Goal: Task Accomplishment & Management: Manage account settings

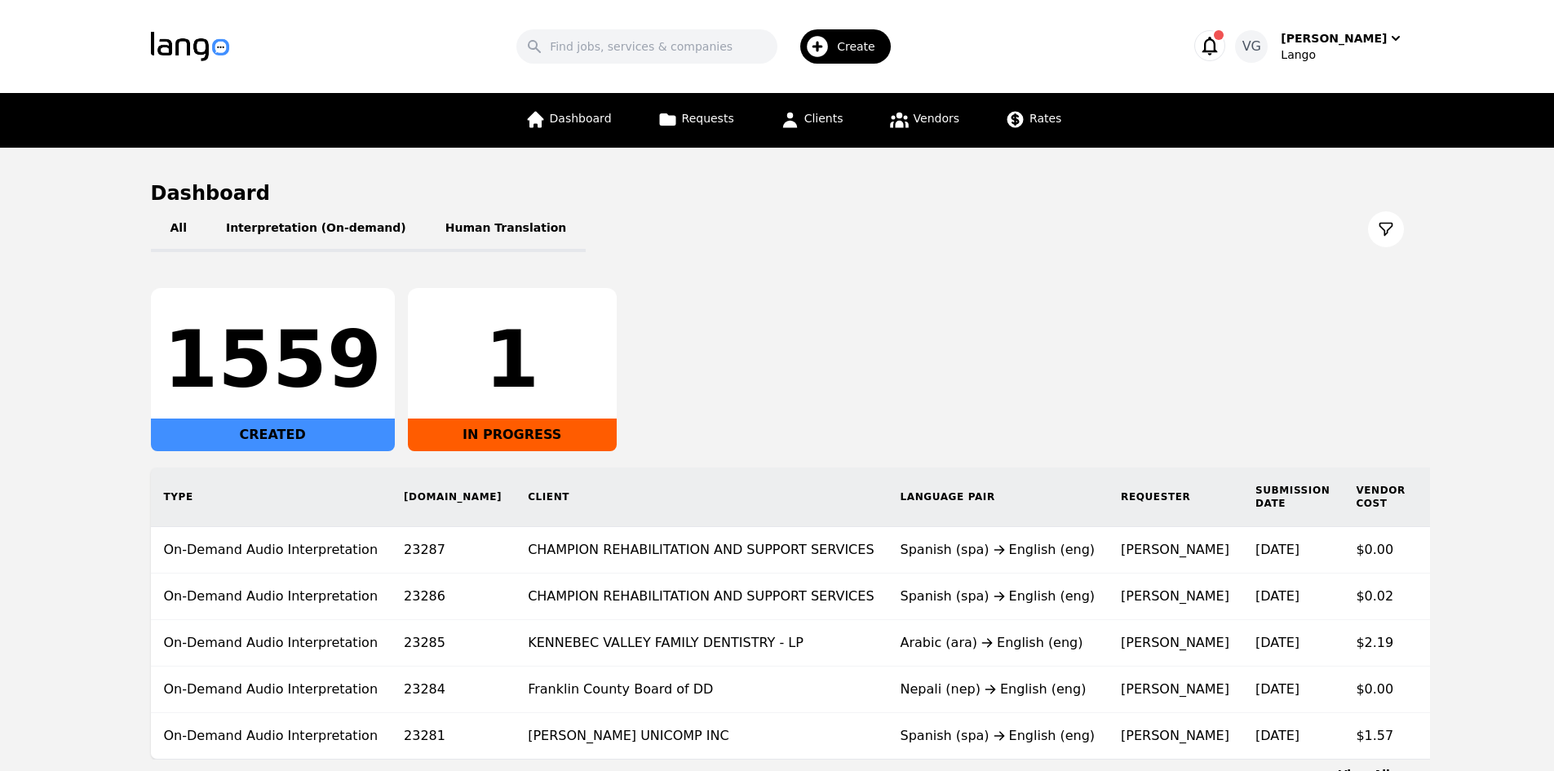
click at [474, 343] on div "1" at bounding box center [512, 359] width 183 height 78
click at [467, 435] on div "IN PROGRESS" at bounding box center [512, 434] width 209 height 33
click at [484, 369] on div "1" at bounding box center [512, 359] width 183 height 78
click at [483, 367] on div "1" at bounding box center [512, 359] width 183 height 78
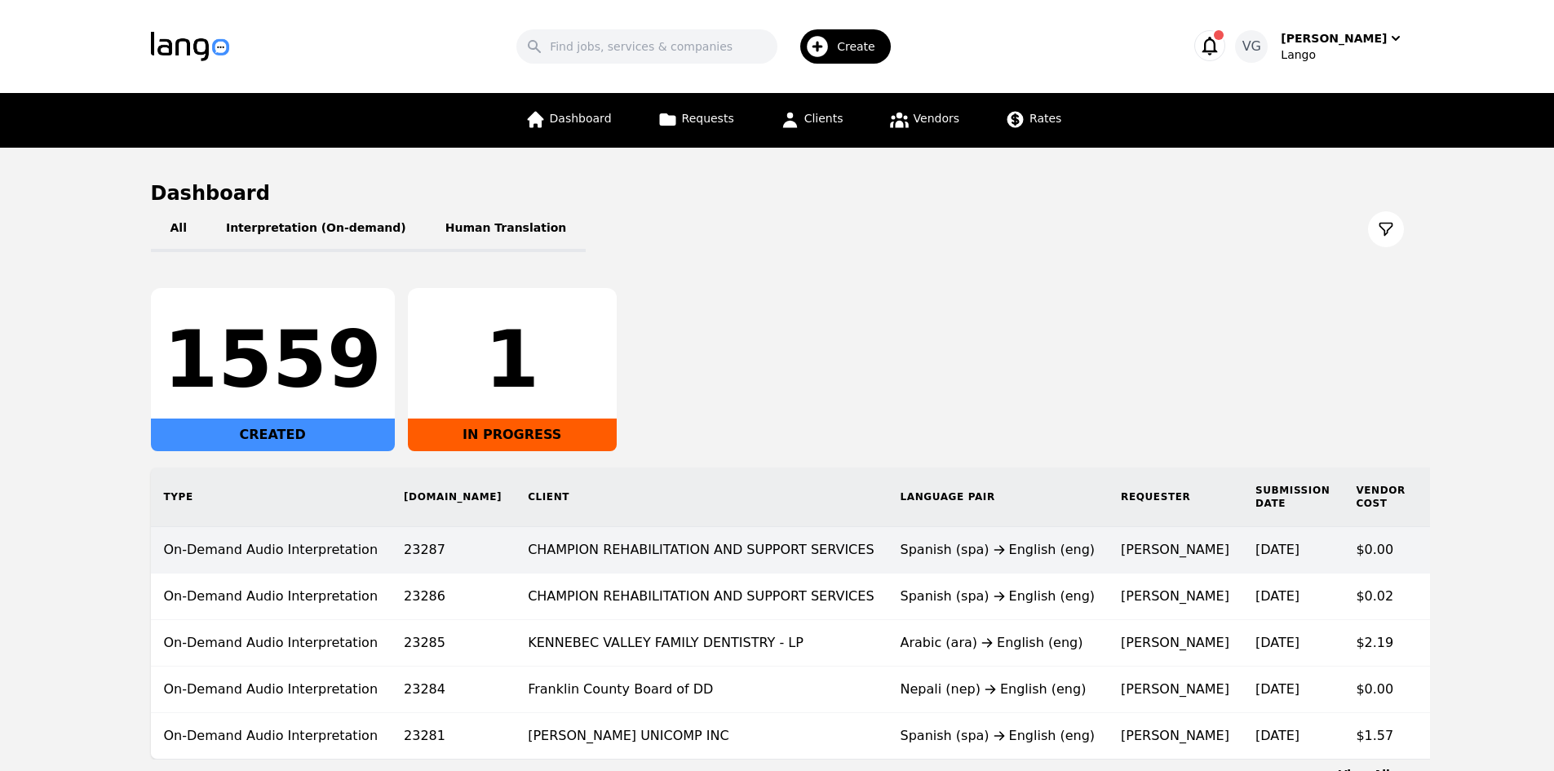
click at [900, 555] on div "Spanish (spa) English (eng)" at bounding box center [997, 550] width 195 height 20
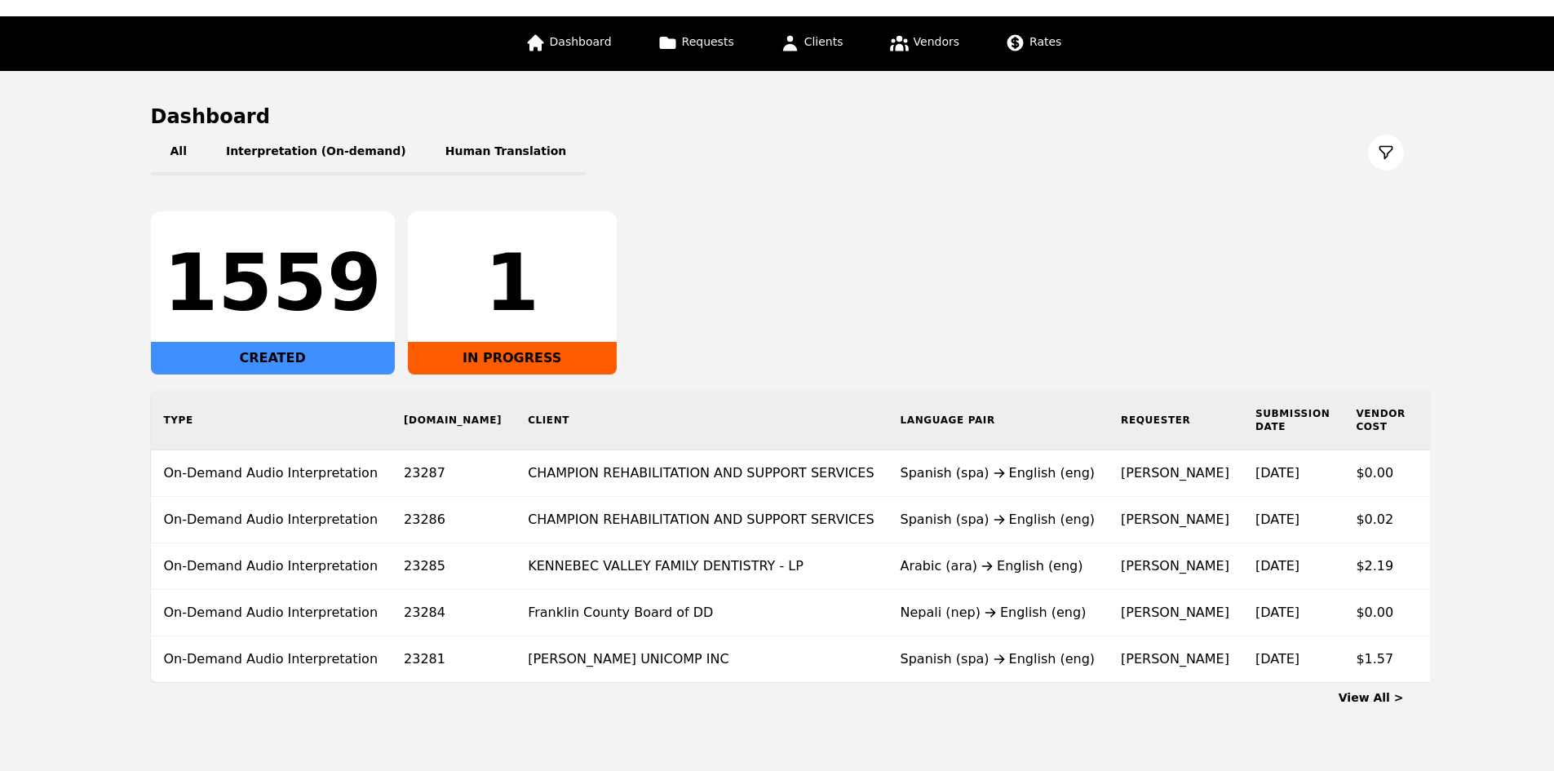
scroll to position [131, 0]
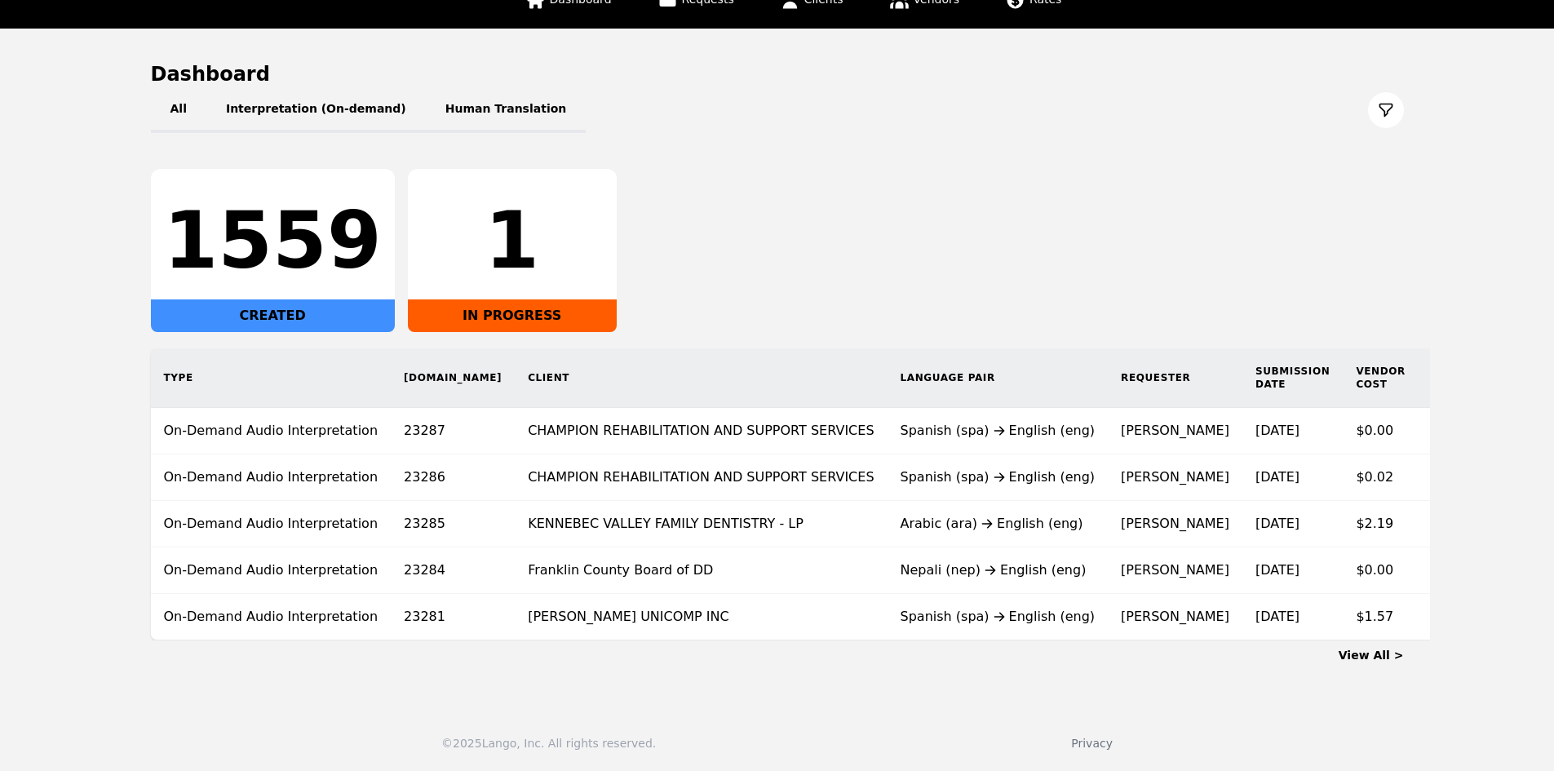
click at [1367, 654] on link "View All >" at bounding box center [1370, 654] width 65 height 13
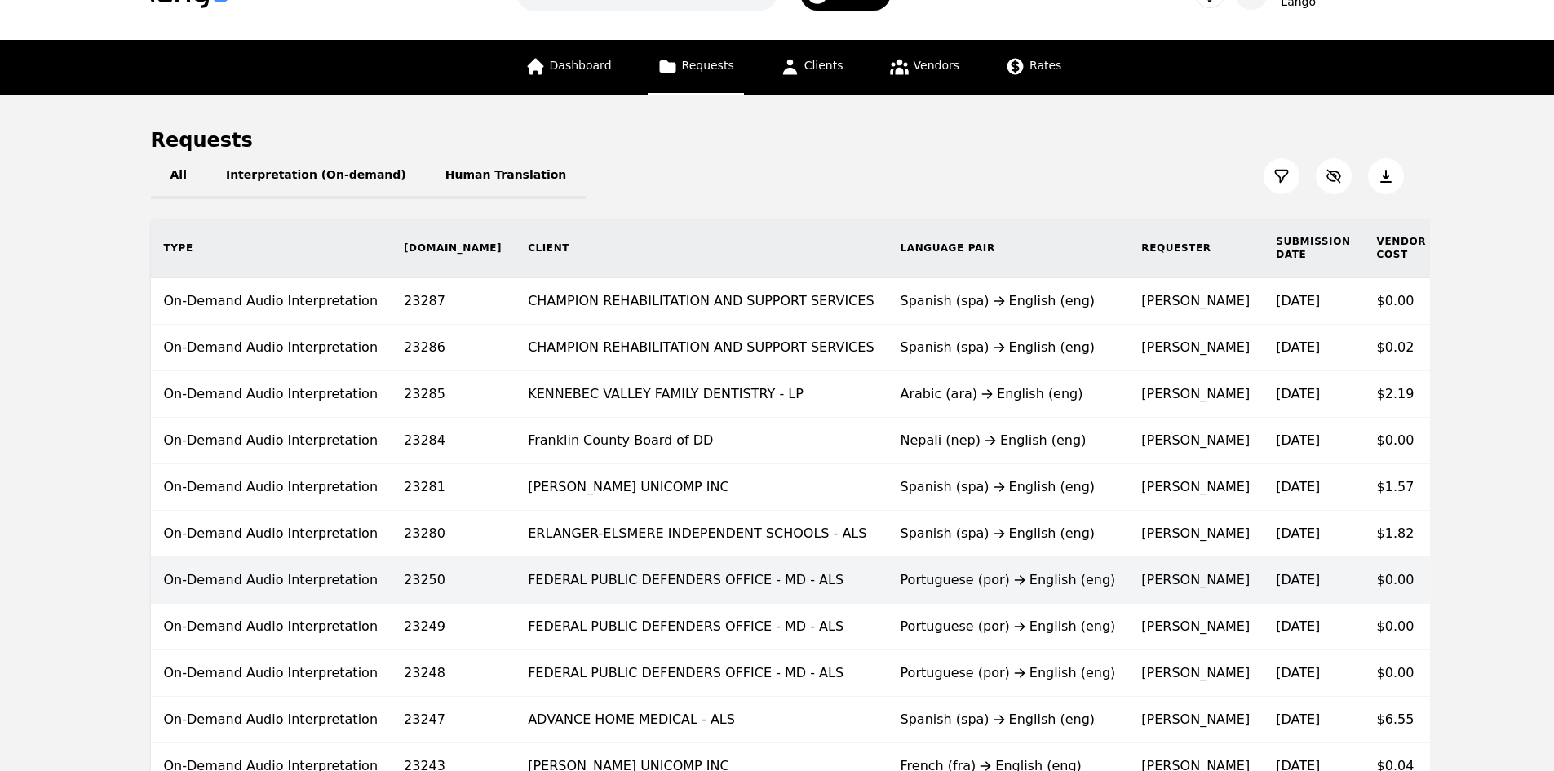
scroll to position [82, 0]
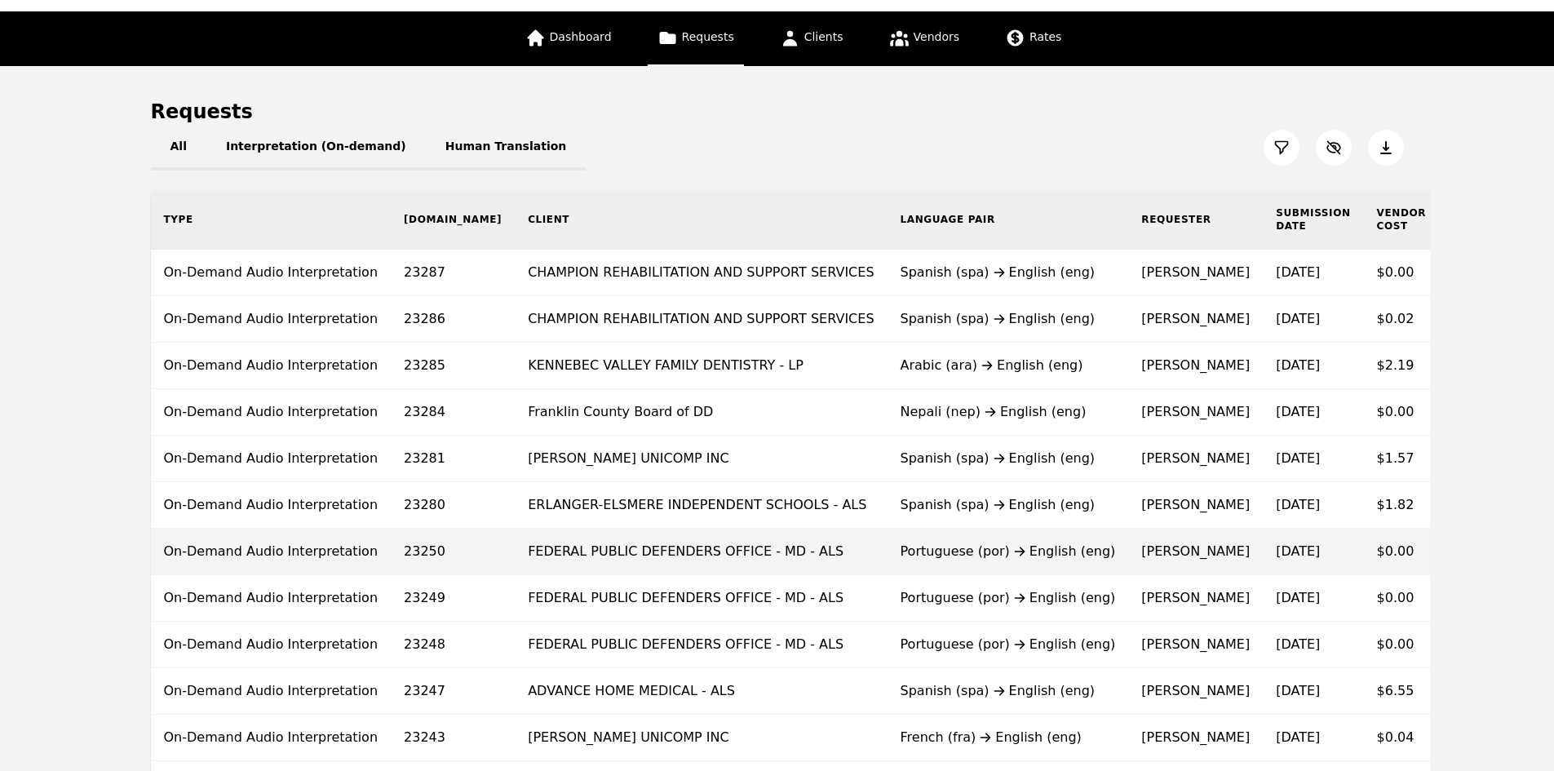
click at [1553, 555] on div at bounding box center [1579, 551] width 26 height 20
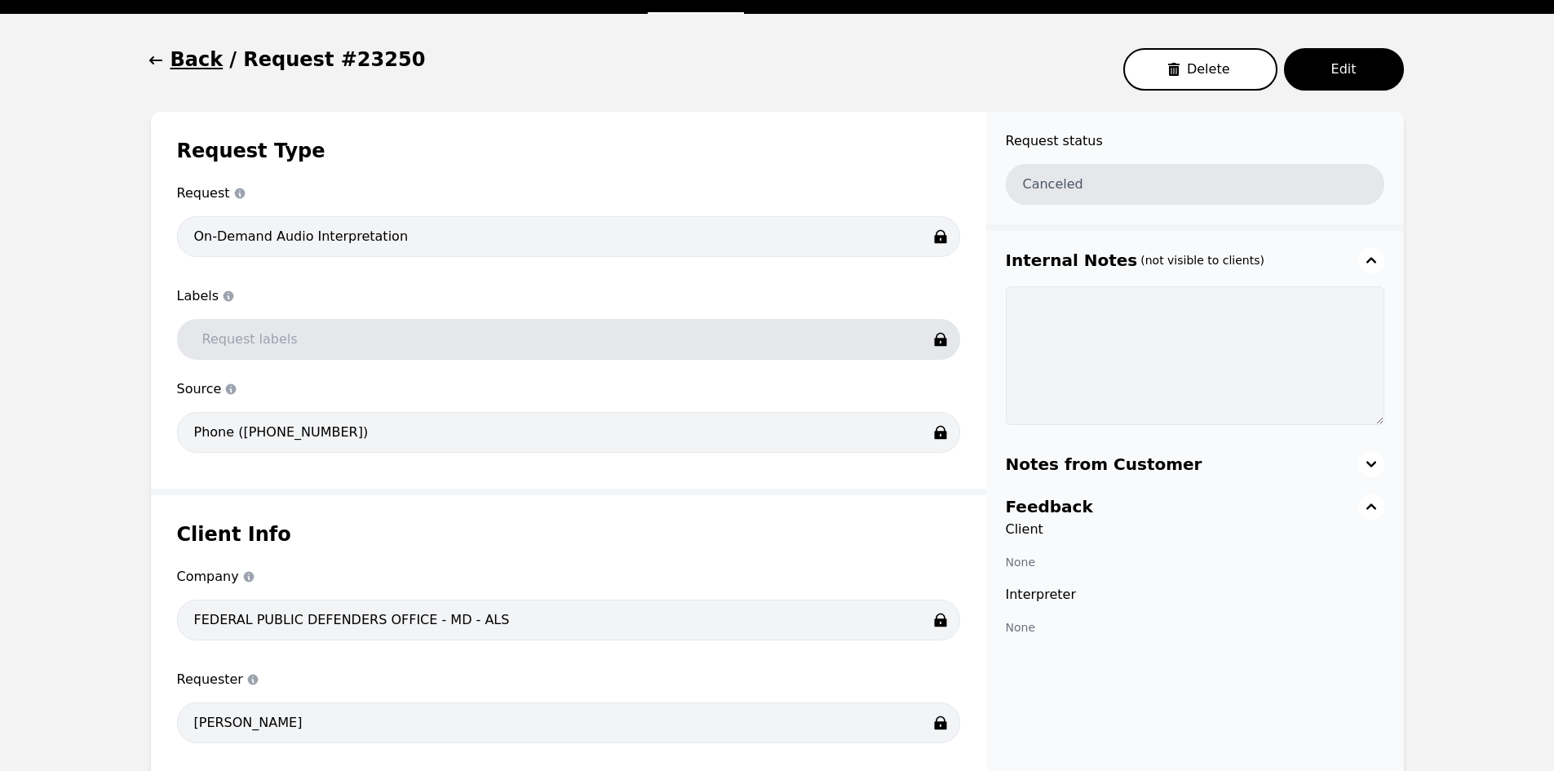
scroll to position [82, 0]
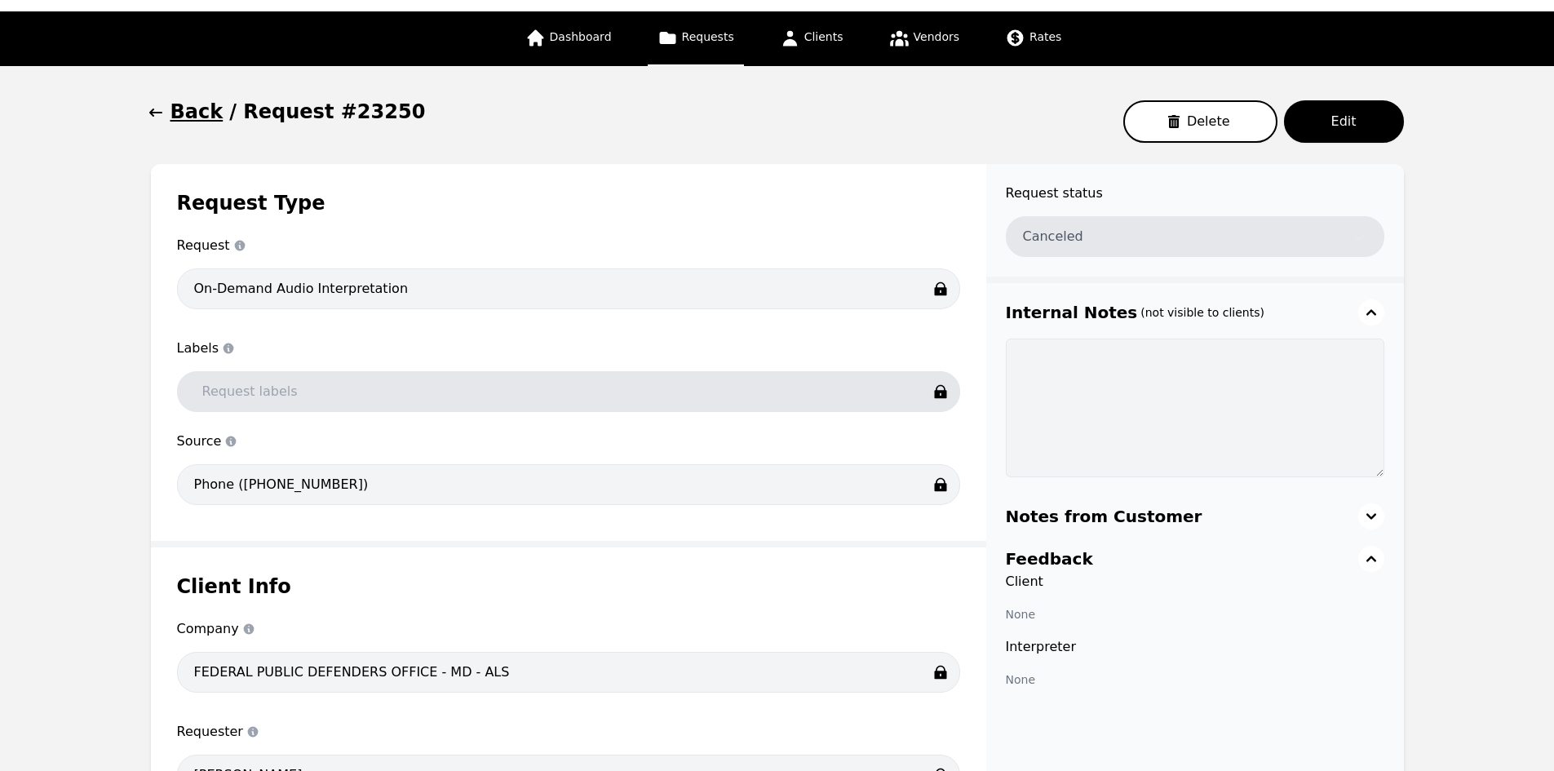
click at [194, 111] on h1 "Back" at bounding box center [196, 112] width 53 height 26
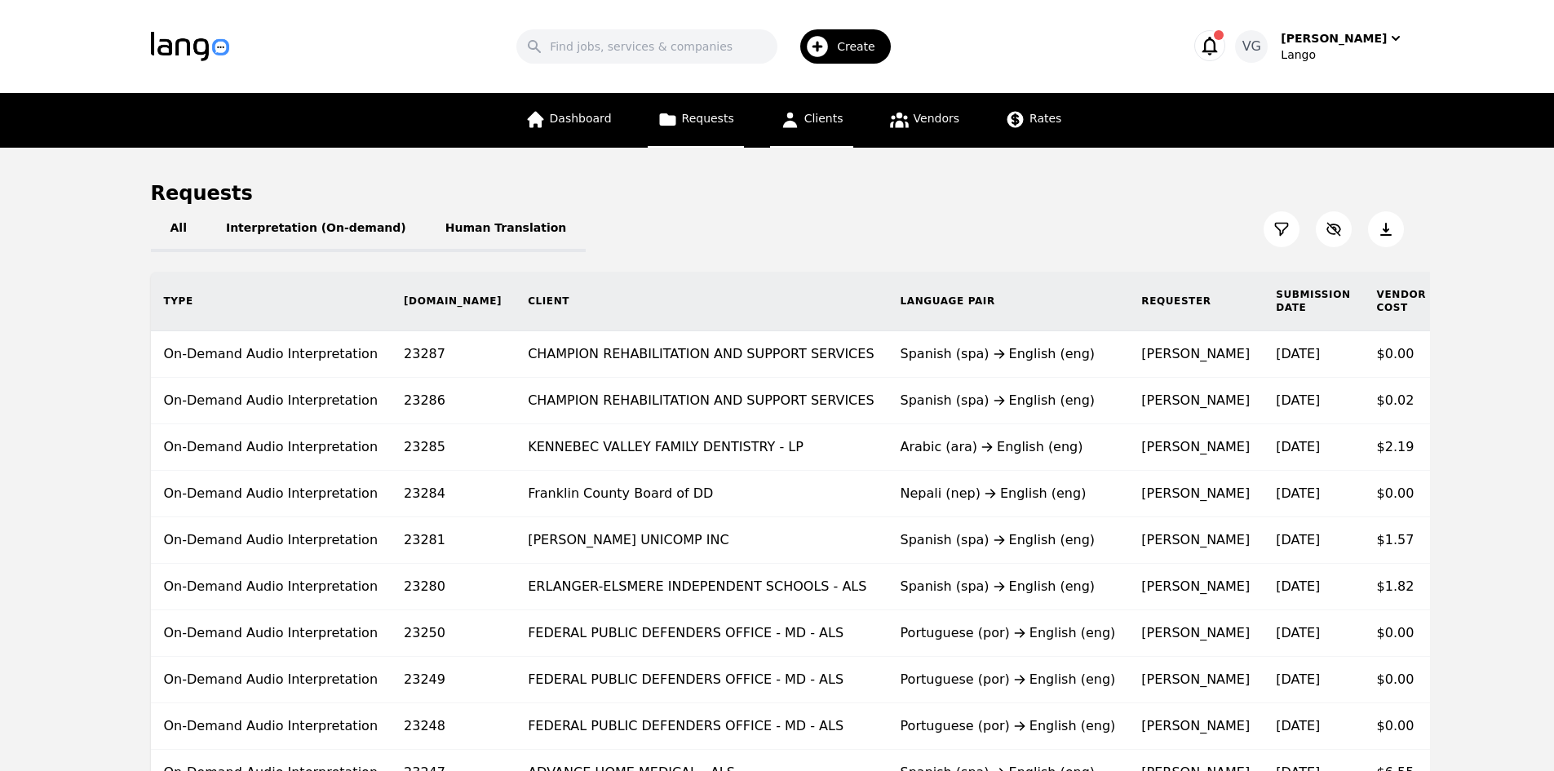
click at [811, 124] on span "Clients" at bounding box center [823, 118] width 39 height 13
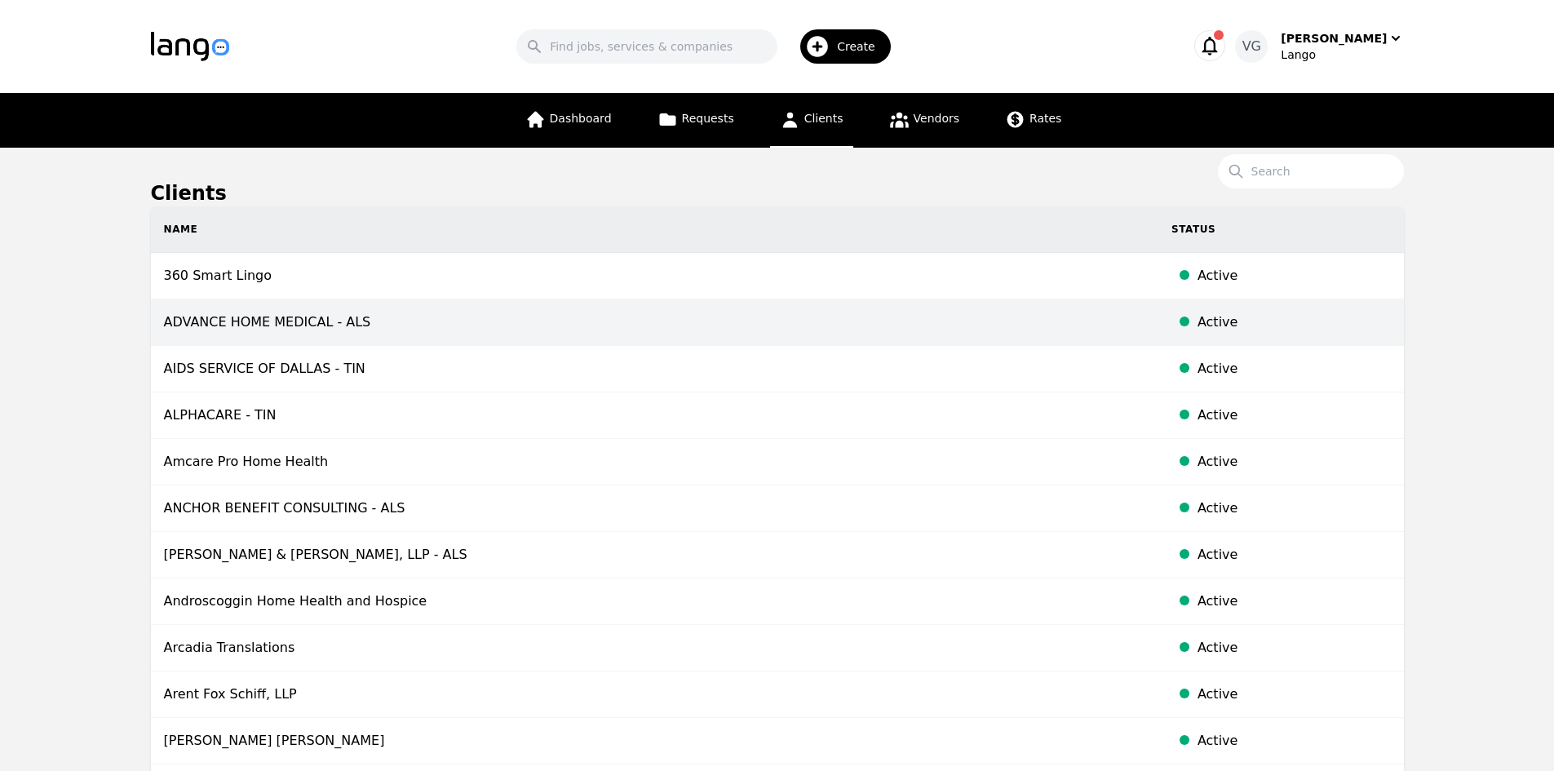
click at [579, 316] on td "ADVANCE HOME MEDICAL - ALS" at bounding box center [654, 322] width 1007 height 46
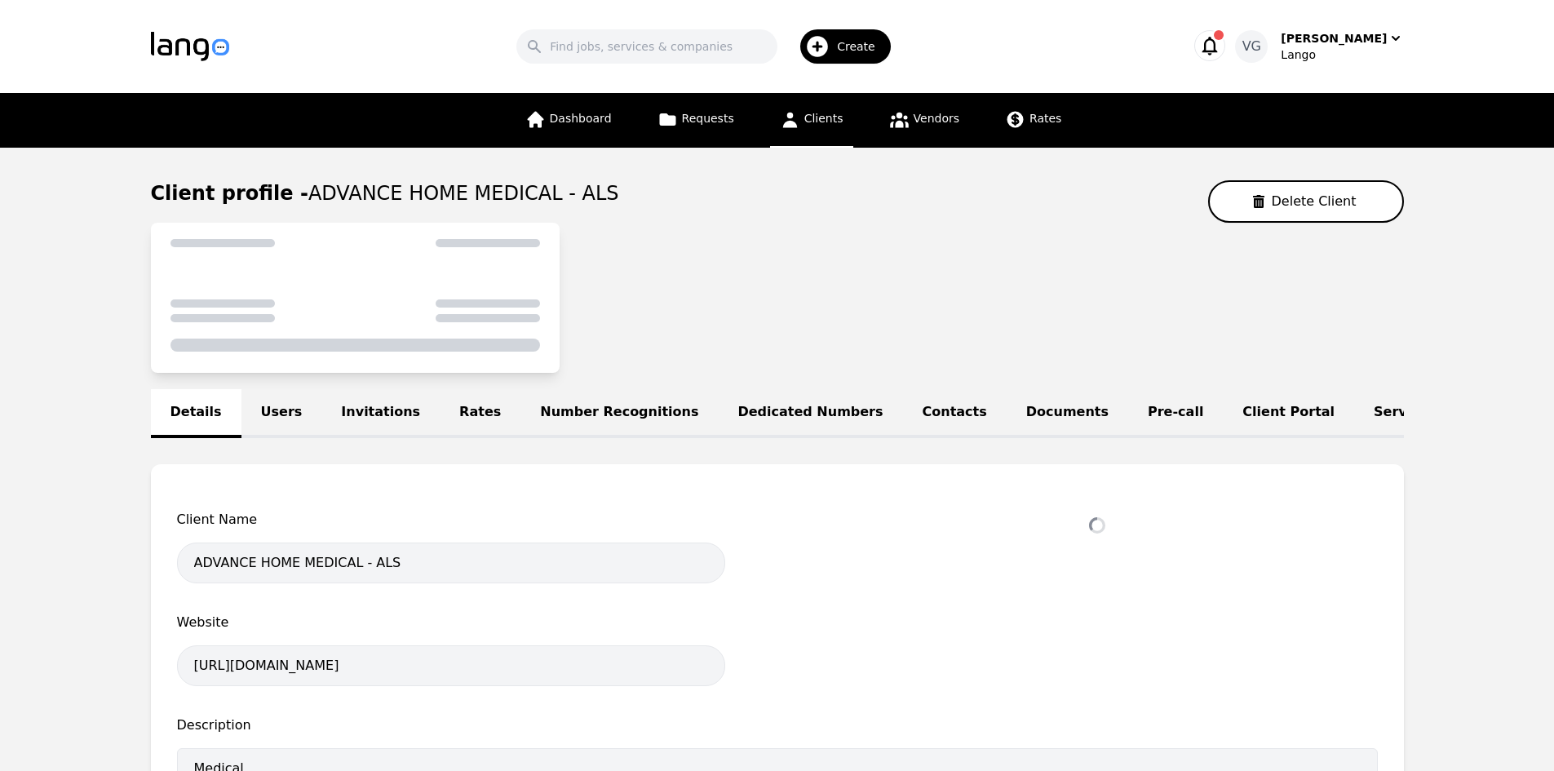
select select "active"
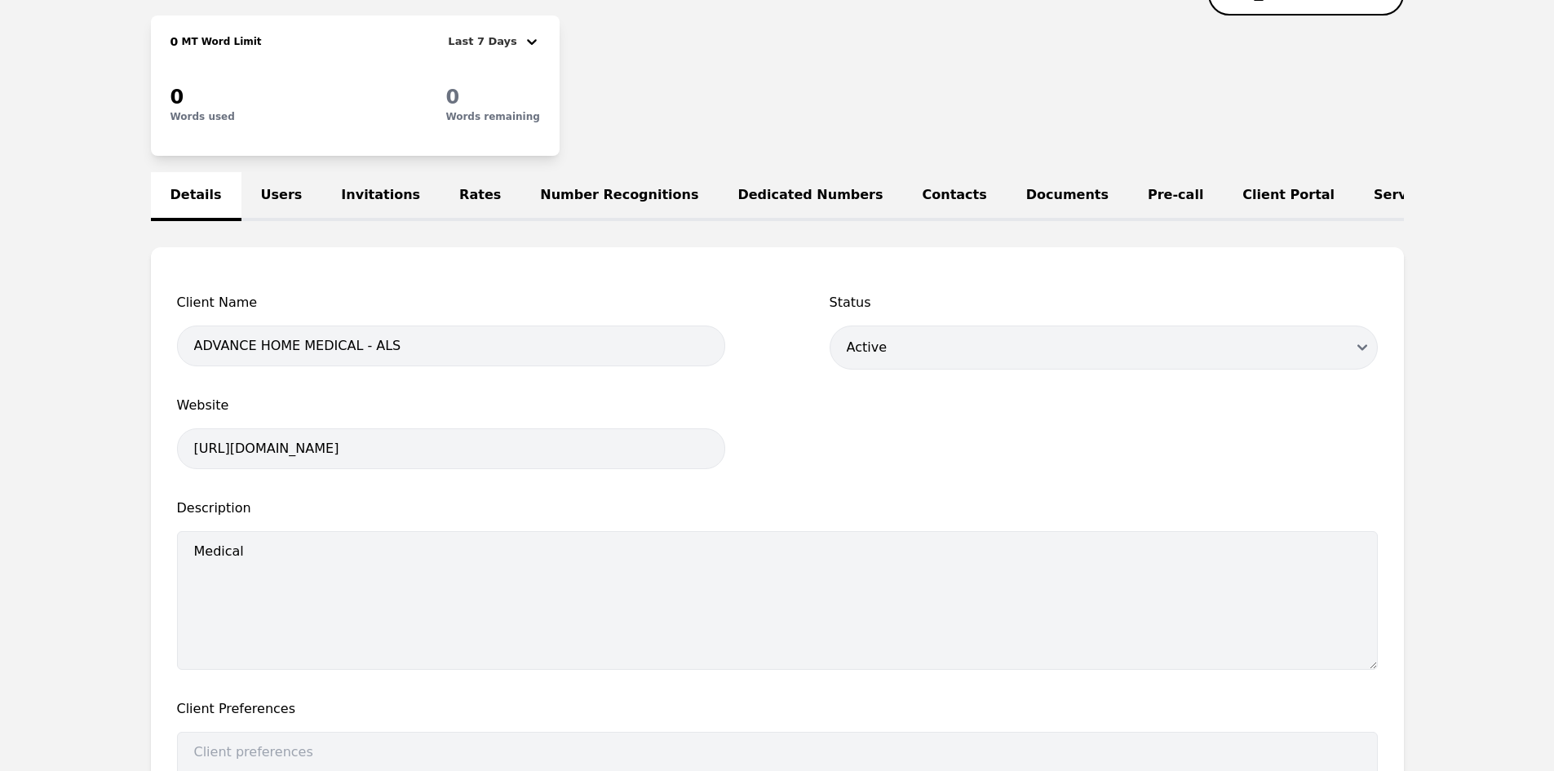
scroll to position [245, 0]
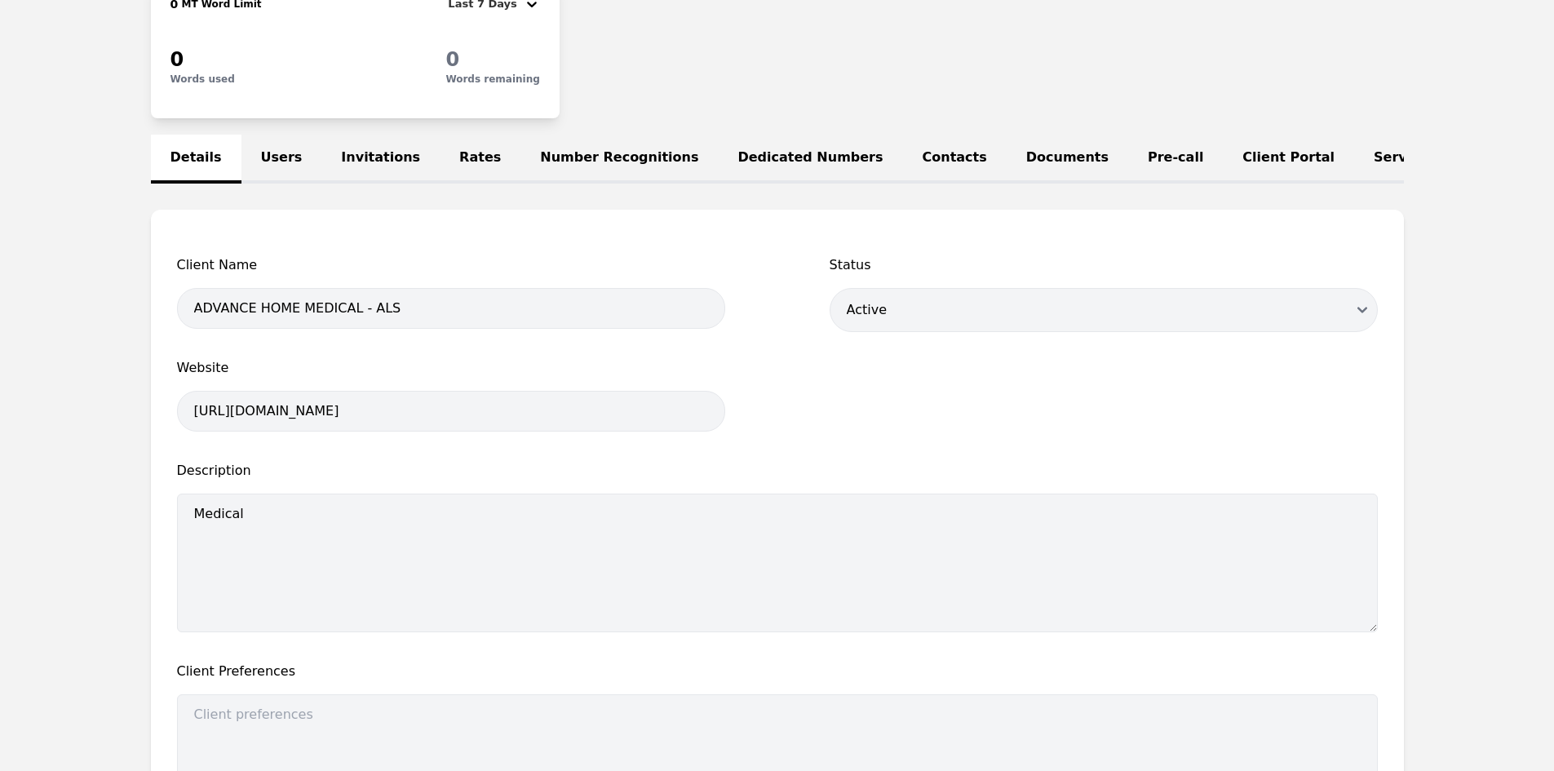
click at [452, 156] on link "Rates" at bounding box center [480, 159] width 81 height 49
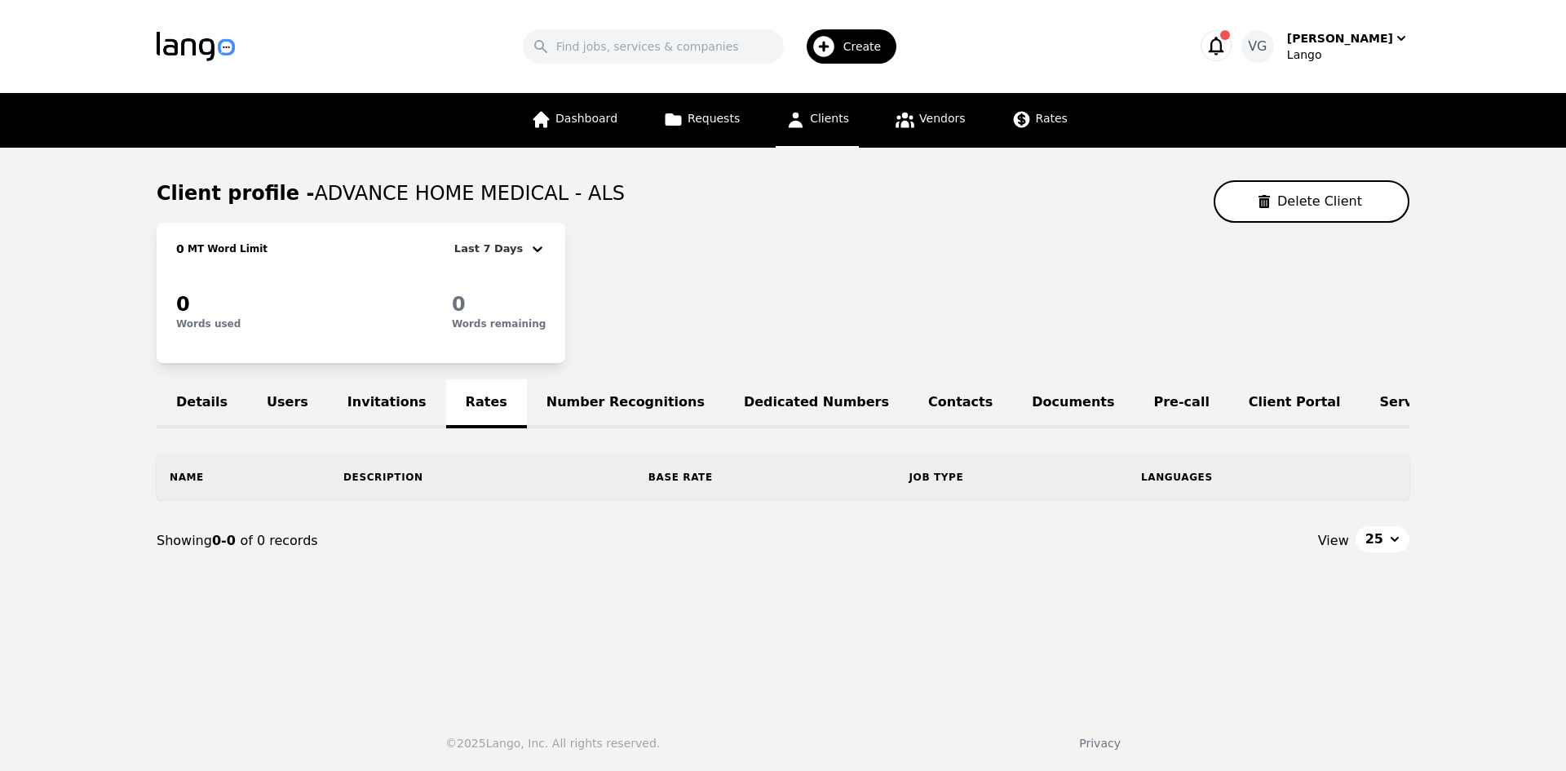
scroll to position [0, 64]
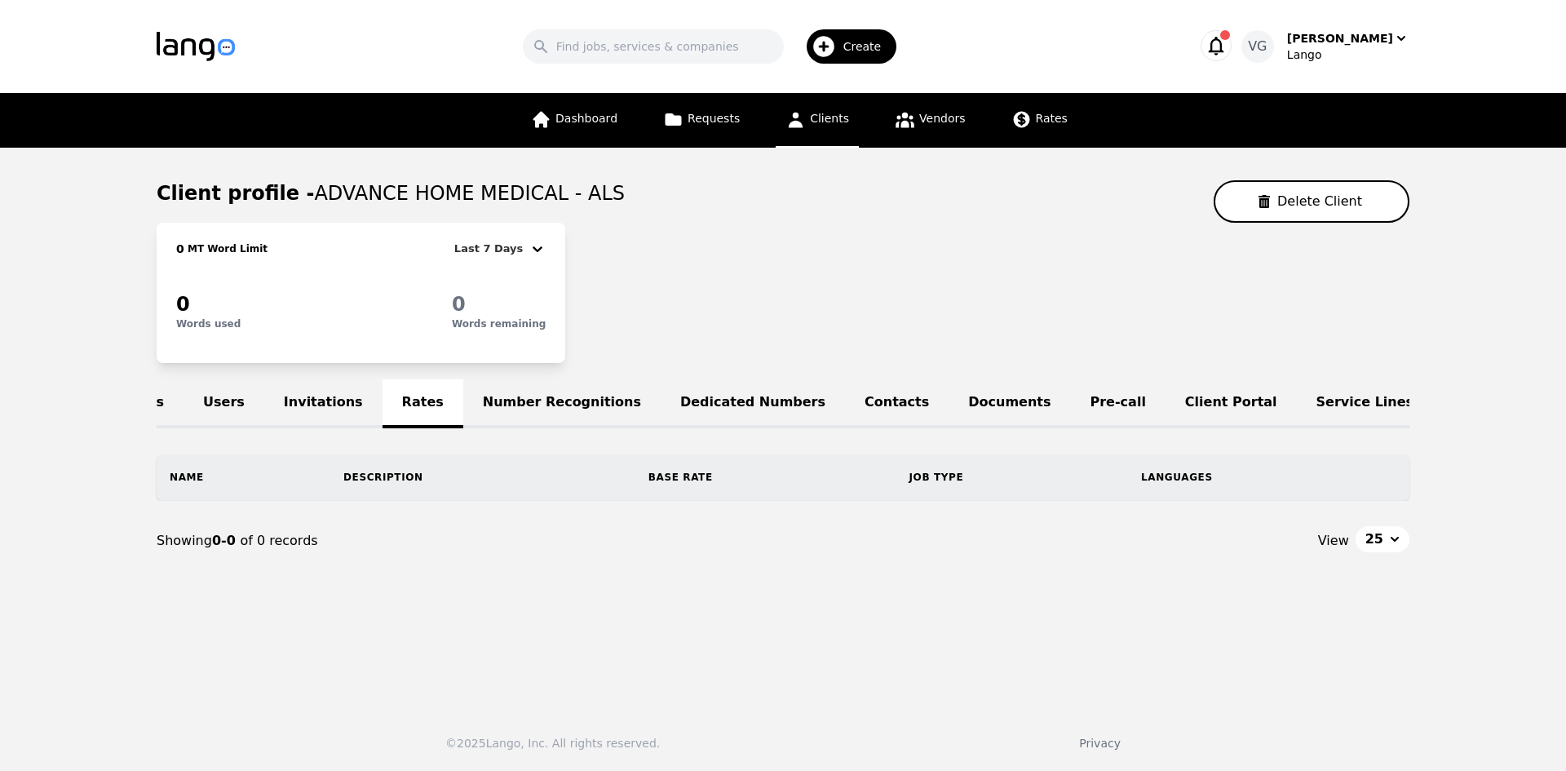
click at [1393, 550] on button "25" at bounding box center [1382, 539] width 54 height 26
click at [353, 395] on div "Details Users Invitations Rates Number Recognitions Dedicated Numbers Contacts …" at bounding box center [783, 403] width 1253 height 49
click at [373, 394] on div "Details Users Invitations Rates Number Recognitions Dedicated Numbers Contacts …" at bounding box center [783, 403] width 1253 height 49
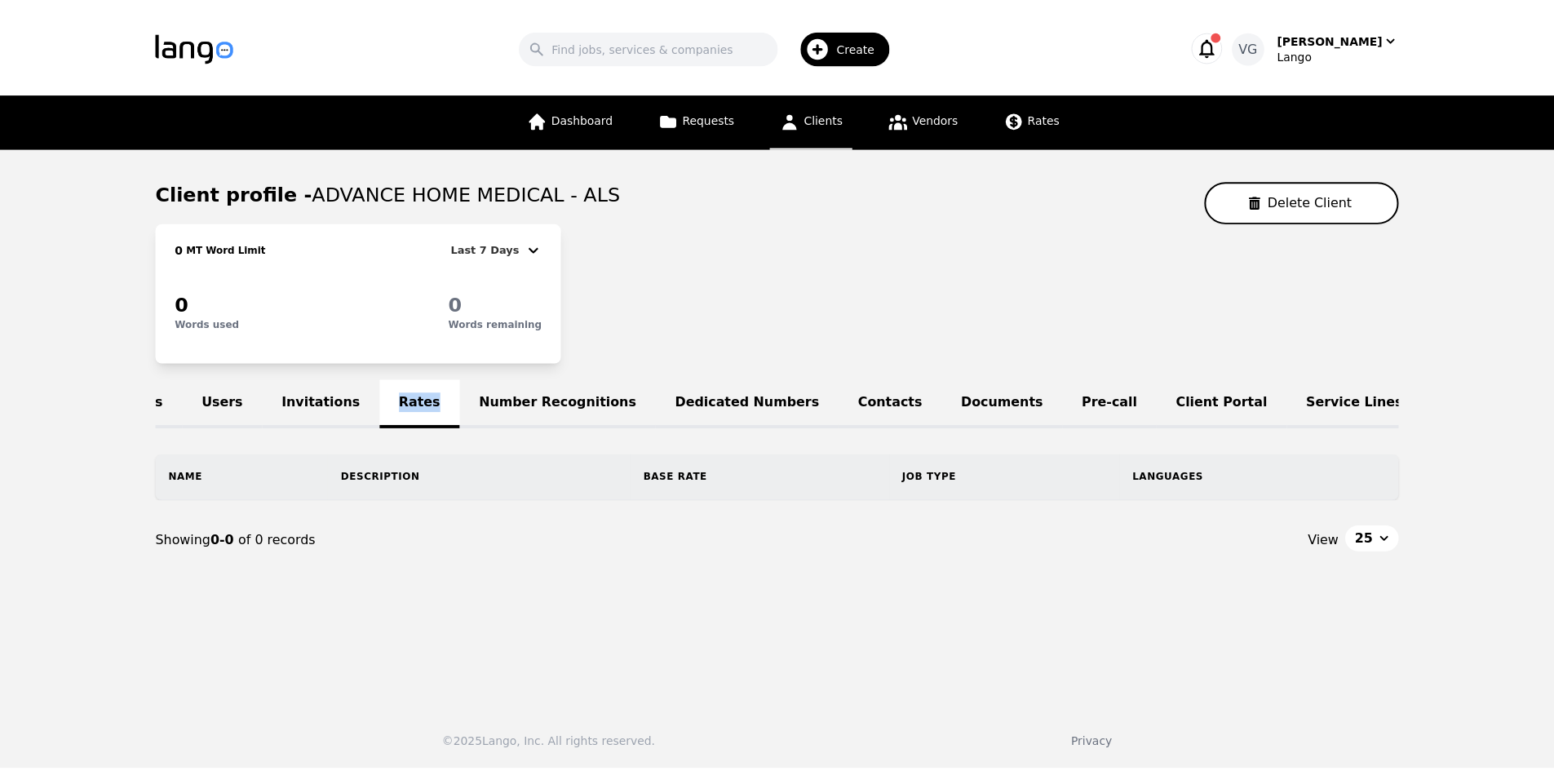
scroll to position [0, 0]
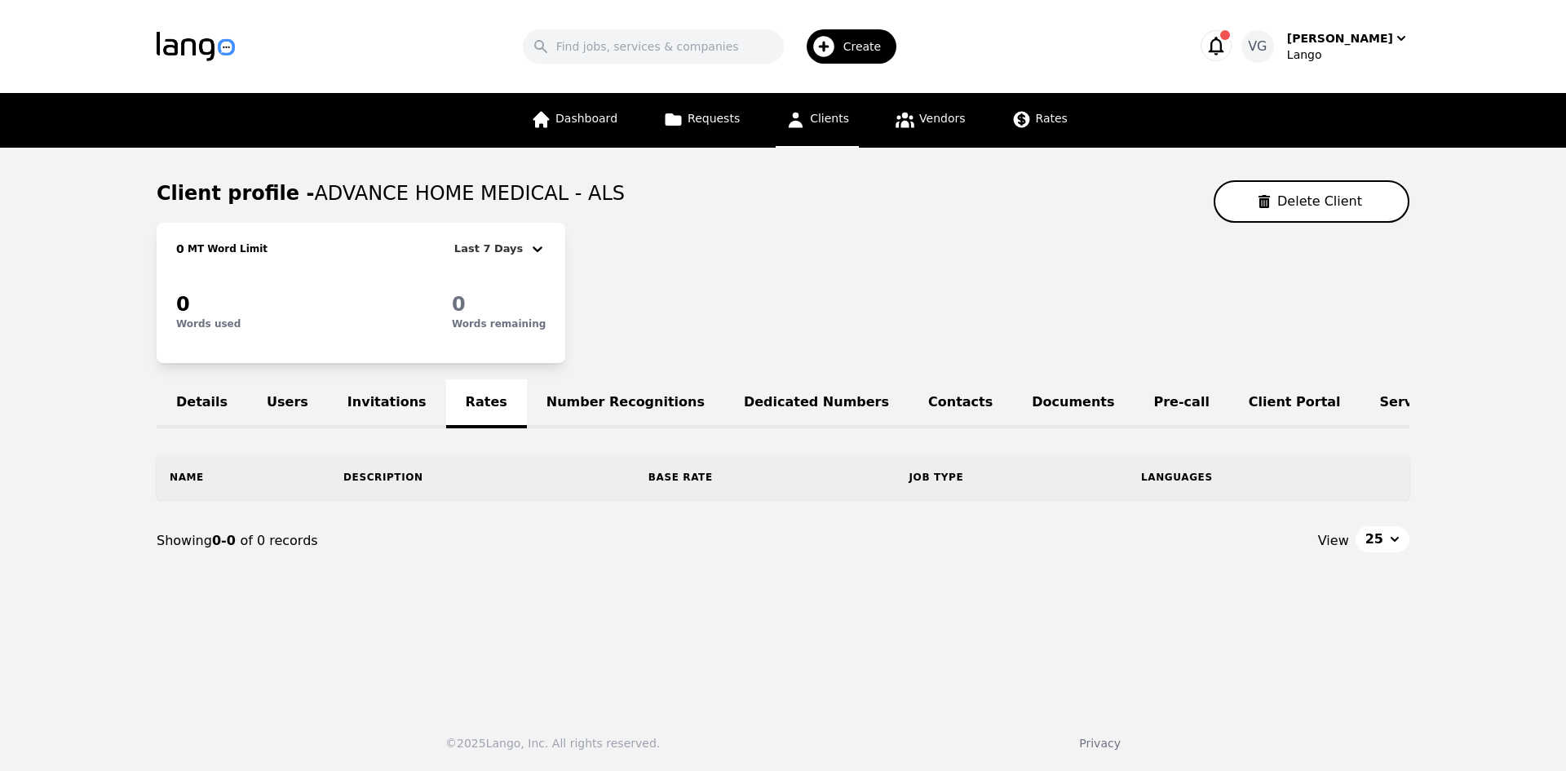
click at [652, 341] on div "0 MT Word Limit Last 7 Days 0 Words used 0 Words remaining" at bounding box center [783, 293] width 1253 height 140
click at [209, 400] on link "Details" at bounding box center [202, 403] width 91 height 49
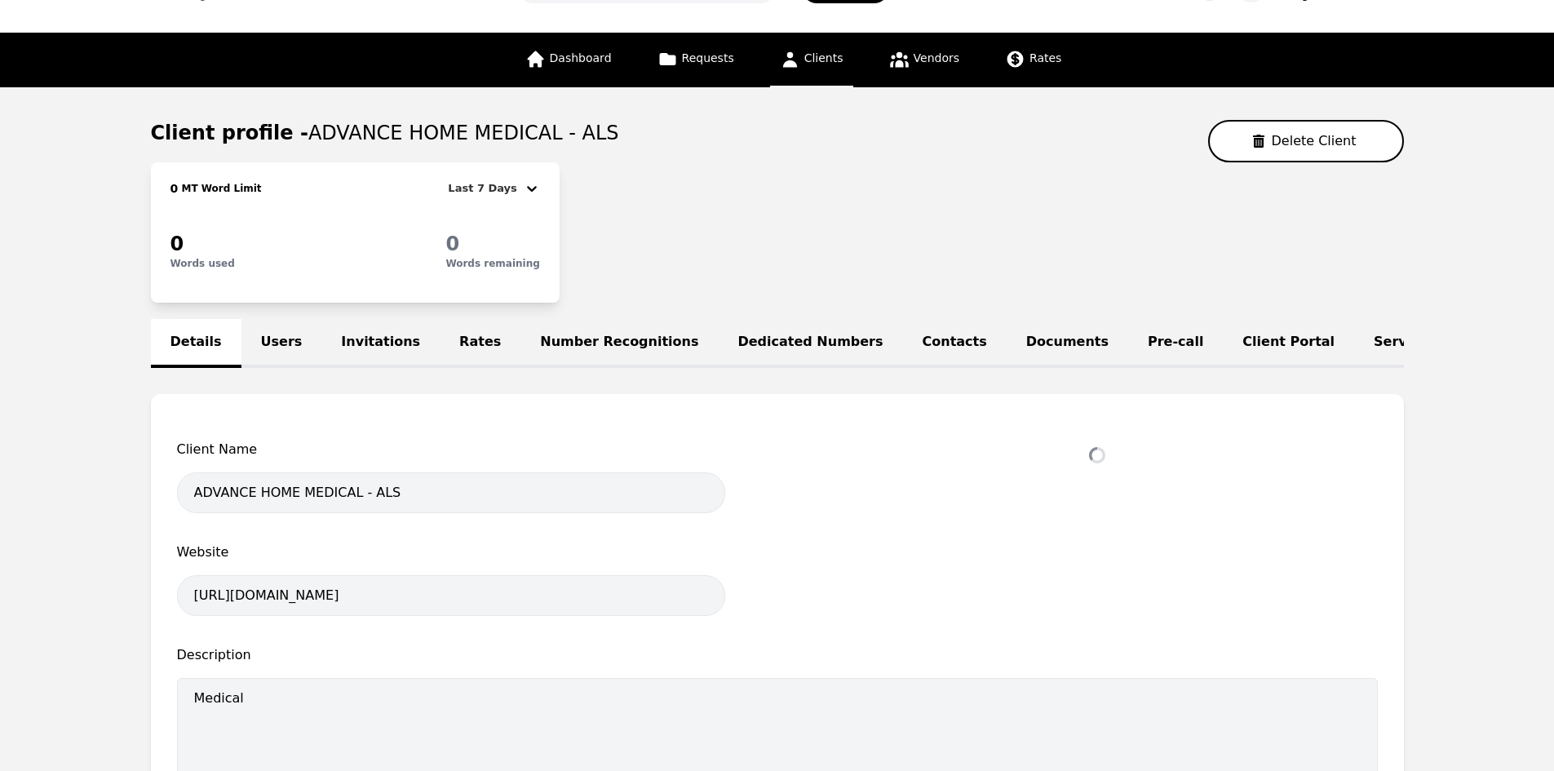
select select "active"
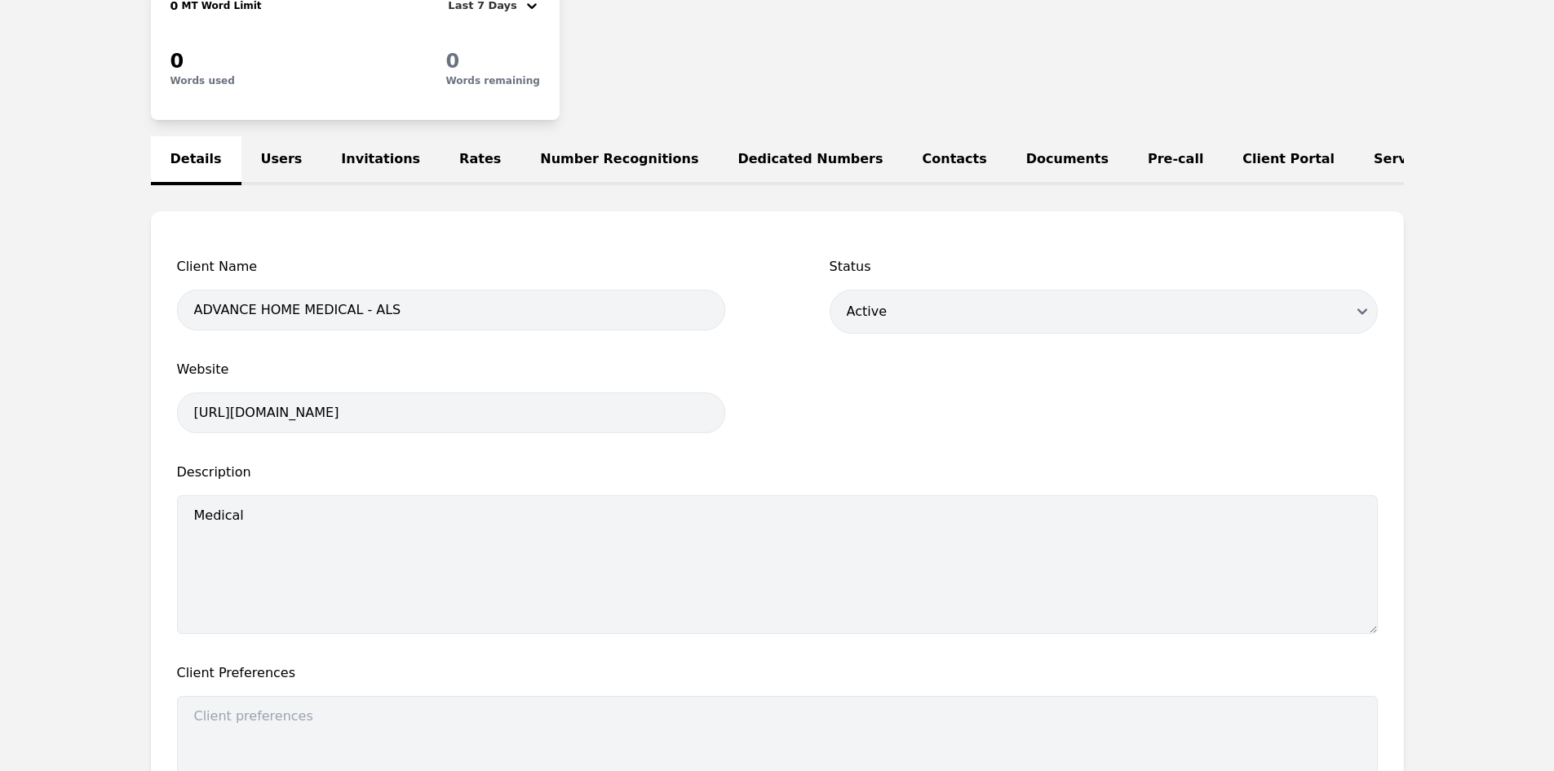
scroll to position [163, 0]
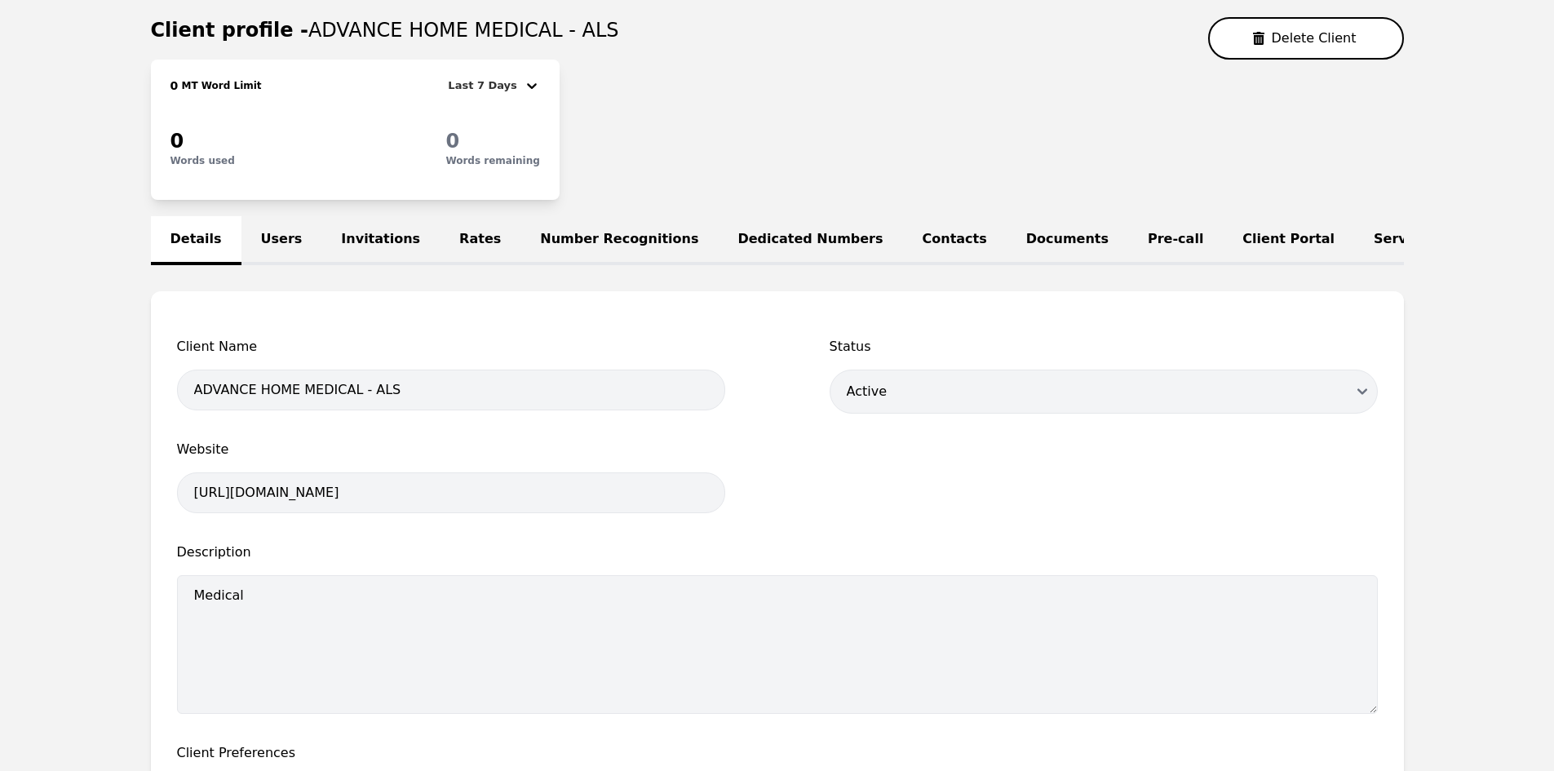
click at [440, 246] on link "Rates" at bounding box center [480, 240] width 81 height 49
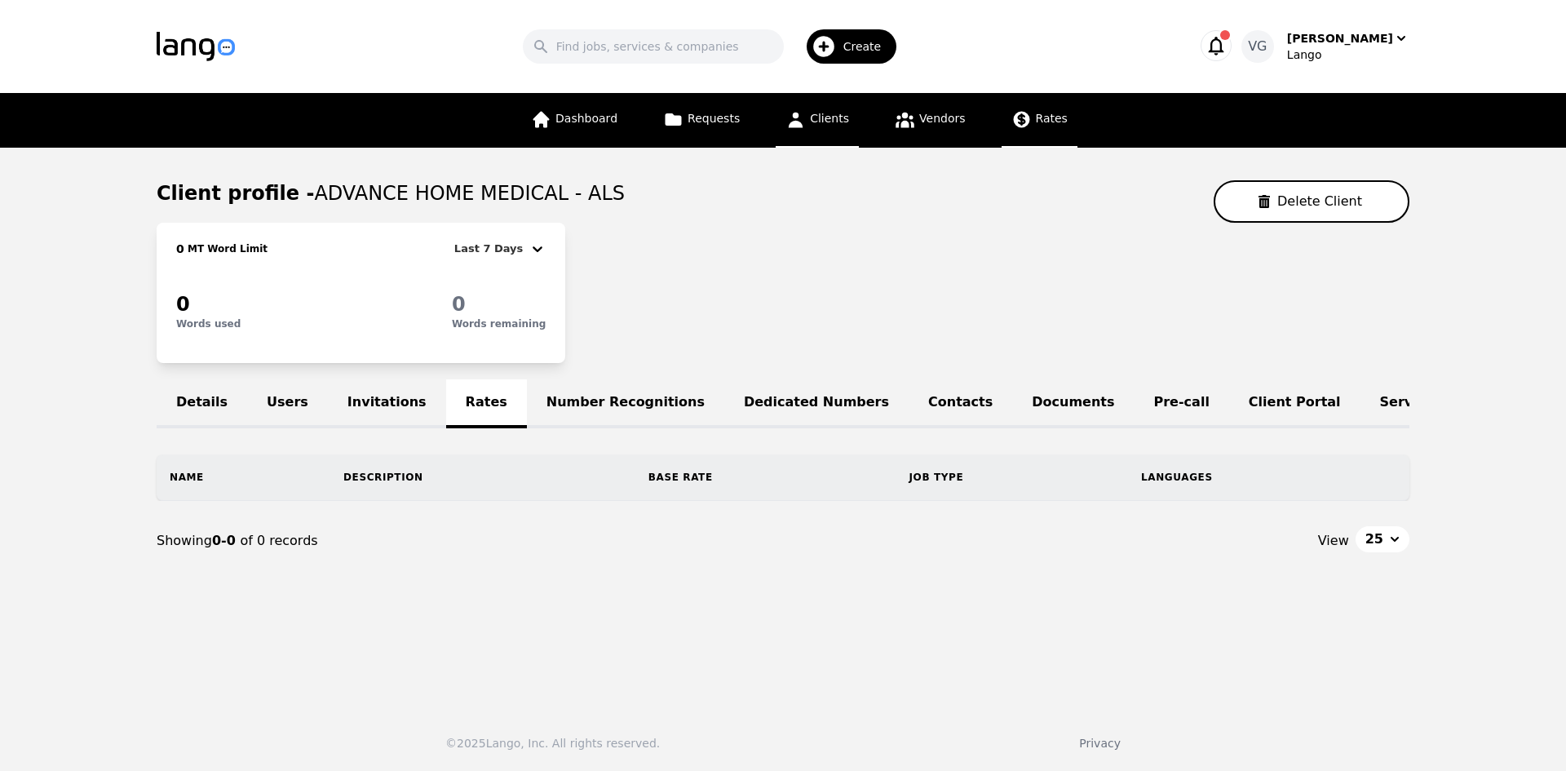
click at [1036, 115] on span "Rates" at bounding box center [1052, 118] width 32 height 13
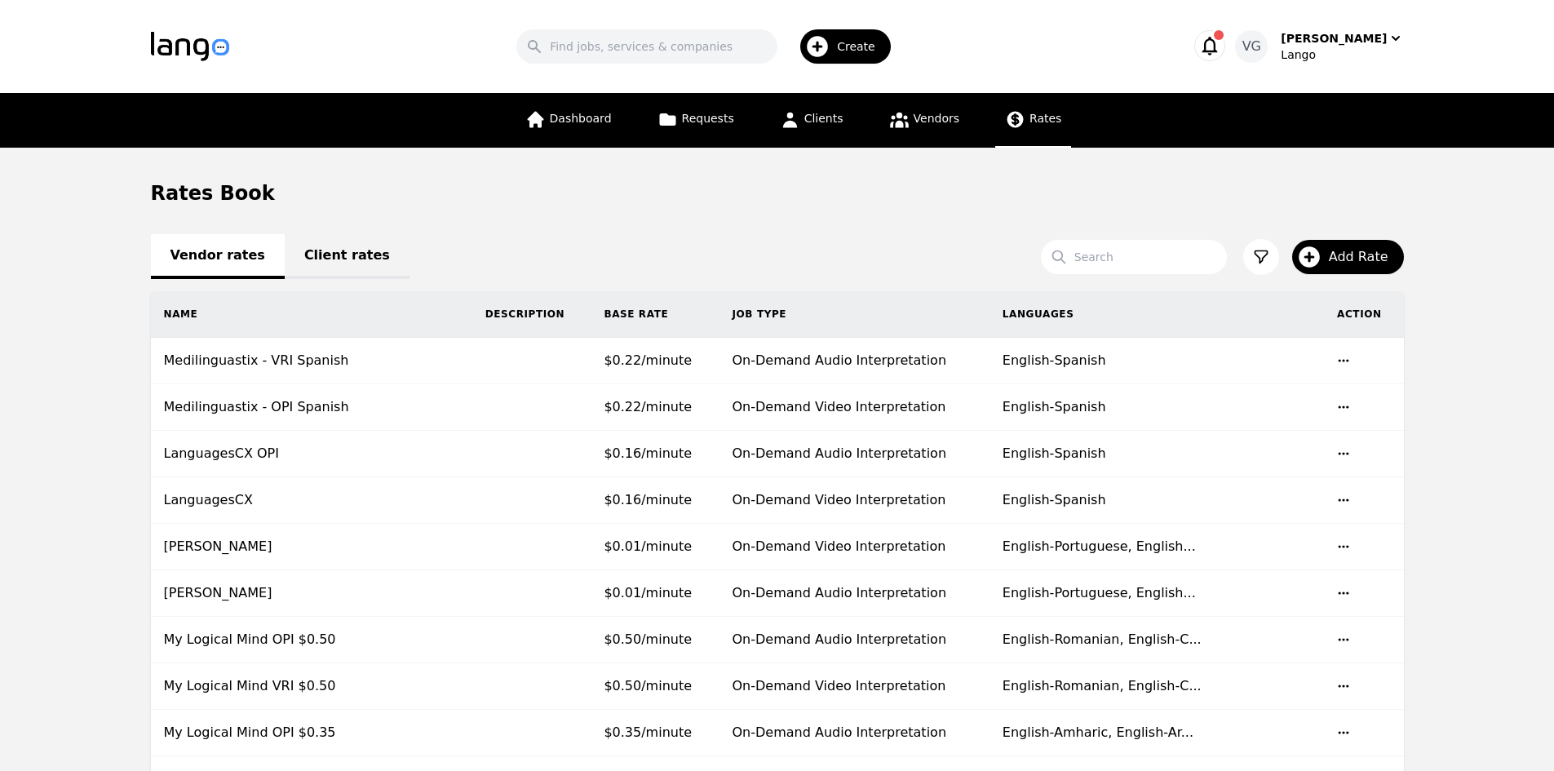
click at [337, 253] on link "Client rates" at bounding box center [347, 256] width 125 height 45
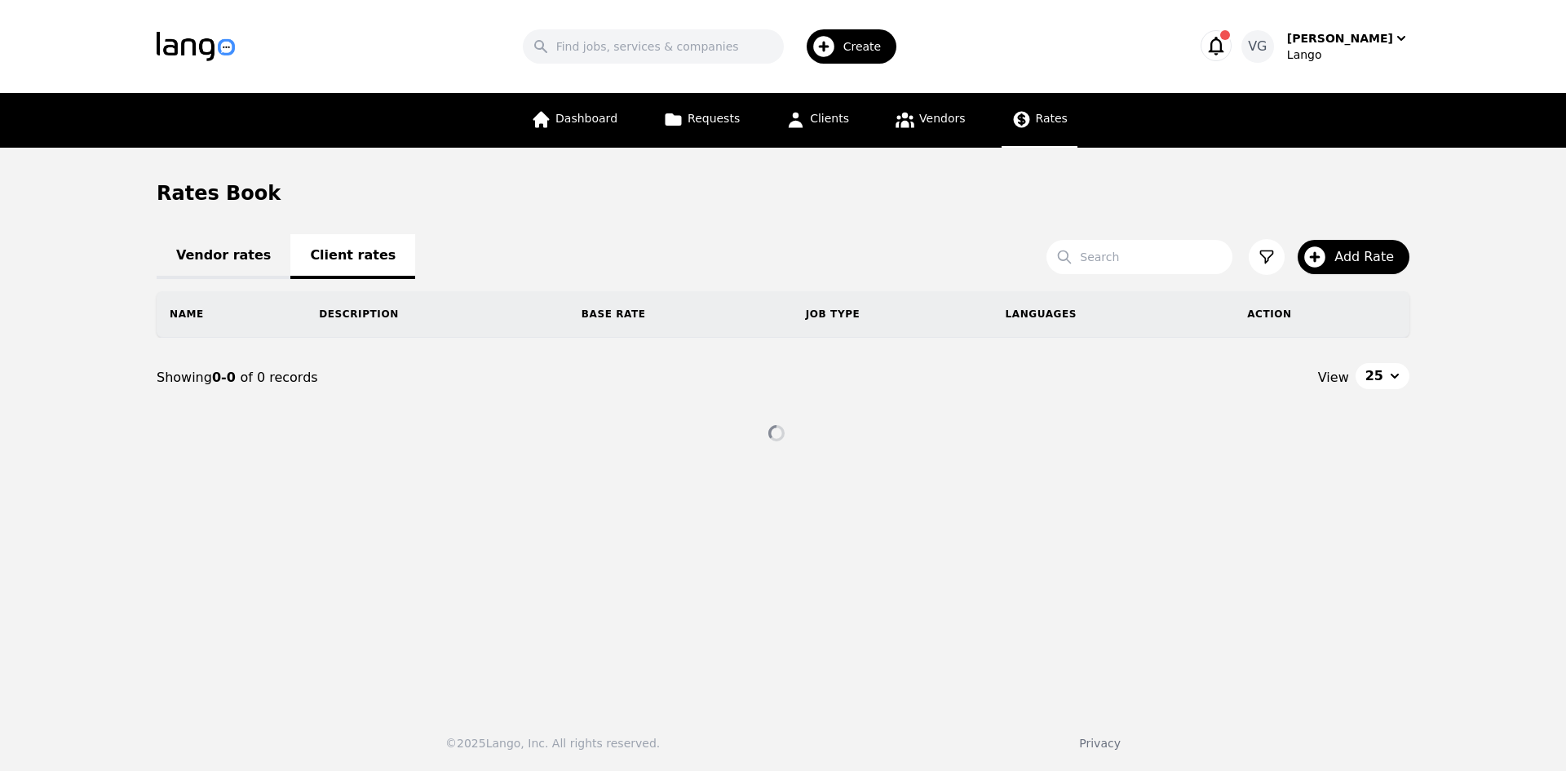
click at [218, 256] on link "Vendor rates" at bounding box center [224, 256] width 134 height 45
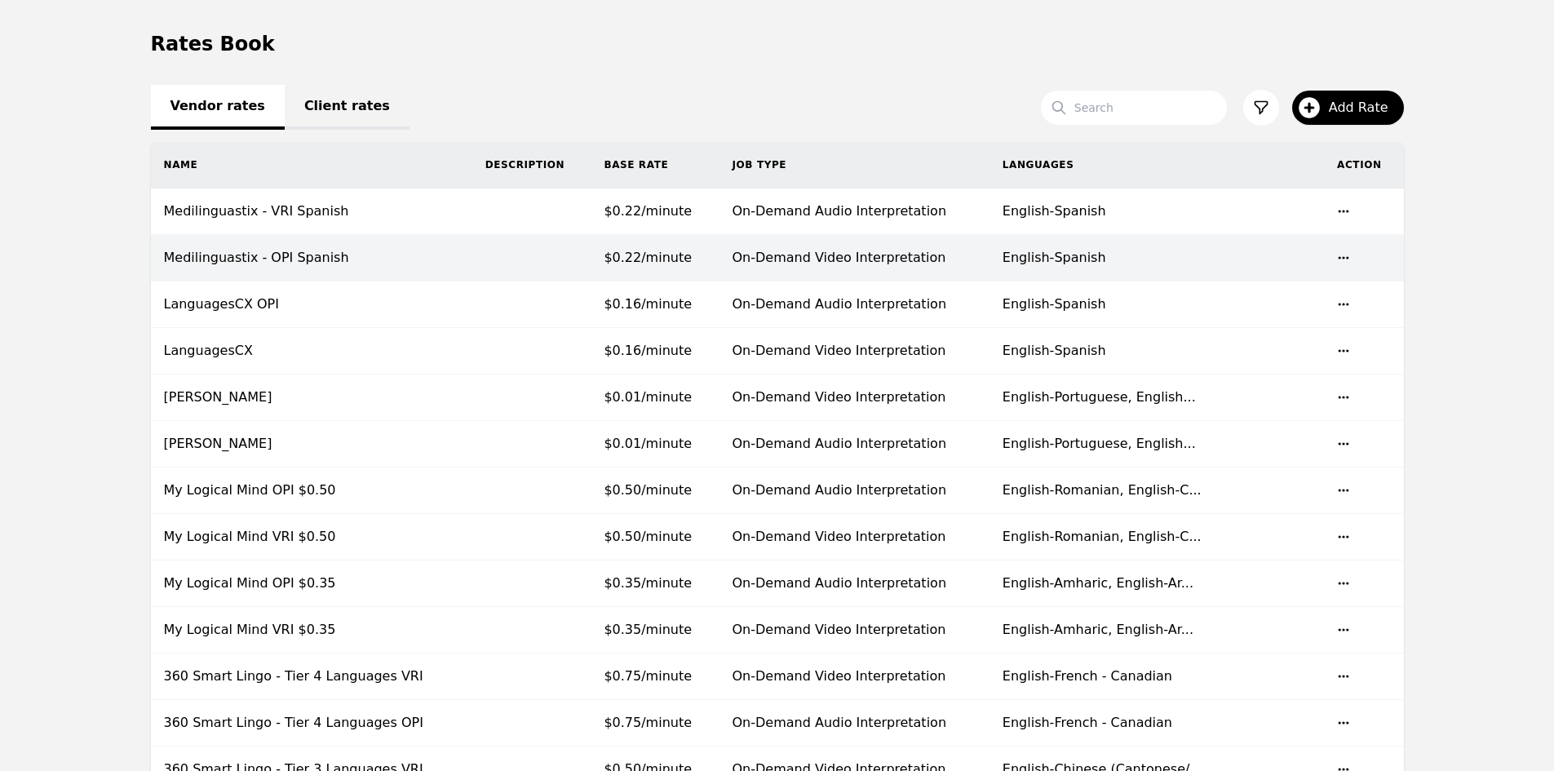
scroll to position [163, 0]
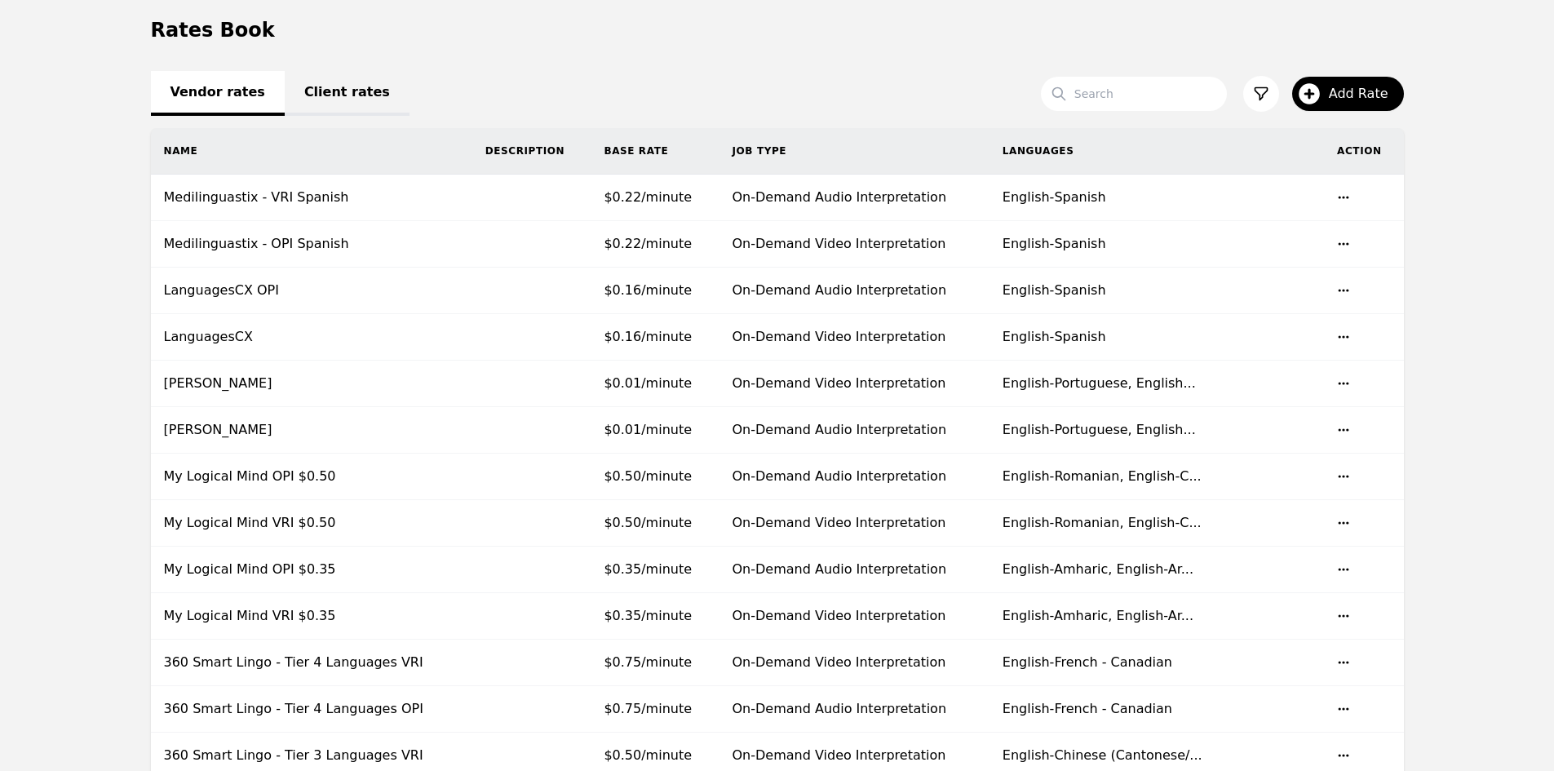
click at [320, 93] on link "Client rates" at bounding box center [347, 93] width 125 height 45
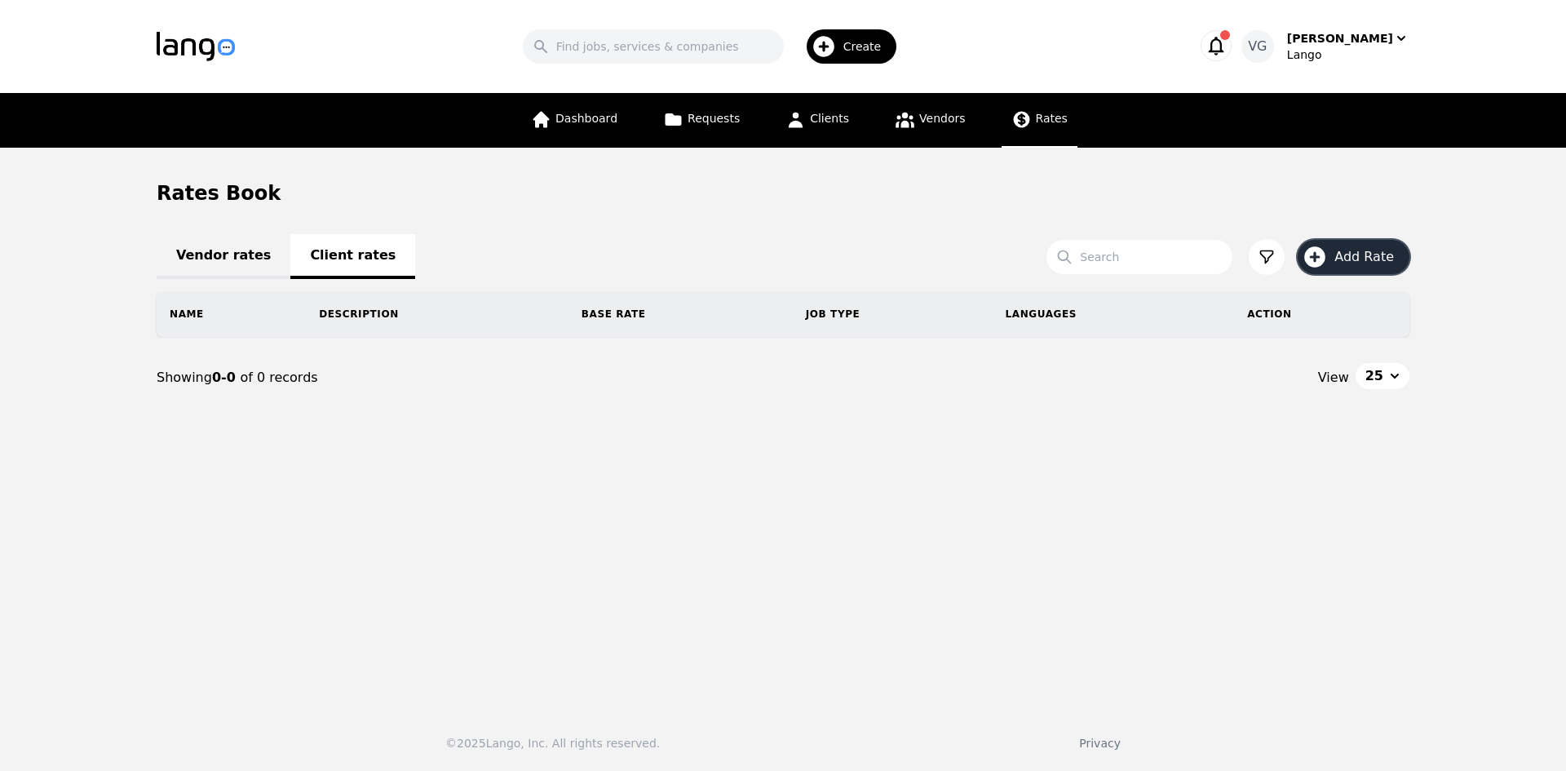
click at [1342, 257] on span "Add Rate" at bounding box center [1369, 257] width 71 height 20
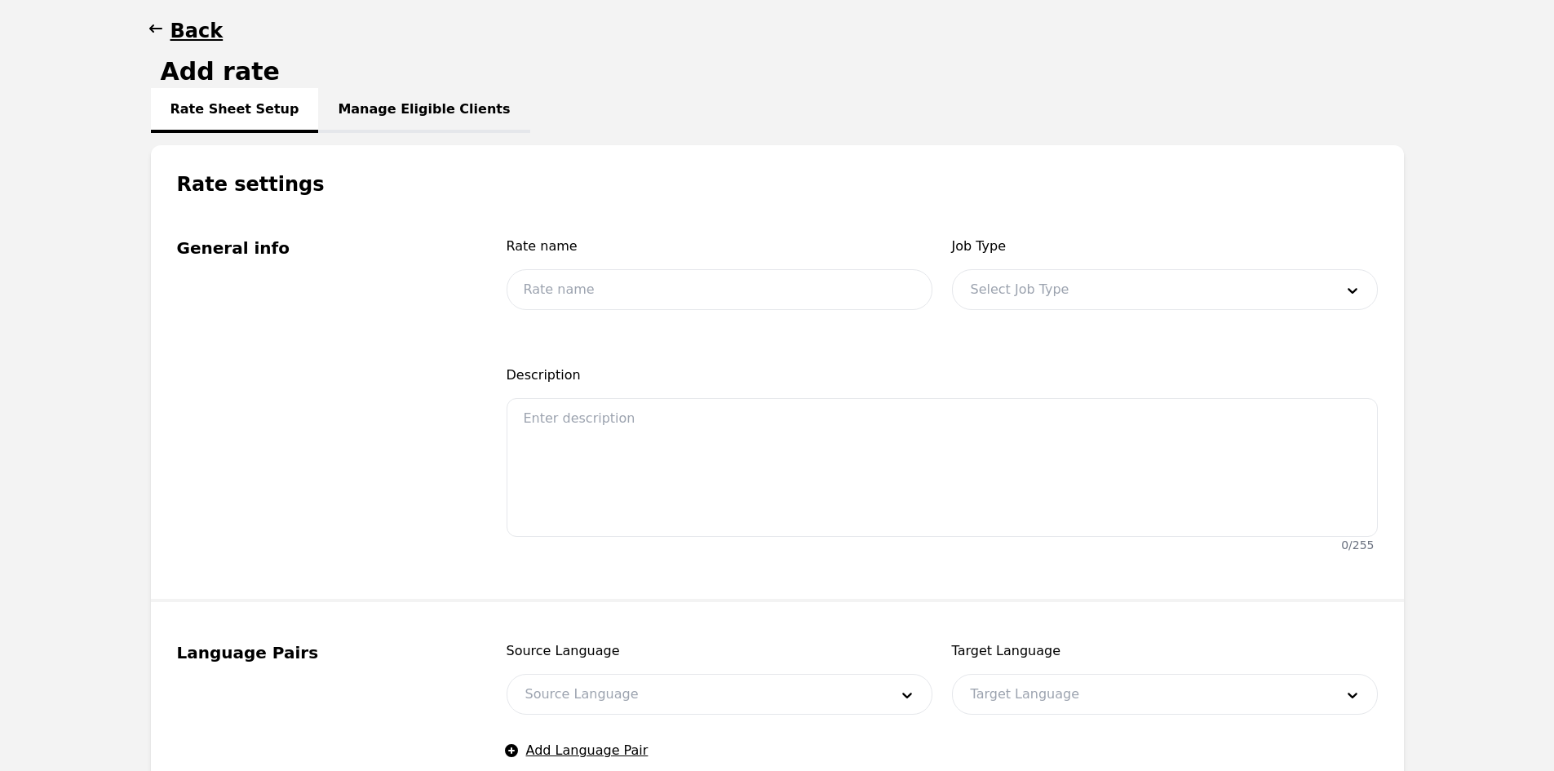
scroll to position [163, 0]
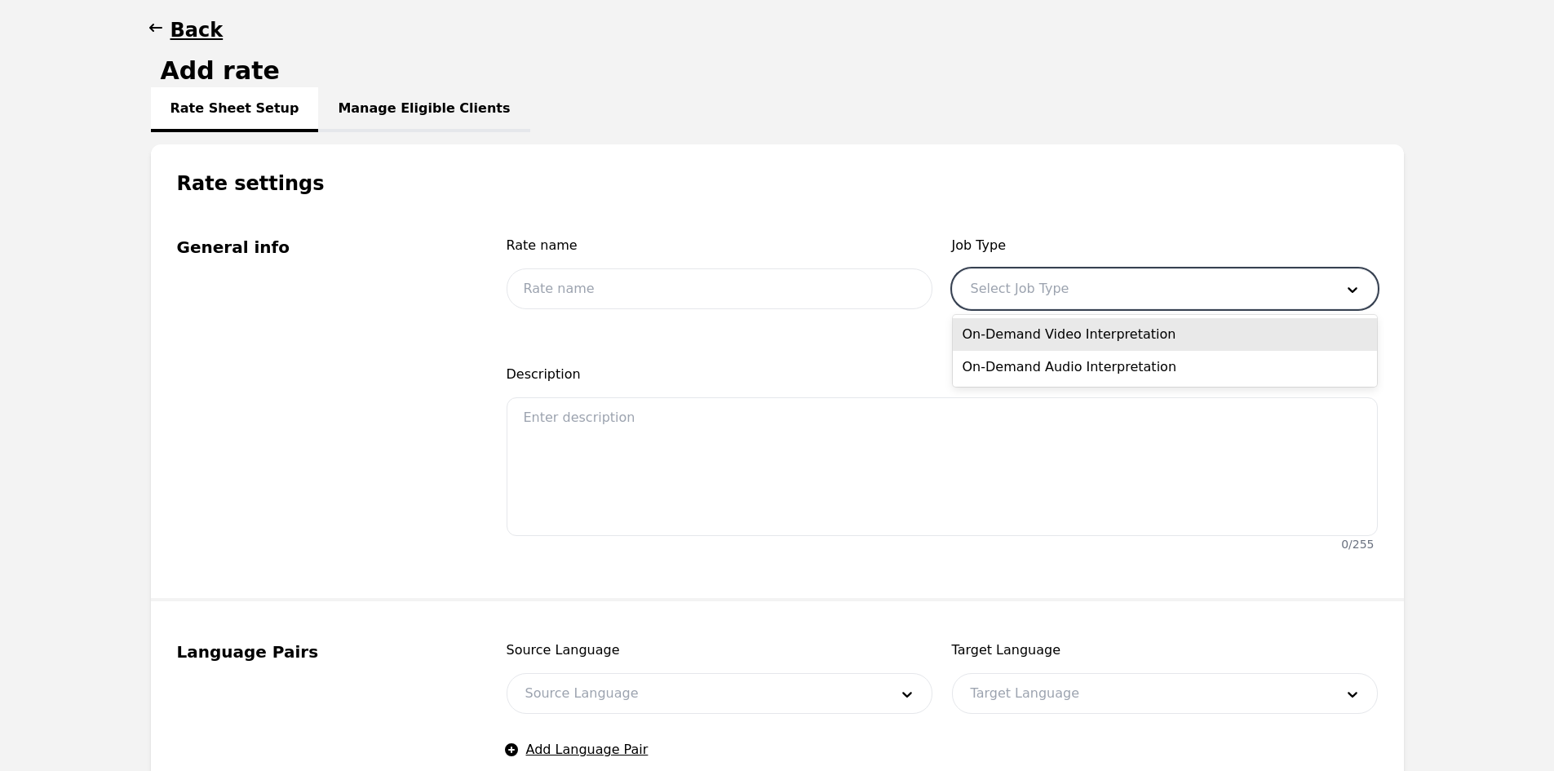
click at [1109, 289] on div at bounding box center [1140, 288] width 375 height 39
click at [1103, 288] on div at bounding box center [1140, 288] width 375 height 39
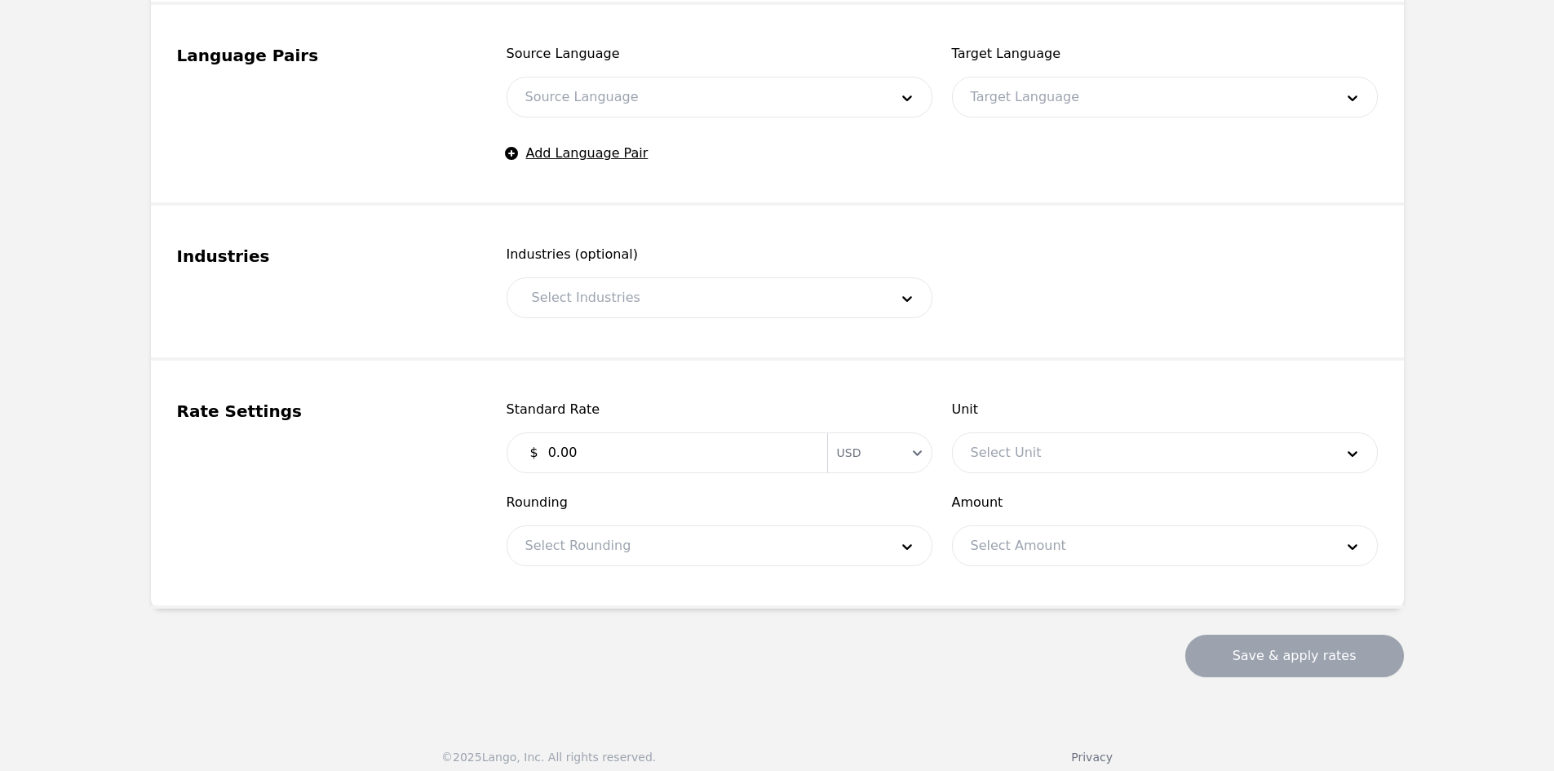
scroll to position [773, 0]
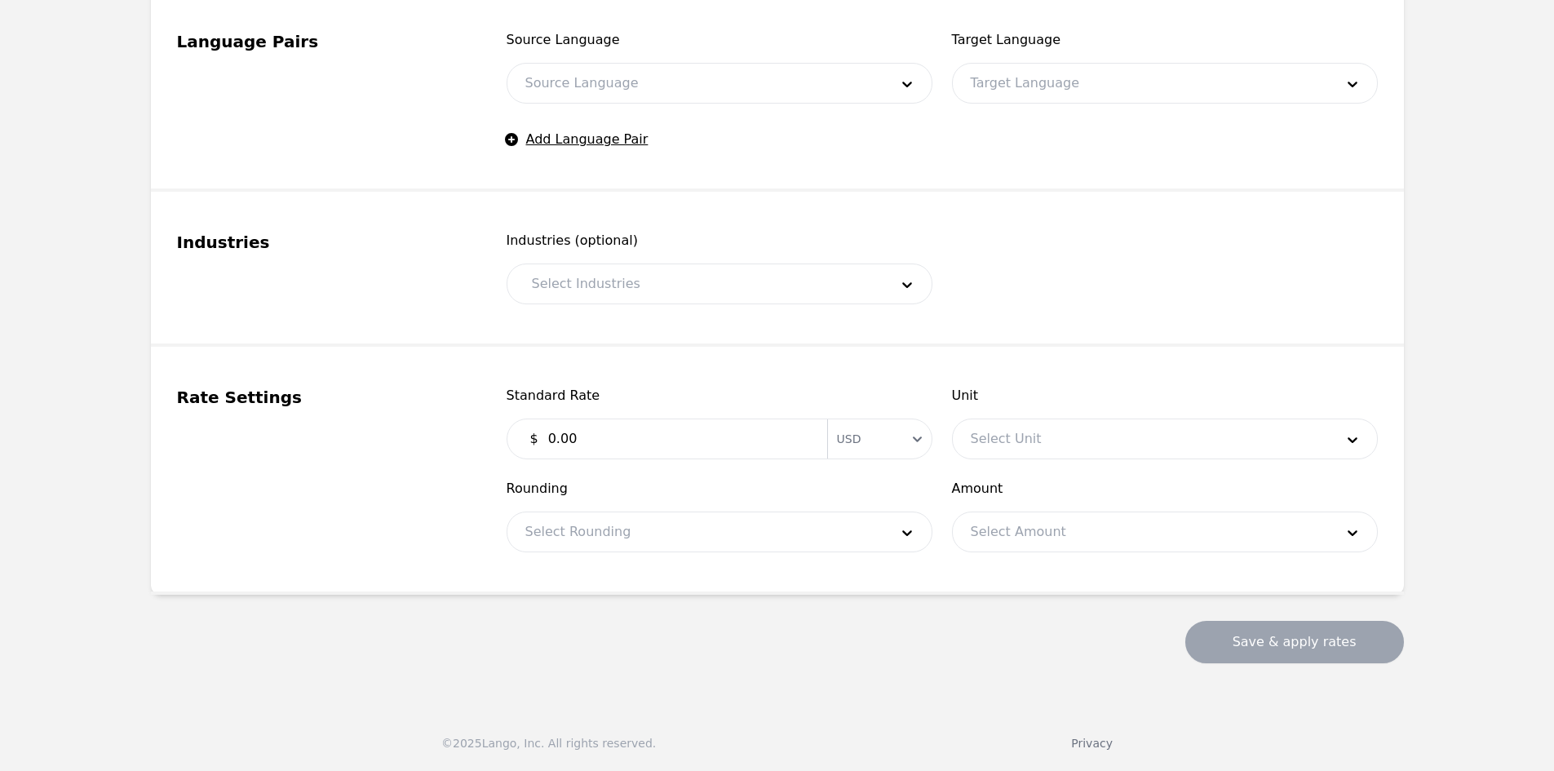
drag, startPoint x: 776, startPoint y: 375, endPoint x: 661, endPoint y: 376, distance: 115.8
click at [661, 376] on fieldset "Rate Settings Standard Rate $ 0.00 Currency USD Unit Select Unit Rounding Selec…" at bounding box center [777, 471] width 1253 height 248
click at [911, 442] on select "USD" at bounding box center [879, 438] width 104 height 29
click at [910, 440] on select "USD" at bounding box center [879, 438] width 104 height 29
click at [990, 440] on div at bounding box center [1140, 438] width 375 height 39
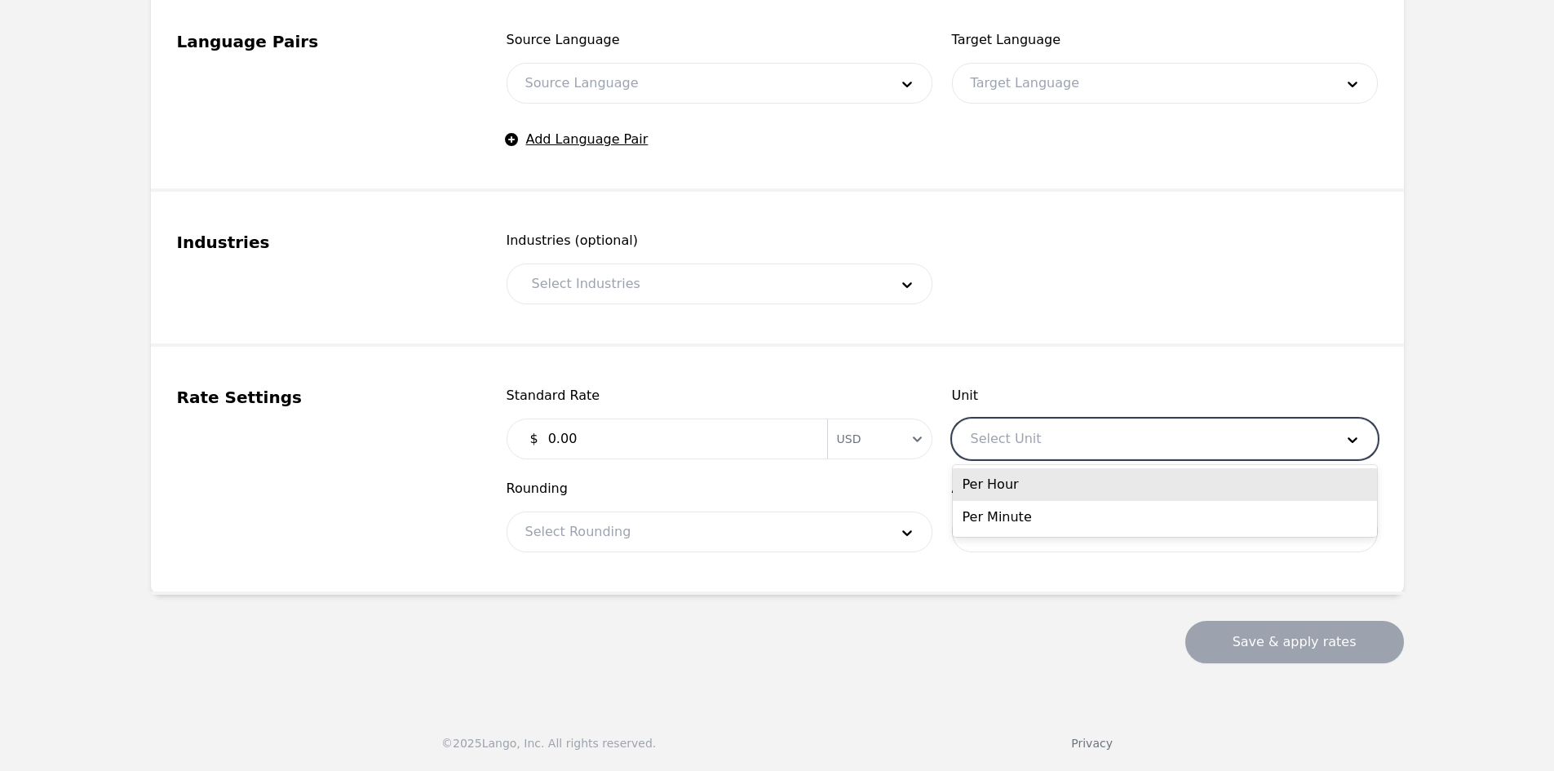
click at [990, 440] on div at bounding box center [1140, 438] width 375 height 39
click at [791, 524] on div at bounding box center [694, 531] width 375 height 39
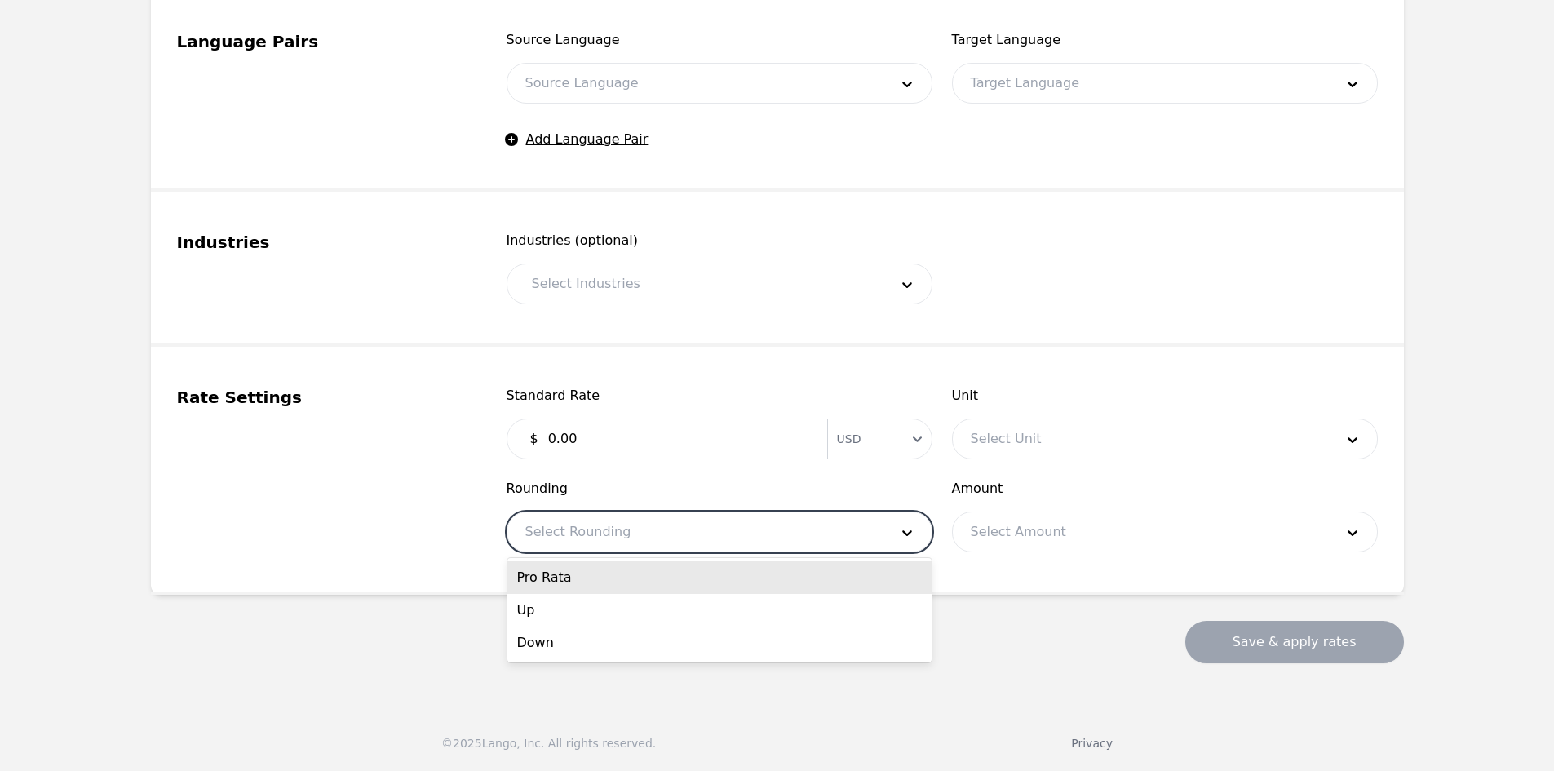
click at [793, 524] on div at bounding box center [694, 531] width 375 height 39
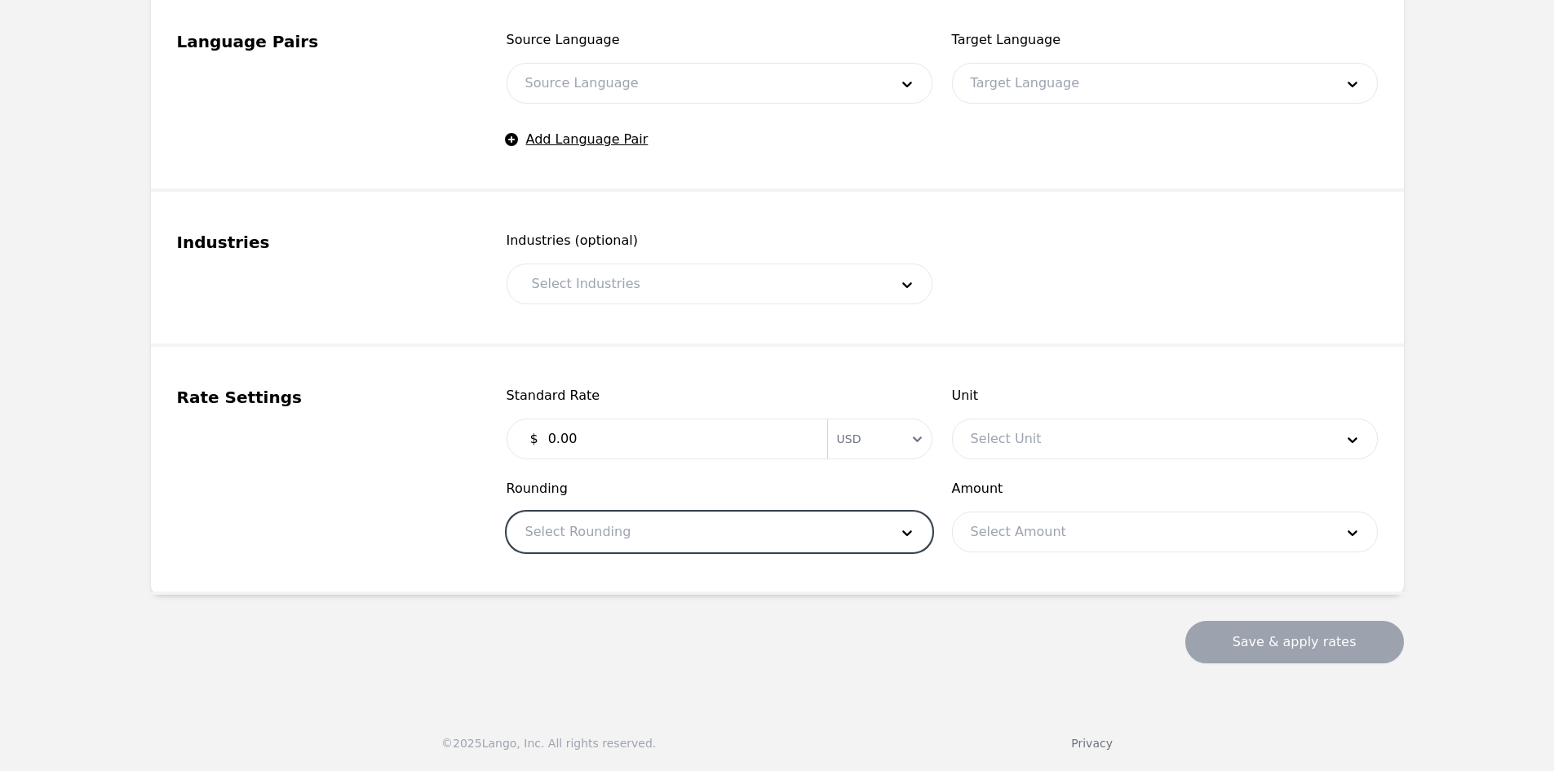
click at [1027, 531] on div at bounding box center [1140, 531] width 375 height 39
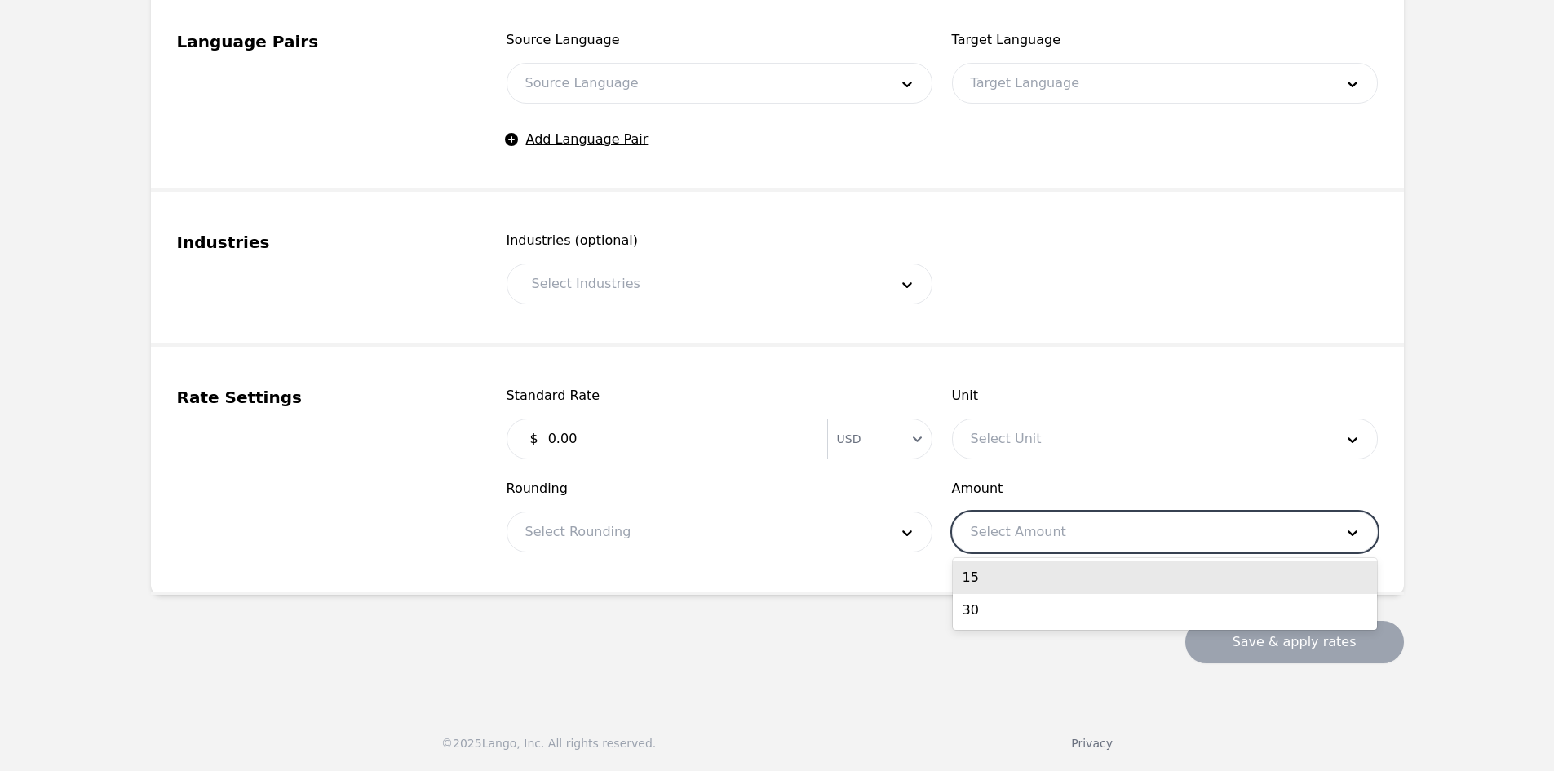
click at [1025, 528] on div at bounding box center [1140, 531] width 375 height 39
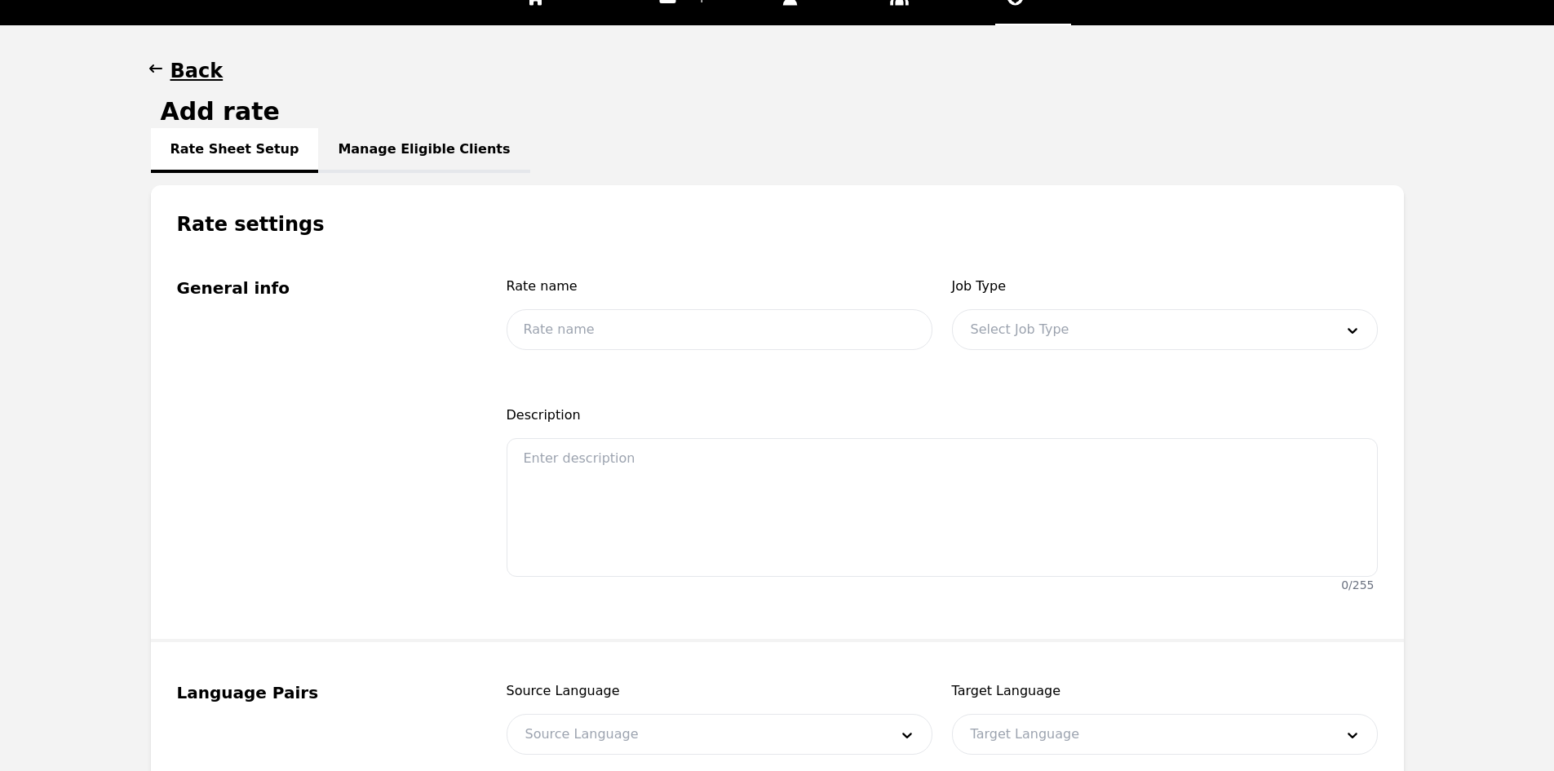
scroll to position [0, 0]
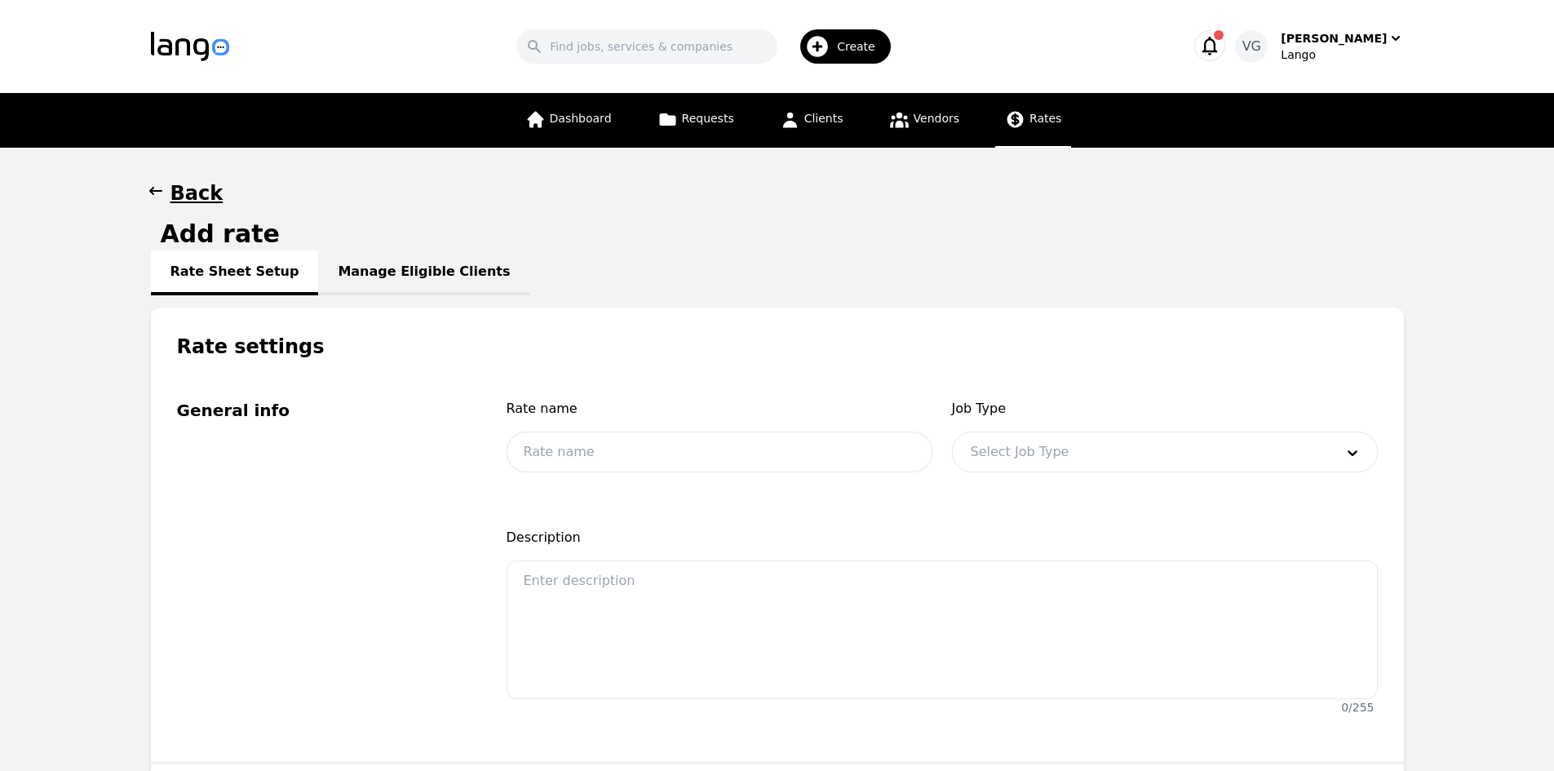
click at [195, 195] on h1 "Back" at bounding box center [196, 193] width 53 height 26
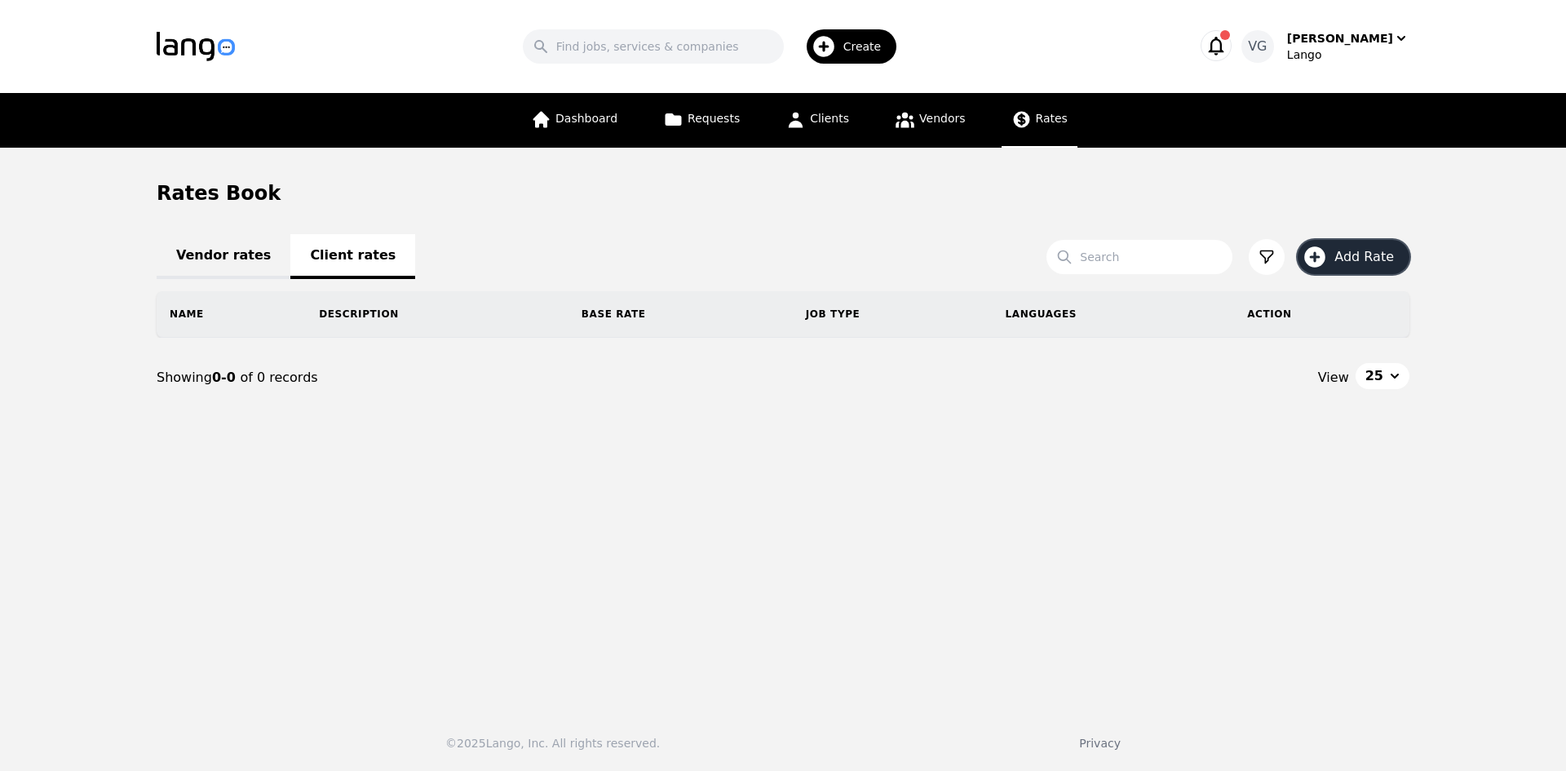
click at [1346, 259] on span "Add Rate" at bounding box center [1369, 257] width 71 height 20
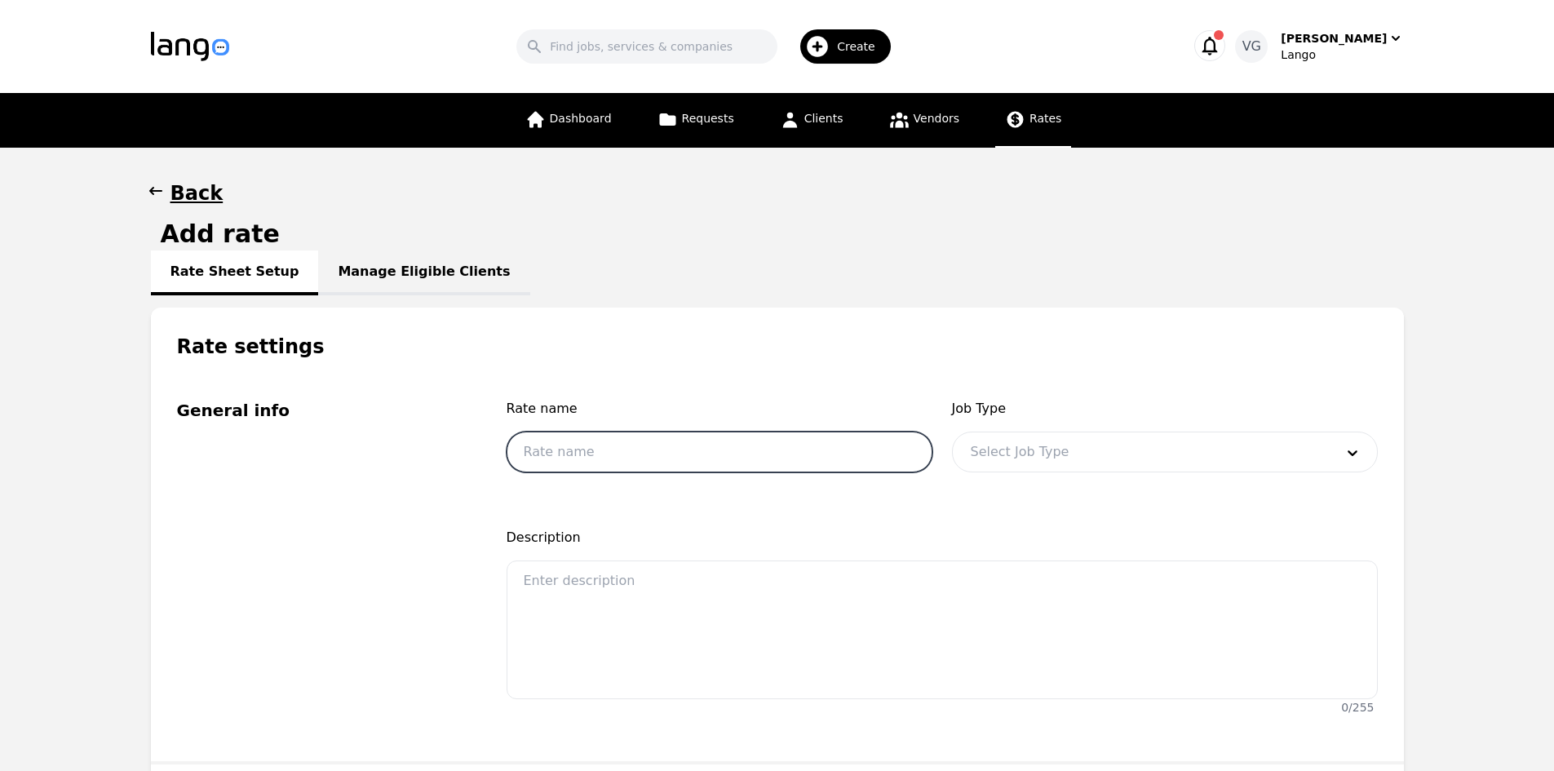
click at [627, 434] on input "text" at bounding box center [719, 451] width 426 height 41
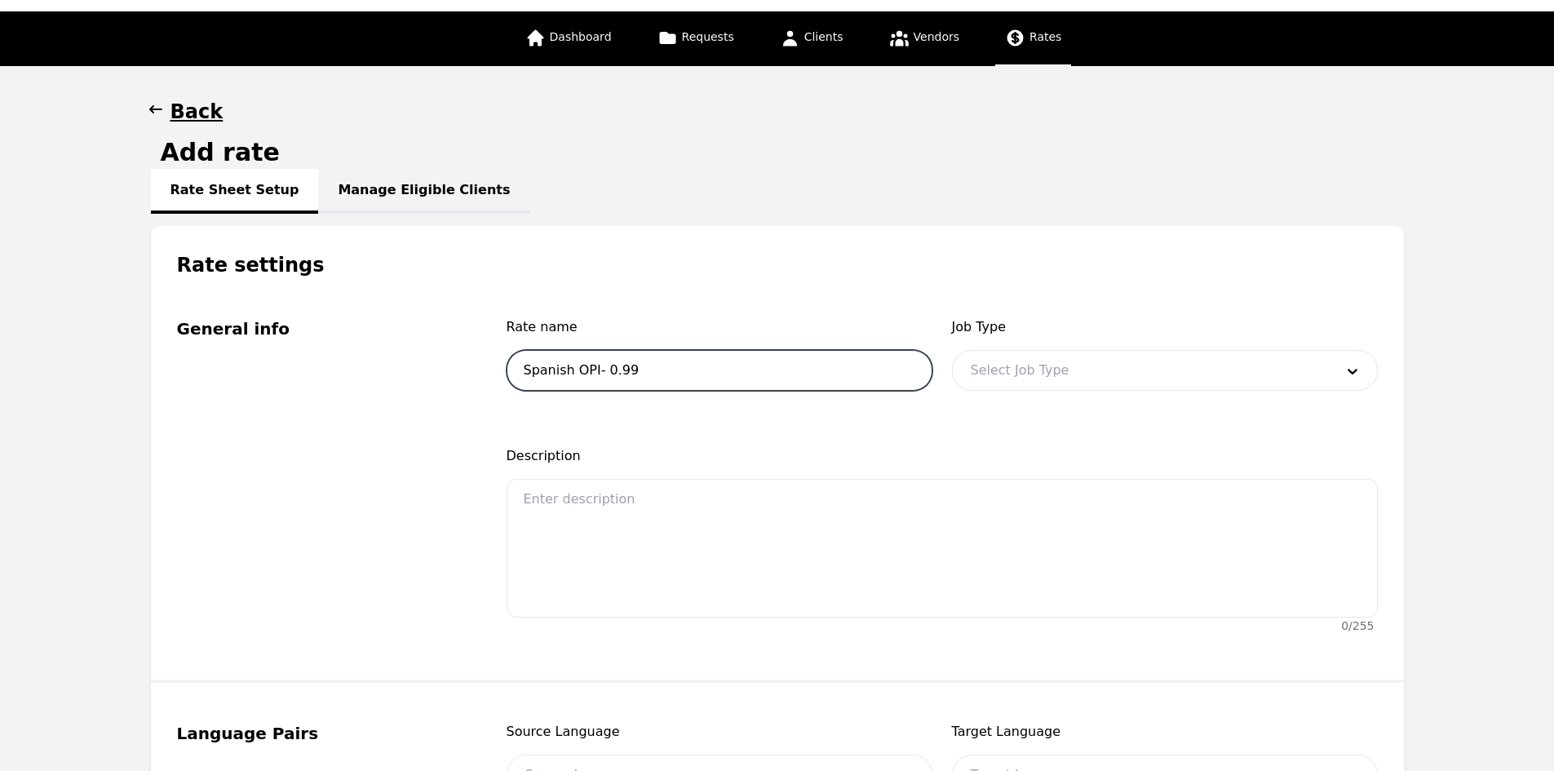
click at [602, 374] on input "Spanish OPI- 0.99" at bounding box center [719, 370] width 426 height 41
drag, startPoint x: 669, startPoint y: 375, endPoint x: 930, endPoint y: 384, distance: 261.9
click at [682, 374] on input "Spanish OPI- $0.99" at bounding box center [719, 370] width 426 height 41
type input "Spanish OPI- $0.99"
click at [1033, 372] on div at bounding box center [1140, 370] width 375 height 39
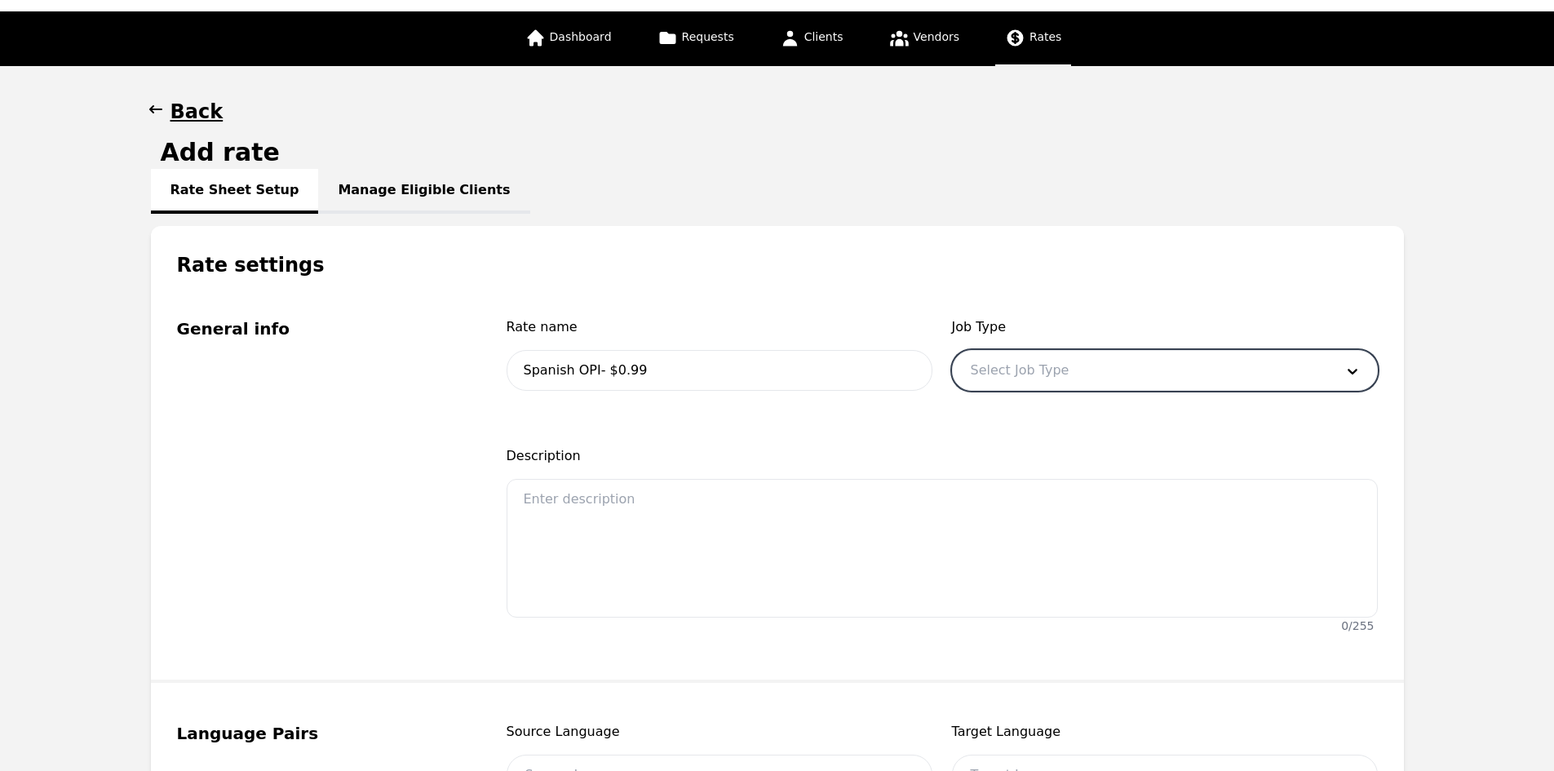
click at [1034, 368] on div at bounding box center [1140, 370] width 375 height 39
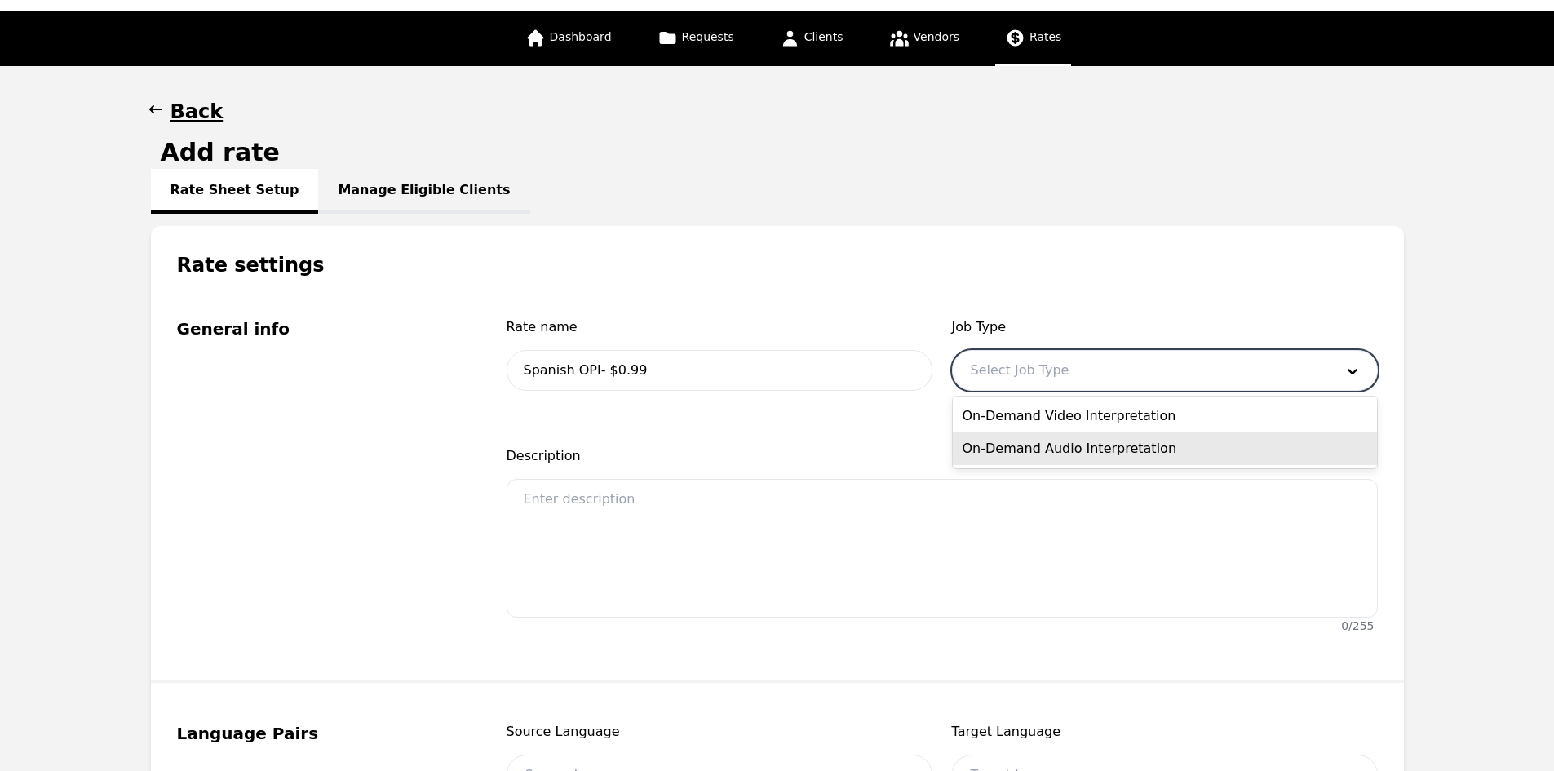
click at [1034, 460] on div "On-Demand Audio Interpretation" at bounding box center [1165, 448] width 424 height 33
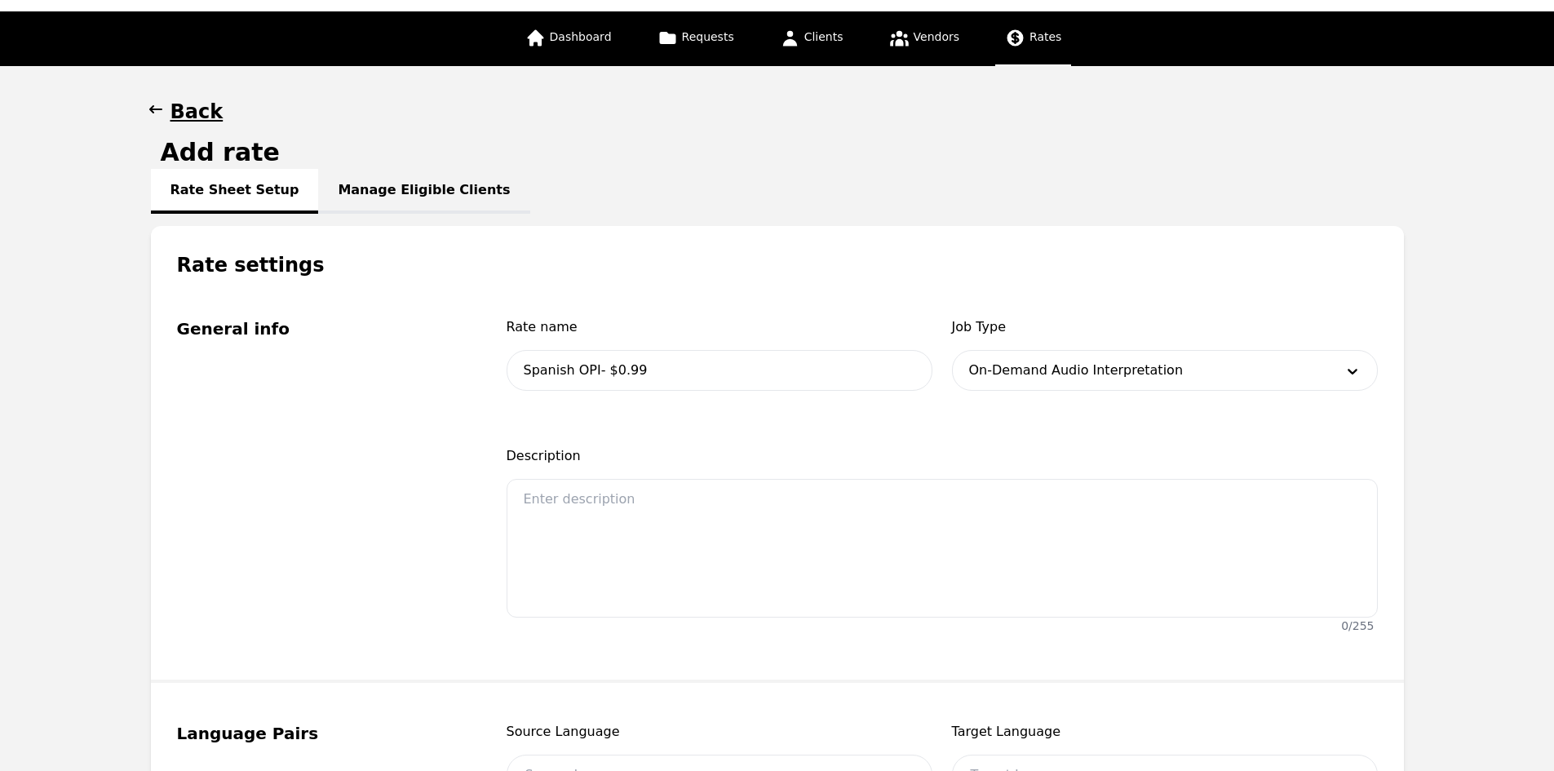
click at [1032, 444] on div "Rate name Spanish OPI- $0.99 Job Type On-Demand Audio Interpretation Descriptio…" at bounding box center [941, 478] width 871 height 323
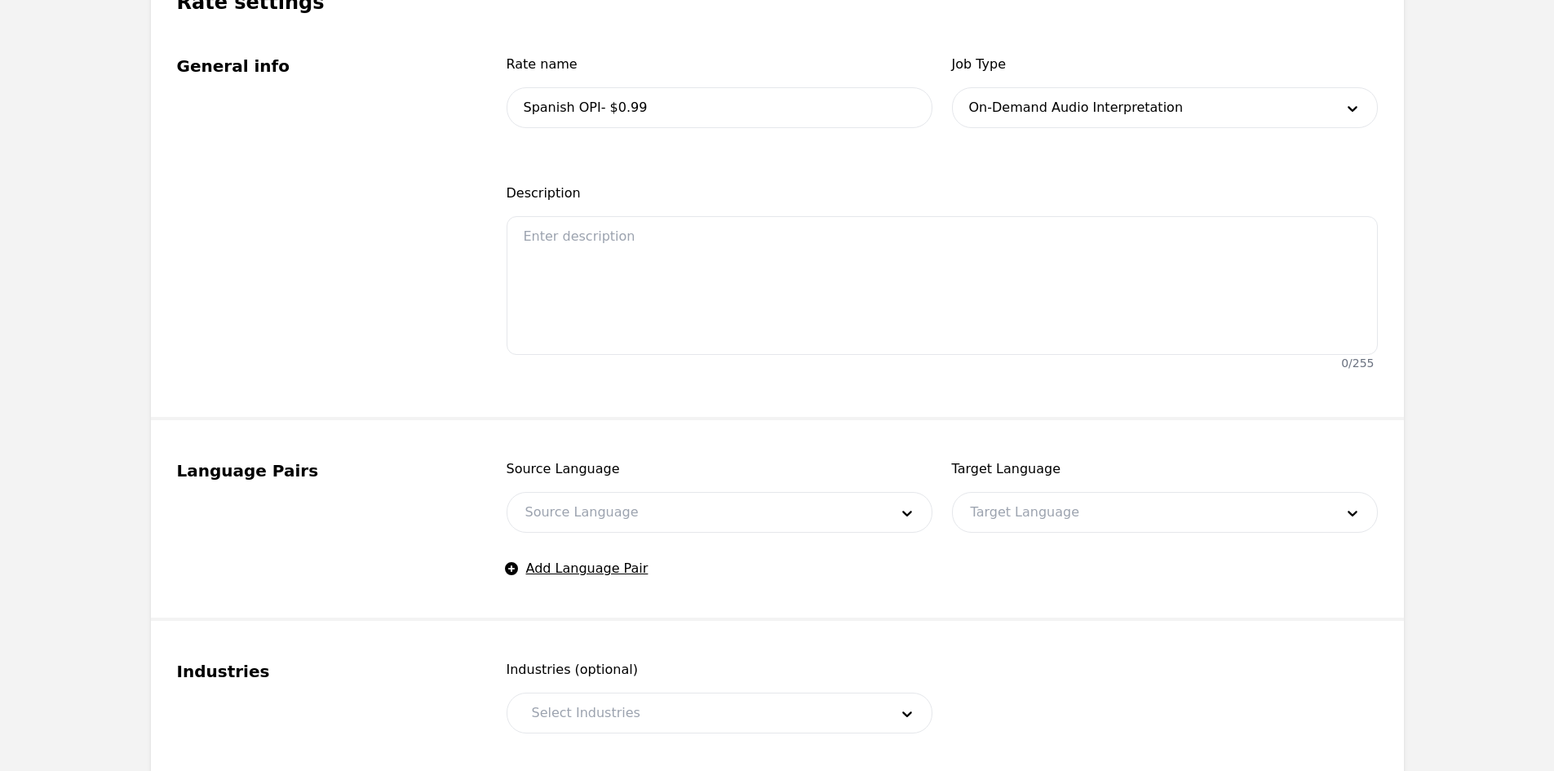
scroll to position [489, 0]
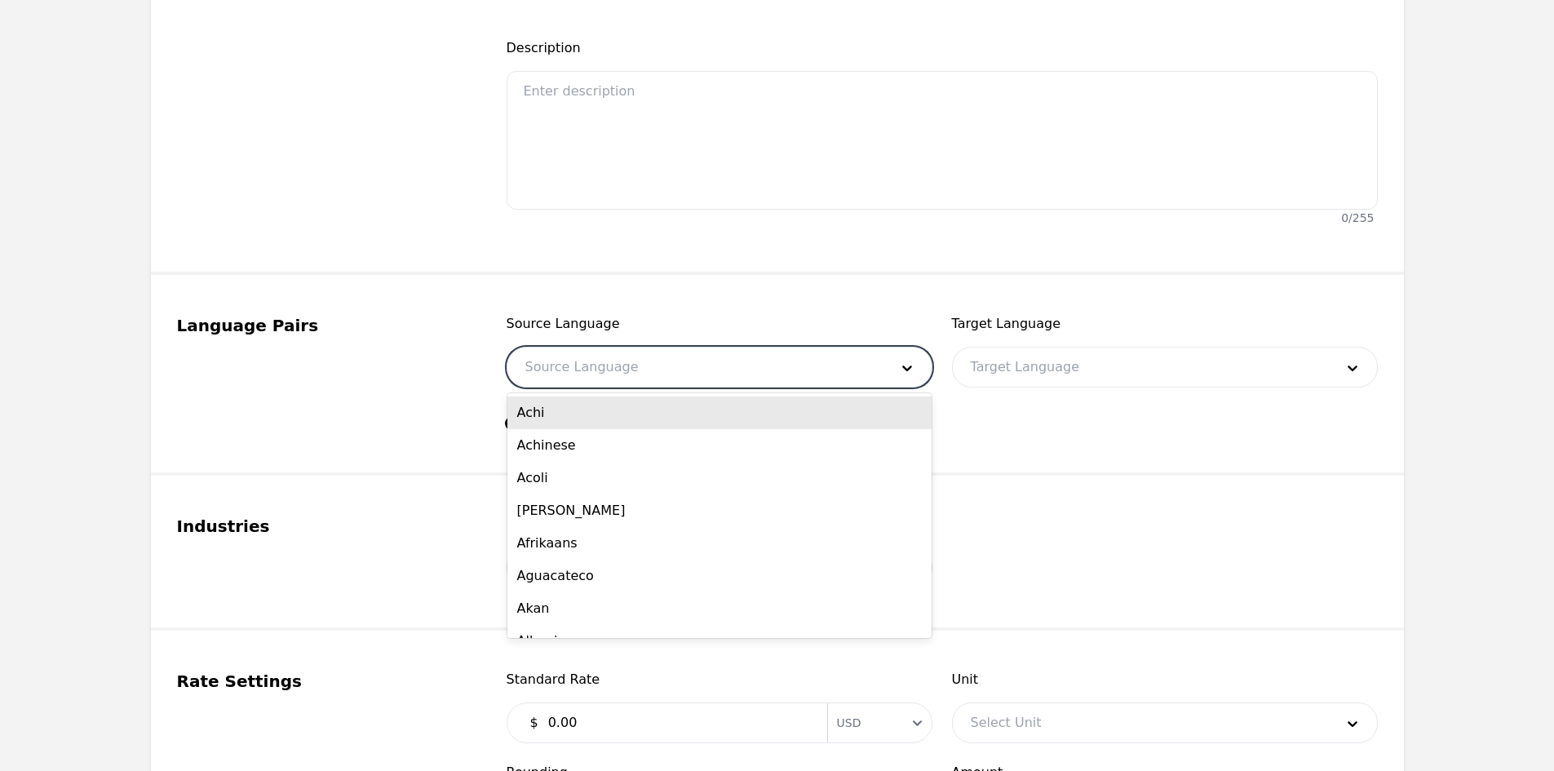
click at [625, 368] on div at bounding box center [694, 366] width 375 height 39
type input "S"
type input "ENG"
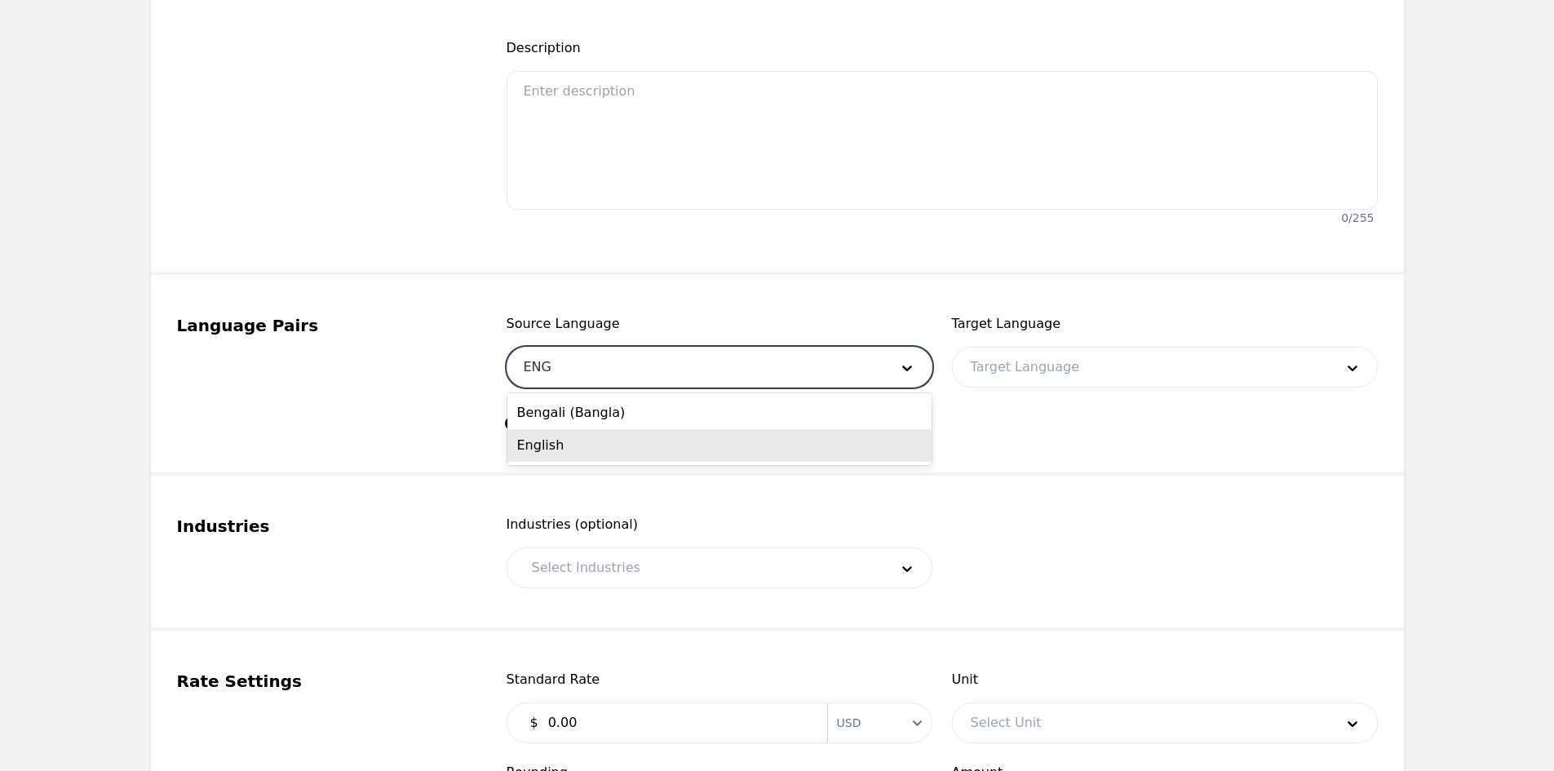
click at [577, 436] on div "English" at bounding box center [719, 445] width 424 height 33
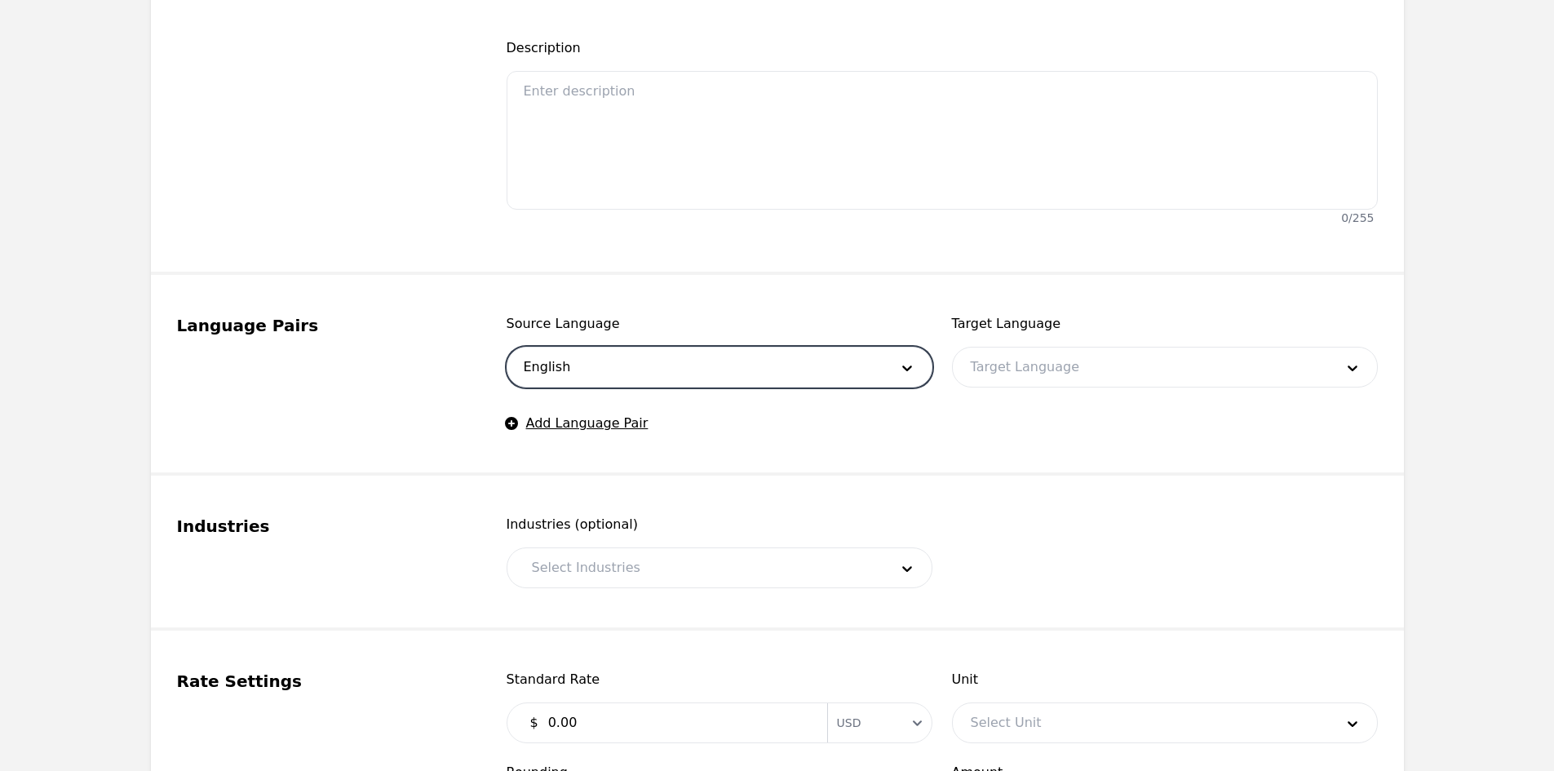
click at [1013, 360] on div at bounding box center [1140, 366] width 375 height 39
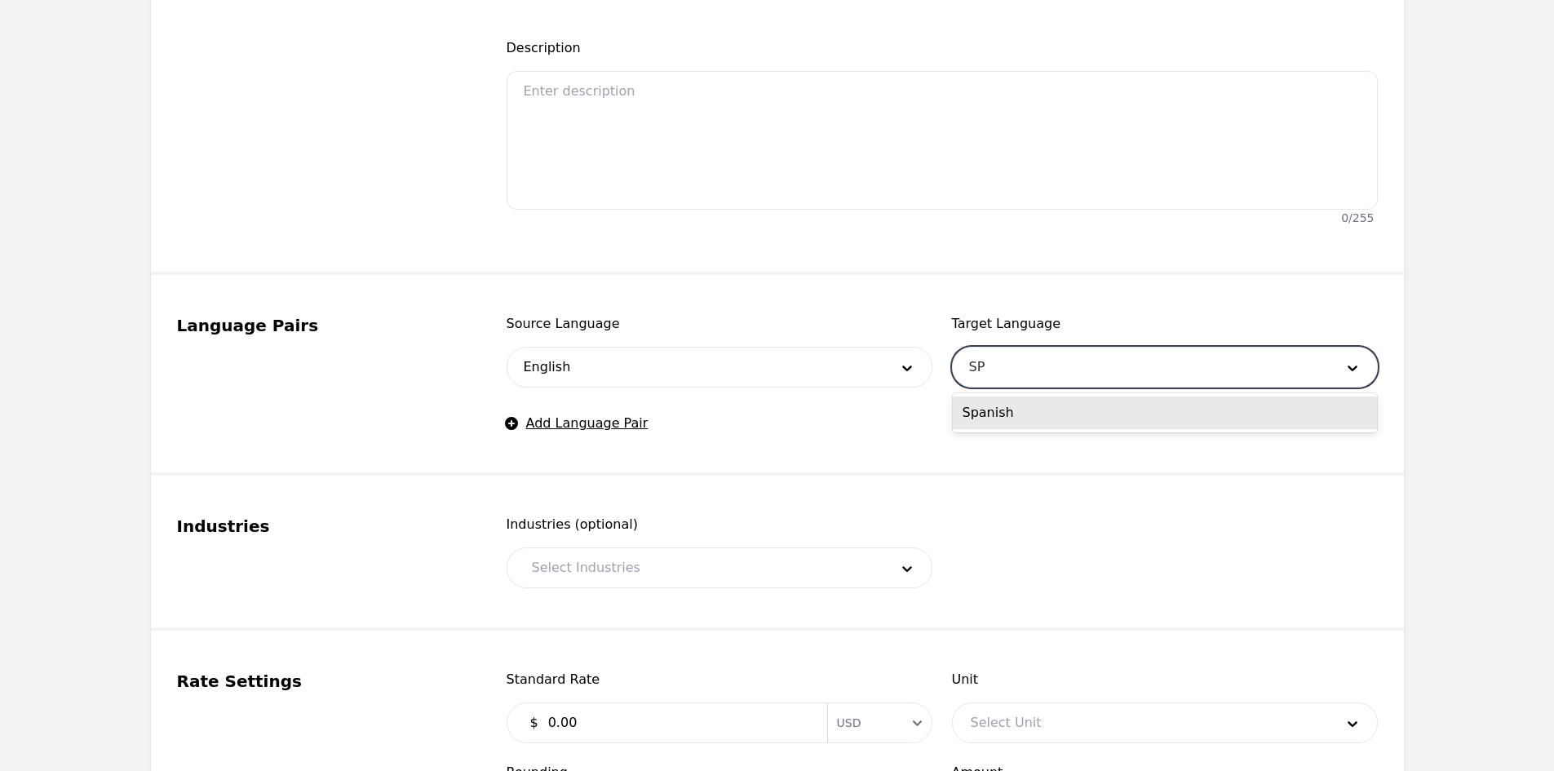
type input "SPA"
click at [995, 413] on div "Spanish" at bounding box center [1165, 412] width 424 height 33
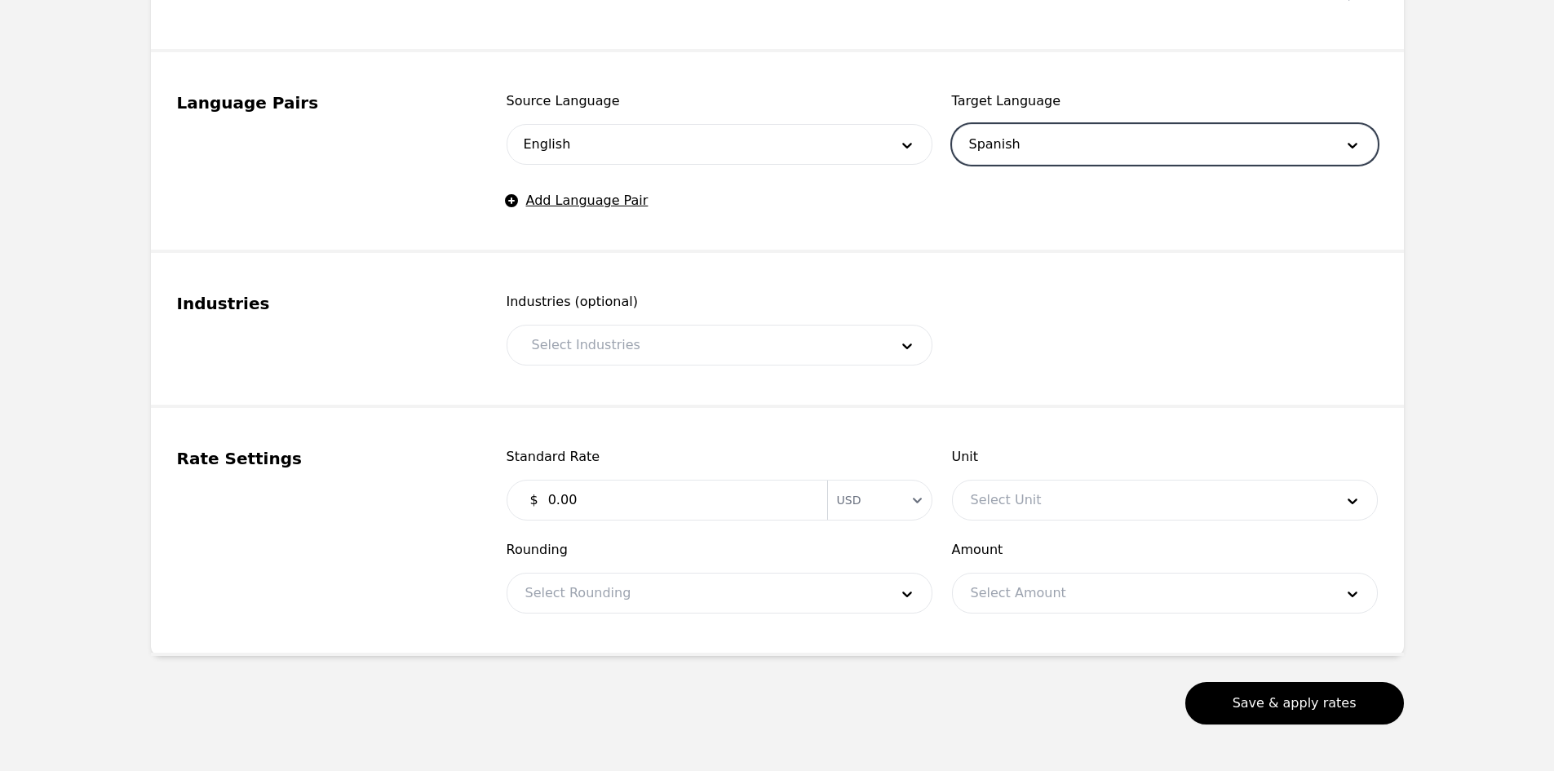
scroll to position [734, 0]
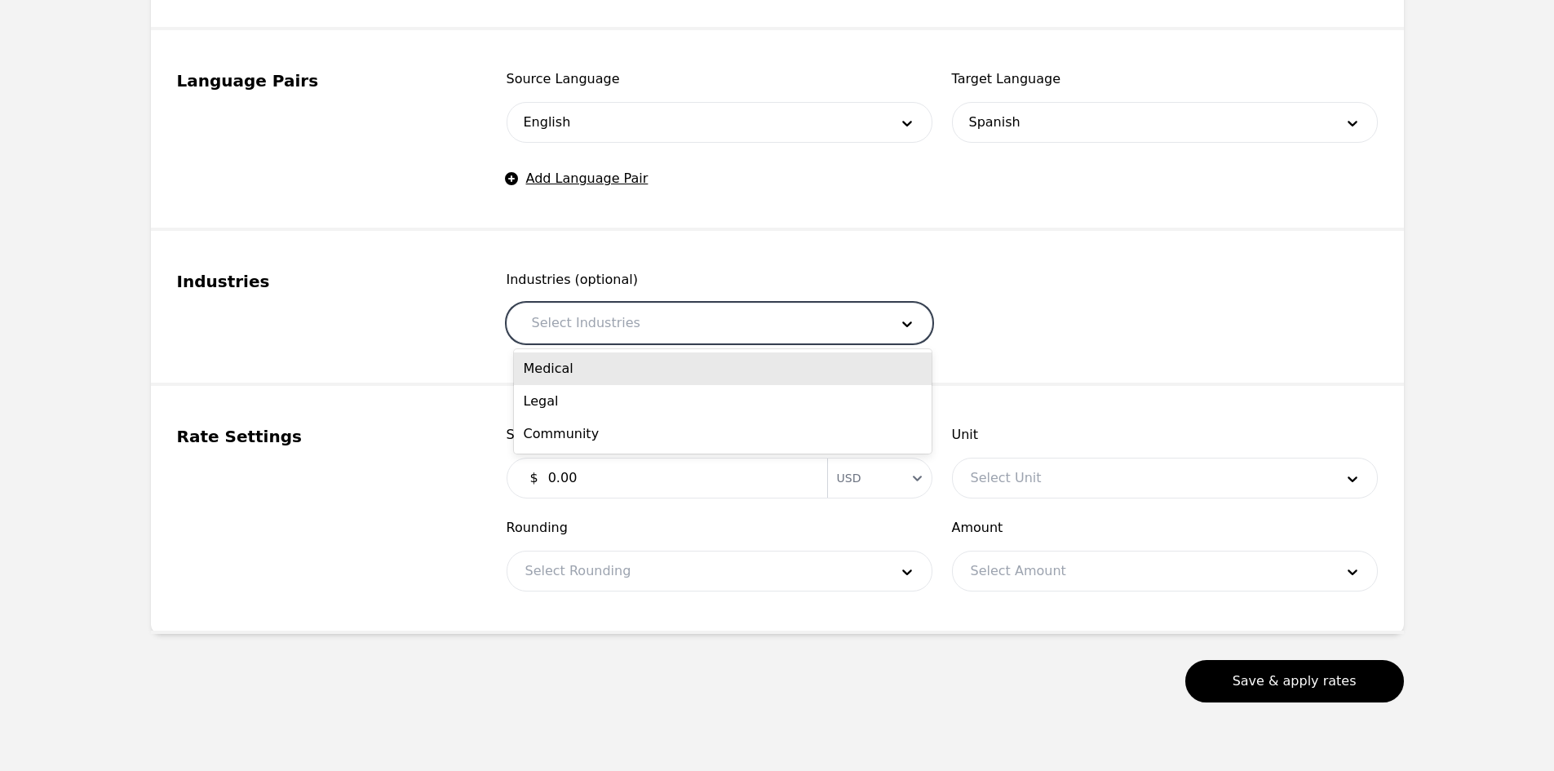
click at [648, 316] on div at bounding box center [698, 322] width 369 height 39
click at [568, 371] on div "Medical" at bounding box center [723, 368] width 418 height 33
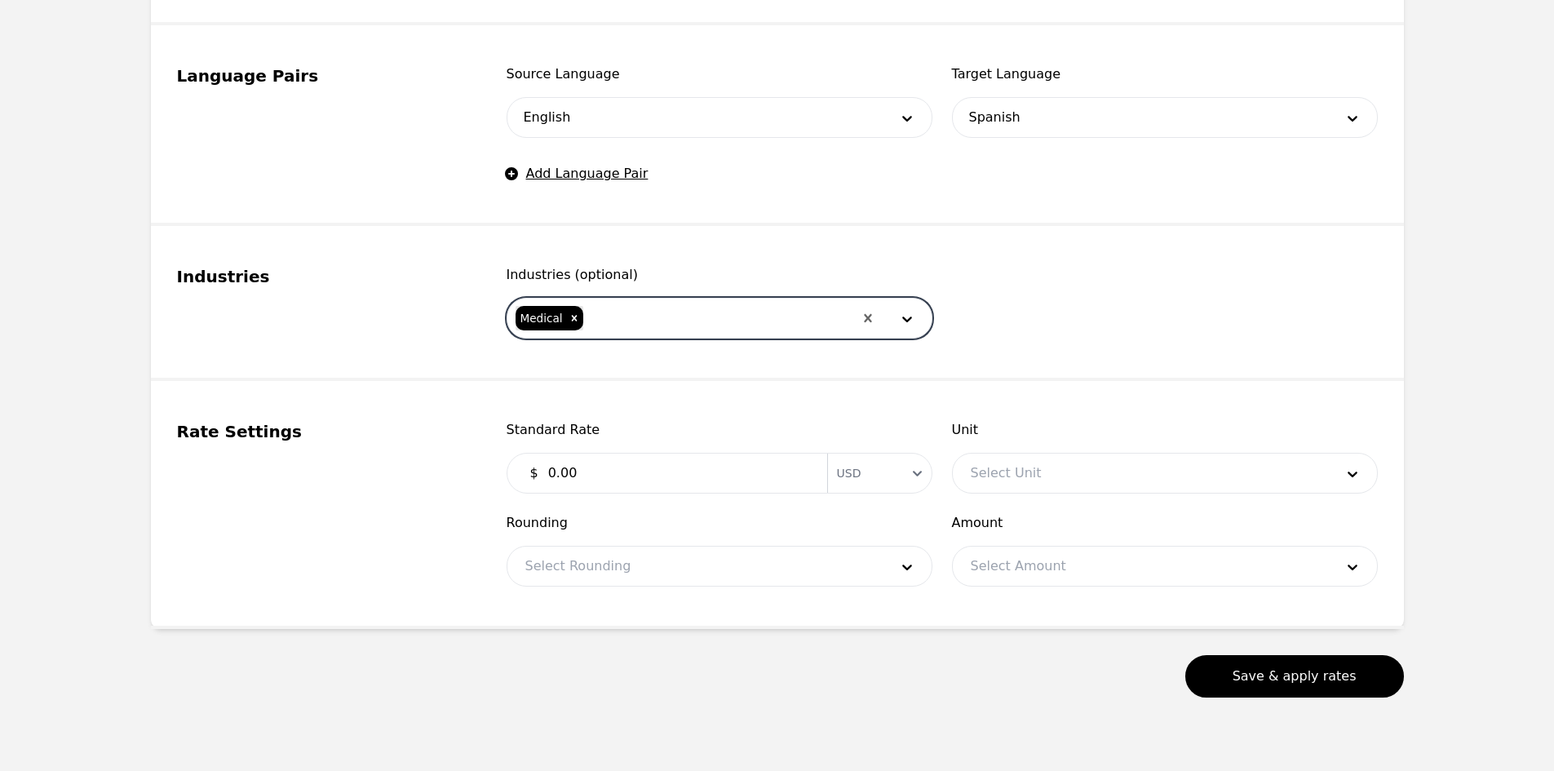
scroll to position [773, 0]
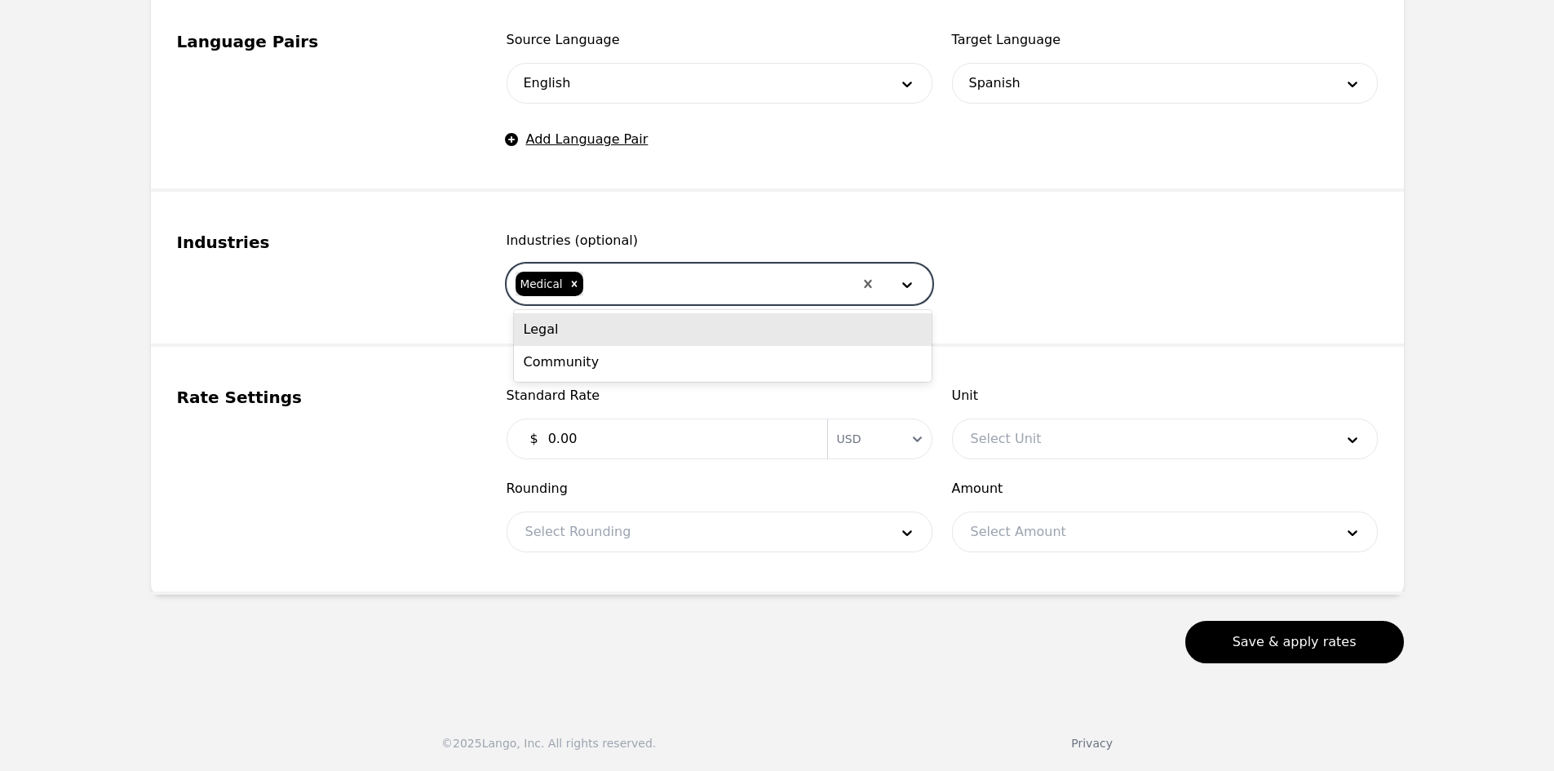
click at [608, 284] on div at bounding box center [719, 283] width 268 height 39
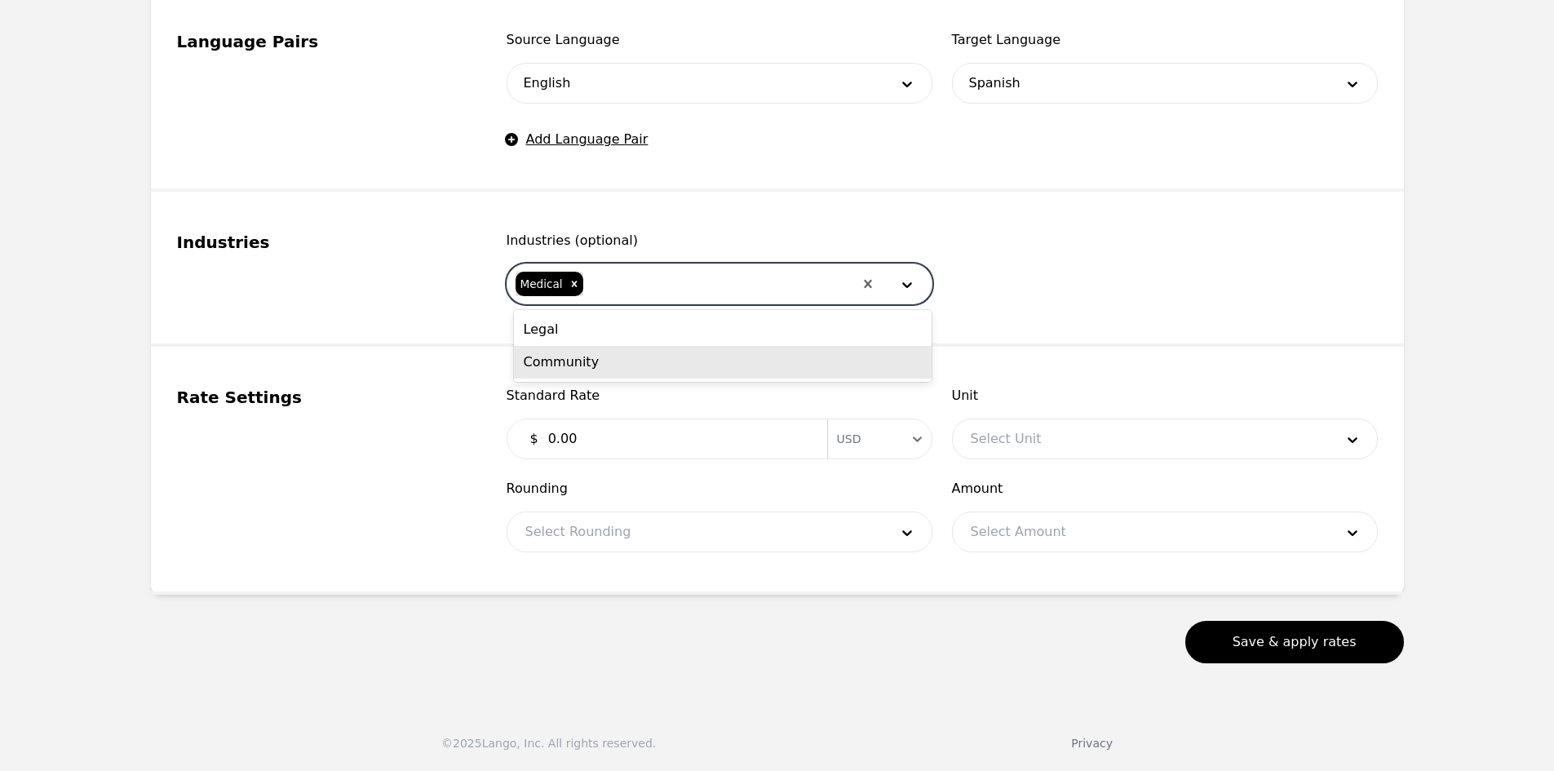
click at [590, 360] on div "Community" at bounding box center [723, 362] width 418 height 33
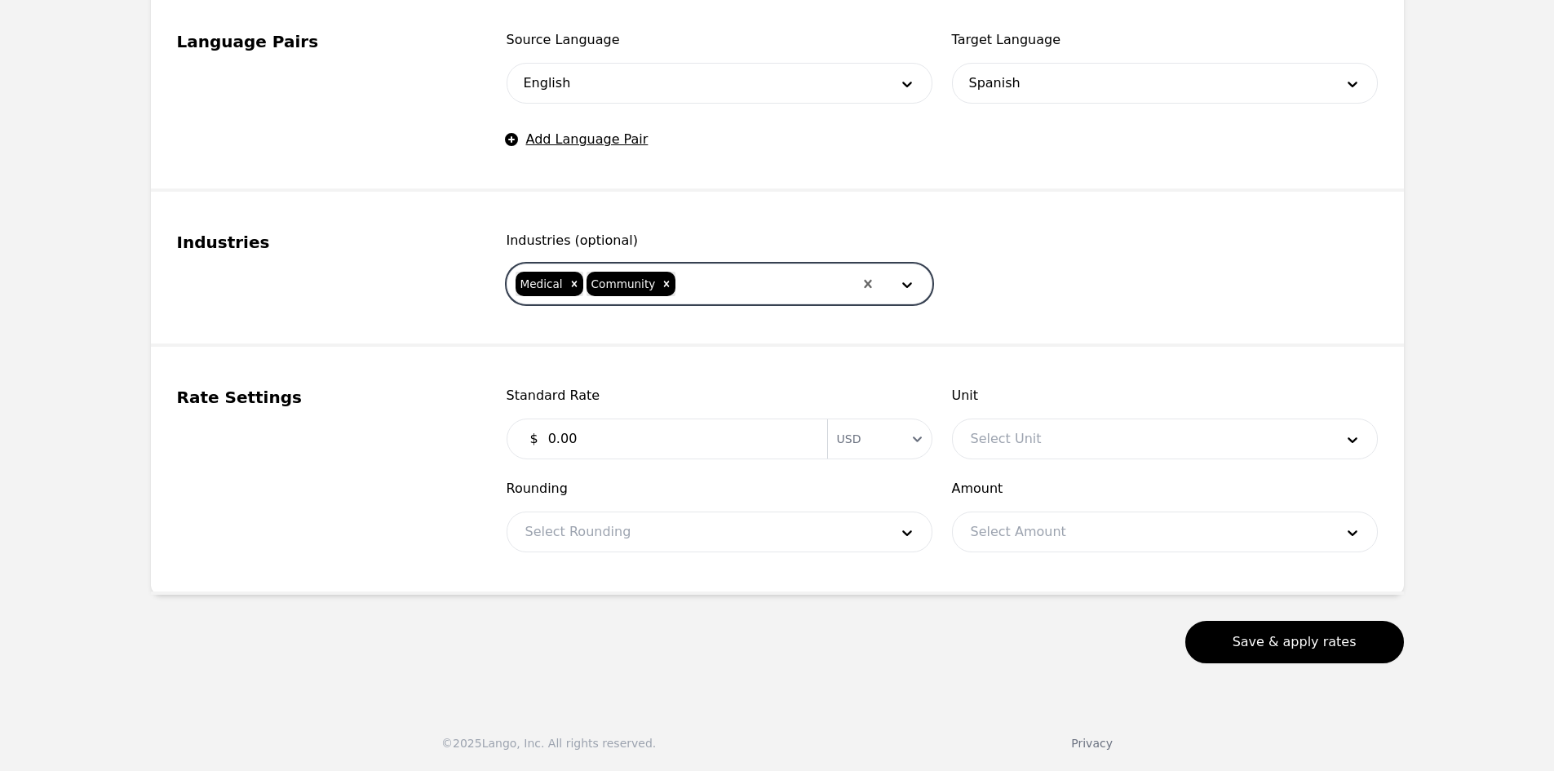
click at [692, 273] on div at bounding box center [764, 283] width 175 height 39
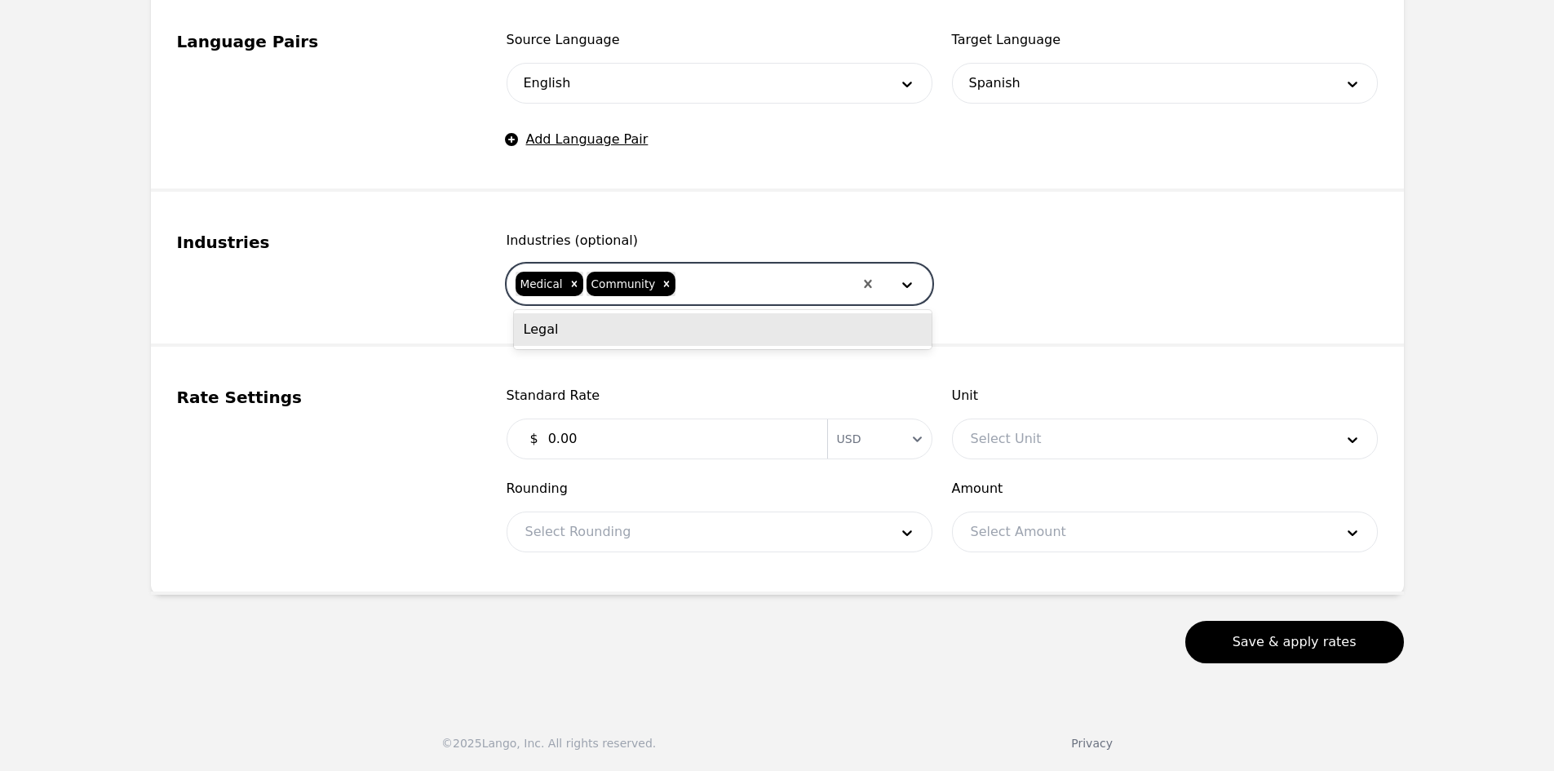
click at [652, 329] on div "Legal" at bounding box center [723, 329] width 418 height 33
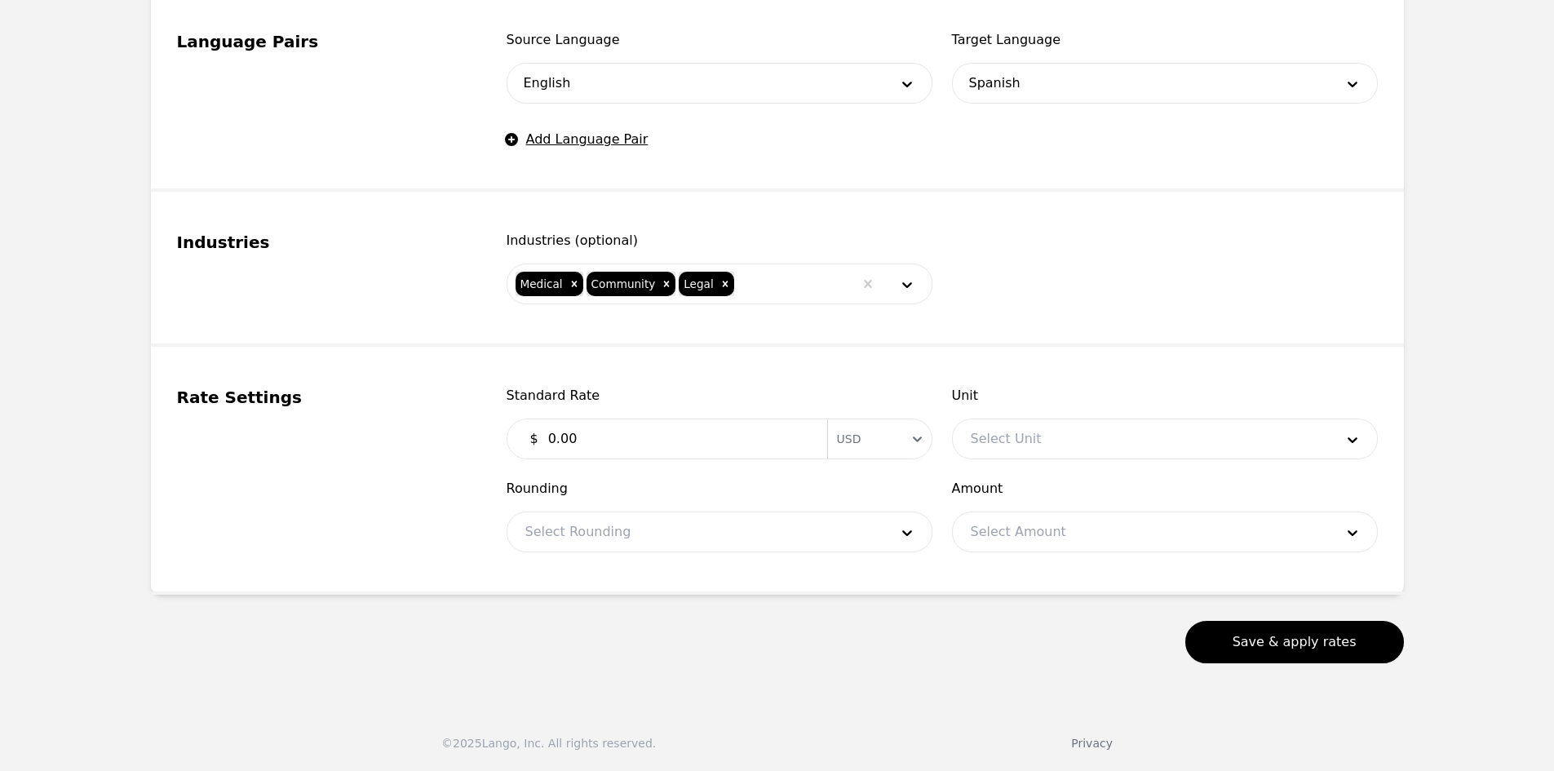
click at [599, 440] on input "0.00" at bounding box center [677, 438] width 279 height 33
type input "0.99"
click at [1029, 428] on div at bounding box center [1140, 438] width 375 height 39
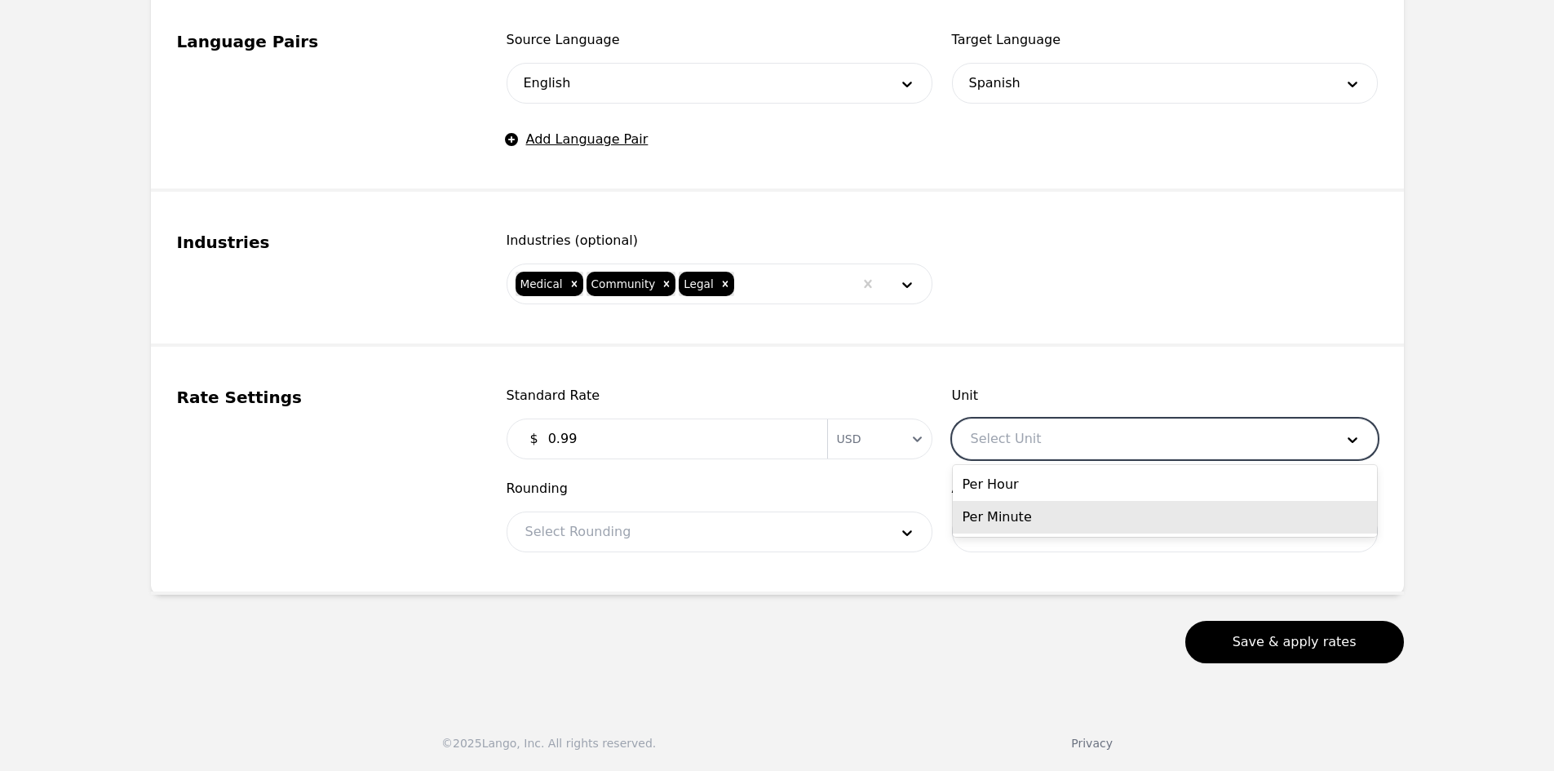
click at [1005, 512] on div "Per Minute" at bounding box center [1165, 517] width 424 height 33
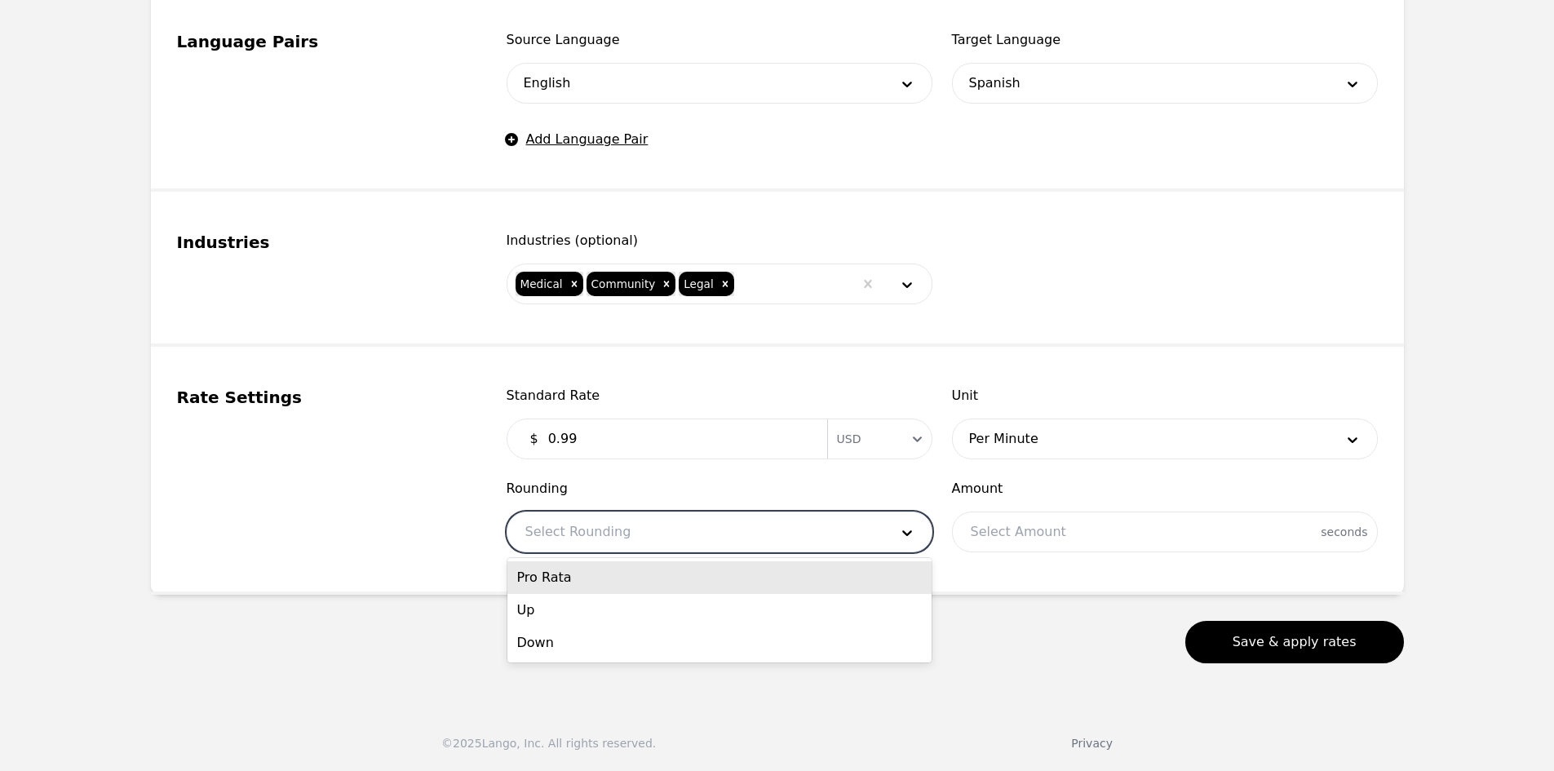
click at [656, 518] on div at bounding box center [694, 531] width 375 height 39
click at [581, 576] on div "Pro Rata" at bounding box center [719, 577] width 424 height 33
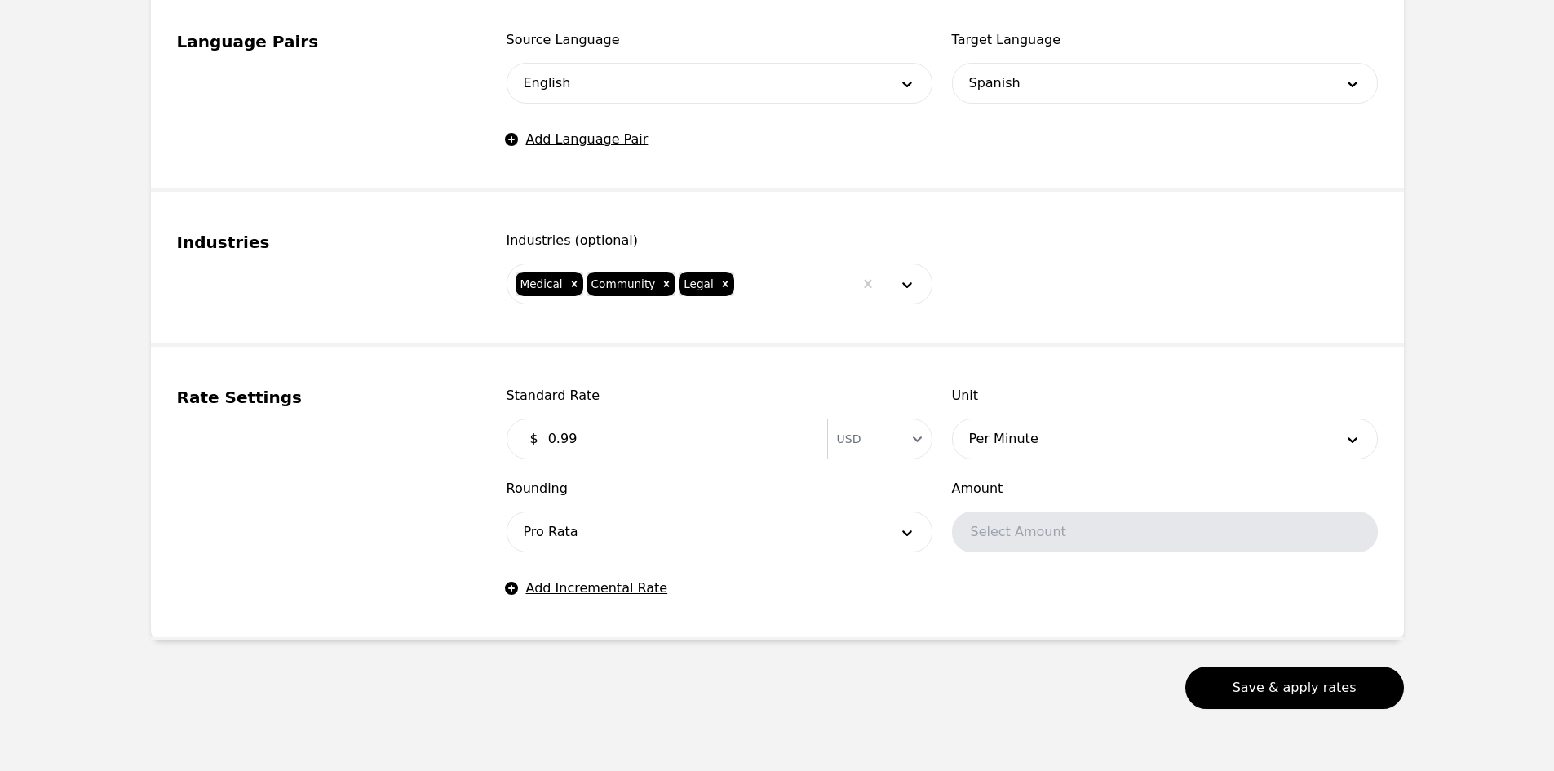
click at [993, 537] on div "Select Amount" at bounding box center [1165, 531] width 426 height 41
click at [1231, 684] on button "Save & apply rates" at bounding box center [1294, 687] width 219 height 42
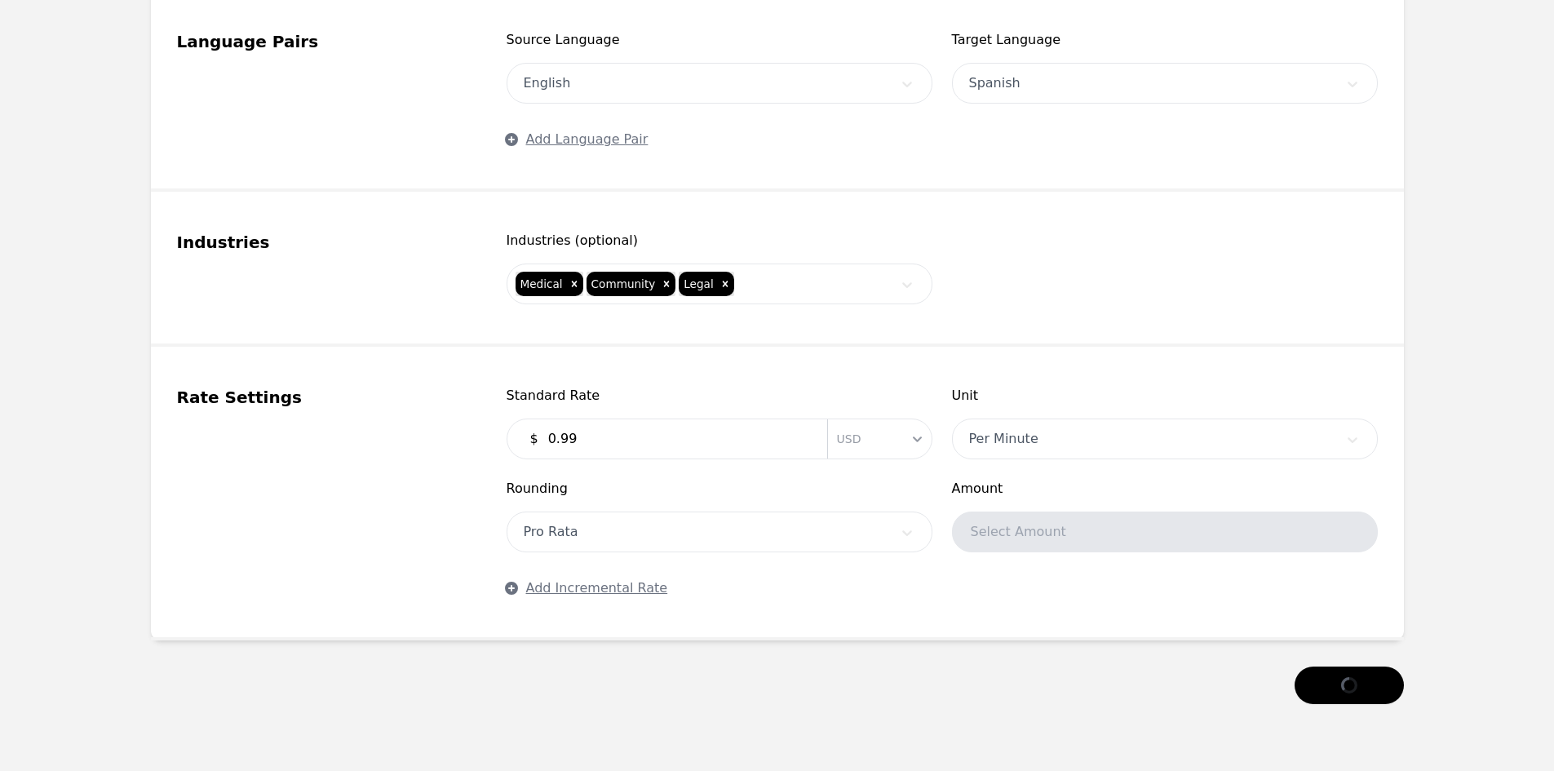
scroll to position [658, 0]
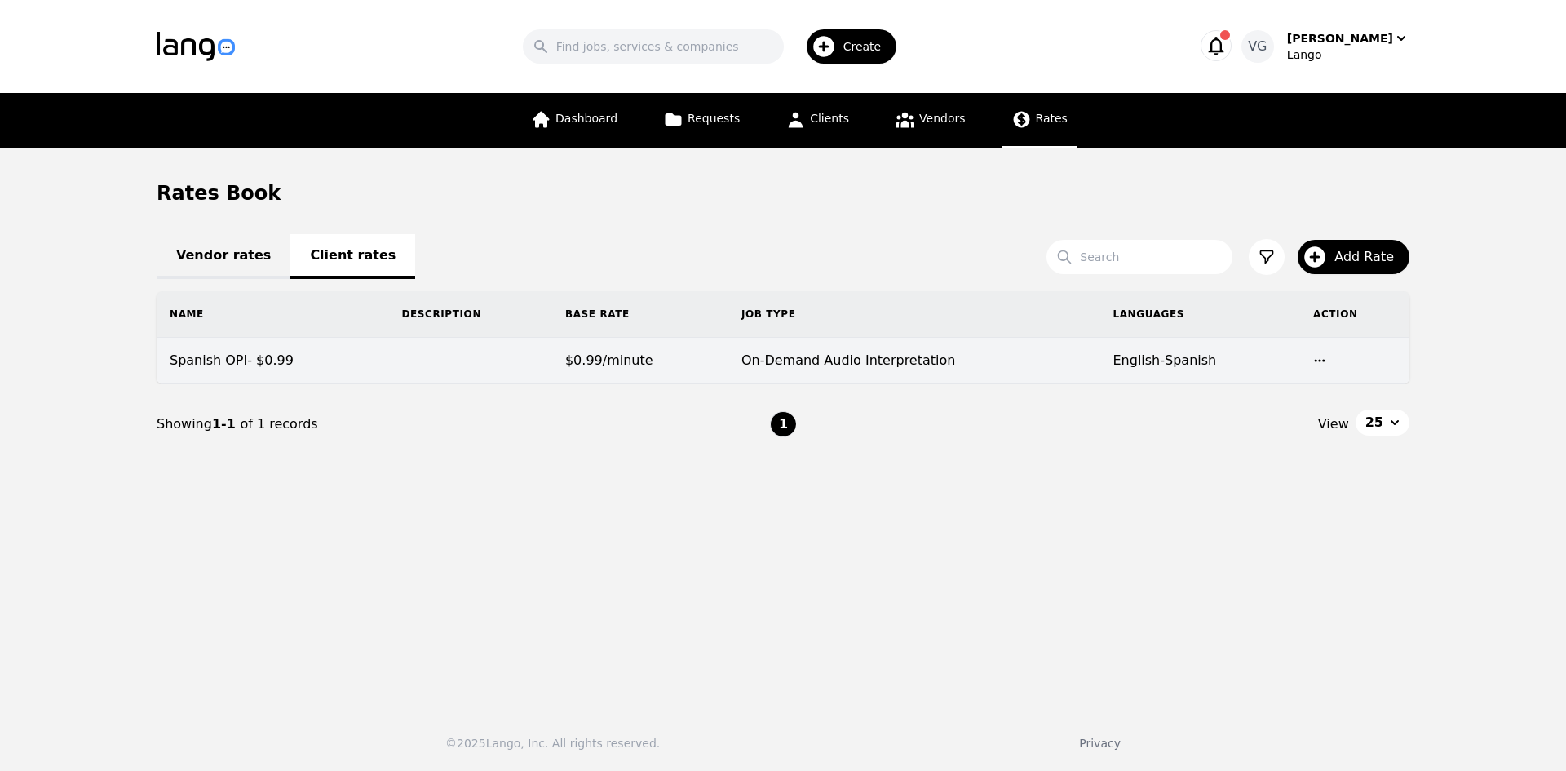
click at [1315, 356] on icon "button" at bounding box center [1319, 360] width 13 height 13
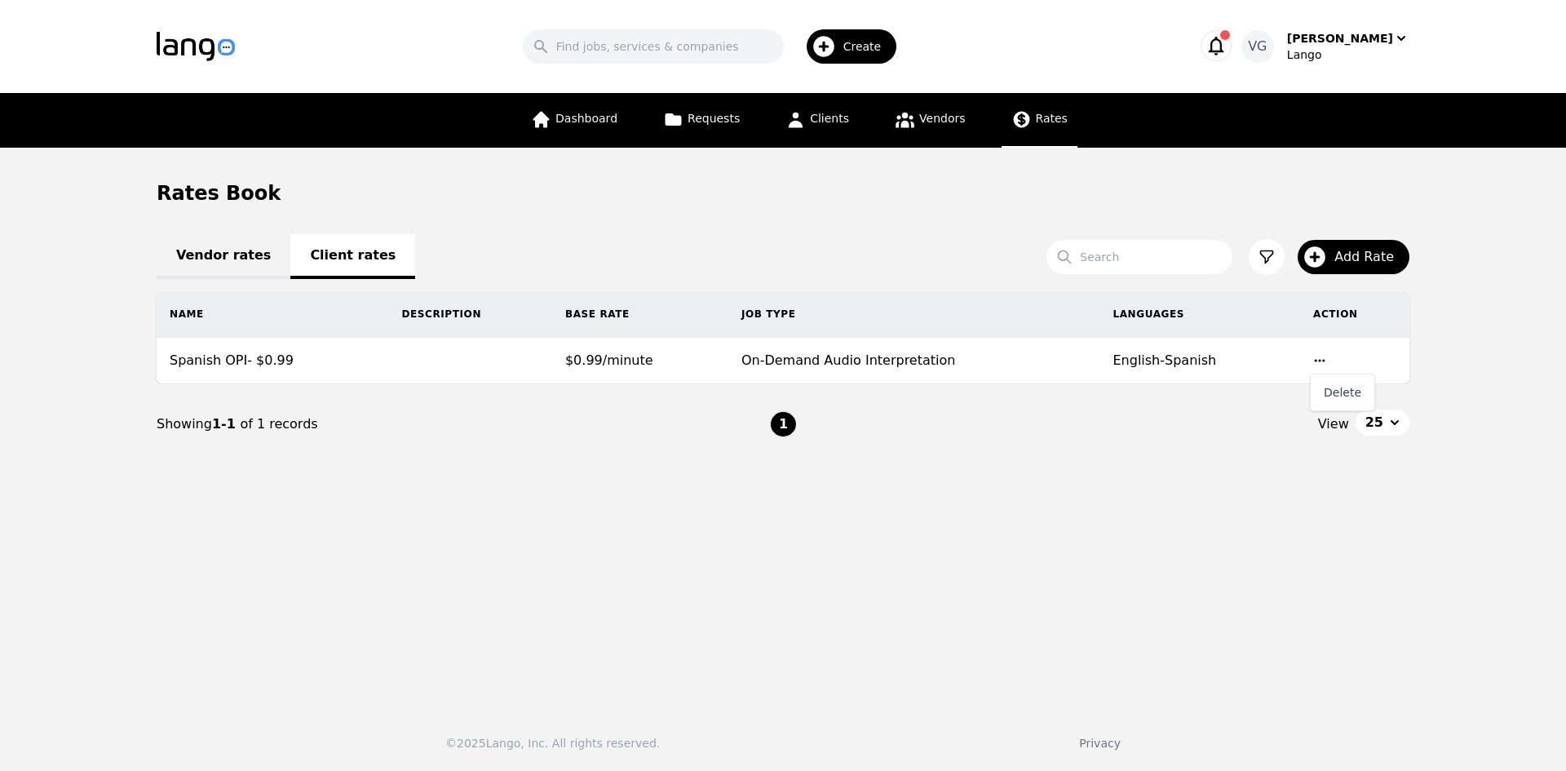
click at [1325, 316] on th "Action" at bounding box center [1354, 314] width 109 height 46
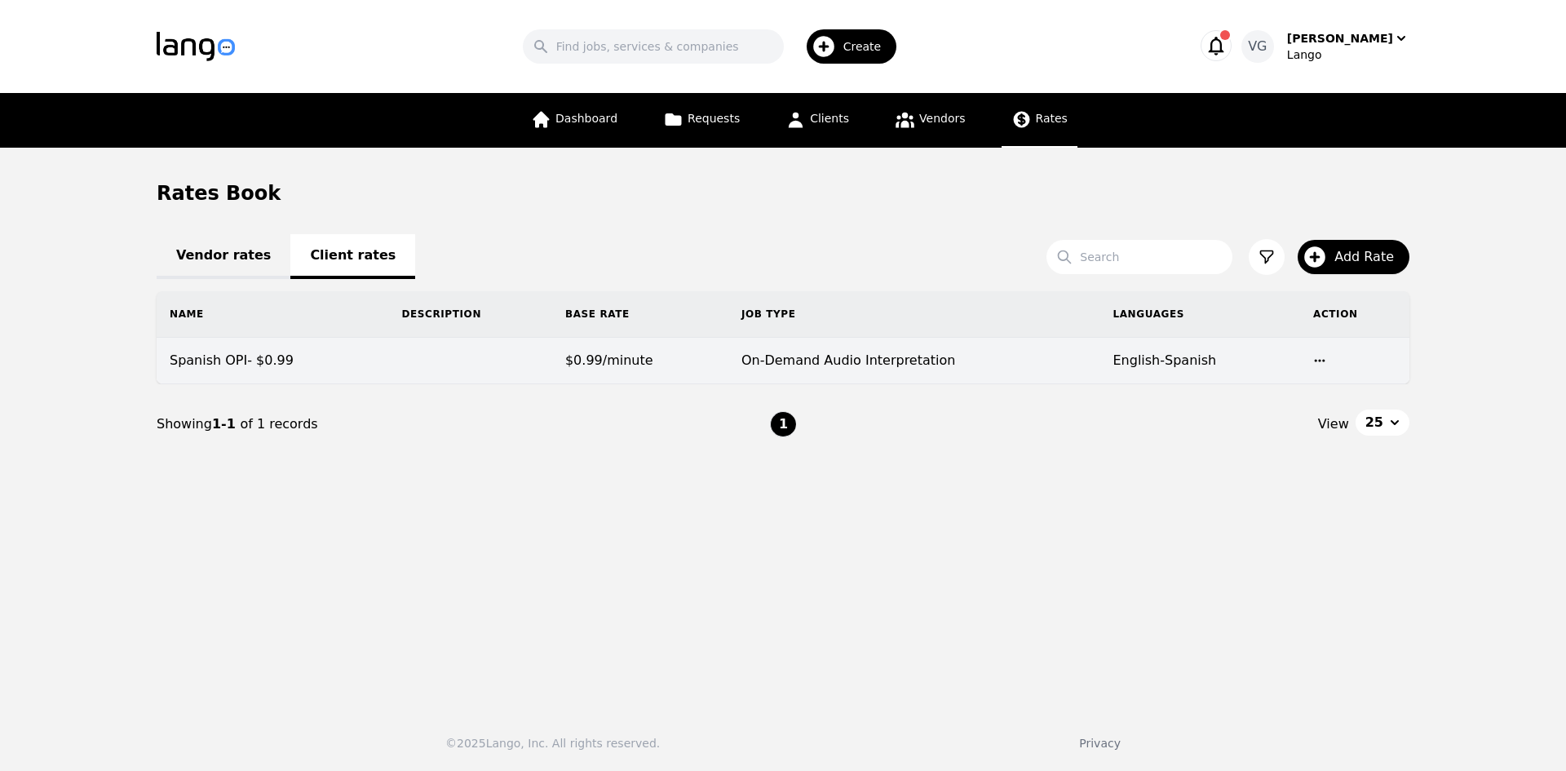
click at [1313, 354] on icon "button" at bounding box center [1319, 360] width 13 height 13
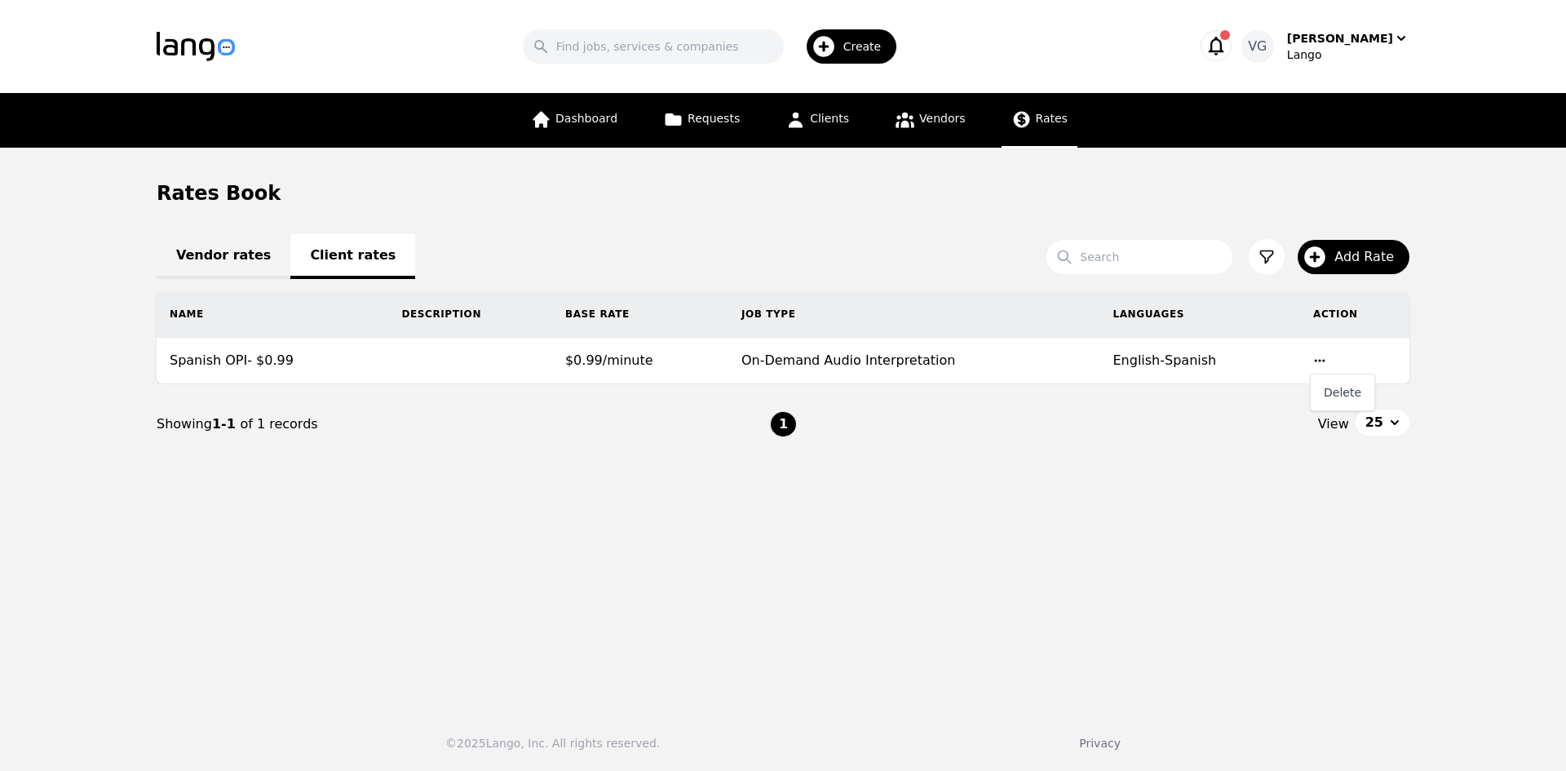
click at [1184, 453] on nav "Showing 1-1 of 1 records 1 View 25" at bounding box center [783, 424] width 1253 height 80
click at [810, 118] on span "Clients" at bounding box center [829, 118] width 39 height 13
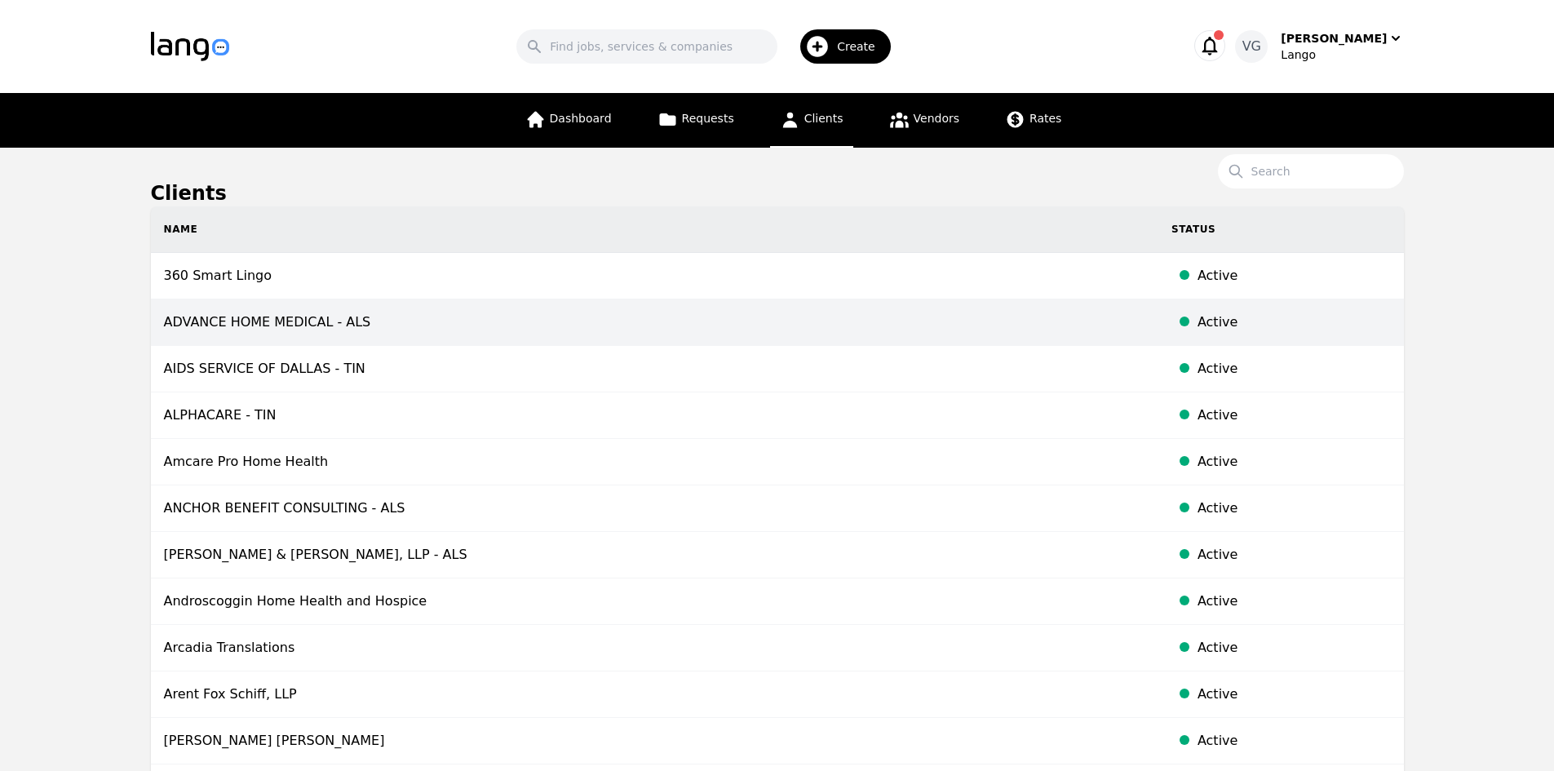
click at [443, 320] on td "ADVANCE HOME MEDICAL - ALS" at bounding box center [654, 322] width 1007 height 46
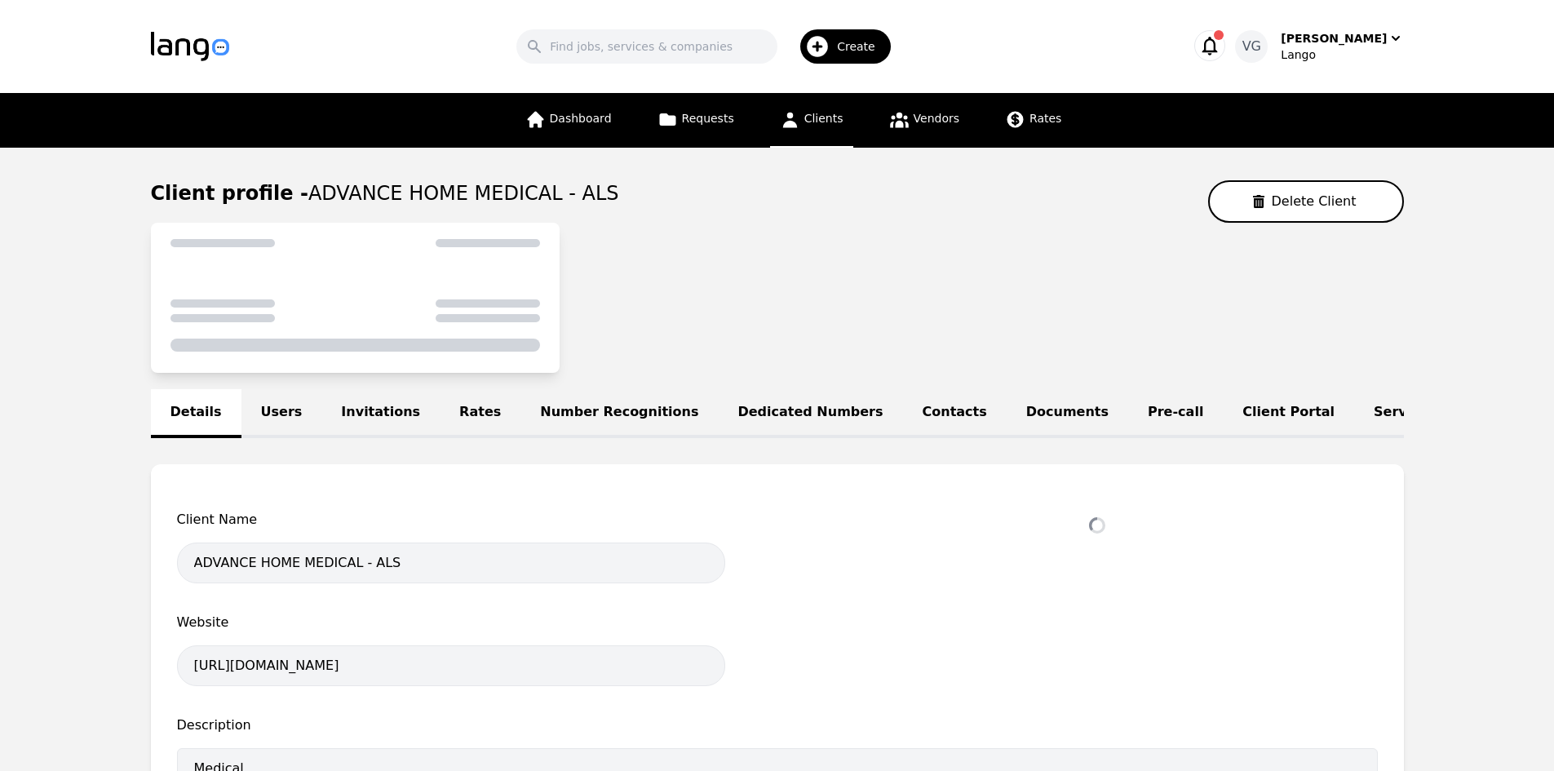
select select "active"
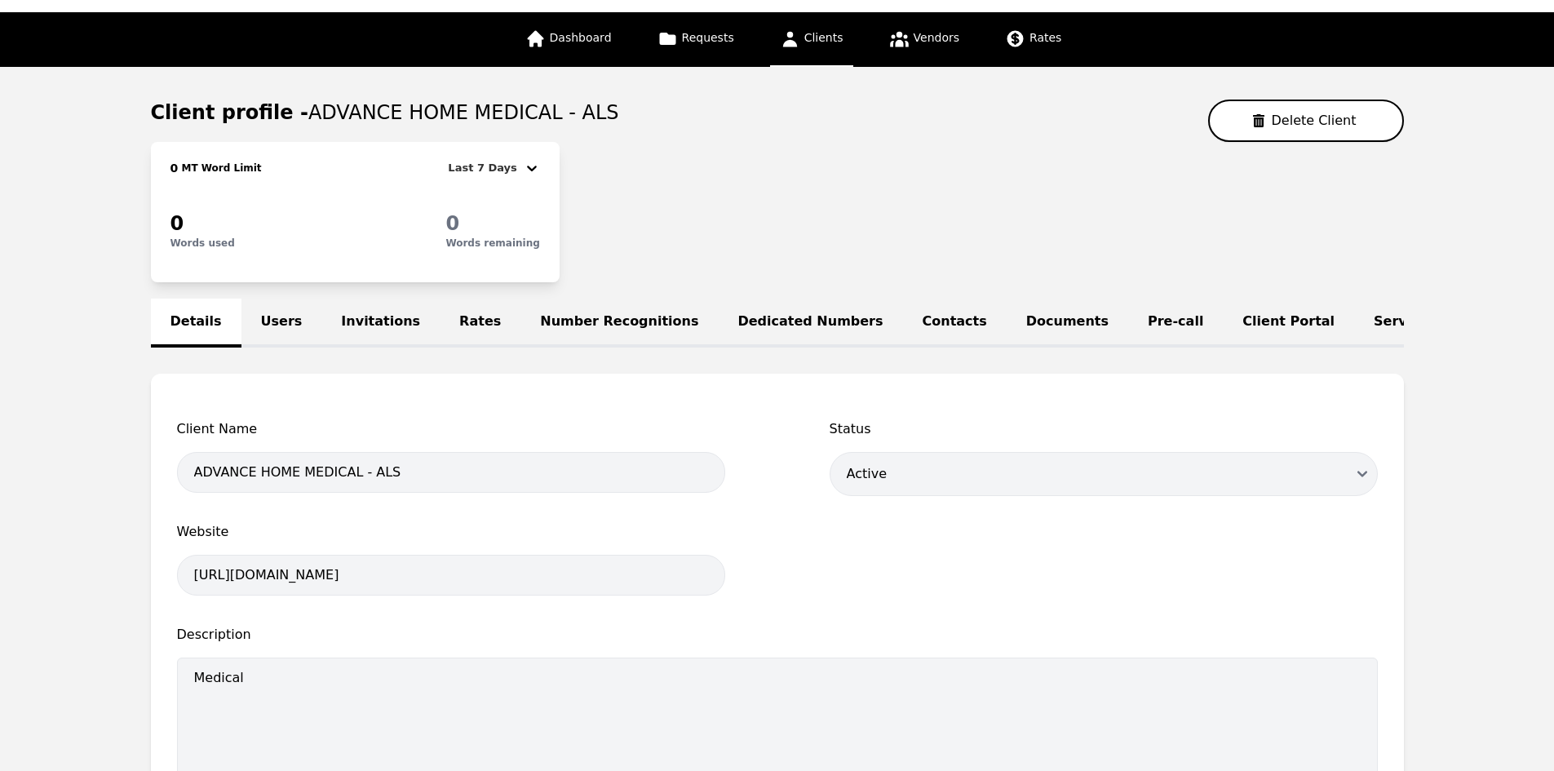
scroll to position [82, 0]
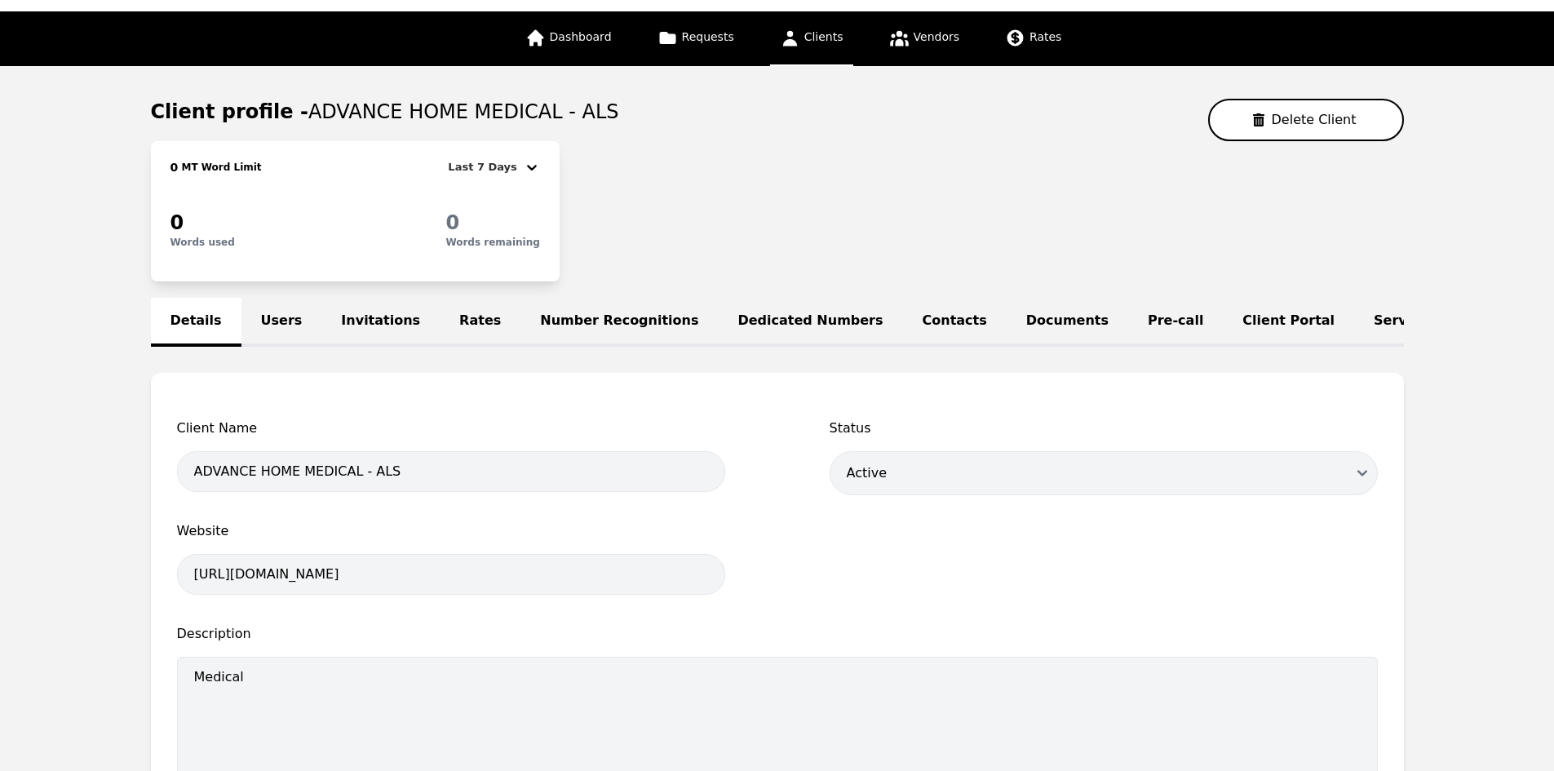
click at [451, 315] on link "Rates" at bounding box center [480, 322] width 81 height 49
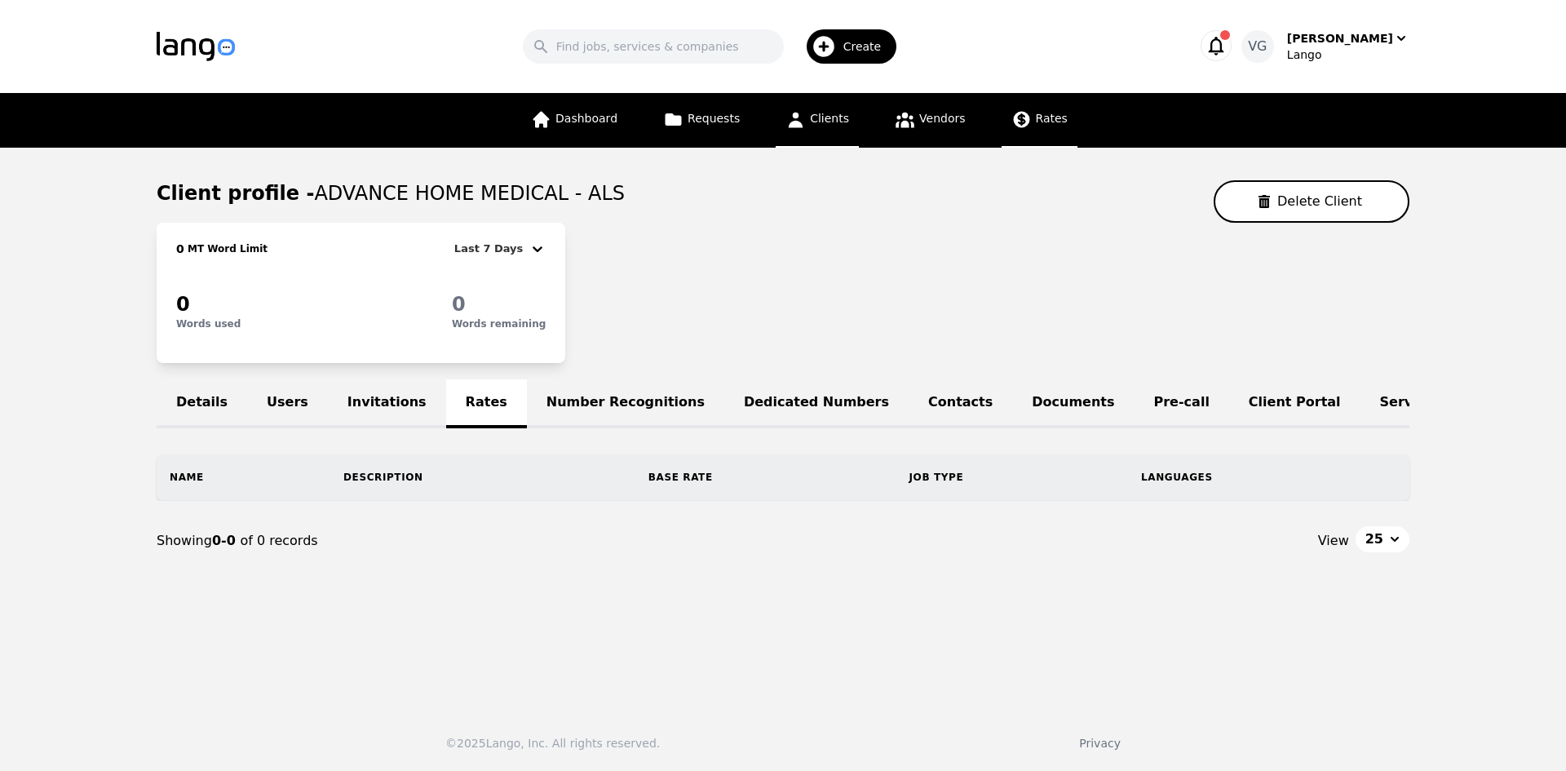
click at [1023, 116] on icon at bounding box center [1021, 119] width 20 height 20
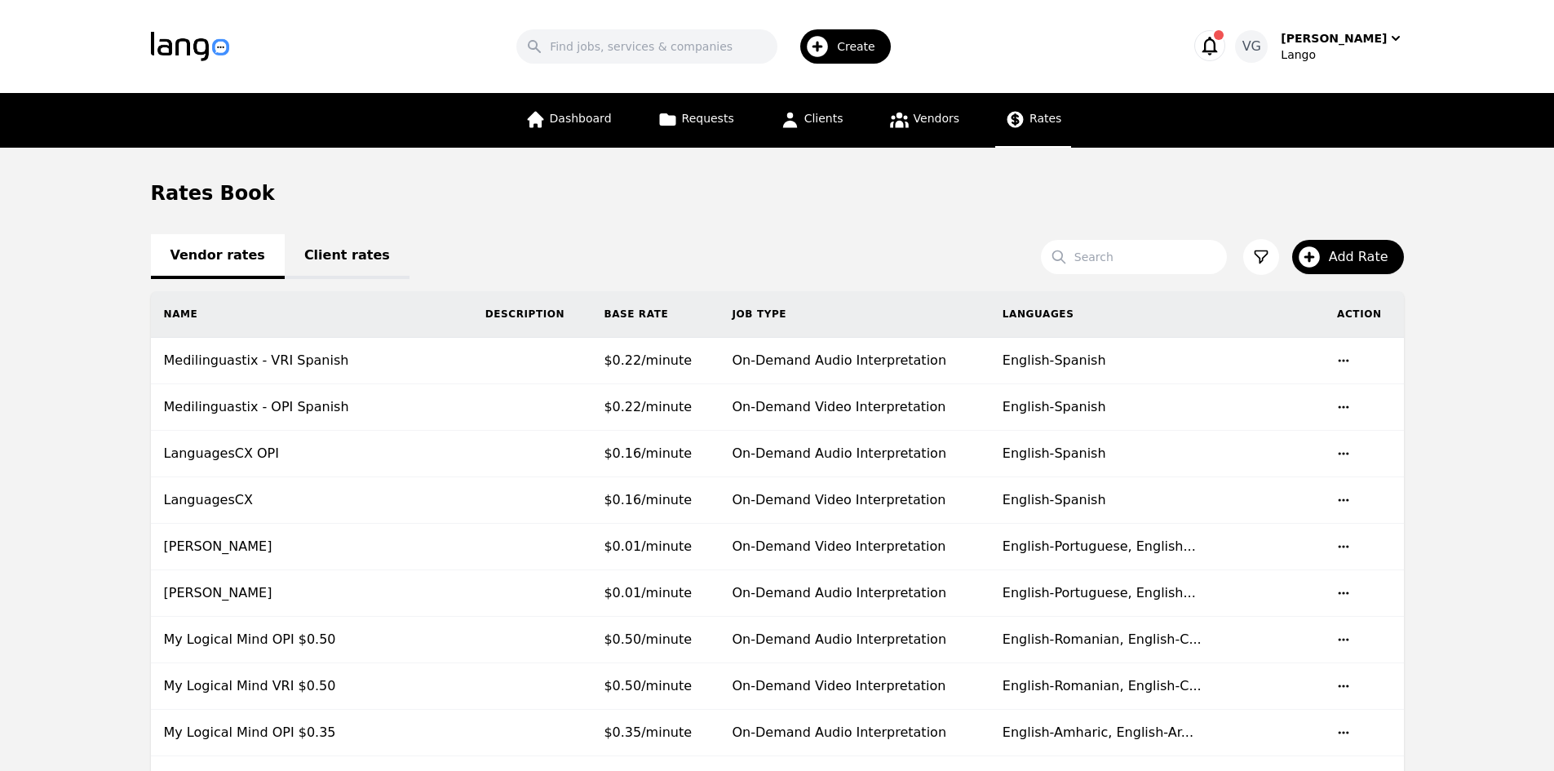
click at [325, 265] on link "Client rates" at bounding box center [347, 256] width 125 height 45
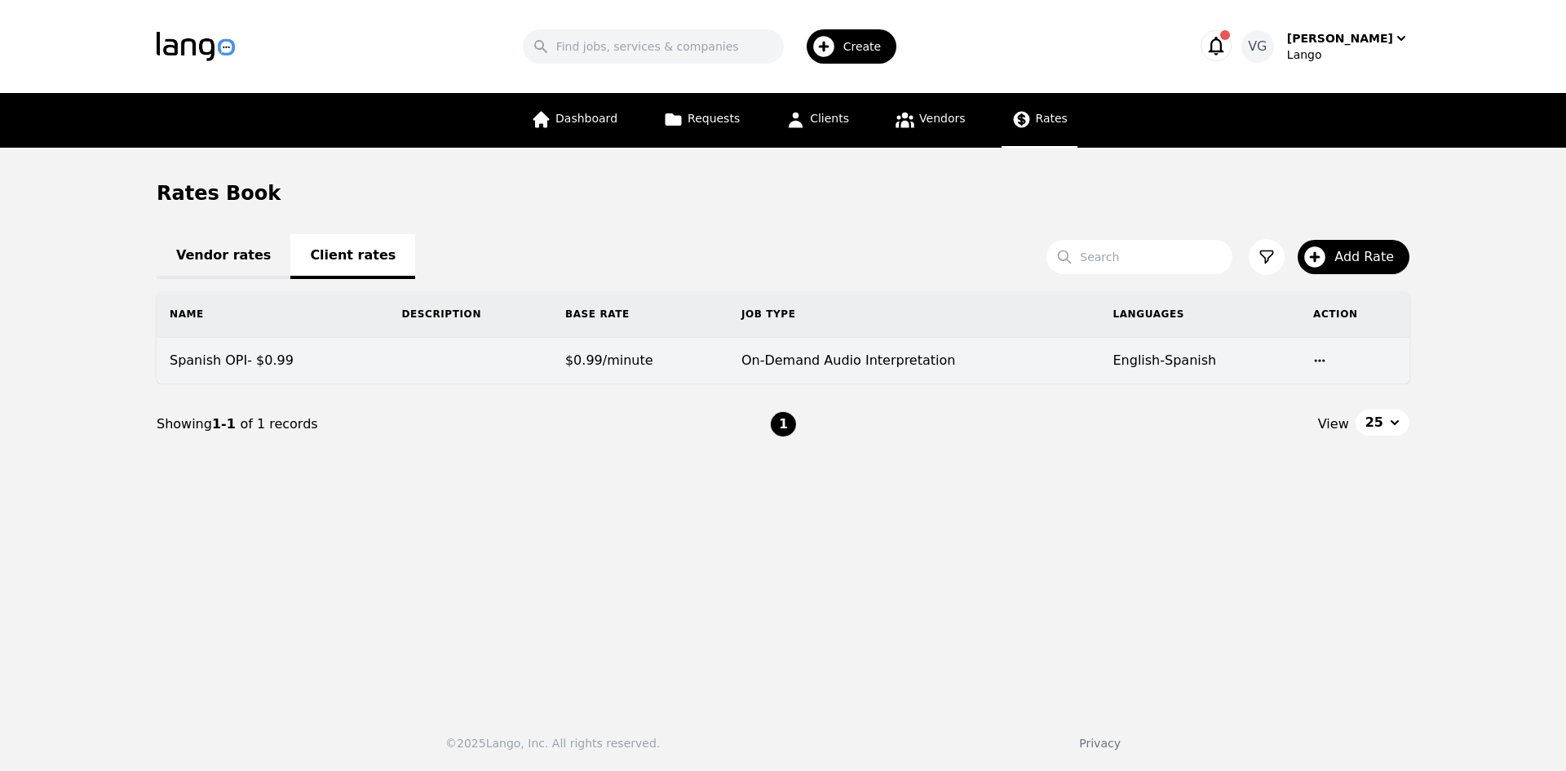
click at [319, 366] on td "Spanish OPI- $0.99" at bounding box center [273, 361] width 232 height 46
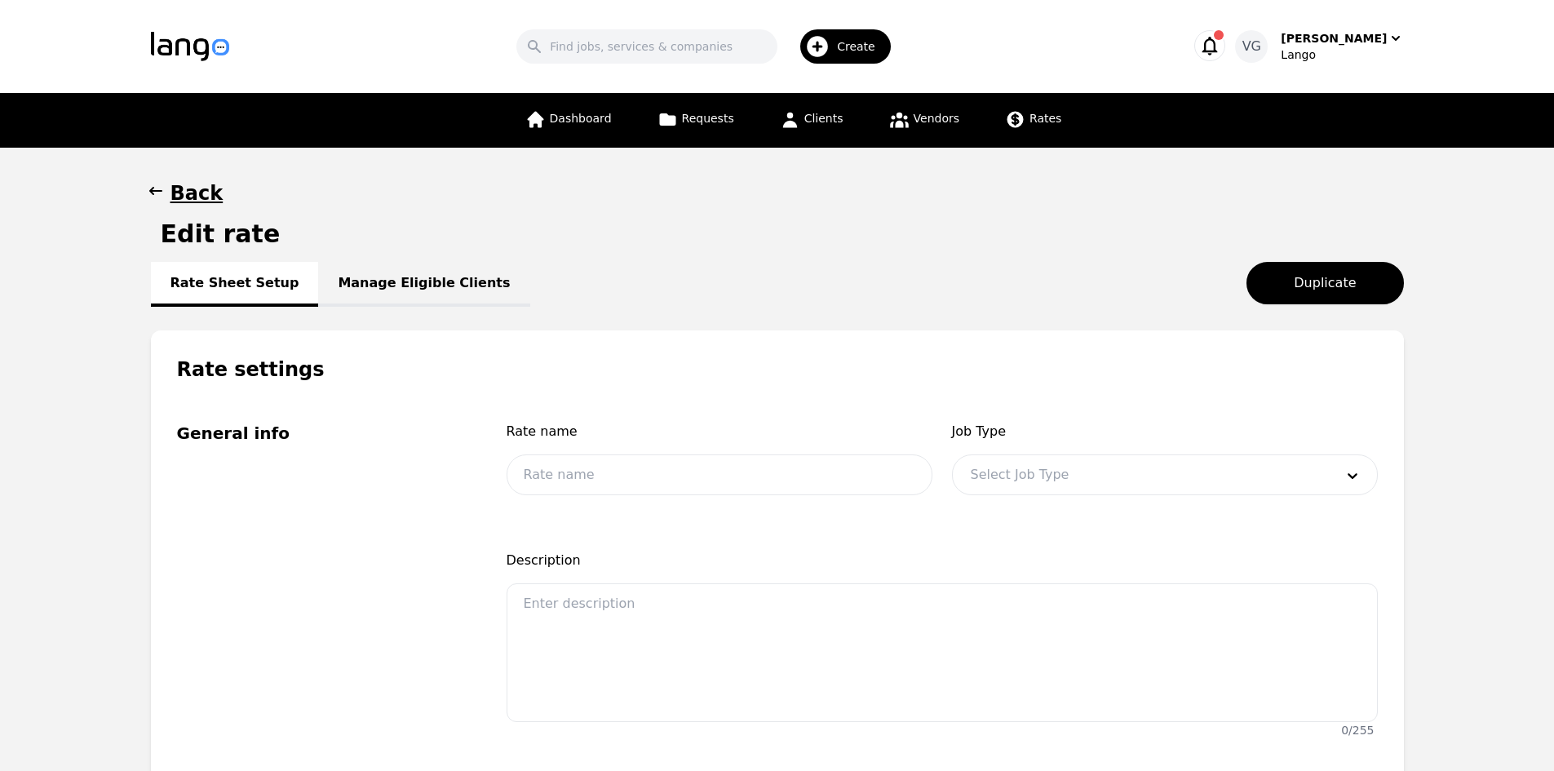
type input "Spanish OPI- $0.99"
type input "0.99"
click at [380, 288] on link "Manage Eligible Clients" at bounding box center [423, 284] width 211 height 45
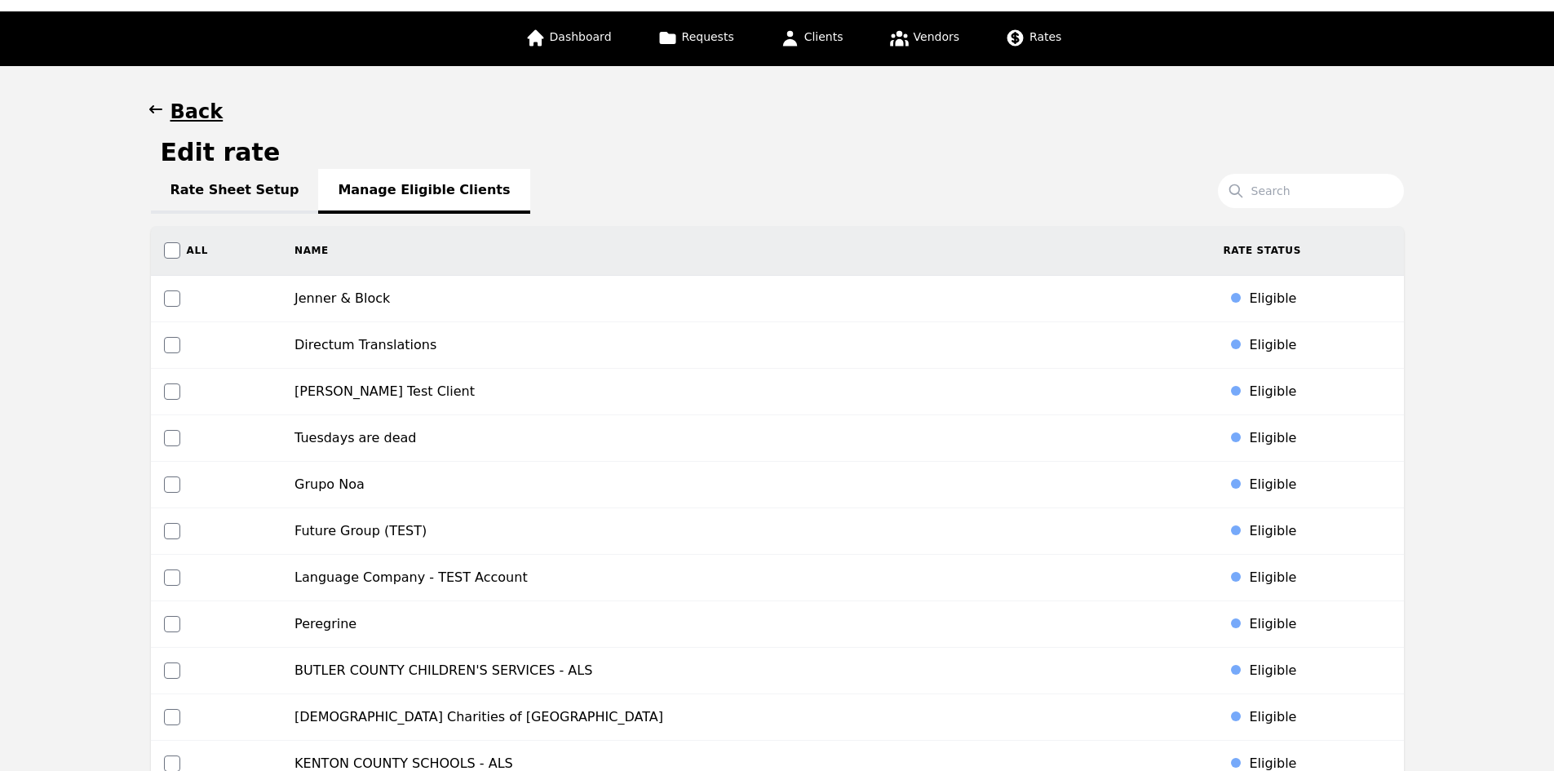
scroll to position [2551, 0]
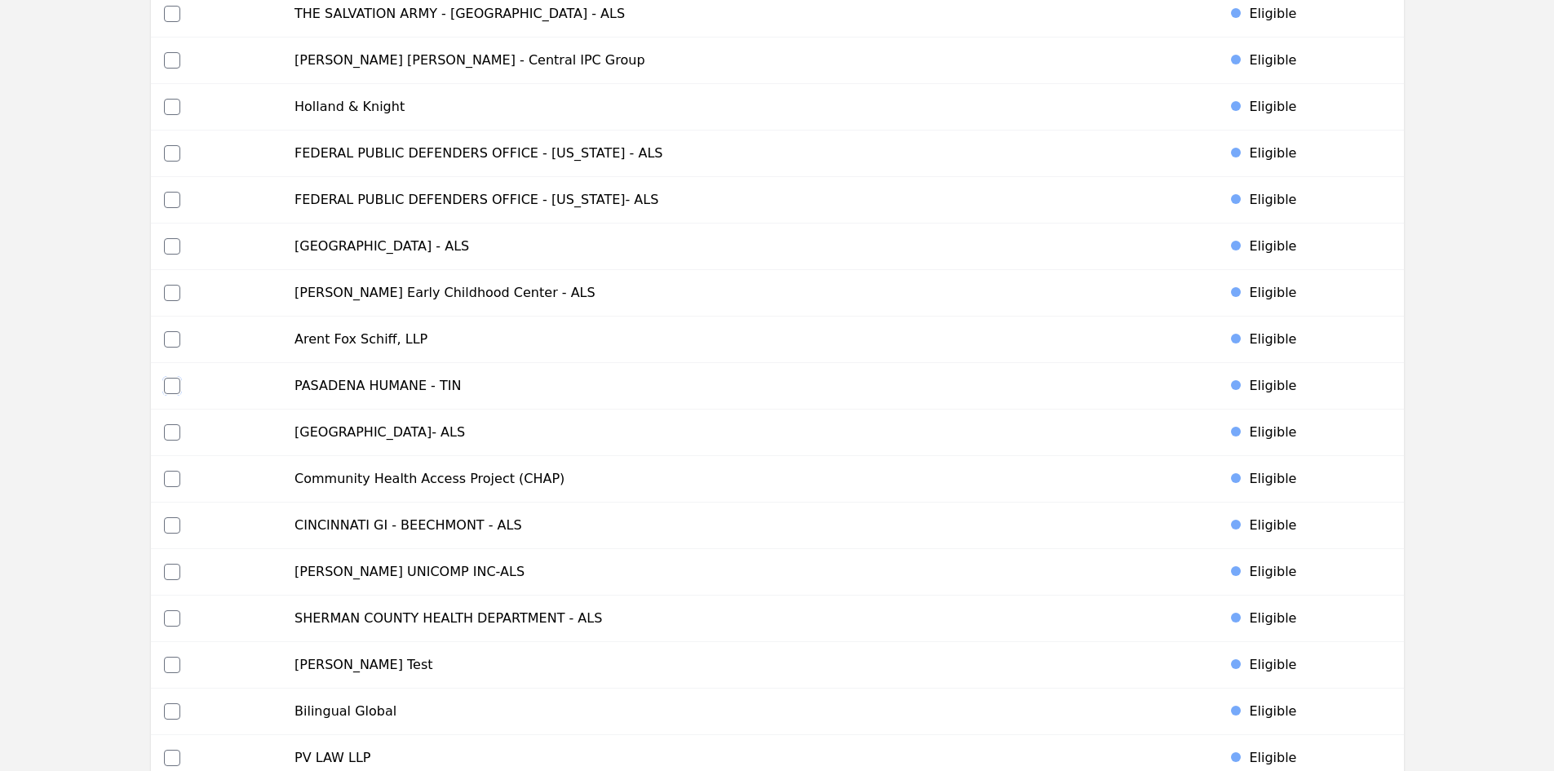
click at [175, 384] on input "checkbox" at bounding box center [172, 386] width 16 height 16
checkbox input "true"
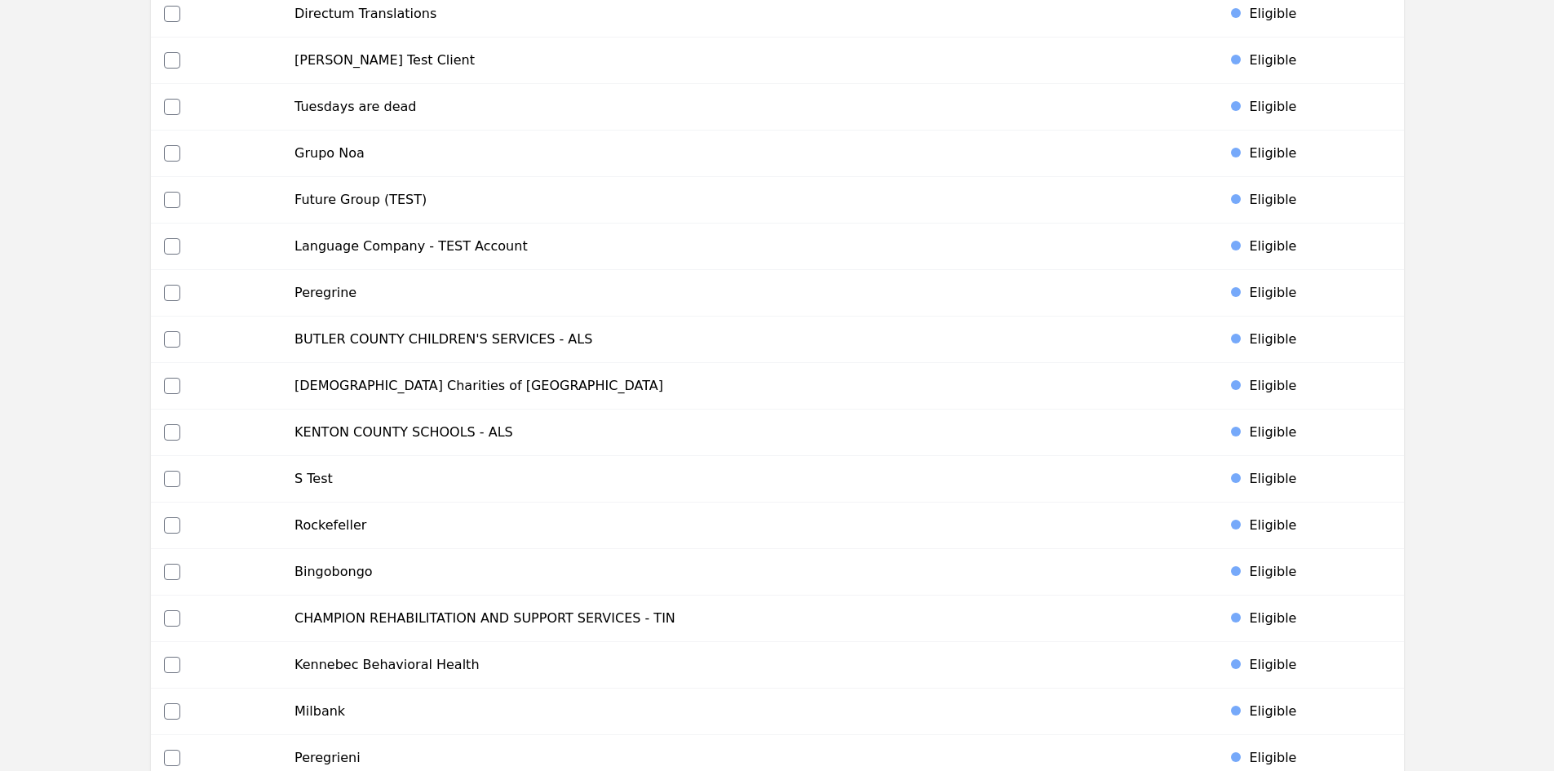
scroll to position [4643, 0]
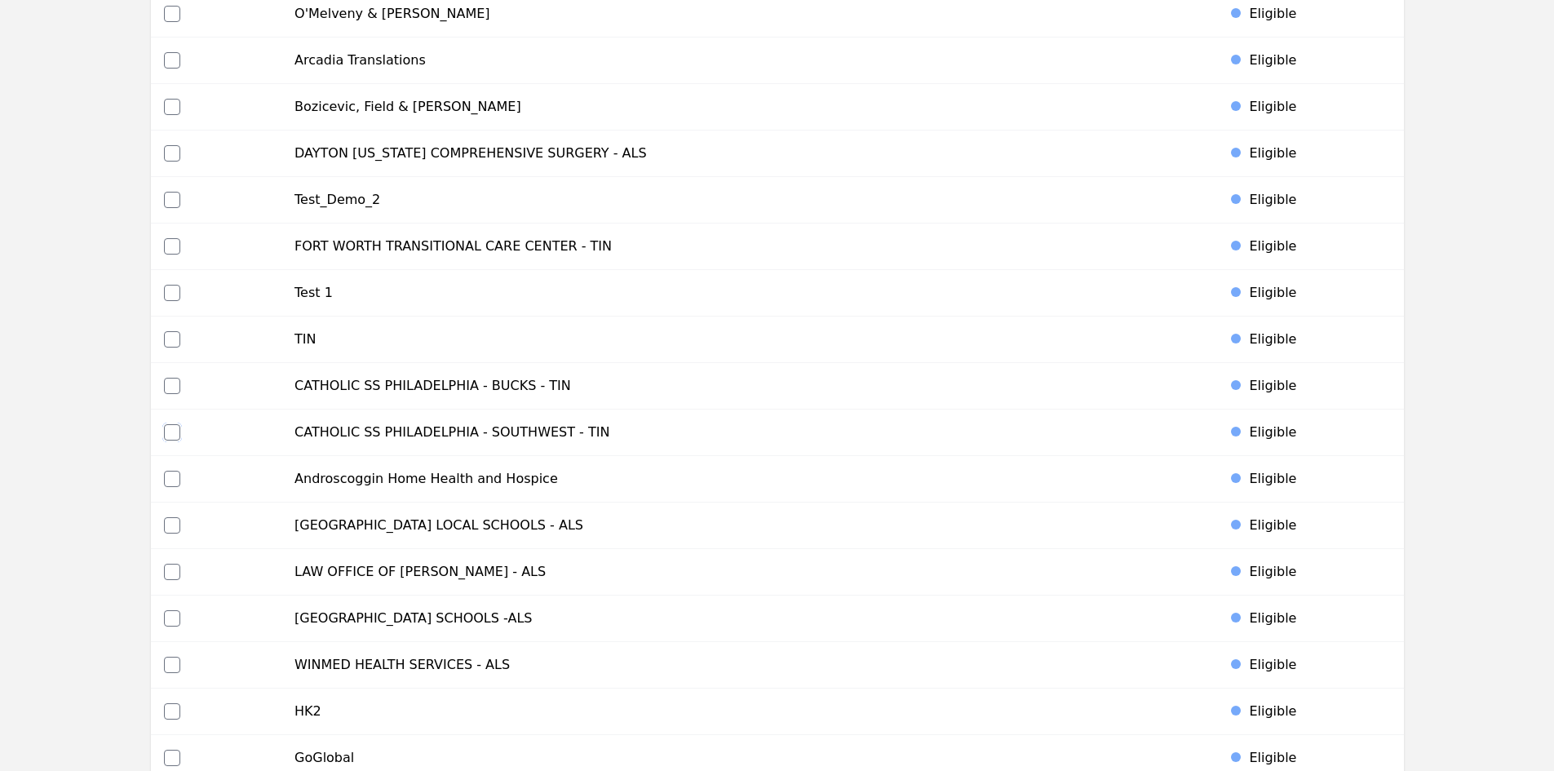
click at [174, 432] on input "checkbox" at bounding box center [172, 432] width 16 height 16
checkbox input "true"
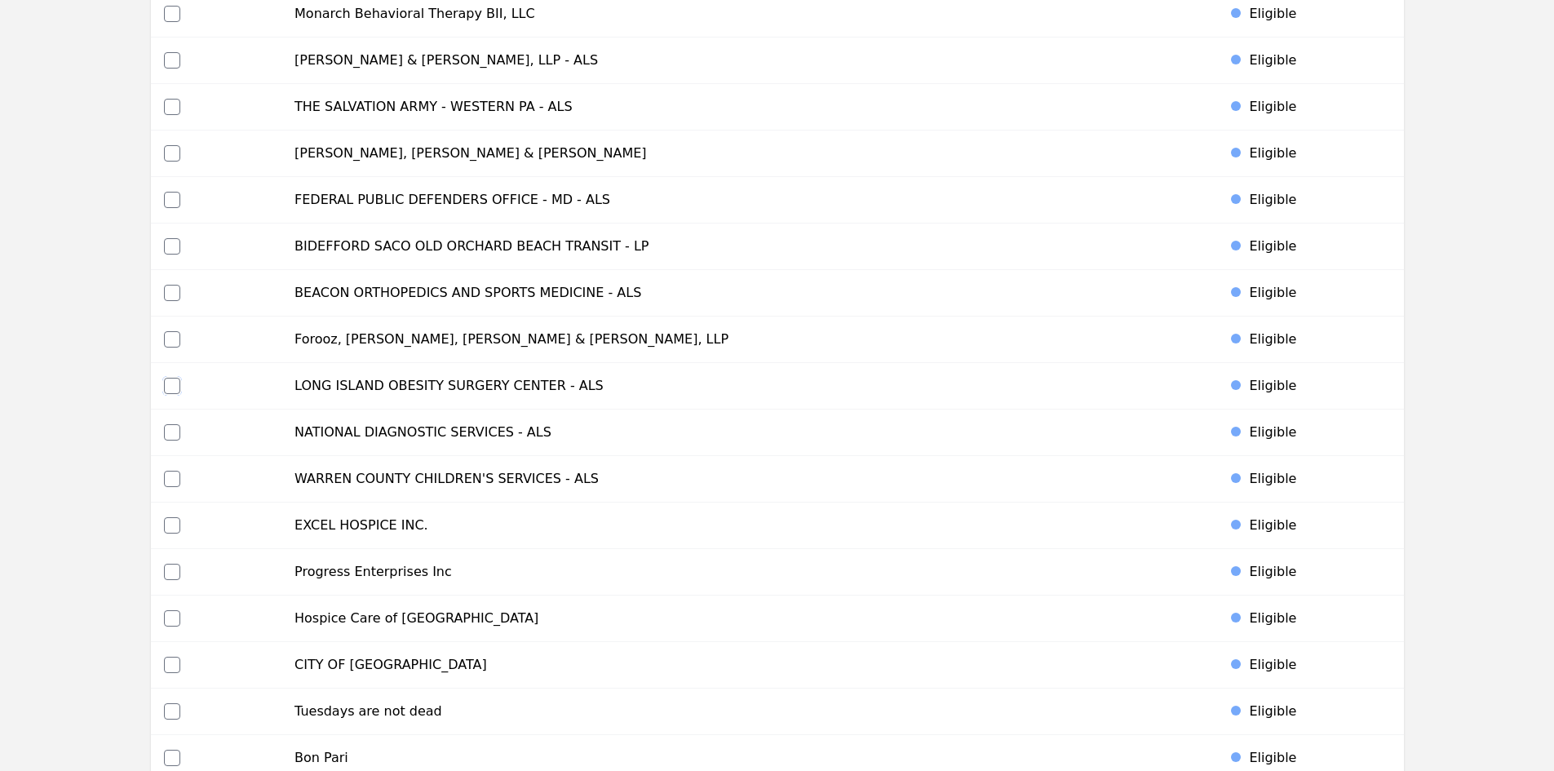
click at [170, 386] on input "checkbox" at bounding box center [172, 386] width 16 height 16
checkbox input "true"
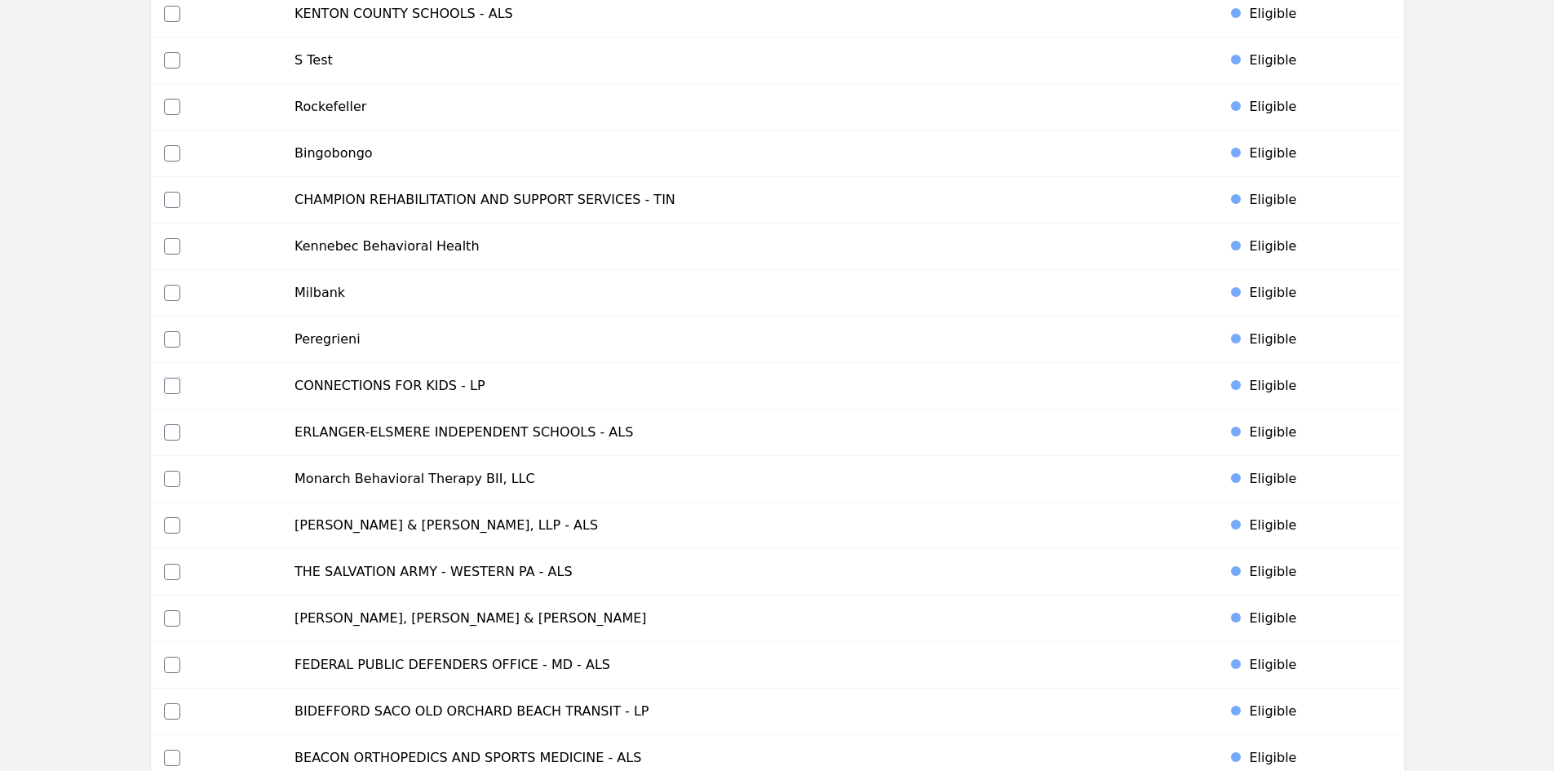
click at [175, 382] on input "checkbox" at bounding box center [172, 386] width 16 height 16
checkbox input "true"
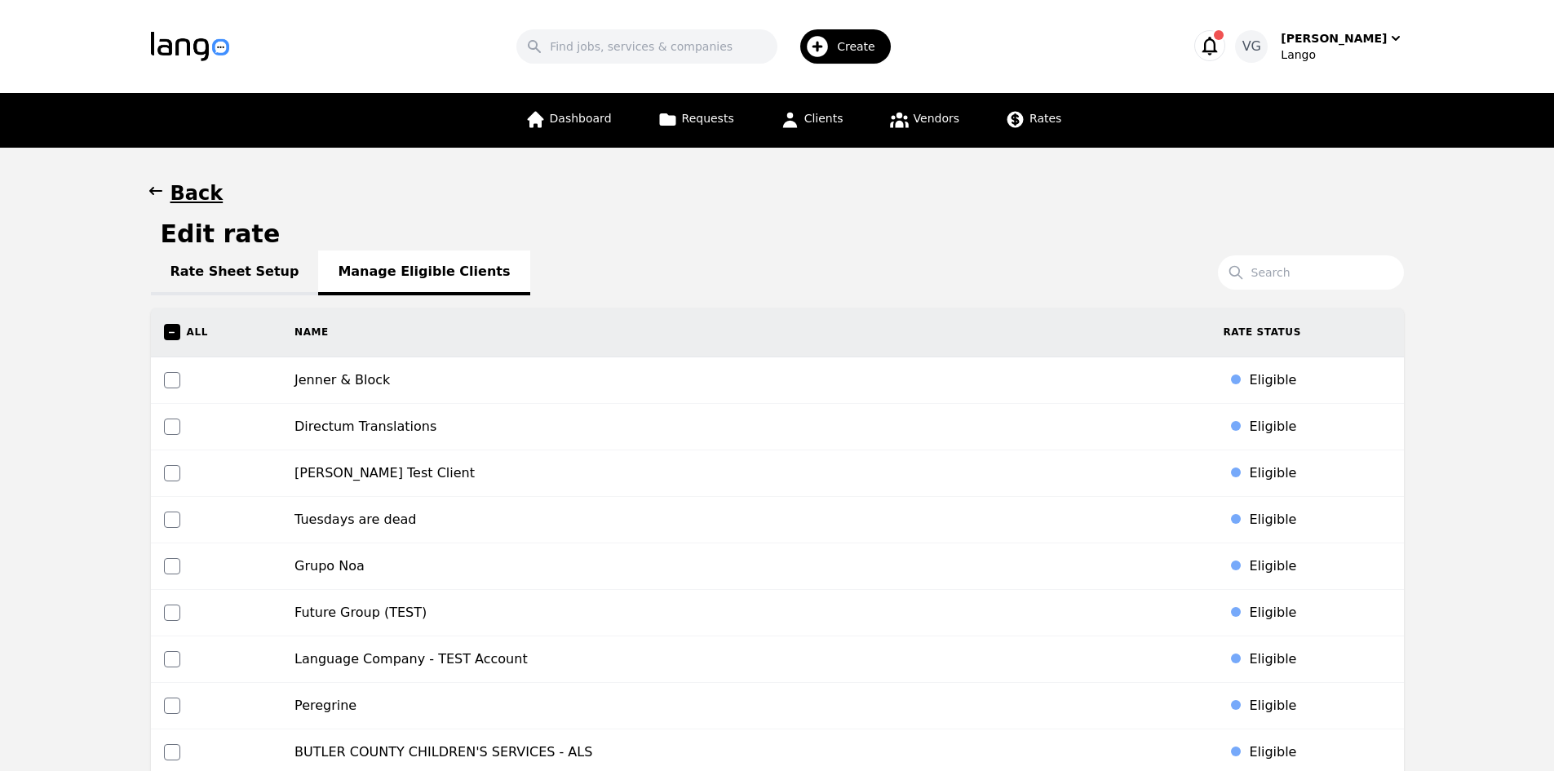
scroll to position [5944, 0]
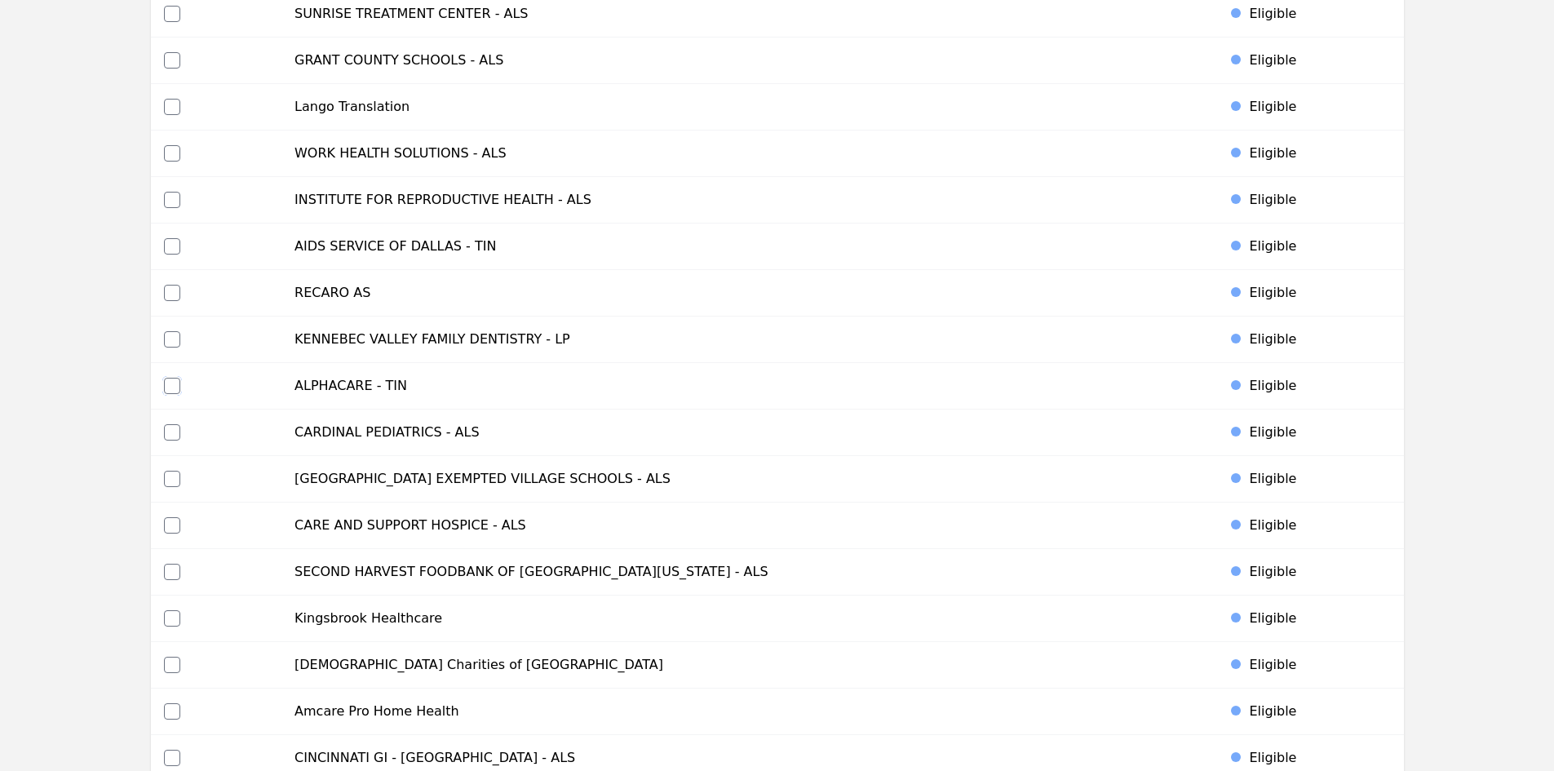
click at [170, 382] on input "checkbox" at bounding box center [172, 386] width 16 height 16
checkbox input "true"
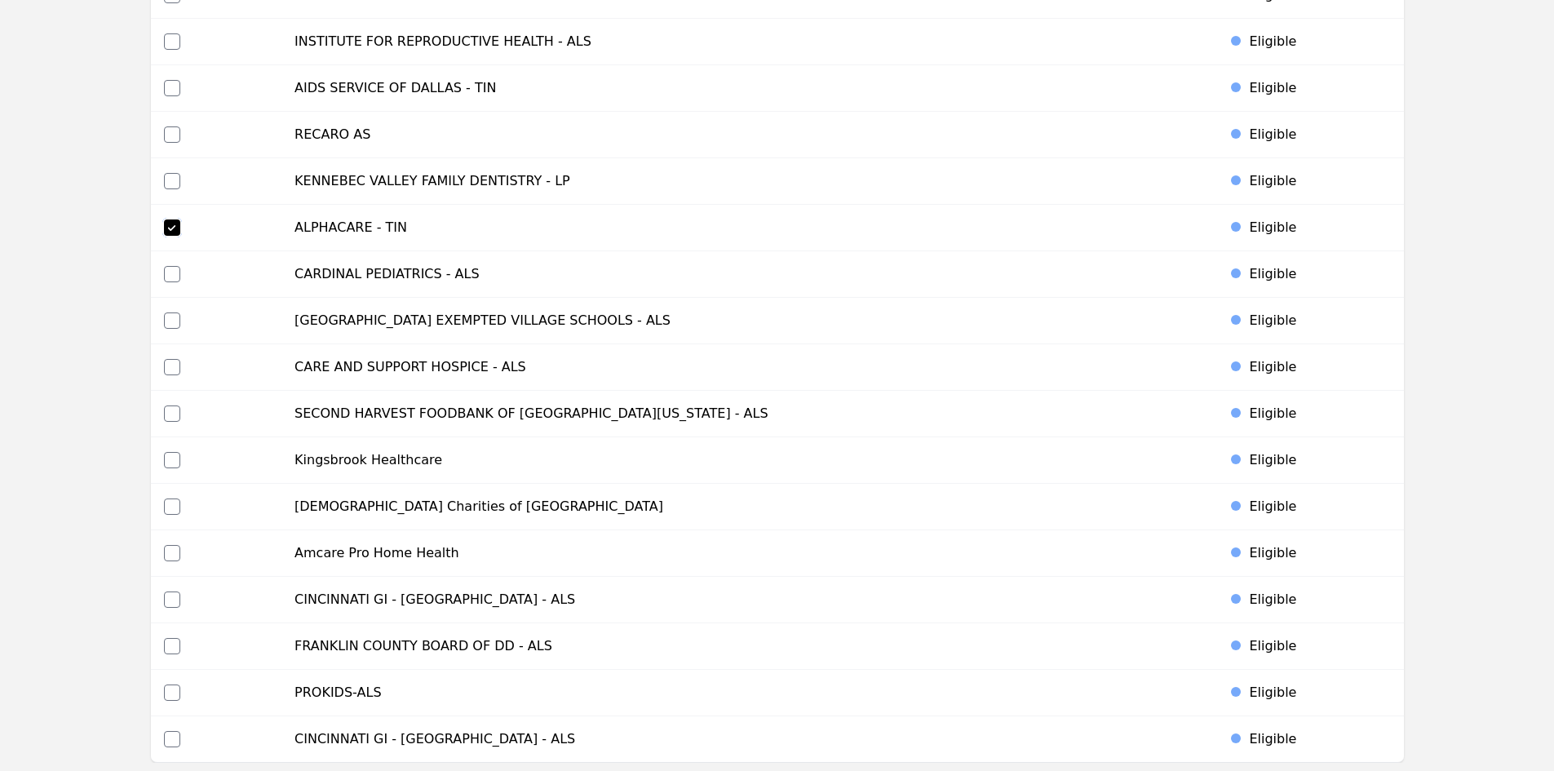
scroll to position [6270, 0]
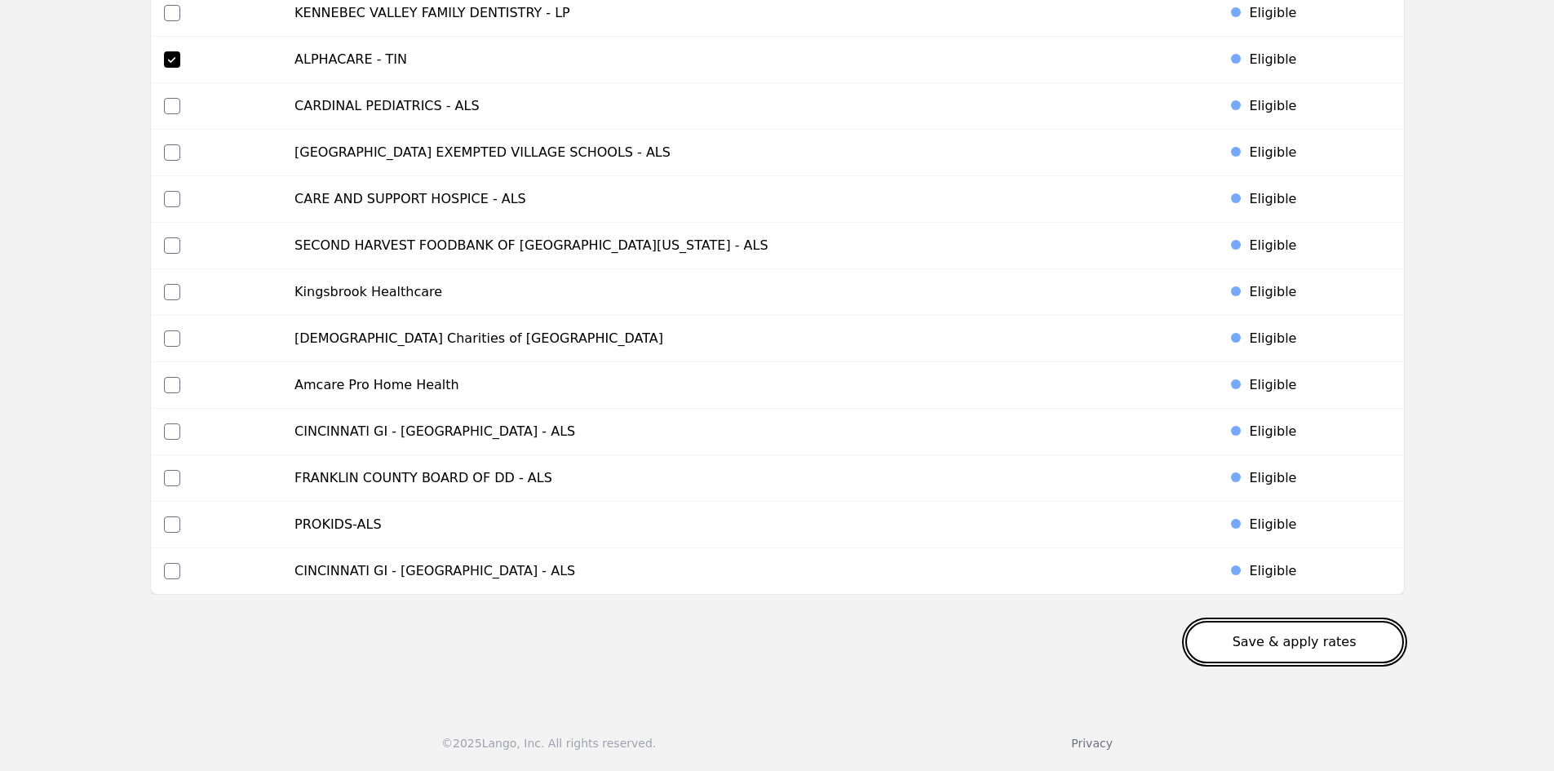
click at [1280, 649] on button "Save & apply rates" at bounding box center [1294, 642] width 219 height 42
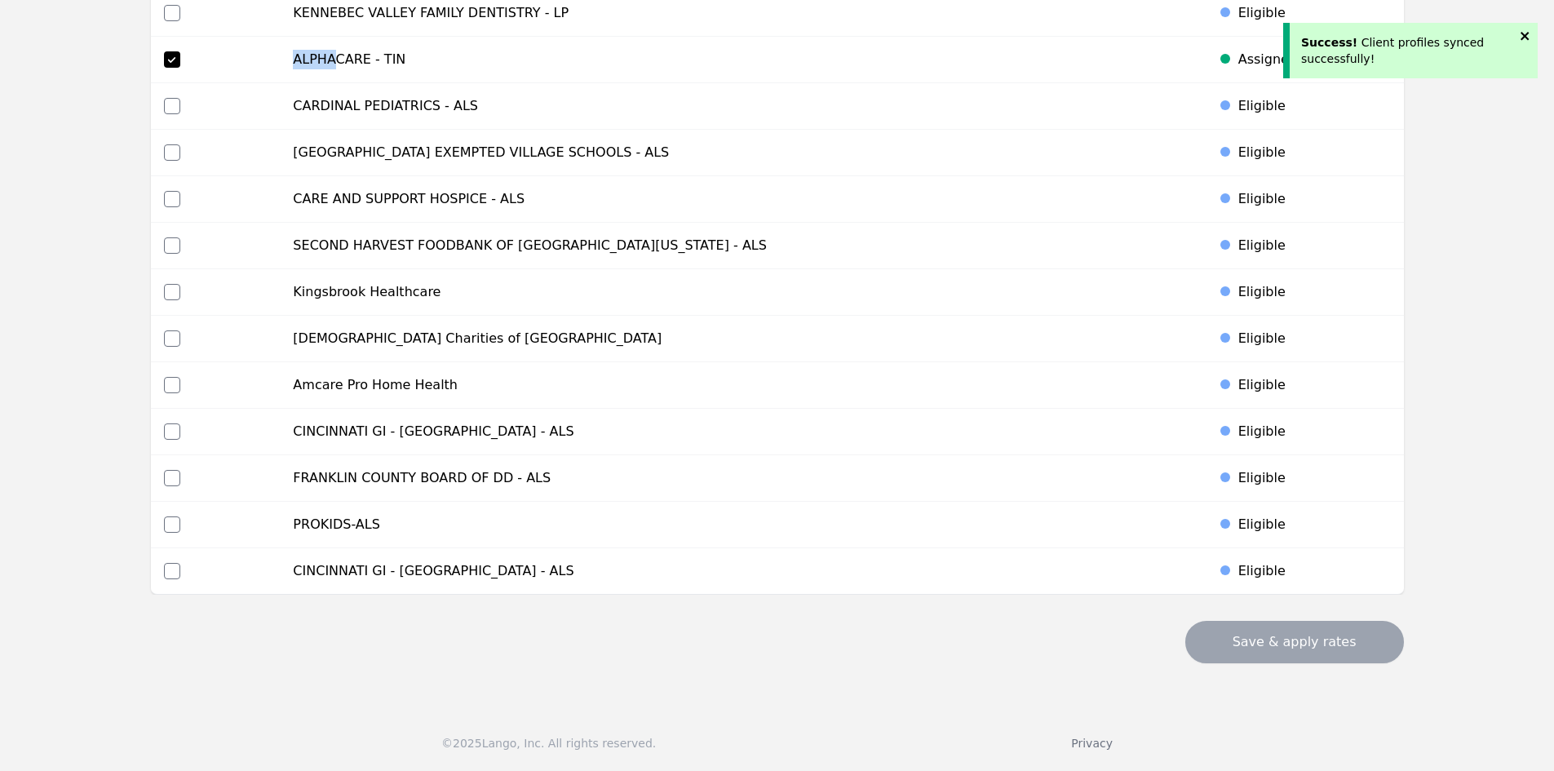
click at [1521, 32] on icon "close" at bounding box center [1524, 35] width 11 height 13
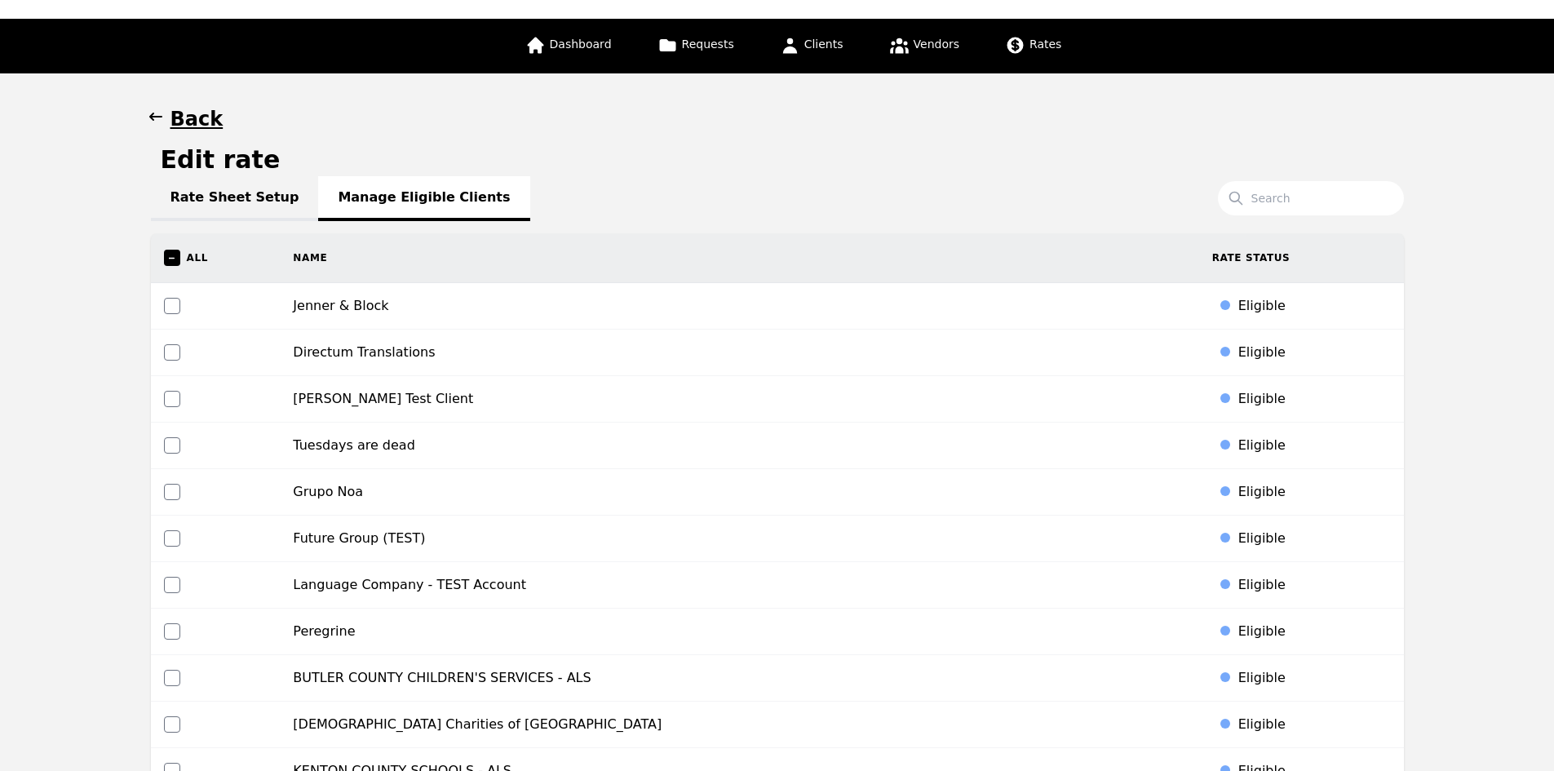
scroll to position [0, 0]
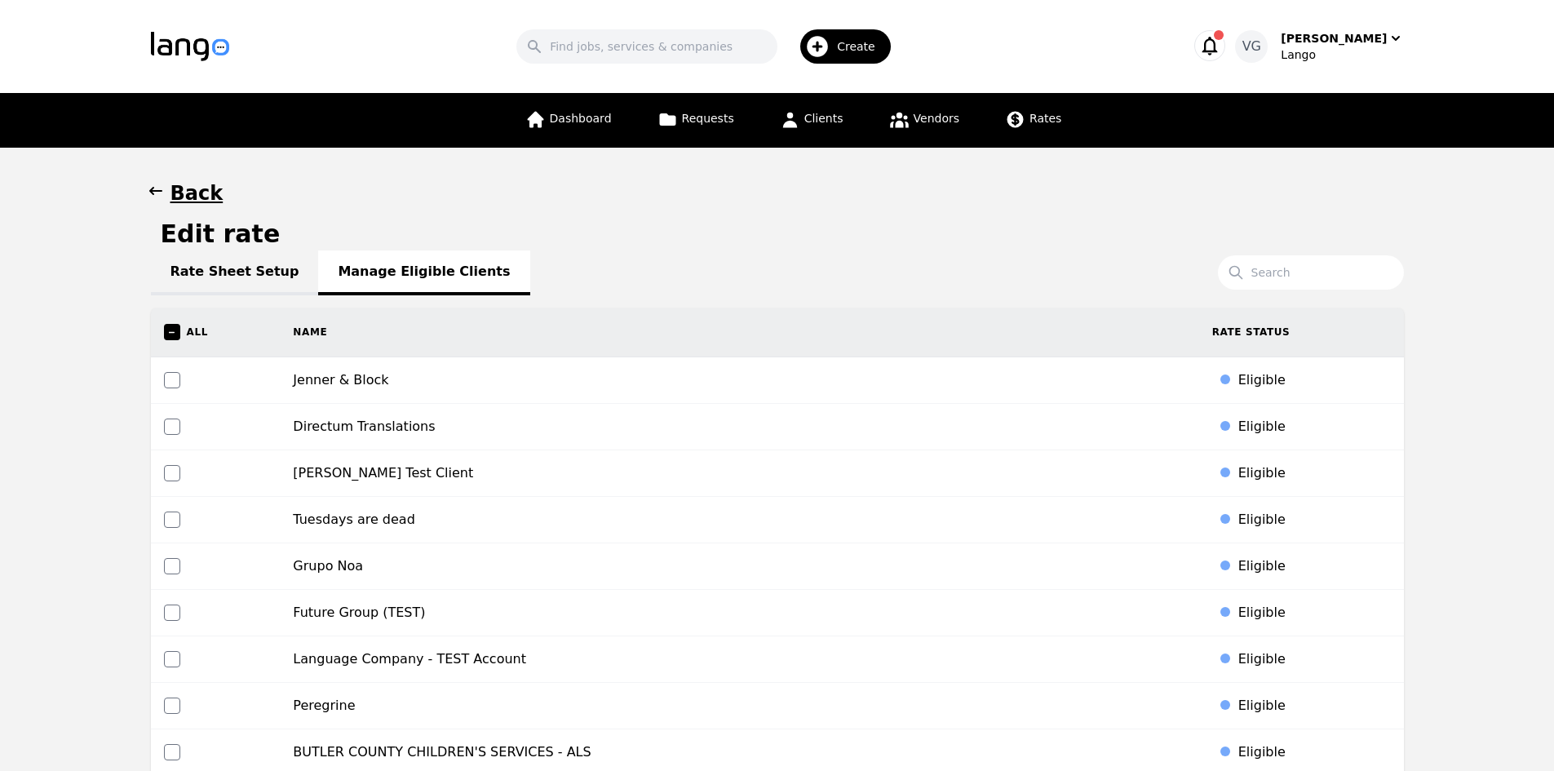
click at [238, 276] on link "Rate Sheet Setup" at bounding box center [235, 272] width 168 height 45
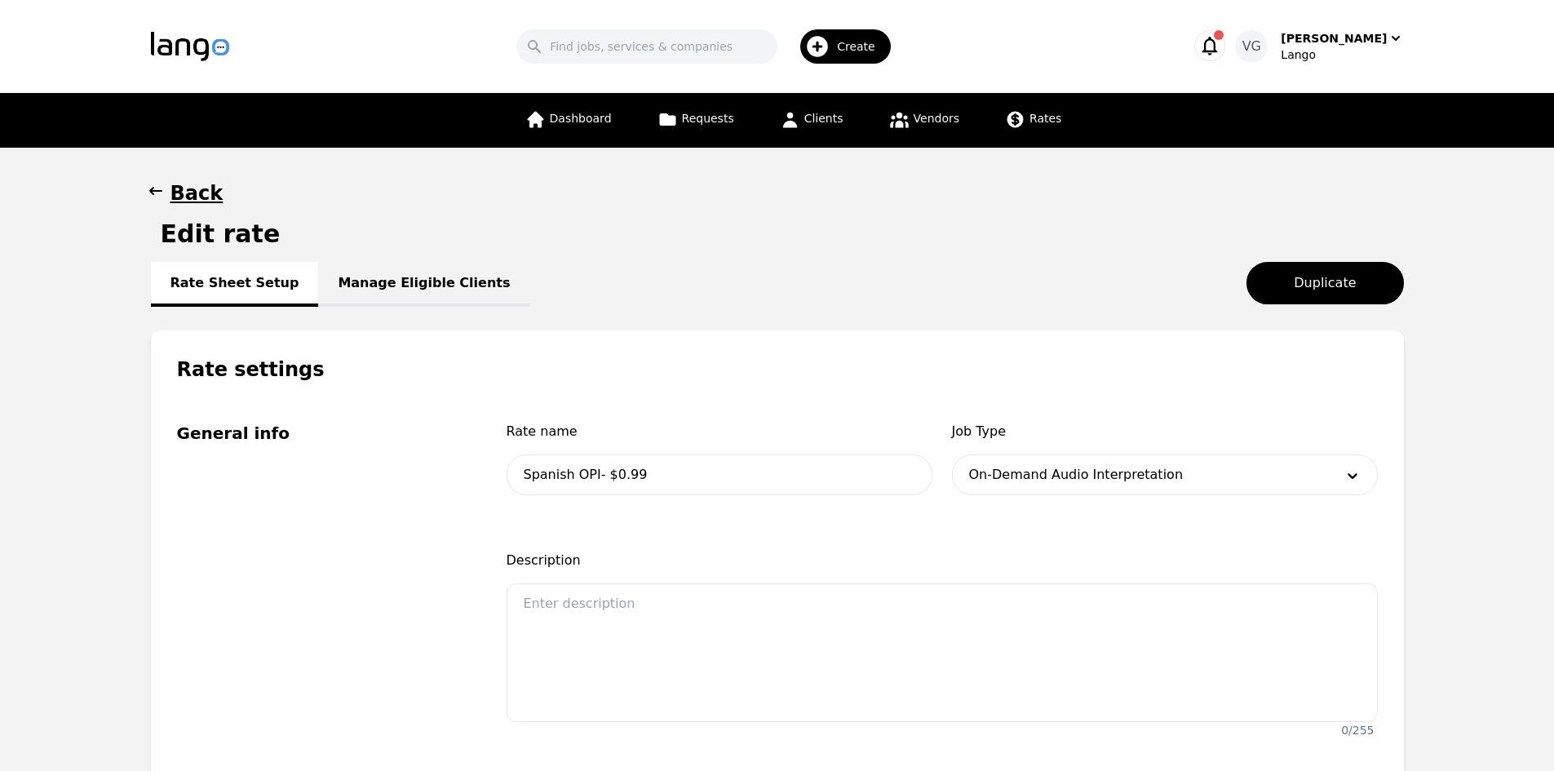
click at [365, 276] on link "Manage Eligible Clients" at bounding box center [423, 284] width 211 height 45
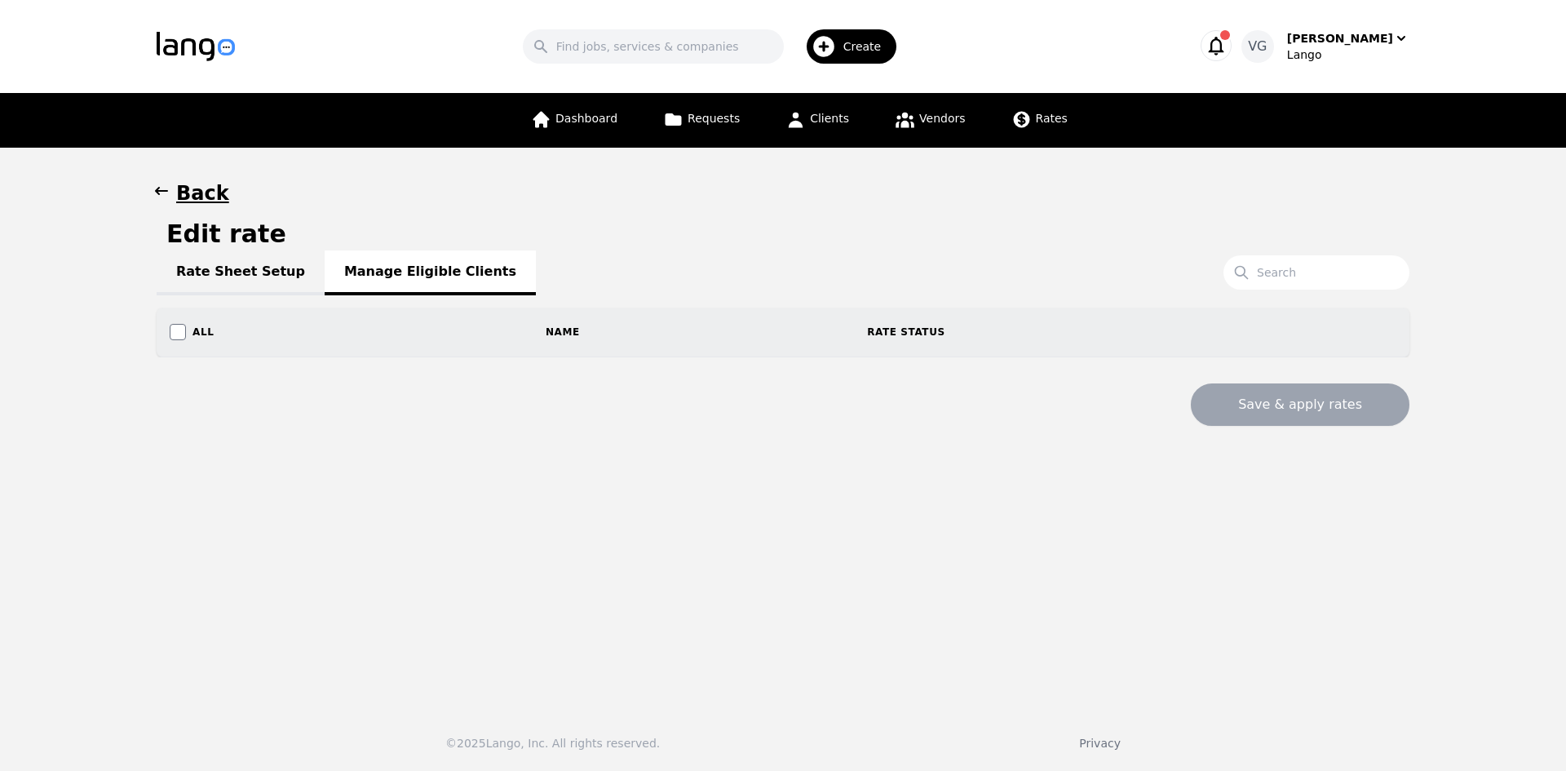
click at [249, 276] on link "Rate Sheet Setup" at bounding box center [241, 272] width 168 height 45
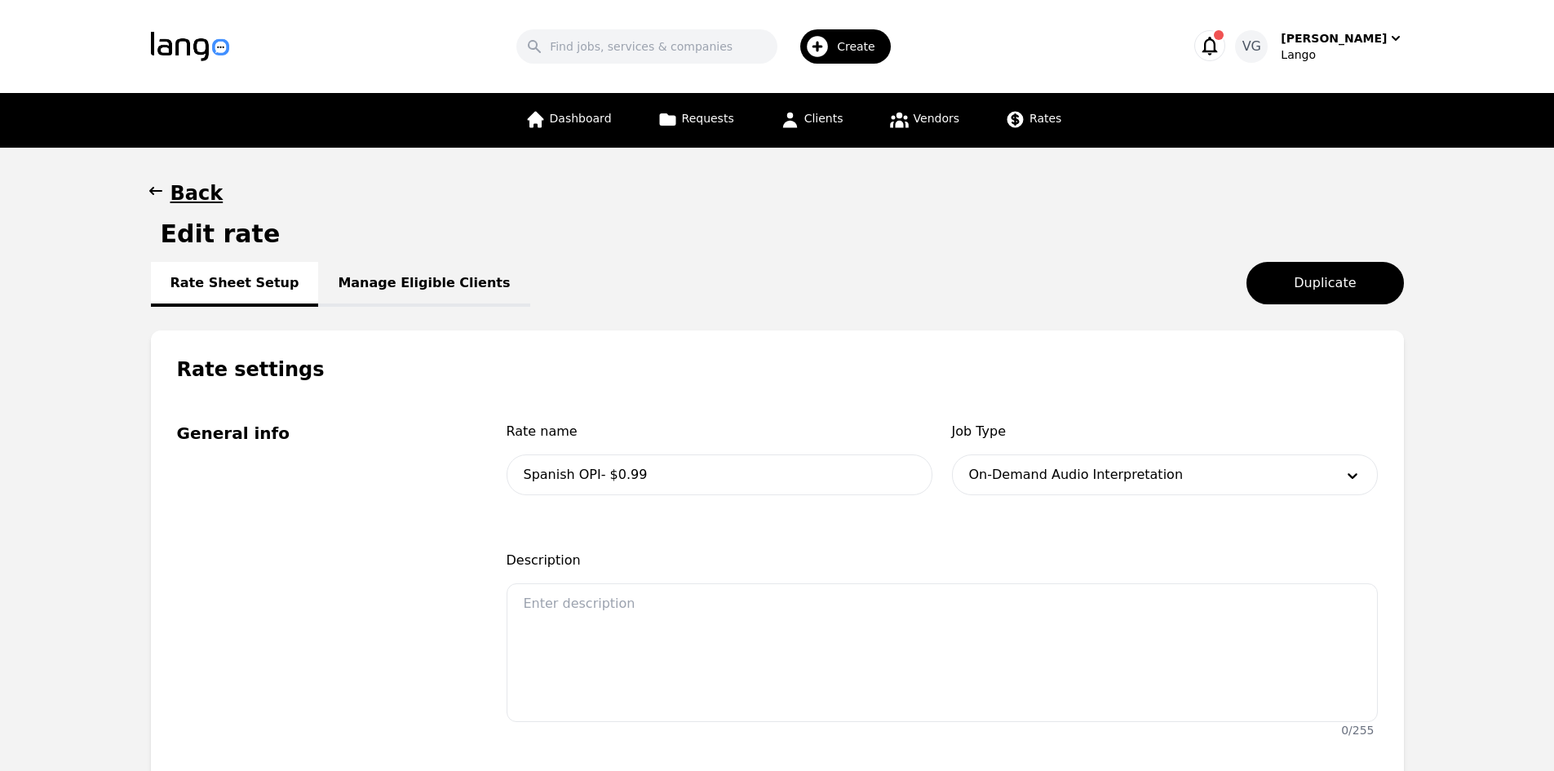
click at [349, 268] on link "Manage Eligible Clients" at bounding box center [423, 284] width 211 height 45
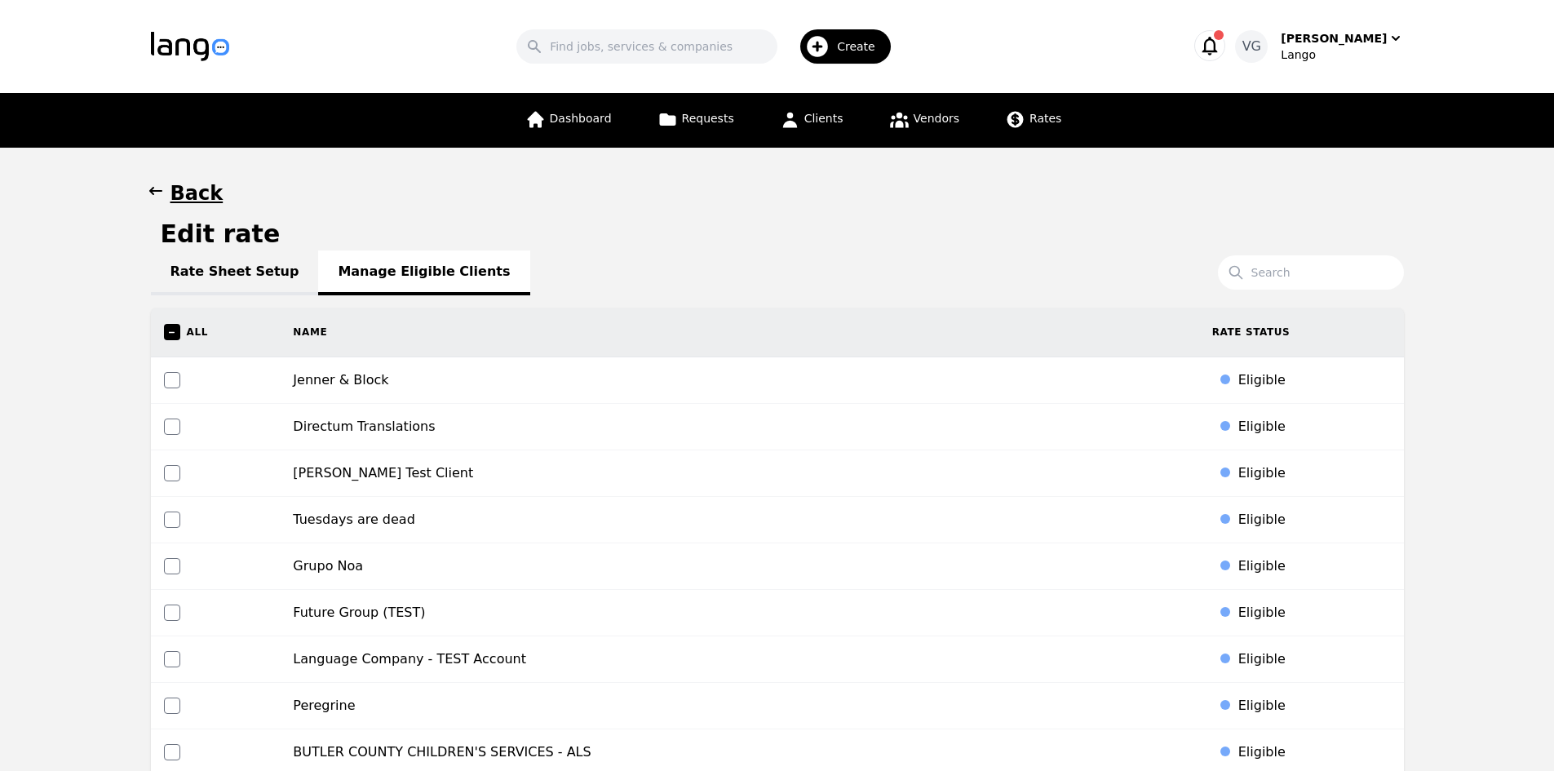
click at [203, 192] on h1 "Back" at bounding box center [196, 193] width 53 height 26
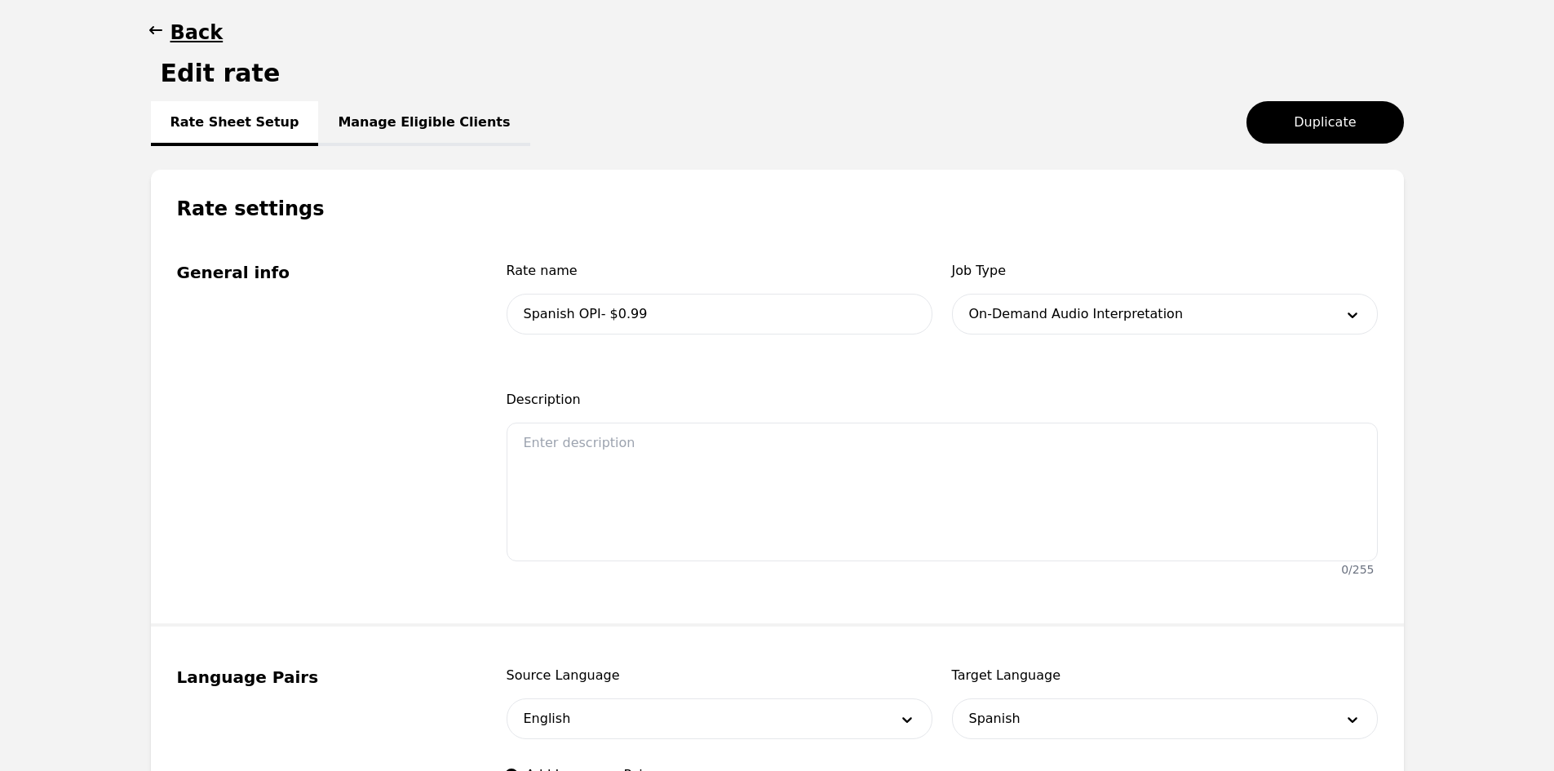
scroll to position [82, 0]
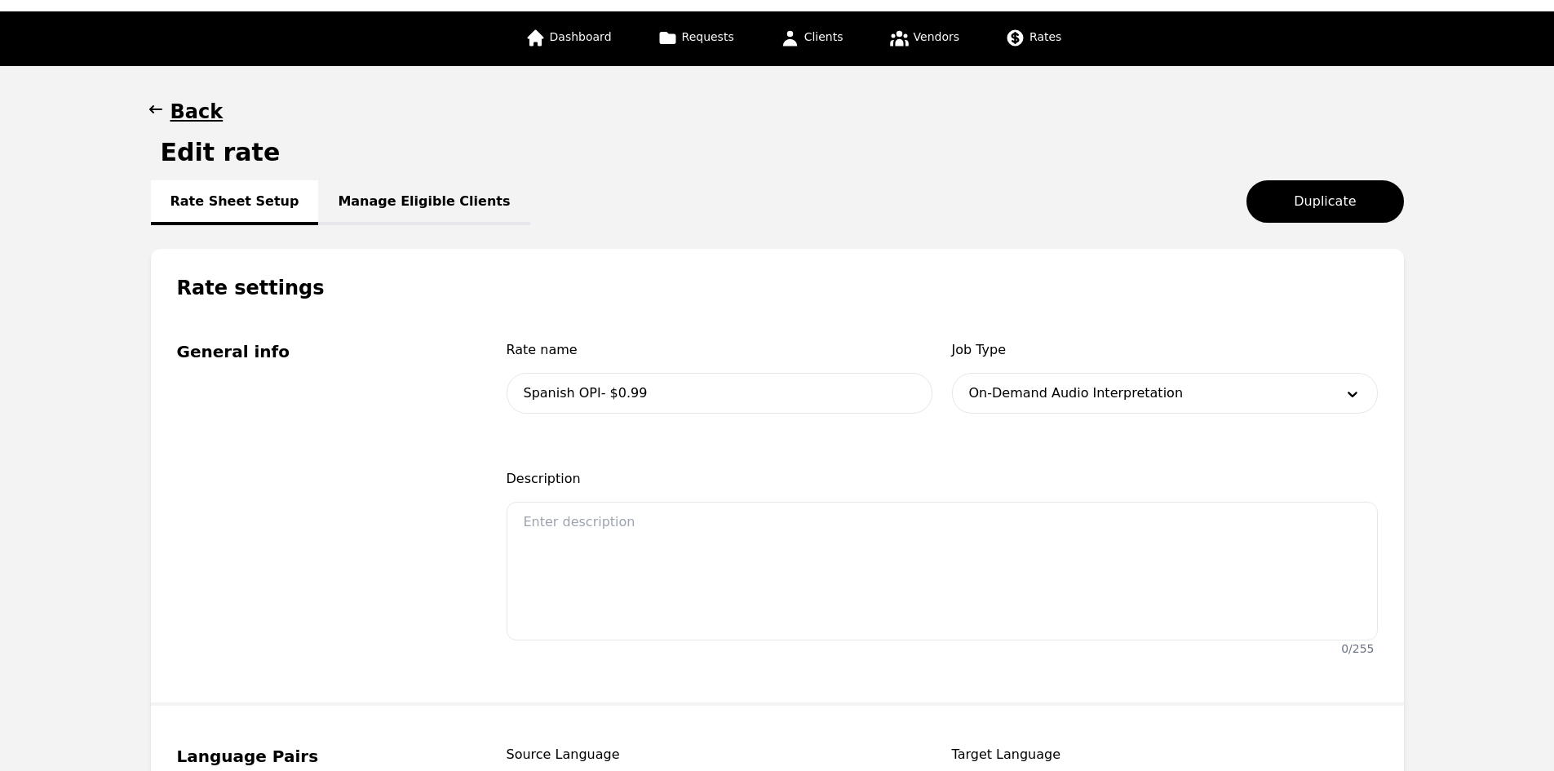
click at [179, 120] on h1 "Back" at bounding box center [196, 112] width 53 height 26
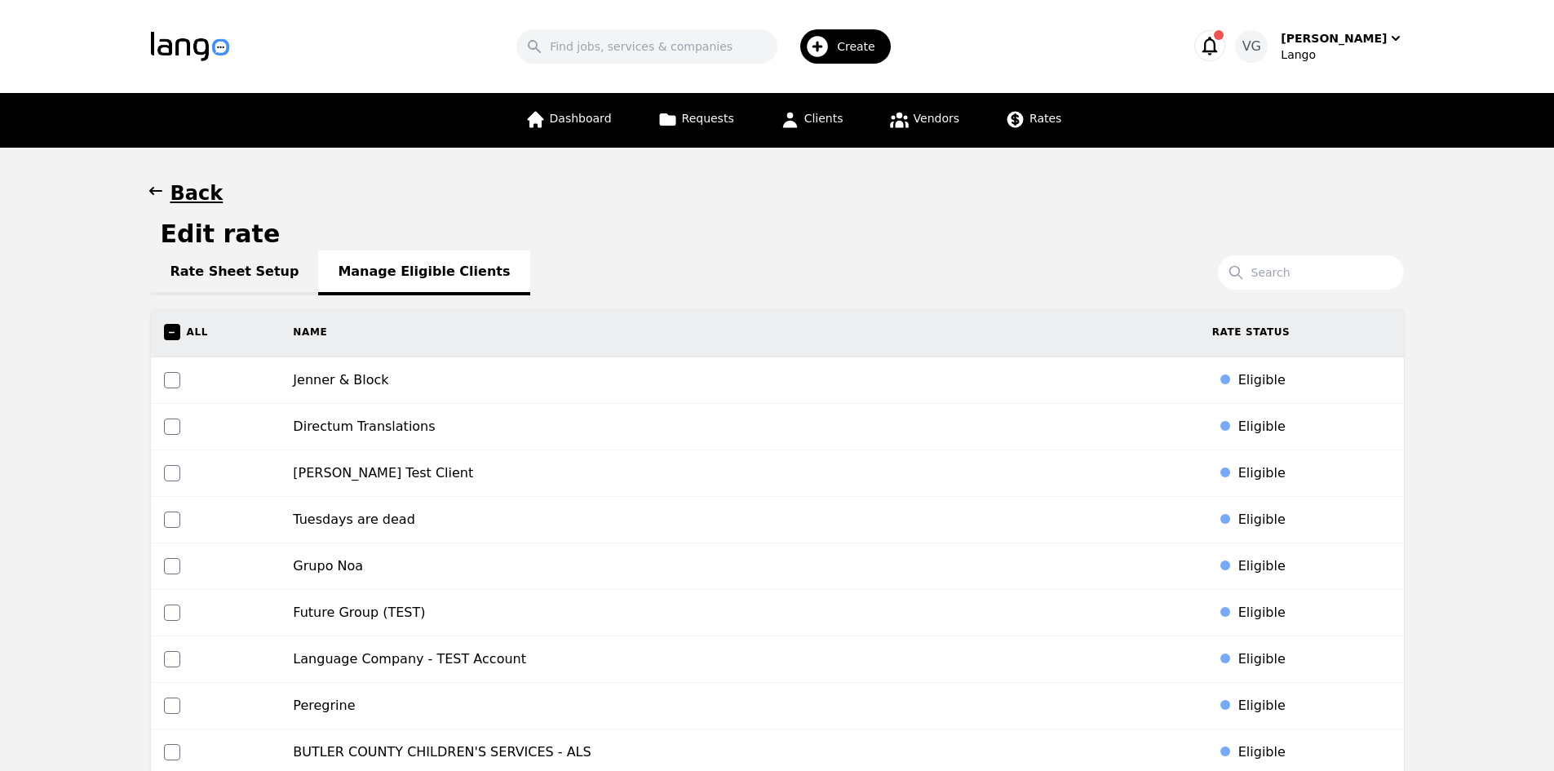
click at [184, 194] on h1 "Back" at bounding box center [196, 193] width 53 height 26
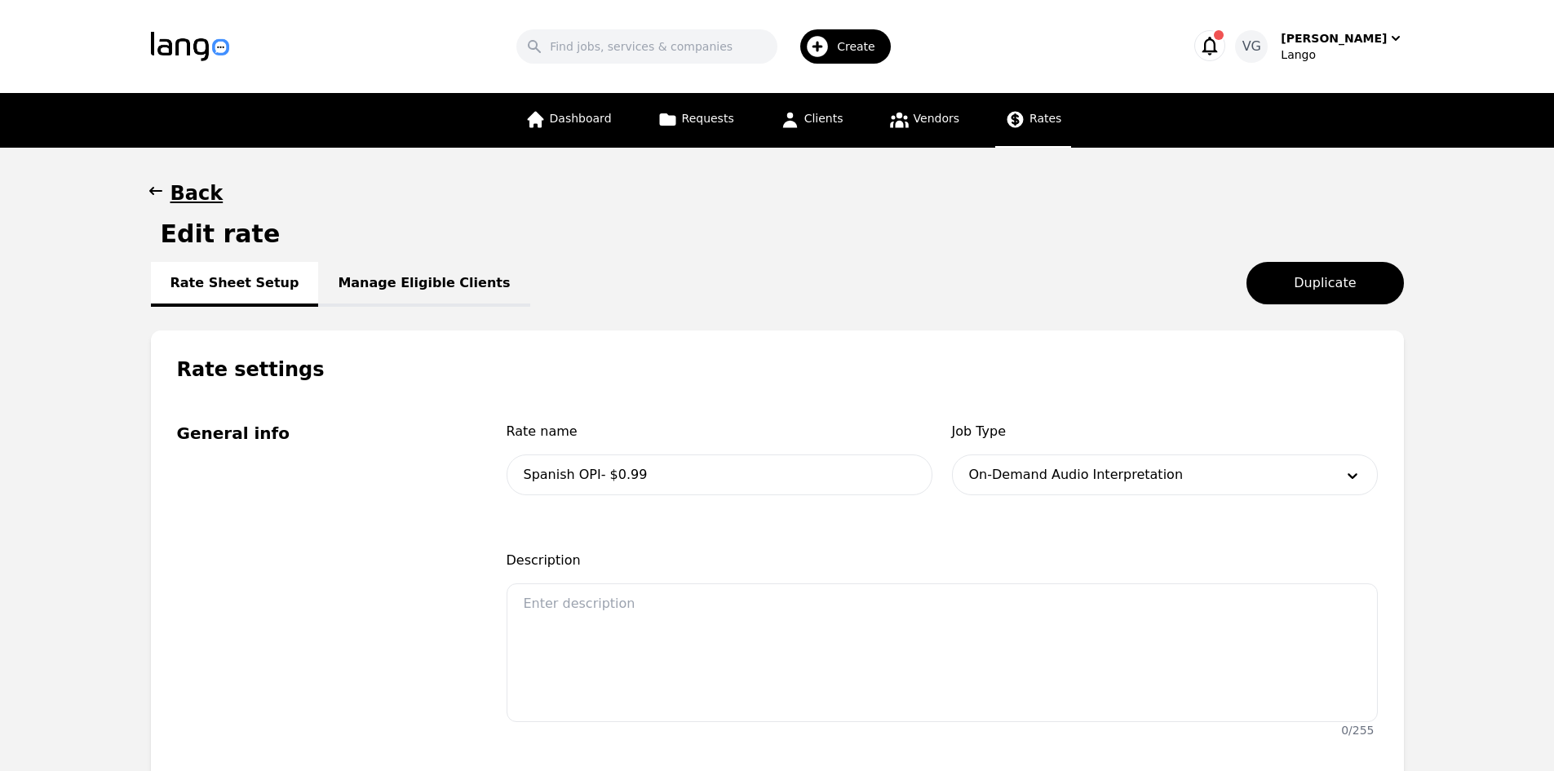
click at [1034, 116] on span "Rates" at bounding box center [1045, 118] width 32 height 13
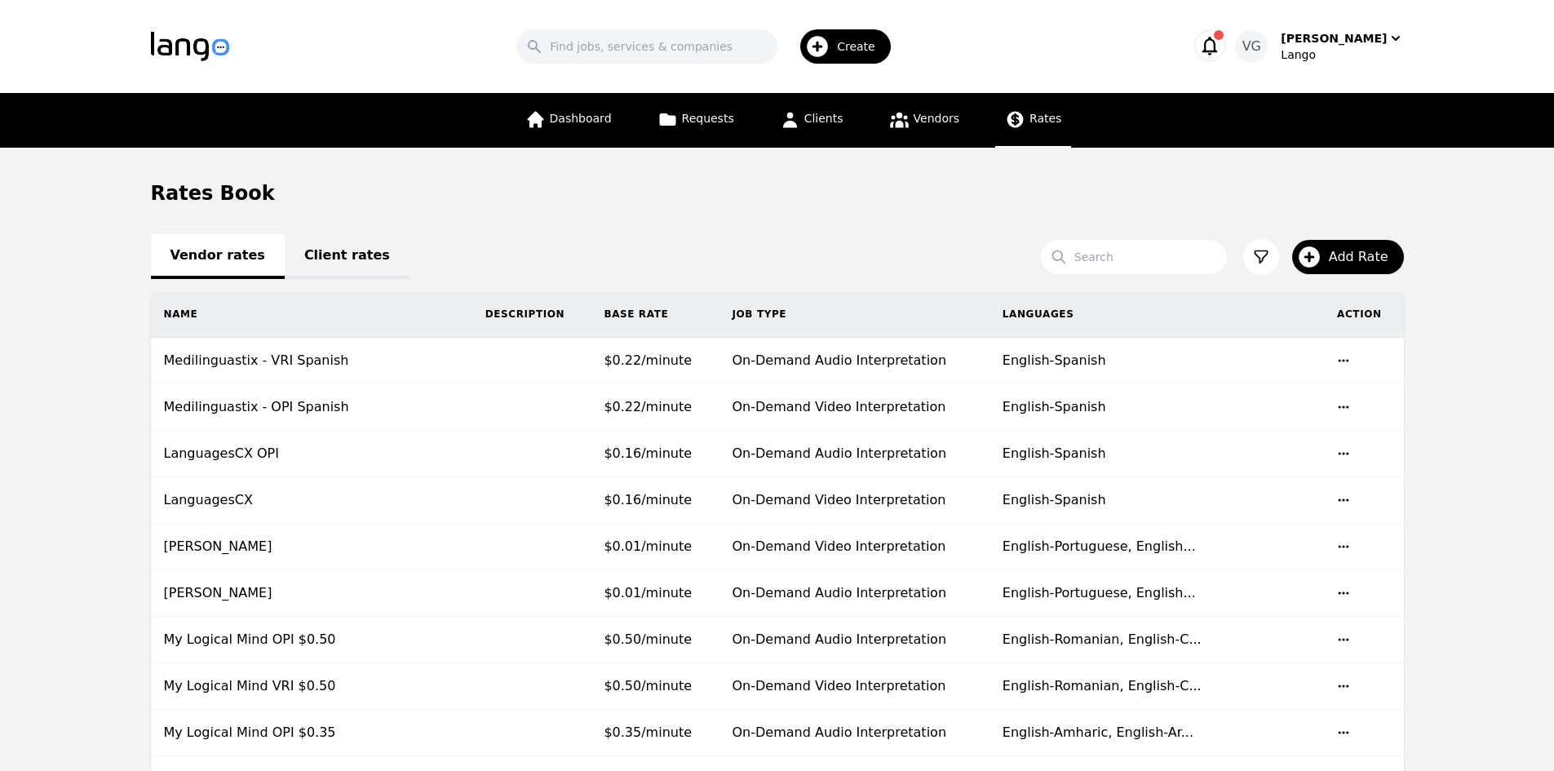
click at [313, 258] on link "Client rates" at bounding box center [347, 256] width 125 height 45
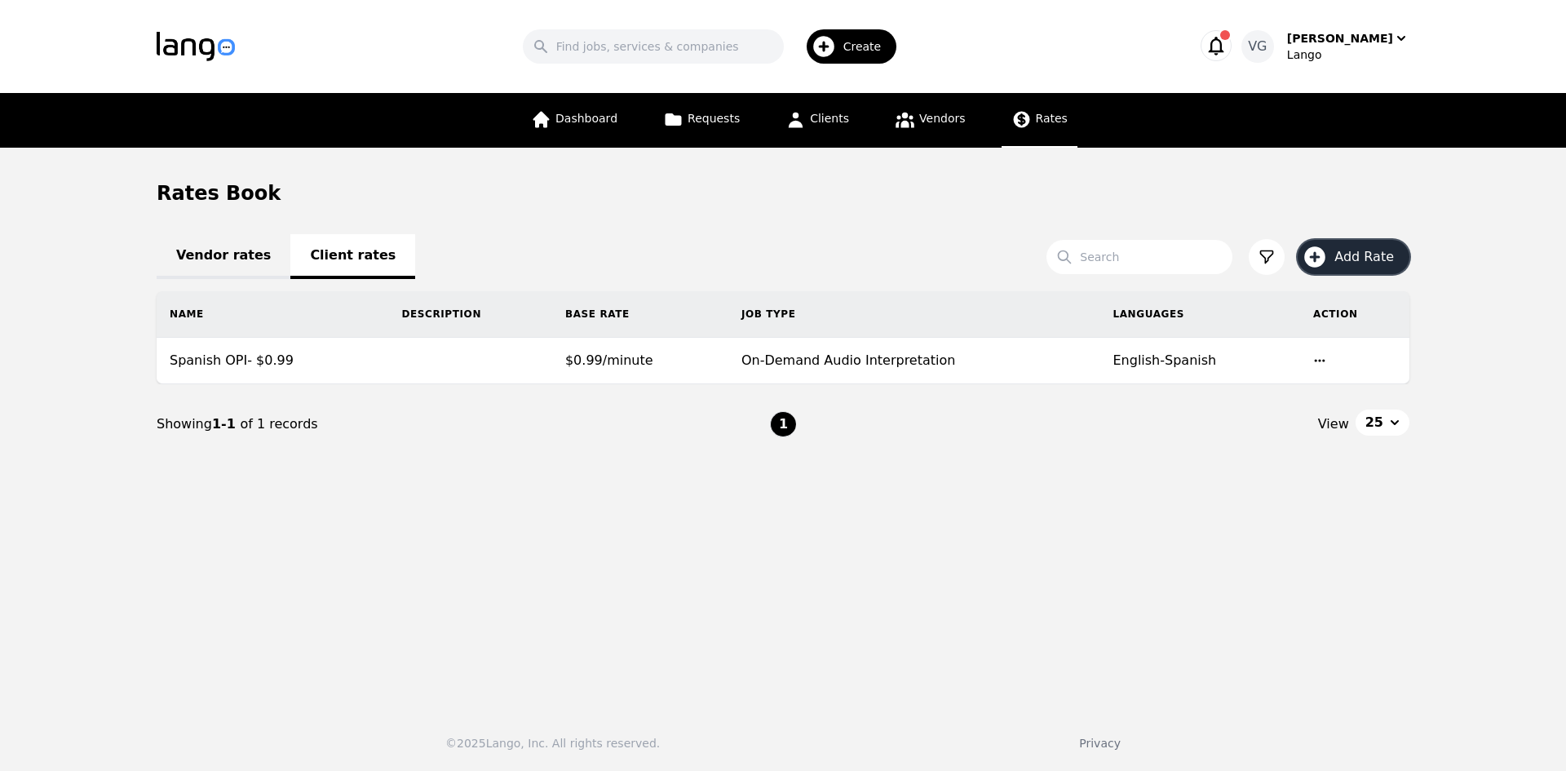
click at [1334, 248] on button "Add Rate" at bounding box center [1353, 257] width 112 height 34
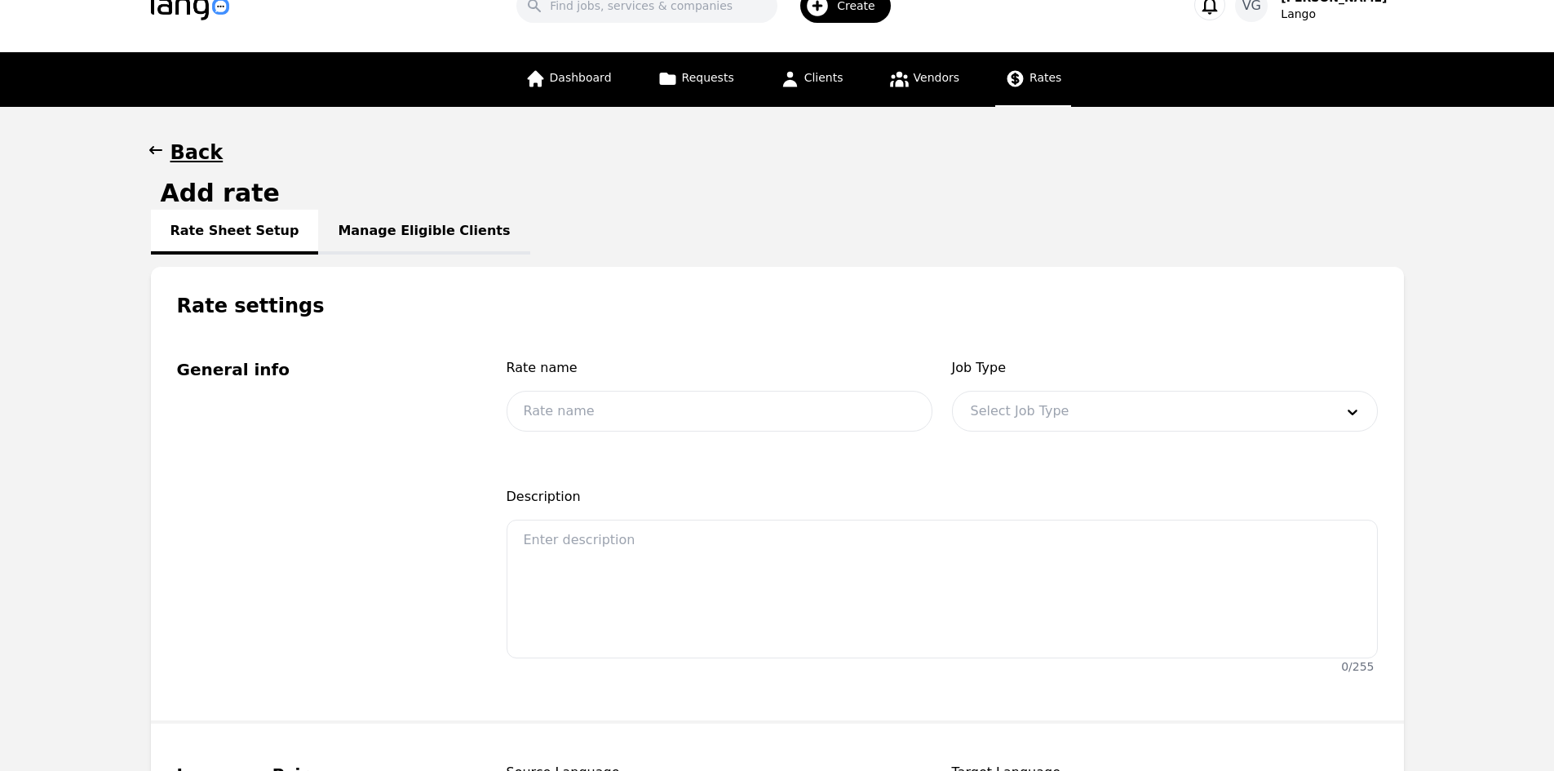
scroll to position [82, 0]
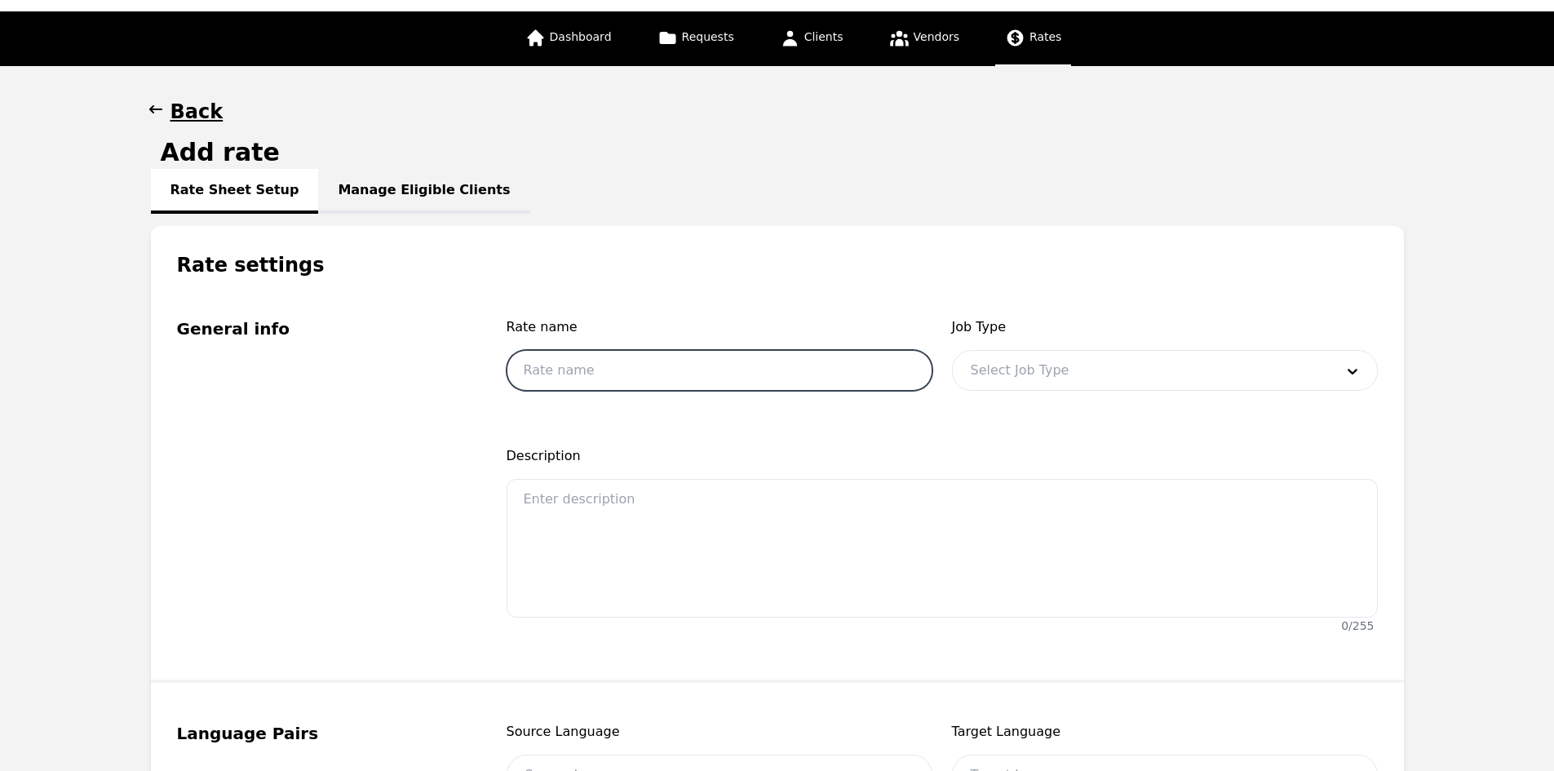
click at [643, 372] on input "text" at bounding box center [719, 370] width 426 height 41
type input "s"
click at [627, 369] on input "Spanish OPI- $0.99" at bounding box center [719, 370] width 426 height 41
type input "Spanish OPI- $0.69"
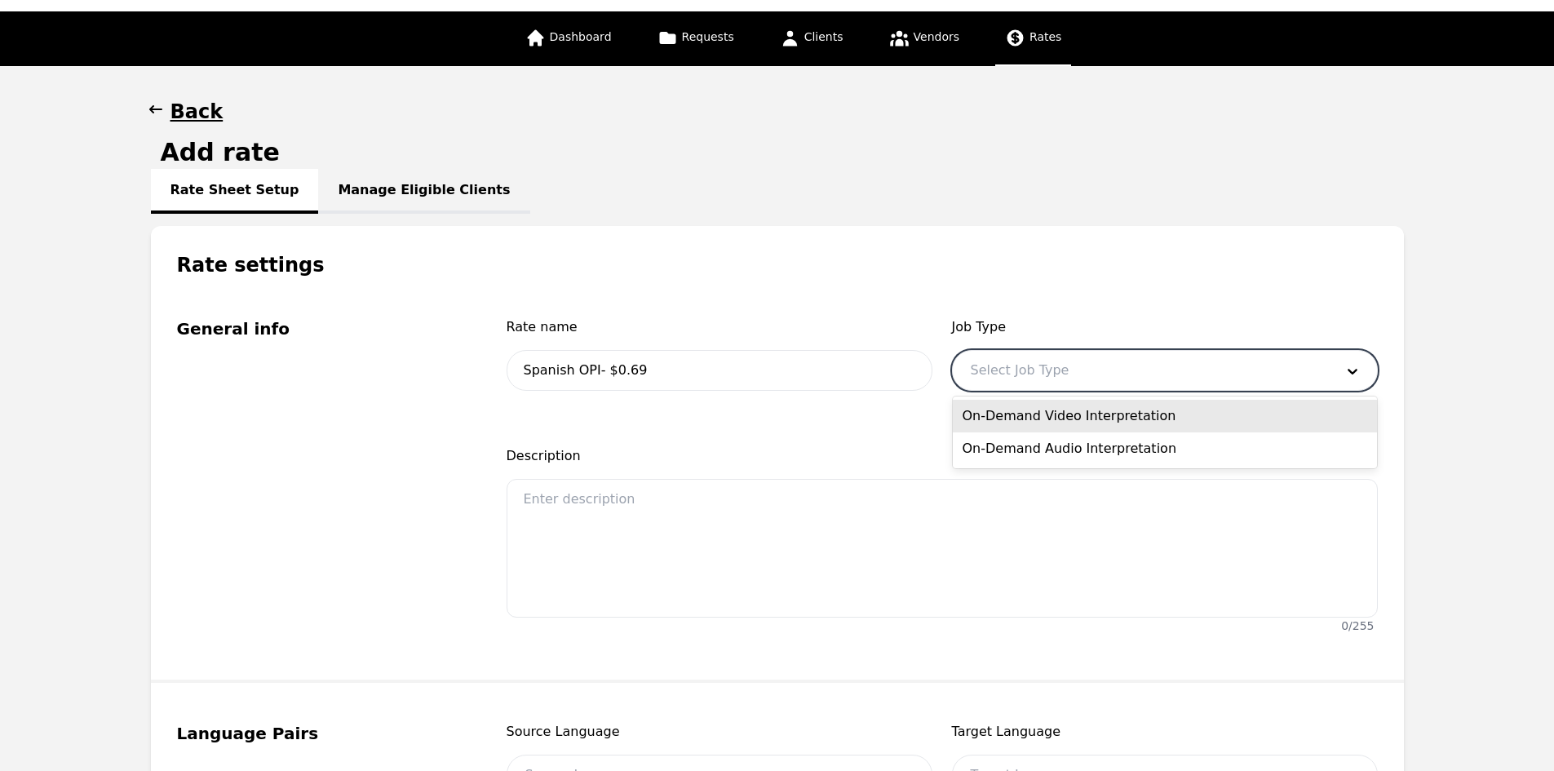
click at [954, 374] on div at bounding box center [1140, 370] width 375 height 39
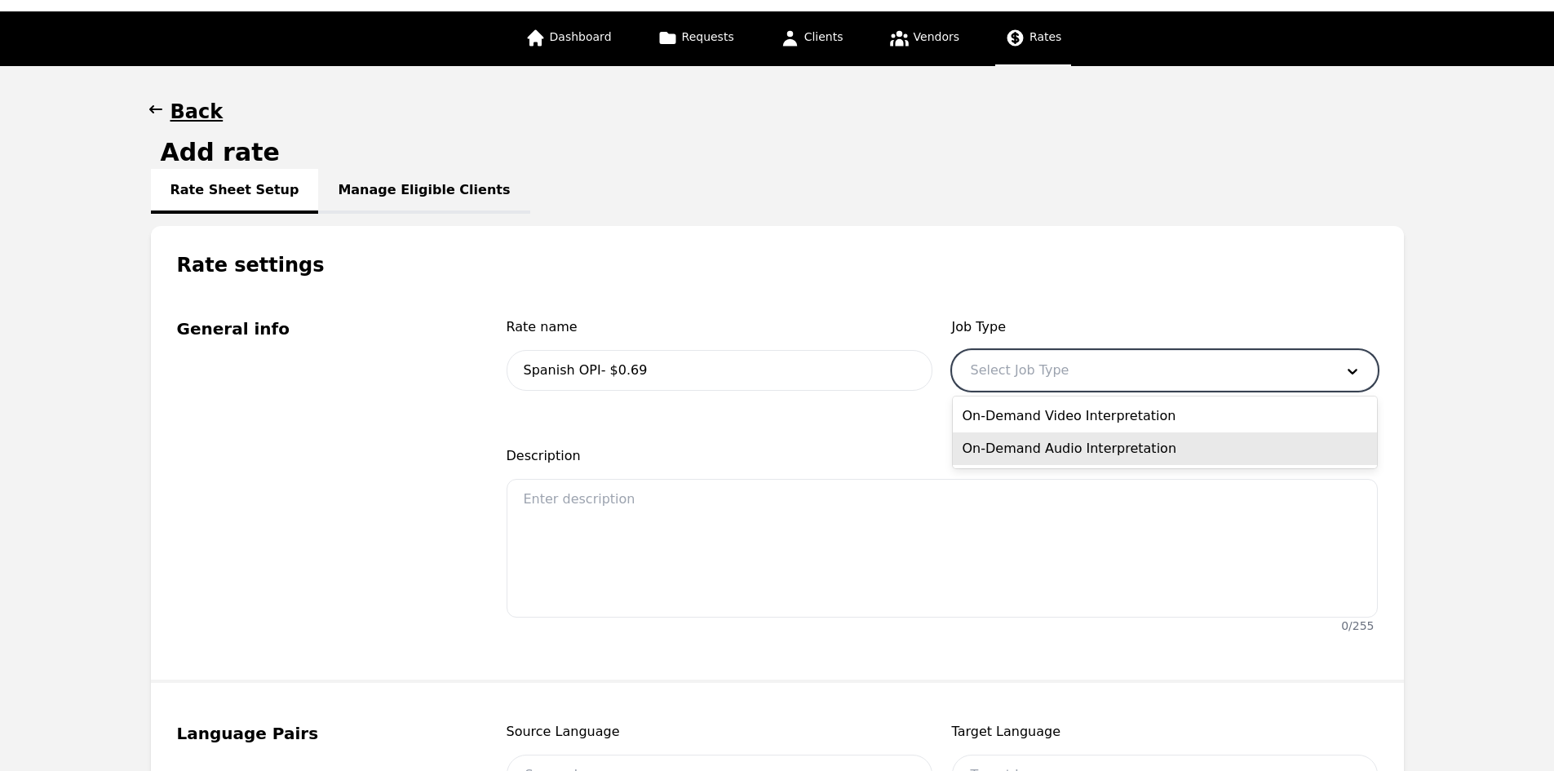
click at [1010, 442] on div "On-Demand Audio Interpretation" at bounding box center [1165, 448] width 424 height 33
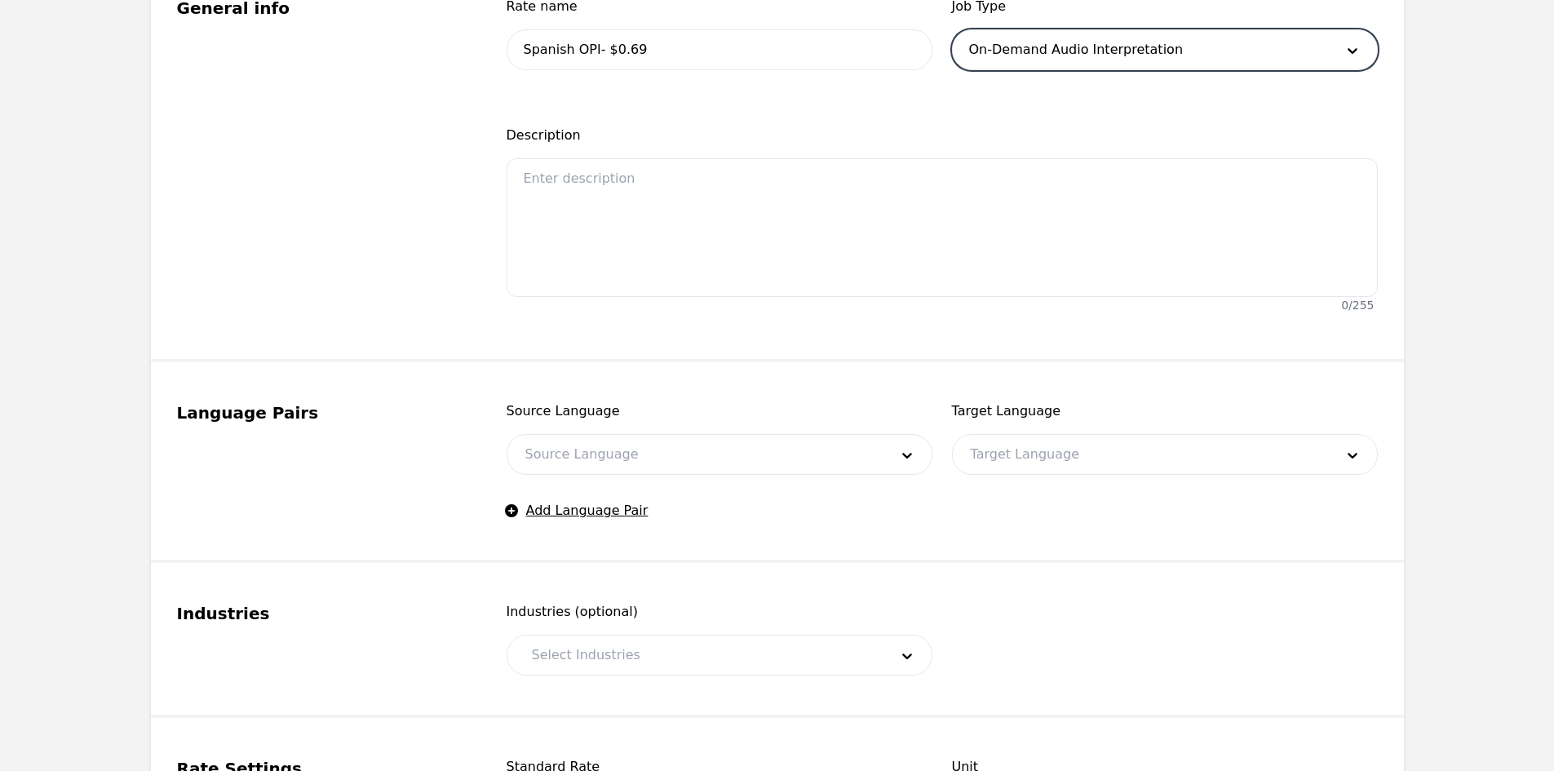
scroll to position [408, 0]
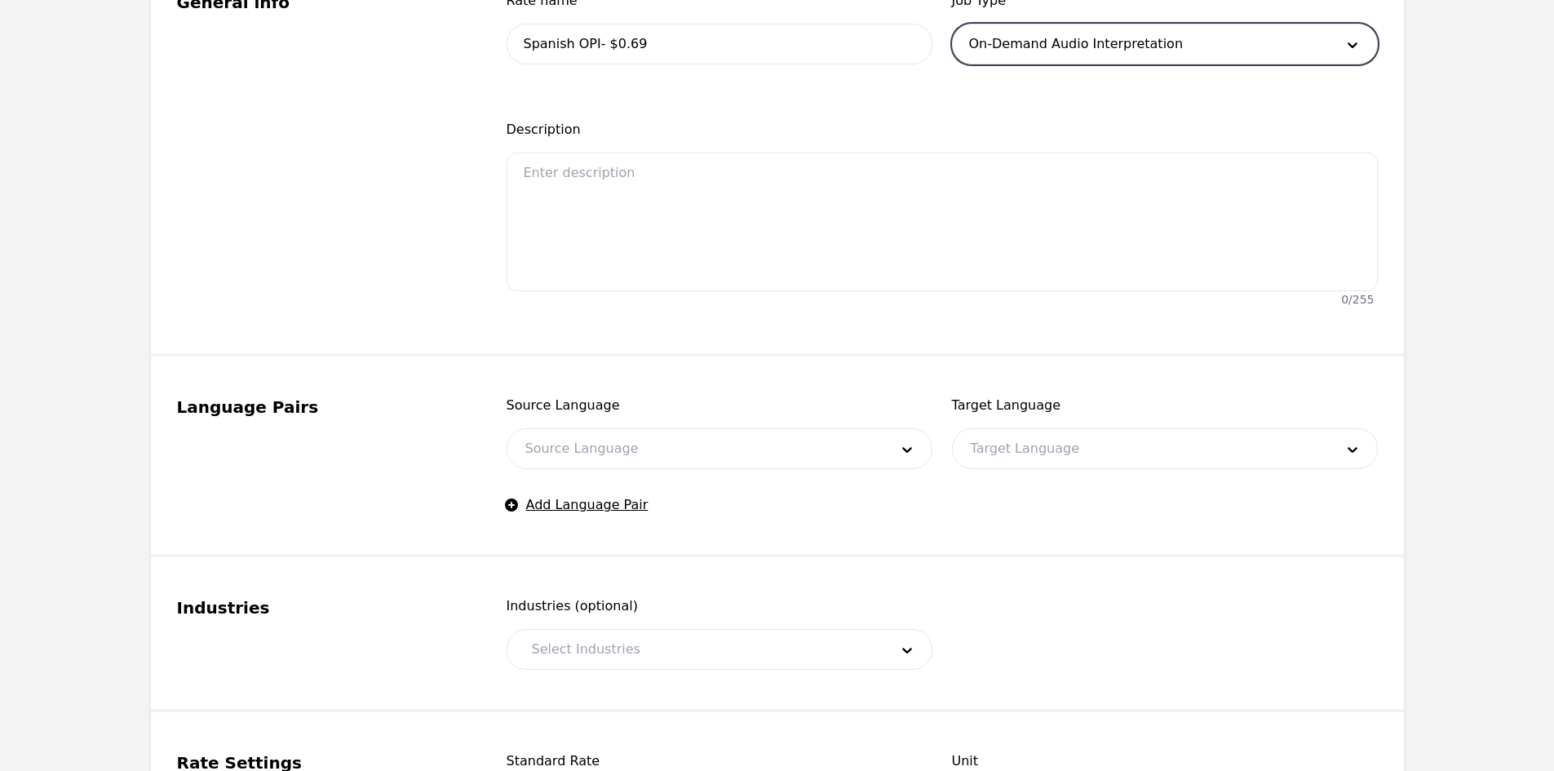
click at [708, 440] on div at bounding box center [694, 448] width 375 height 39
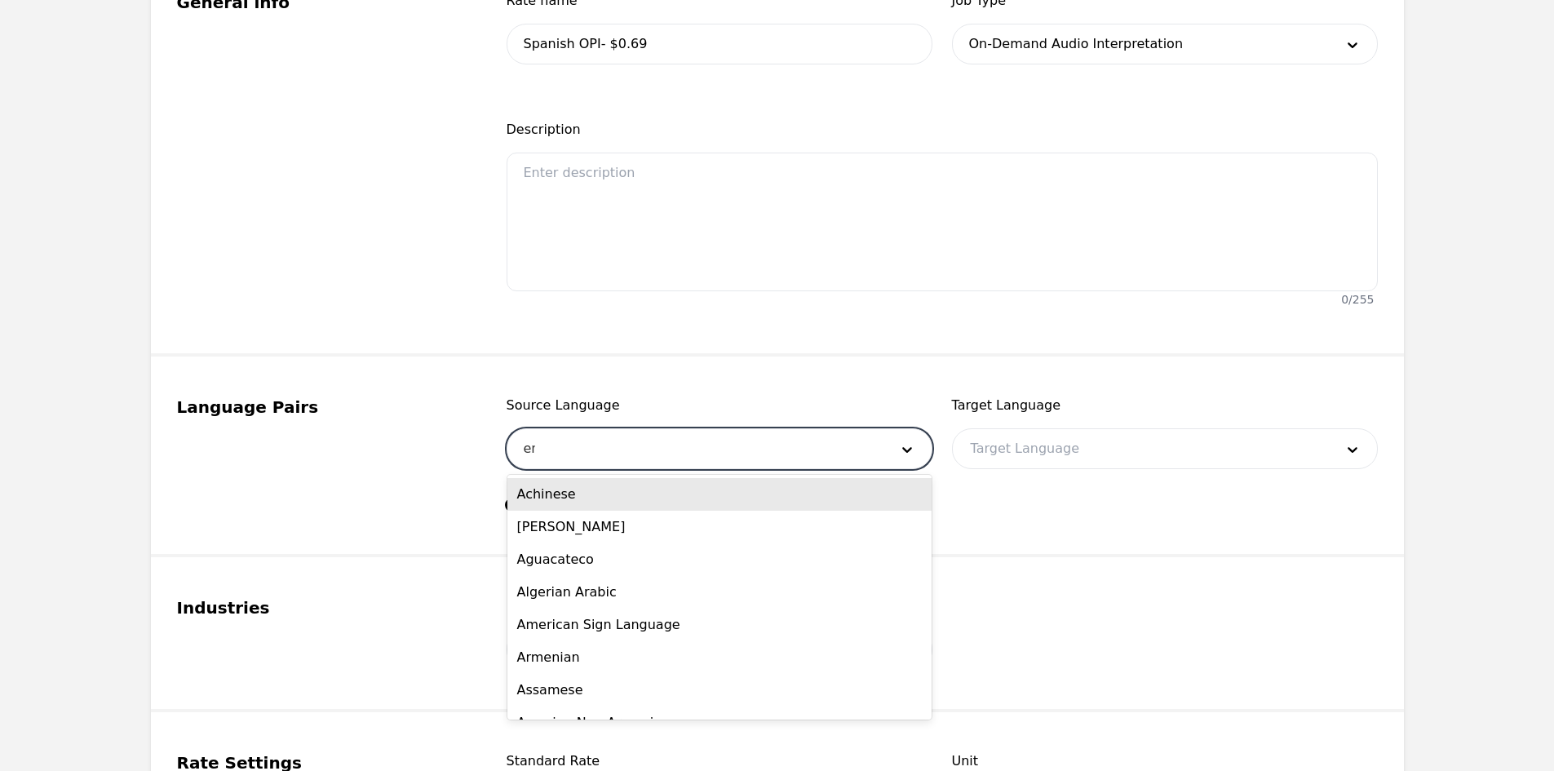
type input "eng"
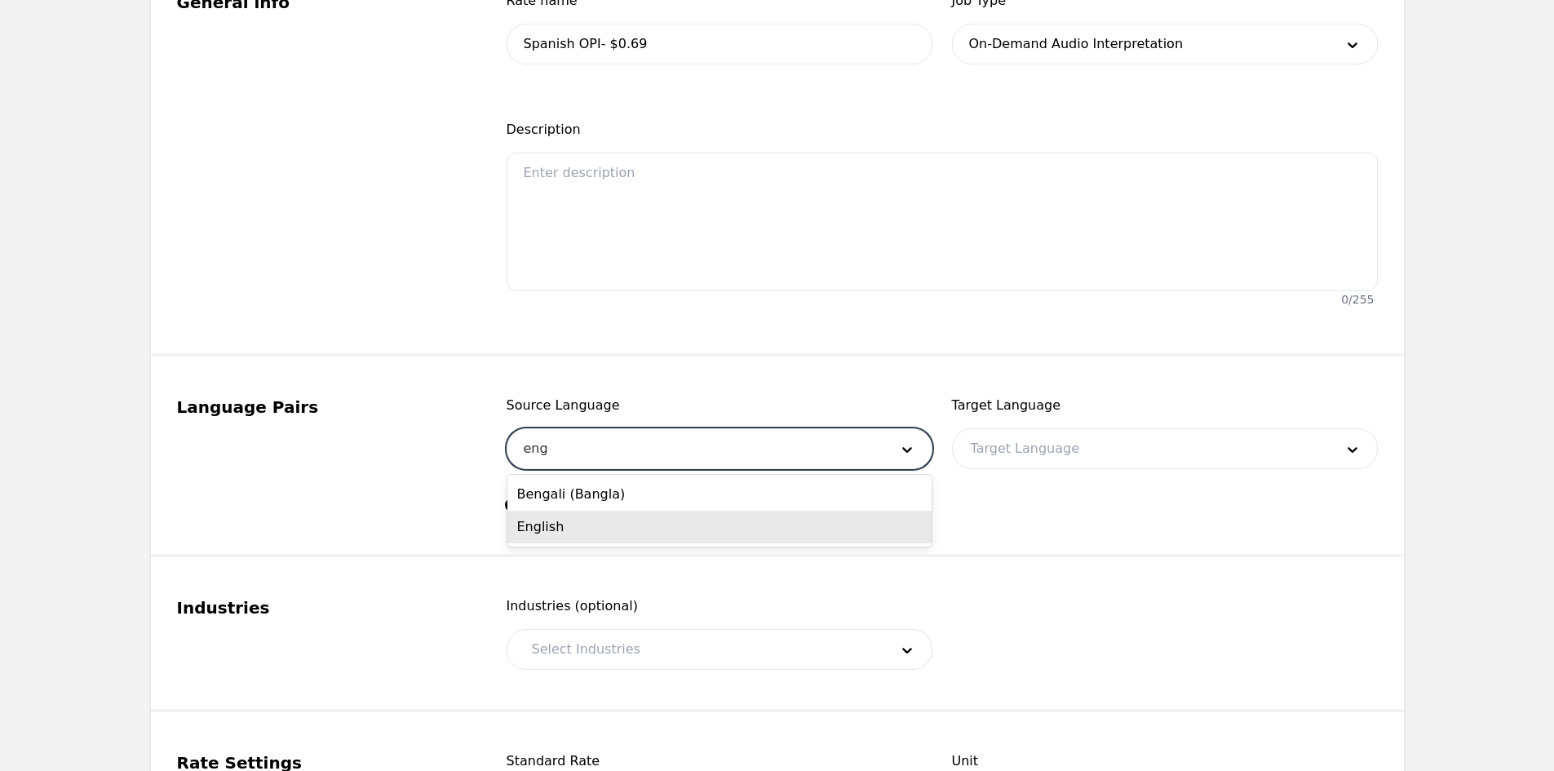
click at [621, 528] on div "English" at bounding box center [719, 527] width 424 height 33
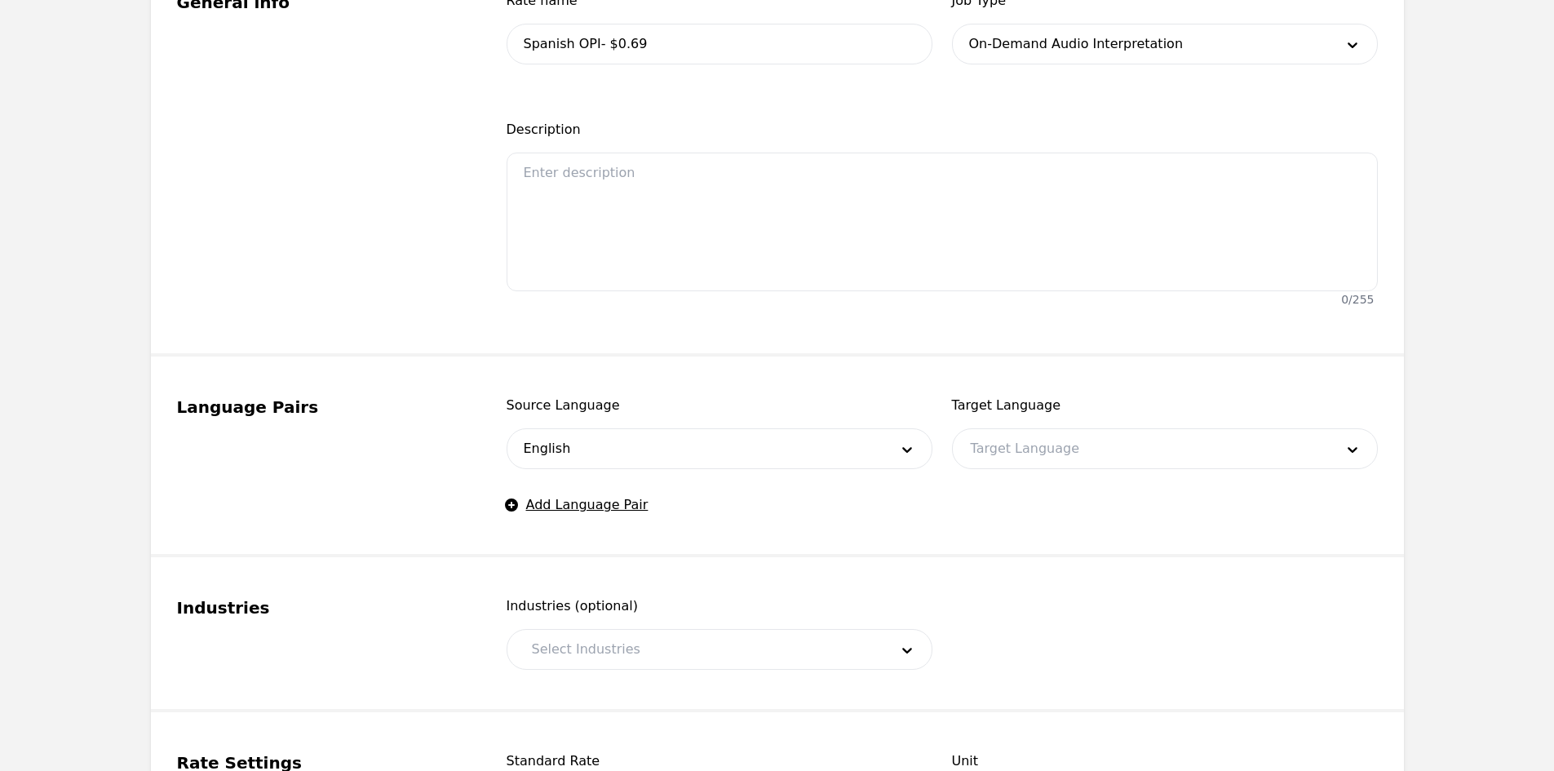
drag, startPoint x: 1023, startPoint y: 427, endPoint x: 1002, endPoint y: 439, distance: 24.5
click at [1023, 430] on div "Target Language Target Language" at bounding box center [1165, 432] width 426 height 73
click at [997, 440] on div at bounding box center [1140, 448] width 375 height 39
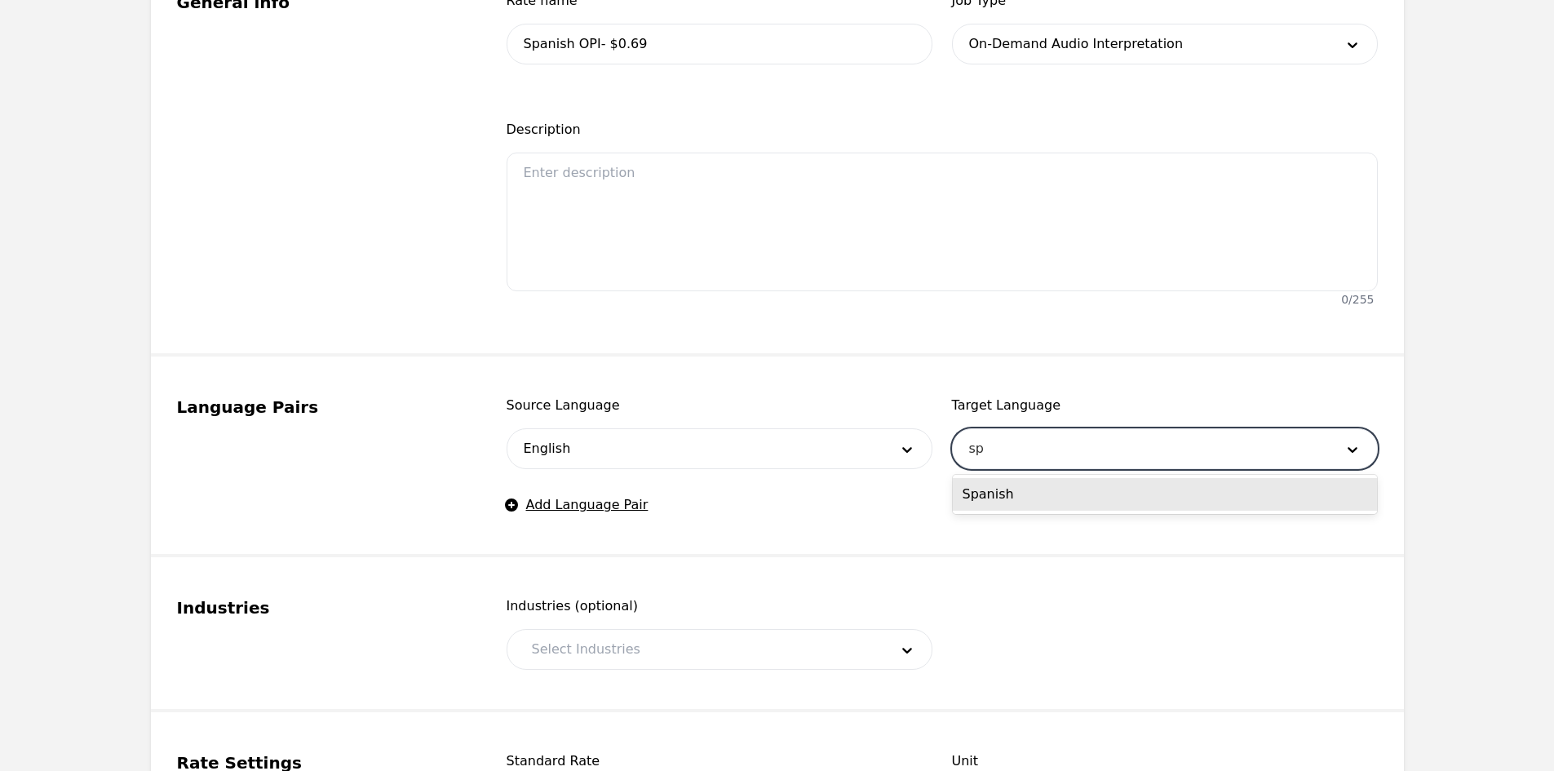
type input "spa"
click at [997, 510] on div "Spanish" at bounding box center [1165, 494] width 424 height 33
click at [804, 377] on fieldset "Language Pairs Source Language English Target Language option Spanish, selected…" at bounding box center [777, 456] width 1253 height 201
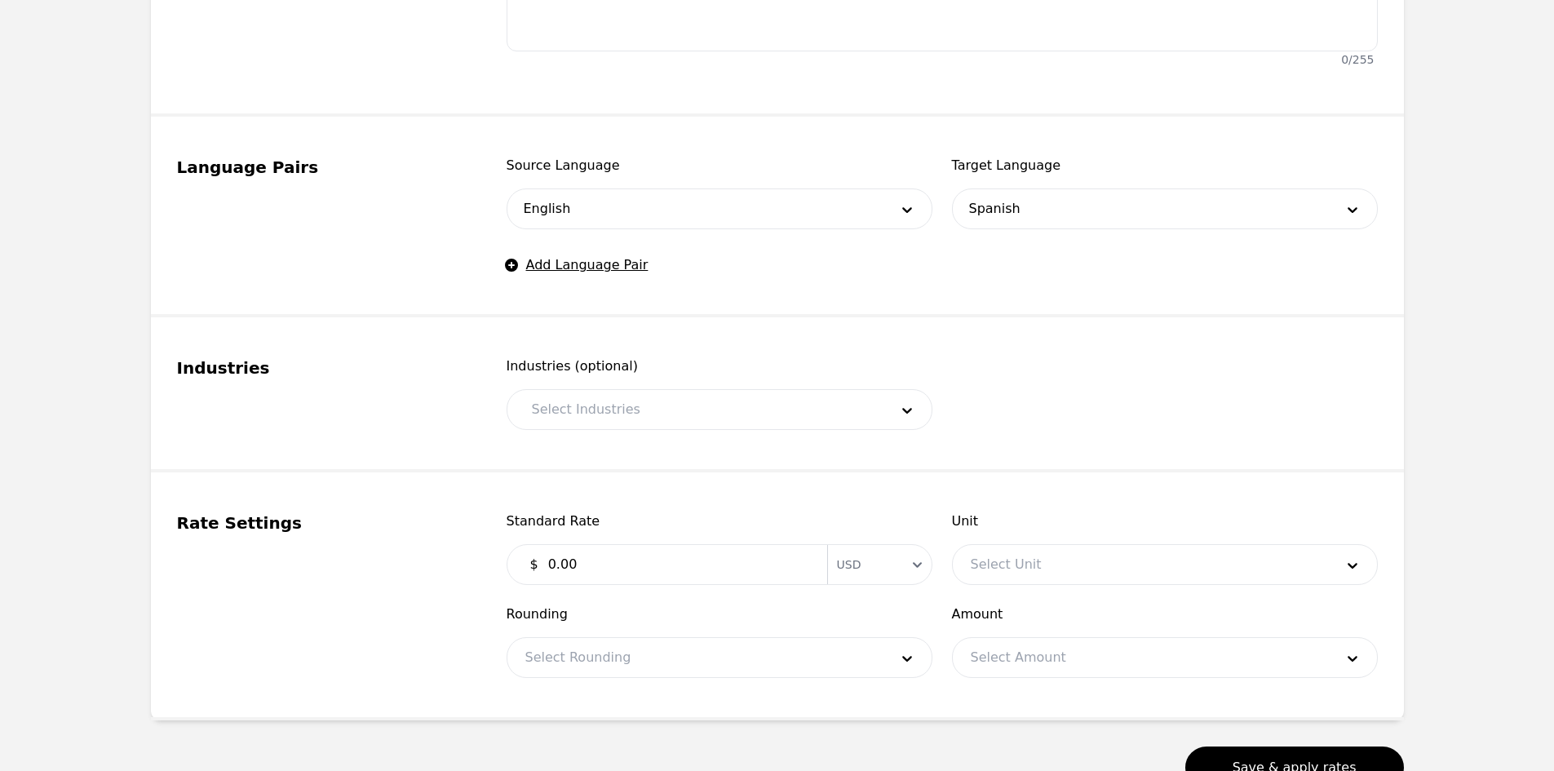
scroll to position [652, 0]
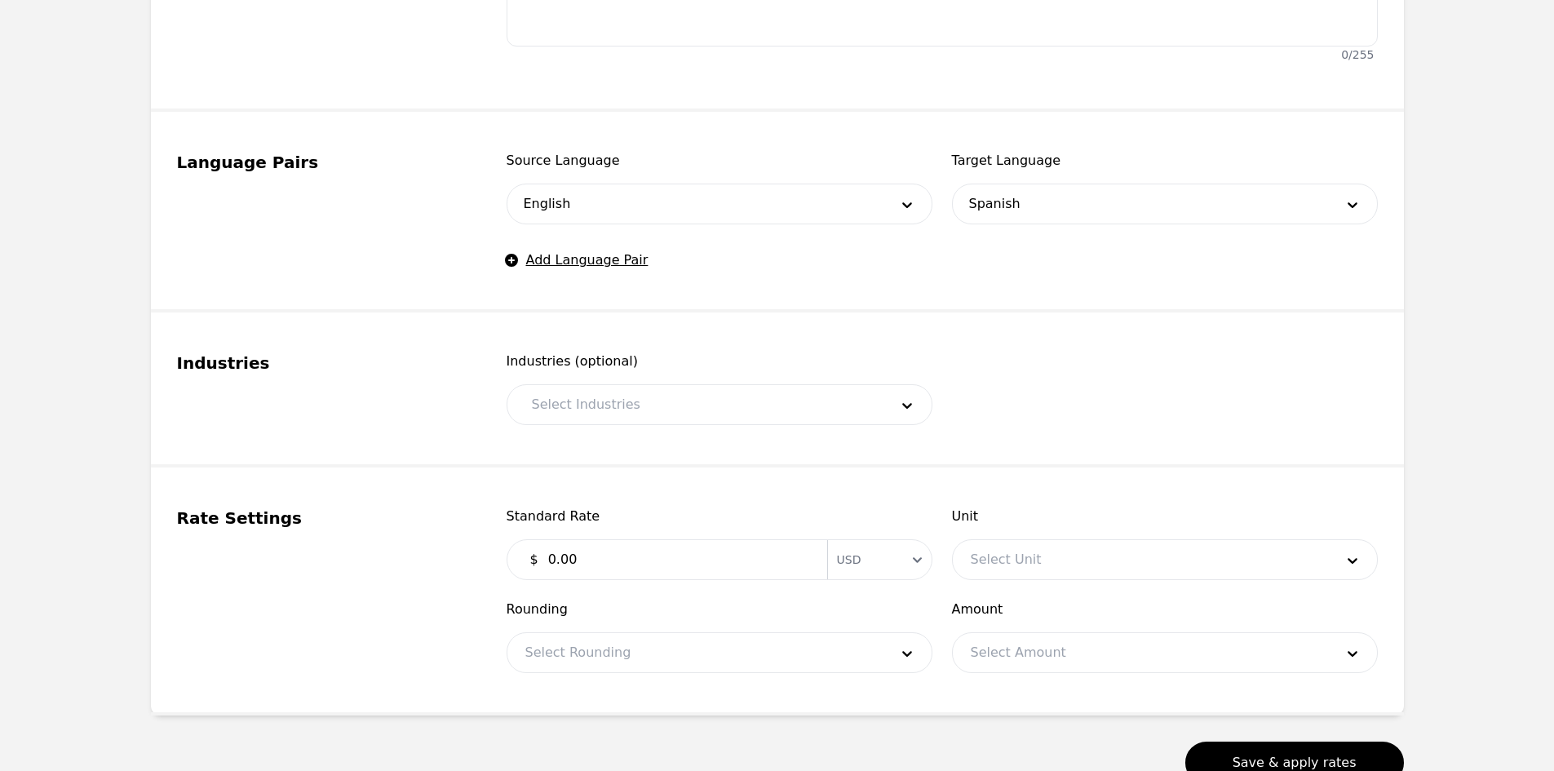
click at [656, 387] on div "Industries (optional) Select Industries" at bounding box center [719, 387] width 426 height 73
click at [651, 400] on div at bounding box center [698, 404] width 369 height 39
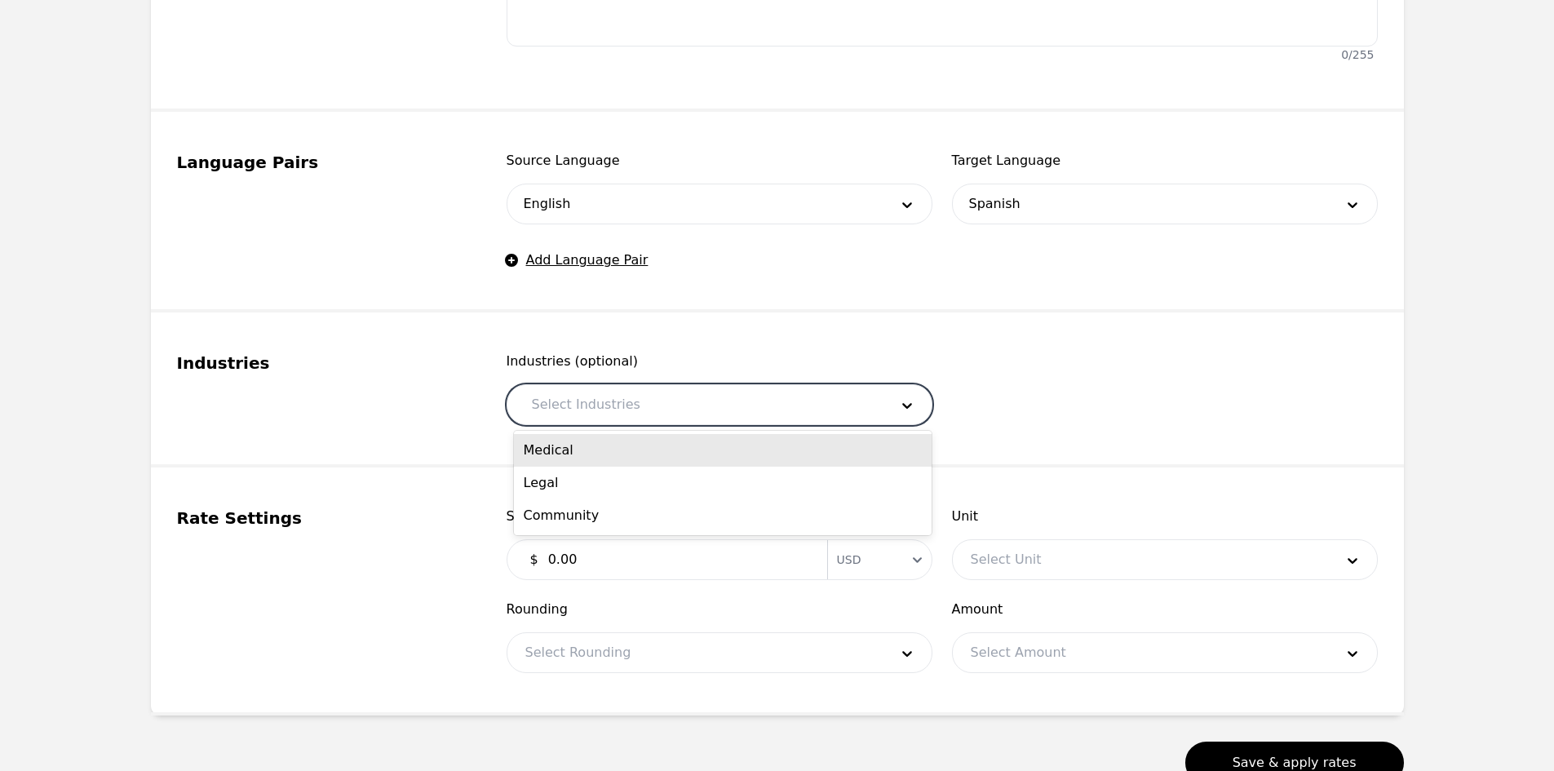
click at [639, 463] on div "Medical" at bounding box center [723, 450] width 418 height 33
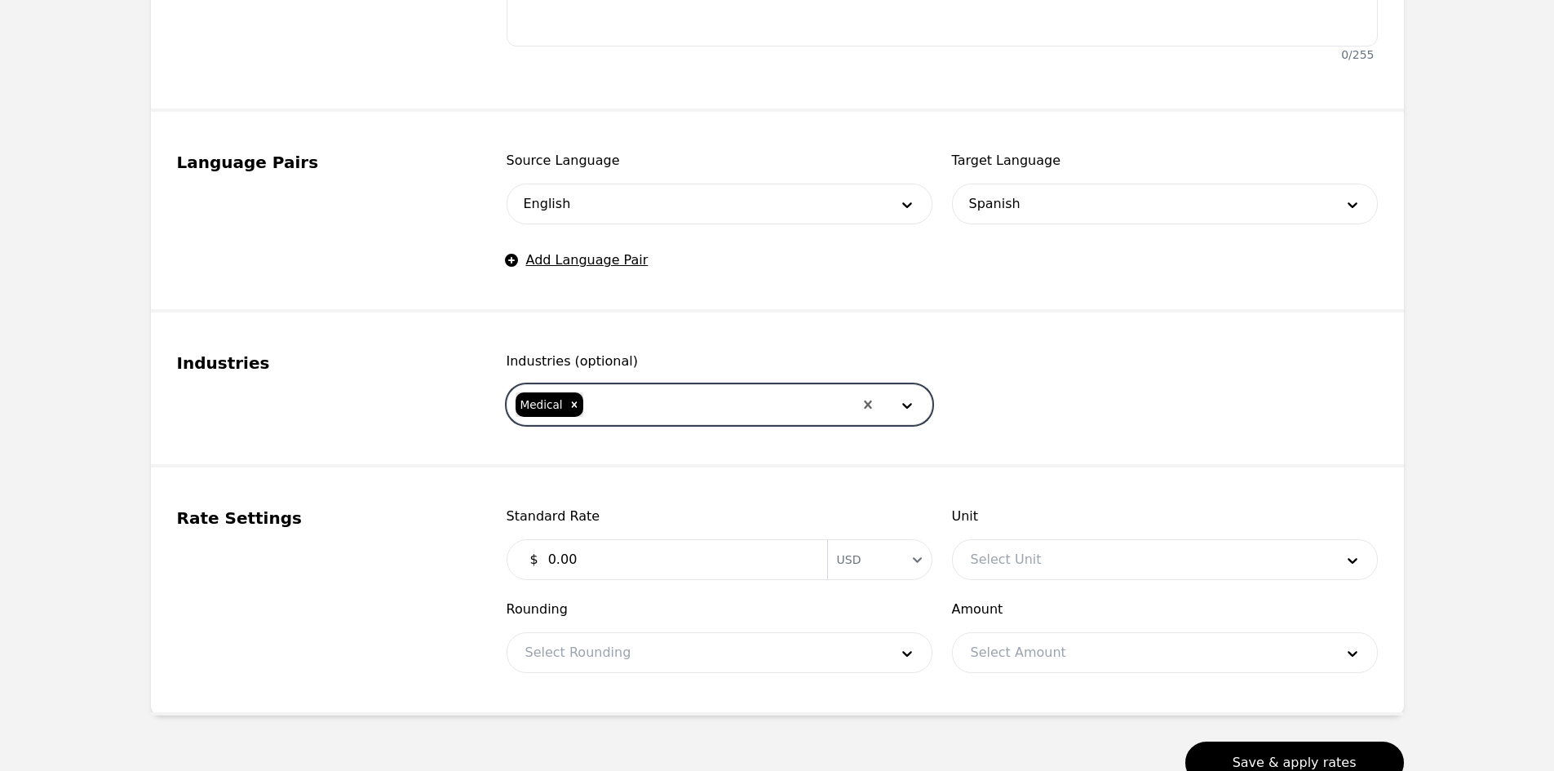
click at [679, 402] on div at bounding box center [719, 404] width 268 height 39
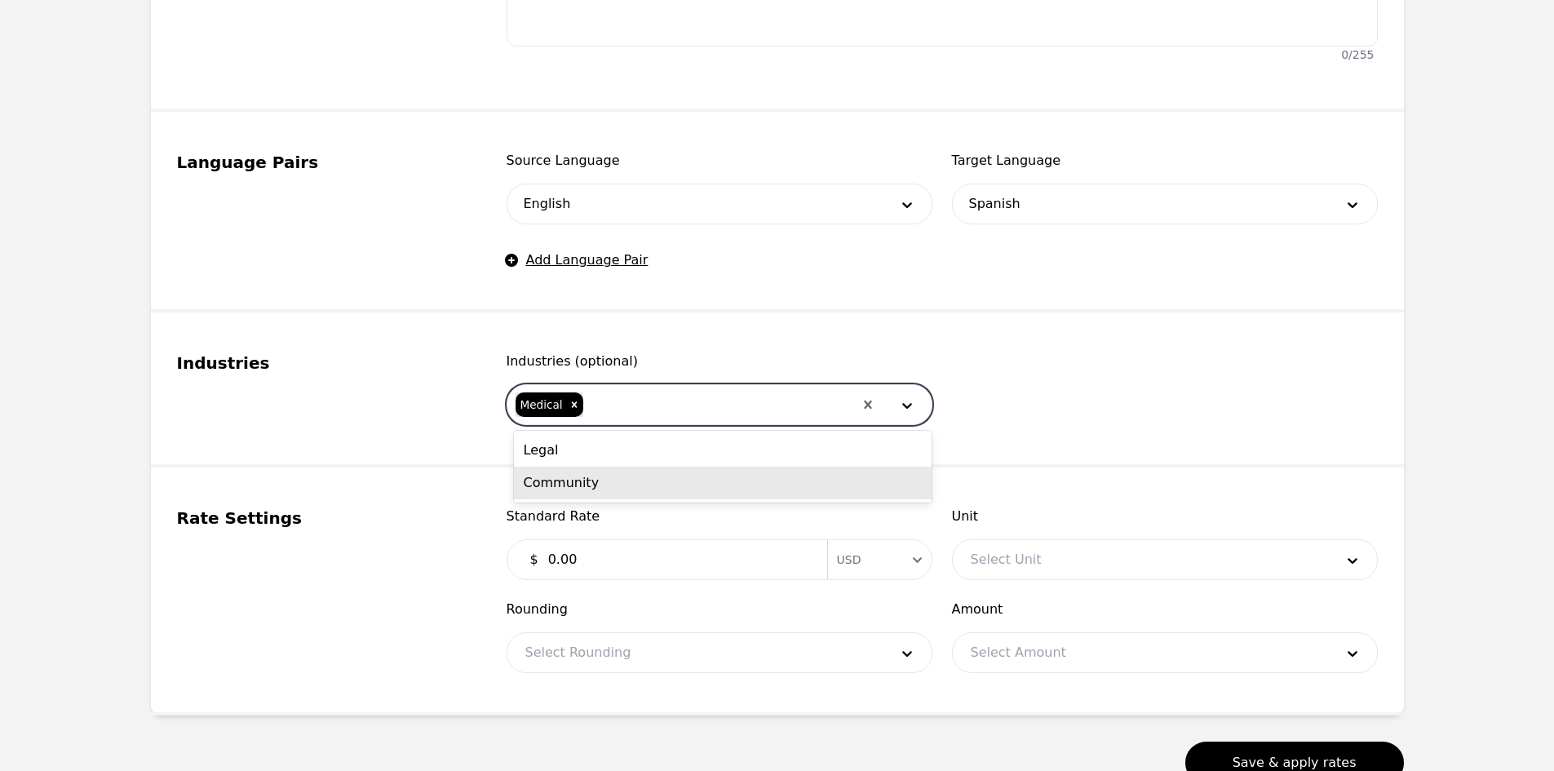
click at [626, 484] on div "Community" at bounding box center [723, 482] width 418 height 33
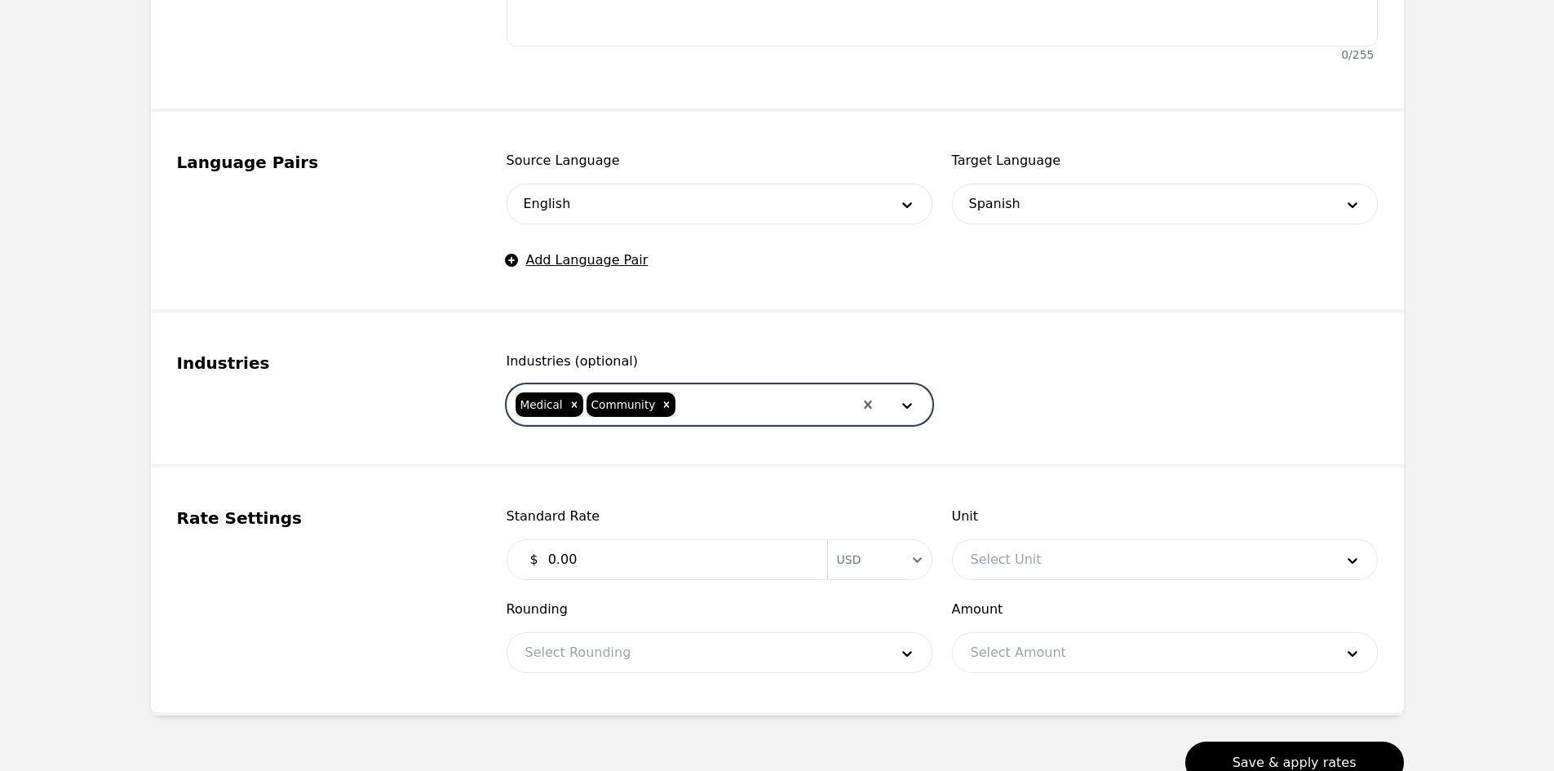
click at [697, 402] on div at bounding box center [764, 404] width 175 height 39
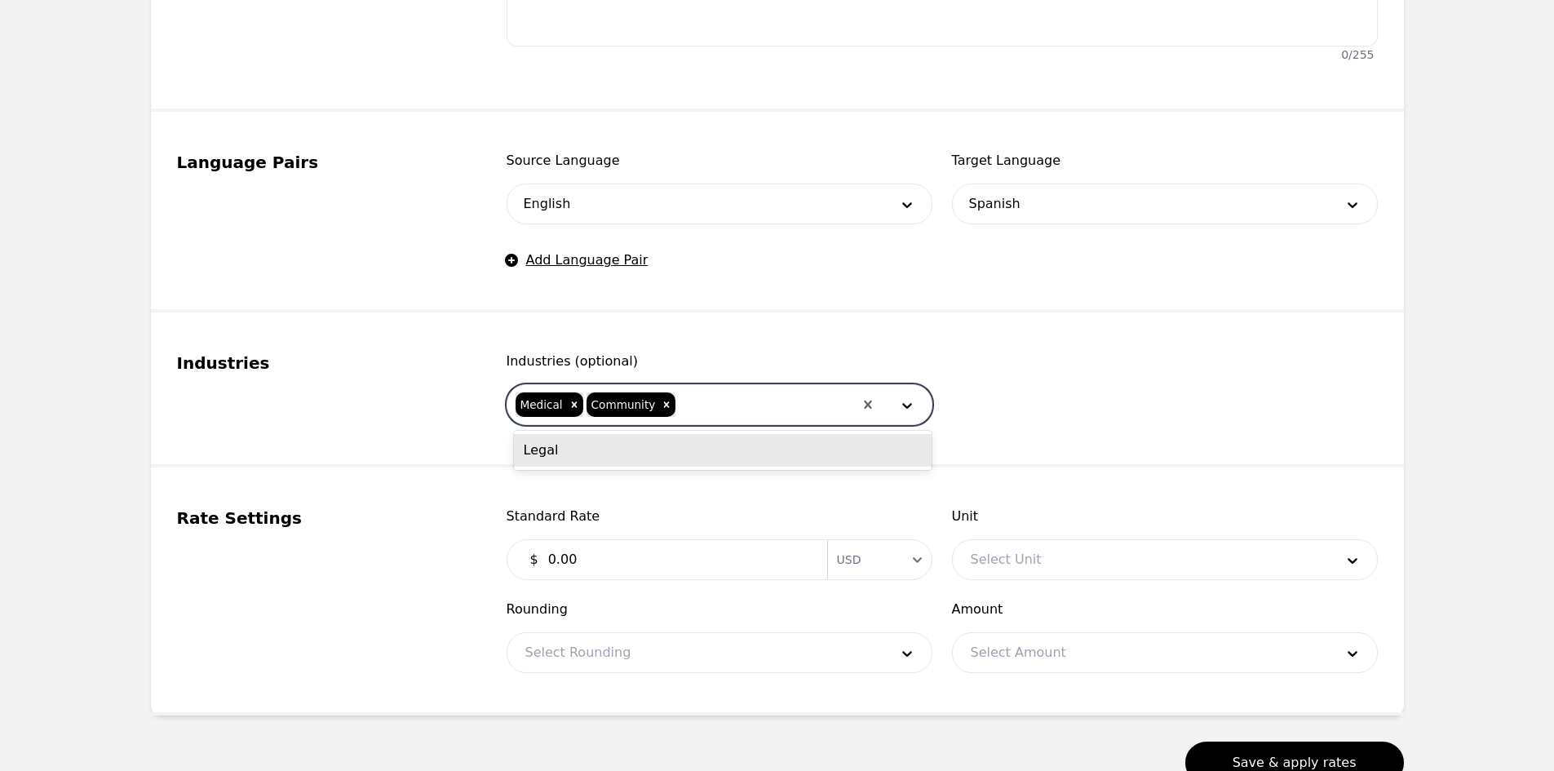
click at [661, 449] on div "Legal" at bounding box center [723, 450] width 418 height 33
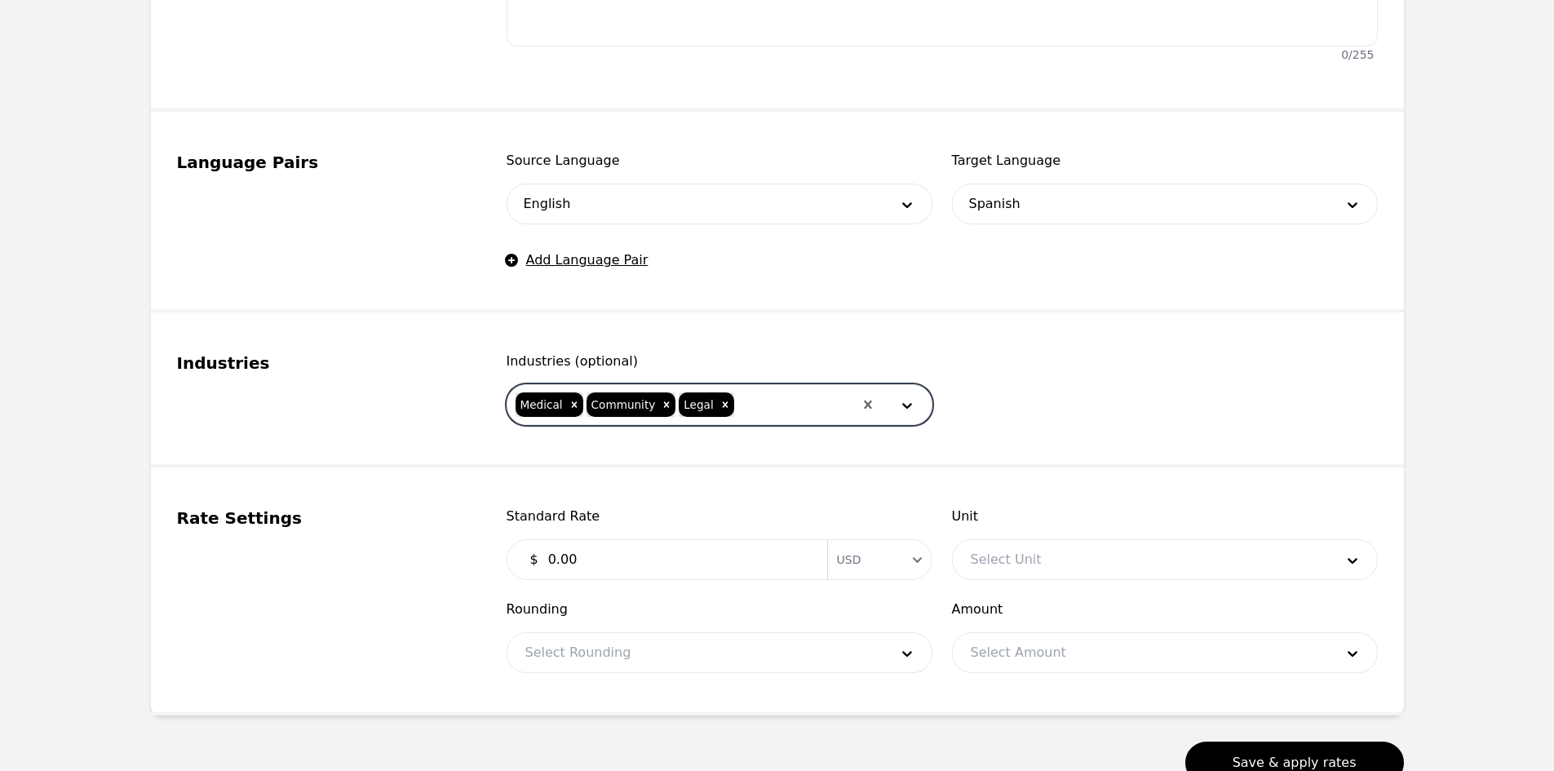
click at [648, 555] on input "0.00" at bounding box center [677, 559] width 279 height 33
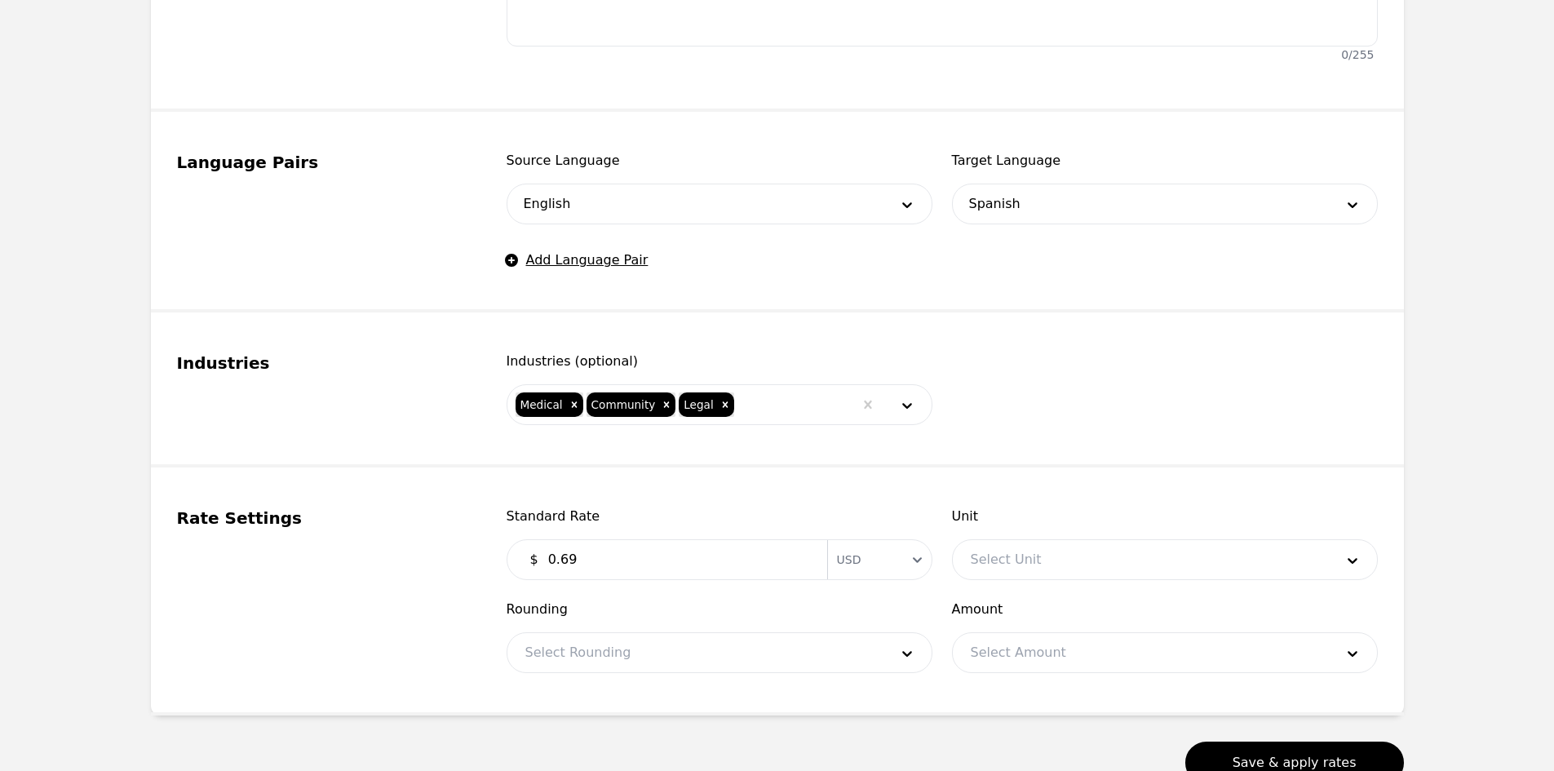
type input "0.69"
click at [1029, 548] on div at bounding box center [1140, 559] width 375 height 39
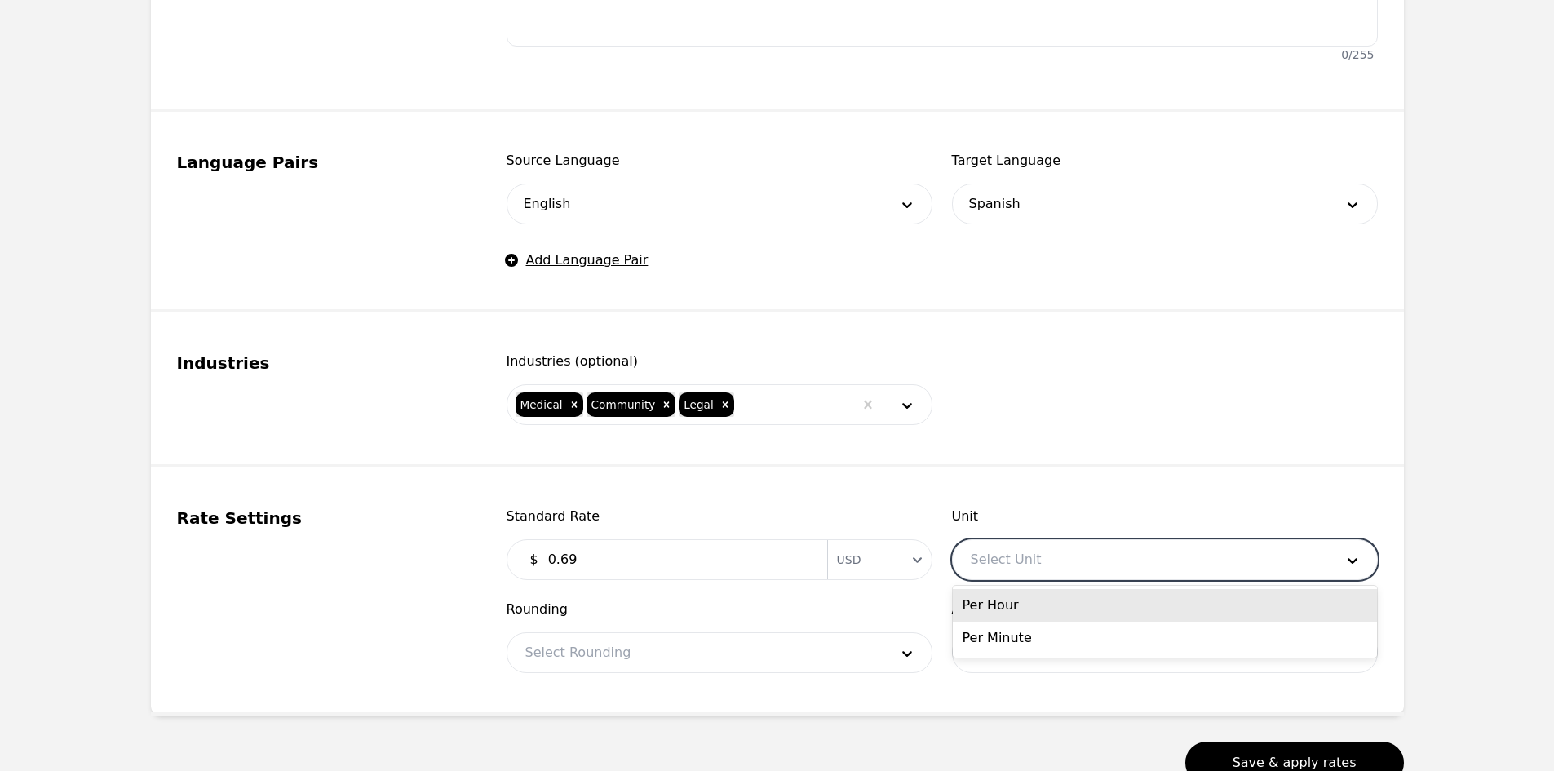
click at [1016, 634] on div "Per Minute" at bounding box center [1165, 637] width 424 height 33
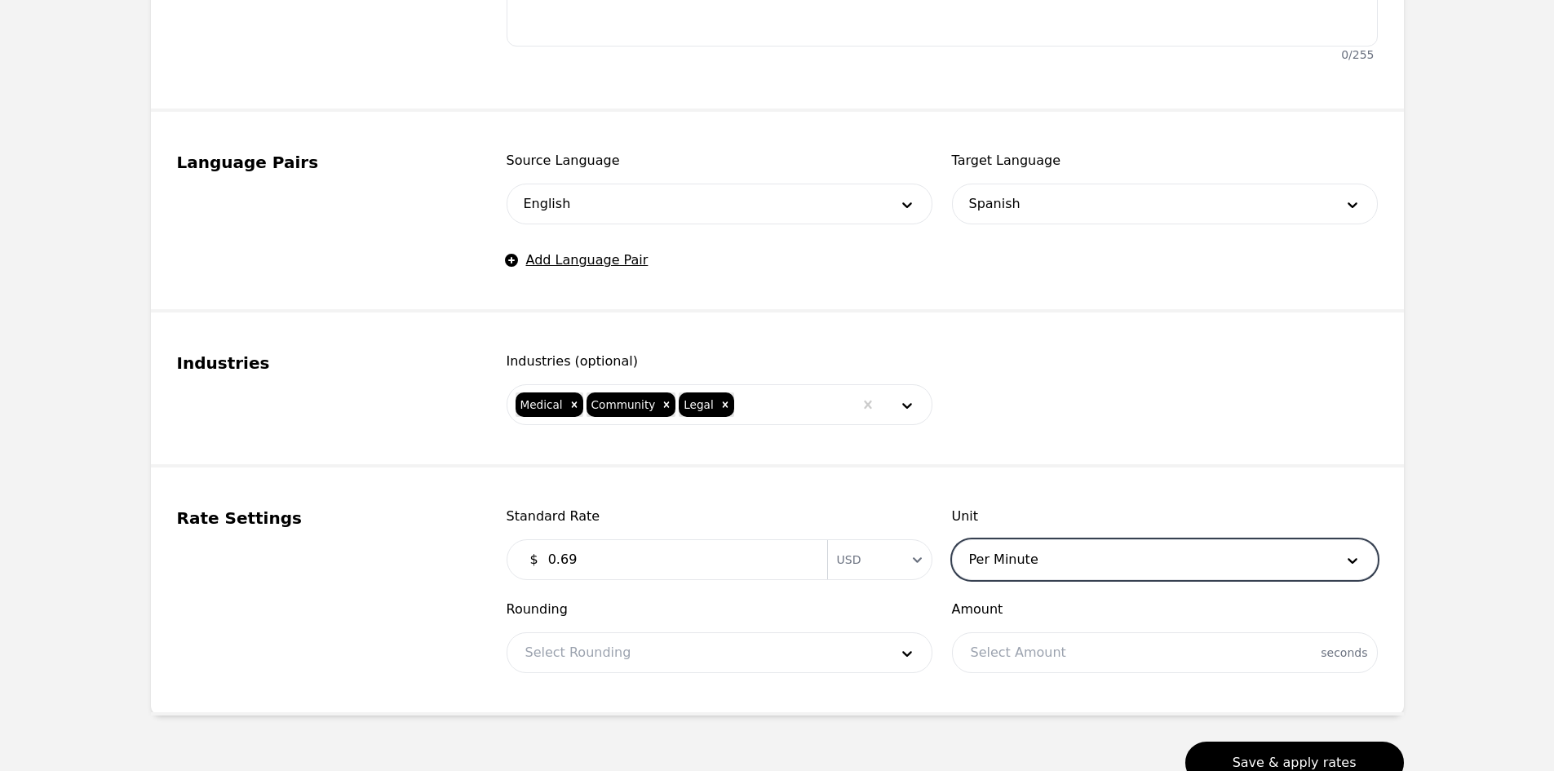
click at [812, 652] on div at bounding box center [694, 652] width 375 height 39
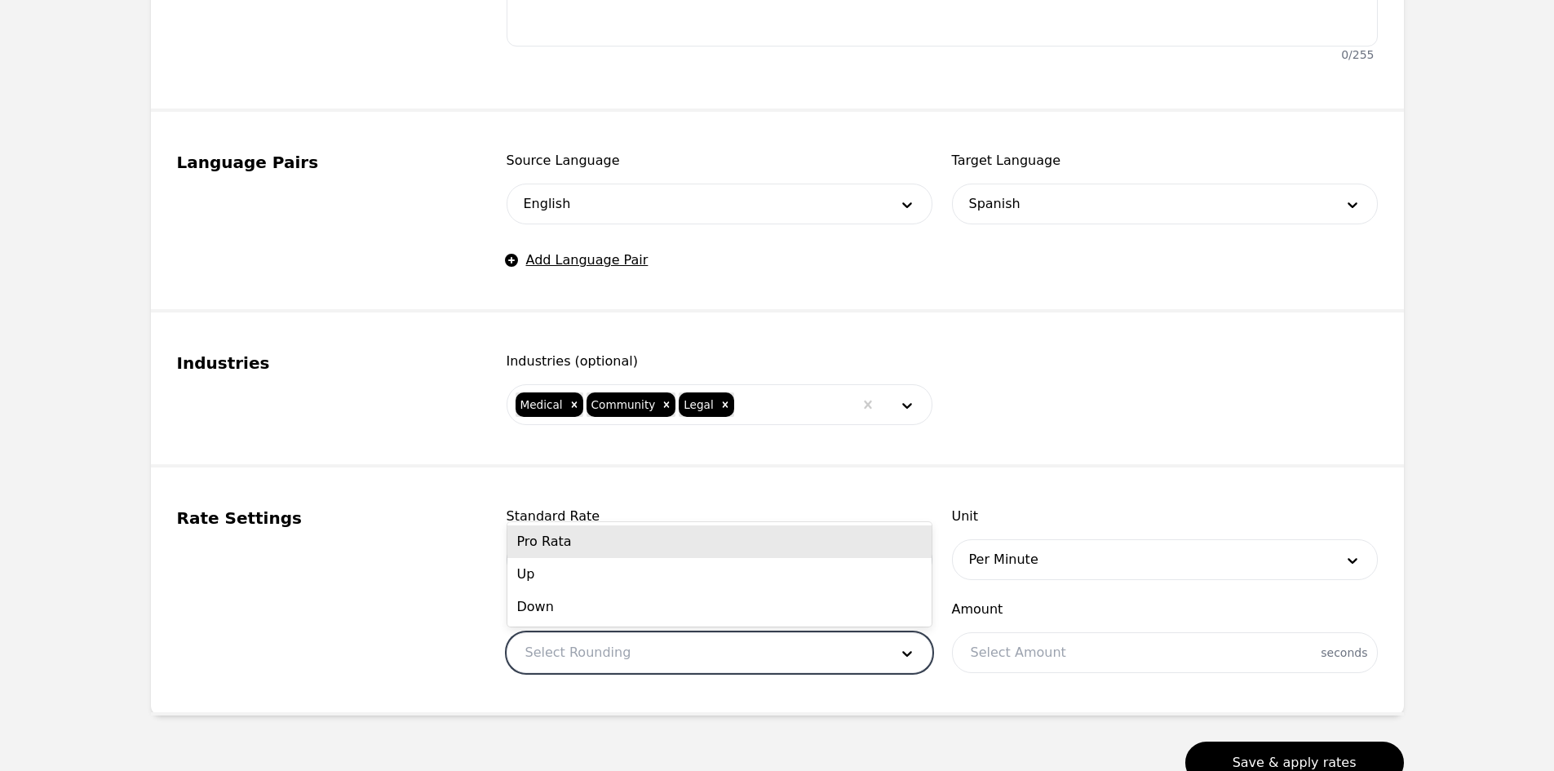
click at [618, 550] on div "Pro Rata" at bounding box center [719, 541] width 424 height 33
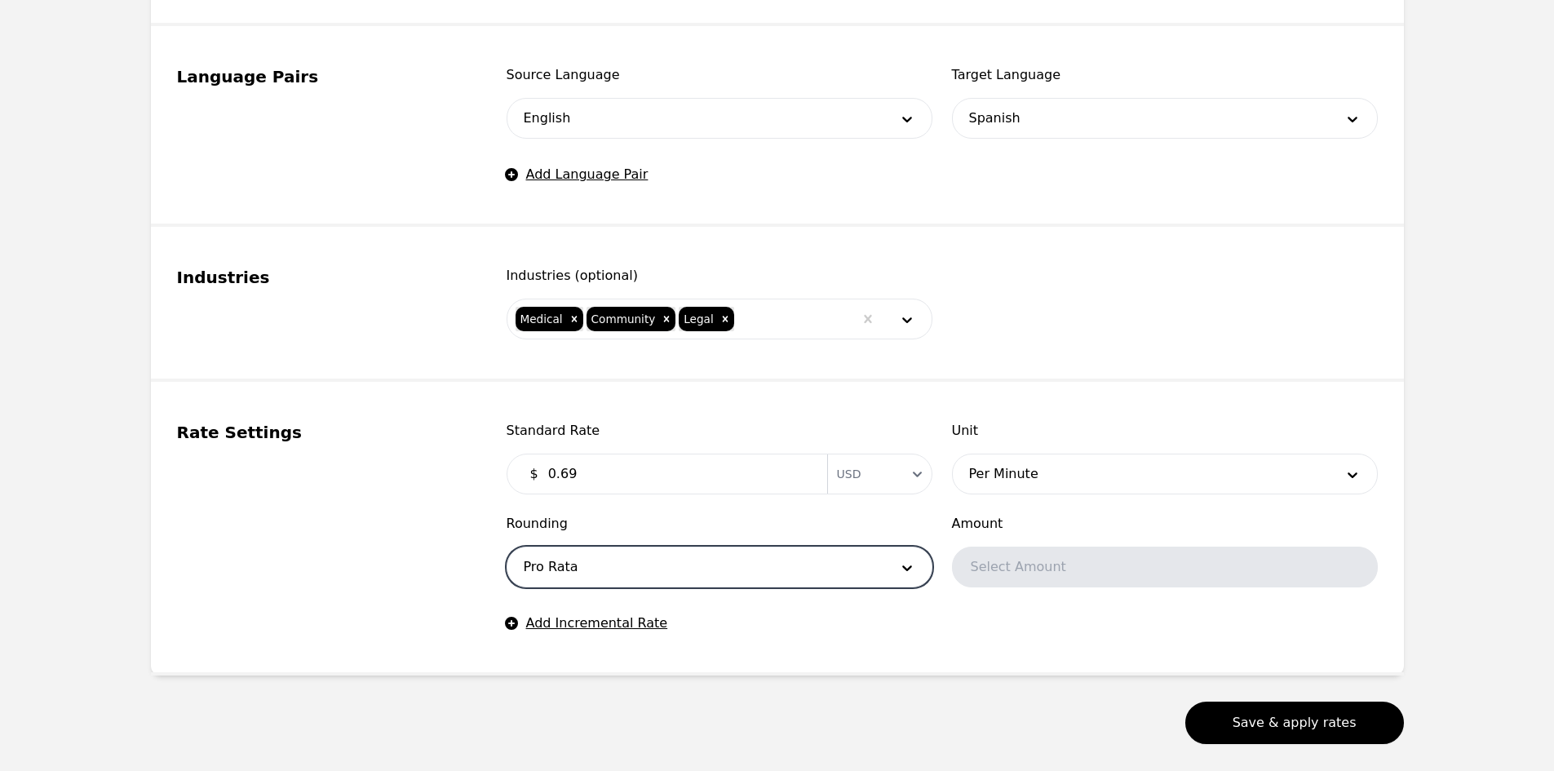
scroll to position [819, 0]
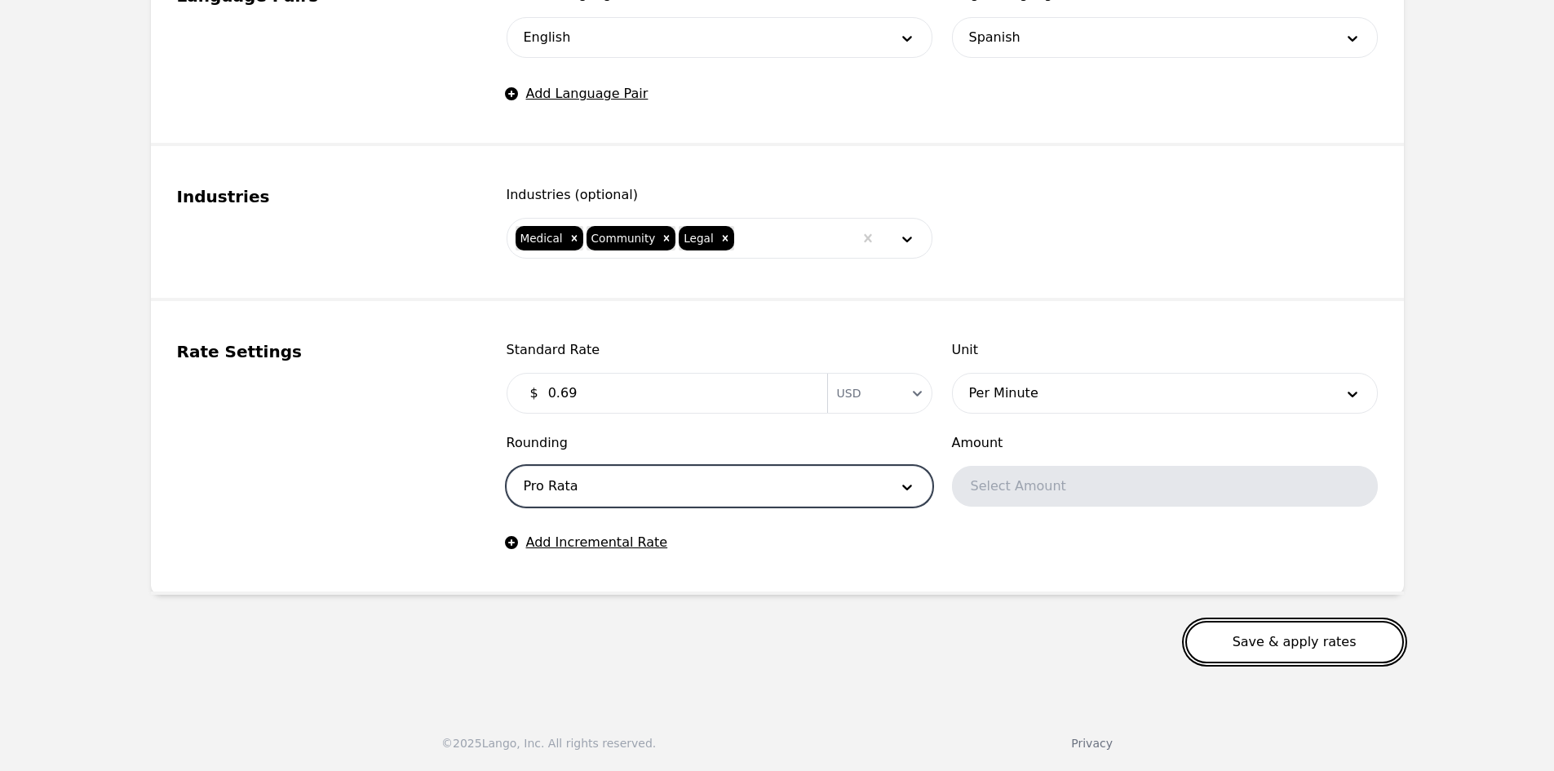
click at [1265, 644] on button "Save & apply rates" at bounding box center [1294, 642] width 219 height 42
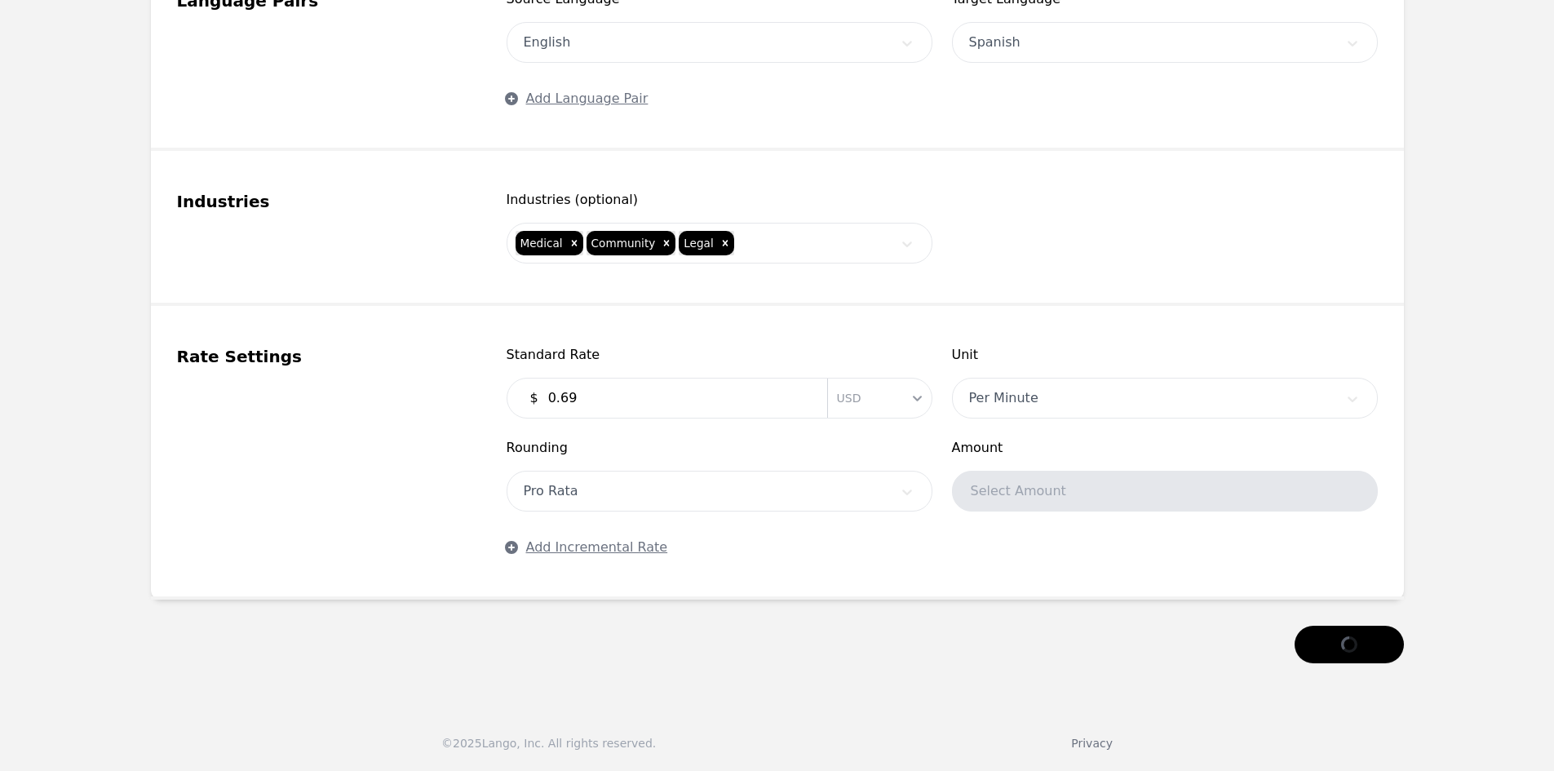
scroll to position [809, 0]
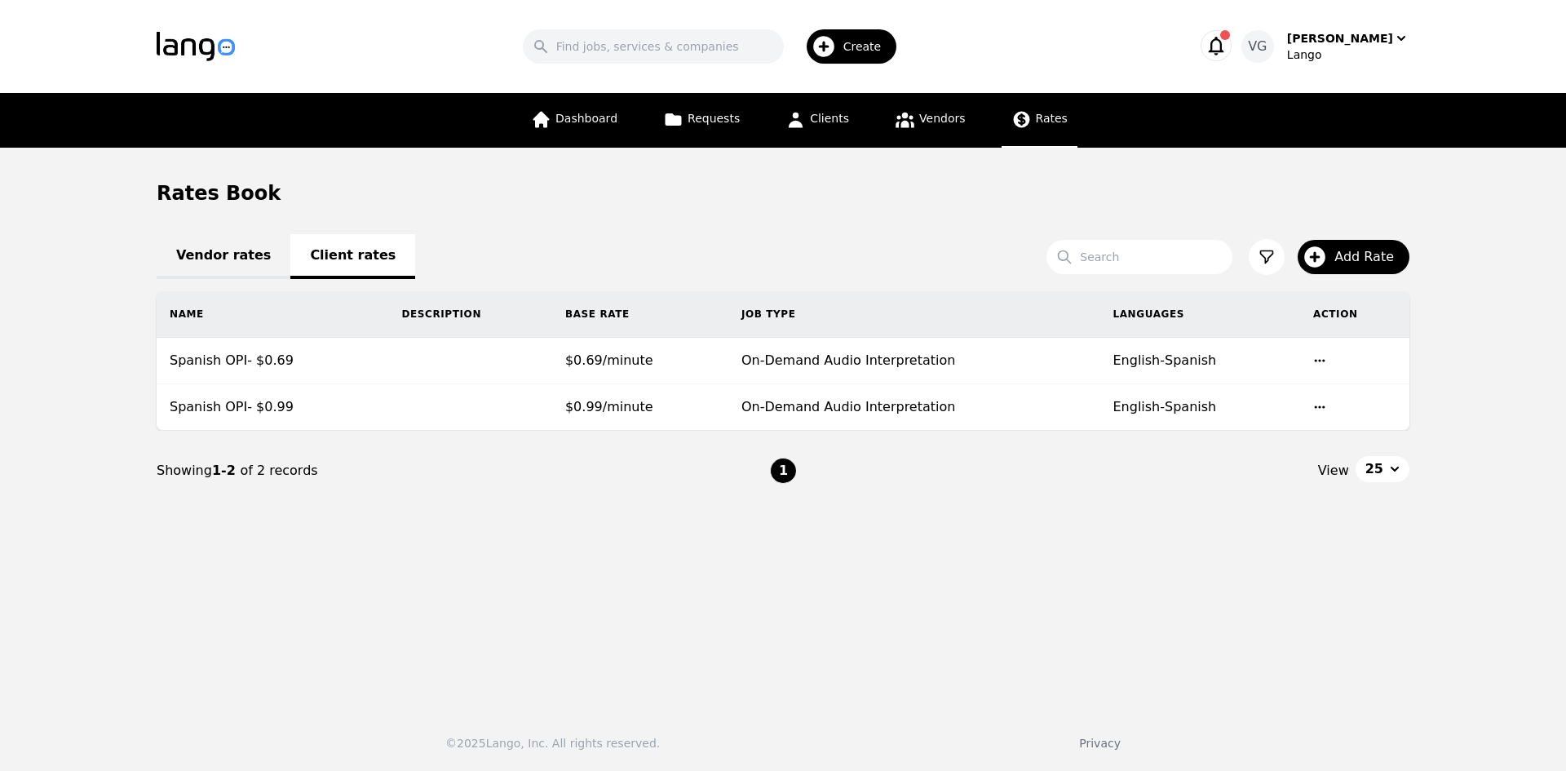
click at [347, 263] on div "Vendor rates Client rates" at bounding box center [783, 255] width 1253 height 20
click at [258, 264] on link "Vendor rates" at bounding box center [224, 256] width 134 height 45
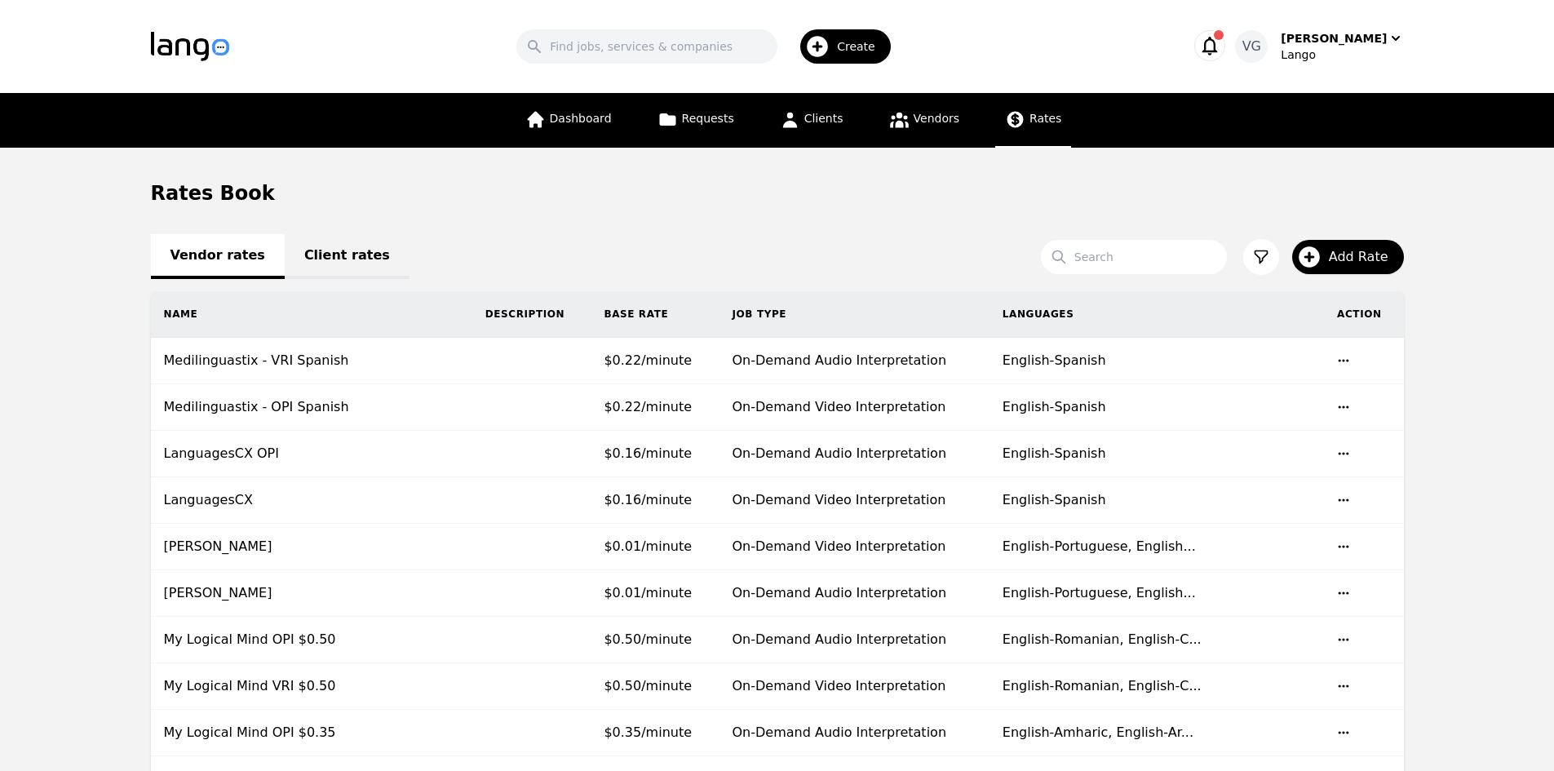
click at [291, 259] on link "Client rates" at bounding box center [347, 256] width 125 height 45
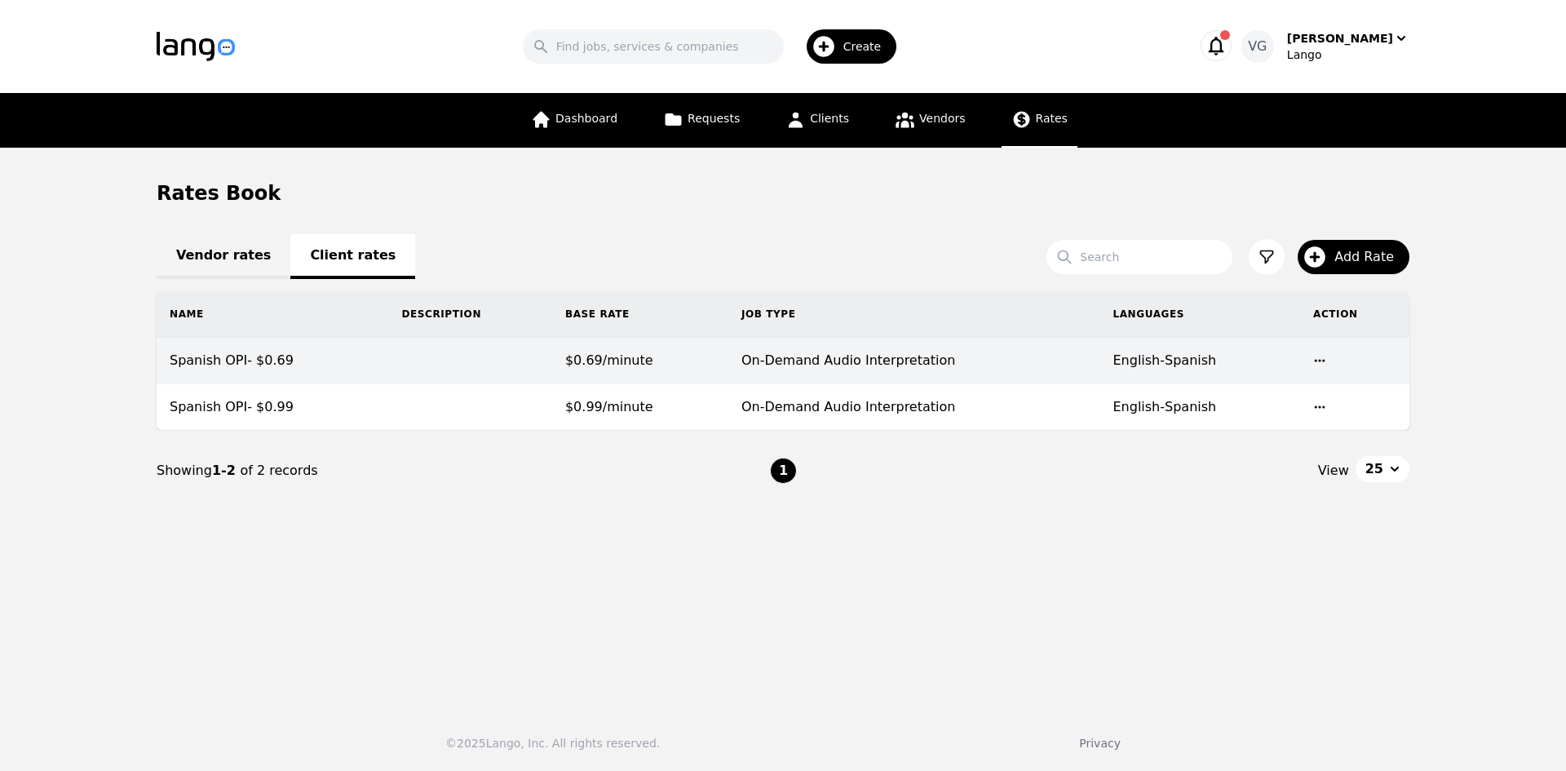
click at [519, 369] on td at bounding box center [469, 361] width 163 height 46
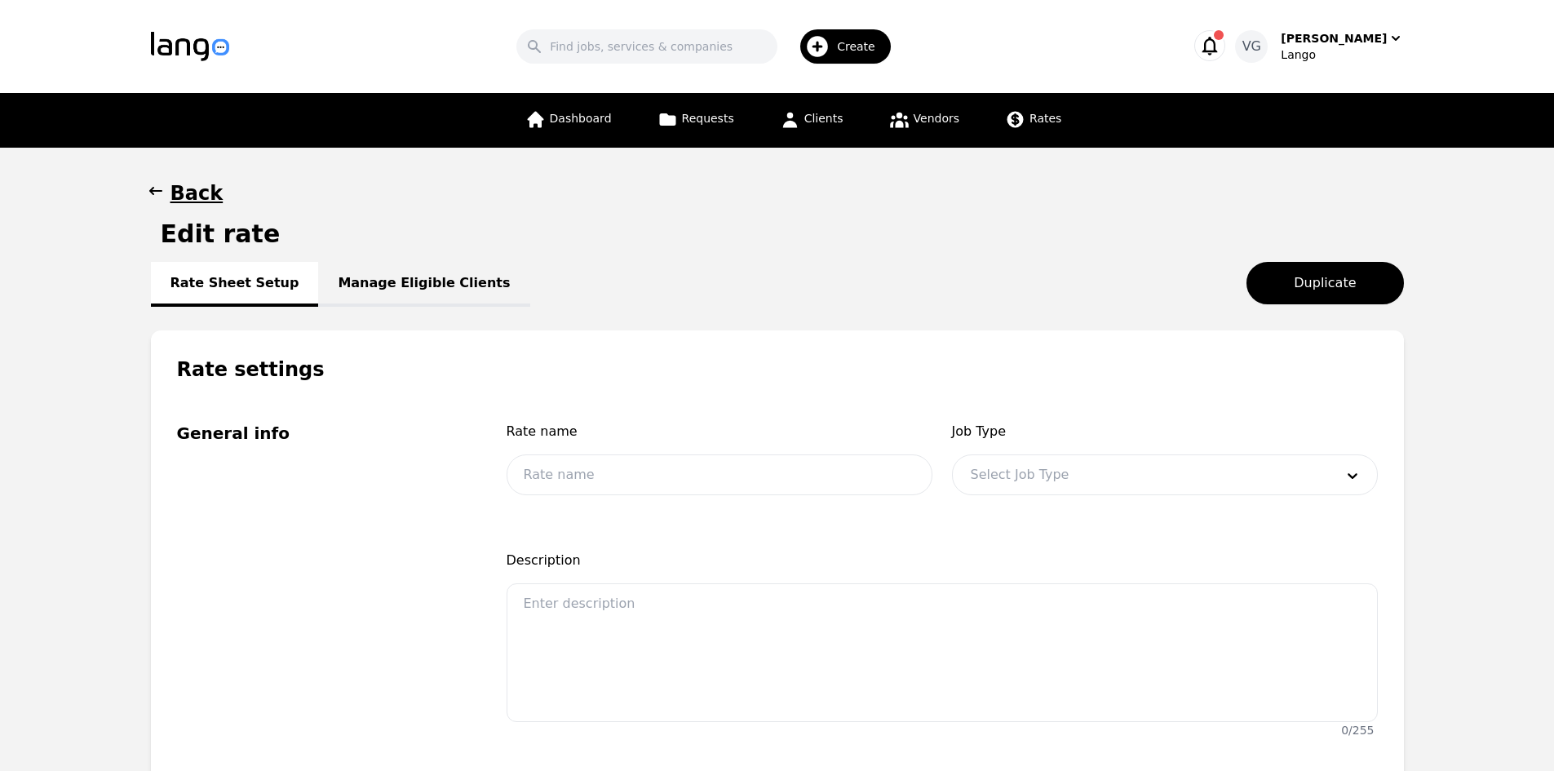
type input "Spanish OPI- $0.69"
type input "0.69"
click at [403, 293] on link "Manage Eligible Clients" at bounding box center [423, 284] width 211 height 45
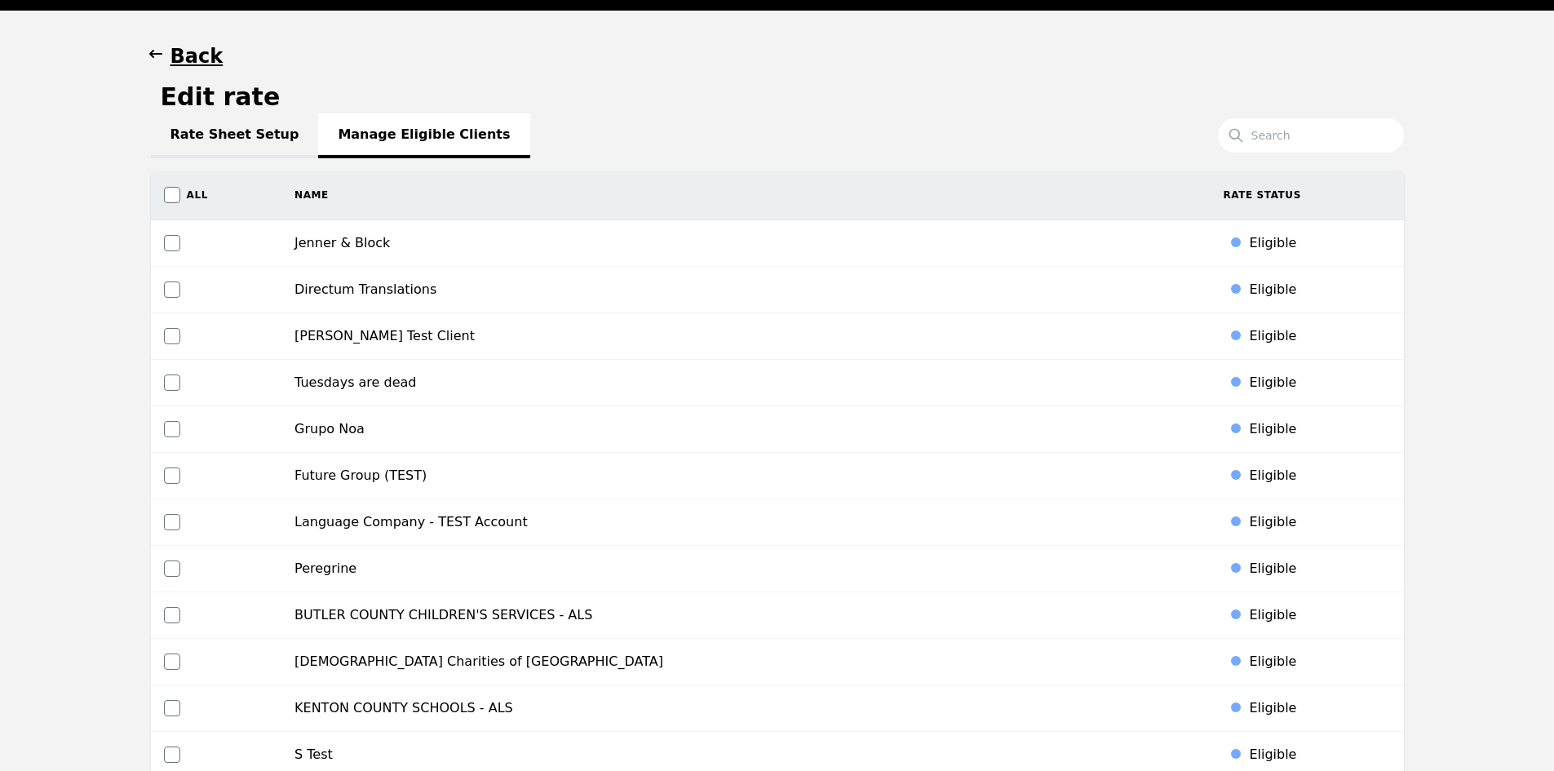
scroll to position [163, 0]
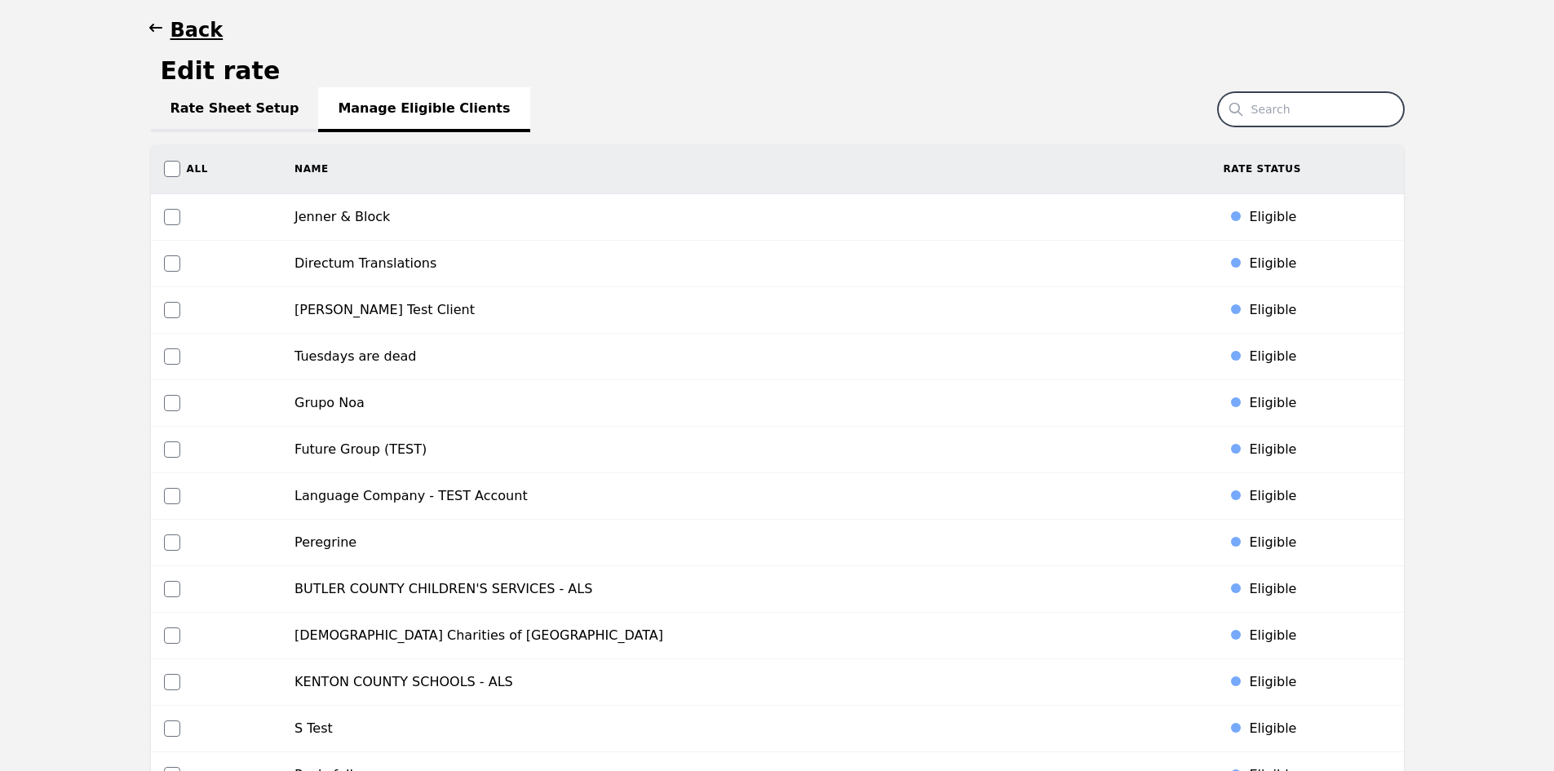
click at [1307, 108] on input "Search" at bounding box center [1311, 109] width 186 height 34
paste input "CHAMPION REHABILITATION AND SUPPORT SERVICES"
type input "CHAMPION REHABILITATION AND SUPPORT SERVICES"
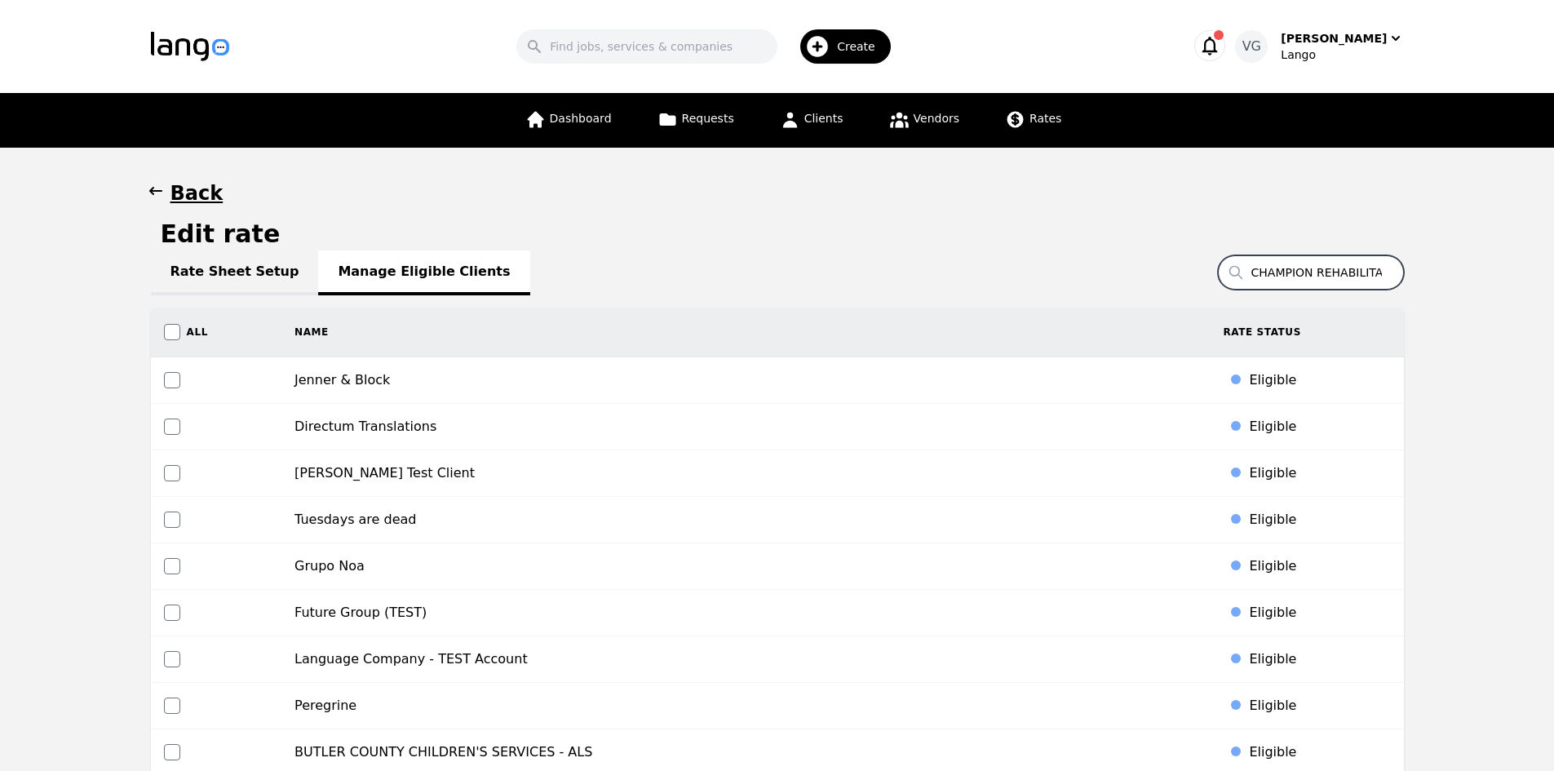
drag, startPoint x: 1309, startPoint y: 276, endPoint x: 1275, endPoint y: 278, distance: 33.5
click at [1319, 272] on input "CHAMPION REHABILITATION AND SUPPORT SERVICES" at bounding box center [1311, 272] width 186 height 34
drag, startPoint x: 1319, startPoint y: 272, endPoint x: 1421, endPoint y: 269, distance: 102.0
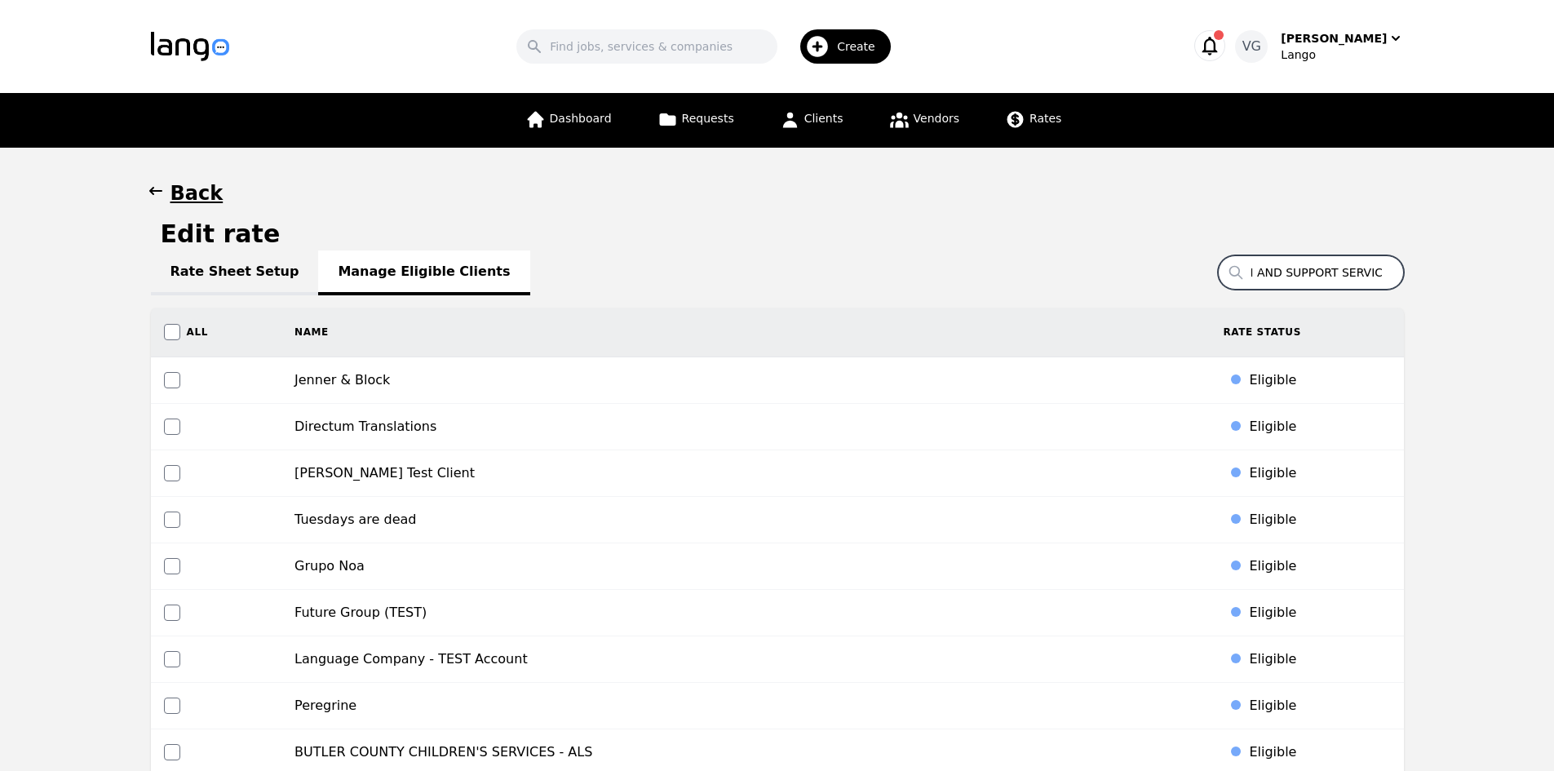
drag, startPoint x: 1361, startPoint y: 272, endPoint x: 1378, endPoint y: 271, distance: 17.2
click at [1362, 272] on input "CHAMPION REHABILITATION AND SUPPORT SERVICES" at bounding box center [1311, 272] width 186 height 34
click at [1381, 271] on input "CHAMPION REHABILITATION AND SUPPORT SERVICES" at bounding box center [1311, 272] width 186 height 34
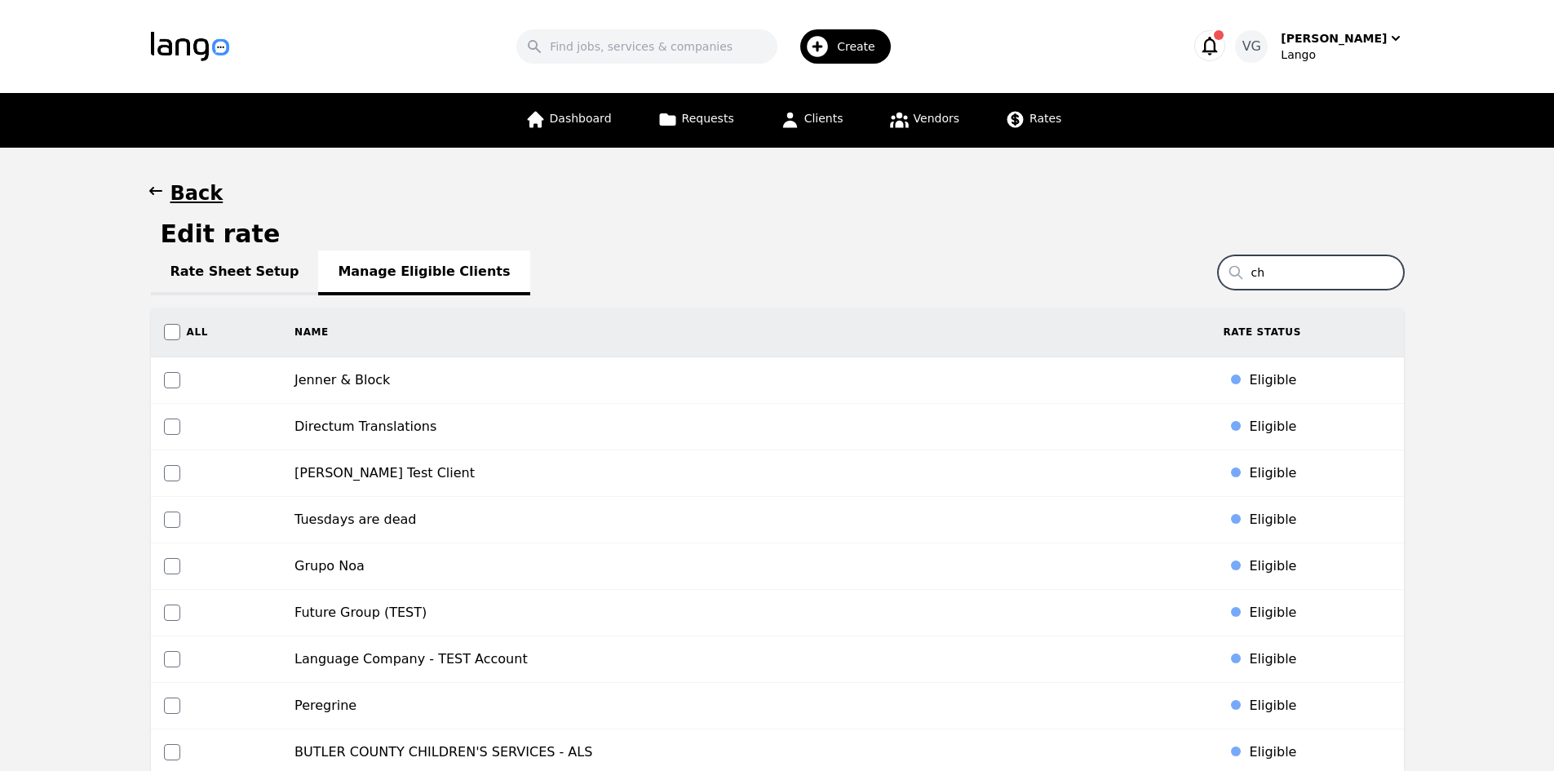
type input "c"
type input "Champion"
click at [1294, 280] on input "Champion" at bounding box center [1311, 272] width 186 height 34
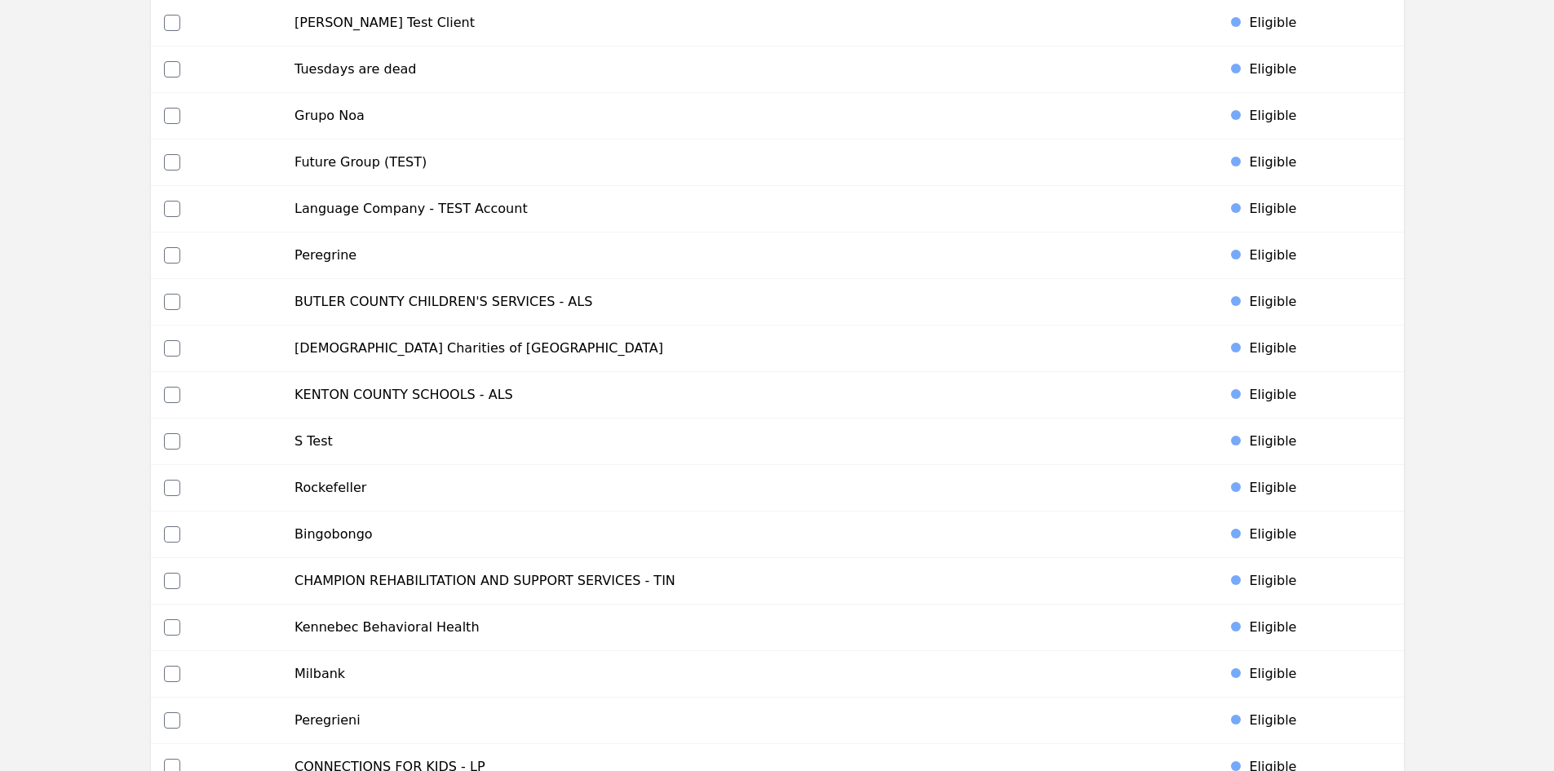
scroll to position [489, 0]
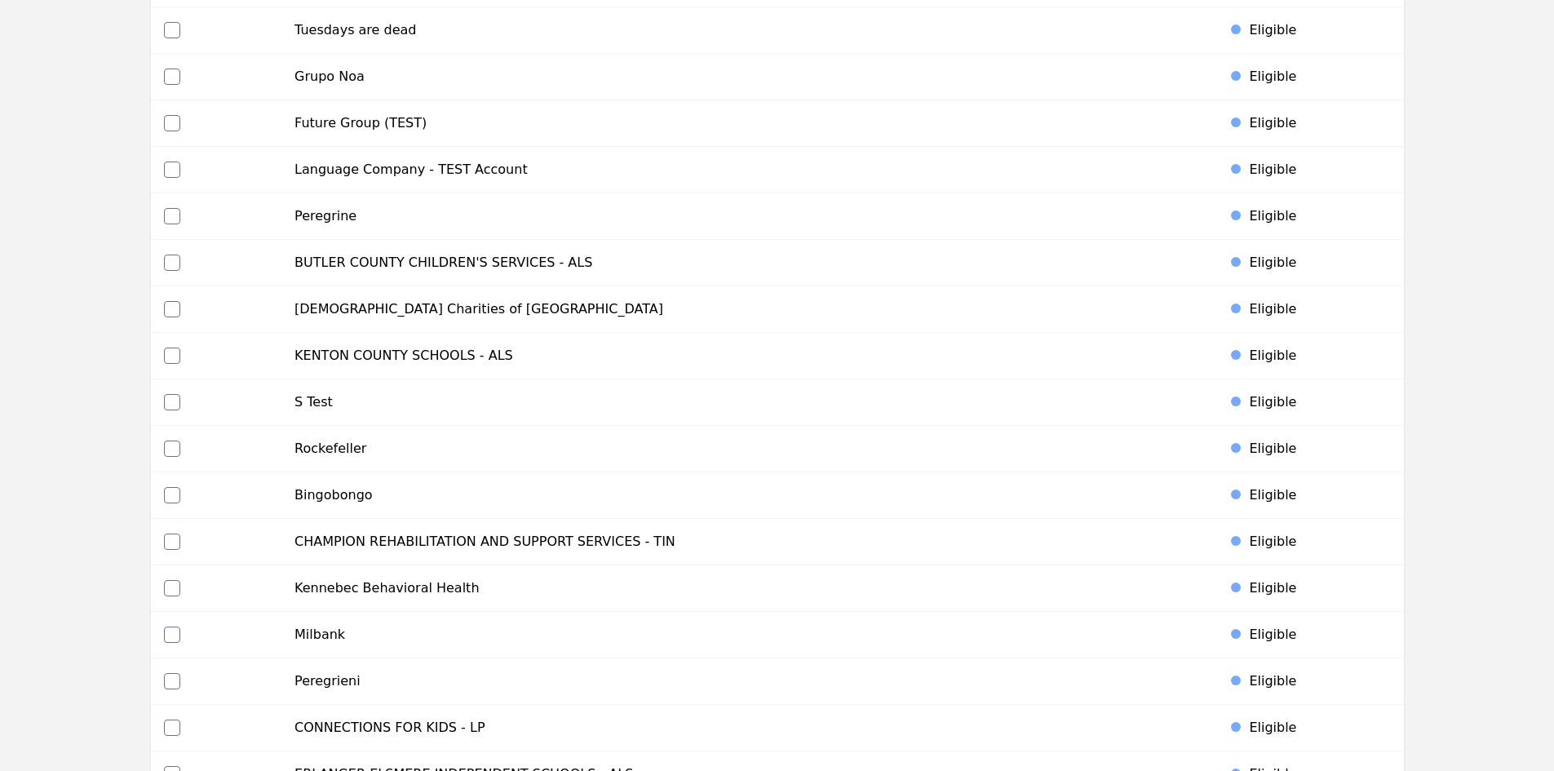
type input "CHAMPION"
click at [162, 538] on td at bounding box center [216, 542] width 131 height 46
click at [167, 541] on input "checkbox" at bounding box center [172, 541] width 16 height 16
checkbox input "true"
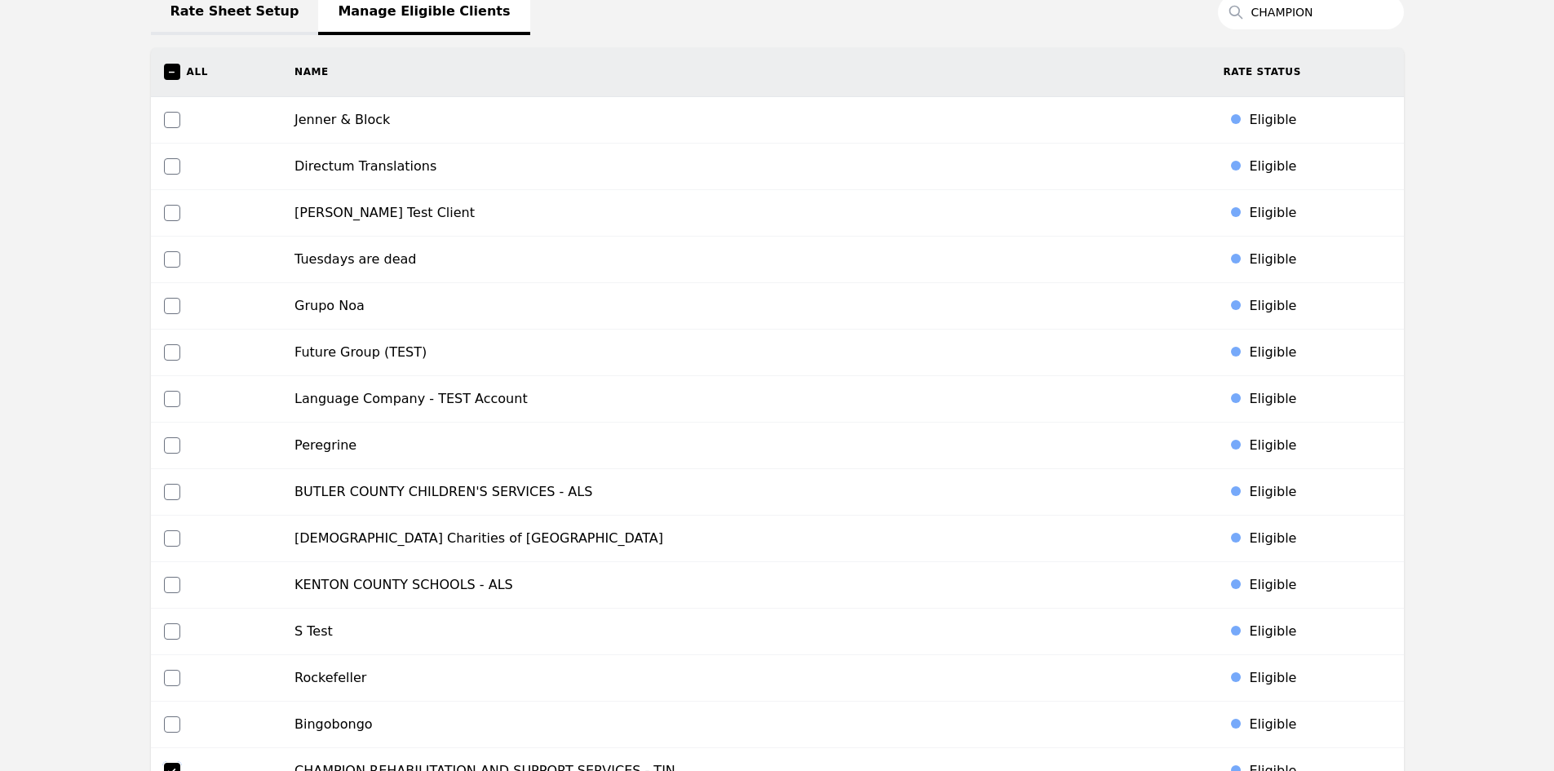
scroll to position [0, 0]
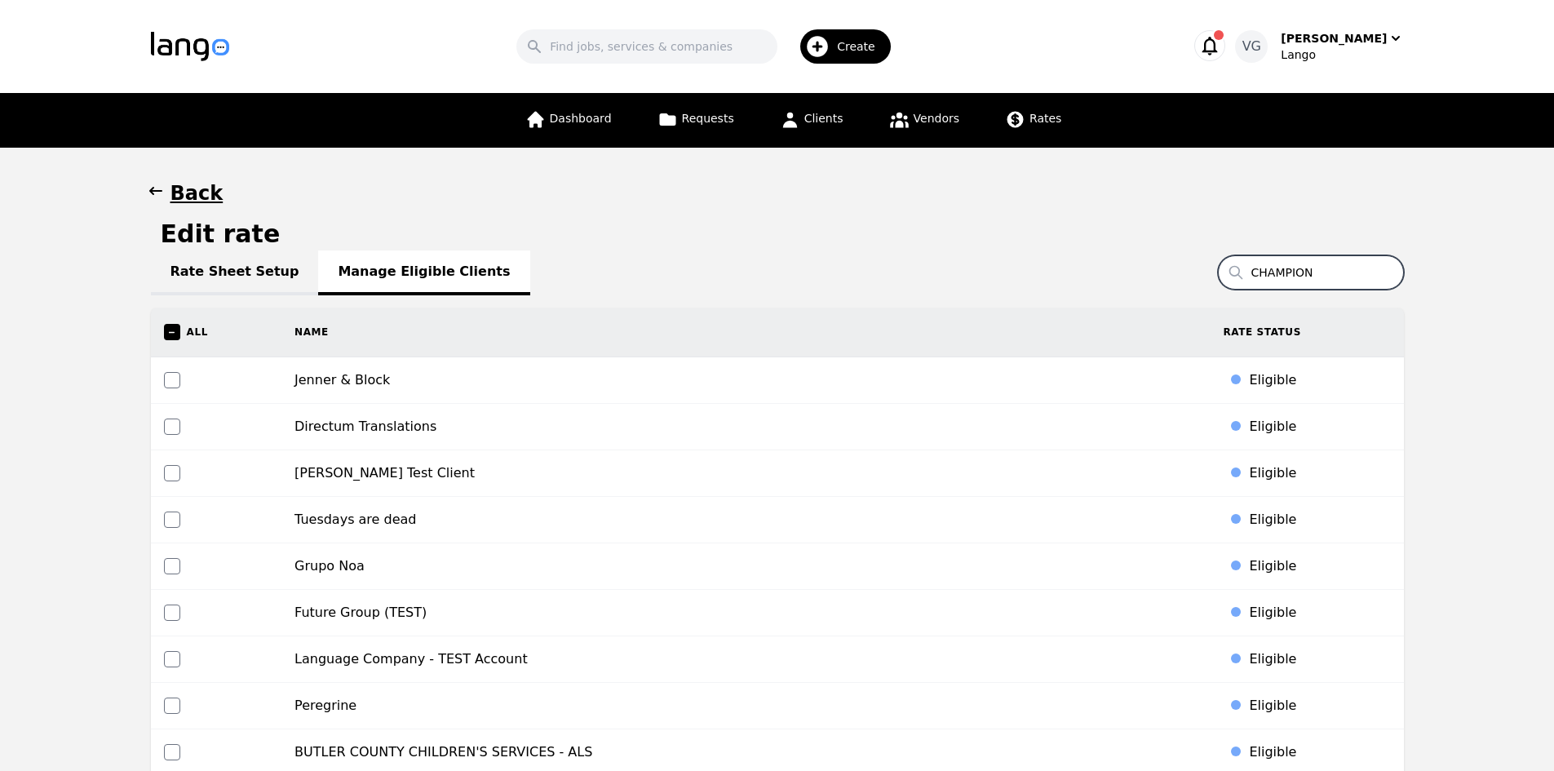
click at [1344, 276] on input "CHAMPION" at bounding box center [1311, 272] width 186 height 34
click at [1348, 272] on input "CHAMPION" at bounding box center [1311, 272] width 186 height 34
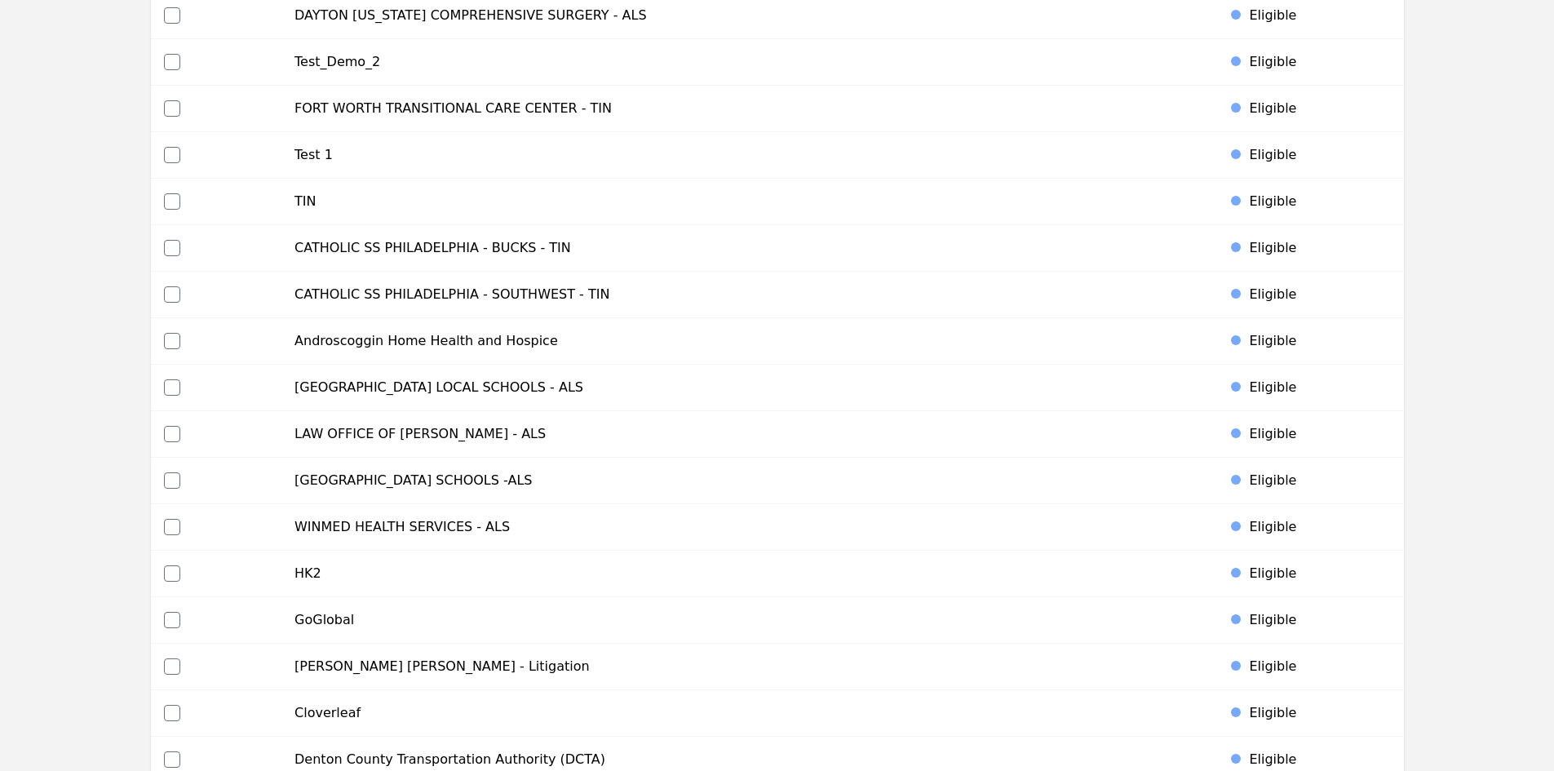
scroll to position [6270, 0]
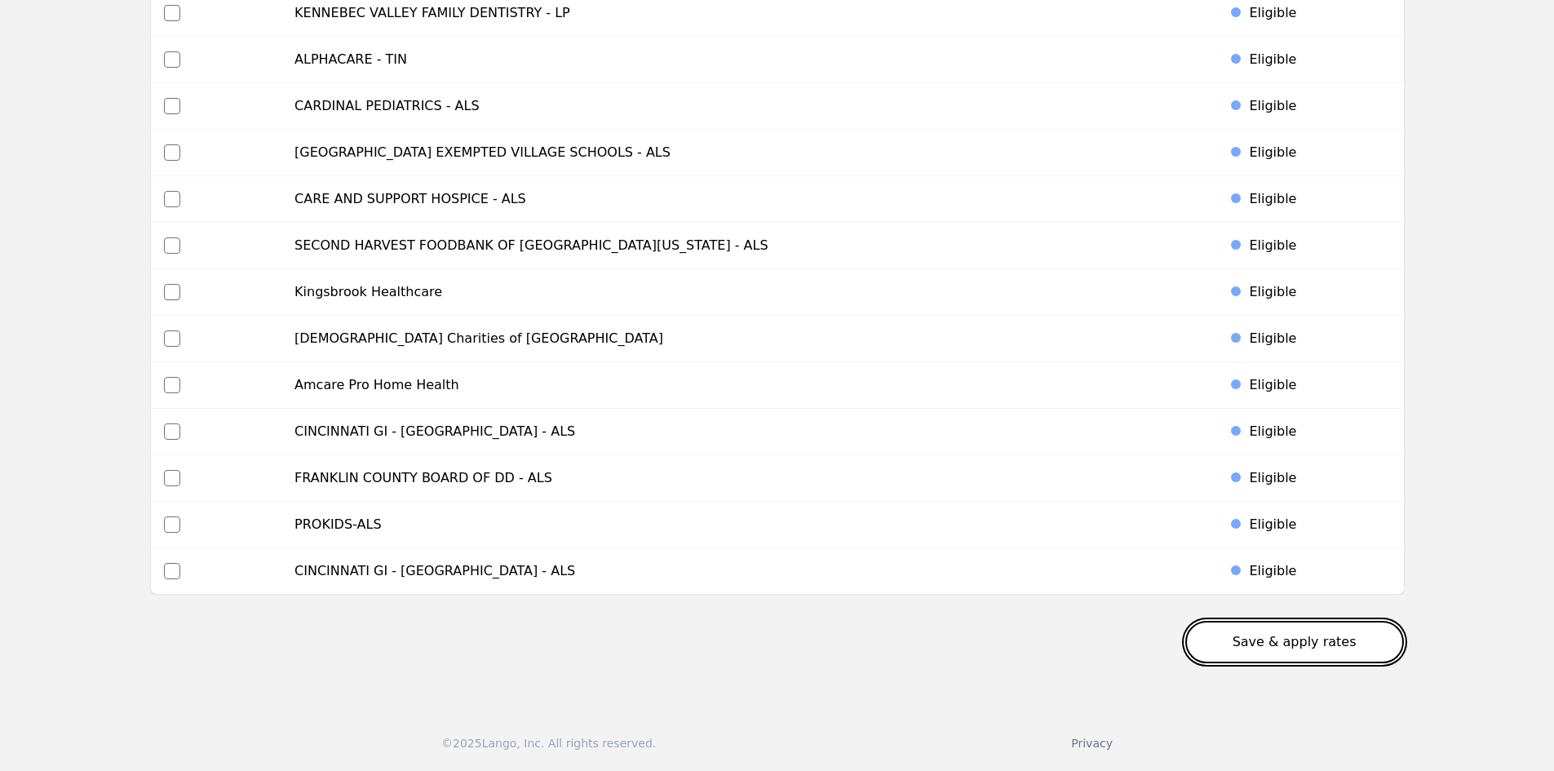
click at [1312, 643] on button "Save & apply rates" at bounding box center [1294, 642] width 219 height 42
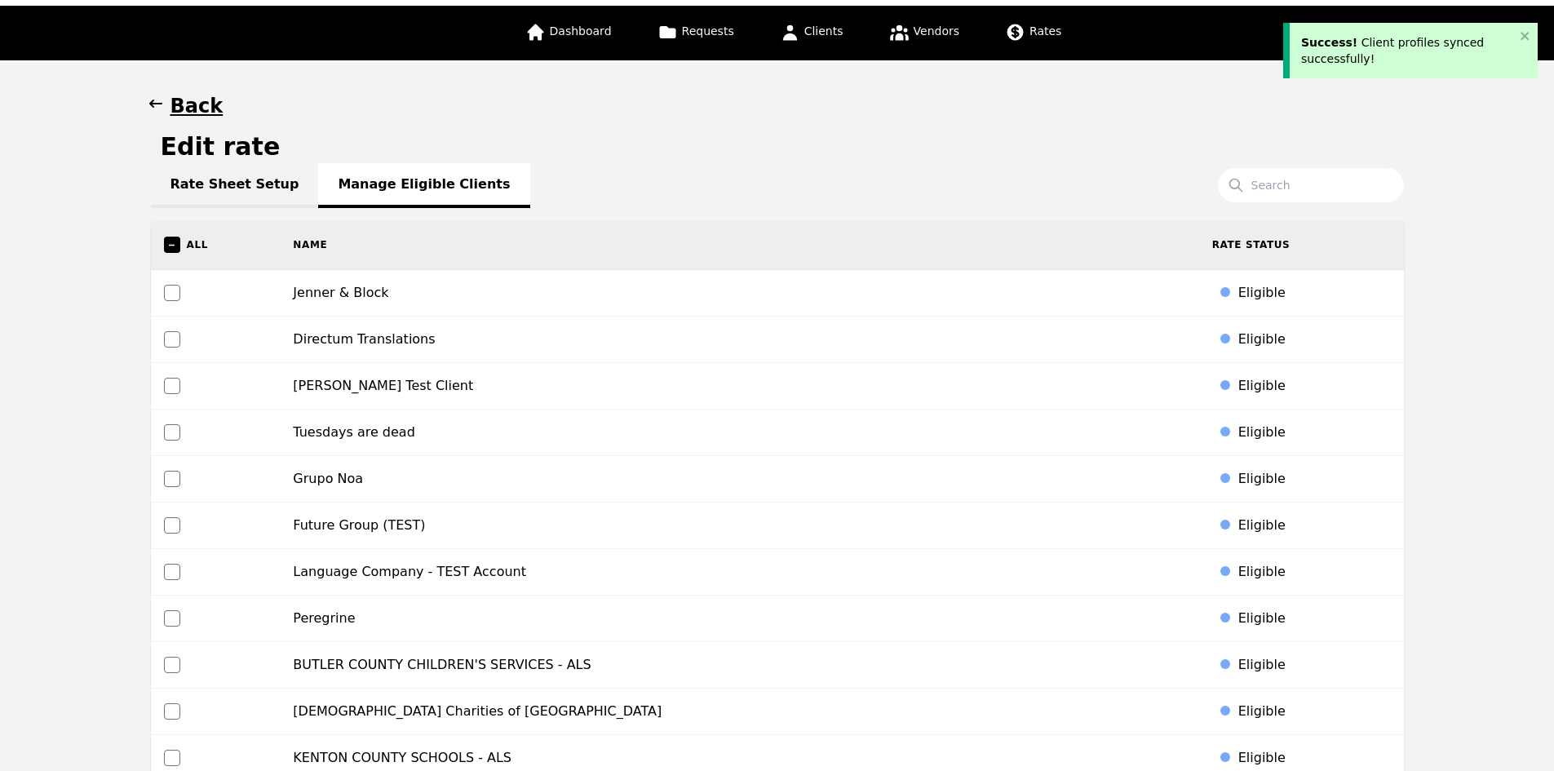
scroll to position [0, 0]
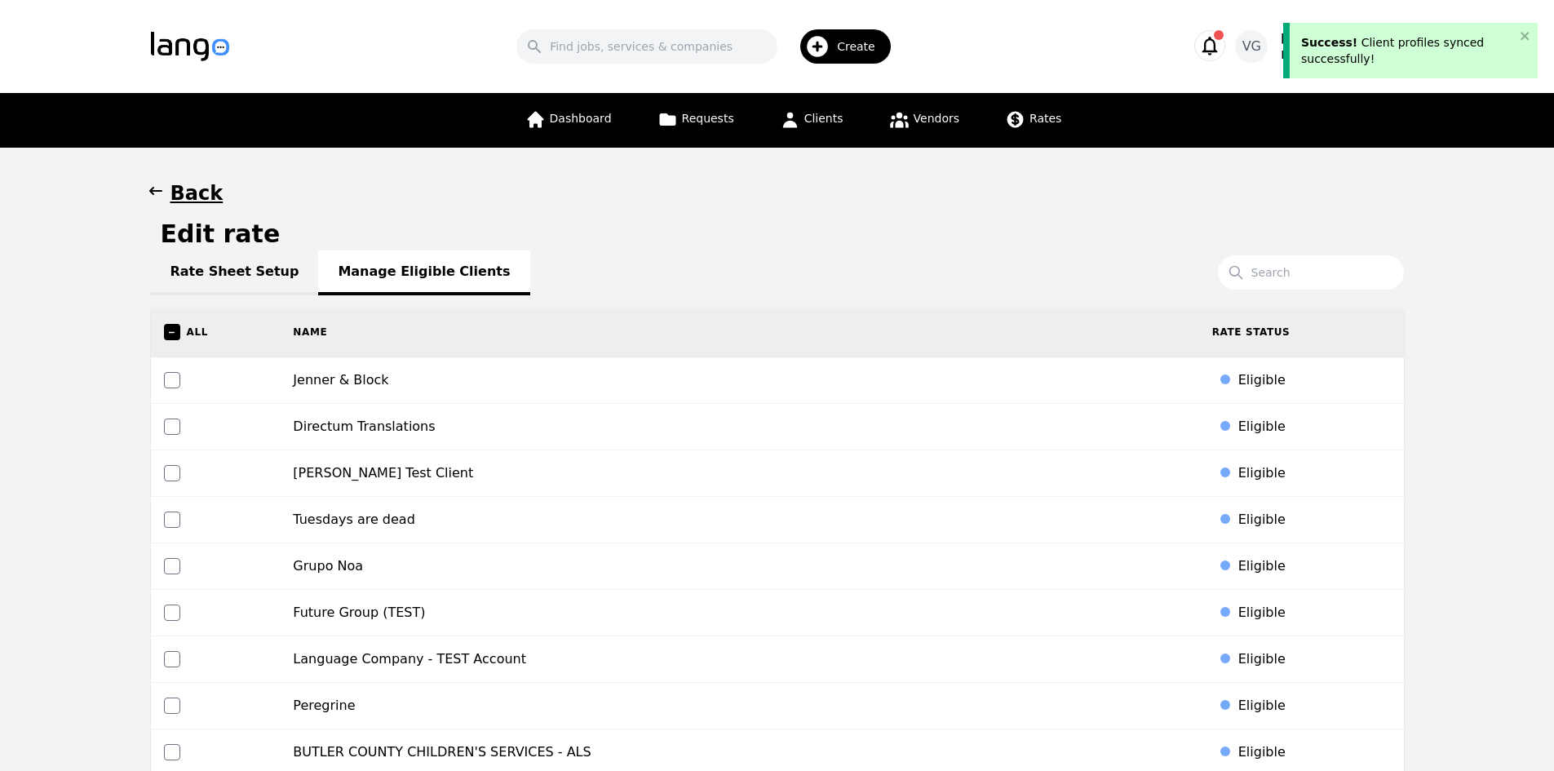
click at [230, 262] on link "Rate Sheet Setup" at bounding box center [235, 272] width 168 height 45
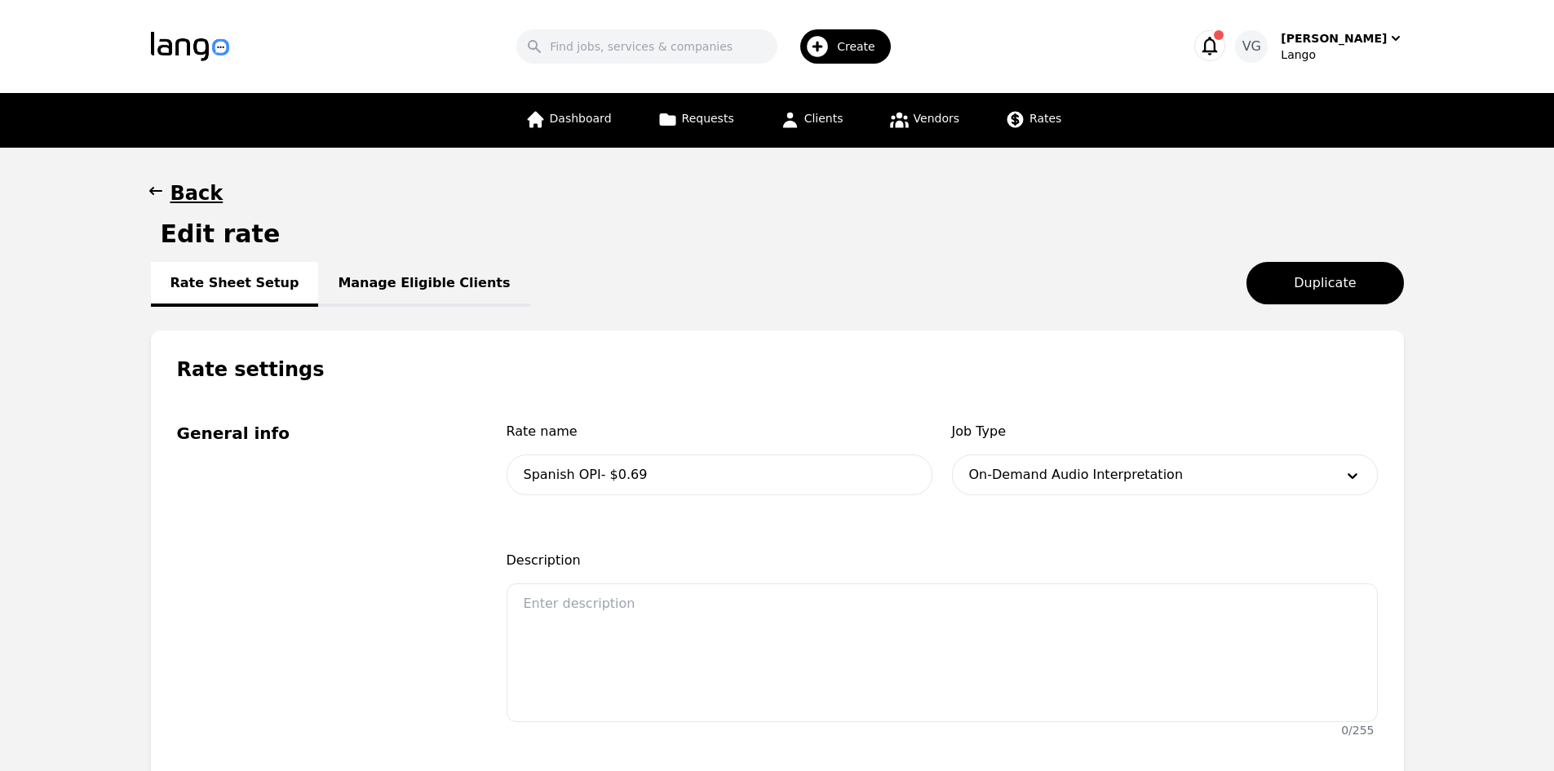
click at [318, 268] on link "Manage Eligible Clients" at bounding box center [423, 284] width 211 height 45
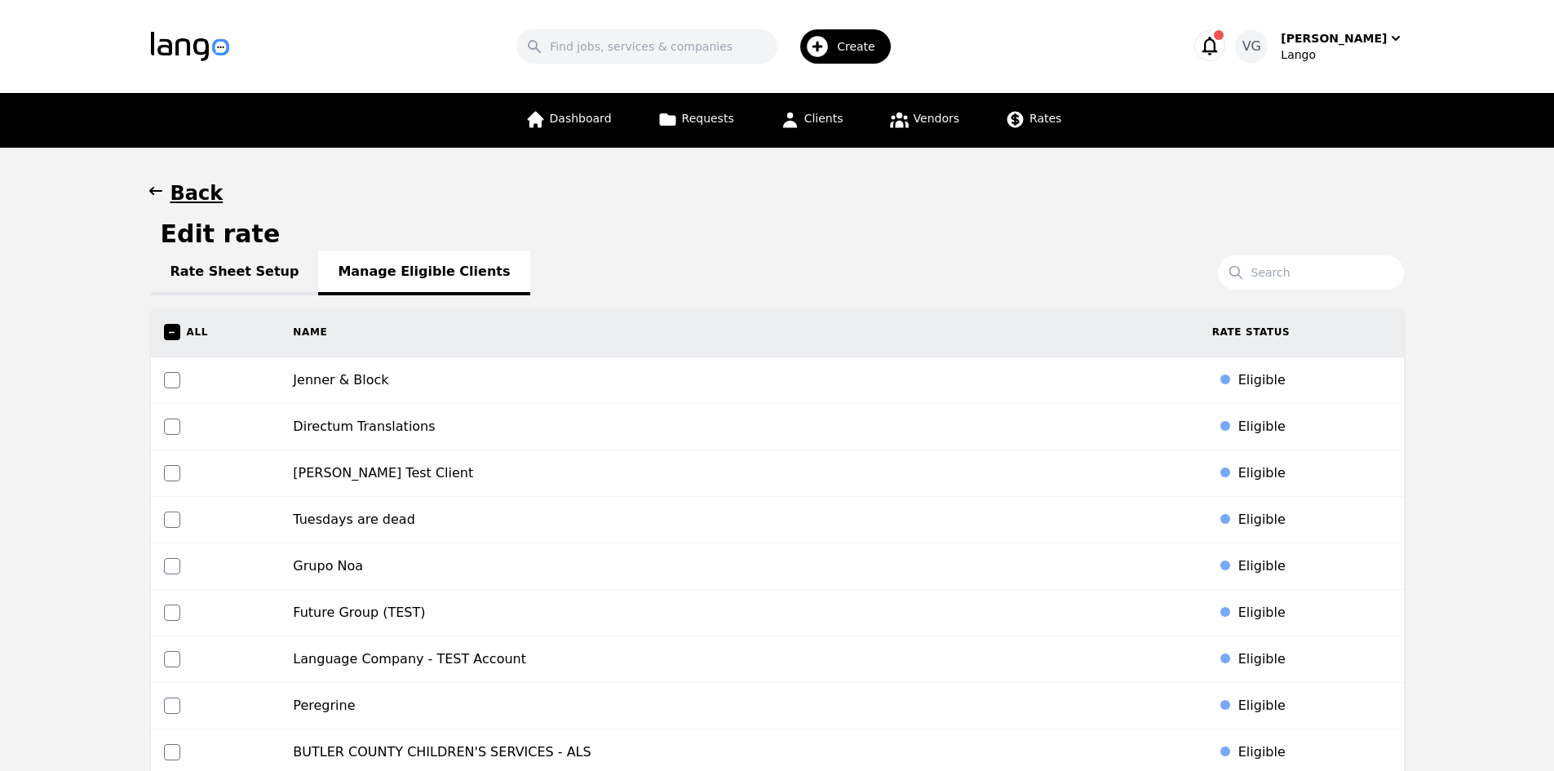
click at [188, 191] on h1 "Back" at bounding box center [196, 193] width 53 height 26
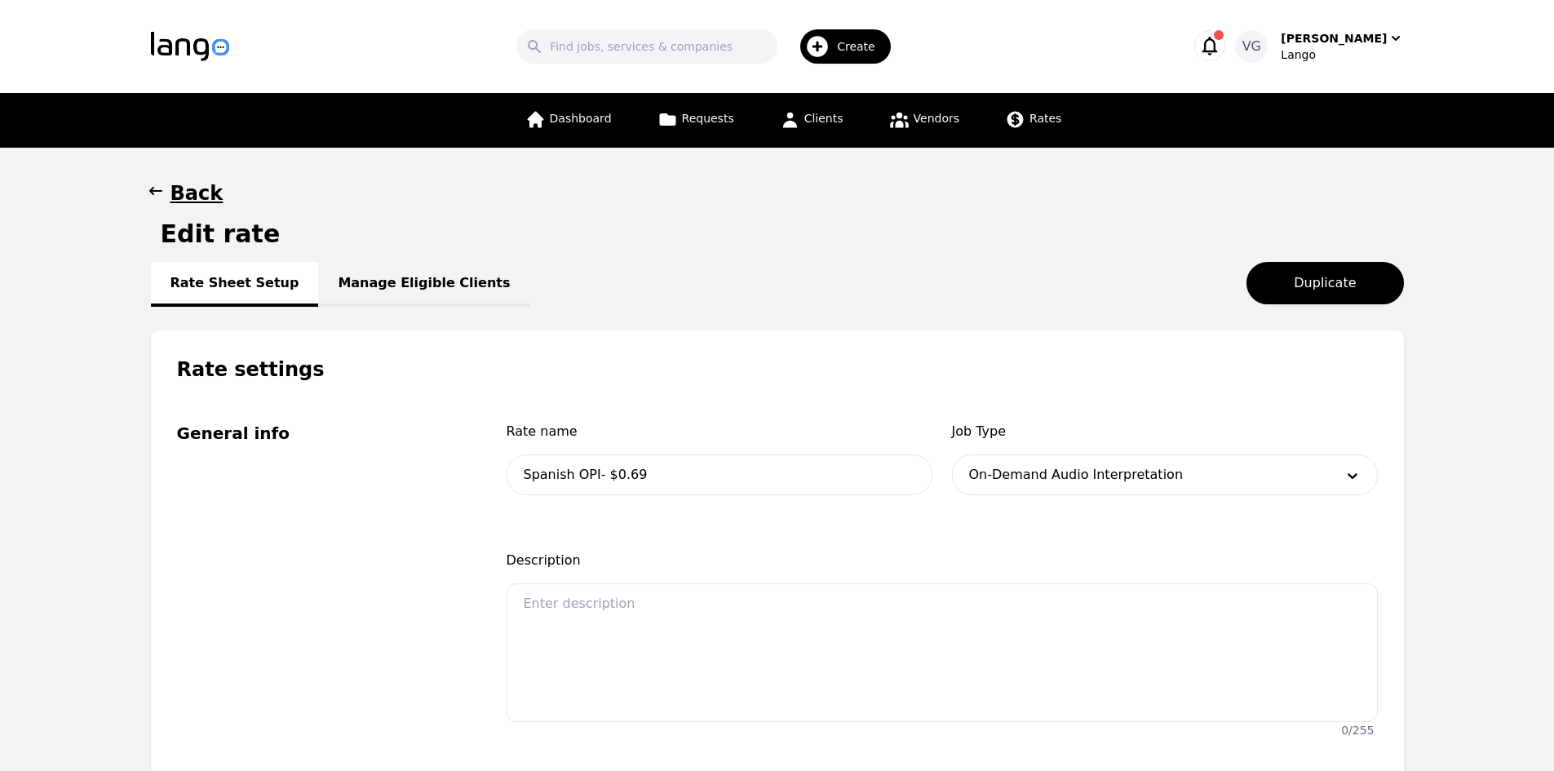
click at [200, 195] on h1 "Back" at bounding box center [196, 193] width 53 height 26
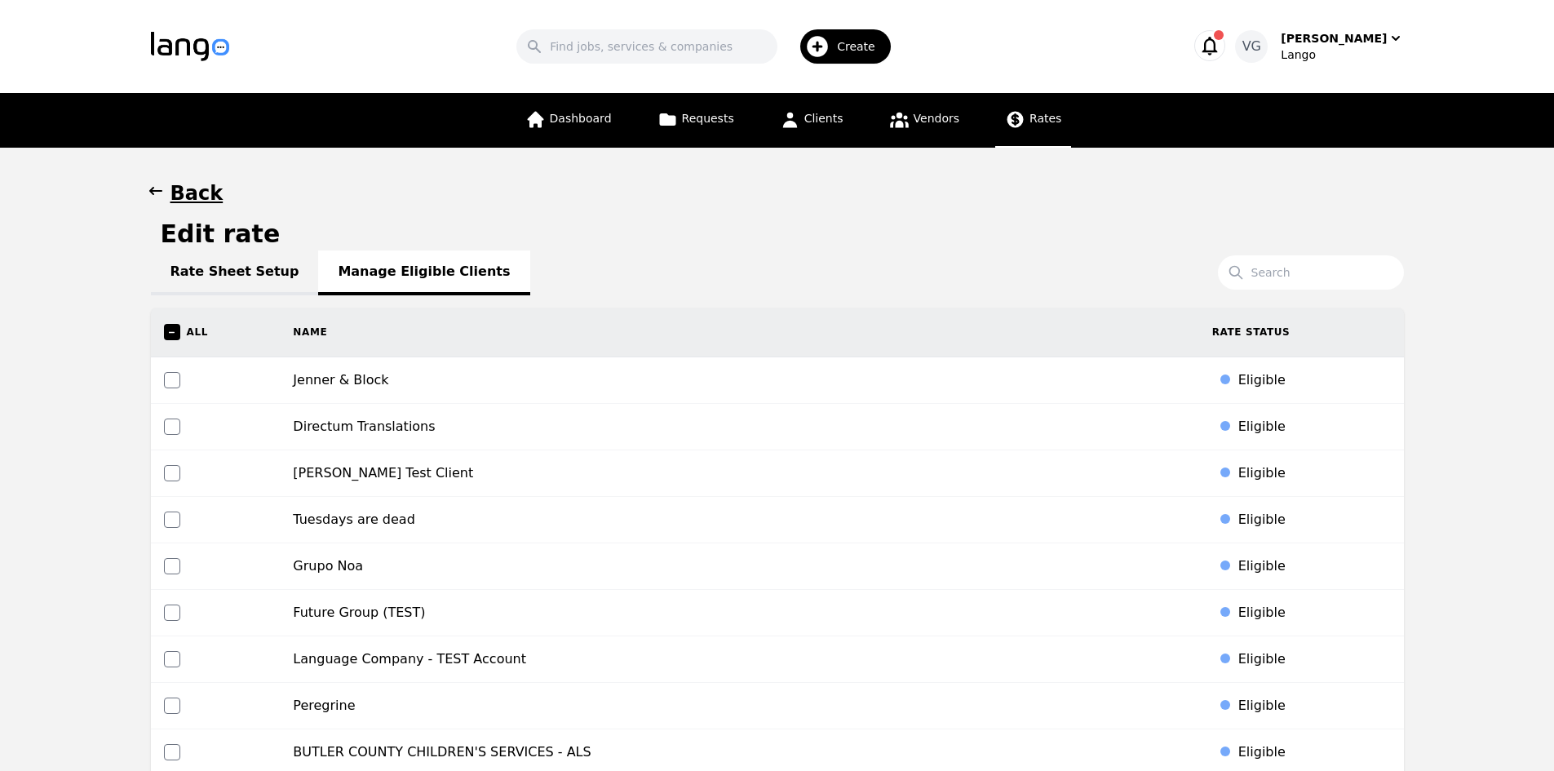
click at [1007, 126] on icon at bounding box center [1015, 120] width 16 height 16
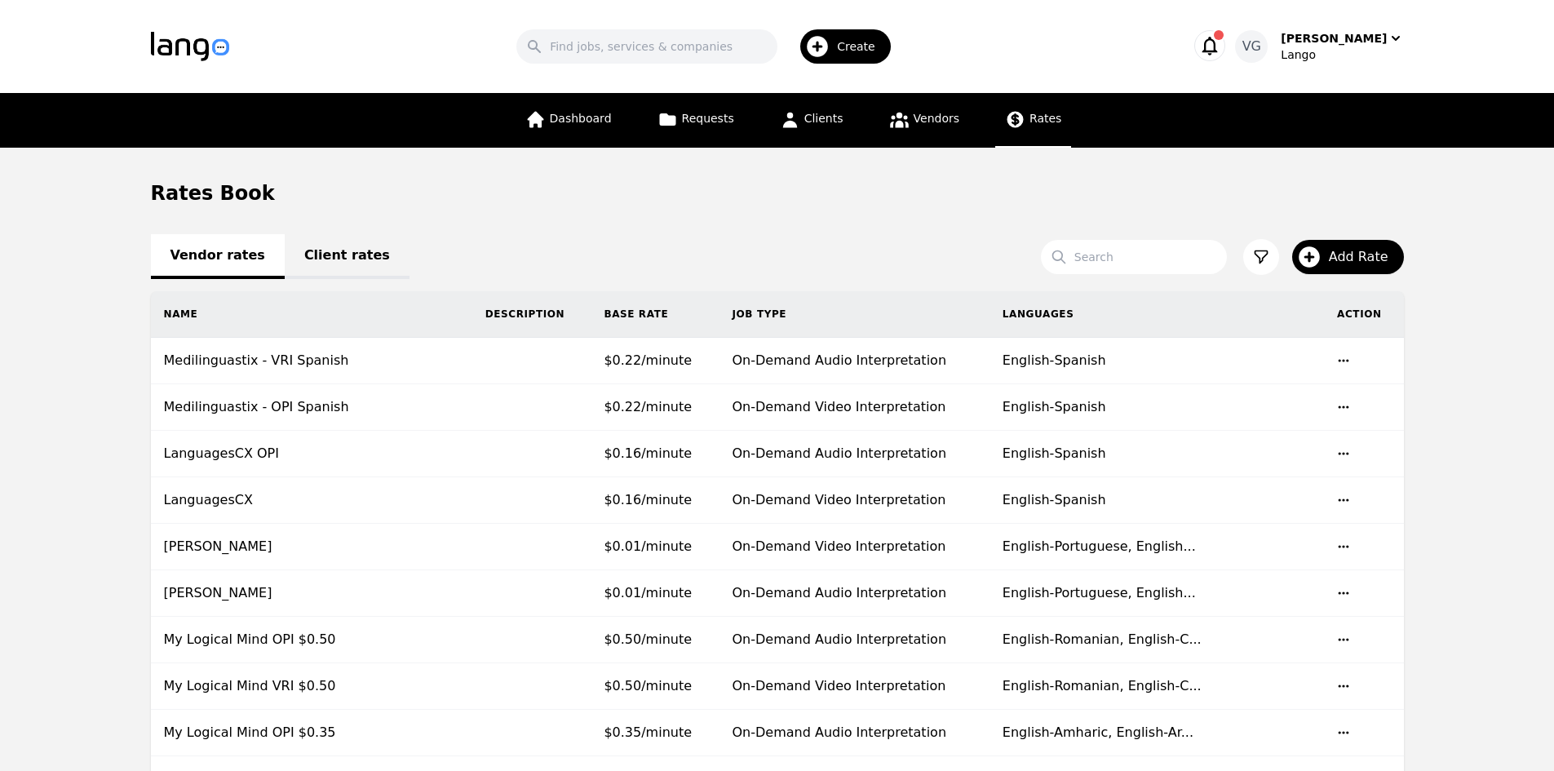
click at [1023, 137] on link "Rates" at bounding box center [1033, 120] width 76 height 55
click at [328, 253] on link "Client rates" at bounding box center [347, 256] width 125 height 45
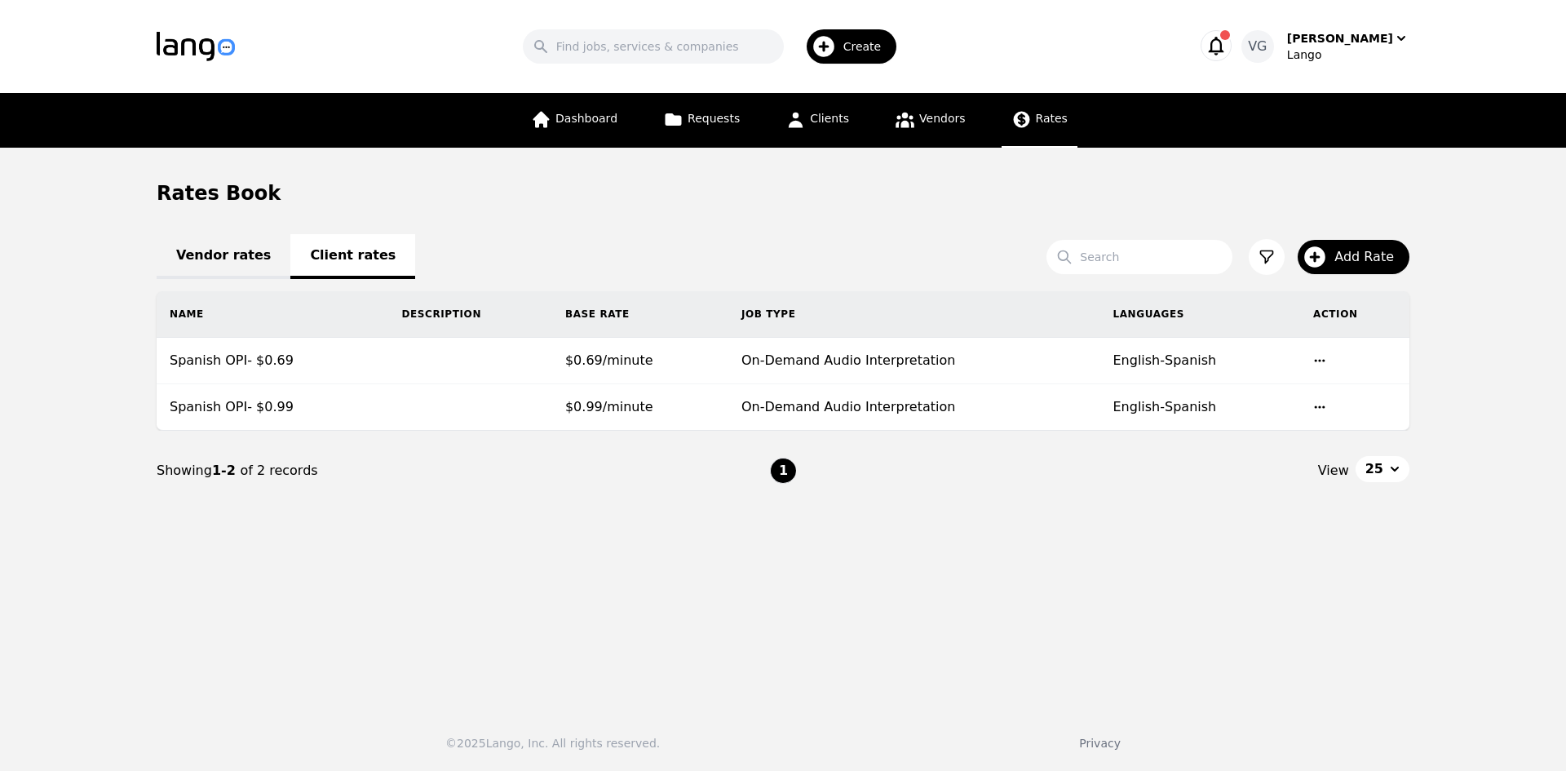
click at [92, 449] on main "Rates Book Vendor rates Client rates Search Add Rate Name Description Base Rate…" at bounding box center [783, 422] width 1566 height 548
click at [1324, 254] on icon "button" at bounding box center [1314, 256] width 21 height 21
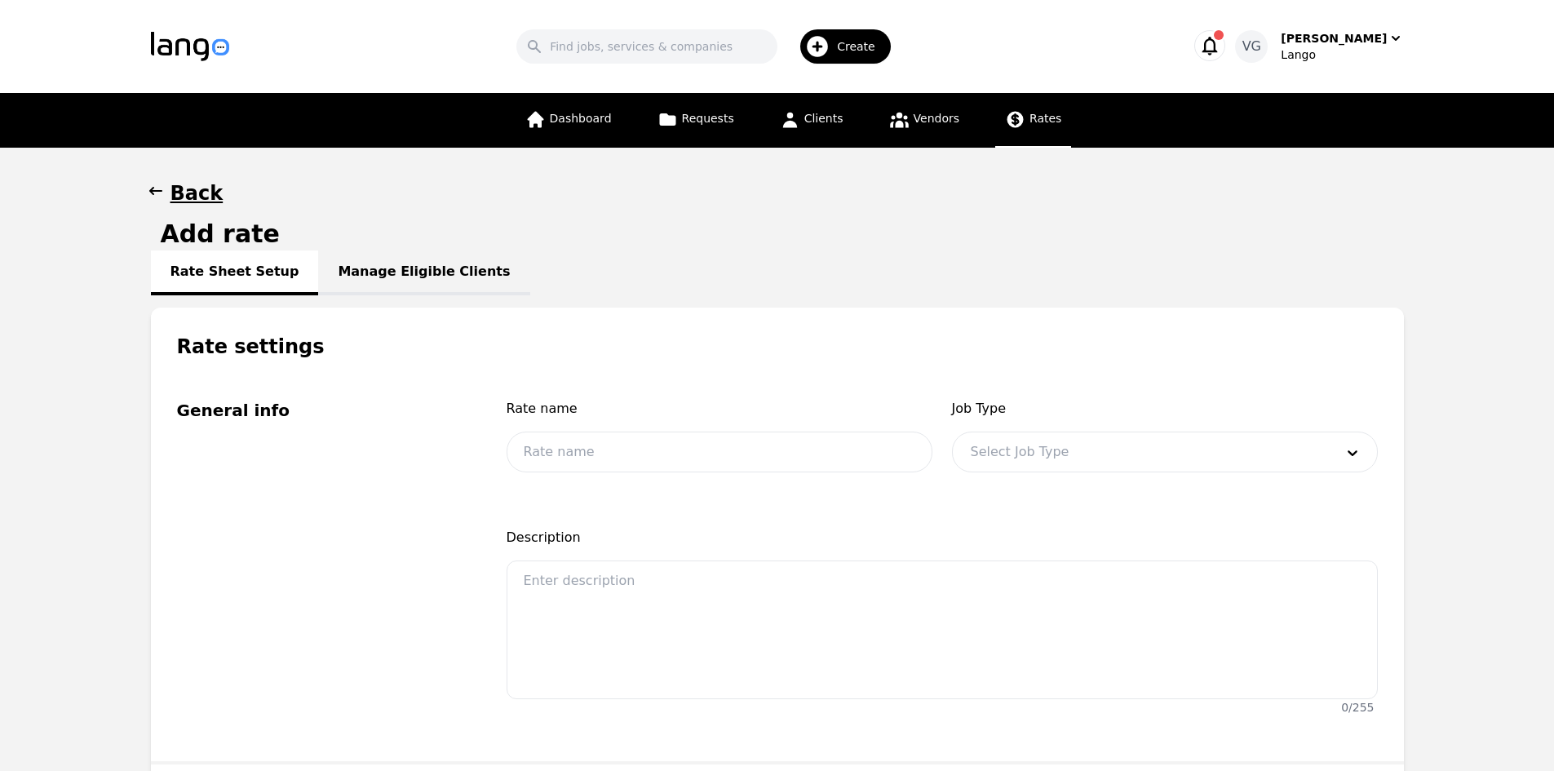
click at [659, 427] on div "Rate name" at bounding box center [719, 415] width 426 height 33
click at [652, 447] on input "text" at bounding box center [719, 451] width 426 height 41
type input "s"
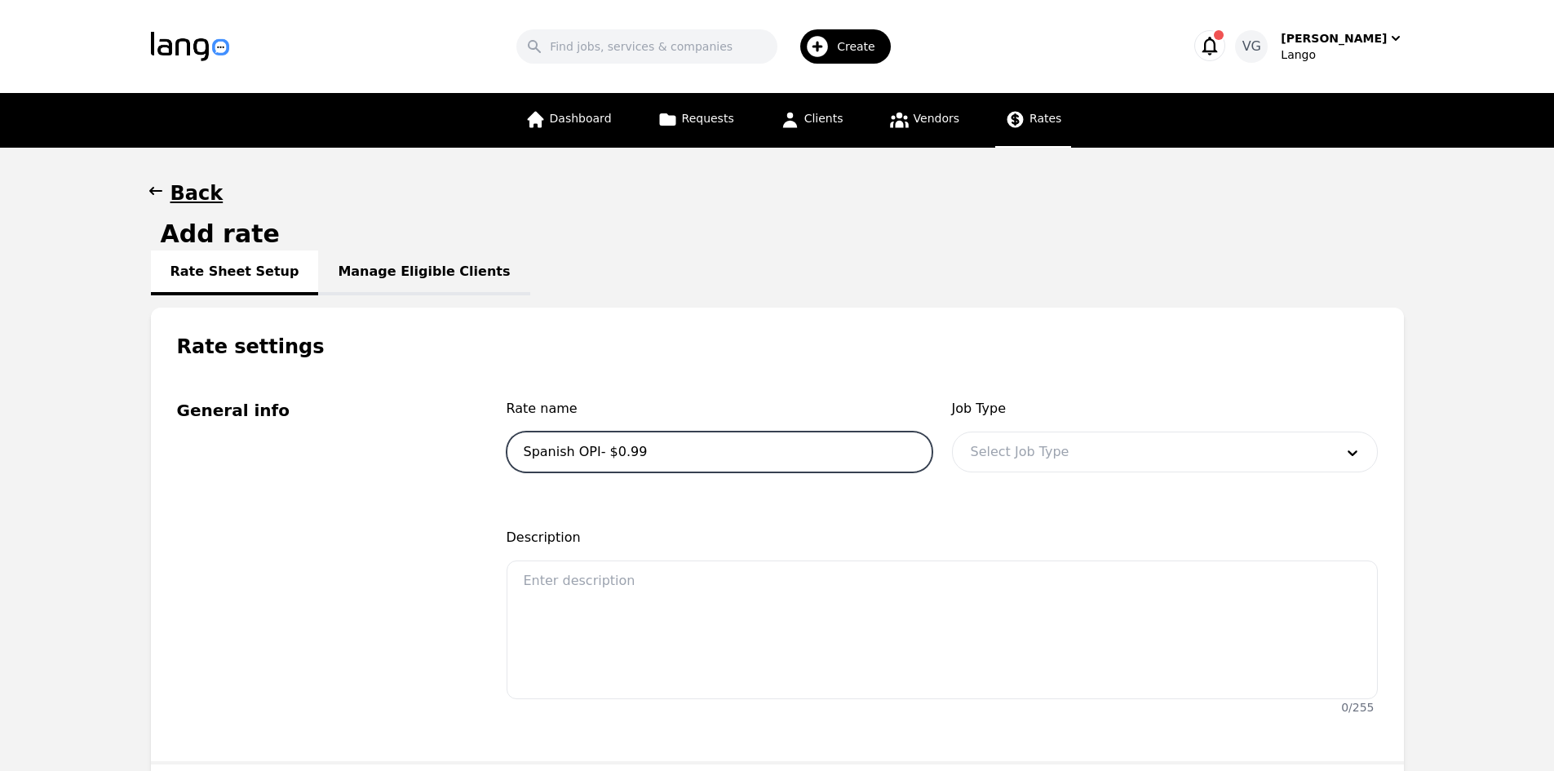
click at [624, 448] on input "Spanish OPI- $0.99" at bounding box center [719, 451] width 426 height 41
type input "Spanish OPI- $0.89"
click at [1067, 440] on div at bounding box center [1140, 451] width 375 height 39
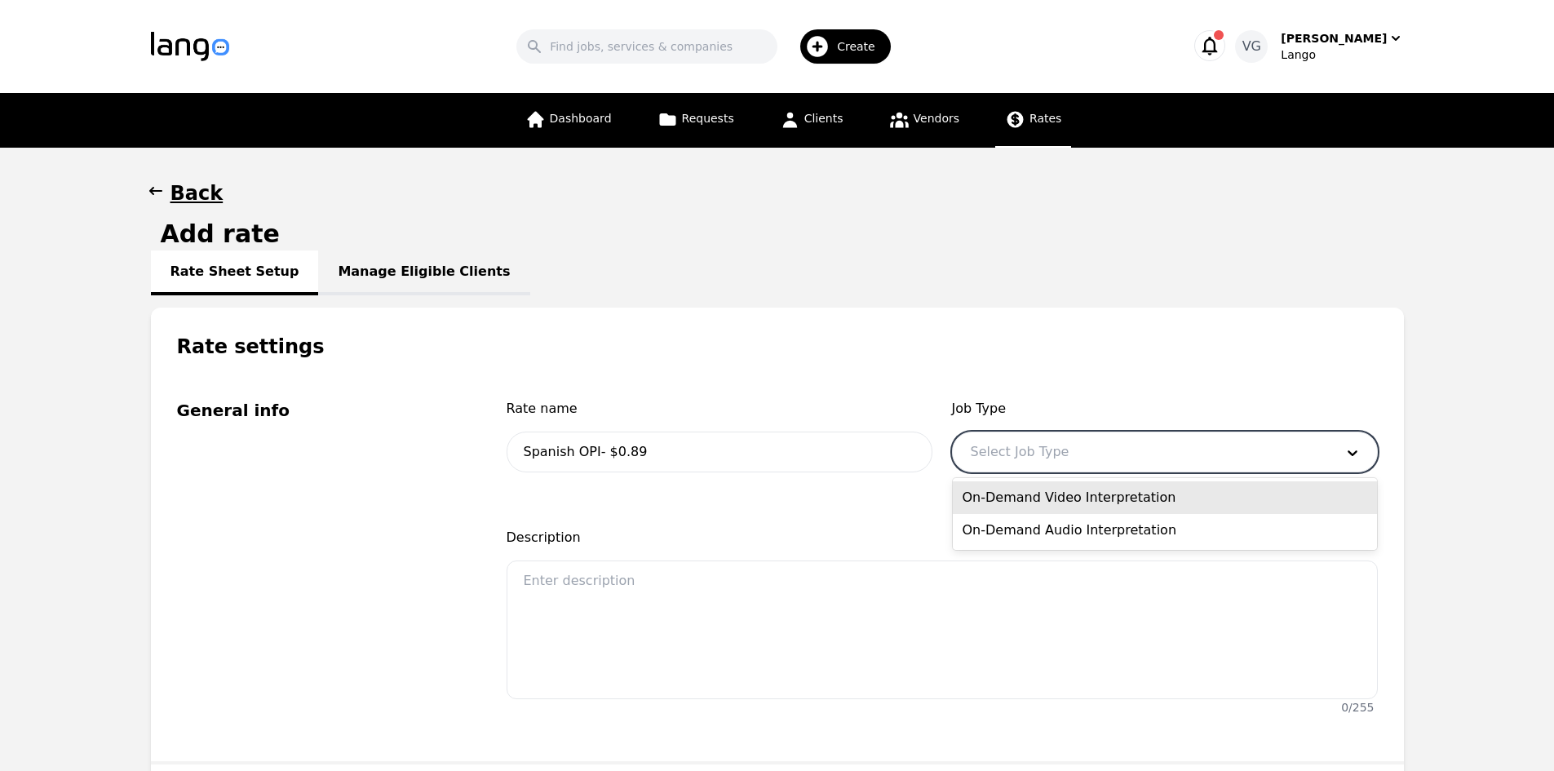
click at [1055, 494] on div "On-Demand Video Interpretation" at bounding box center [1165, 497] width 424 height 33
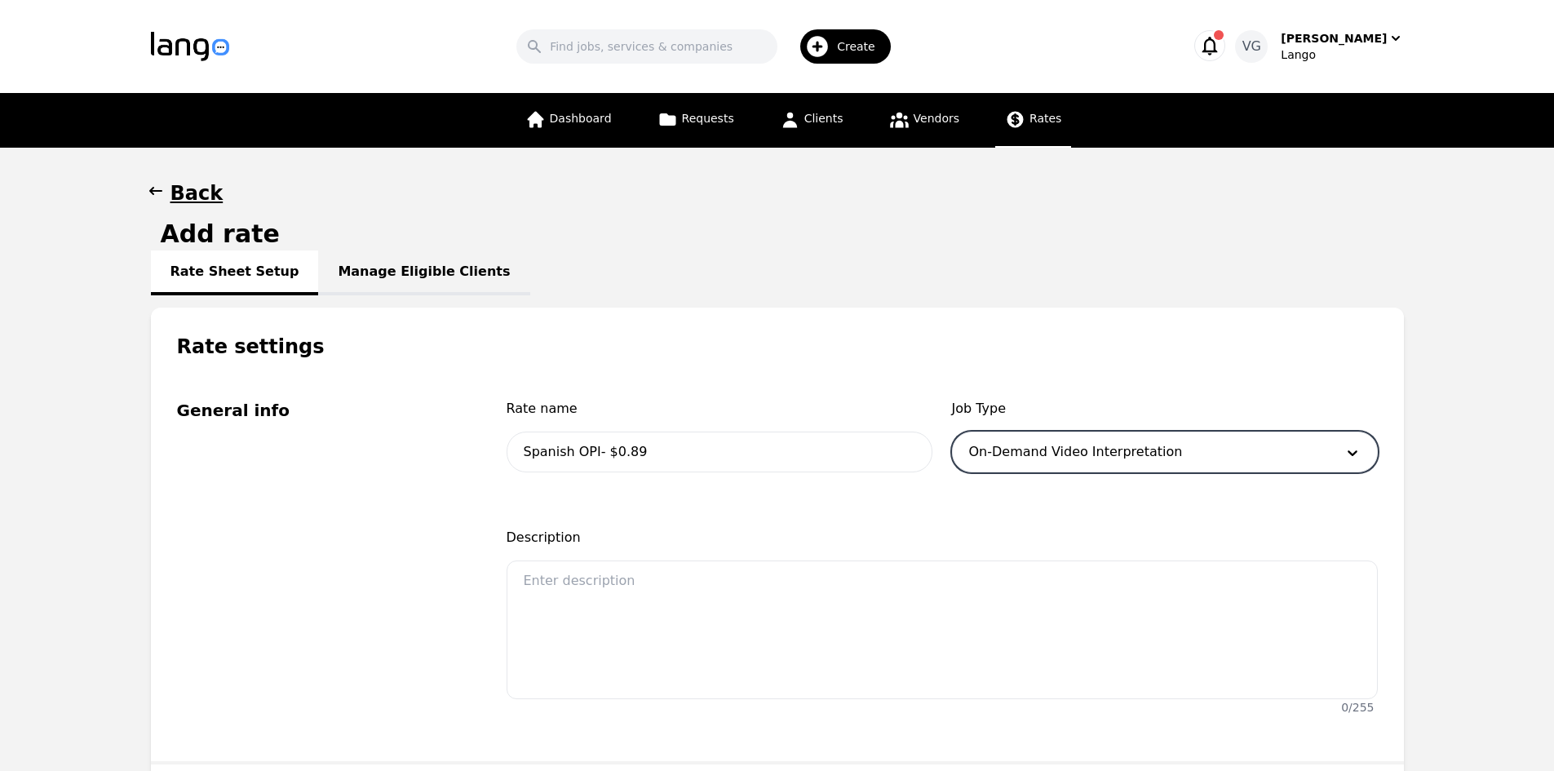
click at [1050, 450] on div at bounding box center [1140, 451] width 375 height 39
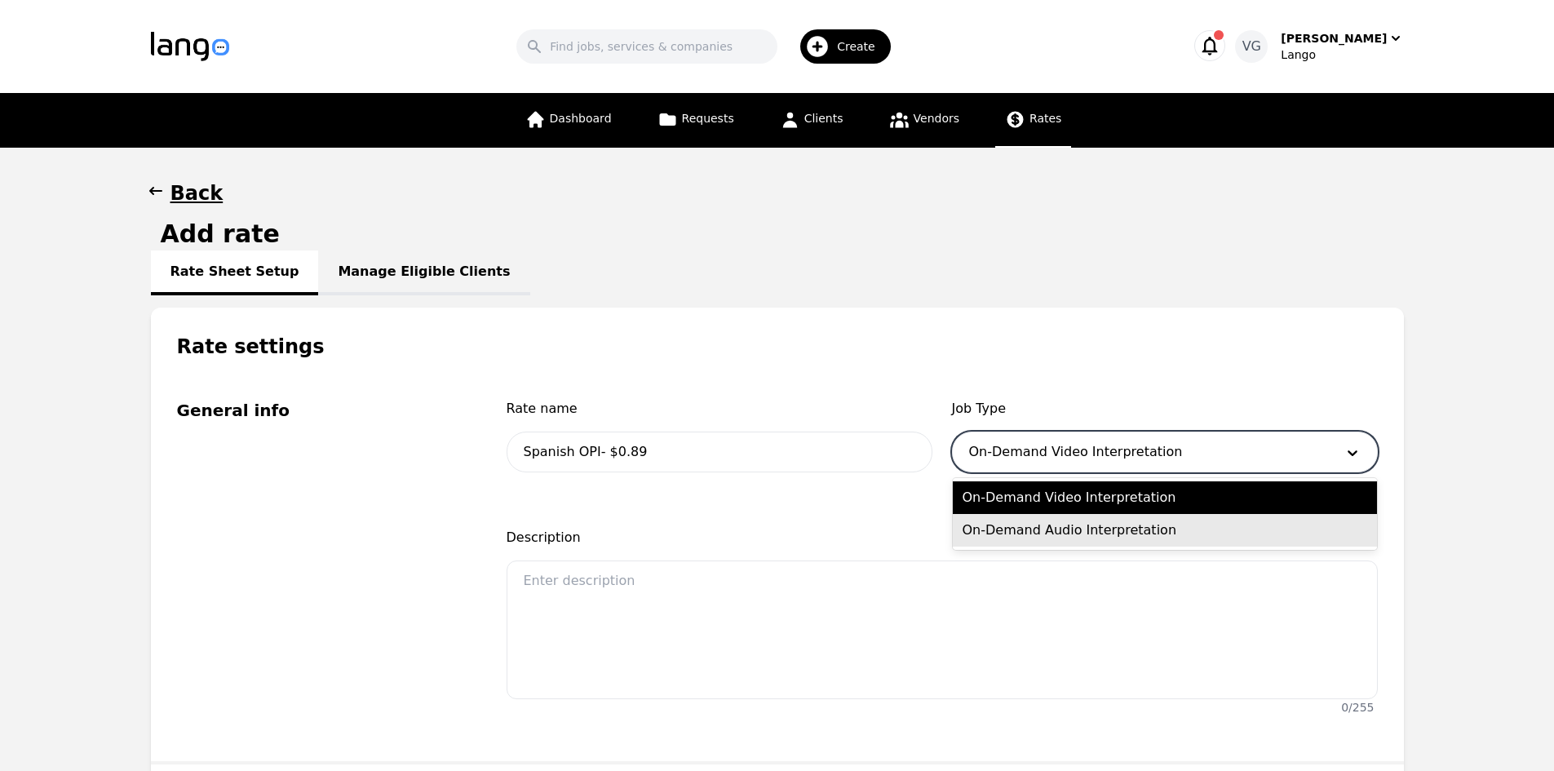
click at [1050, 522] on div "On-Demand Audio Interpretation" at bounding box center [1165, 530] width 424 height 33
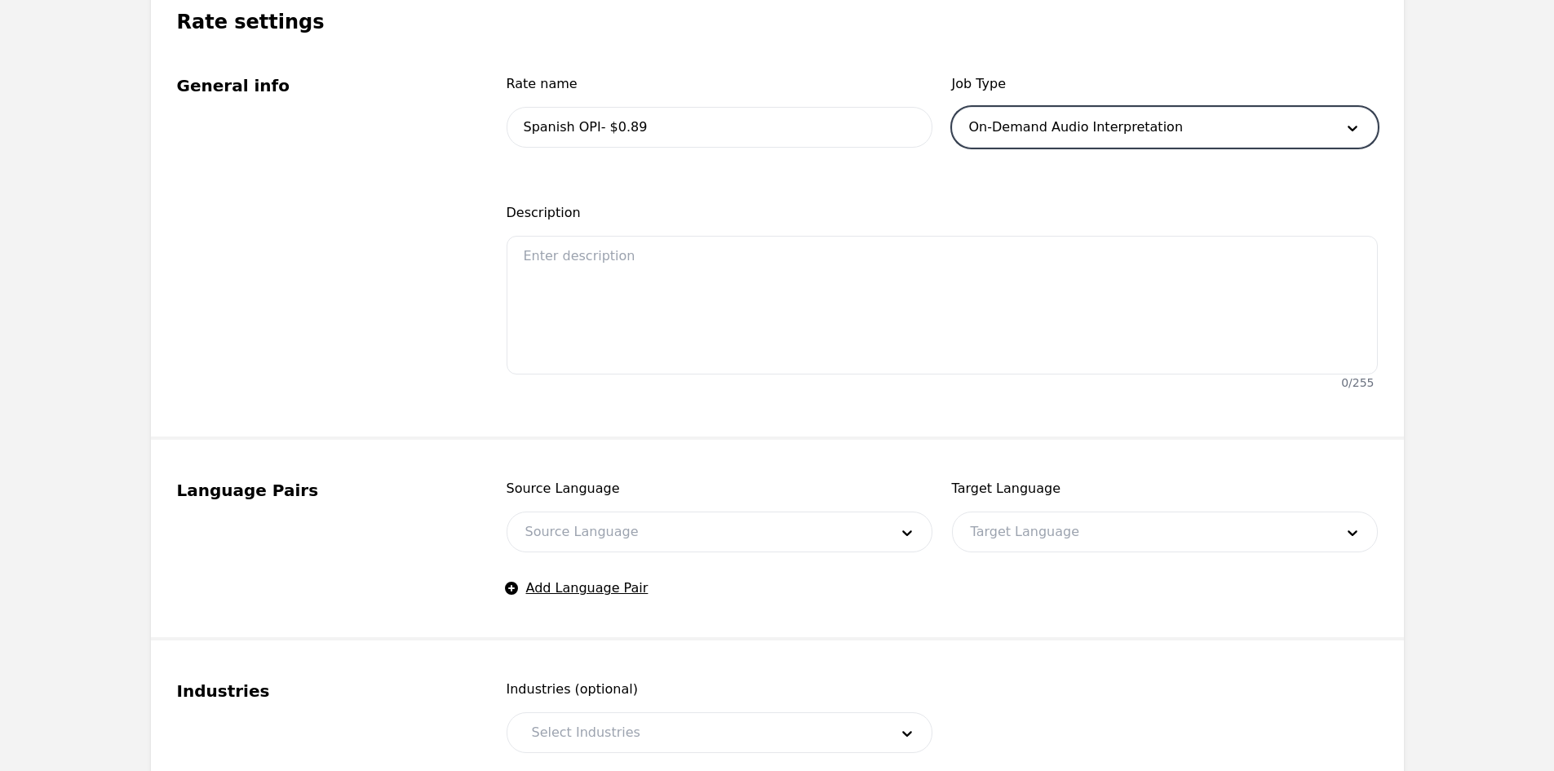
scroll to position [326, 0]
click at [608, 542] on div at bounding box center [694, 530] width 375 height 39
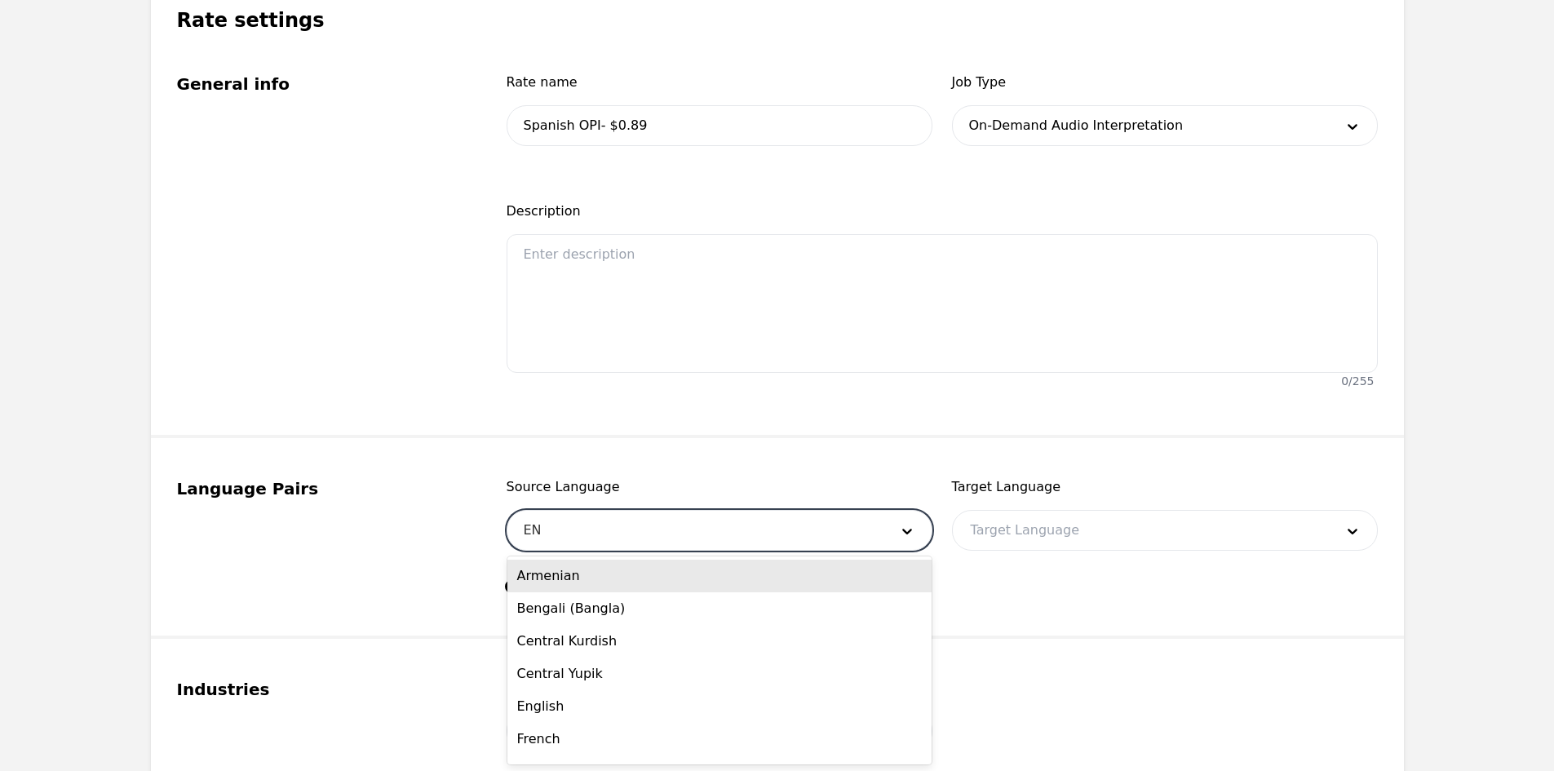
type input "ENG"
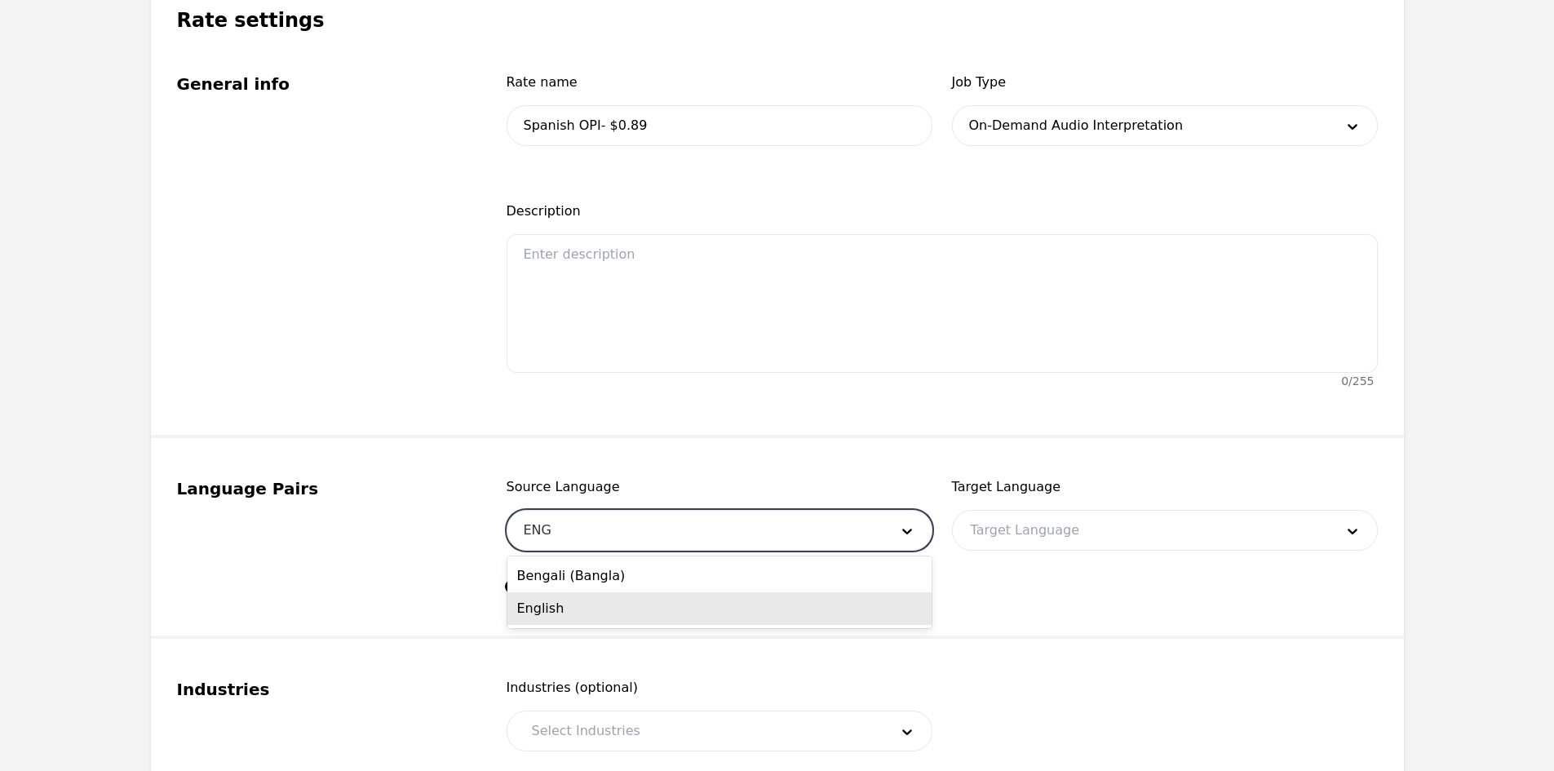
click at [599, 609] on div "English" at bounding box center [719, 608] width 424 height 33
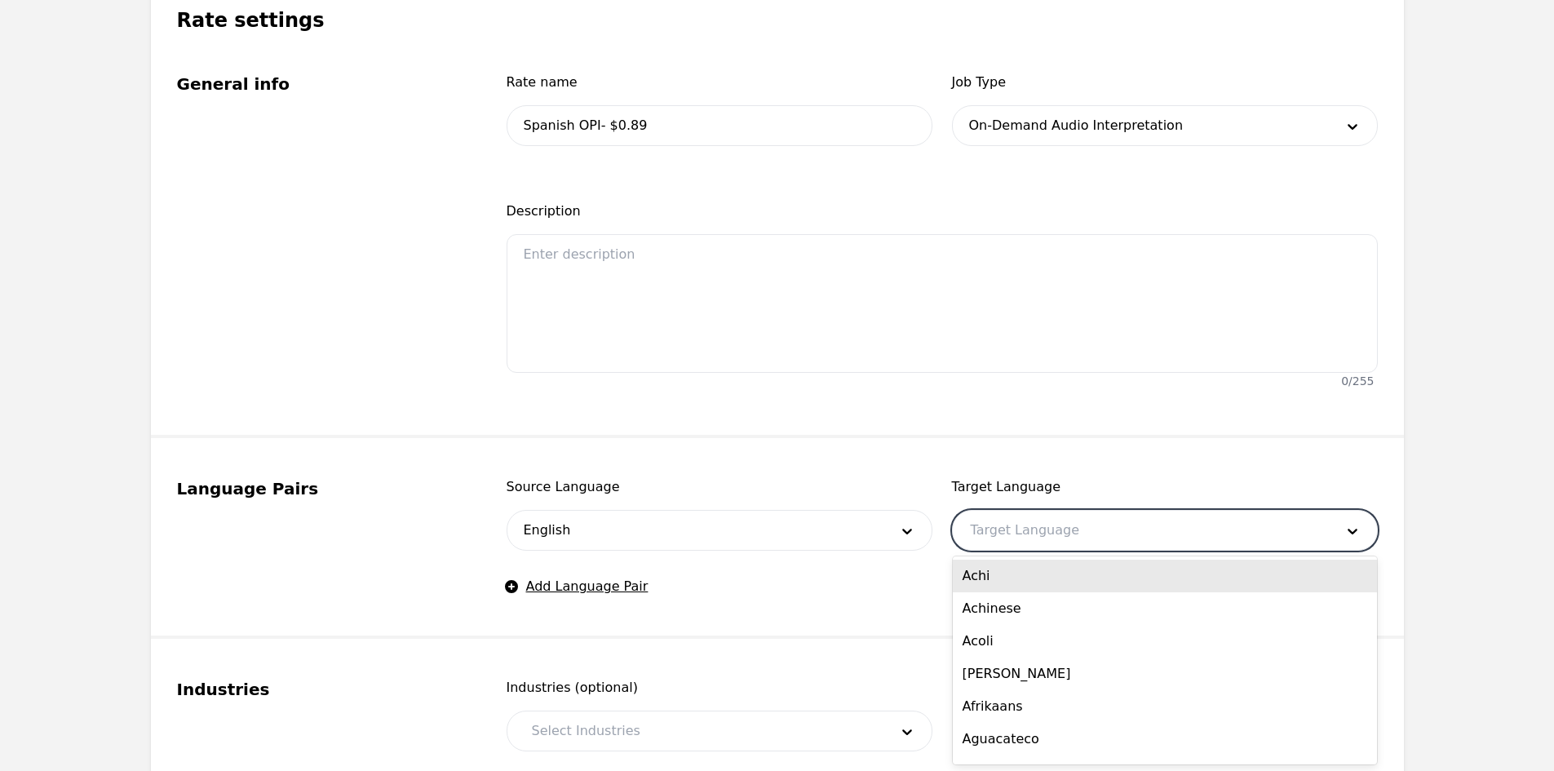
click at [1036, 528] on div at bounding box center [1140, 530] width 375 height 39
type input "SP"
click at [1001, 569] on div "Spanish" at bounding box center [1165, 575] width 424 height 33
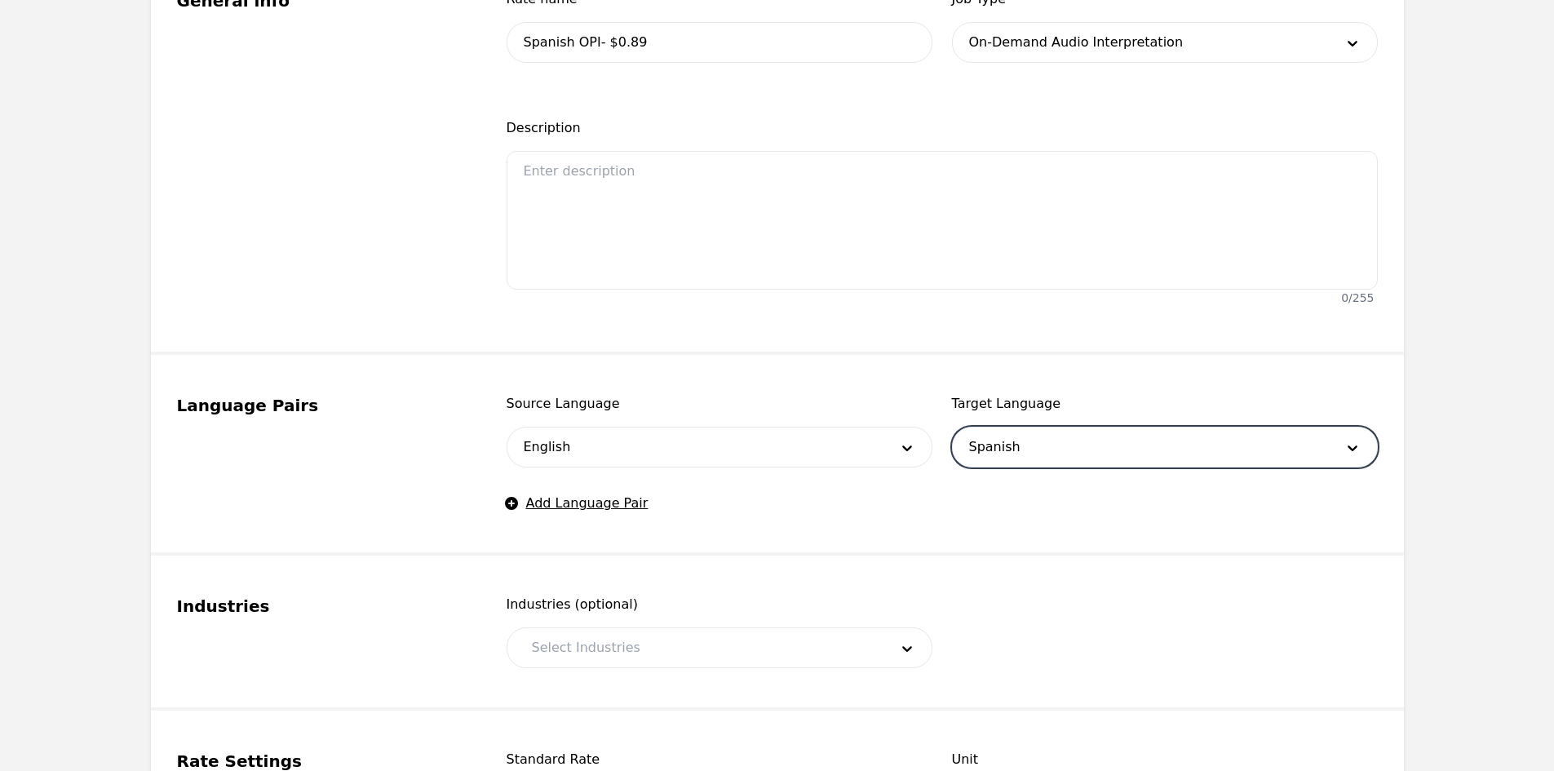
scroll to position [489, 0]
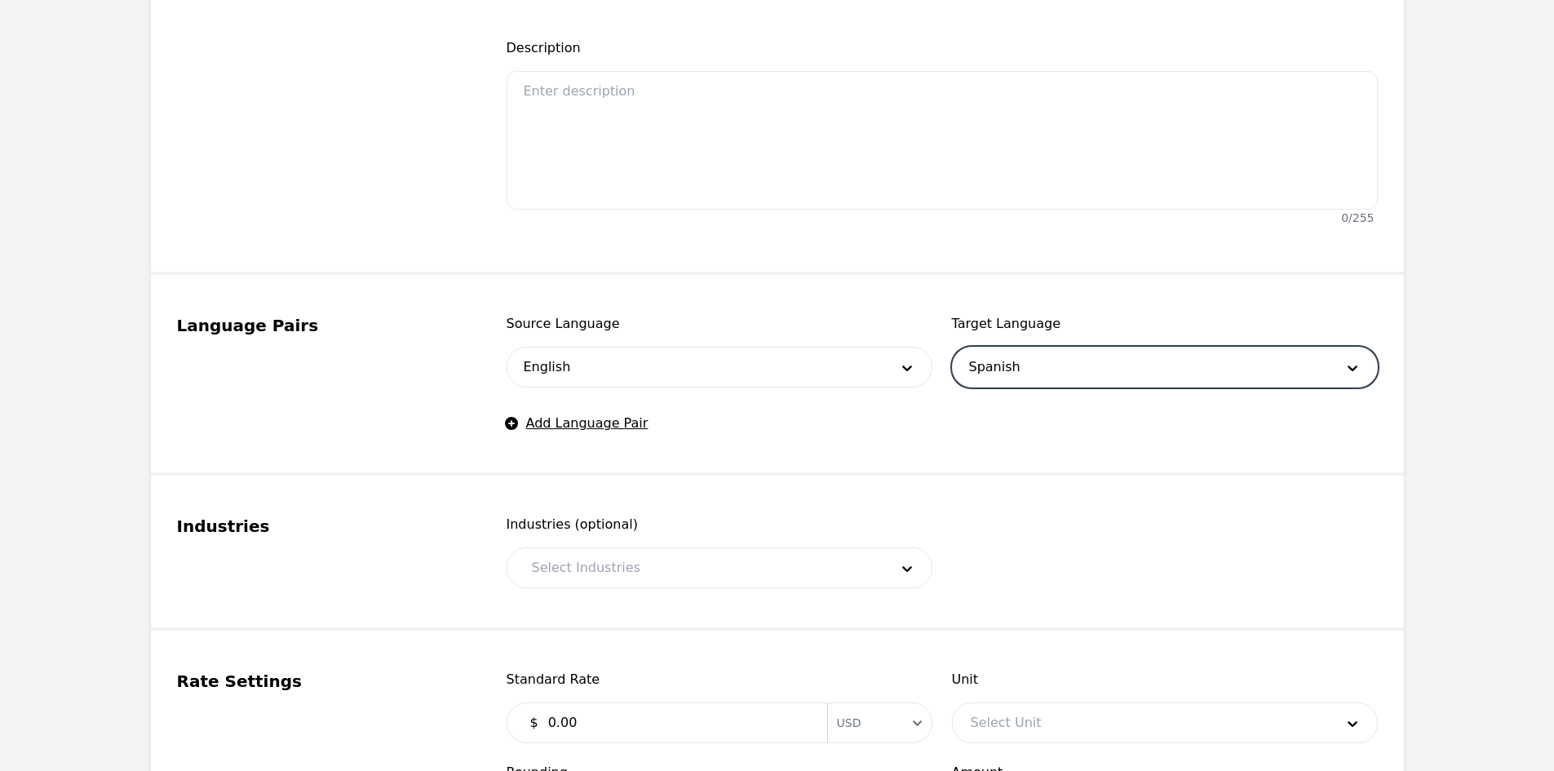
click at [662, 563] on div at bounding box center [698, 567] width 369 height 39
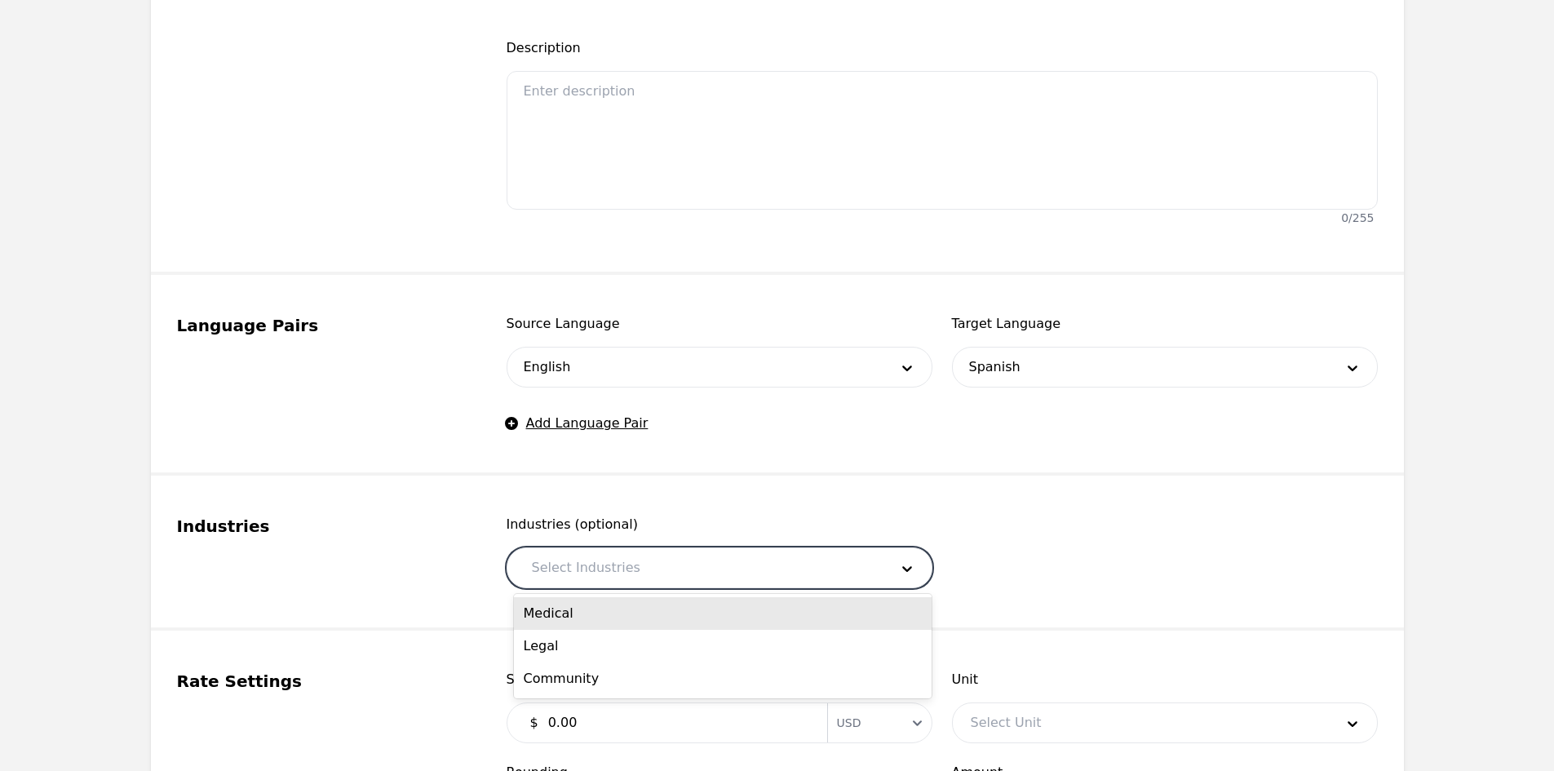
click at [631, 622] on div "Medical" at bounding box center [723, 613] width 418 height 33
click at [646, 563] on div at bounding box center [719, 567] width 268 height 39
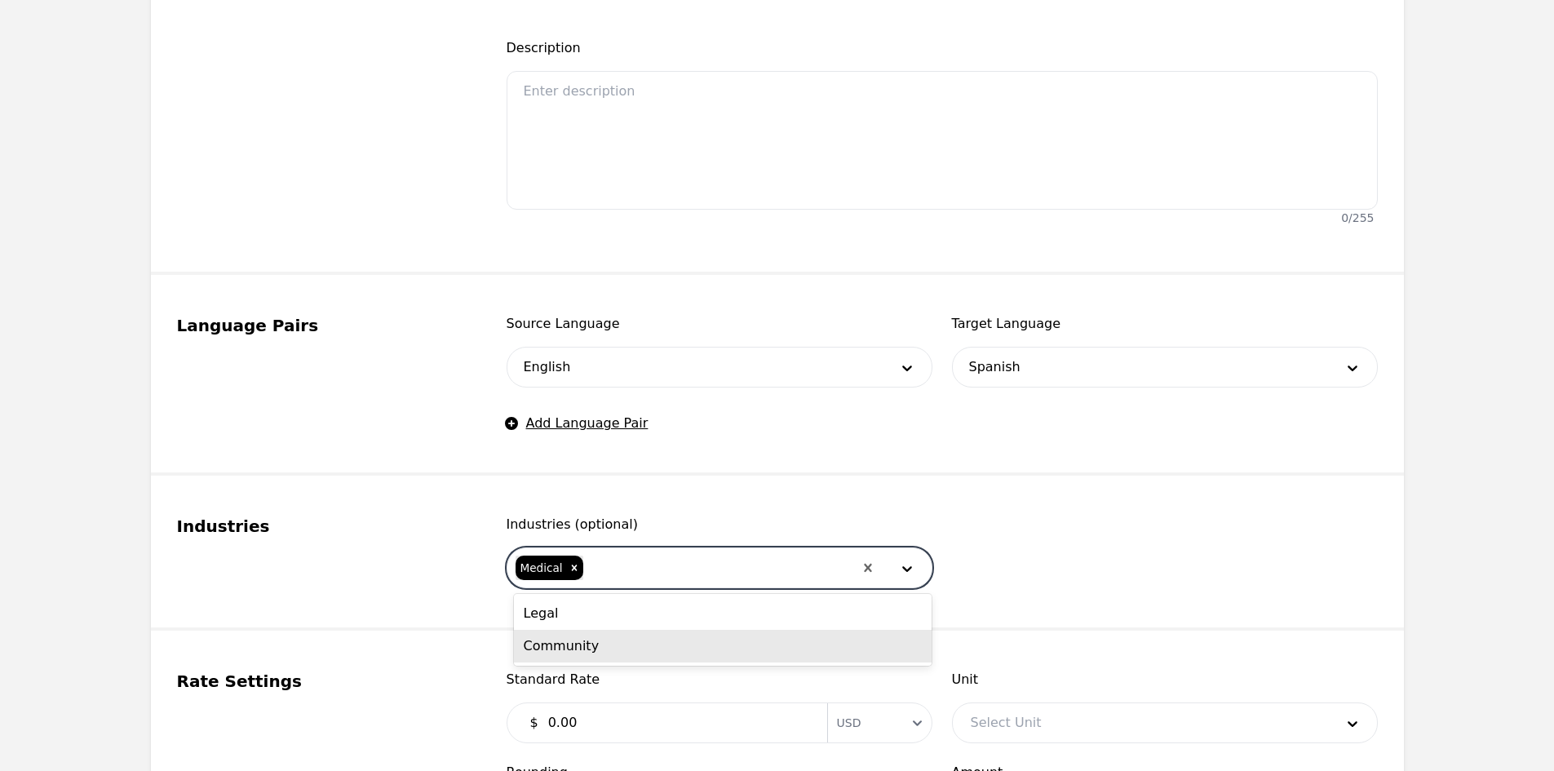
click at [593, 624] on div "Legal" at bounding box center [723, 613] width 418 height 33
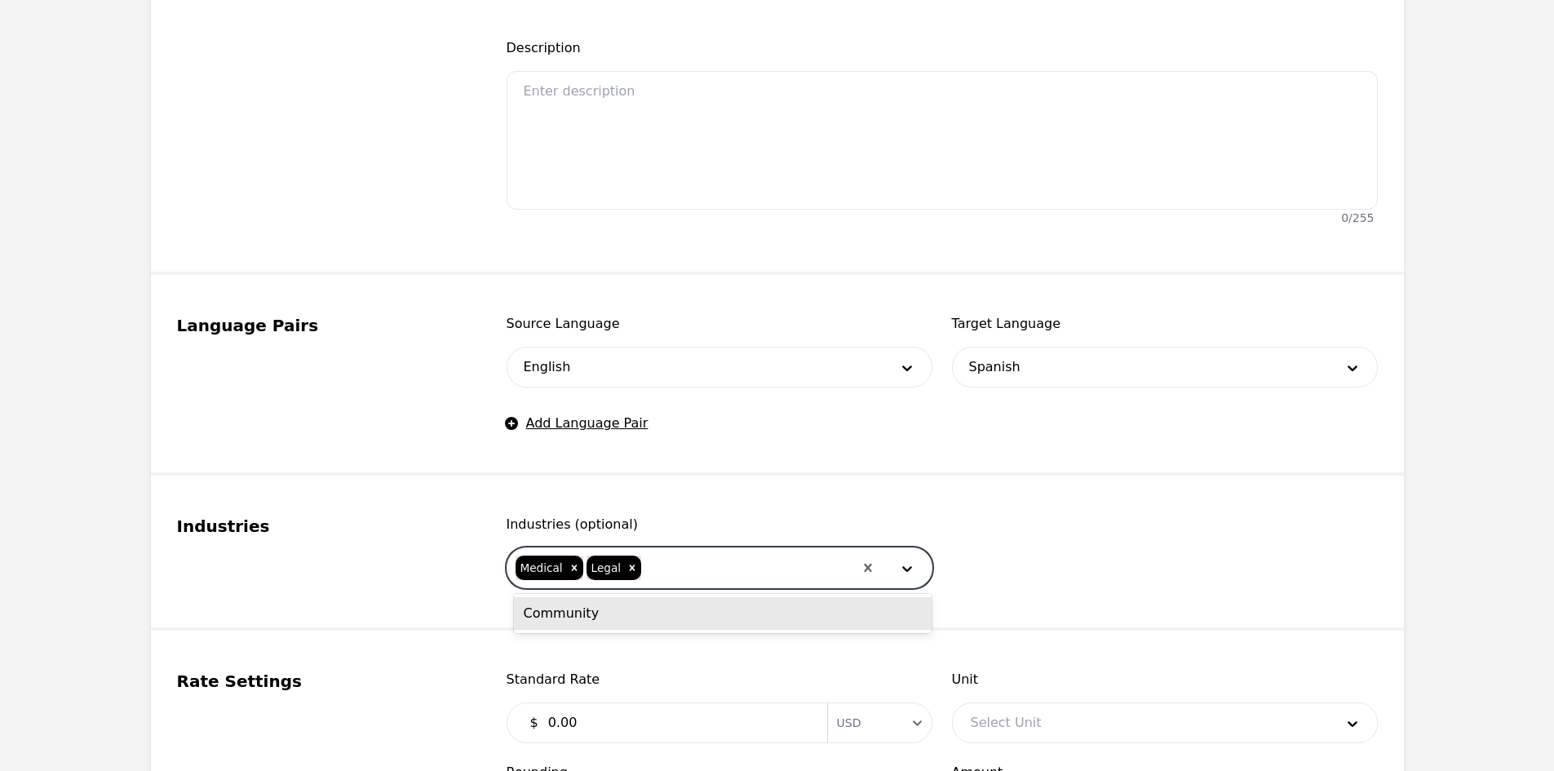
click at [646, 574] on div at bounding box center [748, 567] width 210 height 39
click at [617, 610] on div "Community" at bounding box center [723, 613] width 418 height 33
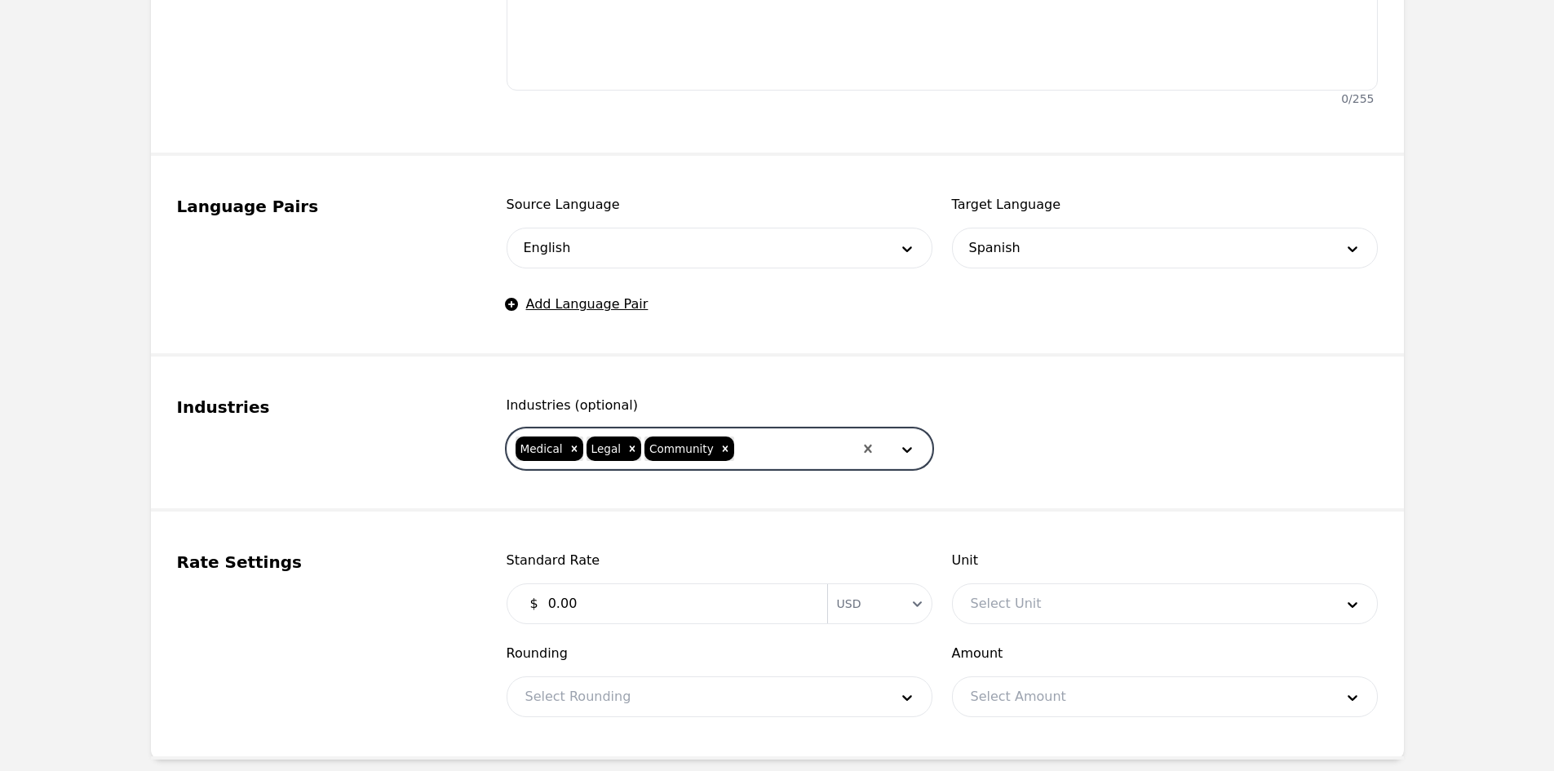
scroll to position [652, 0]
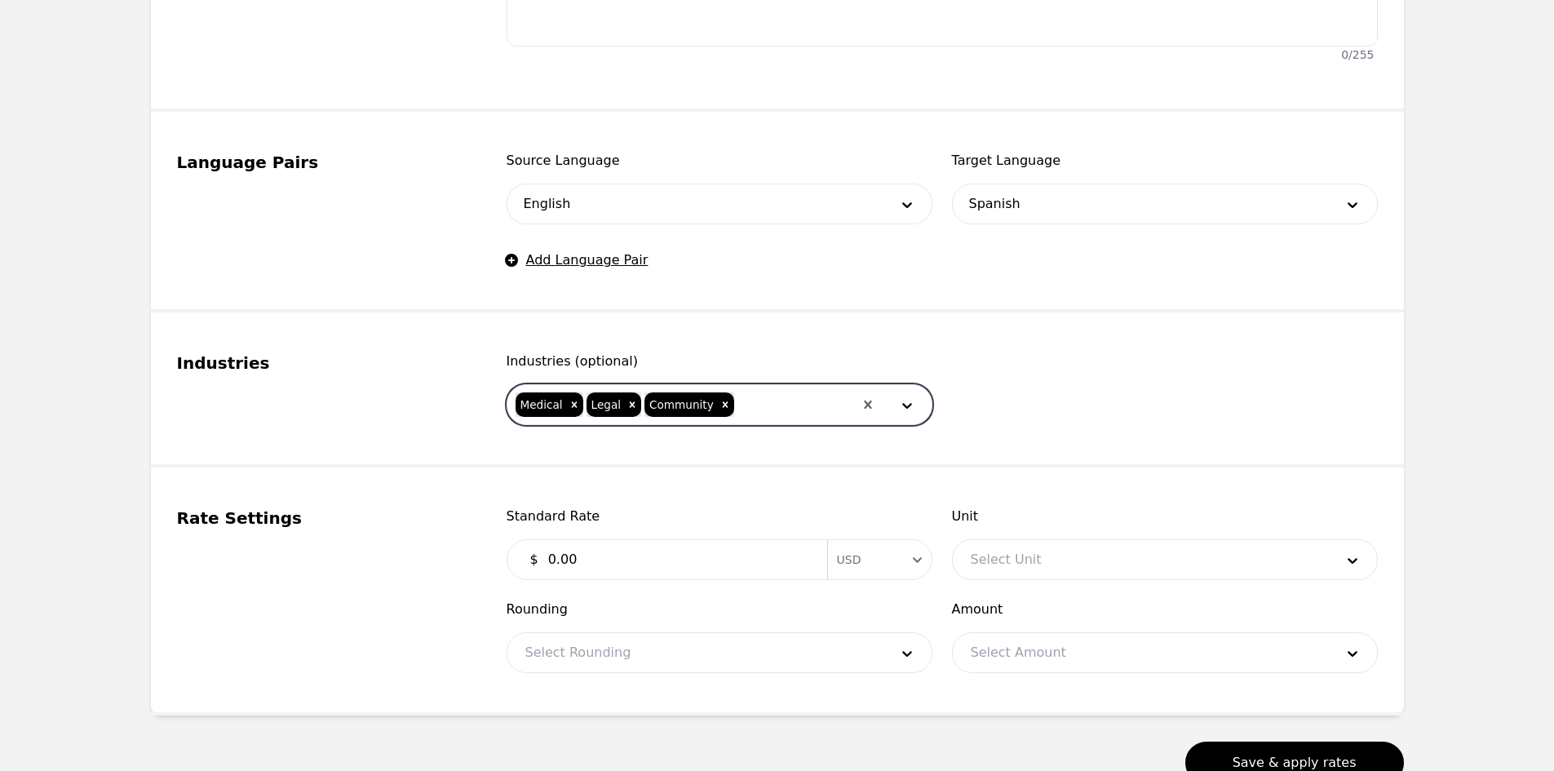
click at [621, 546] on input "0.00" at bounding box center [677, 559] width 279 height 33
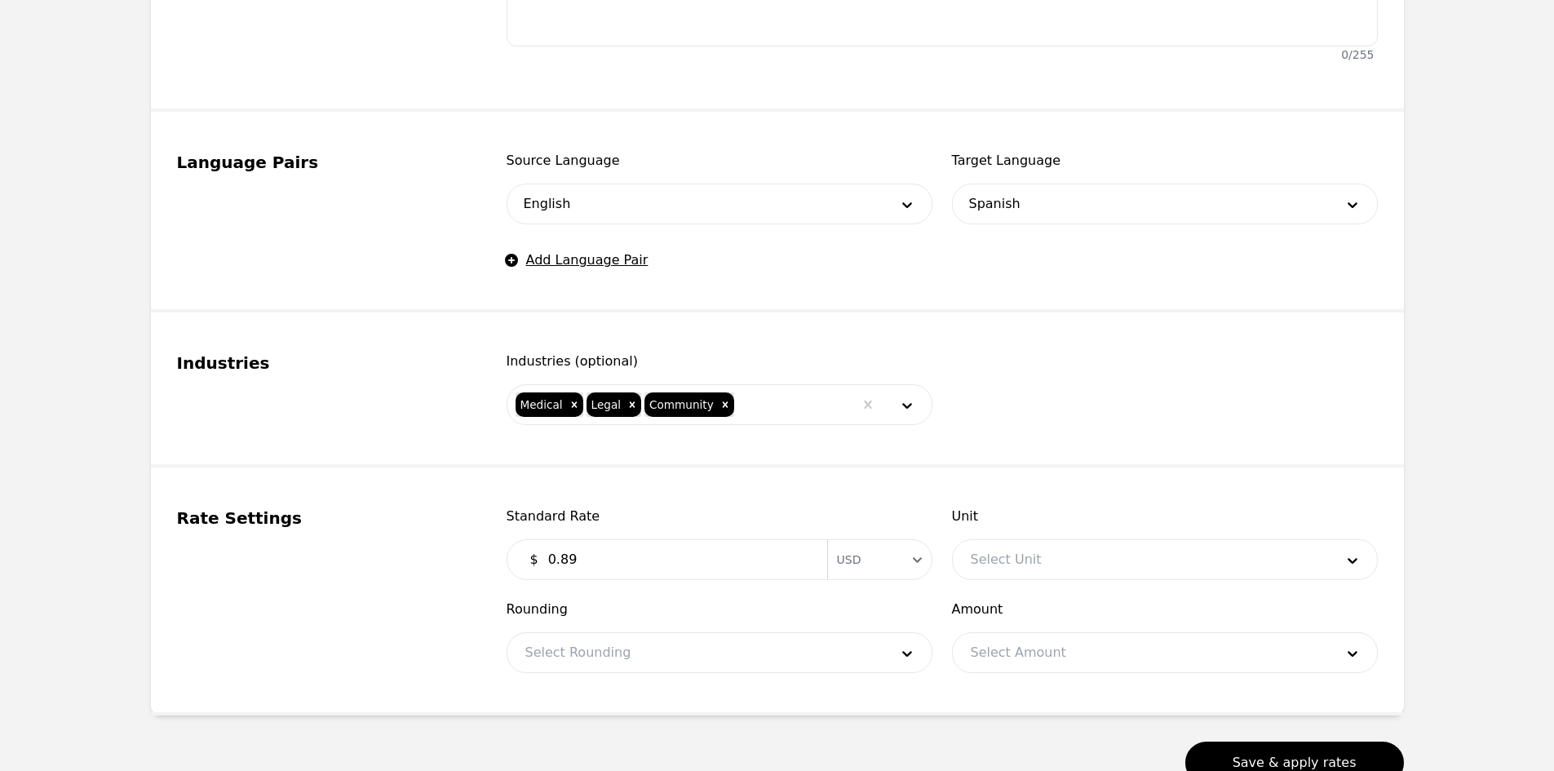
type input "0.89"
click at [1023, 568] on div at bounding box center [1140, 559] width 375 height 39
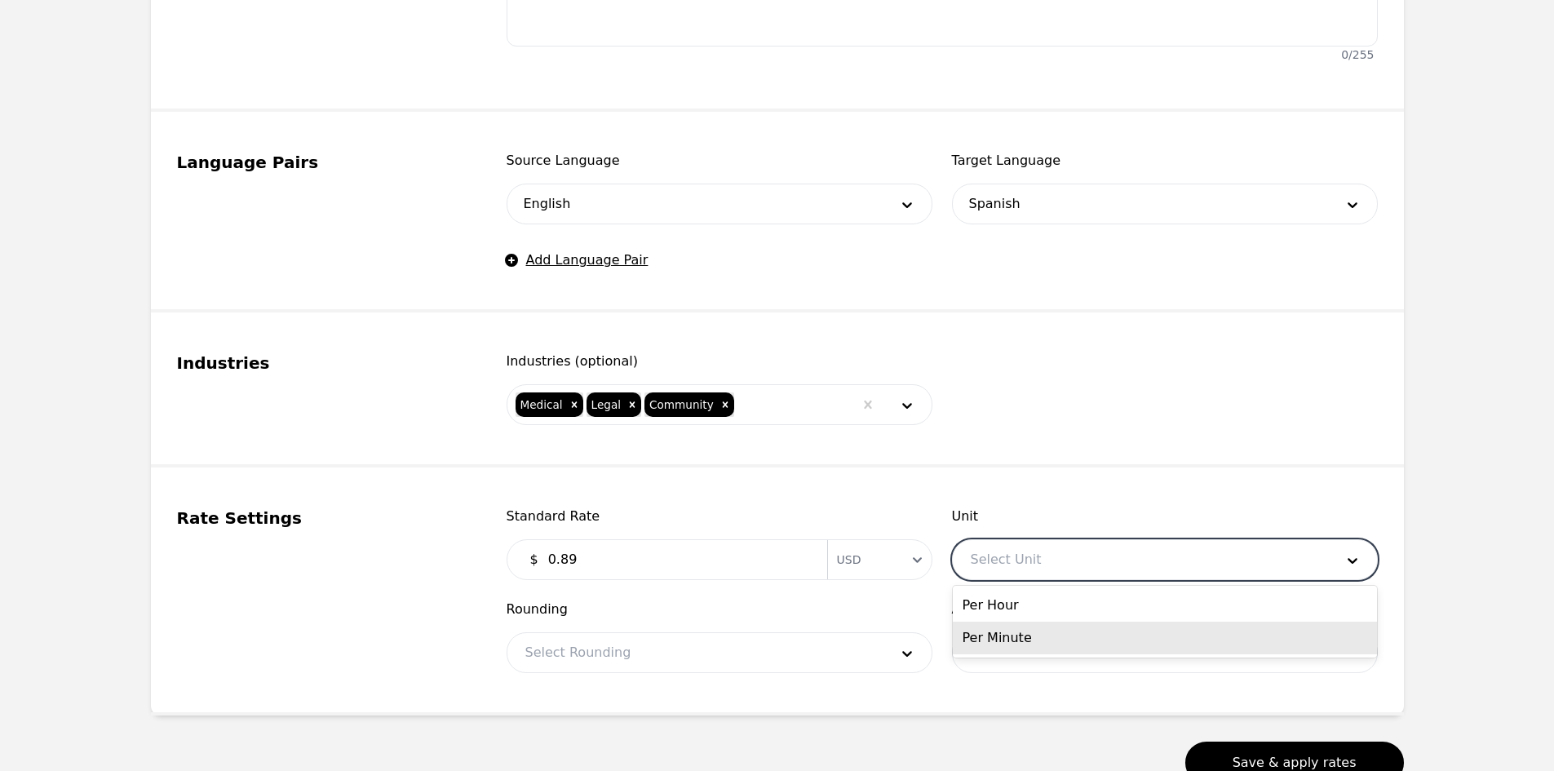
click at [1031, 634] on div "Per Minute" at bounding box center [1165, 637] width 424 height 33
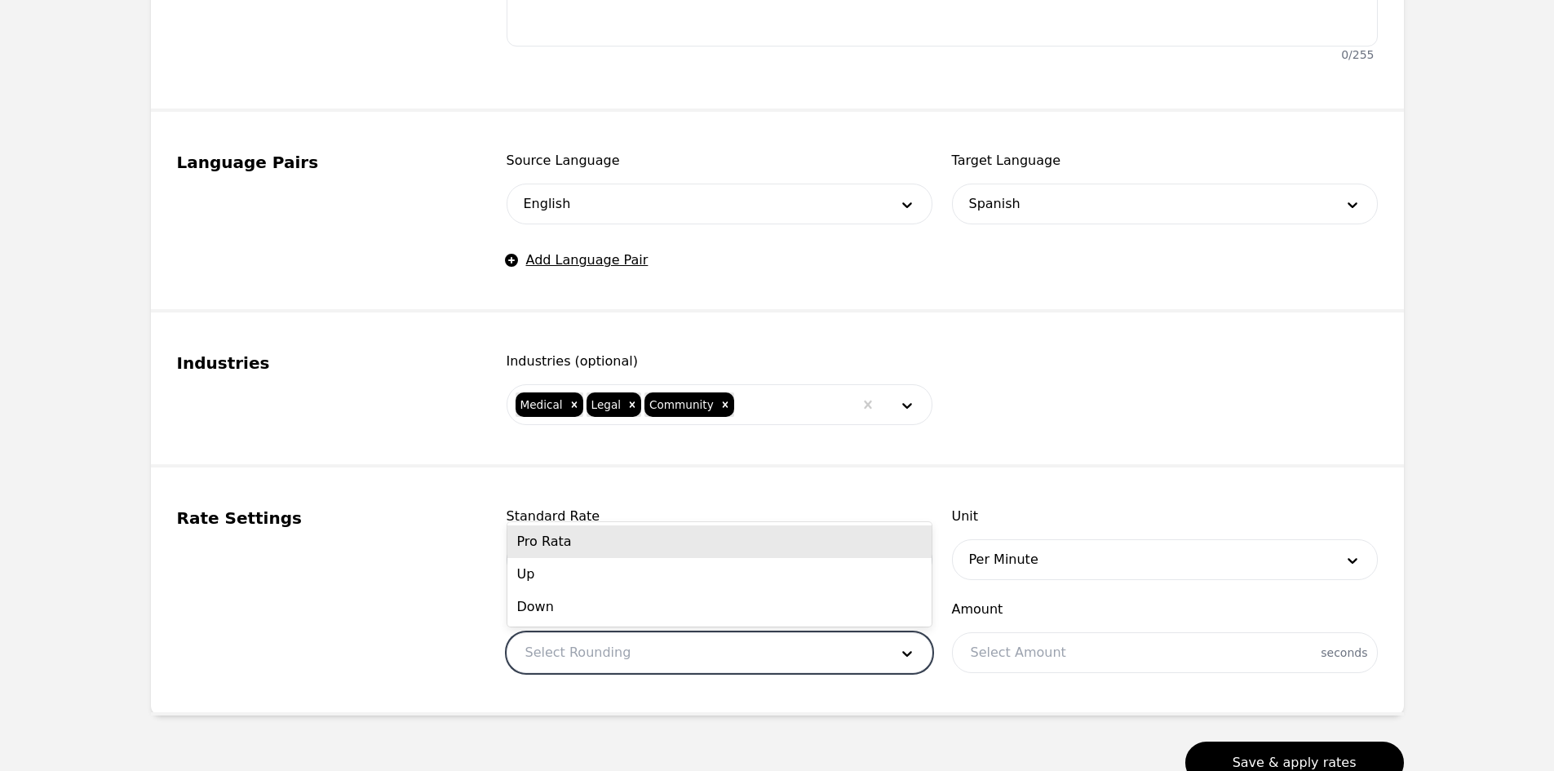
click at [648, 648] on div at bounding box center [694, 652] width 375 height 39
click at [586, 549] on div "Pro Rata" at bounding box center [719, 541] width 424 height 33
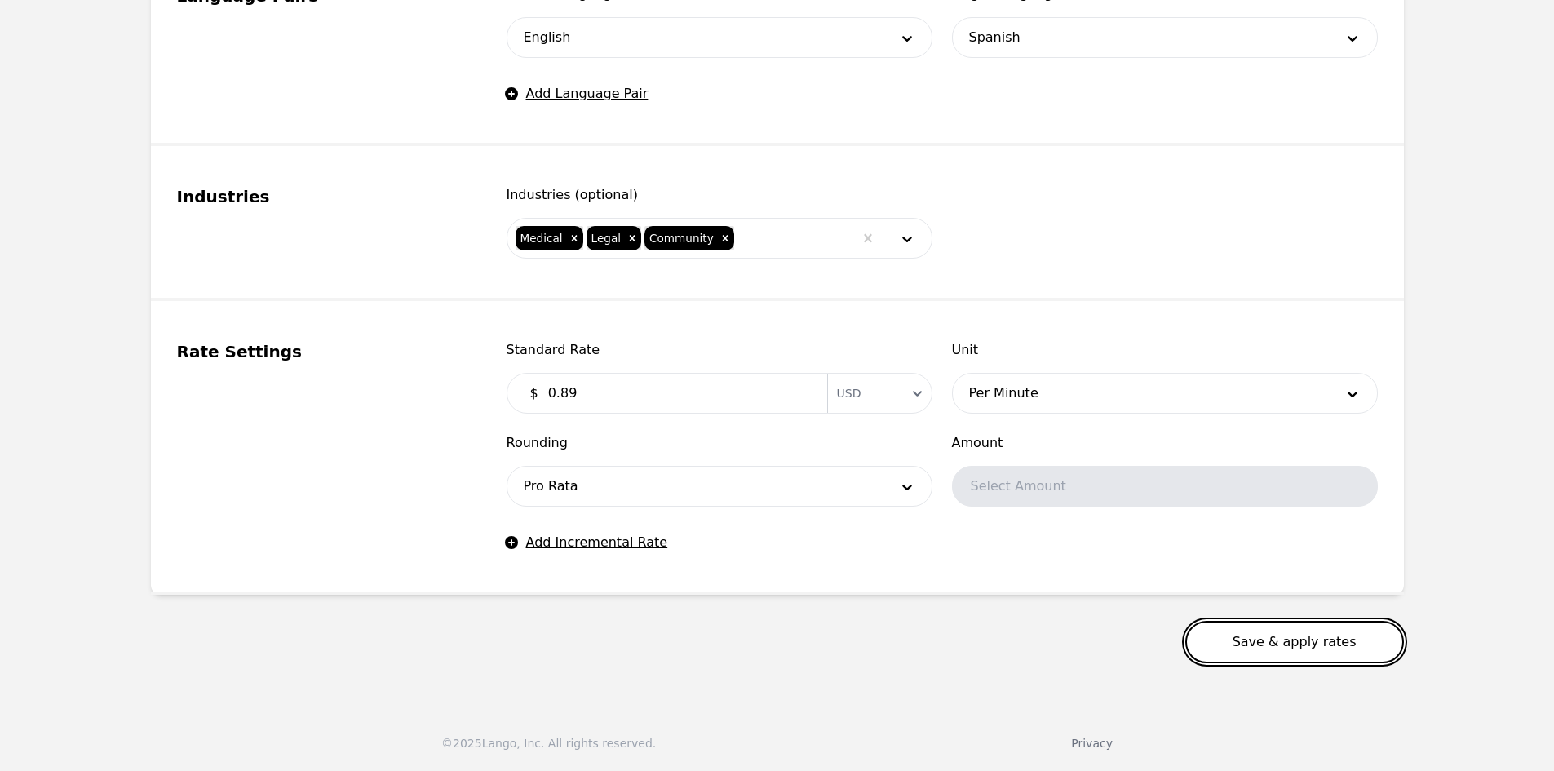
click at [1268, 642] on button "Save & apply rates" at bounding box center [1294, 642] width 219 height 42
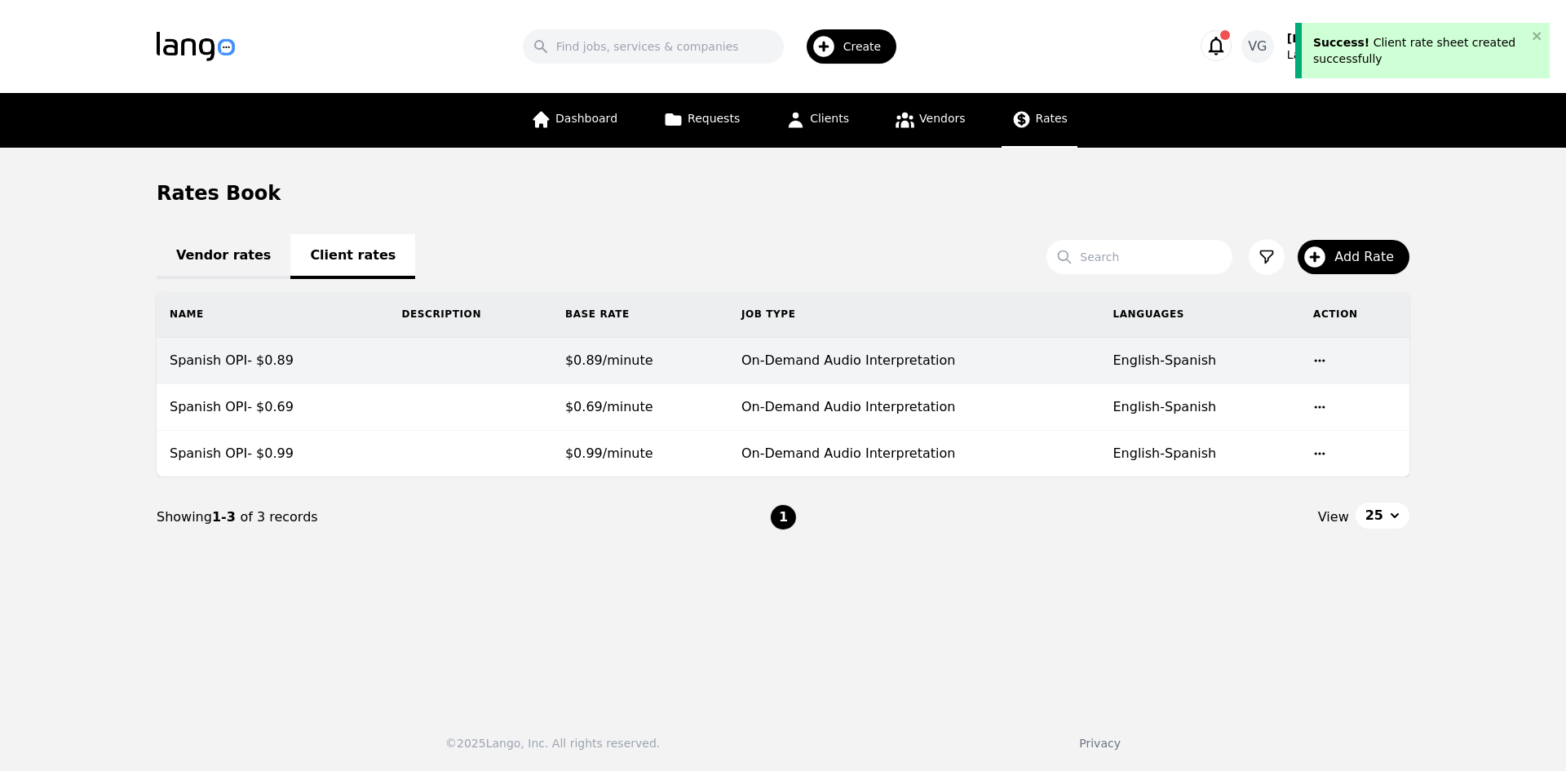
click at [506, 358] on td at bounding box center [469, 361] width 163 height 46
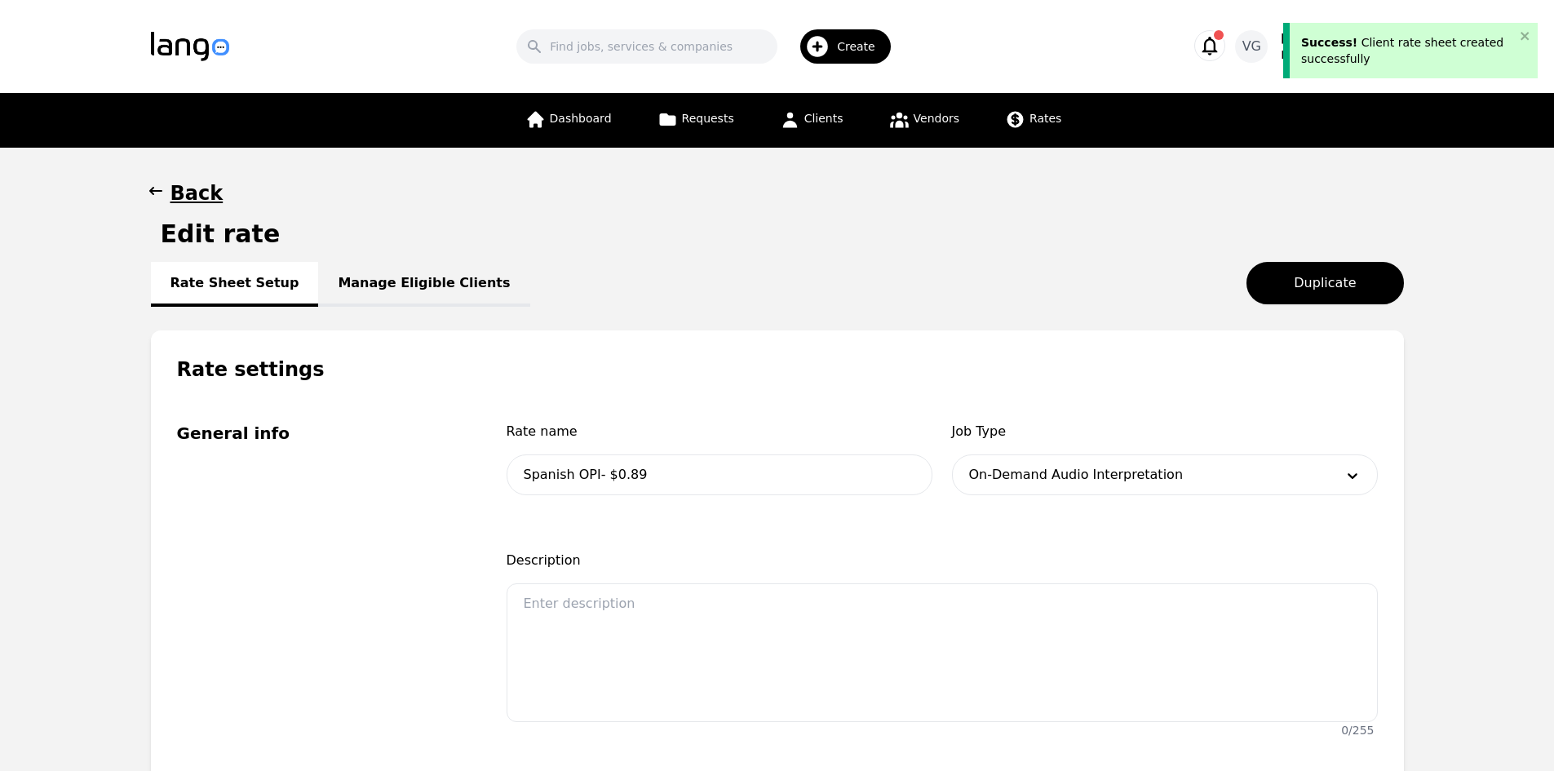
click at [422, 270] on link "Manage Eligible Clients" at bounding box center [423, 284] width 211 height 45
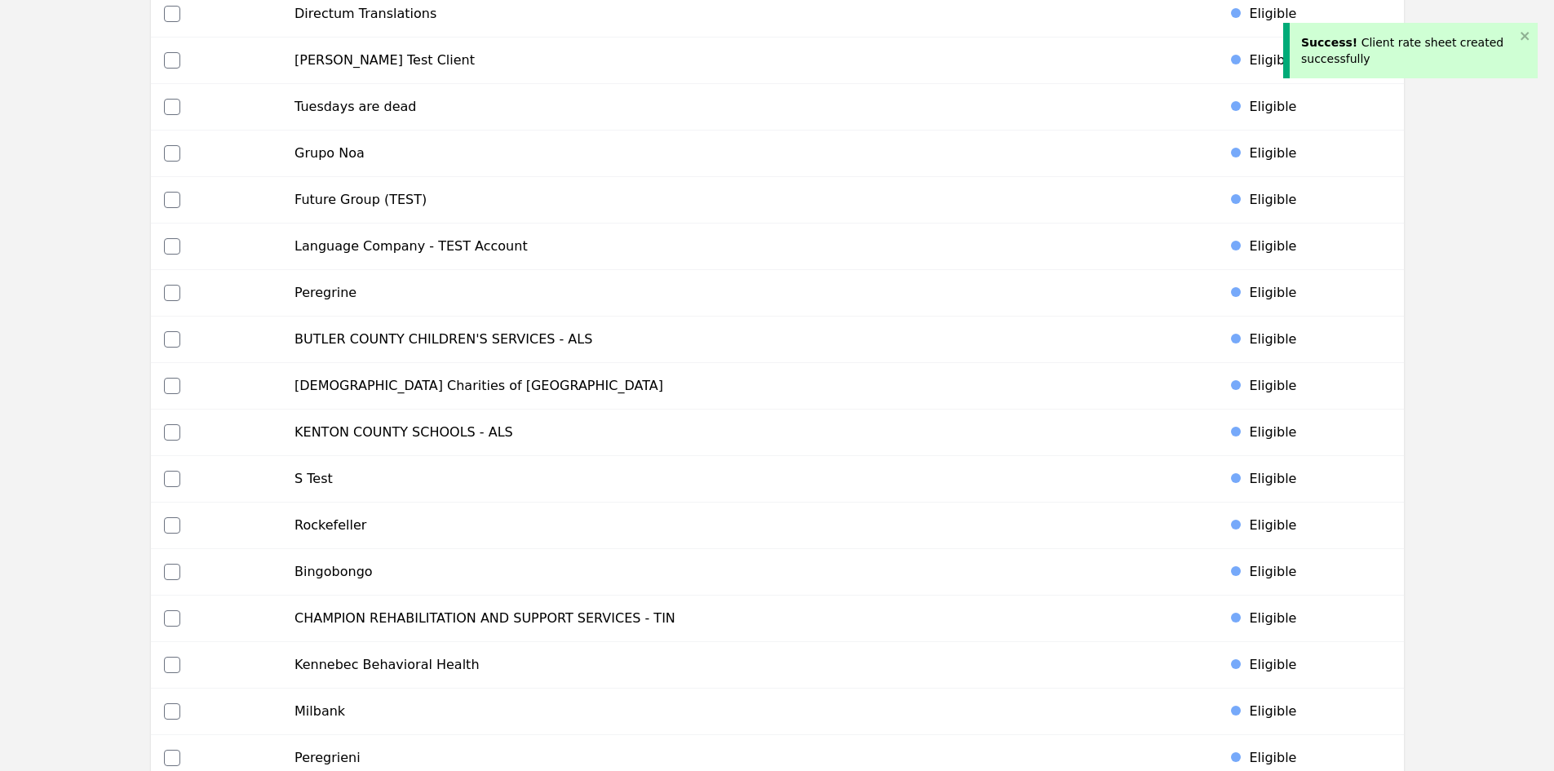
scroll to position [4643, 0]
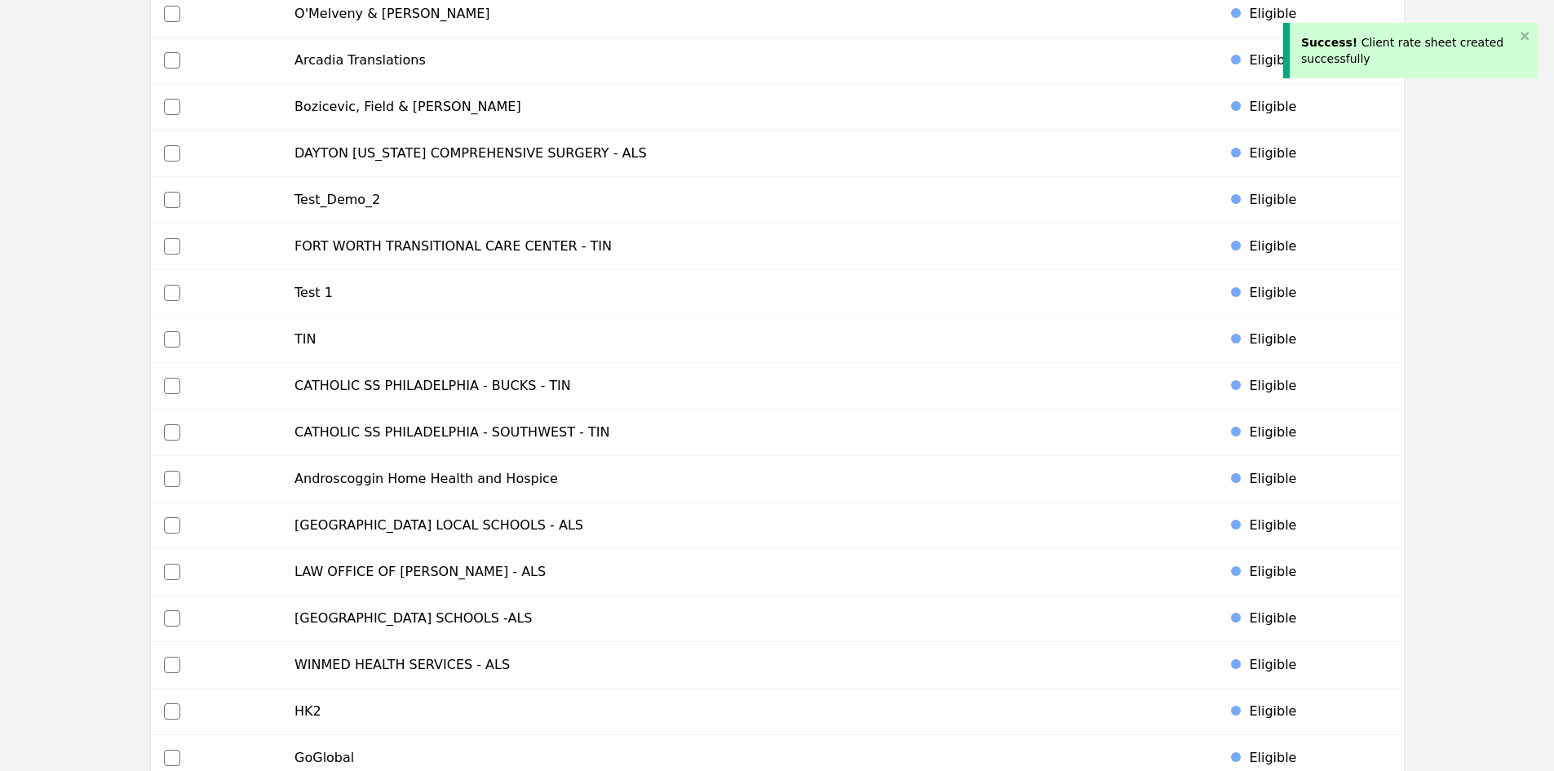
click at [168, 387] on input "checkbox" at bounding box center [172, 386] width 16 height 16
checkbox input "true"
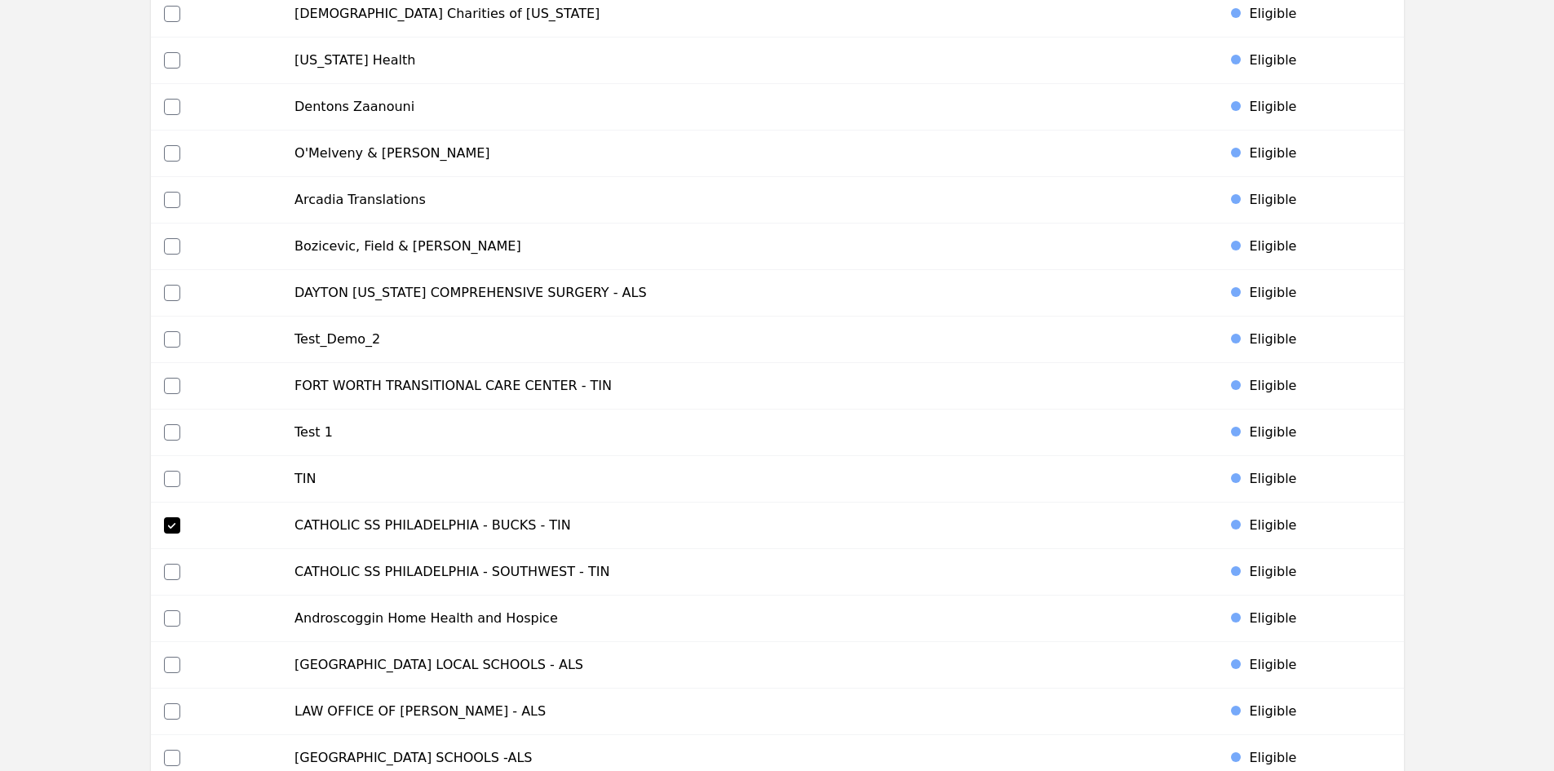
scroll to position [1761, 0]
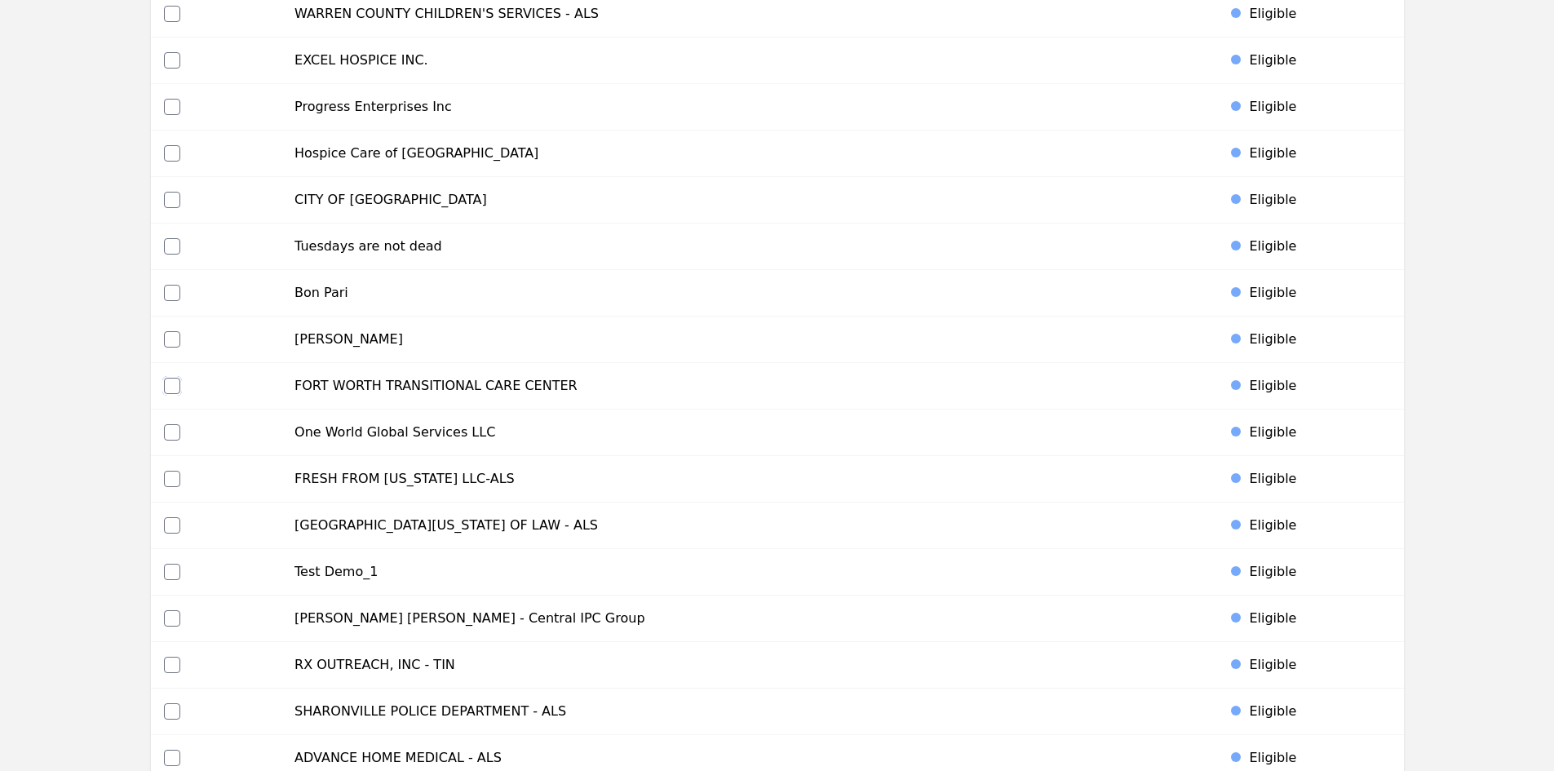
click at [168, 382] on input "checkbox" at bounding box center [172, 386] width 16 height 16
checkbox input "true"
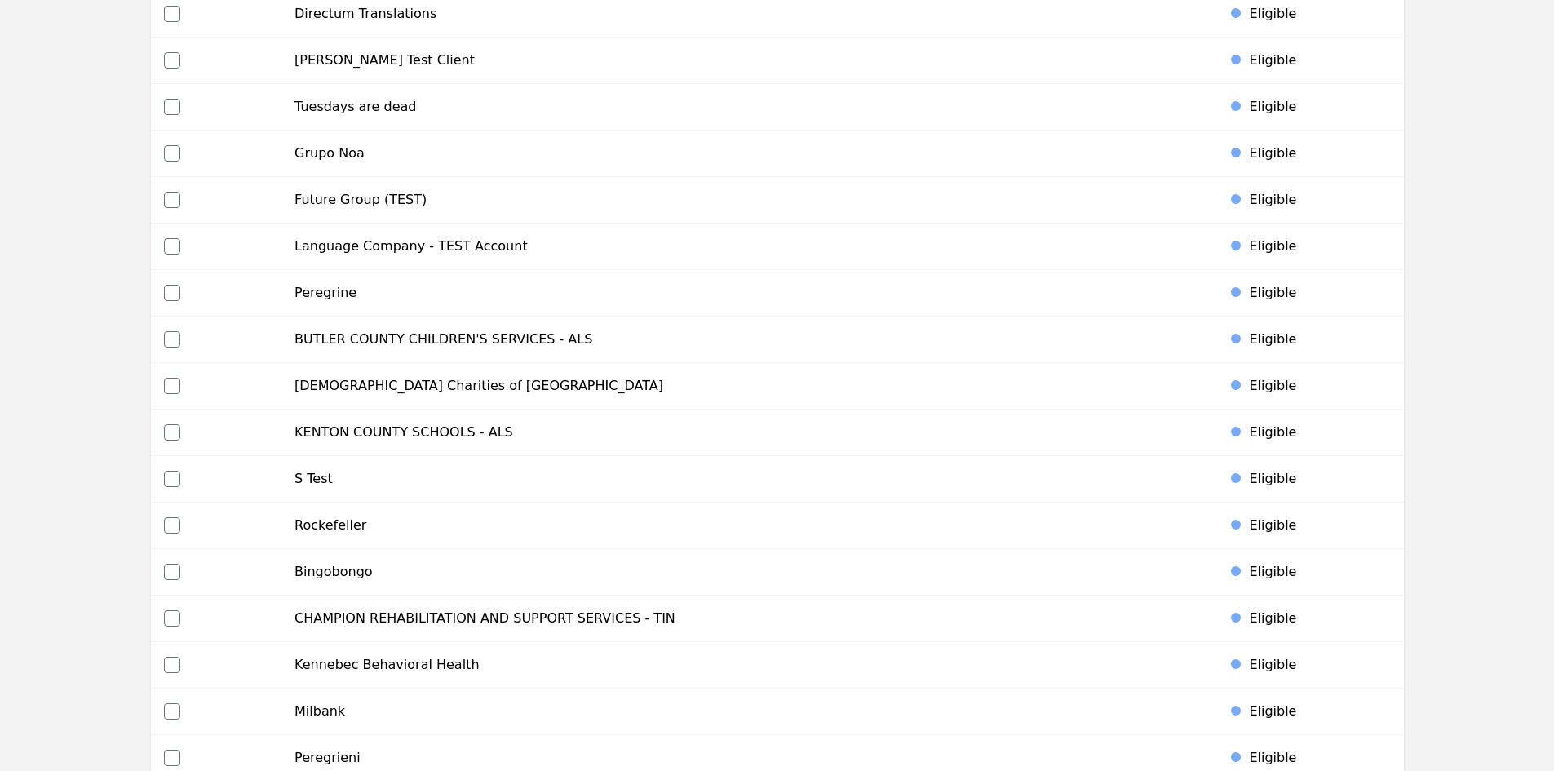
scroll to position [4503, 0]
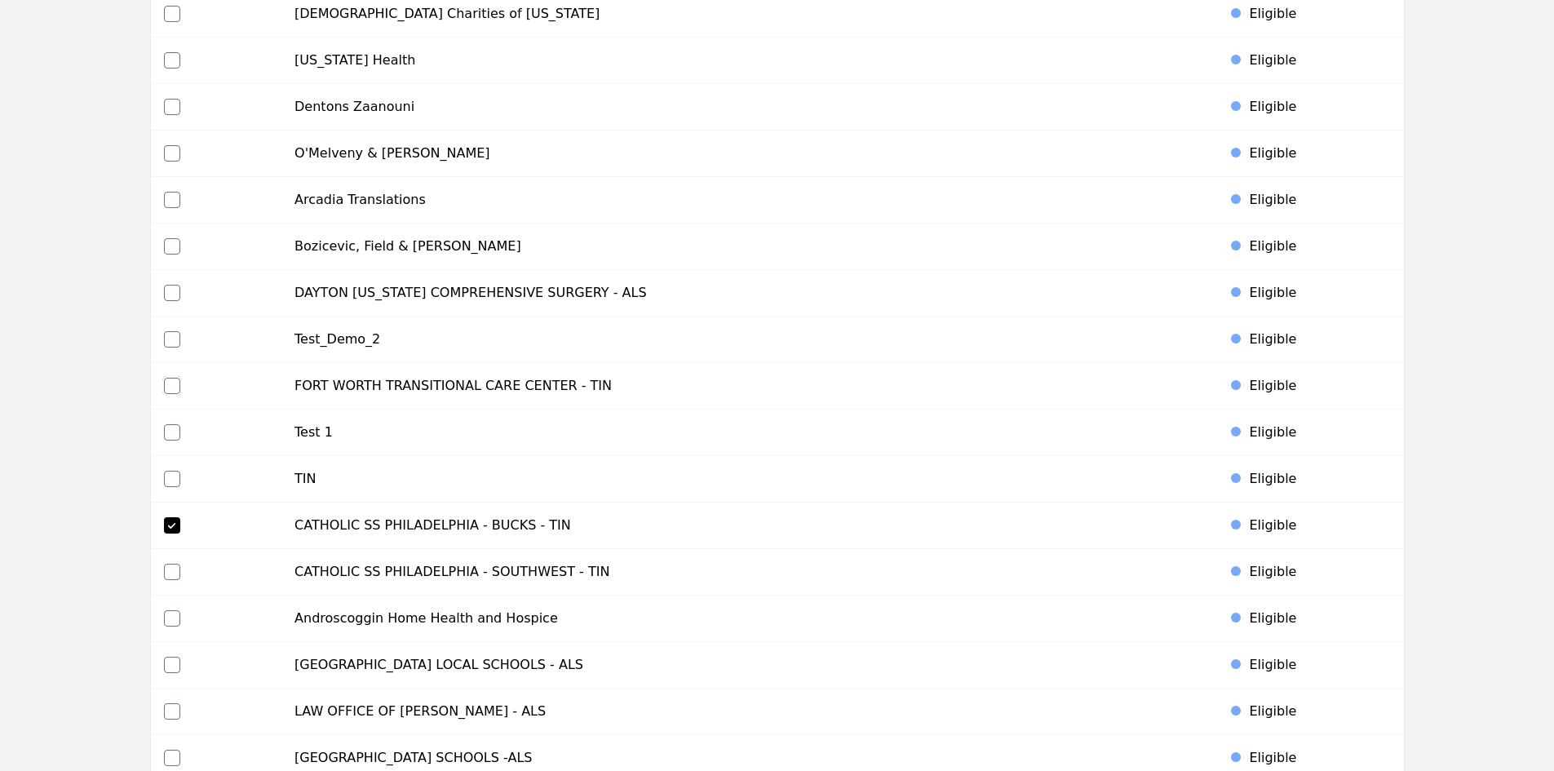
click at [170, 382] on input "checkbox" at bounding box center [172, 386] width 16 height 16
checkbox input "true"
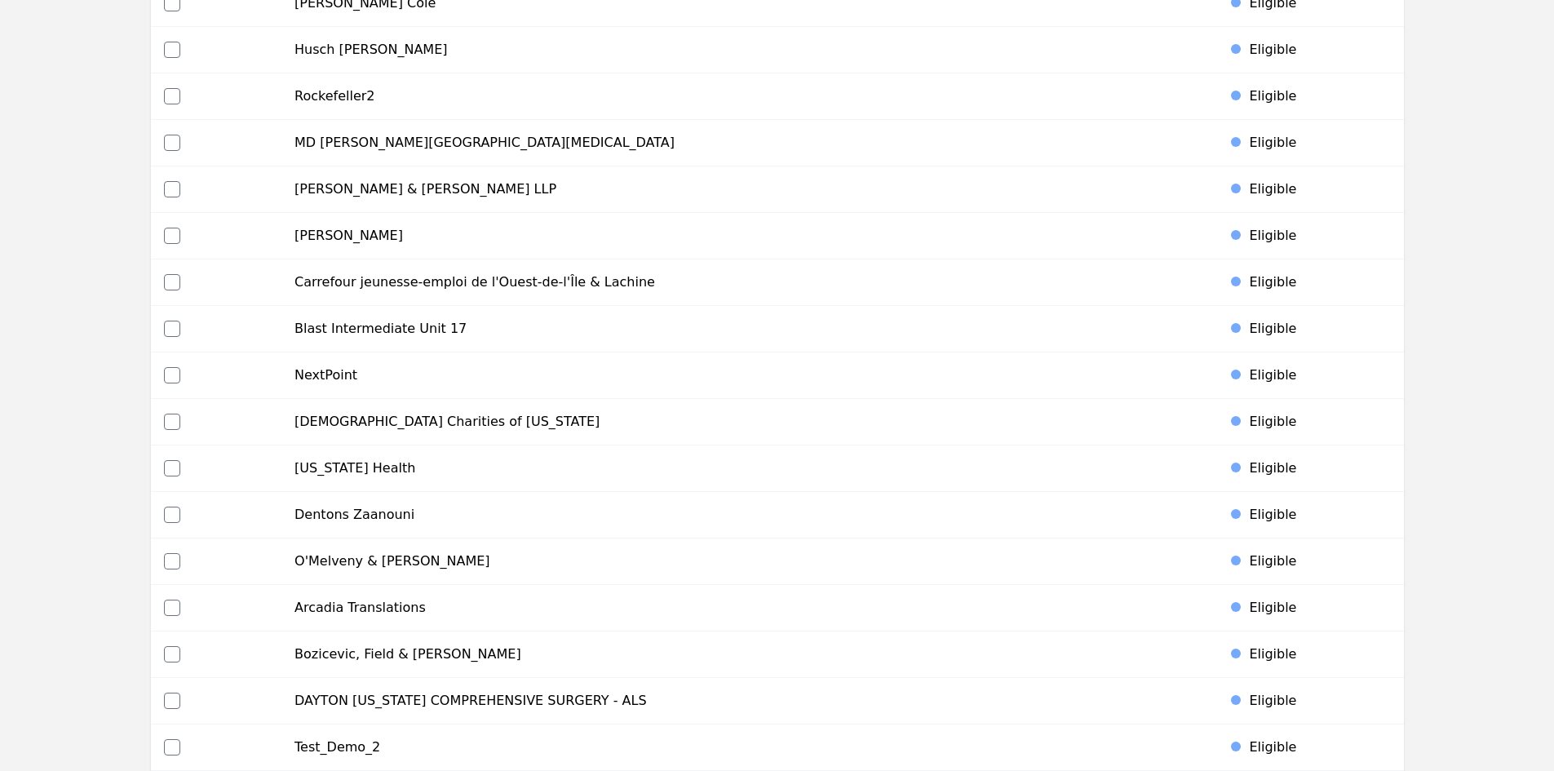
scroll to position [5805, 0]
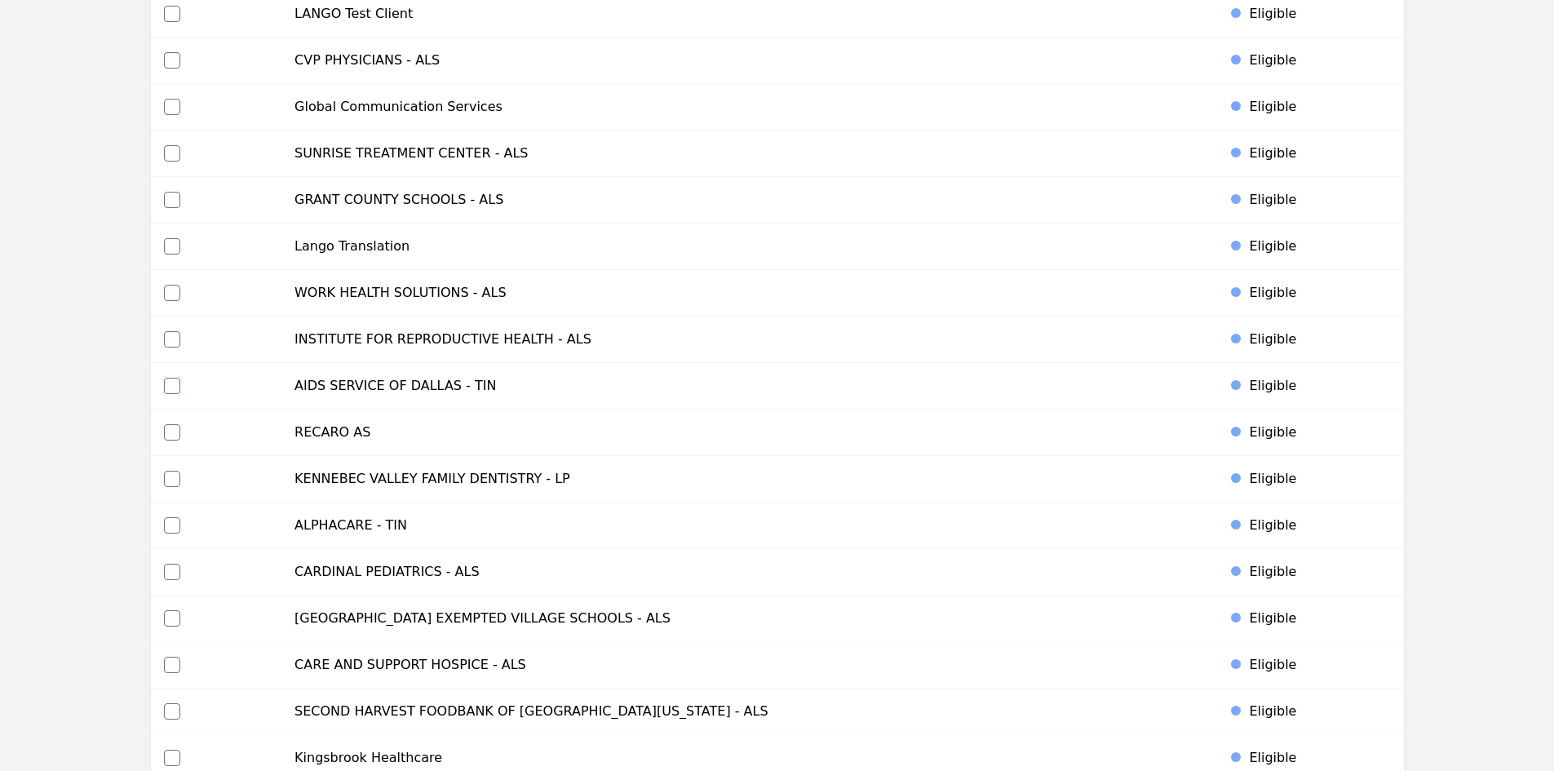
click at [171, 381] on input "checkbox" at bounding box center [172, 386] width 16 height 16
checkbox input "true"
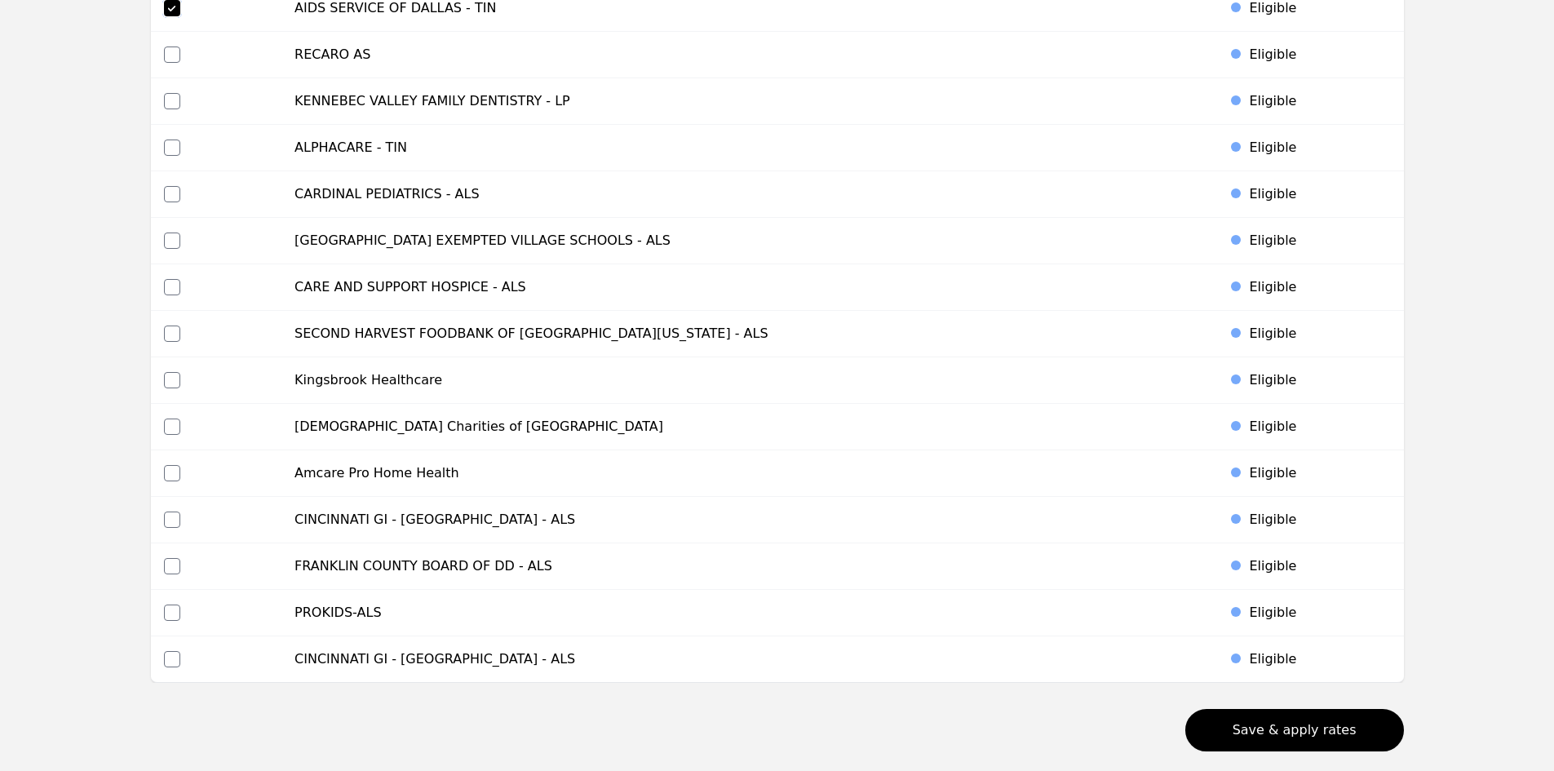
scroll to position [6270, 0]
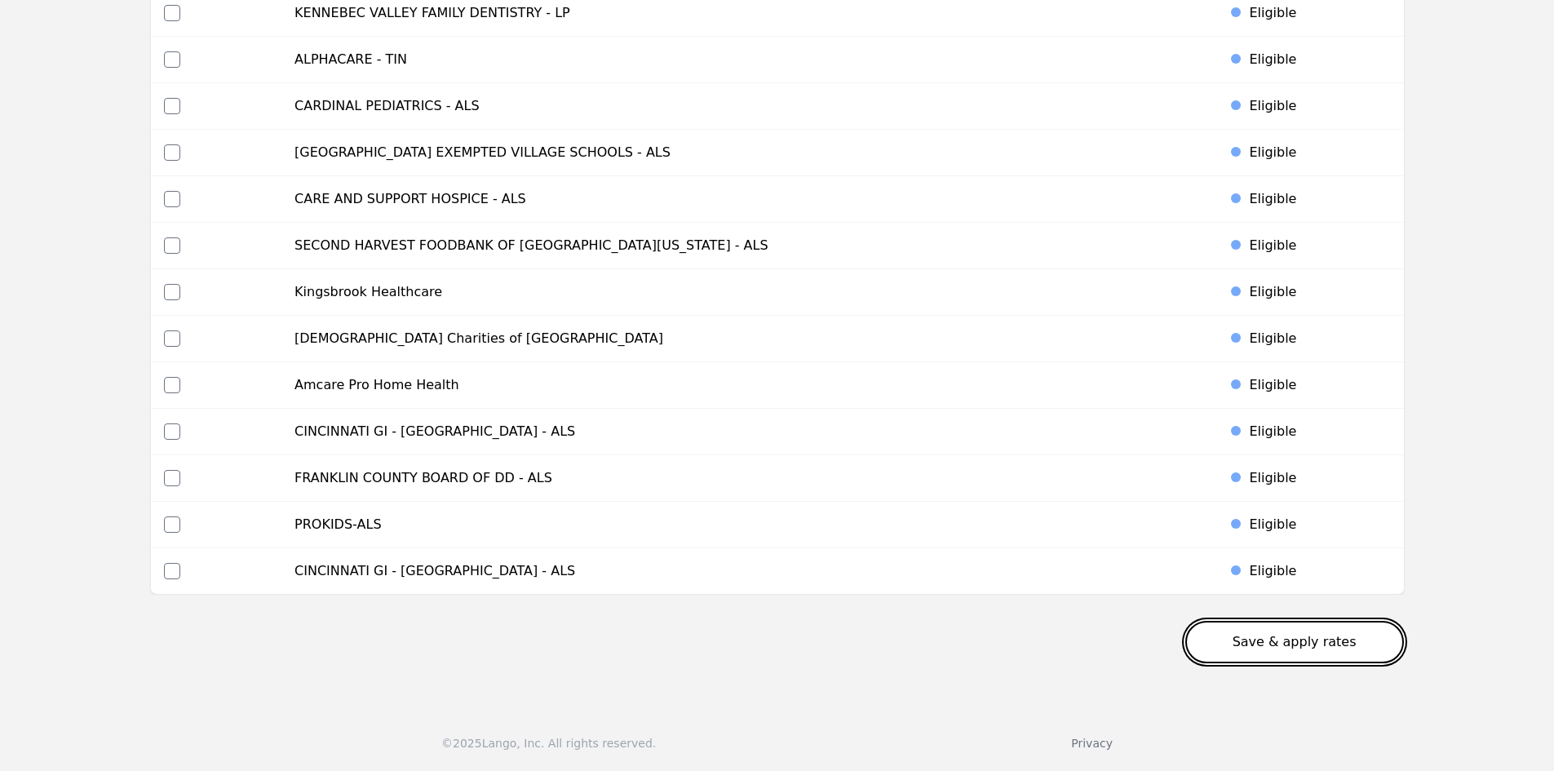
click at [1282, 639] on button "Save & apply rates" at bounding box center [1294, 642] width 219 height 42
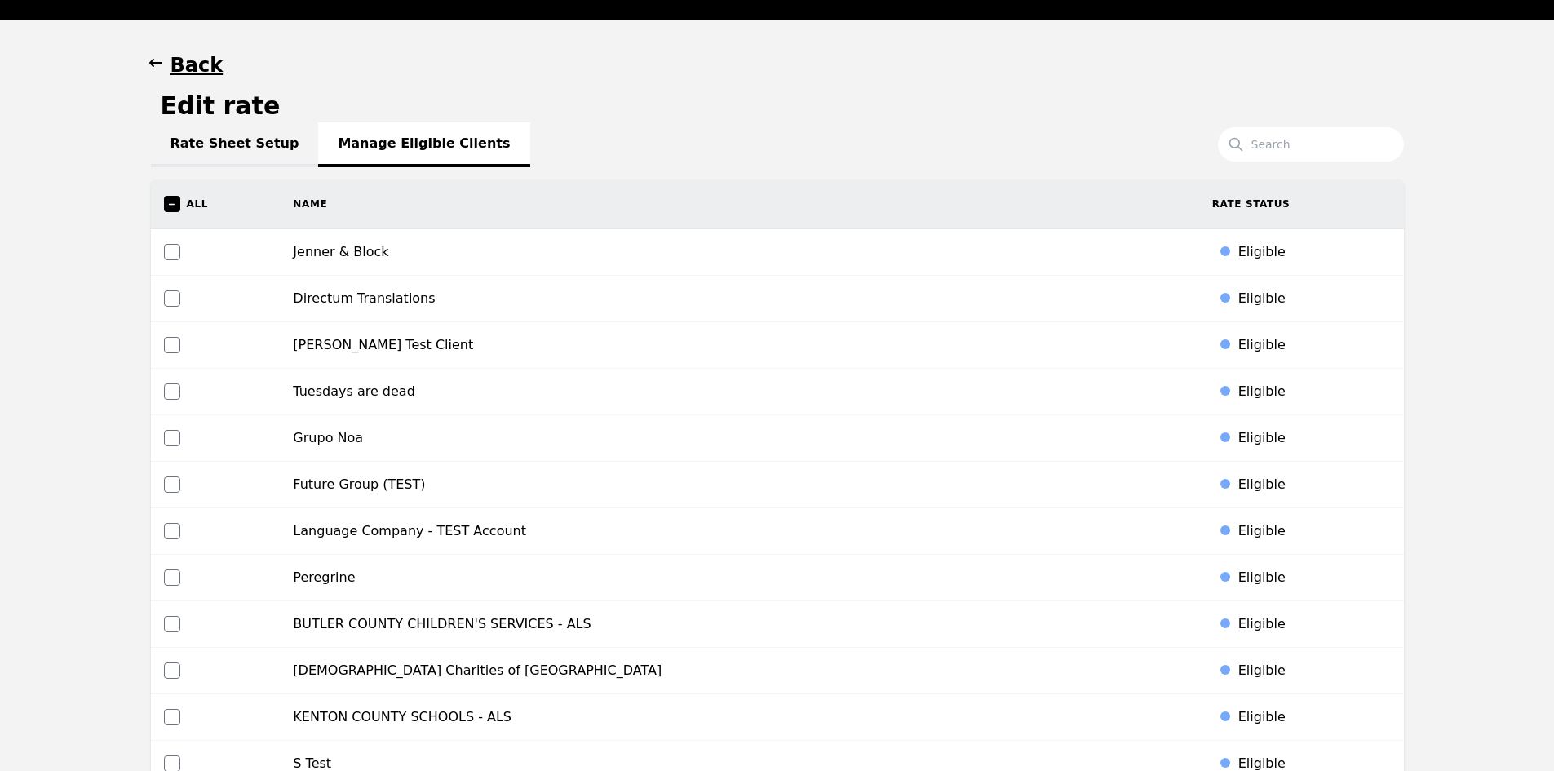
scroll to position [0, 0]
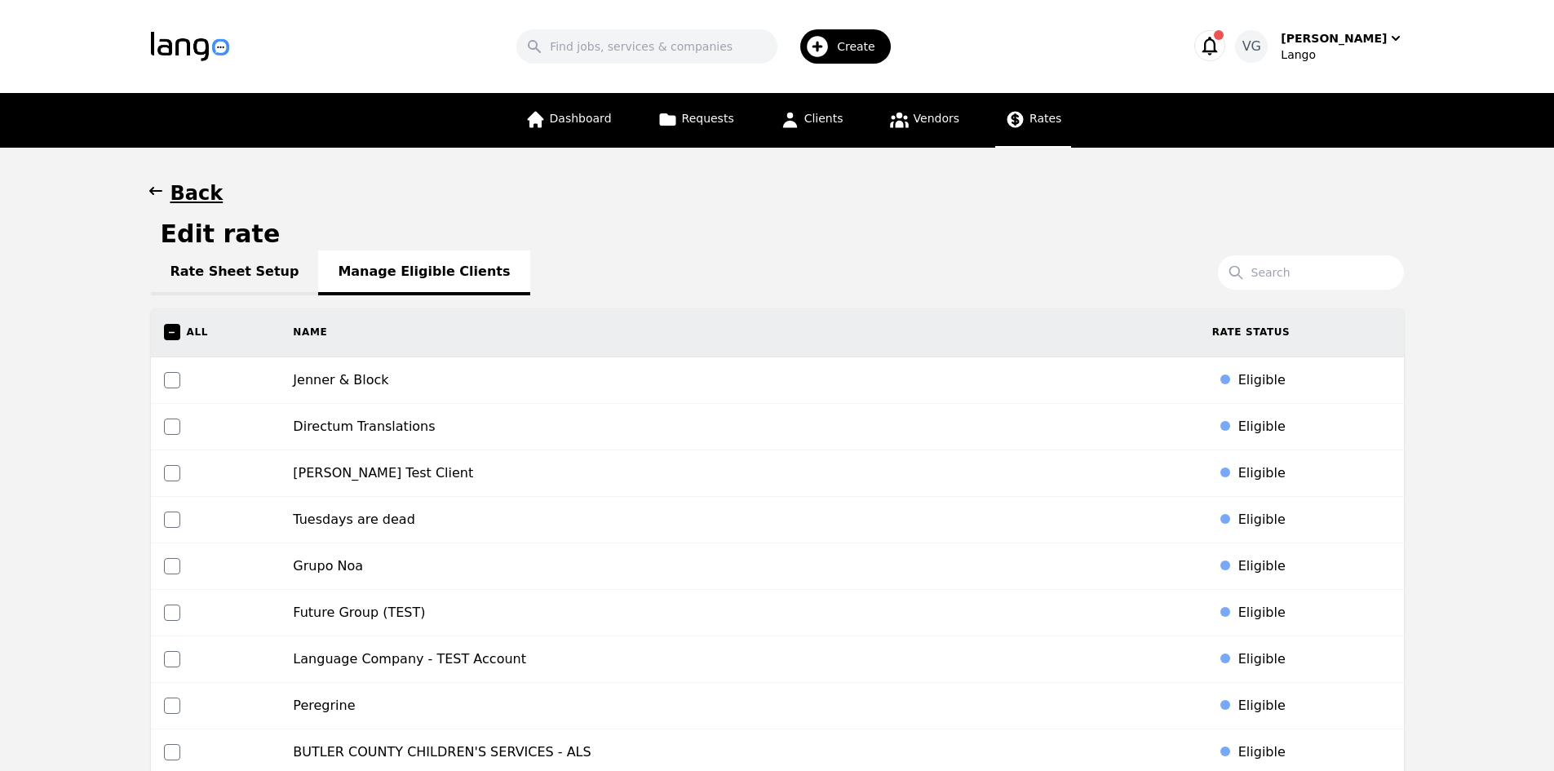
click at [1029, 118] on span "Rates" at bounding box center [1045, 118] width 32 height 13
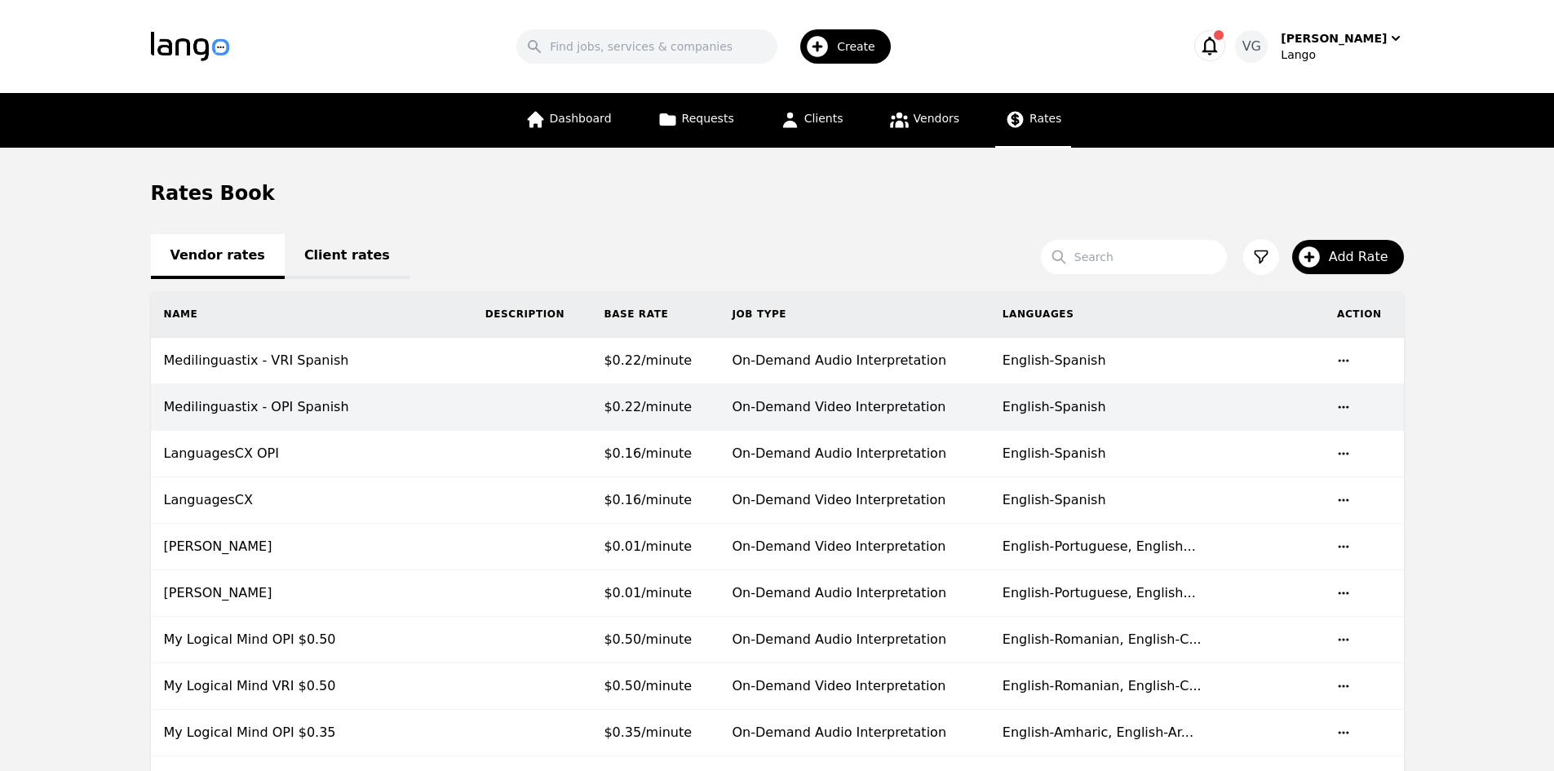
drag, startPoint x: 29, startPoint y: 491, endPoint x: 337, endPoint y: 416, distance: 316.5
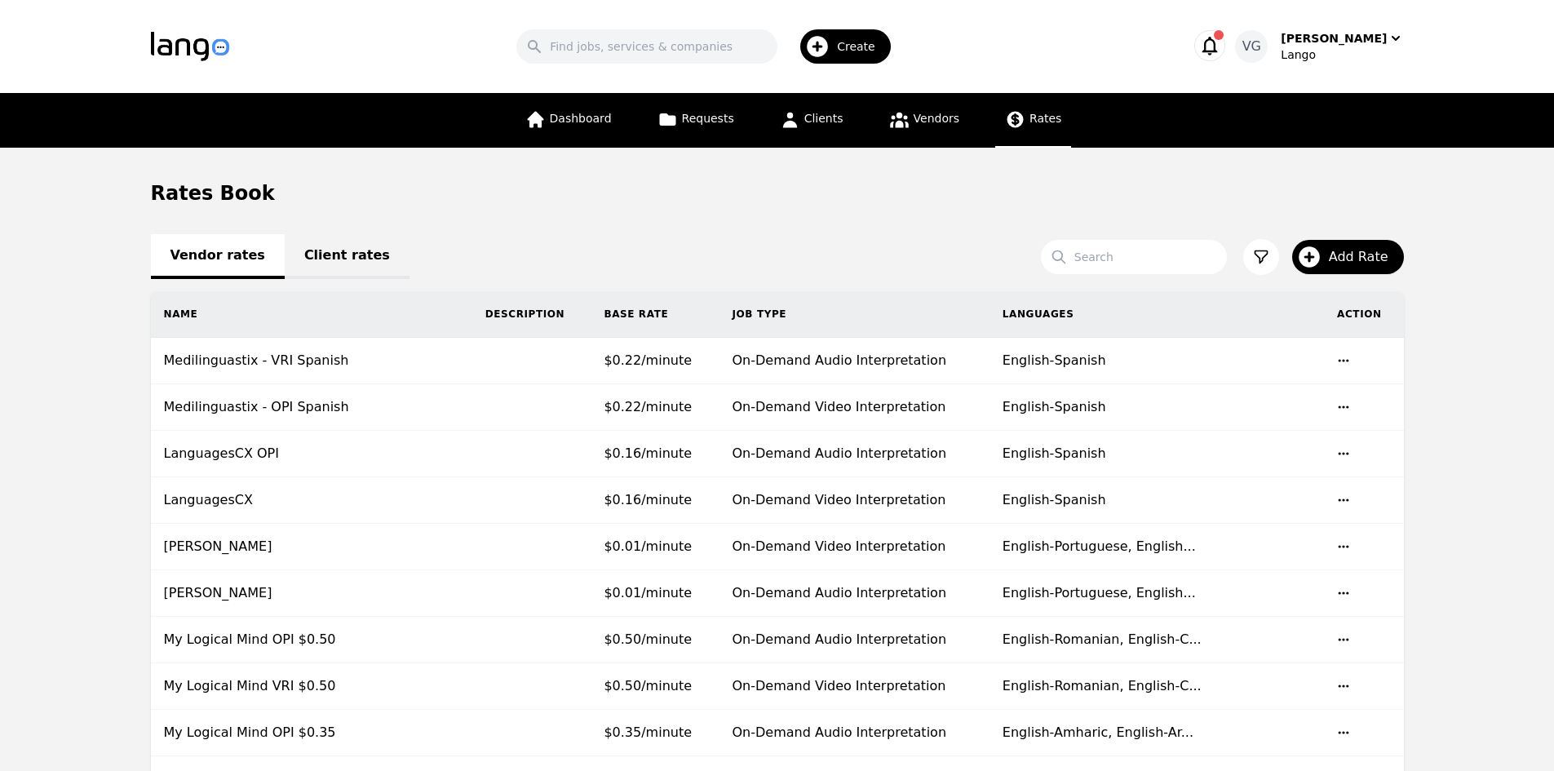
click at [288, 263] on link "Client rates" at bounding box center [347, 256] width 125 height 45
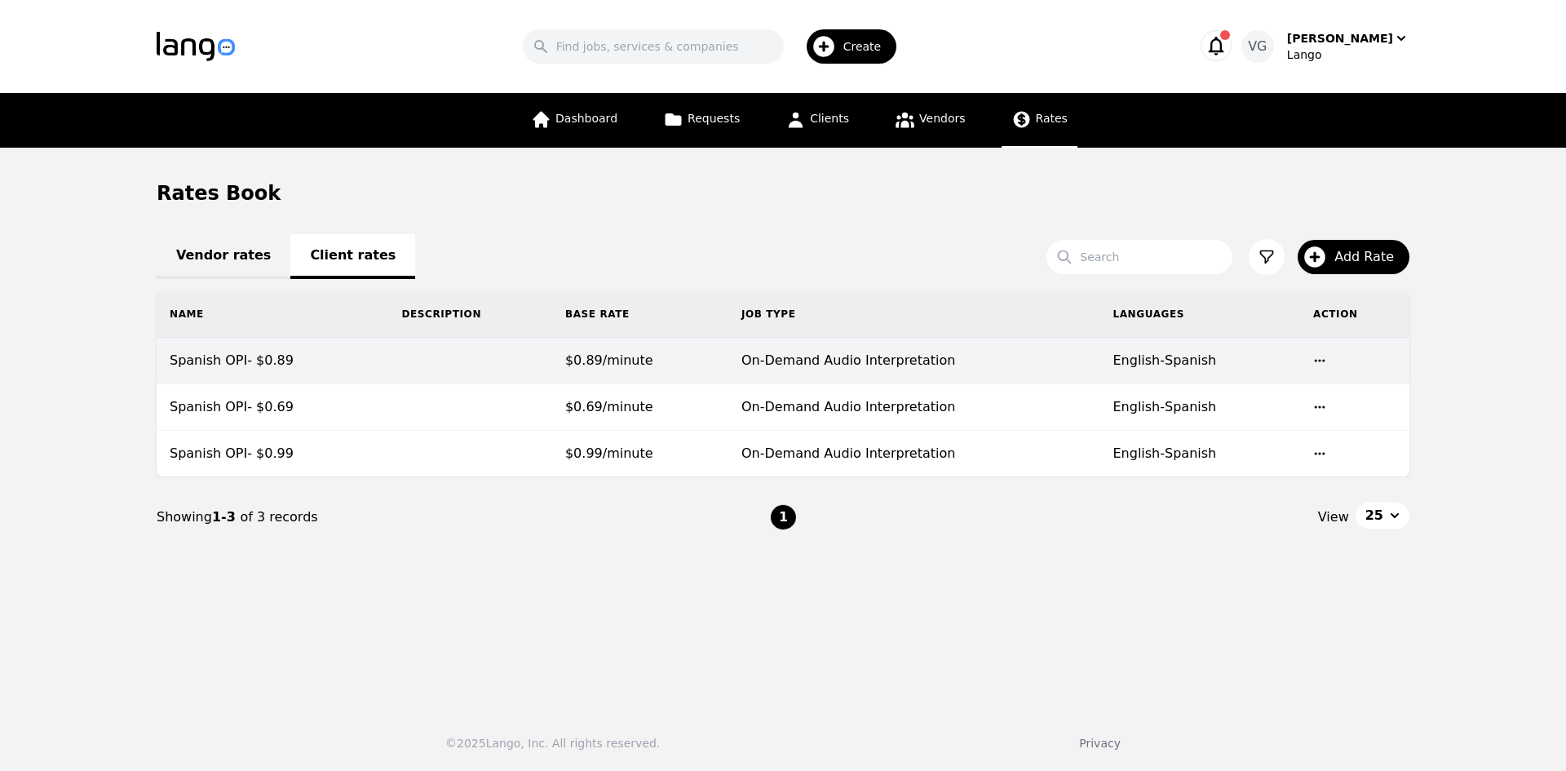
click at [409, 367] on td at bounding box center [469, 361] width 163 height 46
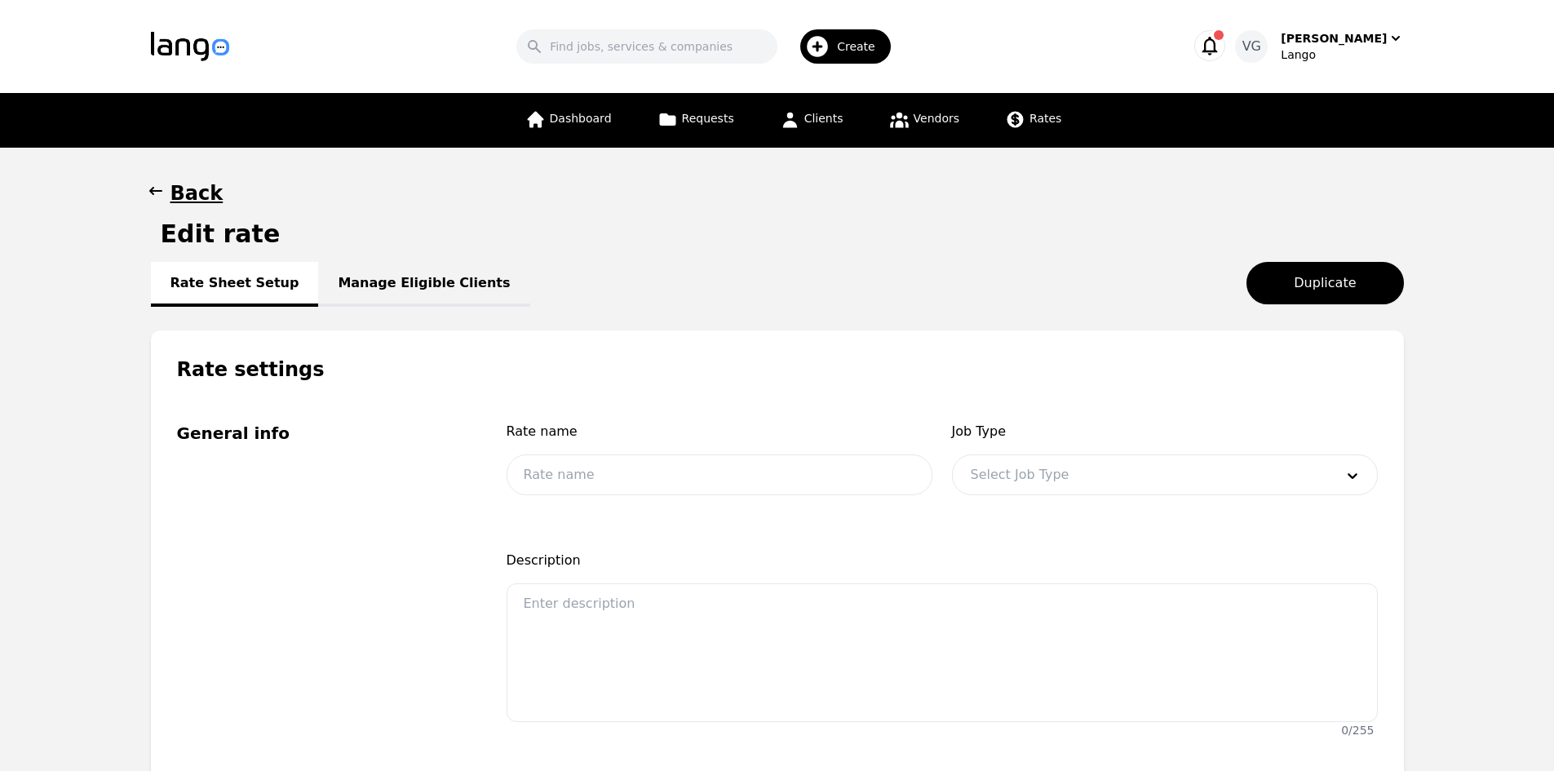
type input "Spanish OPI- $0.89"
type input "0.89"
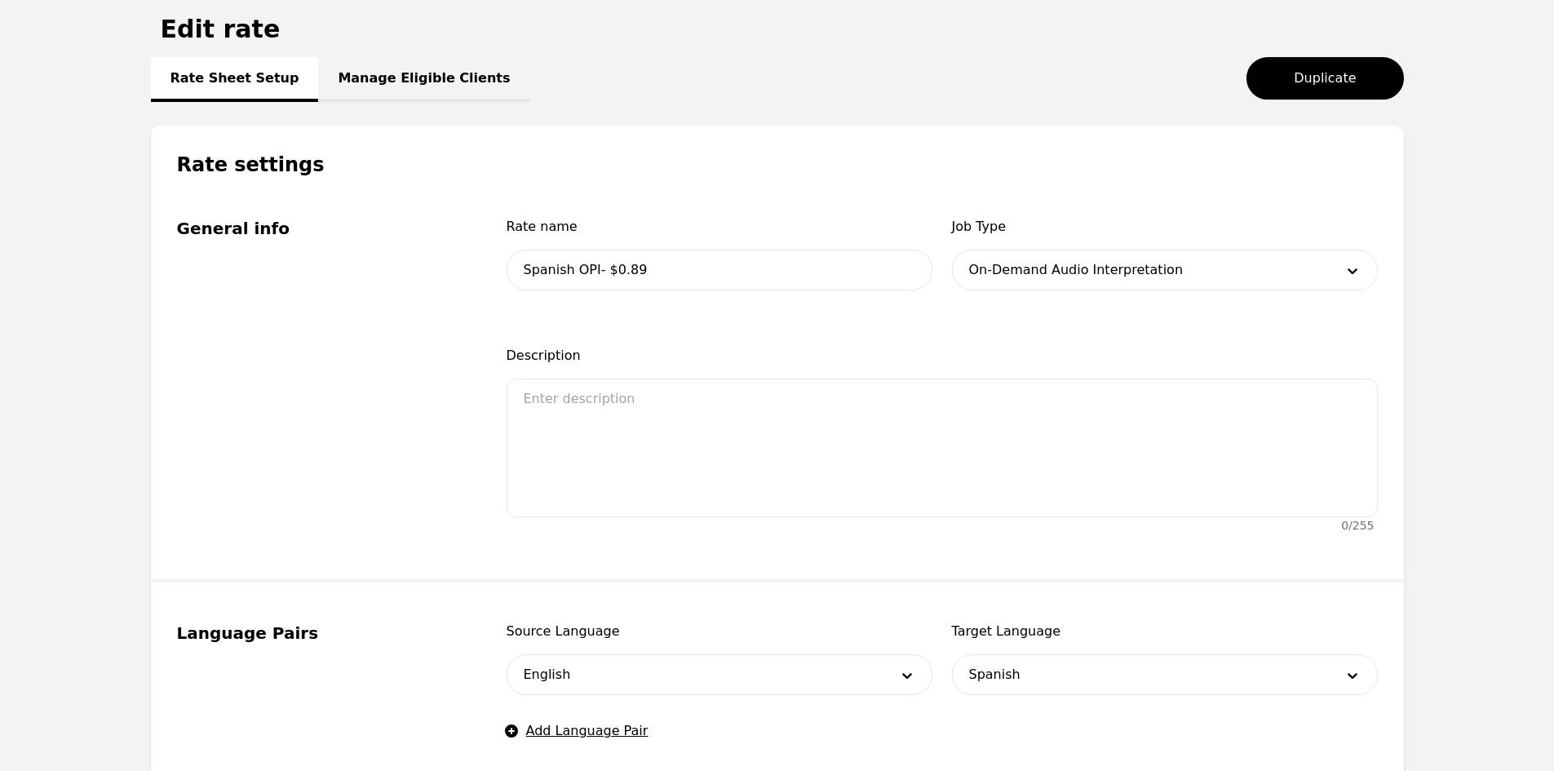
scroll to position [82, 0]
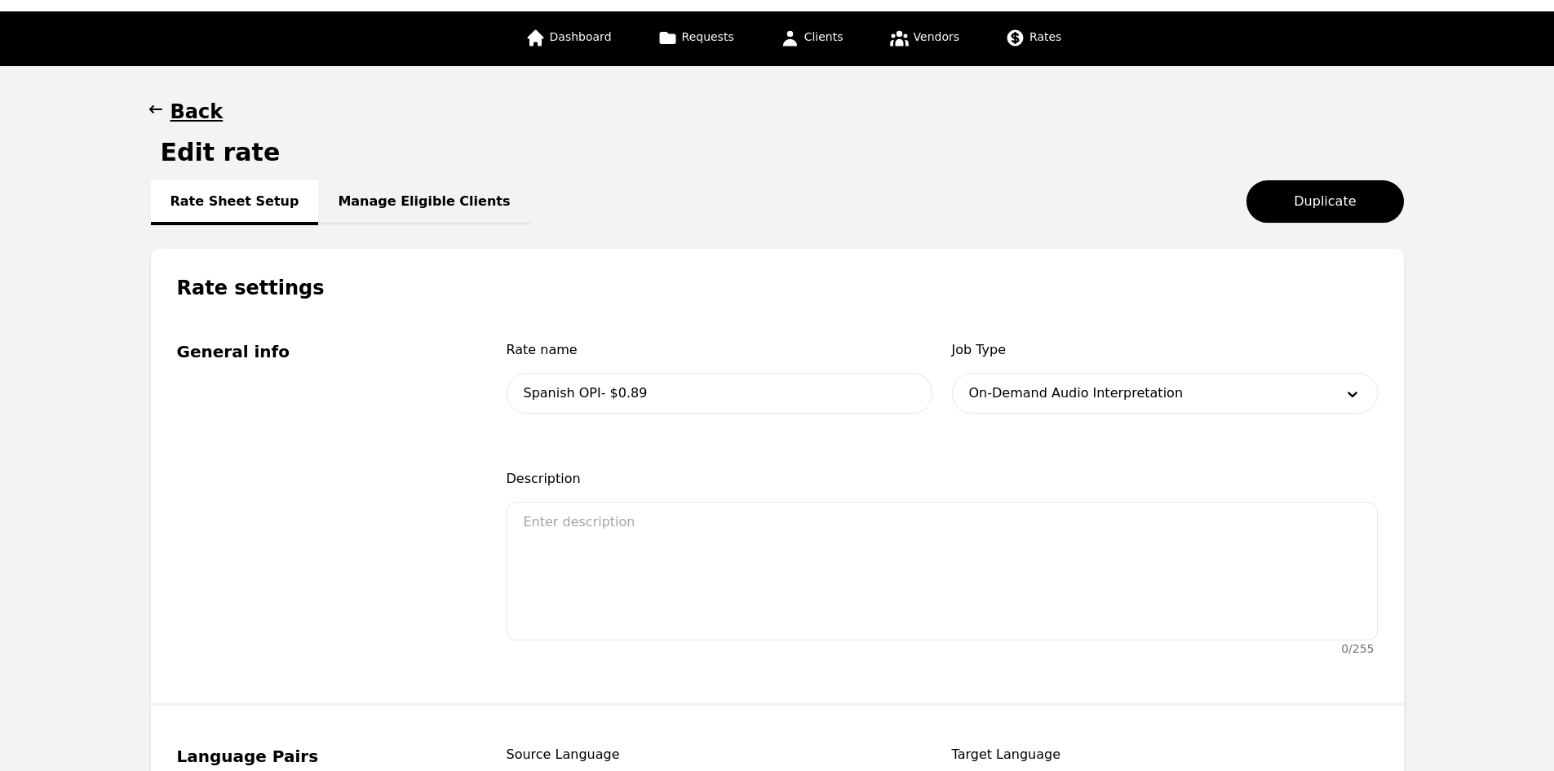
click at [396, 209] on link "Manage Eligible Clients" at bounding box center [423, 202] width 211 height 45
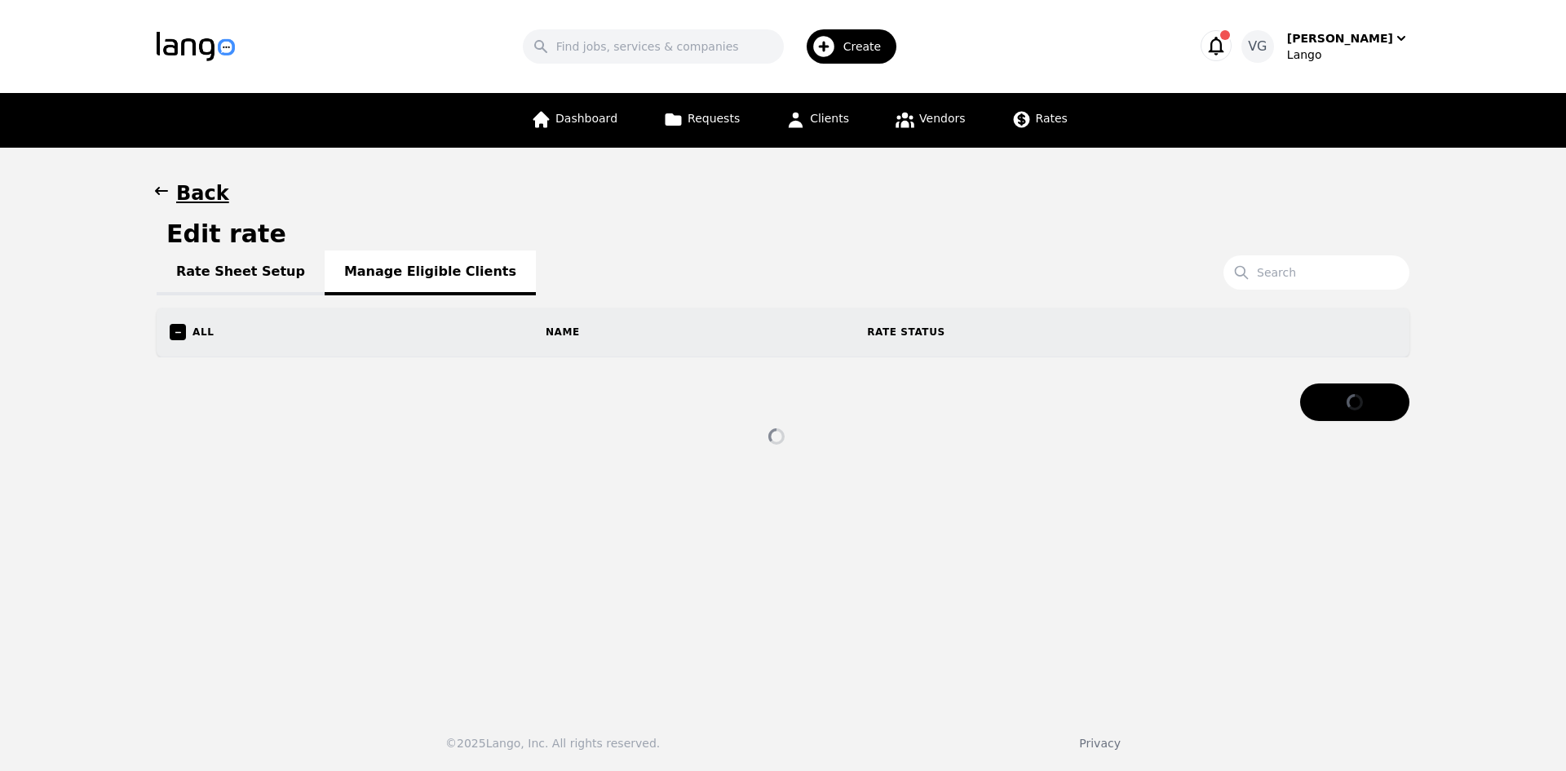
click at [240, 262] on link "Rate Sheet Setup" at bounding box center [241, 272] width 168 height 45
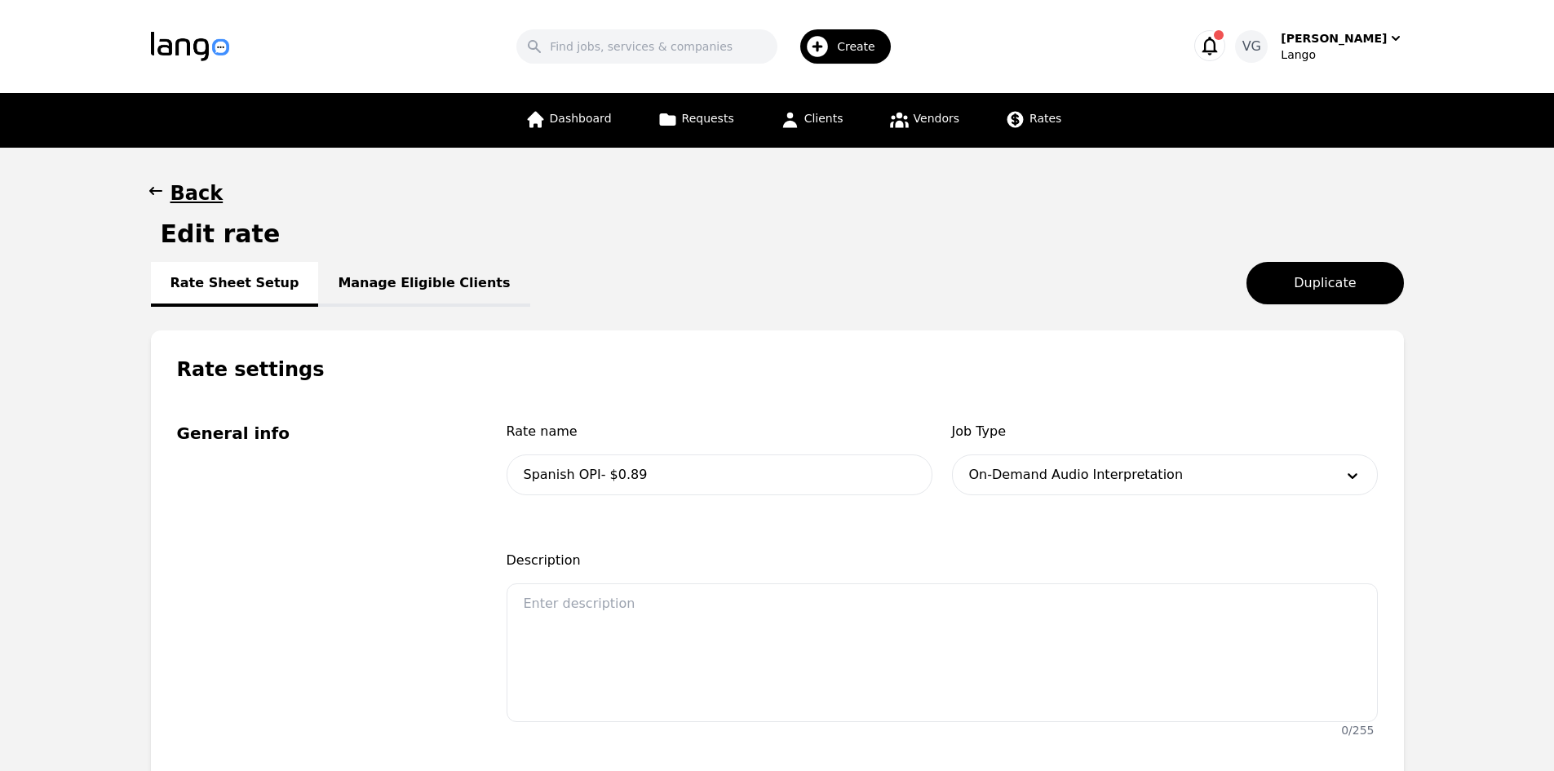
click at [416, 274] on link "Manage Eligible Clients" at bounding box center [423, 284] width 211 height 45
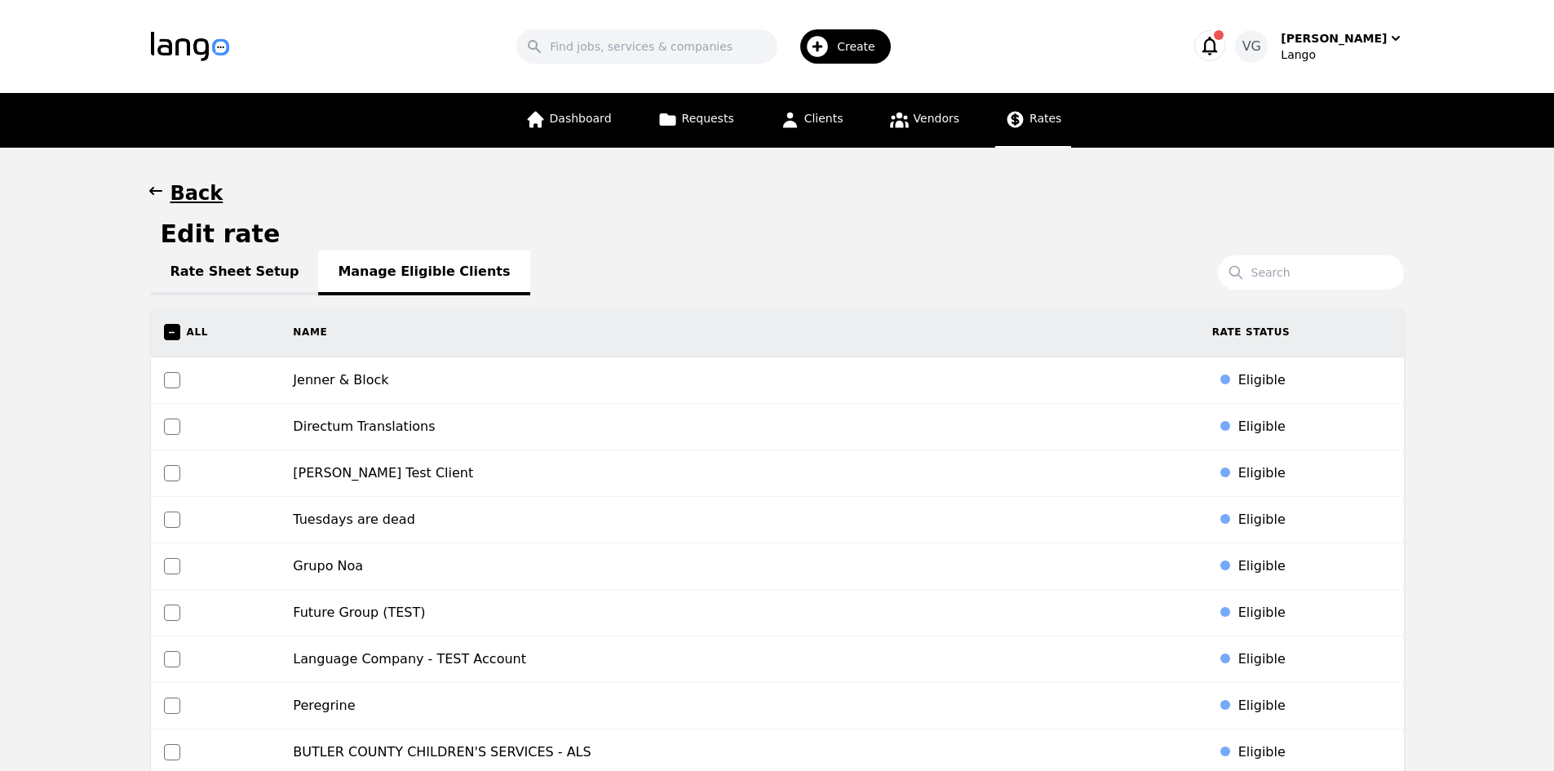
click at [1041, 130] on link "Rates" at bounding box center [1033, 120] width 76 height 55
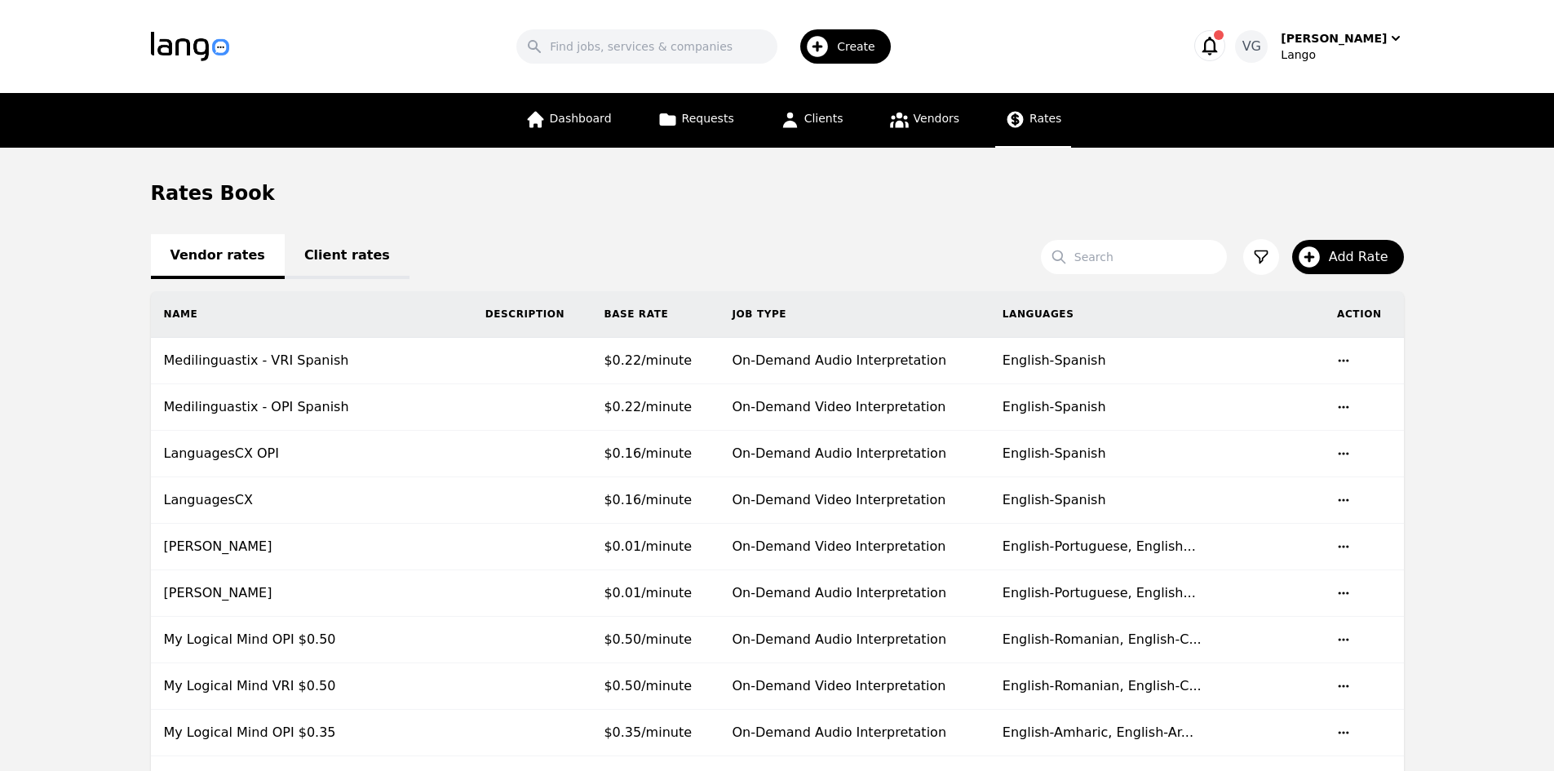
click at [320, 246] on link "Client rates" at bounding box center [347, 256] width 125 height 45
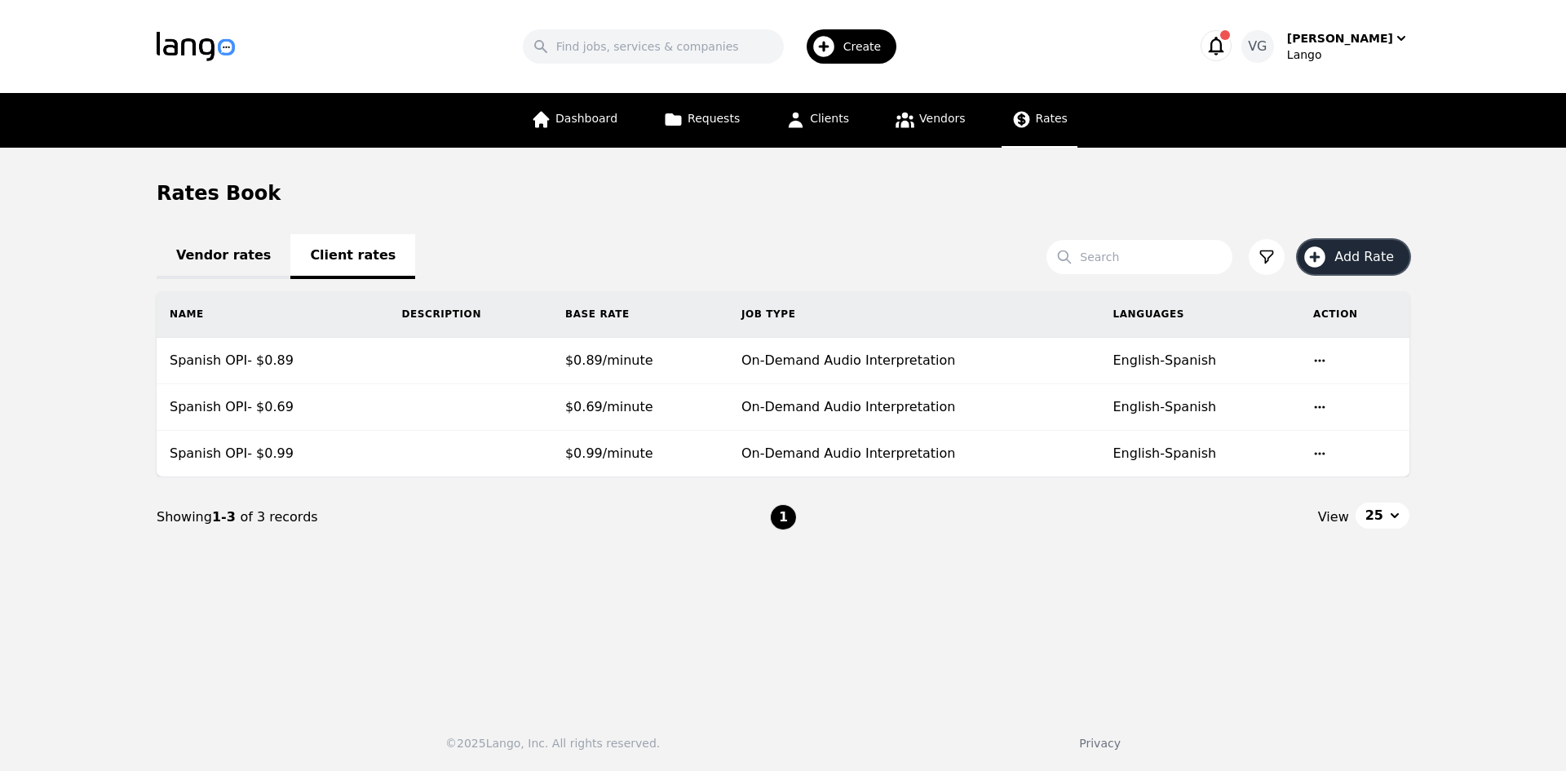
click at [1334, 254] on button "Add Rate" at bounding box center [1353, 257] width 112 height 34
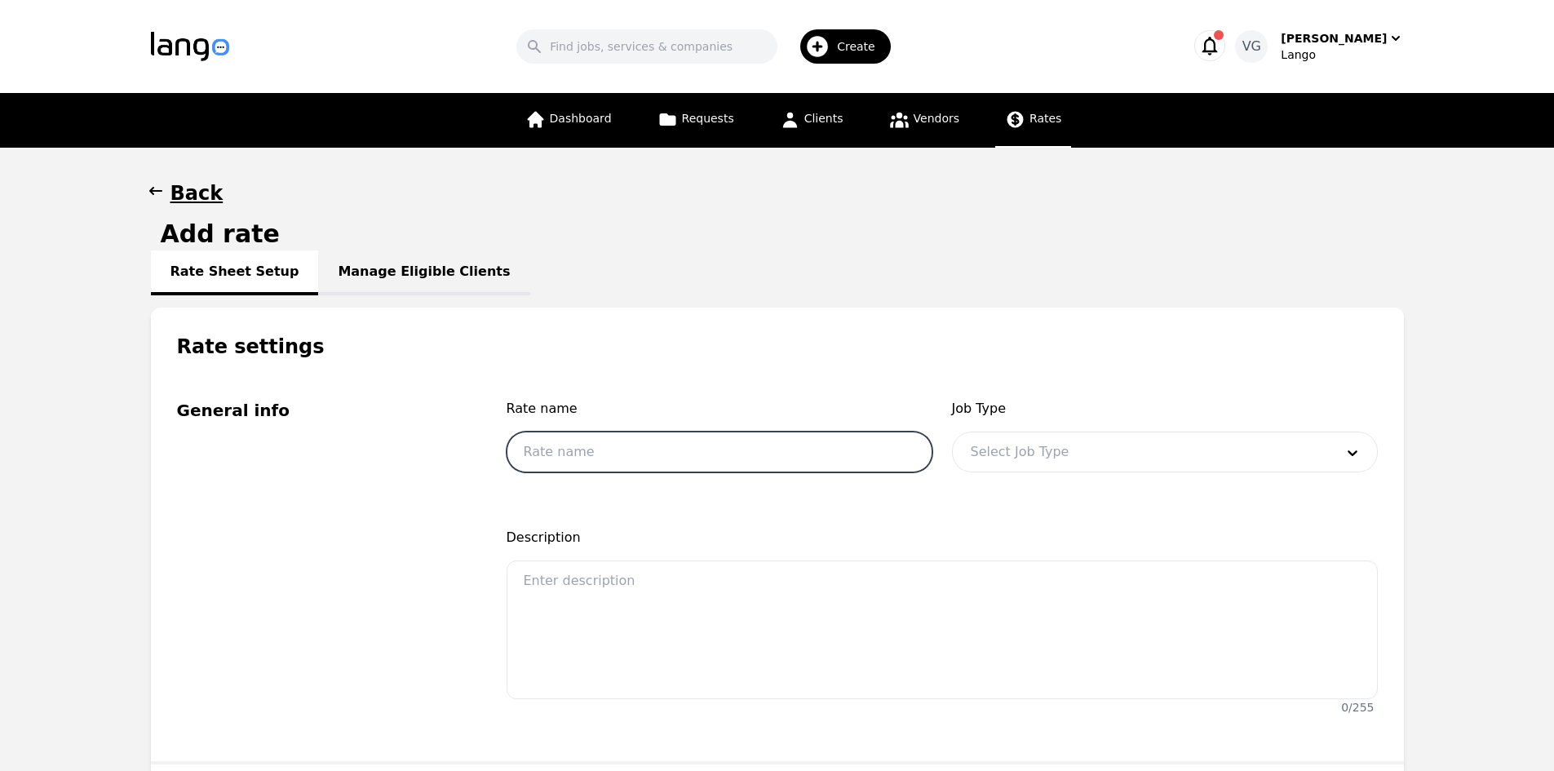
click at [641, 447] on input "text" at bounding box center [719, 451] width 426 height 41
drag, startPoint x: 636, startPoint y: 453, endPoint x: 618, endPoint y: 453, distance: 17.9
click at [618, 453] on input "Spanish OPI- $0.99" at bounding box center [719, 451] width 426 height 41
click at [677, 448] on input "Spanish OPI- $0." at bounding box center [719, 451] width 426 height 41
type input "Spanish OPI- $1.10"
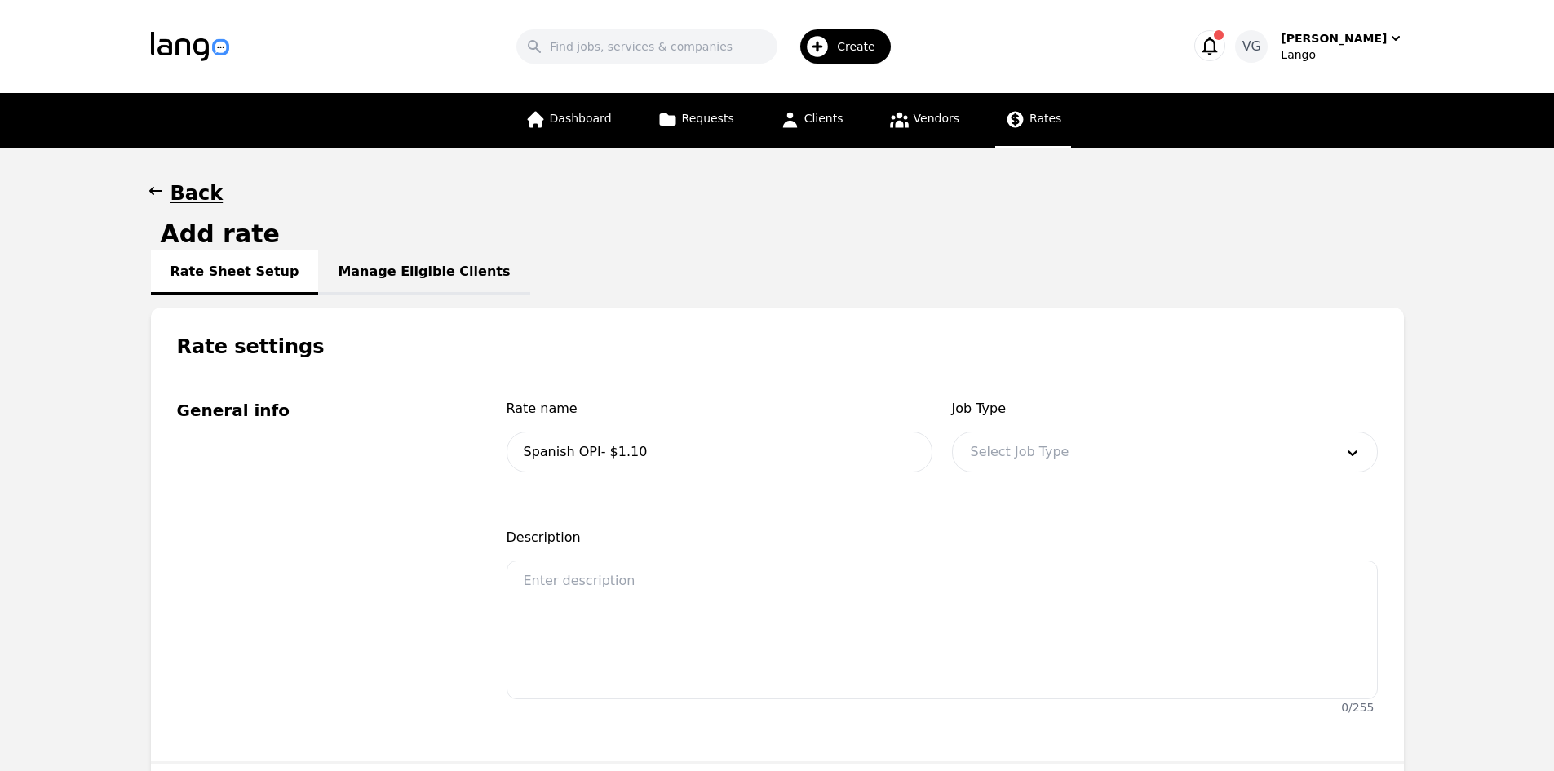
click at [1088, 441] on div at bounding box center [1140, 451] width 375 height 39
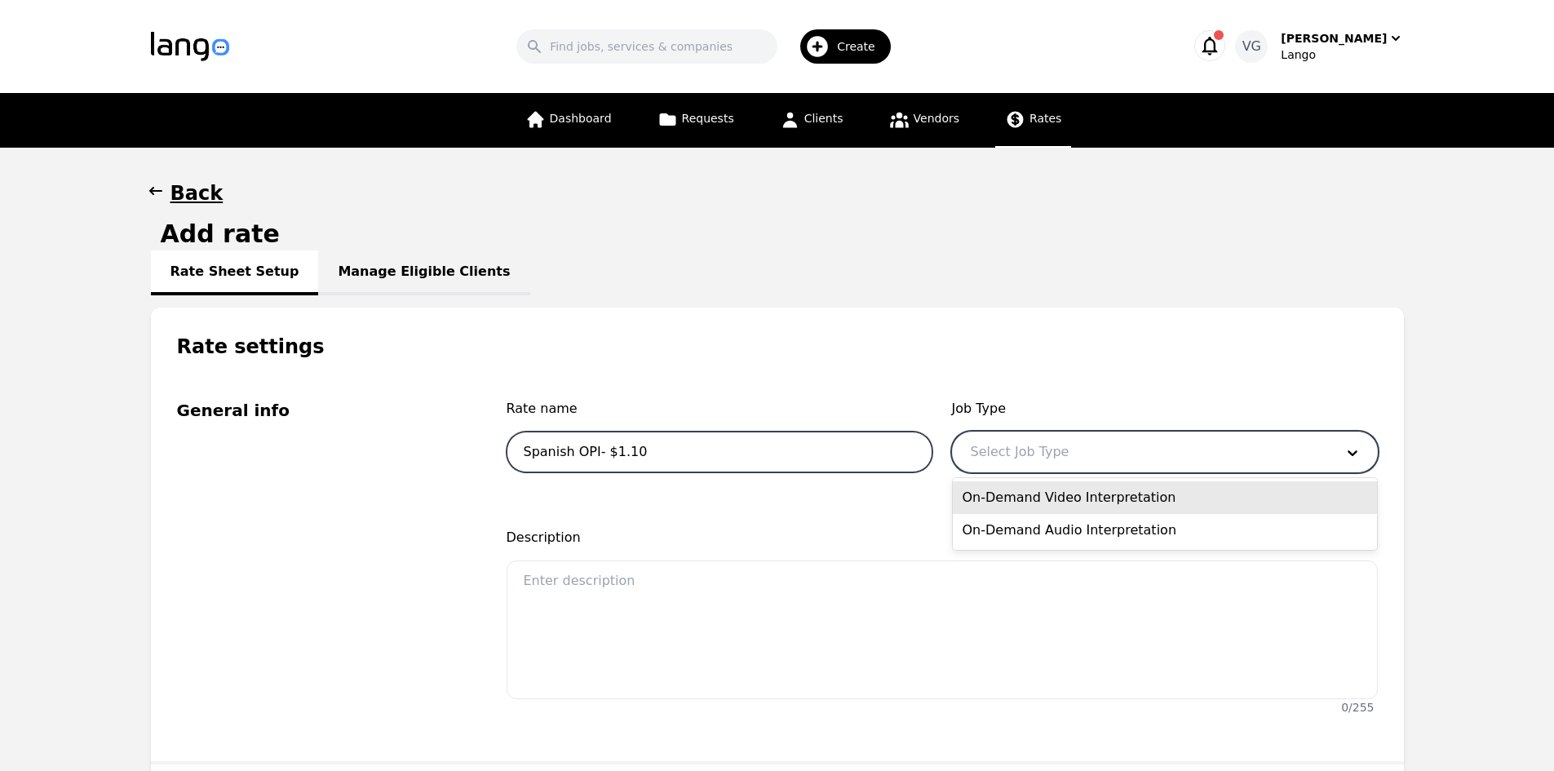
click at [798, 462] on input "Spanish OPI- $1.10" at bounding box center [719, 451] width 426 height 41
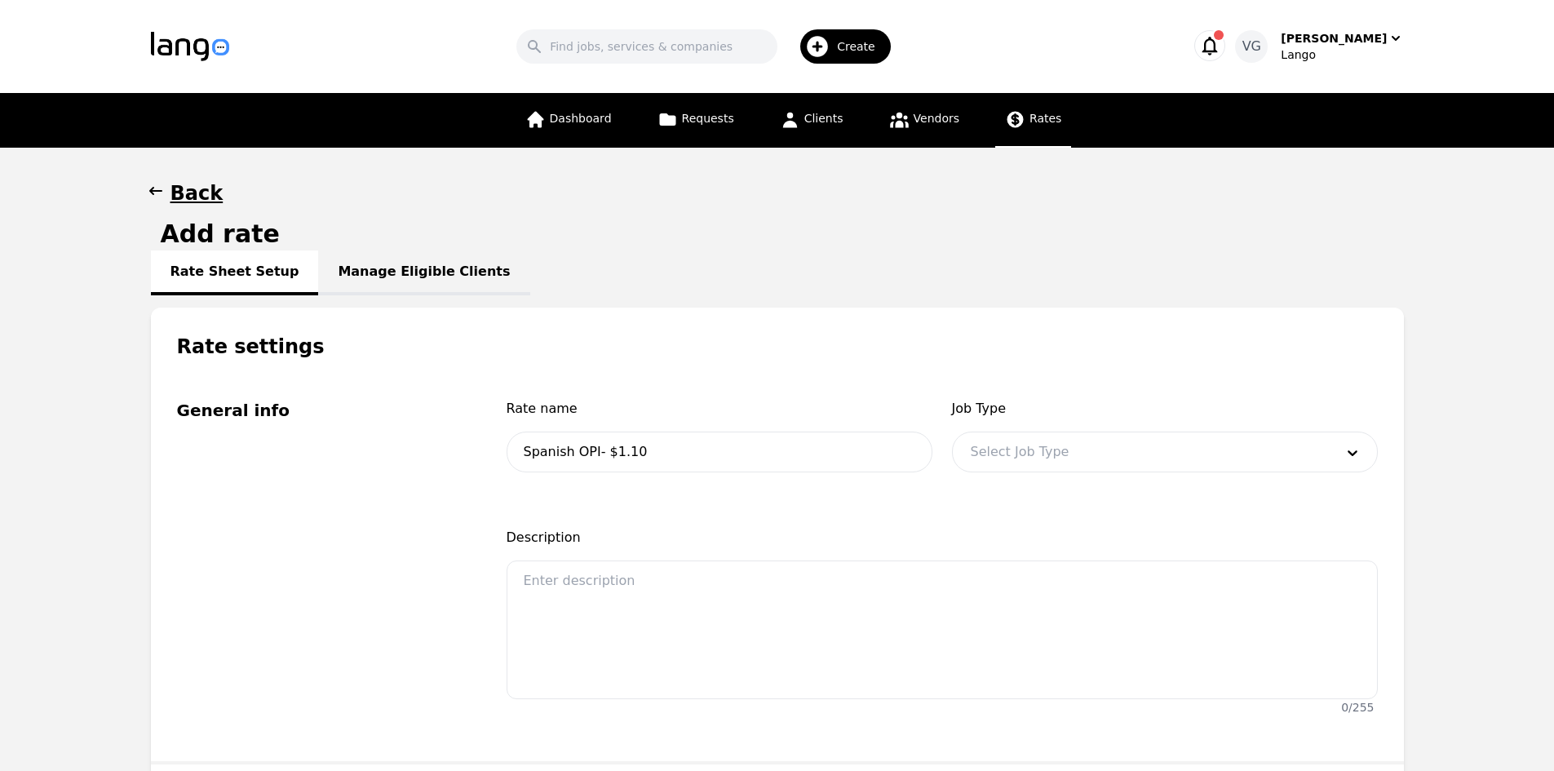
click at [1035, 450] on div at bounding box center [1140, 451] width 375 height 39
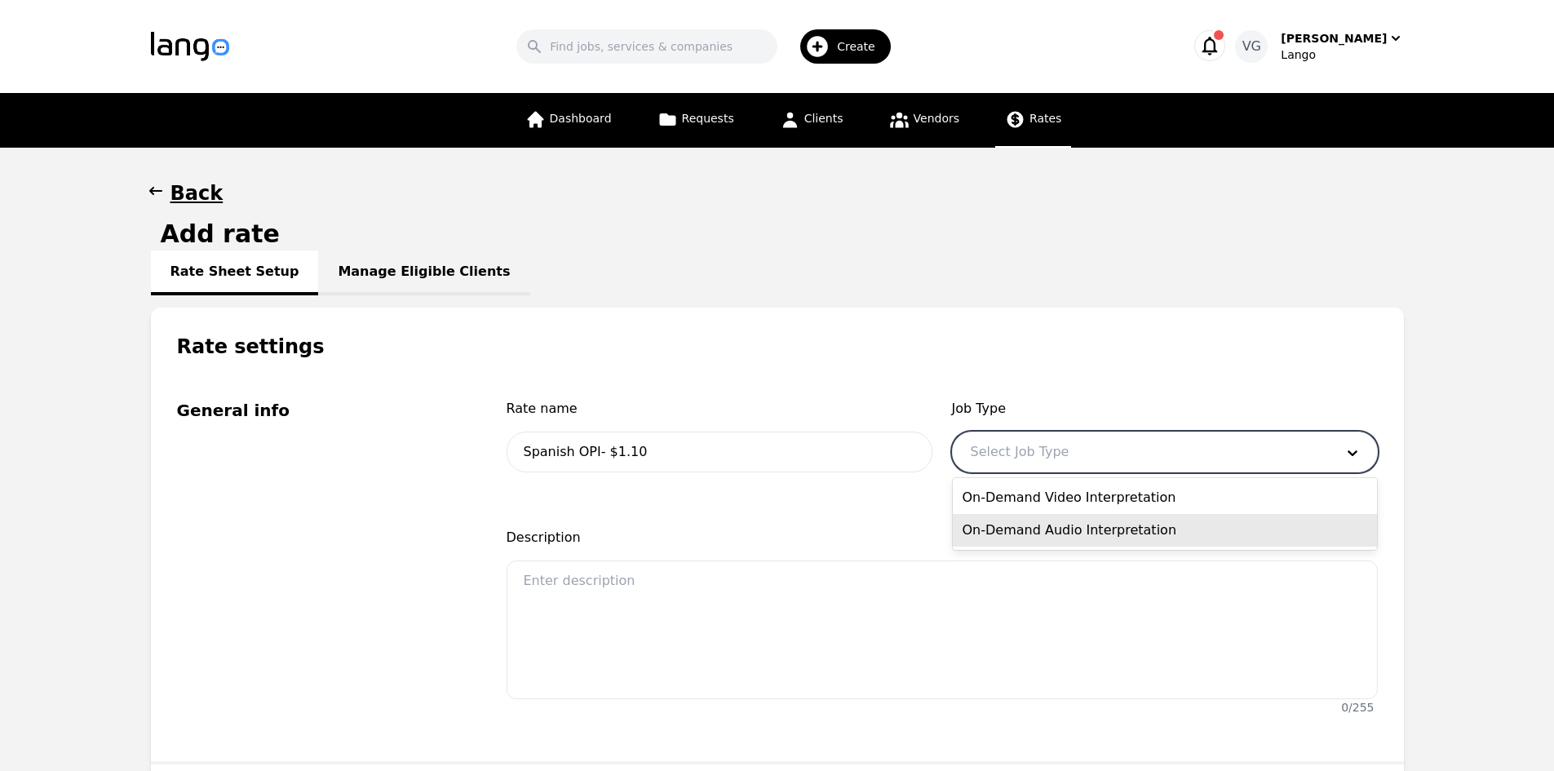
click at [1064, 528] on div "On-Demand Audio Interpretation" at bounding box center [1165, 530] width 424 height 33
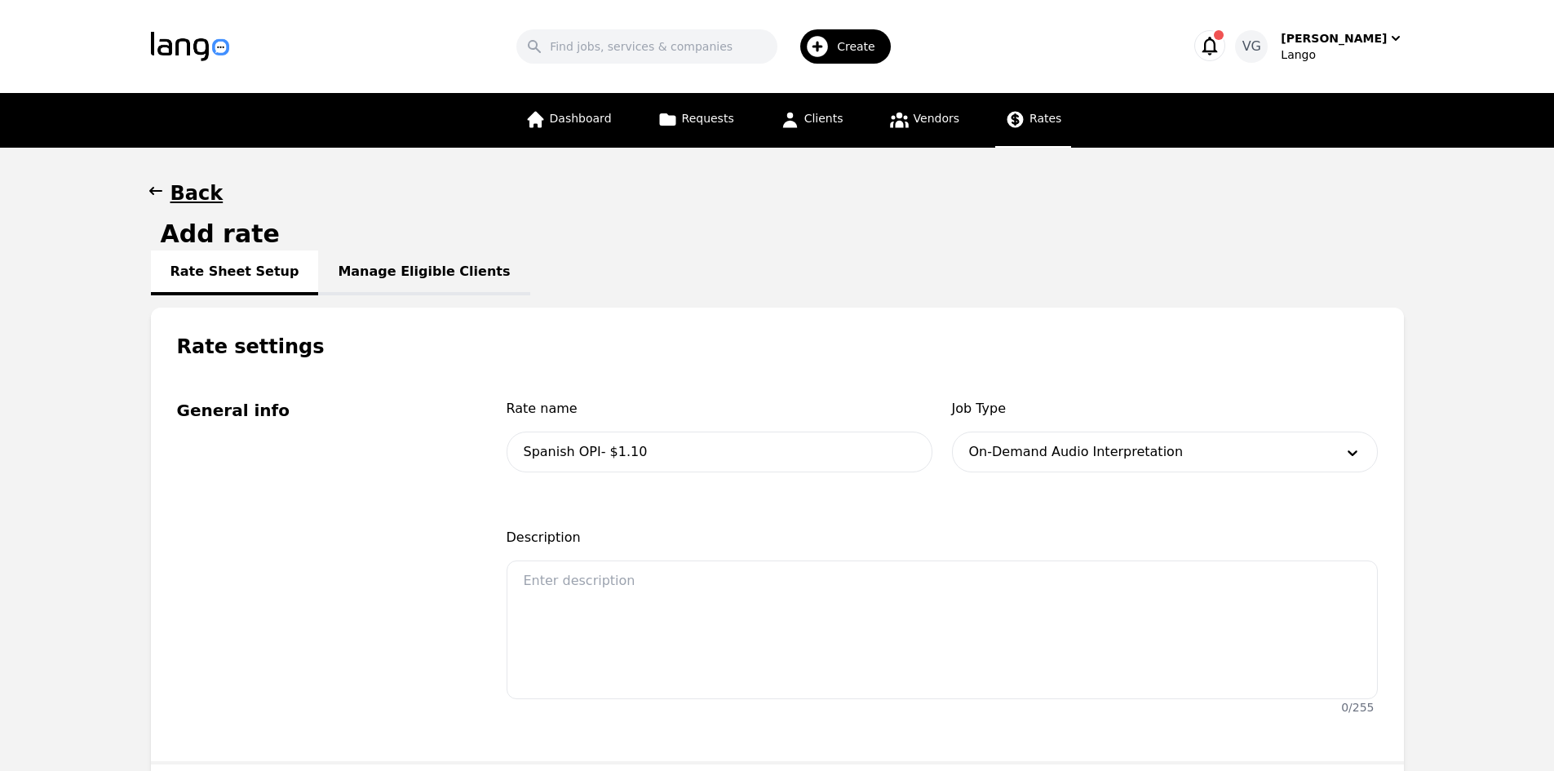
click at [513, 723] on fieldset "General info Rate name Spanish OPI- $1.10 Job Type On-Demand Audio Interpretati…" at bounding box center [777, 562] width 1253 height 404
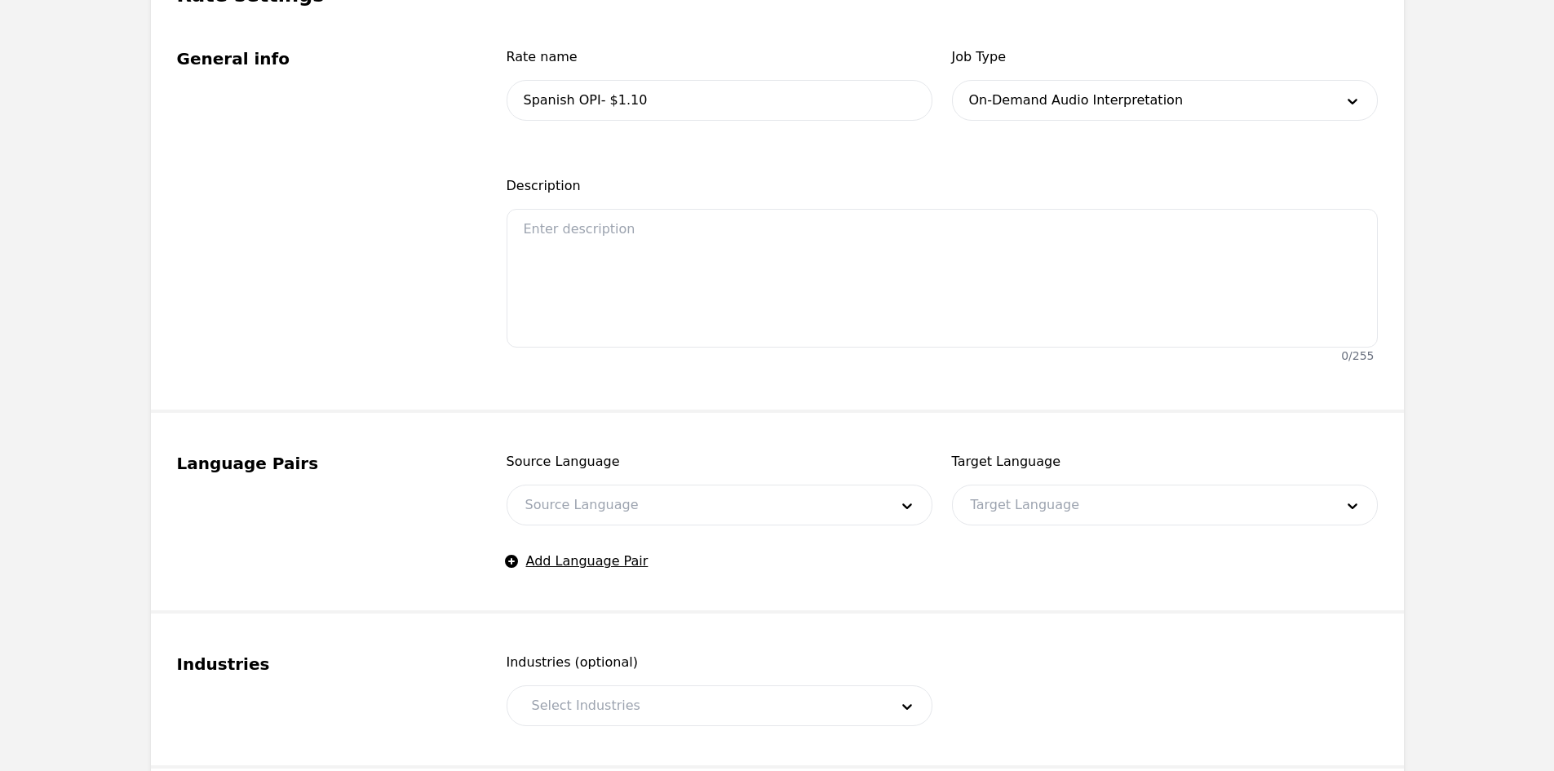
scroll to position [326, 0]
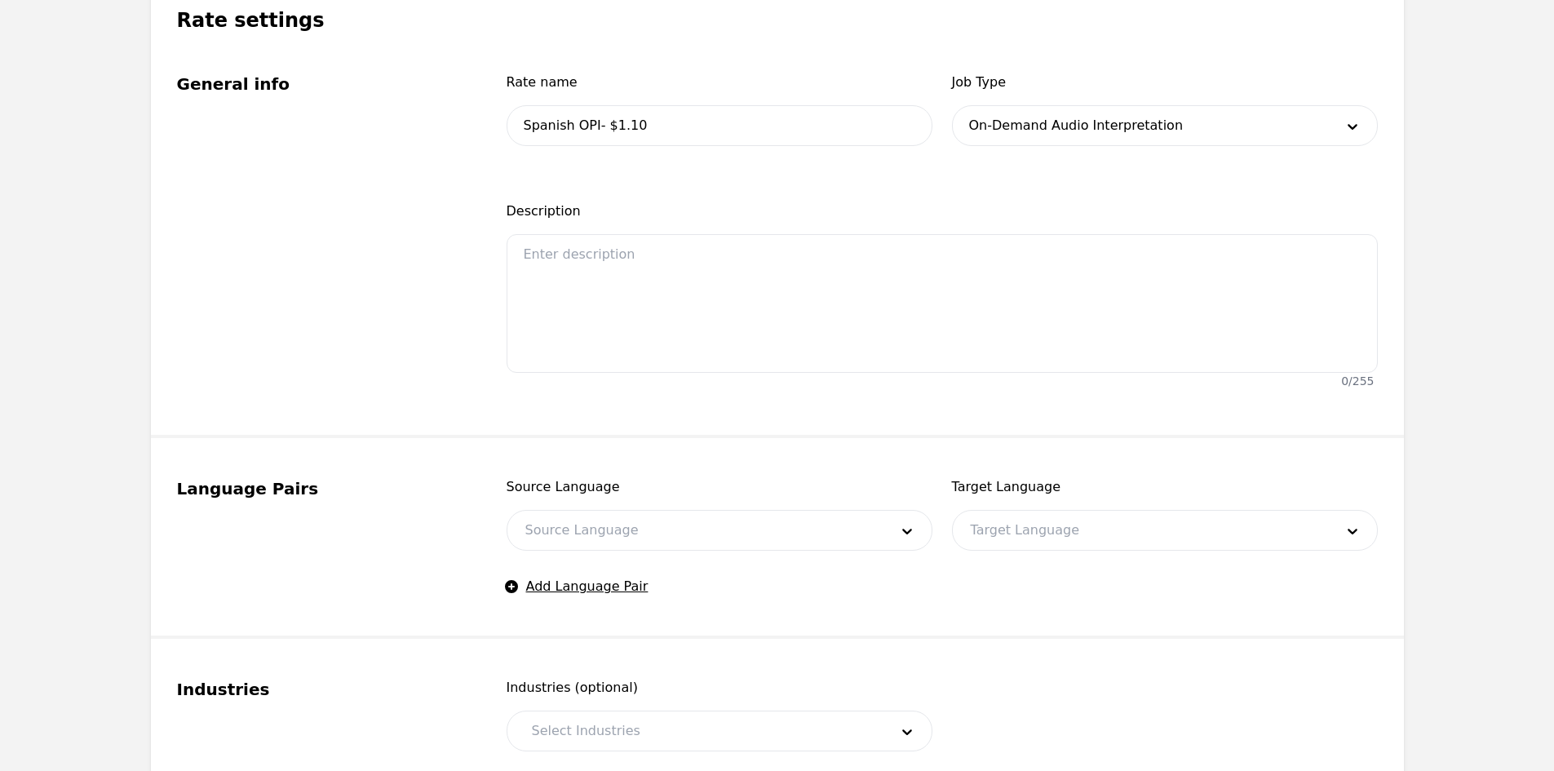
click at [631, 528] on div at bounding box center [694, 530] width 375 height 39
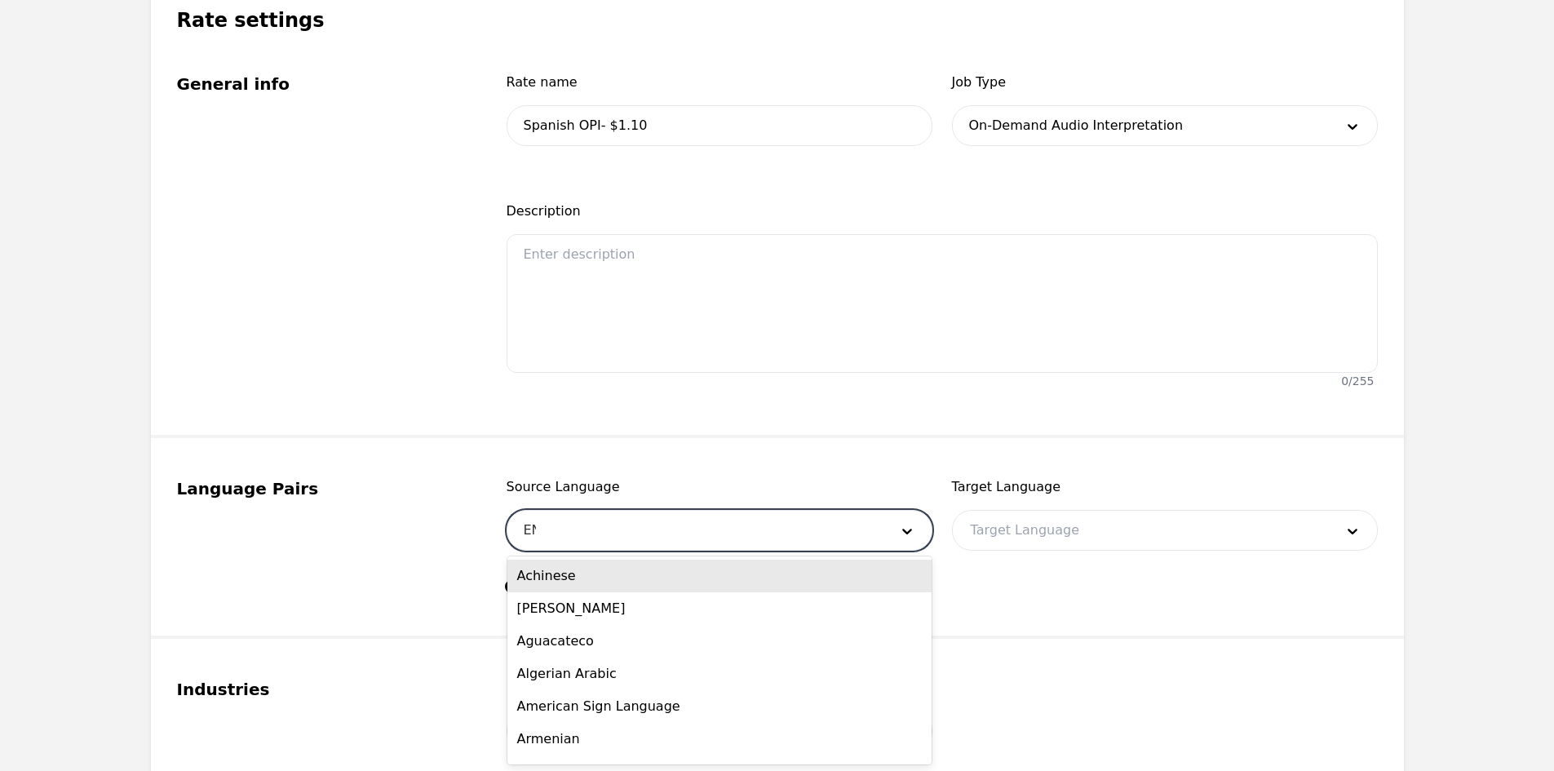
type input "ENG"
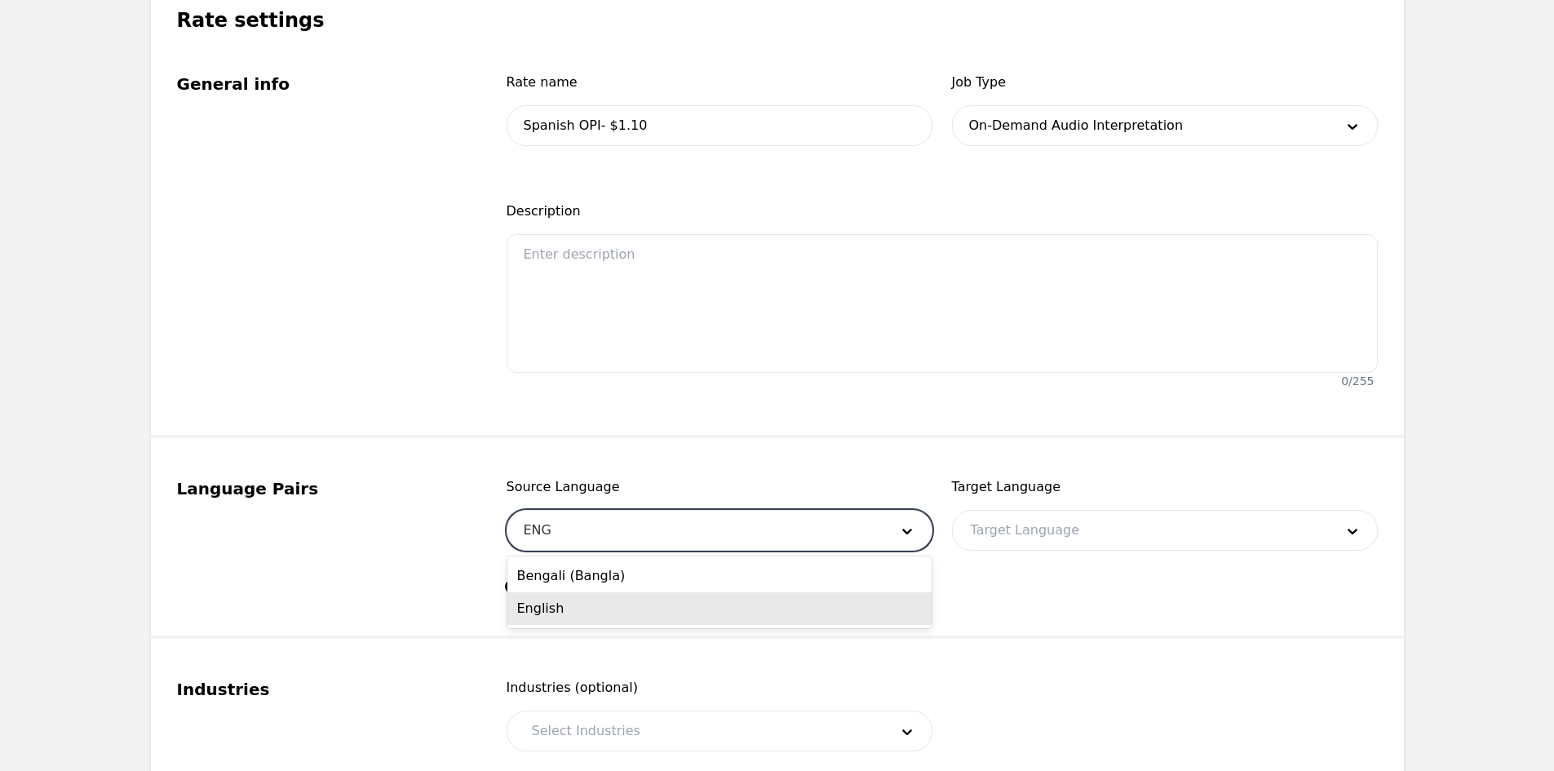
click at [606, 603] on div "English" at bounding box center [719, 608] width 424 height 33
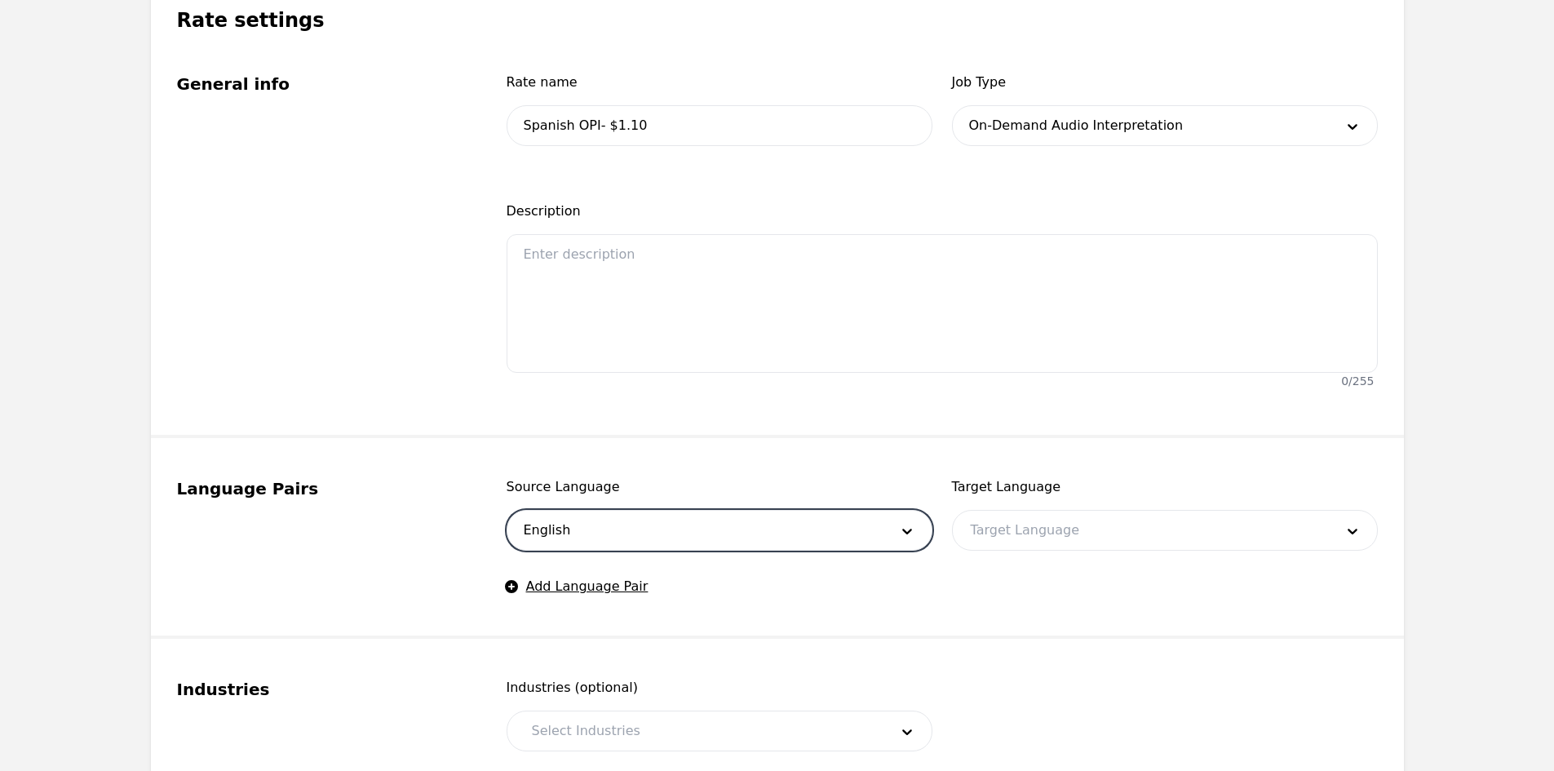
click at [985, 523] on div at bounding box center [1140, 530] width 375 height 39
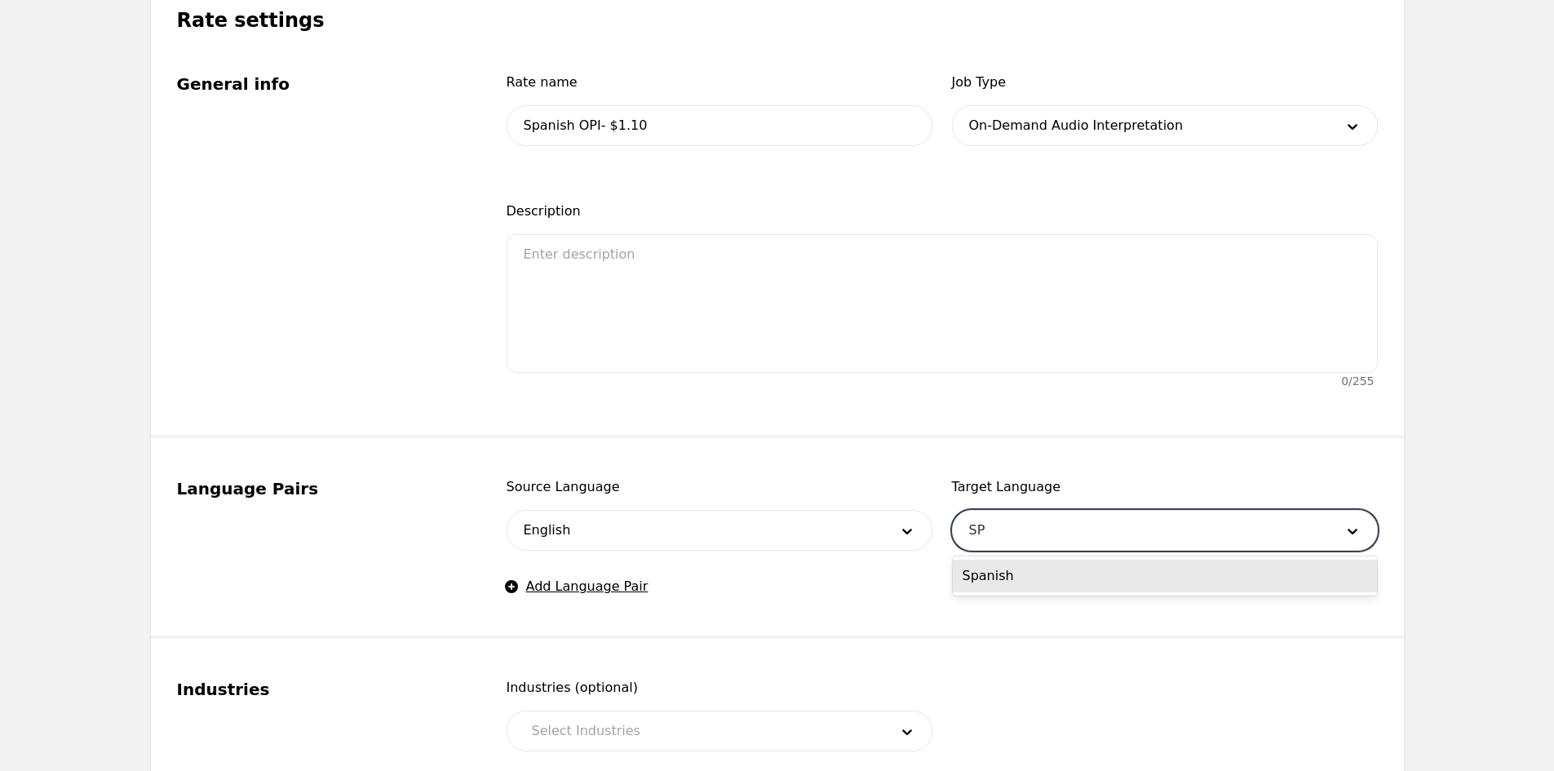
type input "SPA"
click at [997, 576] on div "Spanish" at bounding box center [1165, 575] width 424 height 33
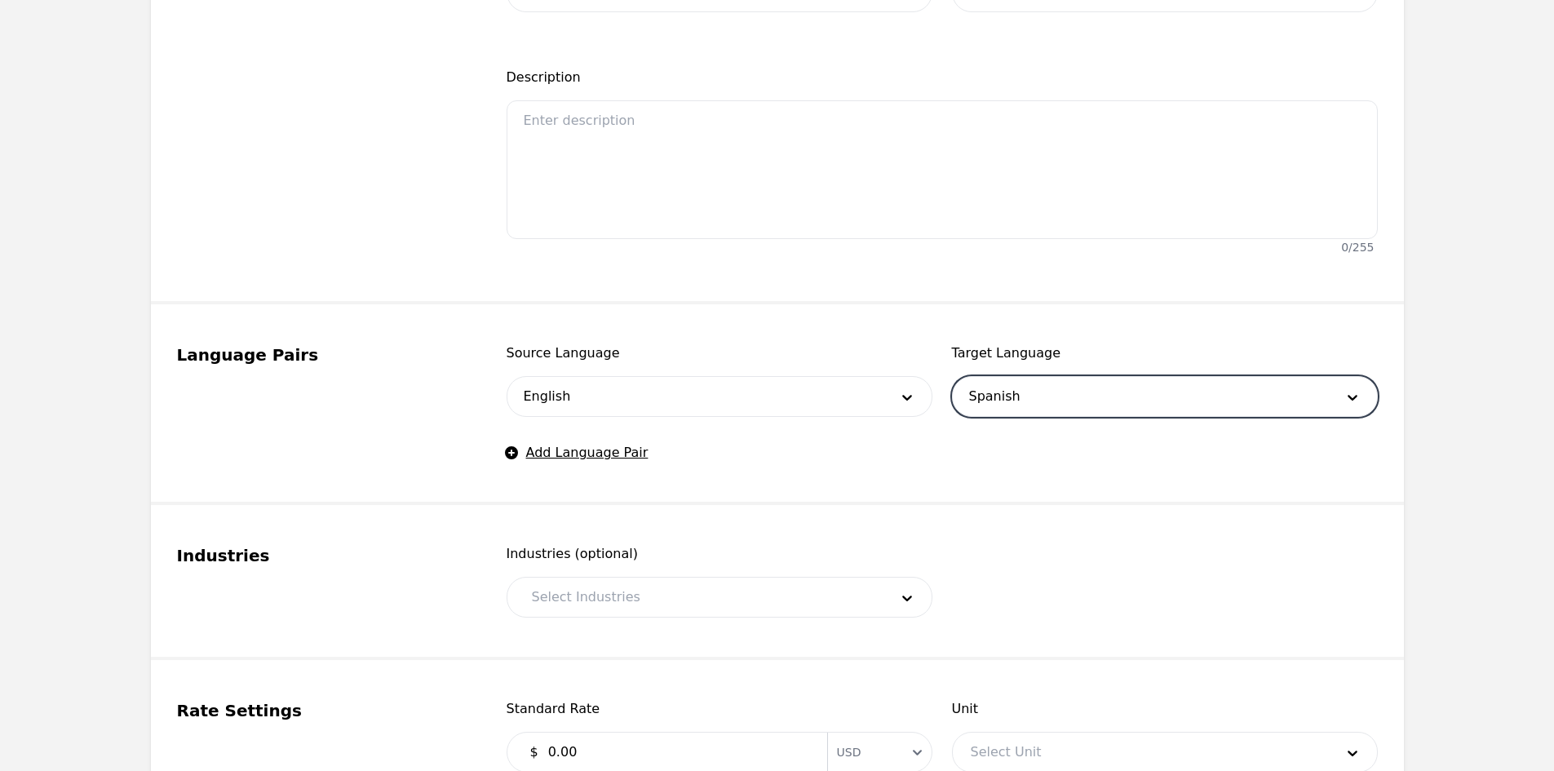
scroll to position [489, 0]
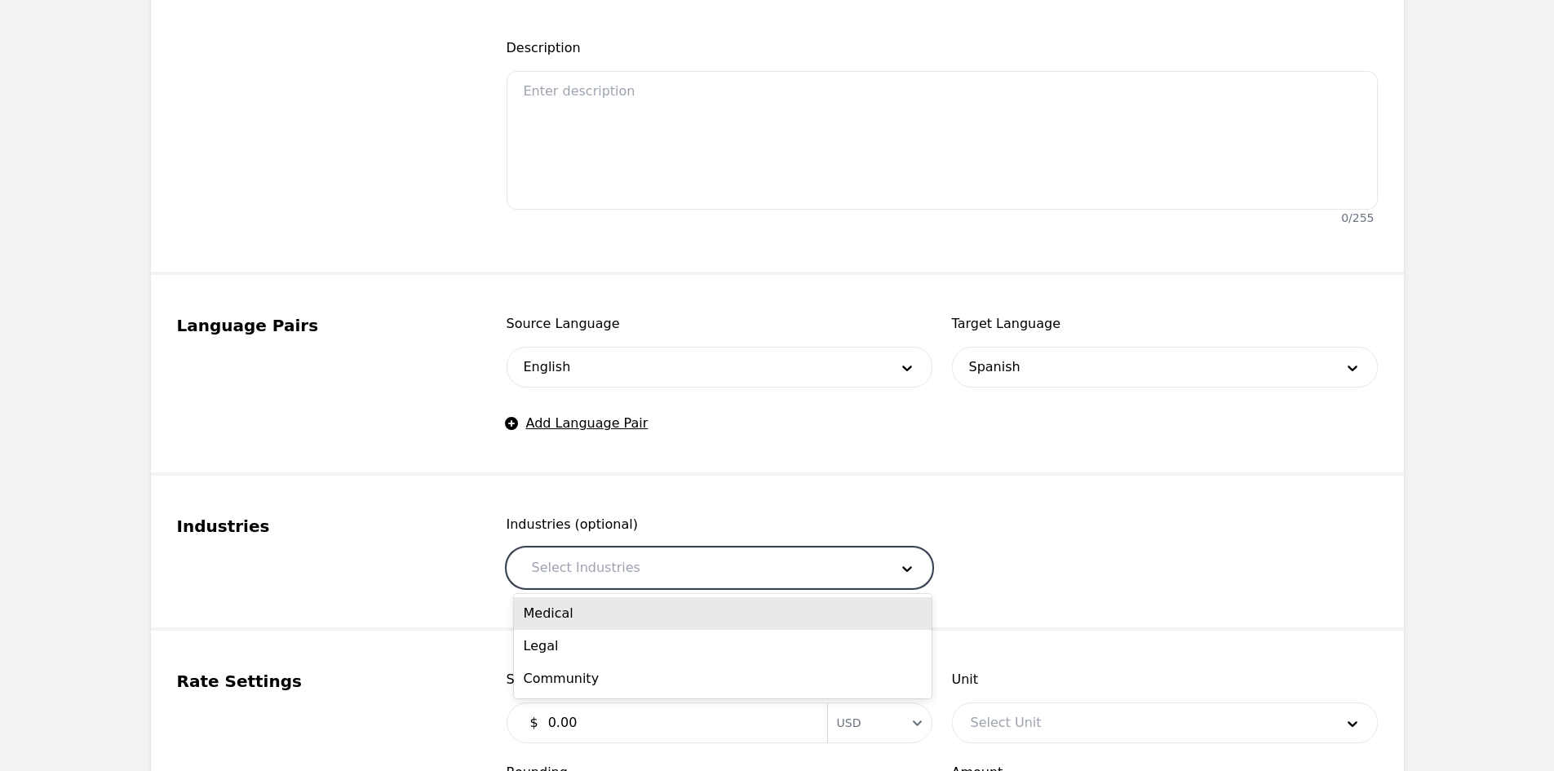
click at [631, 558] on div at bounding box center [698, 567] width 369 height 39
drag, startPoint x: 596, startPoint y: 608, endPoint x: 627, endPoint y: 569, distance: 49.3
click at [599, 607] on div "Medical" at bounding box center [723, 613] width 418 height 33
click at [644, 559] on div at bounding box center [719, 567] width 268 height 39
click at [622, 618] on div "Legal" at bounding box center [723, 613] width 418 height 33
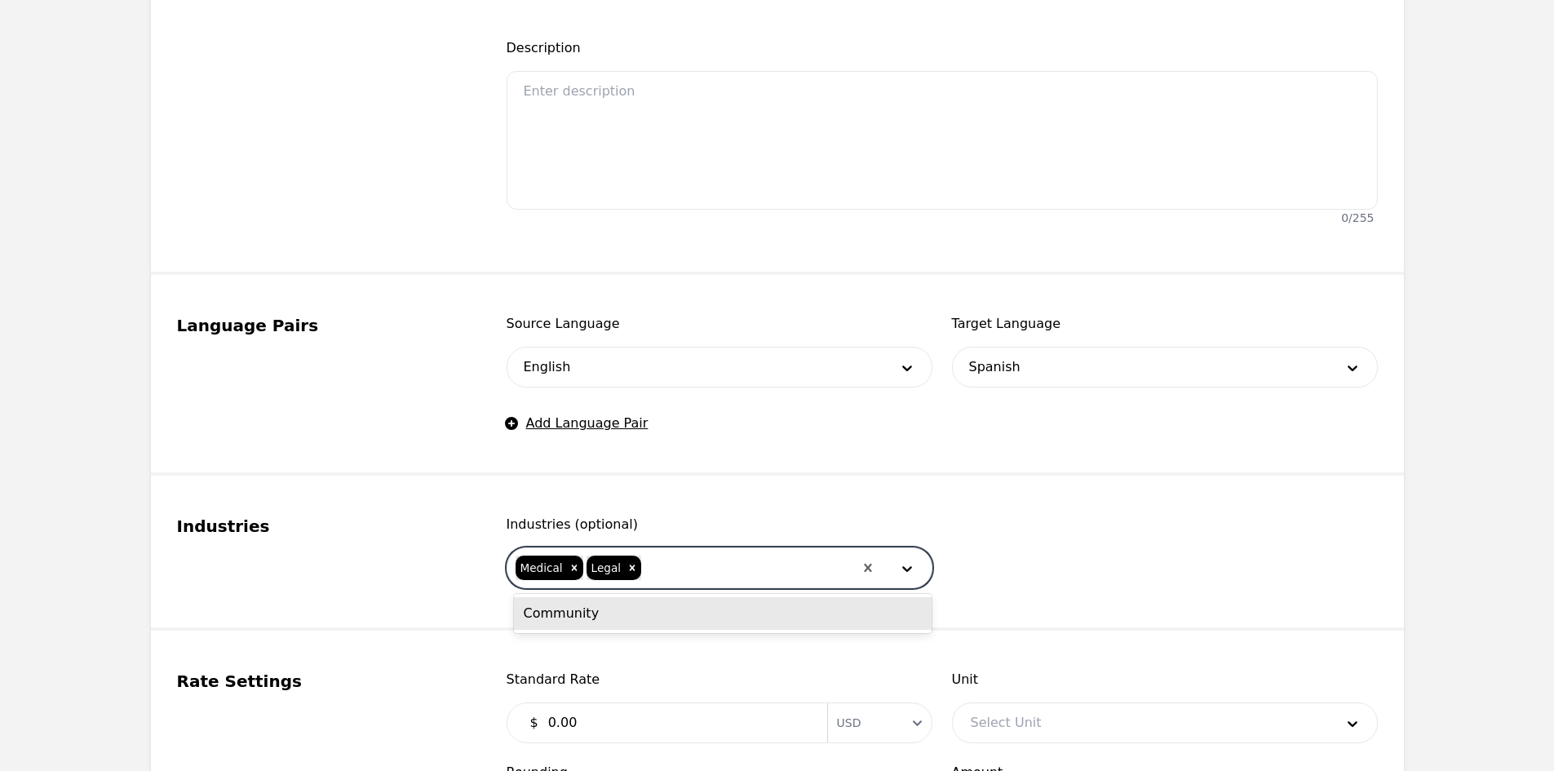
click at [679, 556] on div at bounding box center [748, 567] width 210 height 39
click at [650, 617] on div "Community" at bounding box center [723, 613] width 418 height 33
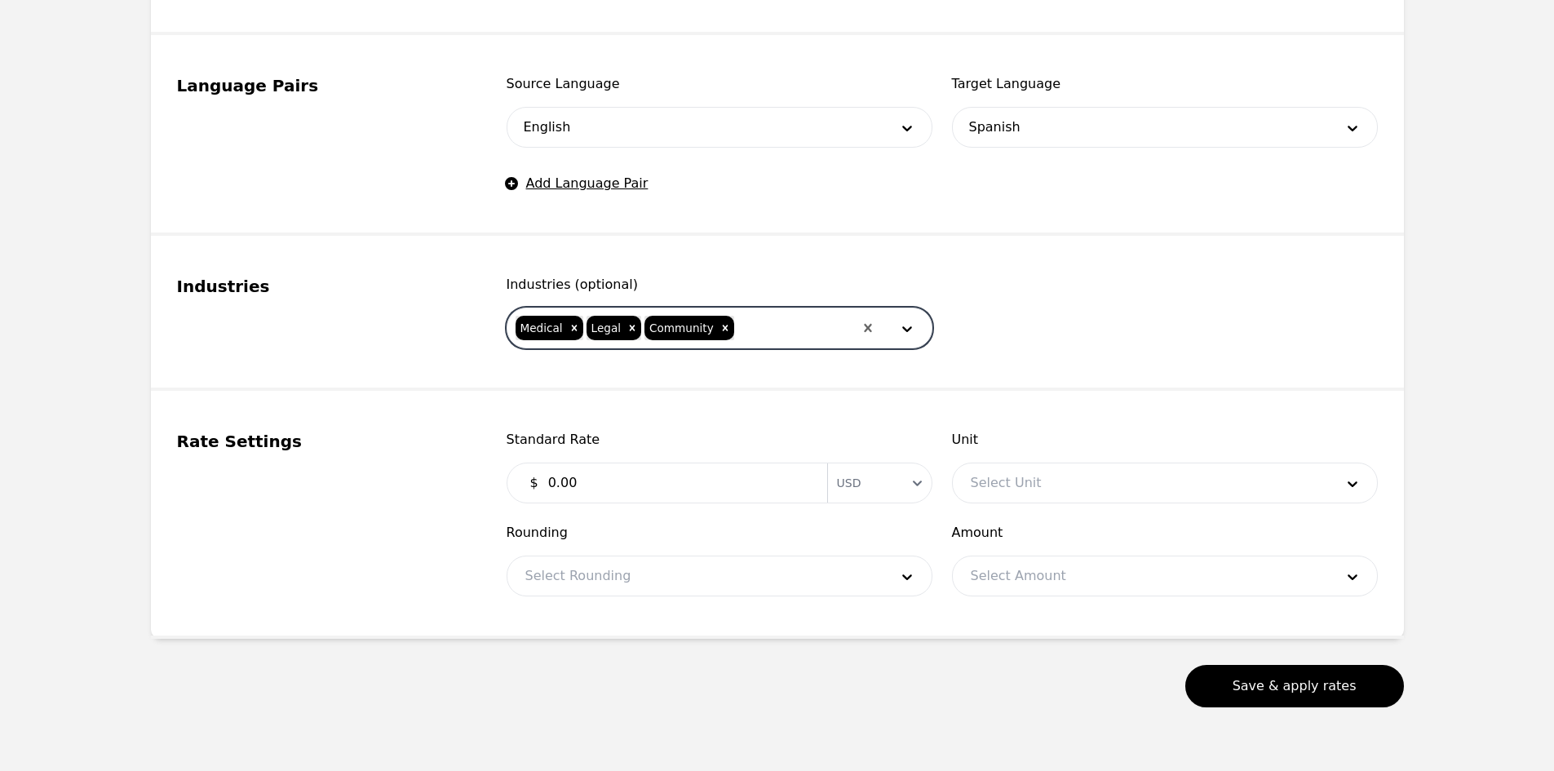
scroll to position [734, 0]
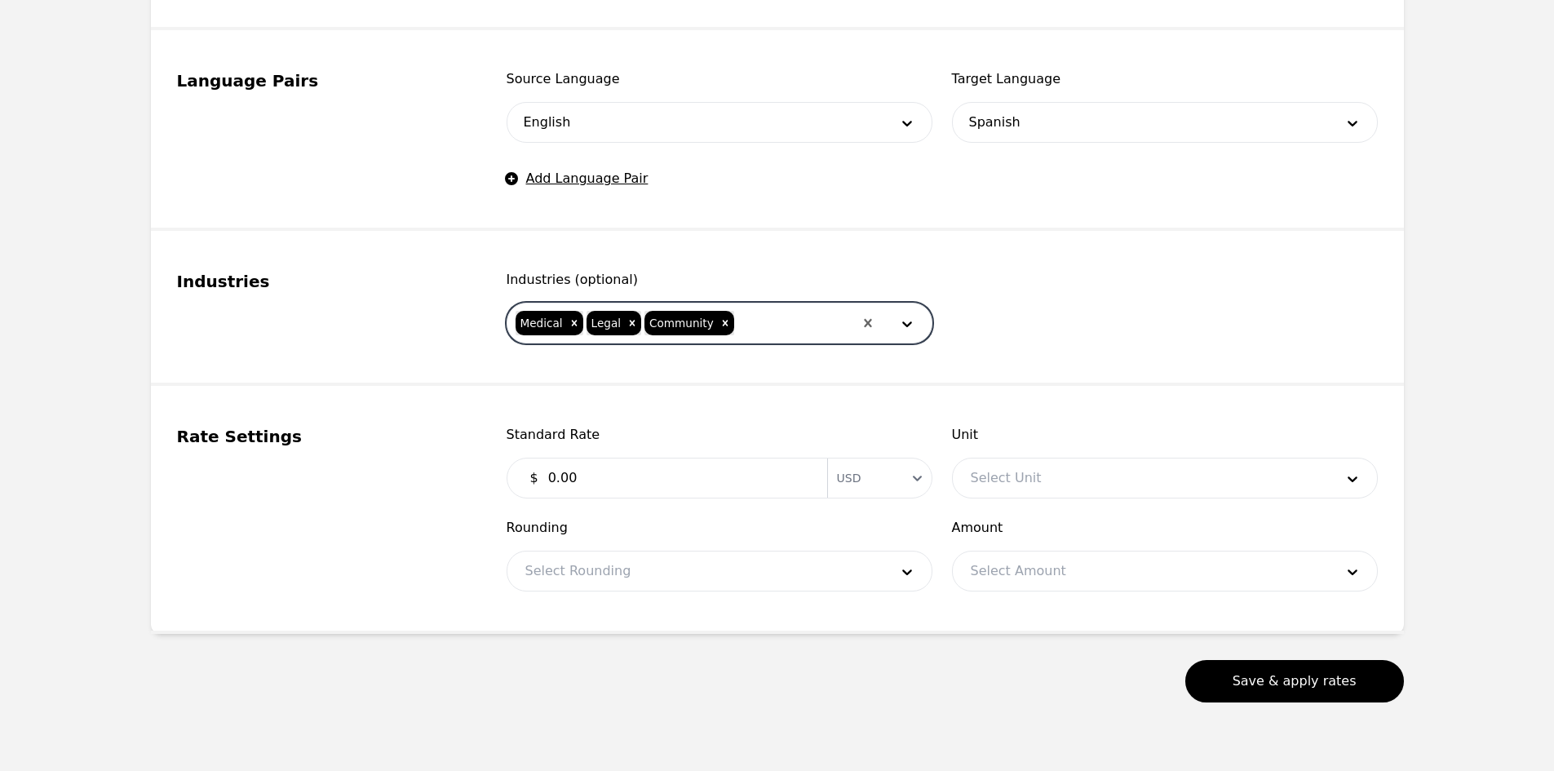
click at [608, 489] on input "0.00" at bounding box center [677, 478] width 279 height 33
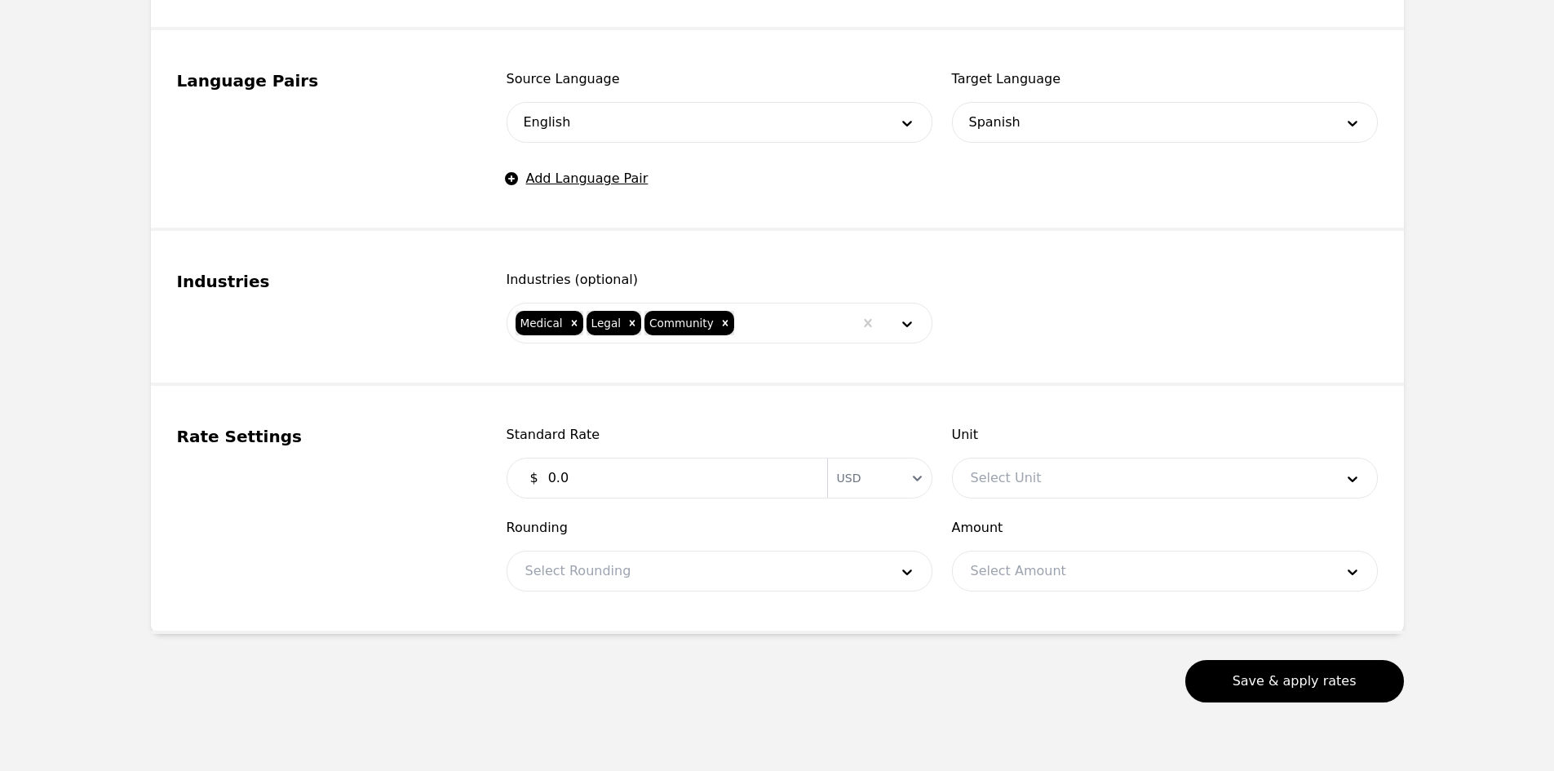
type input "0"
type input "1.10"
click at [1024, 471] on div at bounding box center [1140, 477] width 375 height 39
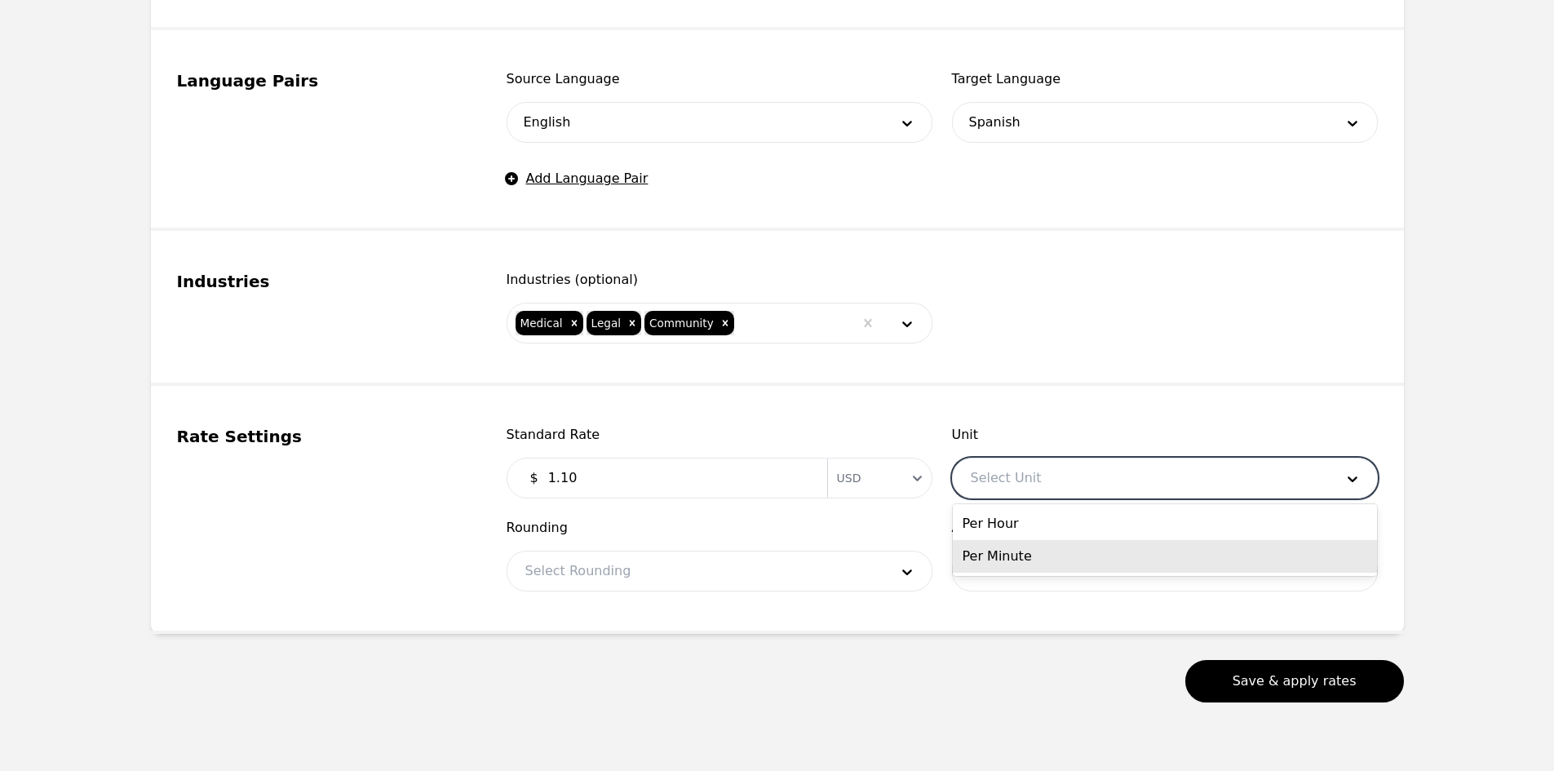
click at [1005, 549] on div "Per Minute" at bounding box center [1165, 556] width 424 height 33
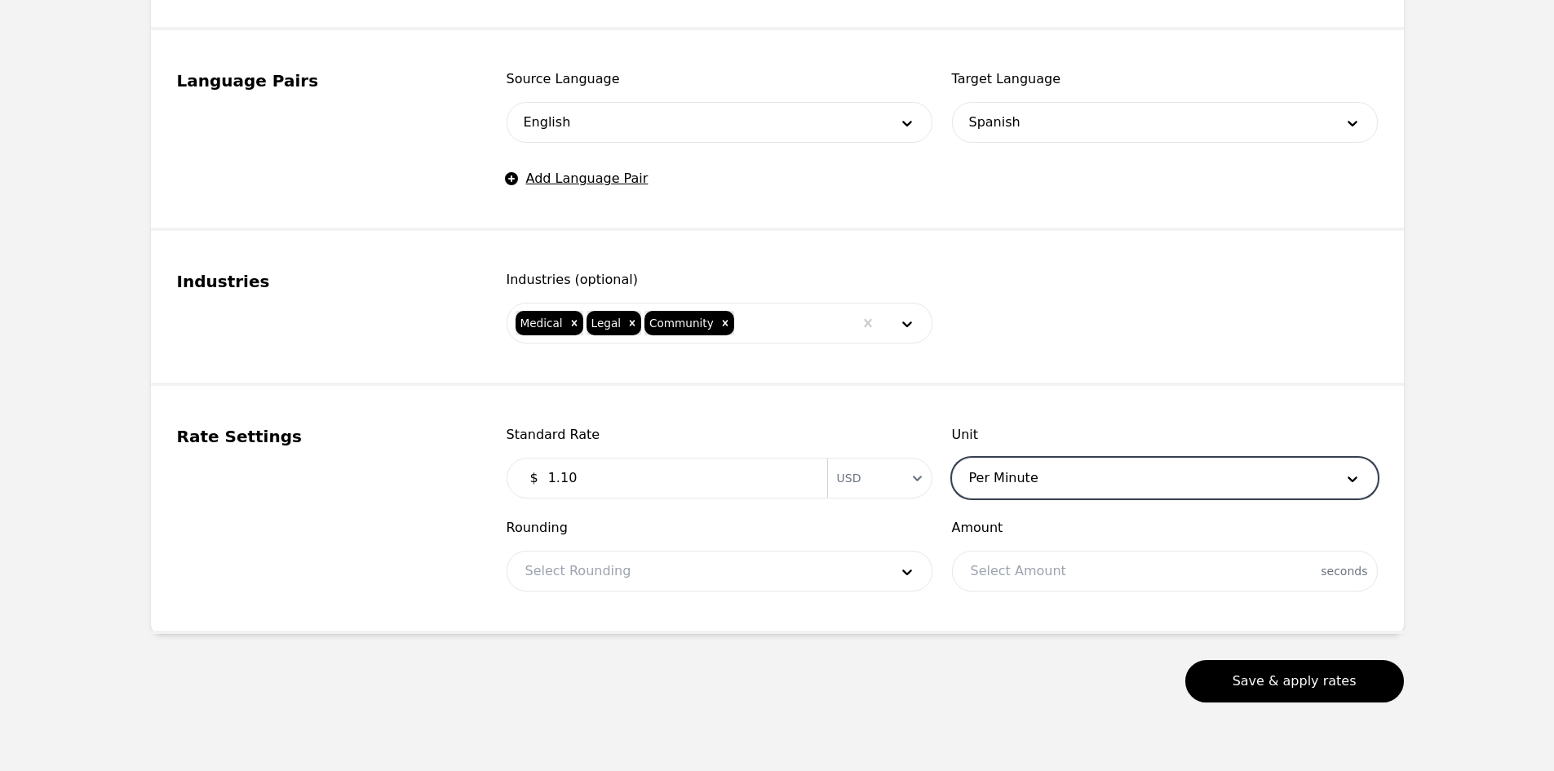
click at [695, 576] on div at bounding box center [694, 570] width 375 height 39
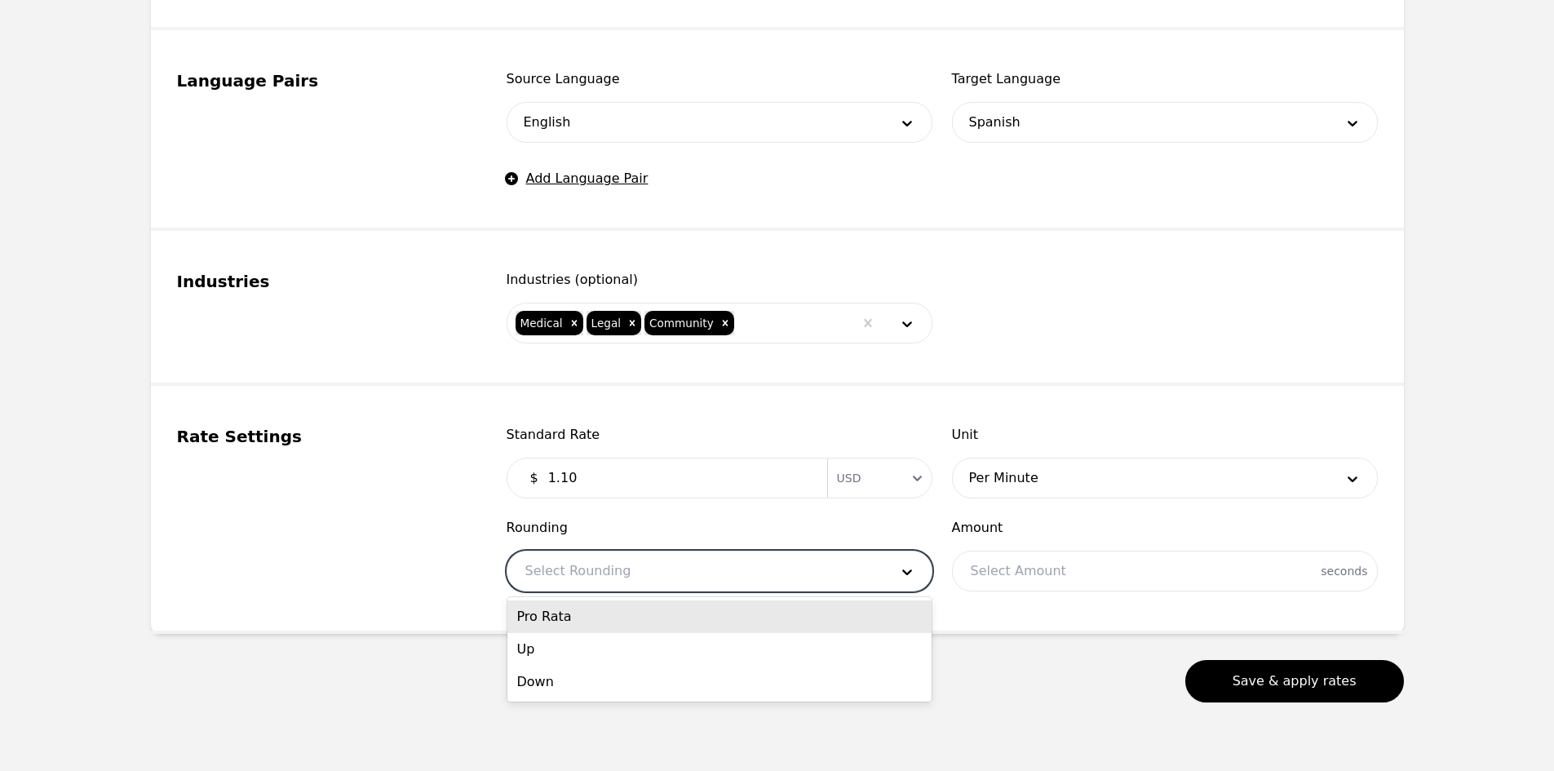
click at [627, 621] on div "Pro Rata" at bounding box center [719, 616] width 424 height 33
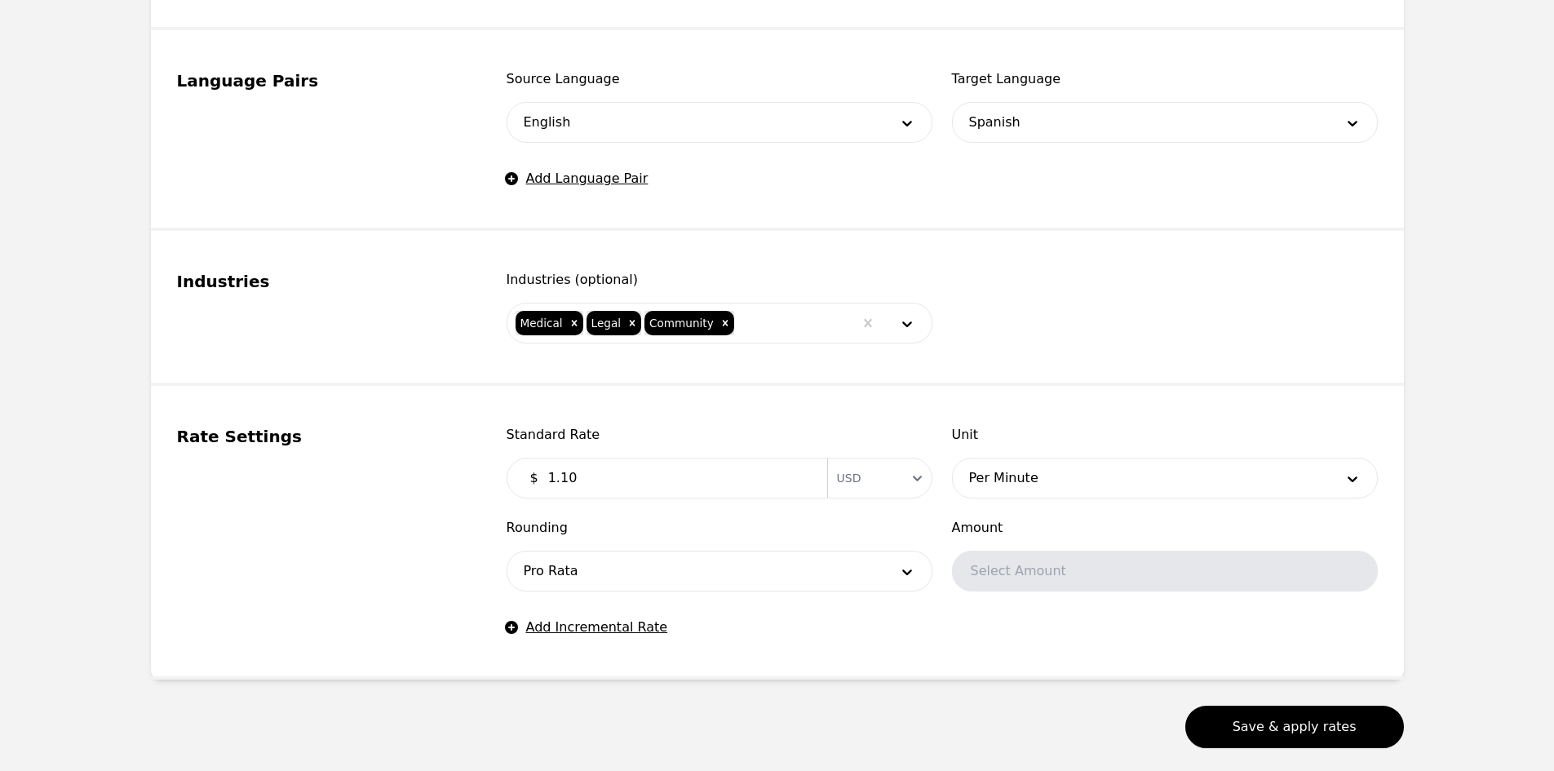
click at [695, 526] on span "Rounding" at bounding box center [719, 528] width 426 height 20
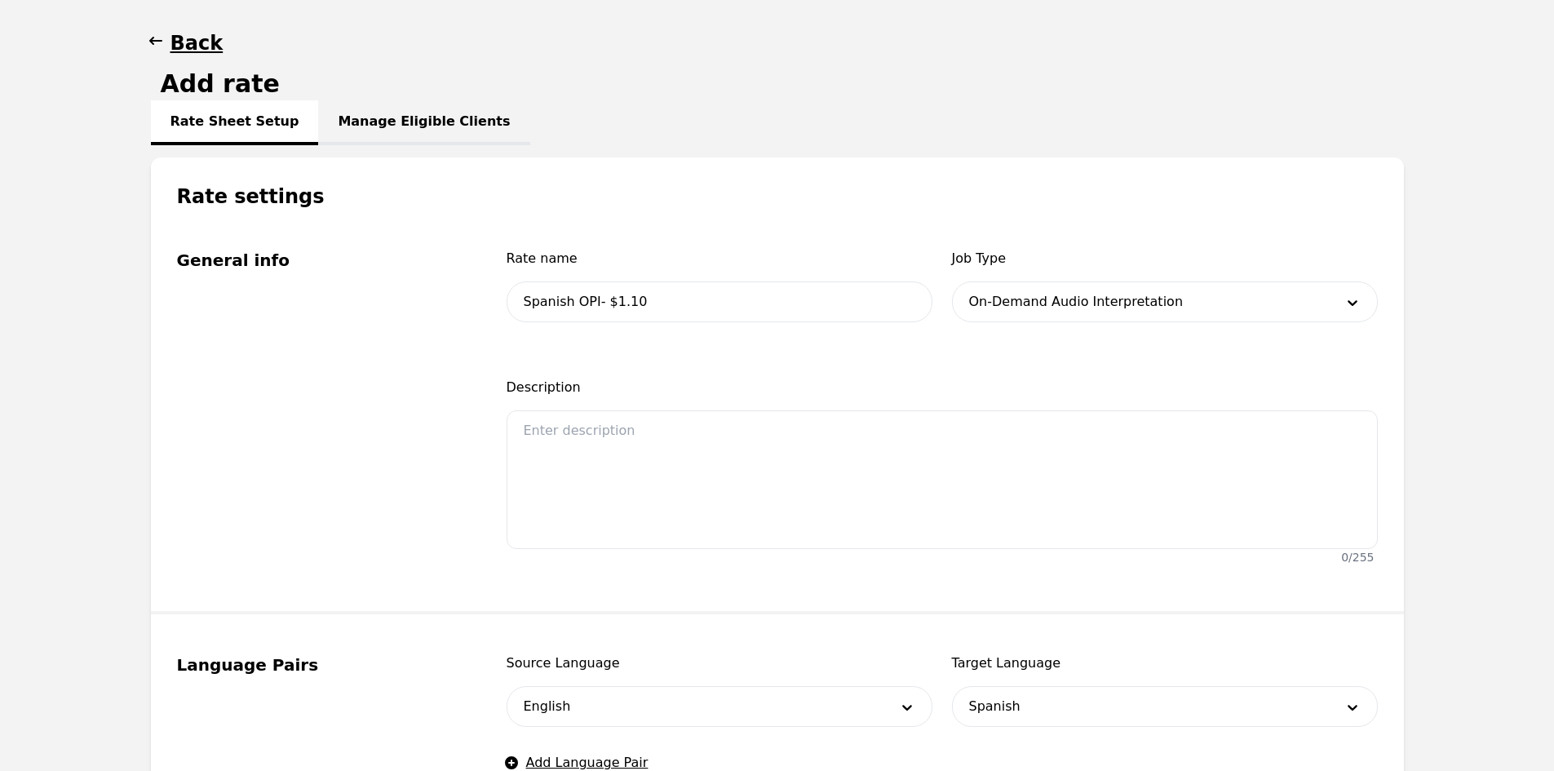
scroll to position [0, 0]
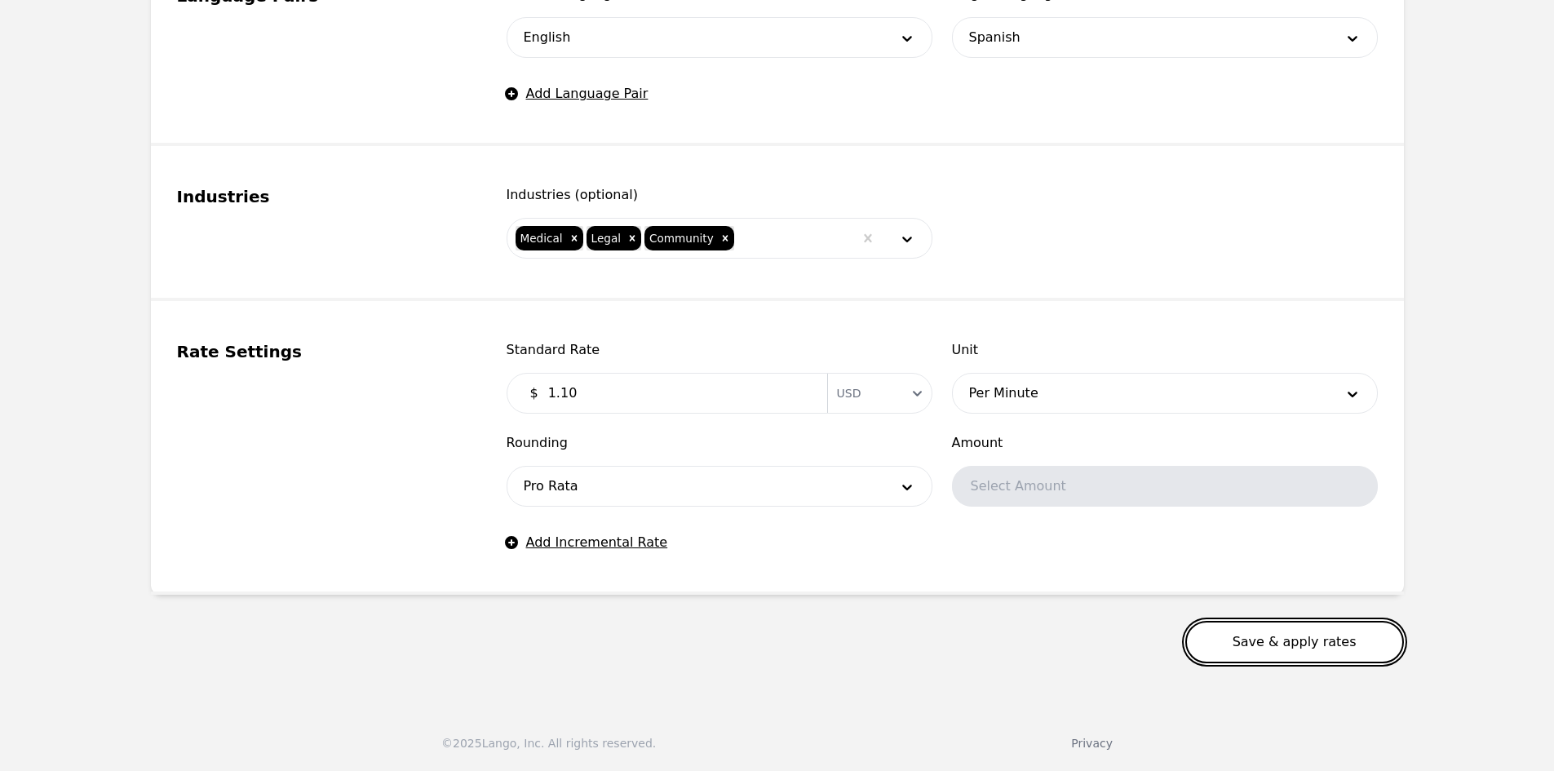
click at [1266, 630] on button "Save & apply rates" at bounding box center [1294, 642] width 219 height 42
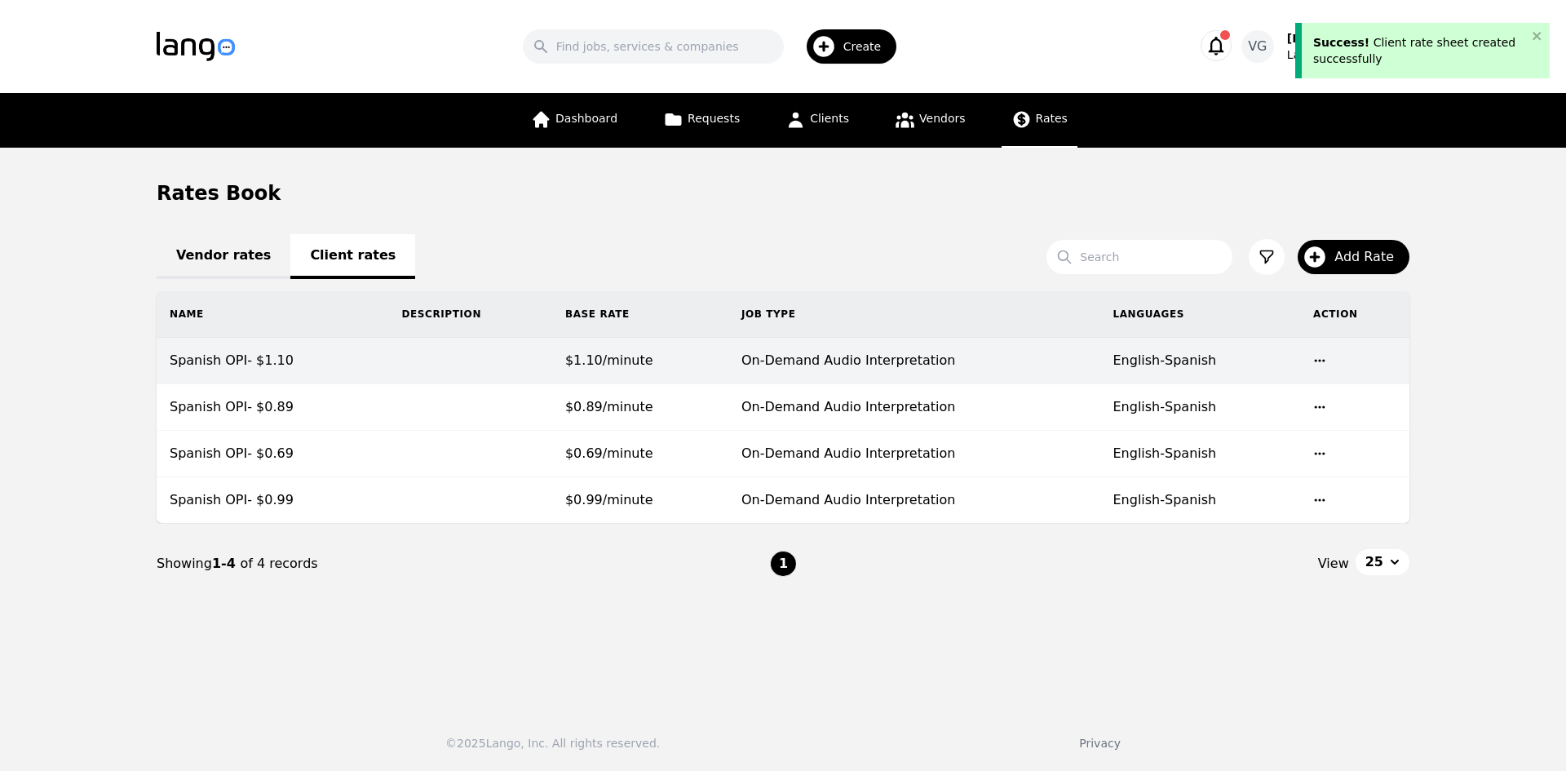
click at [501, 353] on td at bounding box center [469, 361] width 163 height 46
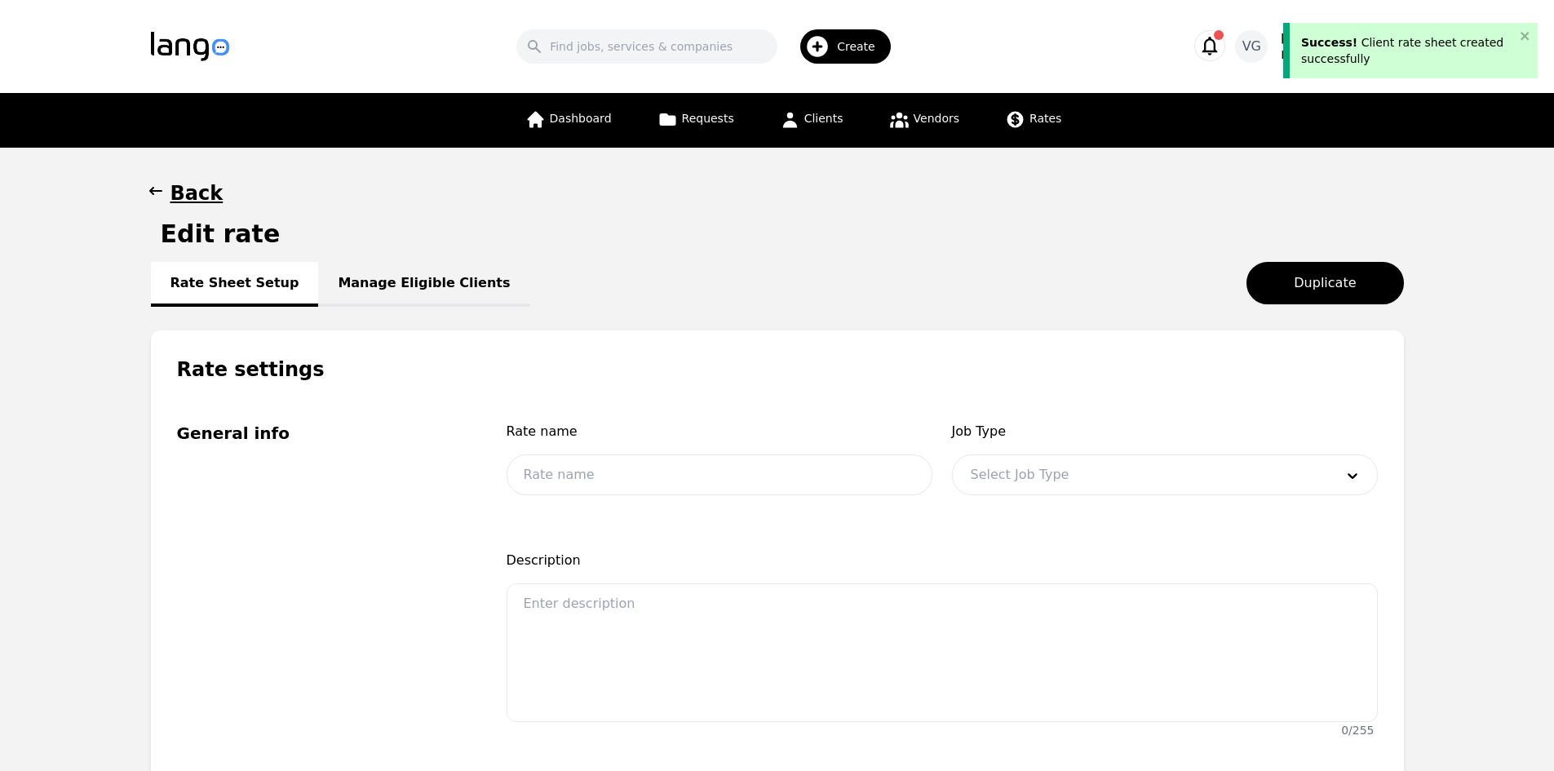
type input "Spanish OPI- $1.10"
type input "1.10"
click at [435, 287] on link "Manage Eligible Clients" at bounding box center [423, 284] width 211 height 45
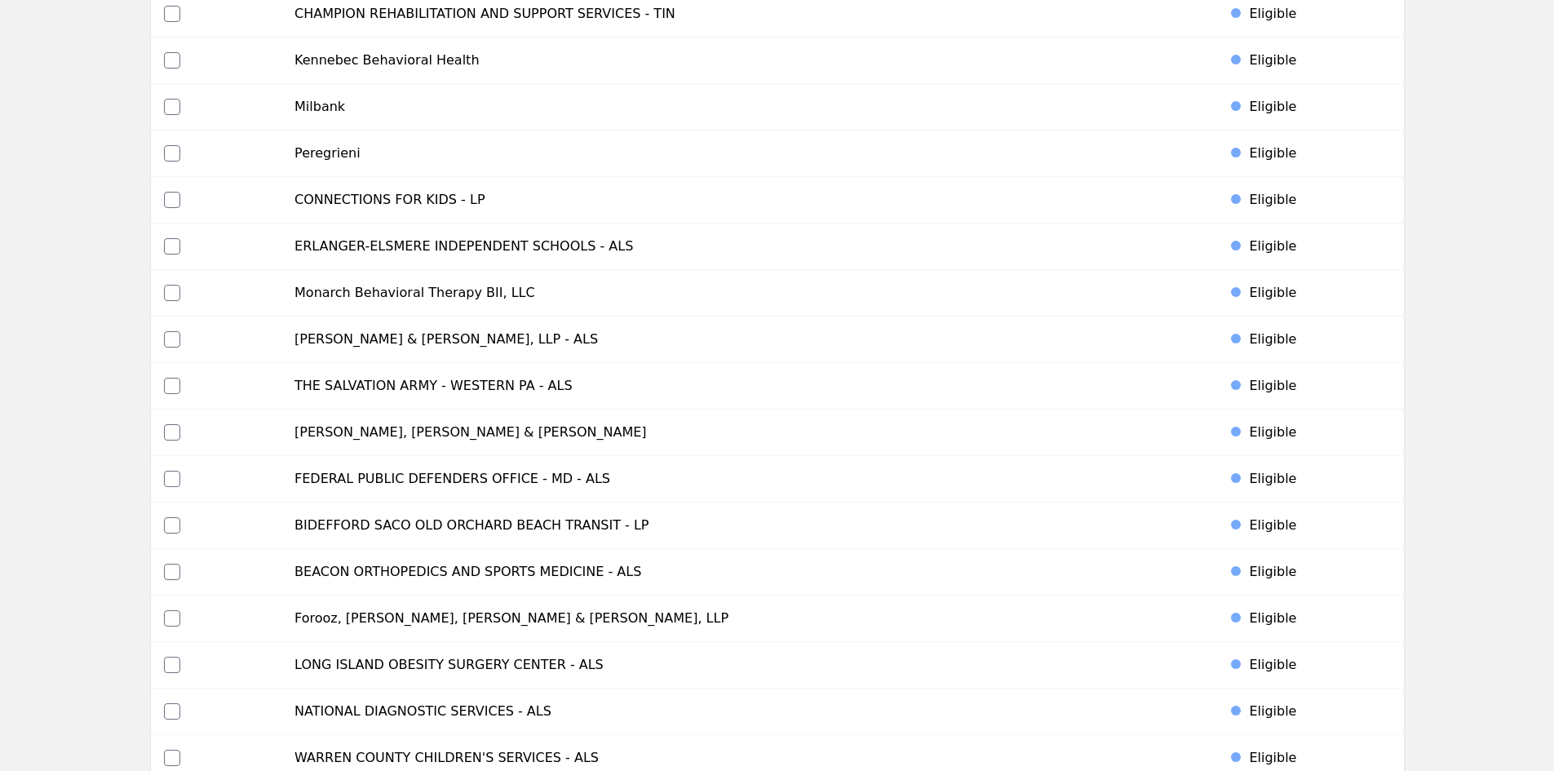
scroll to position [2226, 0]
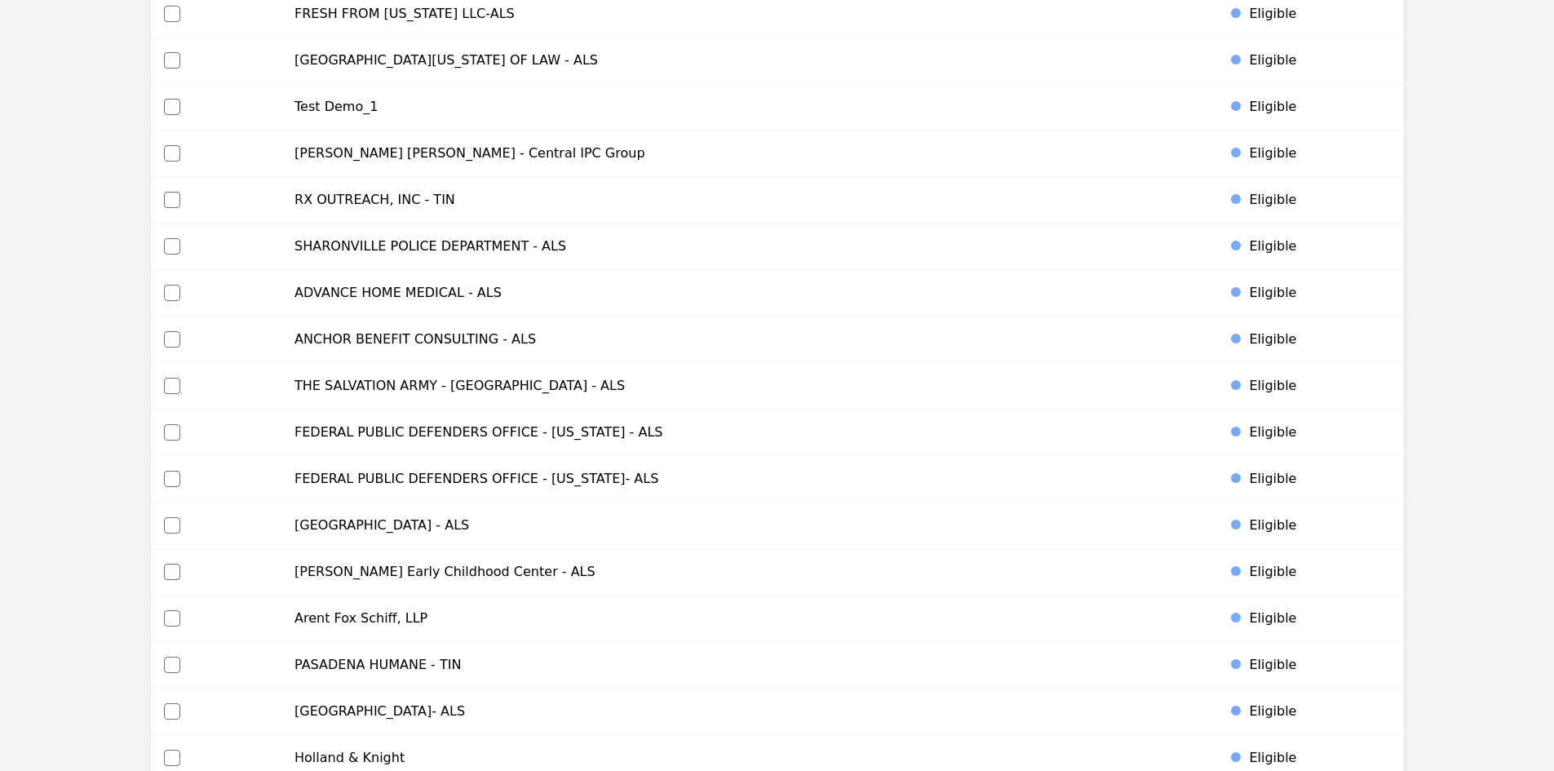
click at [176, 384] on input "checkbox" at bounding box center [172, 386] width 16 height 16
checkbox input "true"
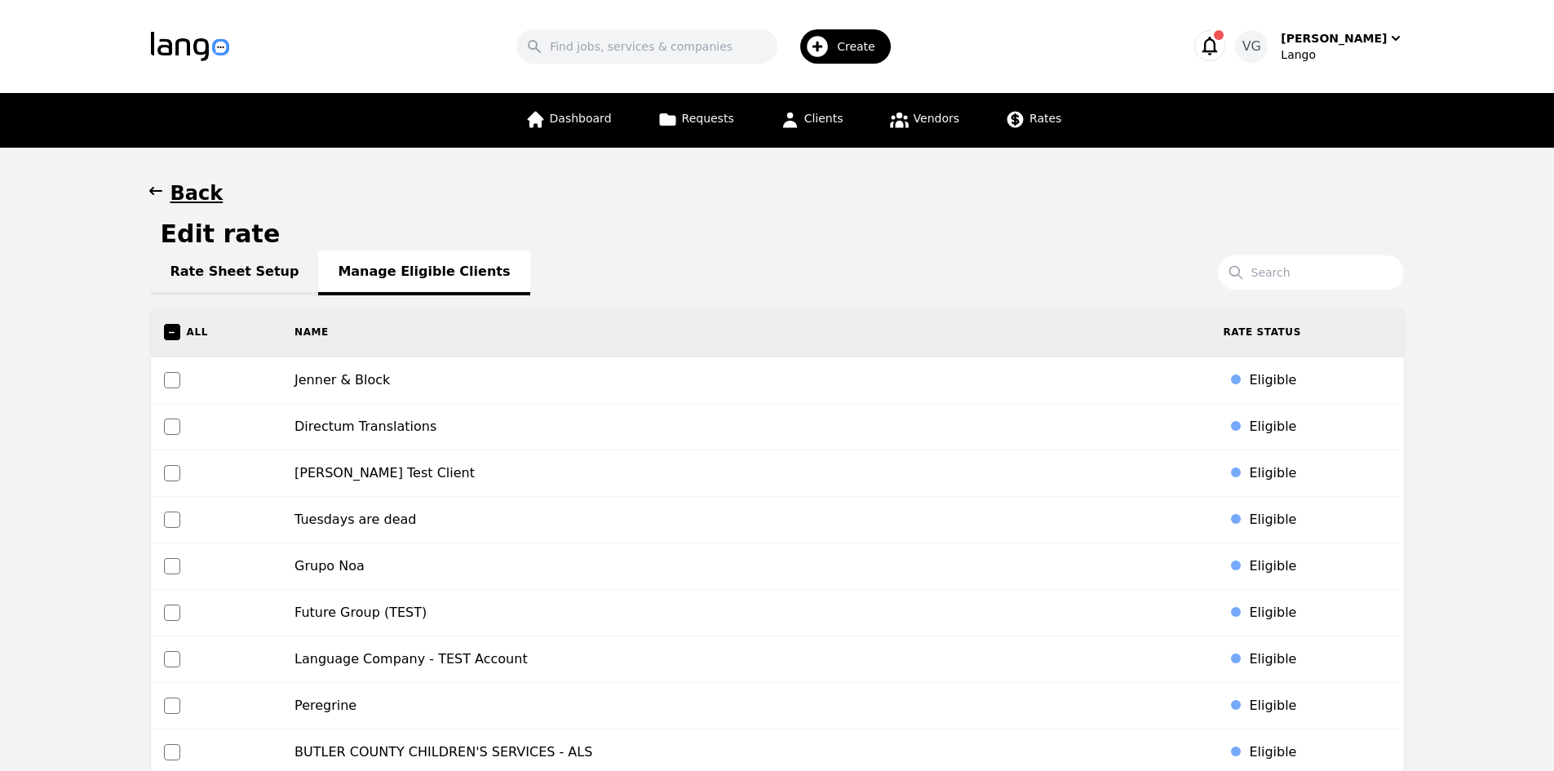
scroll to position [5619, 0]
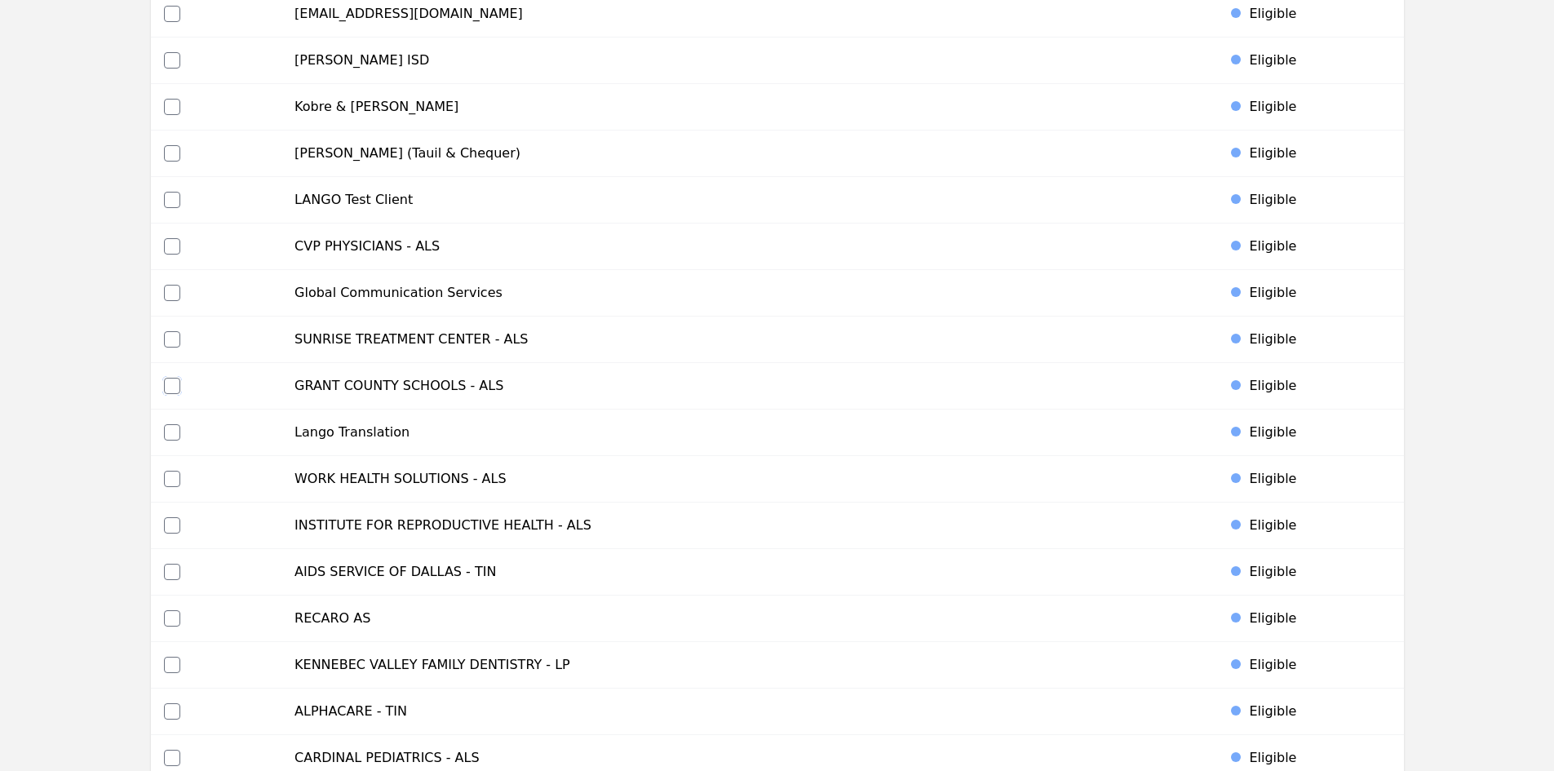
click at [171, 386] on input "checkbox" at bounding box center [172, 386] width 16 height 16
checkbox input "true"
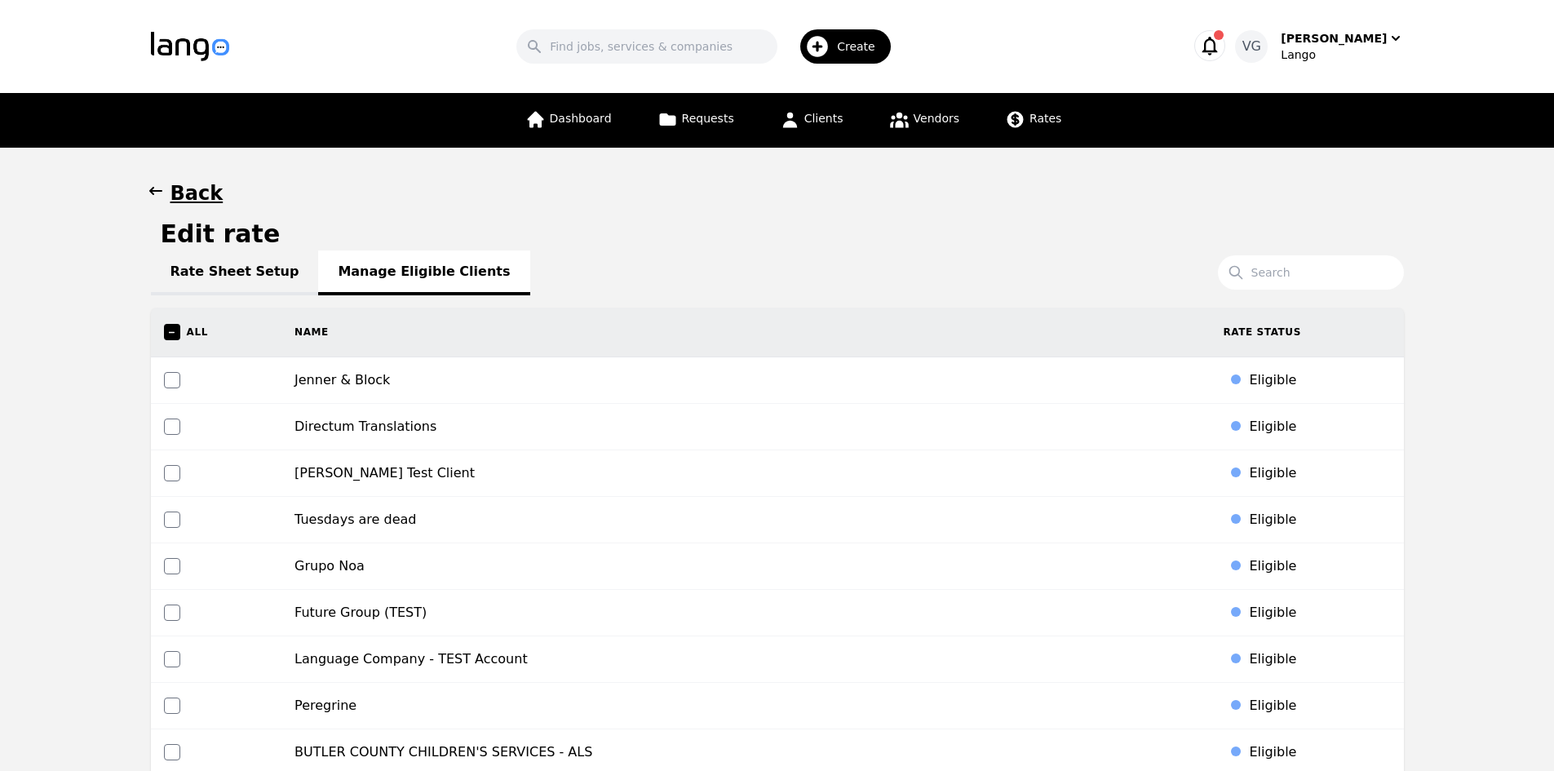
scroll to position [2365, 0]
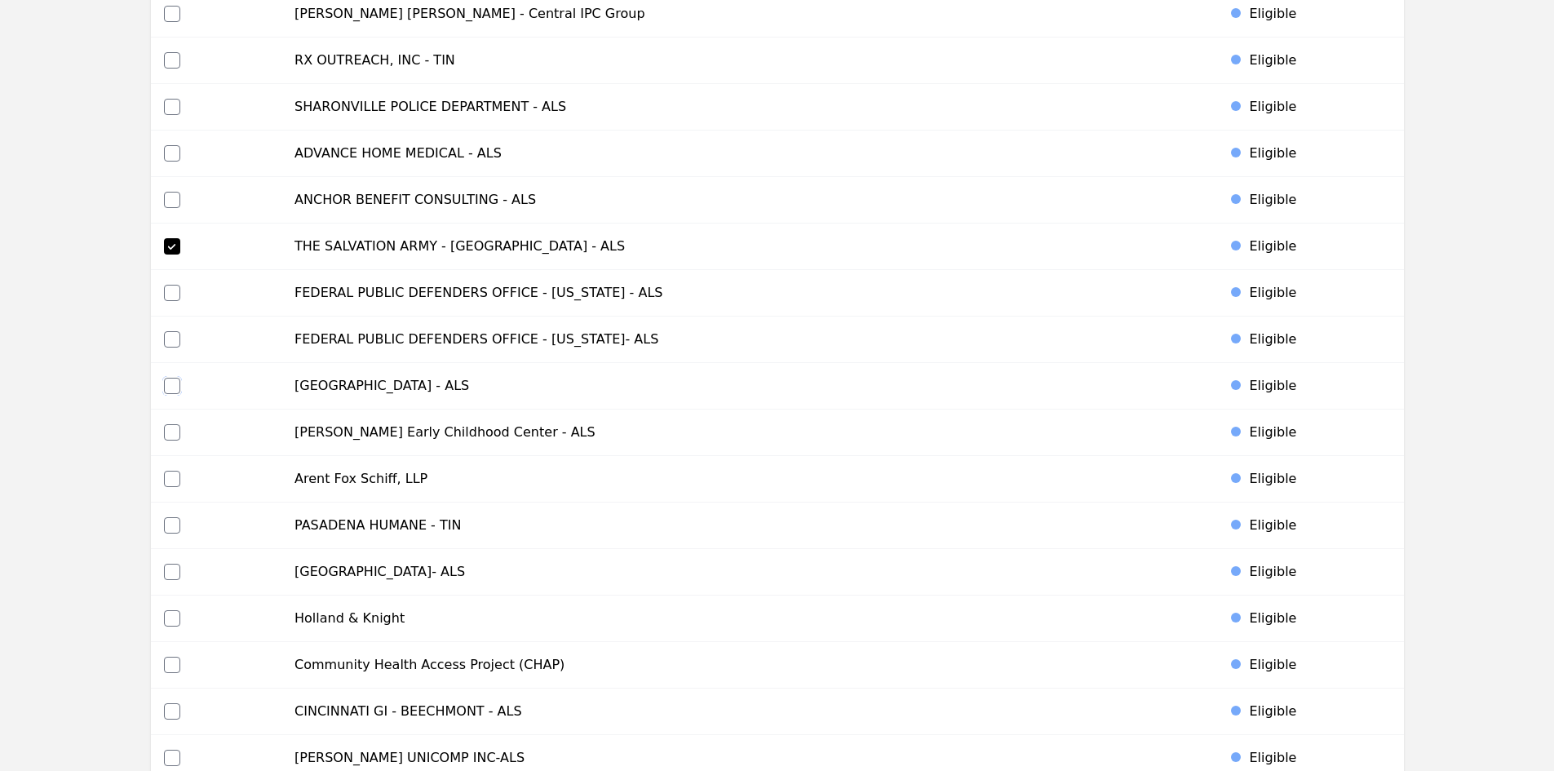
click at [169, 386] on input "checkbox" at bounding box center [172, 386] width 16 height 16
checkbox input "true"
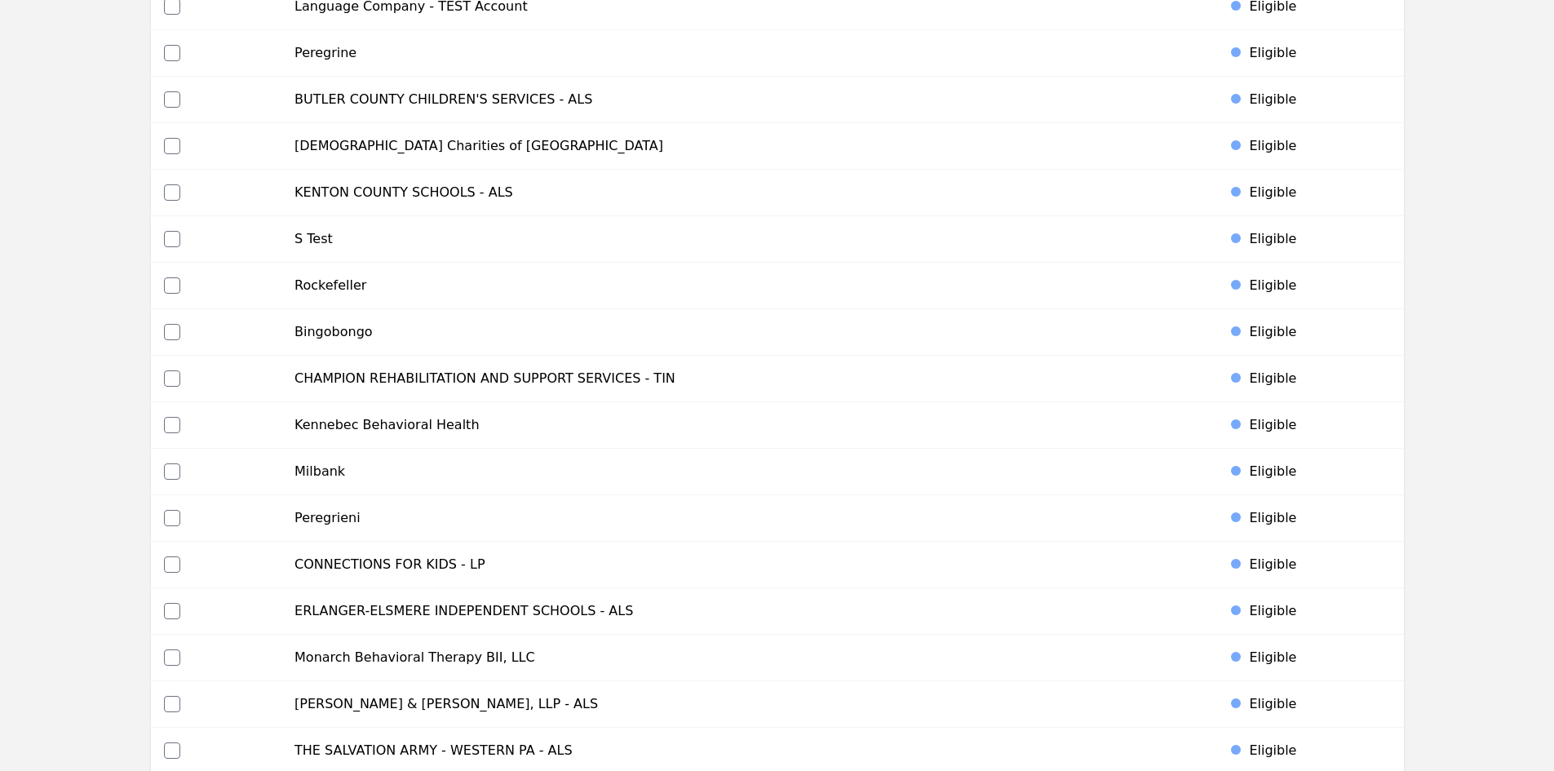
scroll to position [6270, 0]
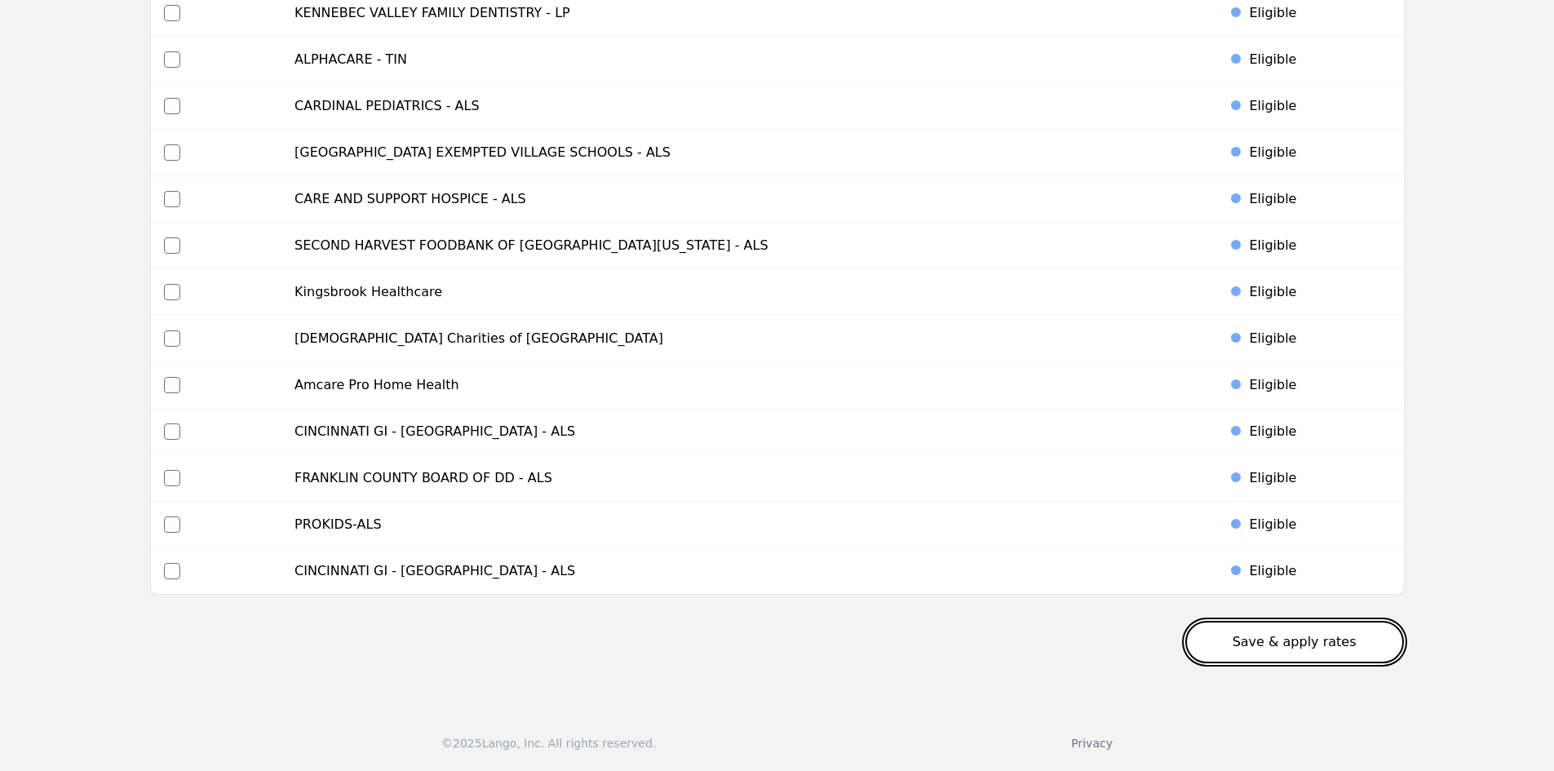
click at [1312, 631] on button "Save & apply rates" at bounding box center [1294, 642] width 219 height 42
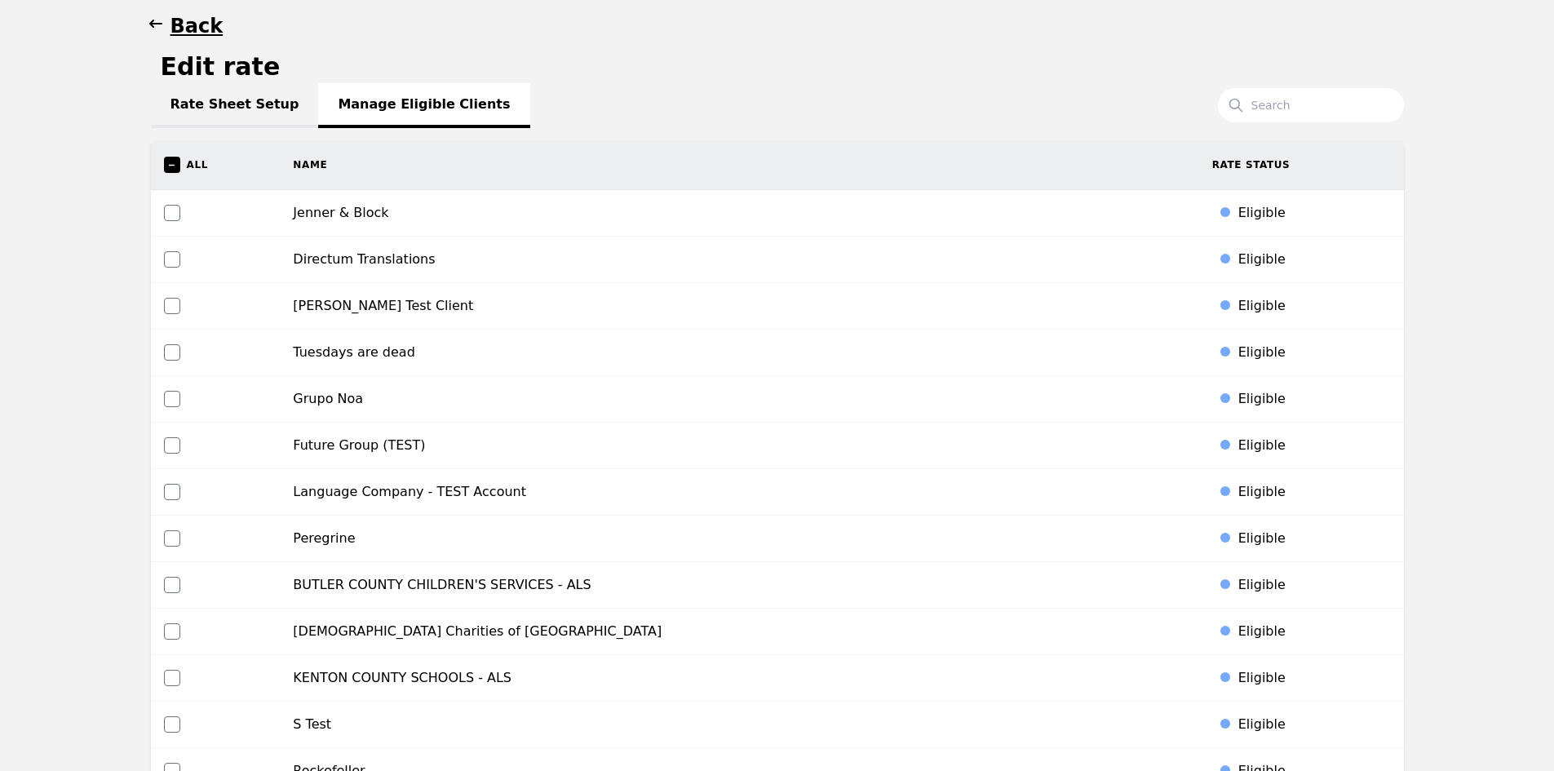
scroll to position [0, 0]
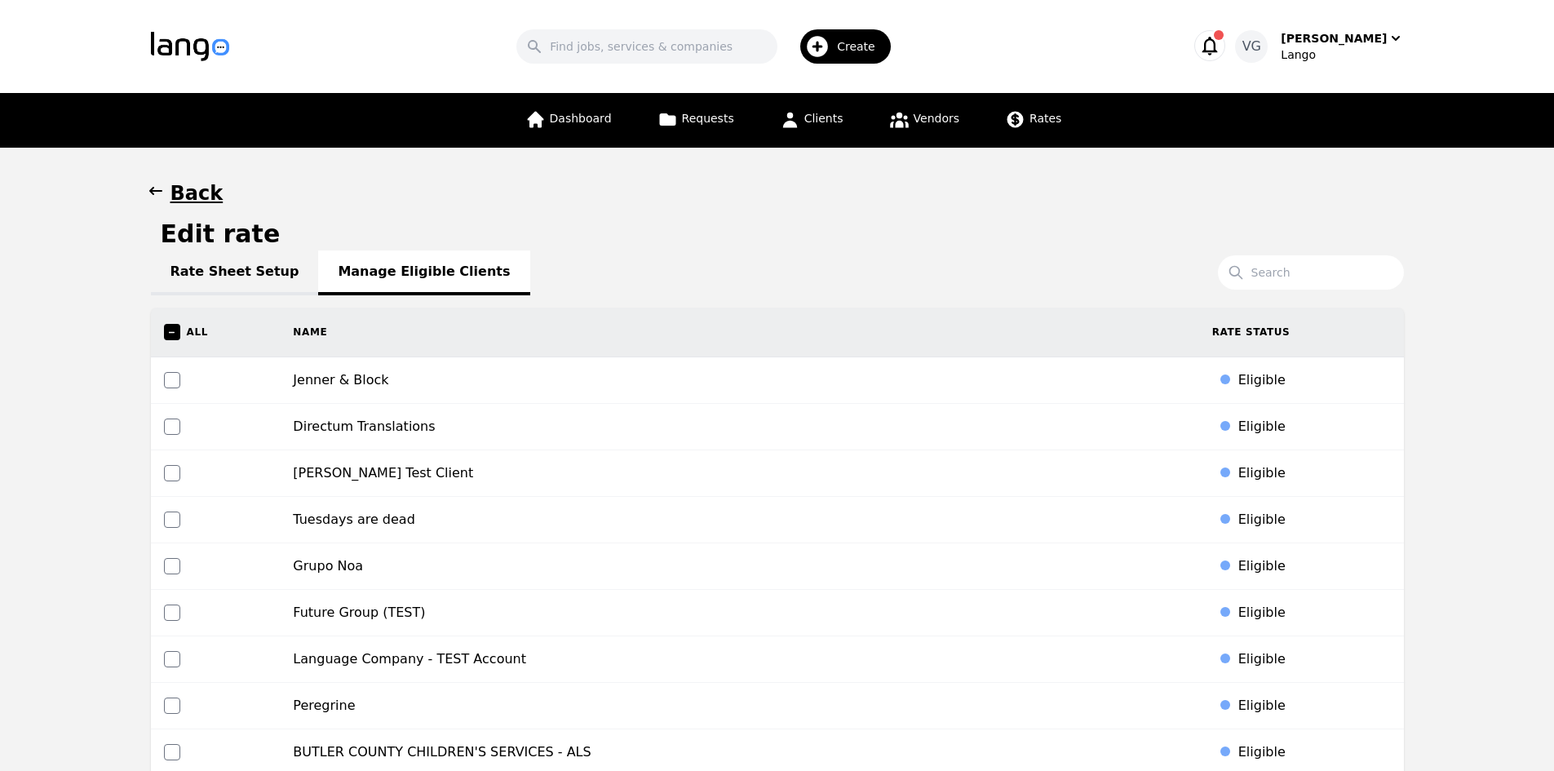
click at [246, 282] on link "Rate Sheet Setup" at bounding box center [235, 272] width 168 height 45
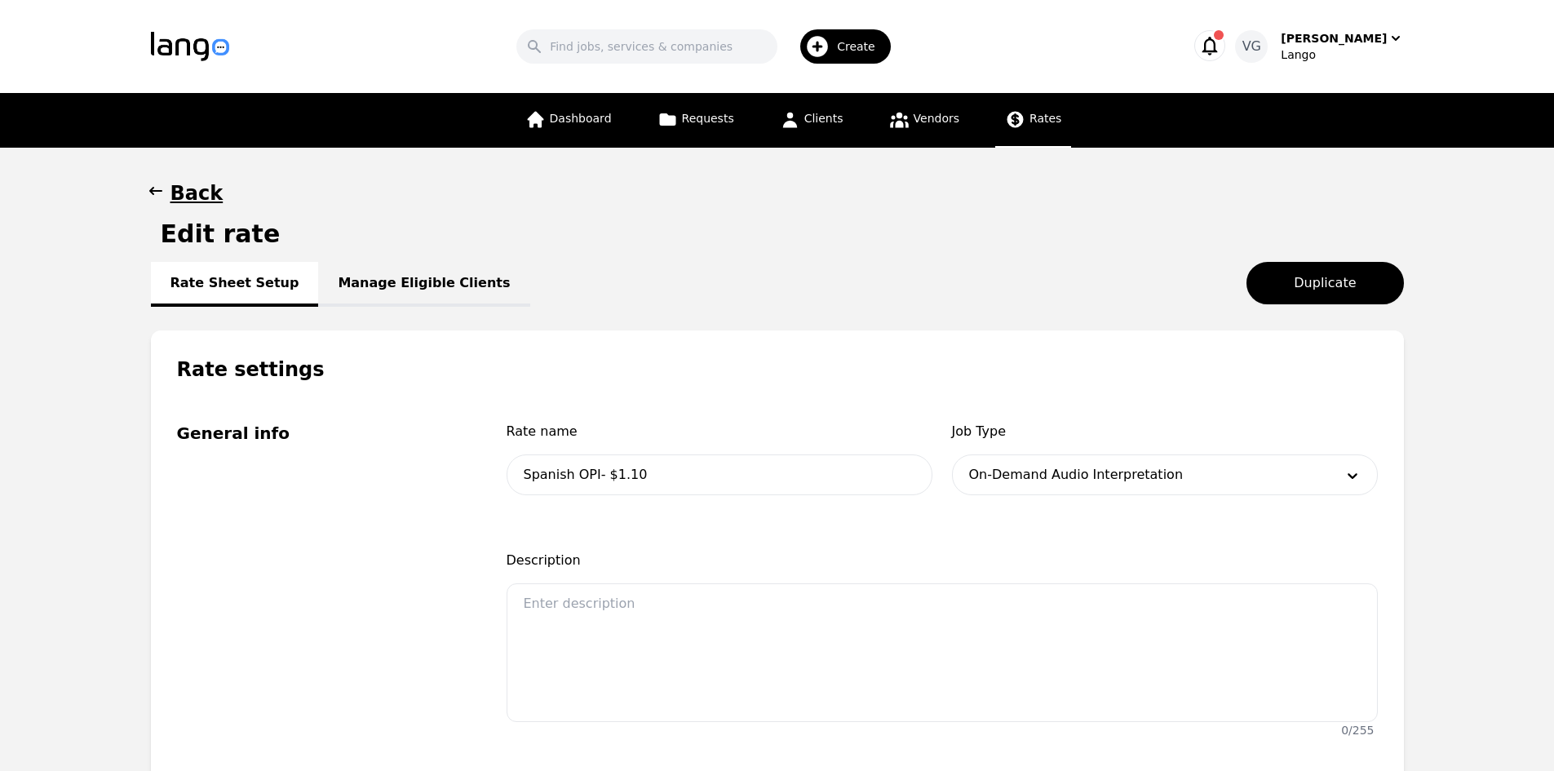
click at [1010, 118] on icon at bounding box center [1015, 120] width 16 height 16
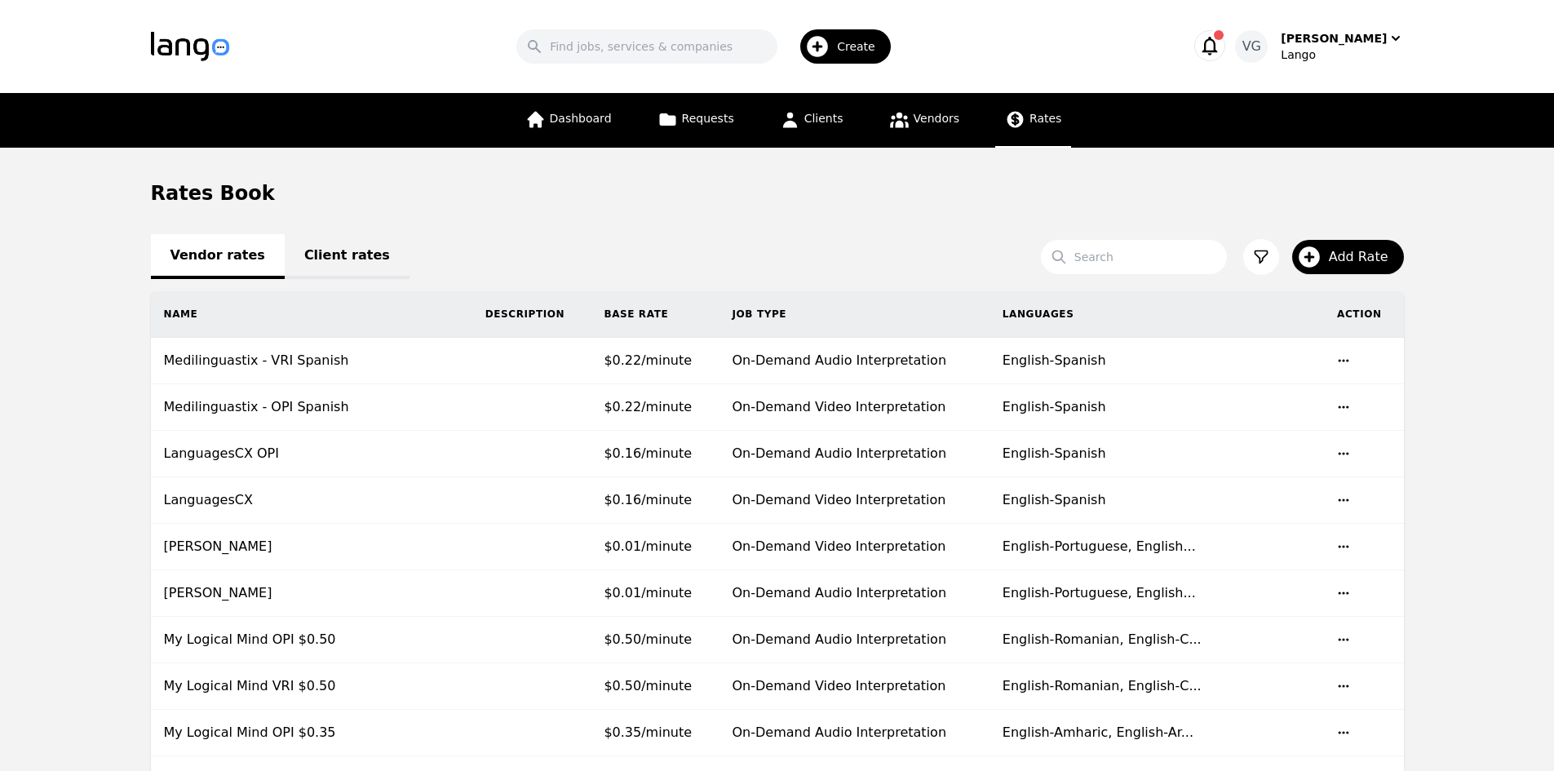
click at [312, 260] on link "Client rates" at bounding box center [347, 256] width 125 height 45
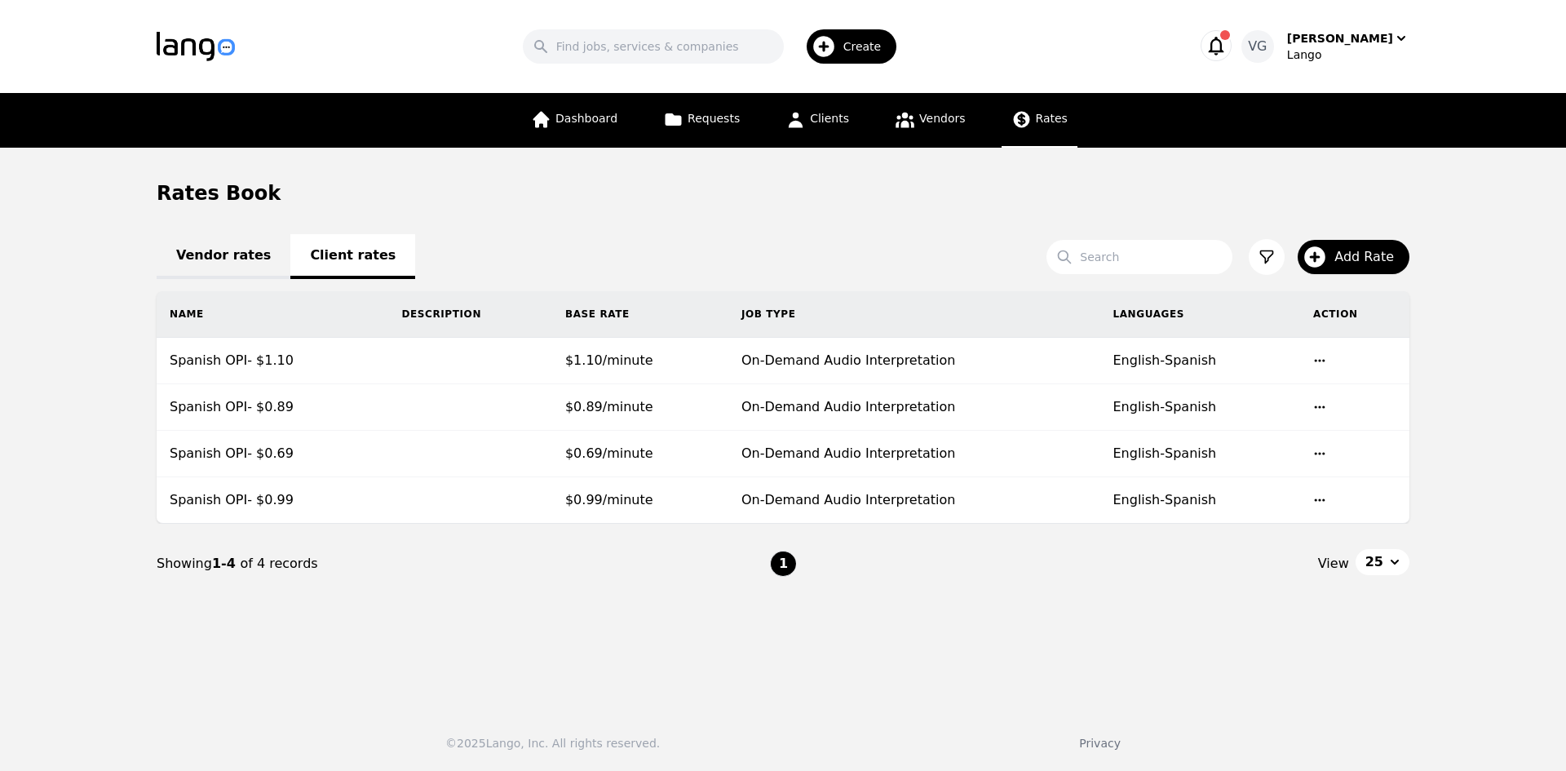
click at [73, 519] on main "Rates Book Vendor rates Client rates Search Add Rate Name Description Base Rate…" at bounding box center [783, 422] width 1566 height 548
click at [124, 503] on main "Rates Book Vendor rates Client rates Search Add Rate Name Description Base Rate…" at bounding box center [783, 422] width 1566 height 548
click at [1325, 255] on icon "button" at bounding box center [1314, 256] width 21 height 21
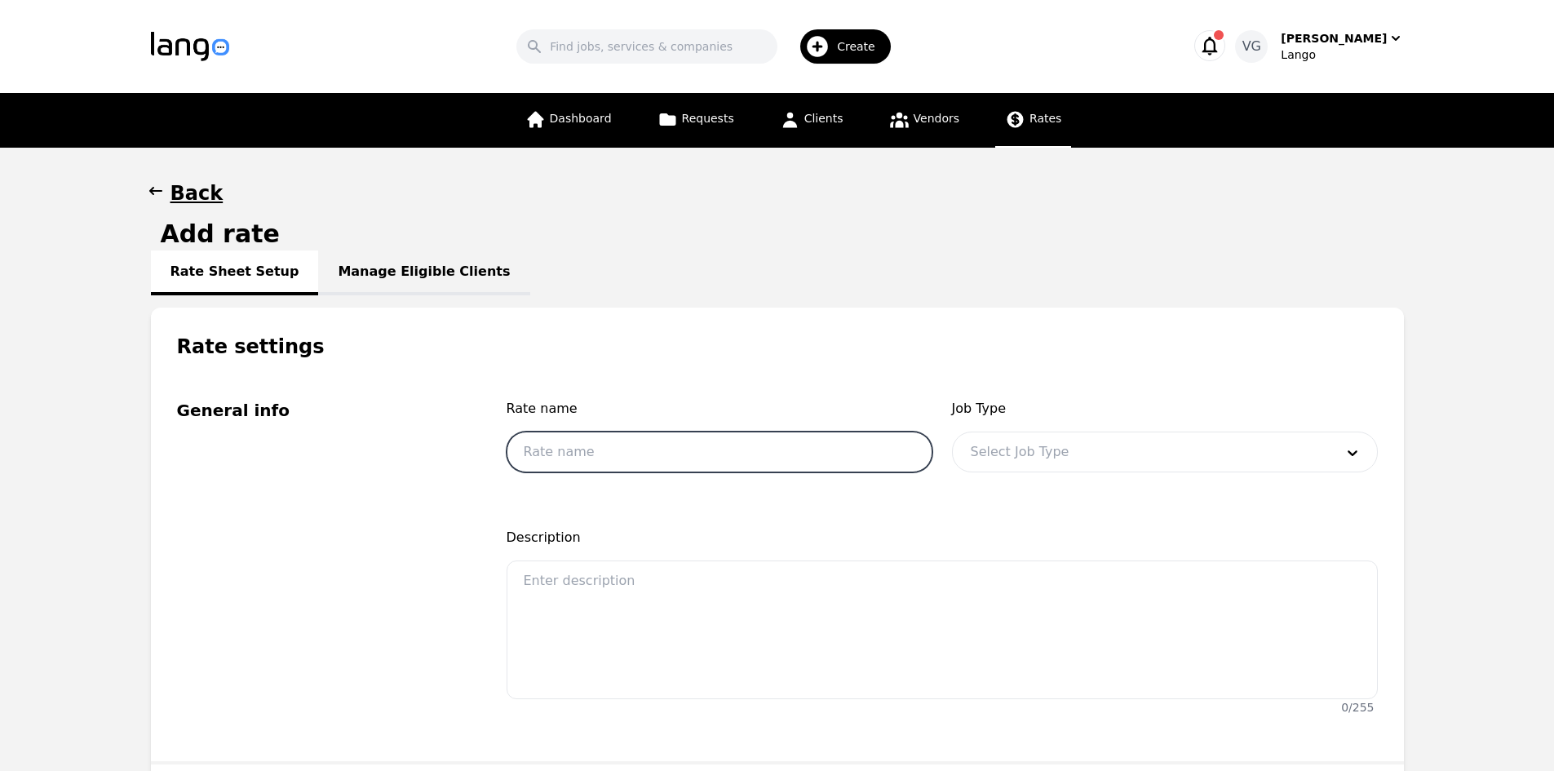
click at [638, 446] on input "text" at bounding box center [719, 451] width 426 height 41
type input "Spanish OPI- $0.90"
click at [992, 462] on div at bounding box center [1140, 451] width 375 height 39
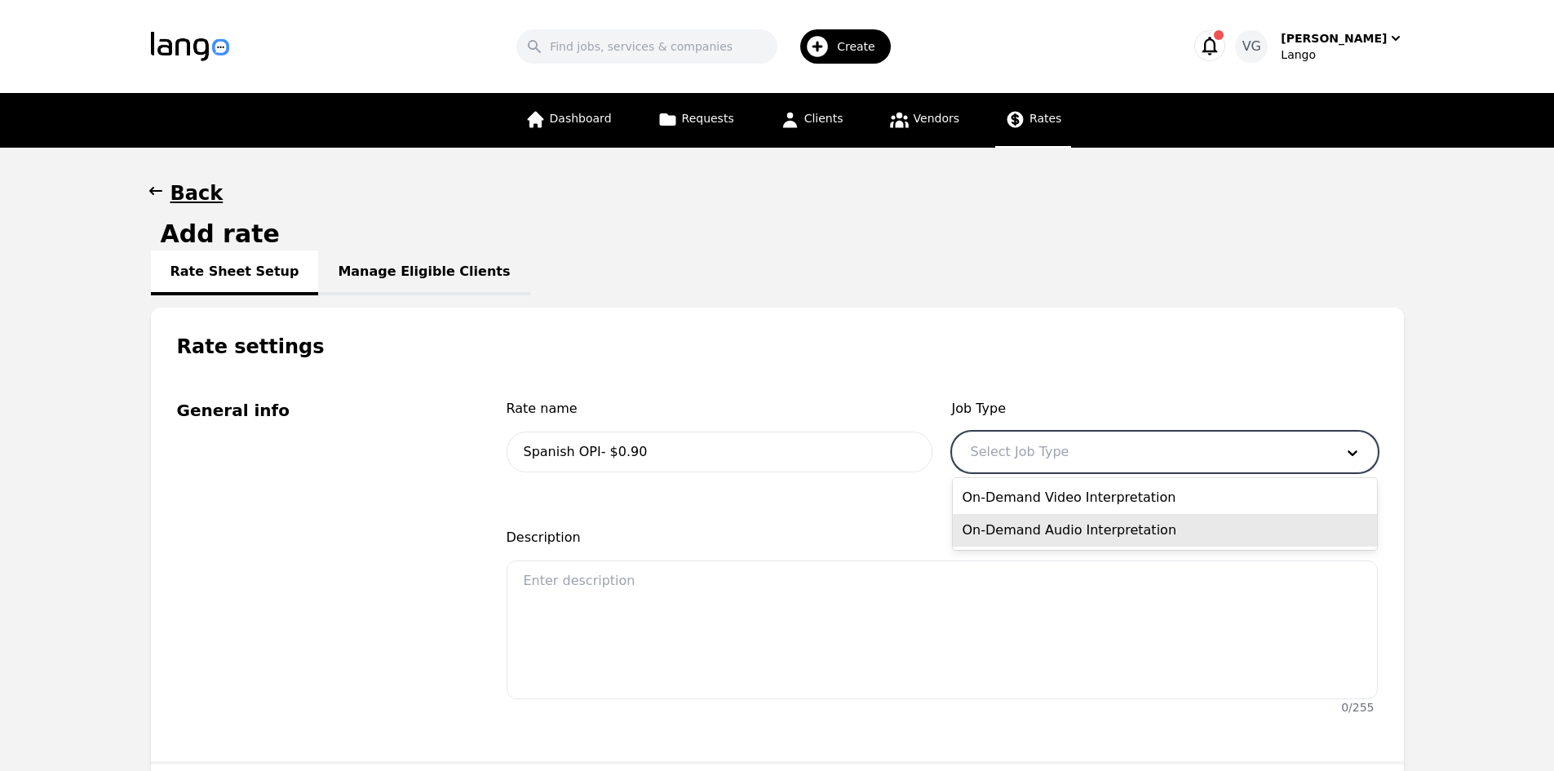
click at [1010, 525] on div "On-Demand Audio Interpretation" at bounding box center [1165, 530] width 424 height 33
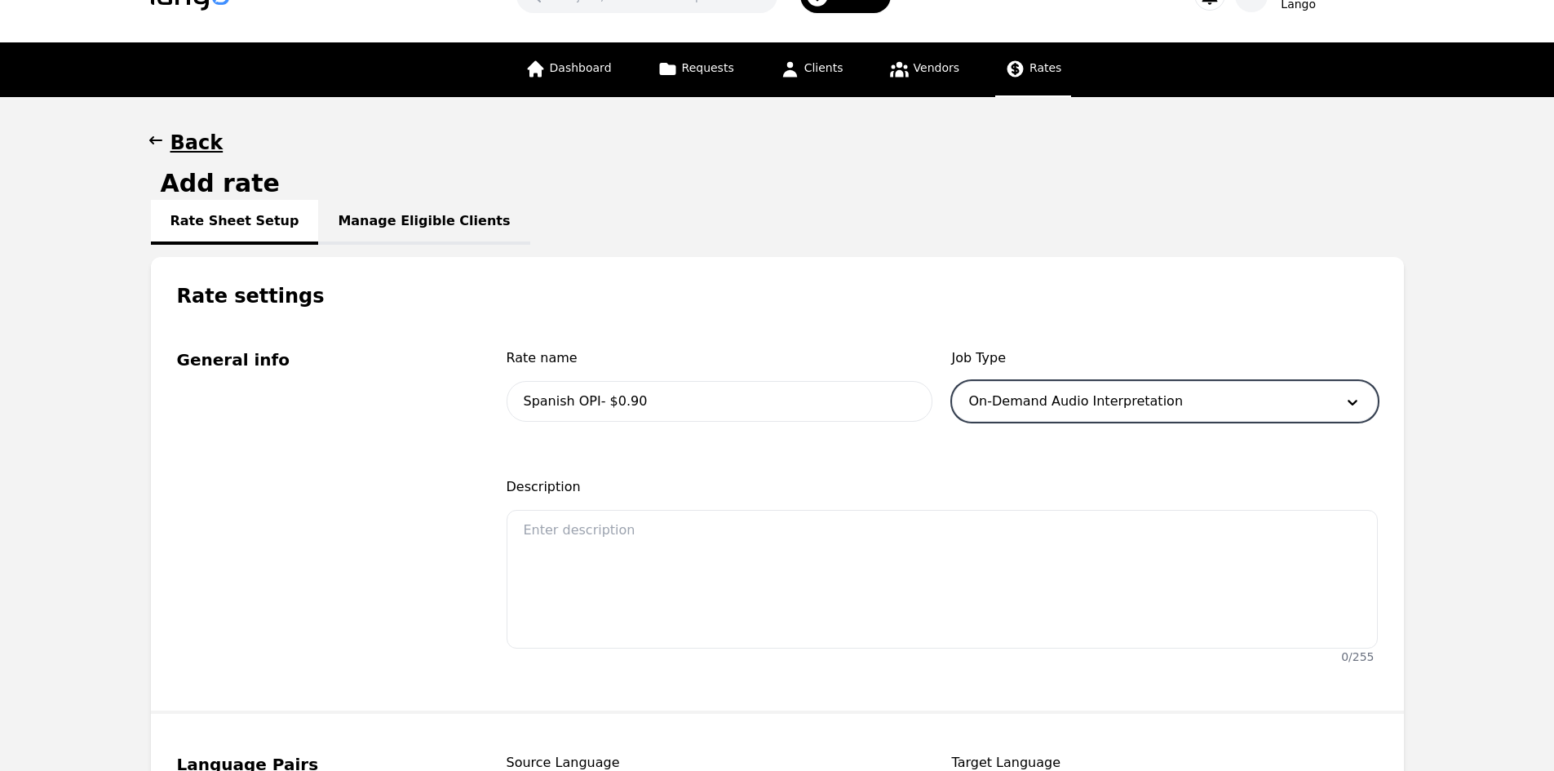
scroll to position [489, 0]
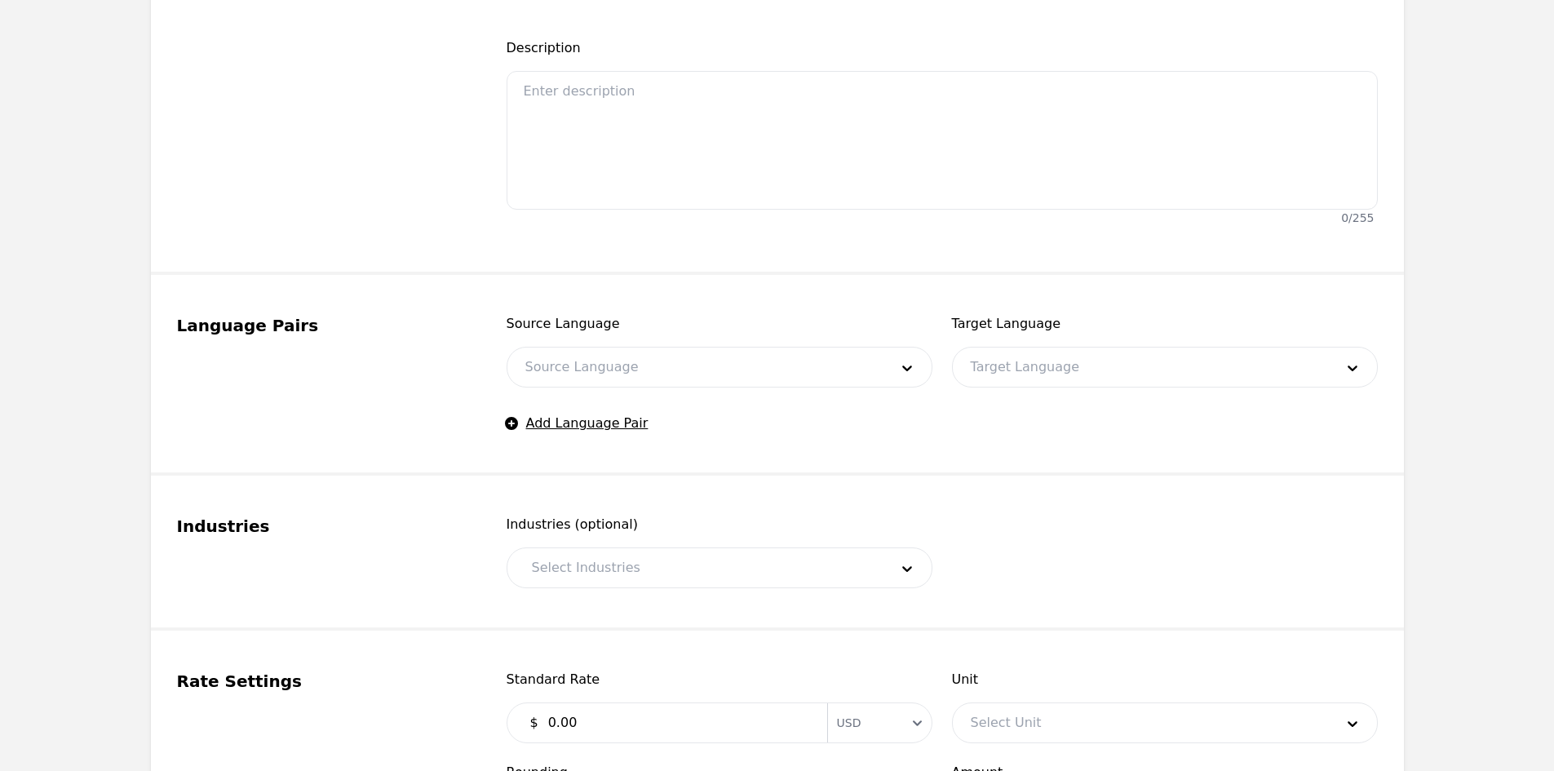
drag, startPoint x: 667, startPoint y: 367, endPoint x: 667, endPoint y: 382, distance: 14.7
click at [665, 374] on div at bounding box center [694, 366] width 375 height 39
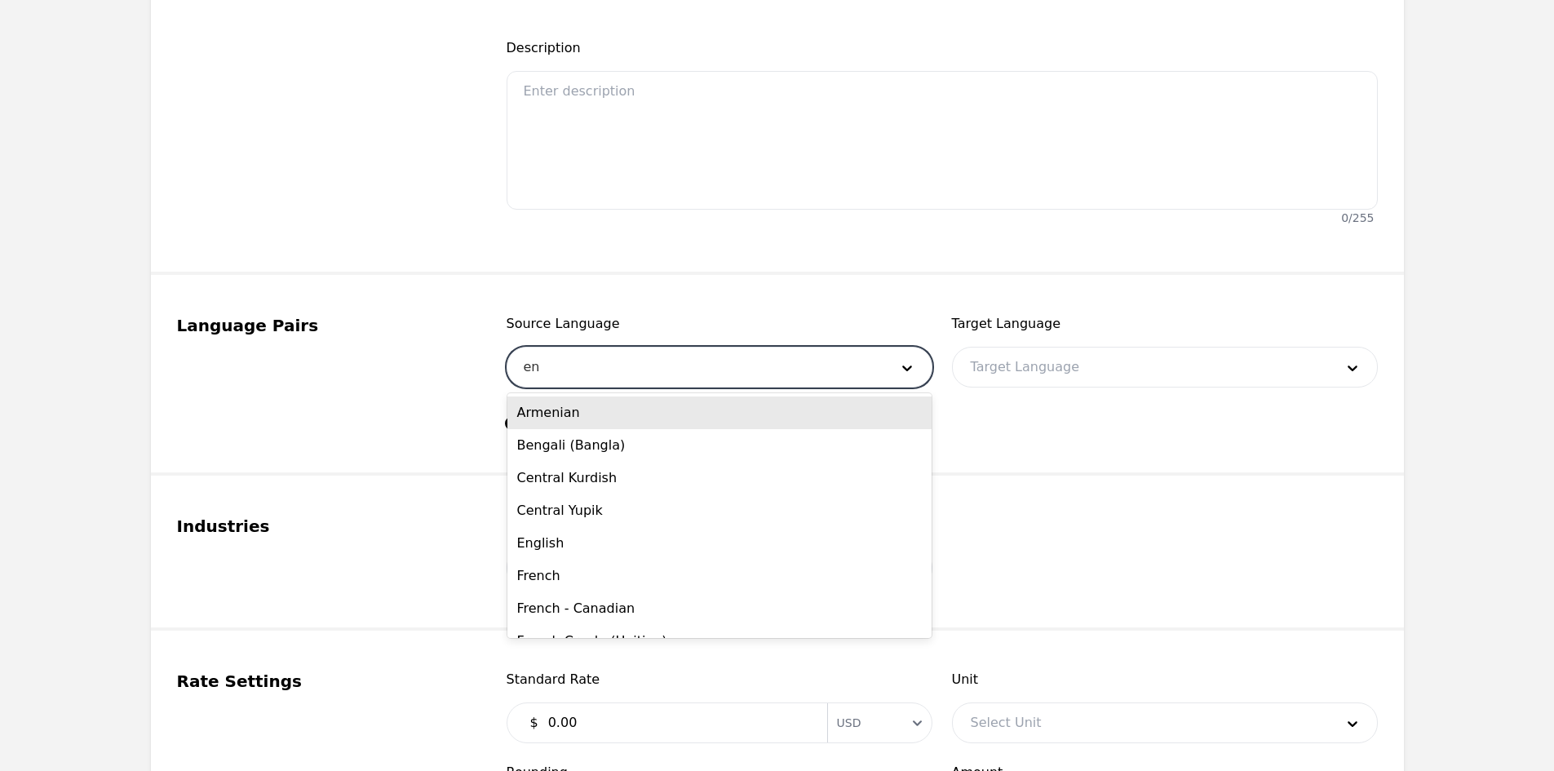
type input "eng"
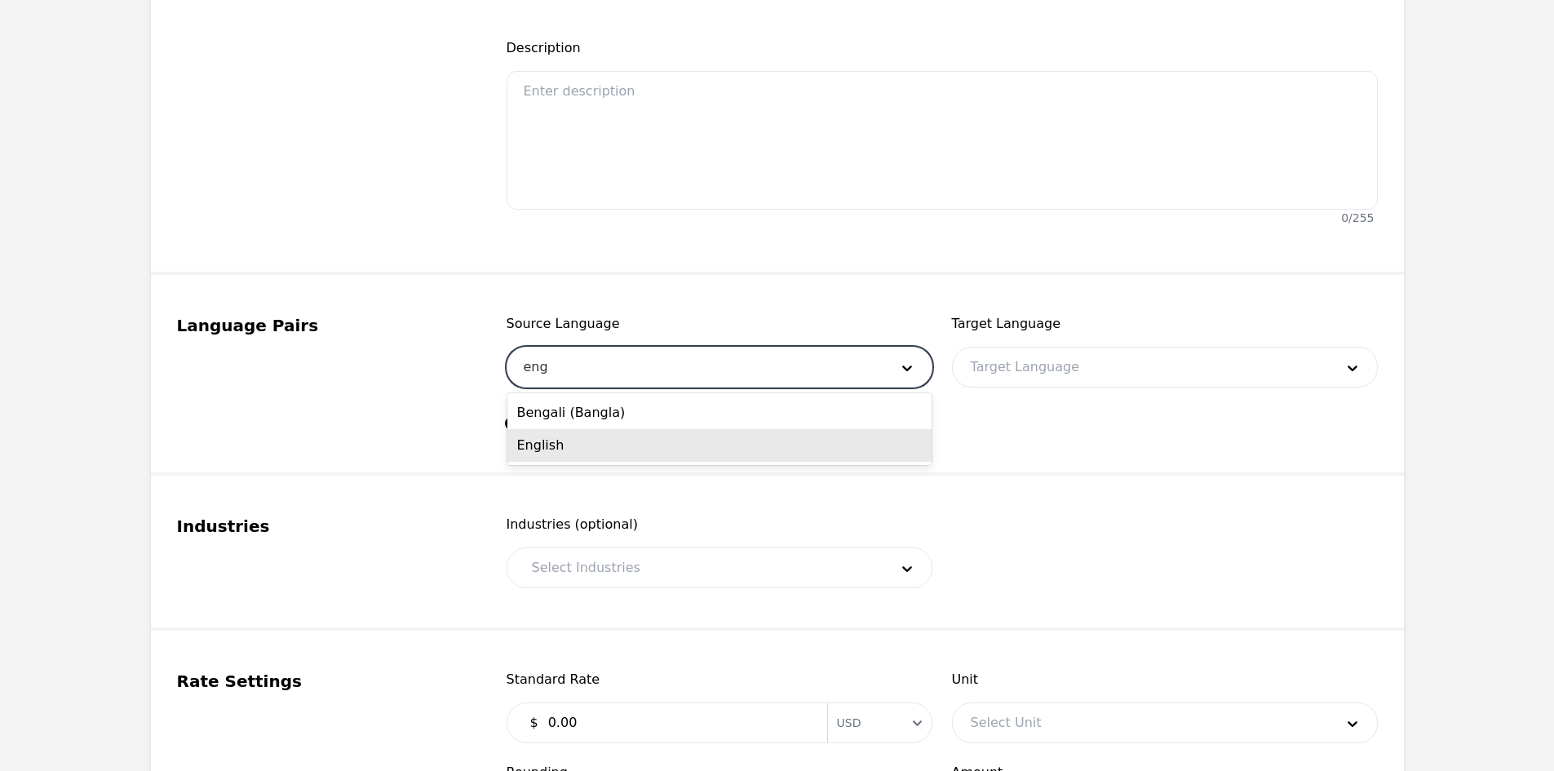
click at [588, 443] on div "English" at bounding box center [719, 445] width 424 height 33
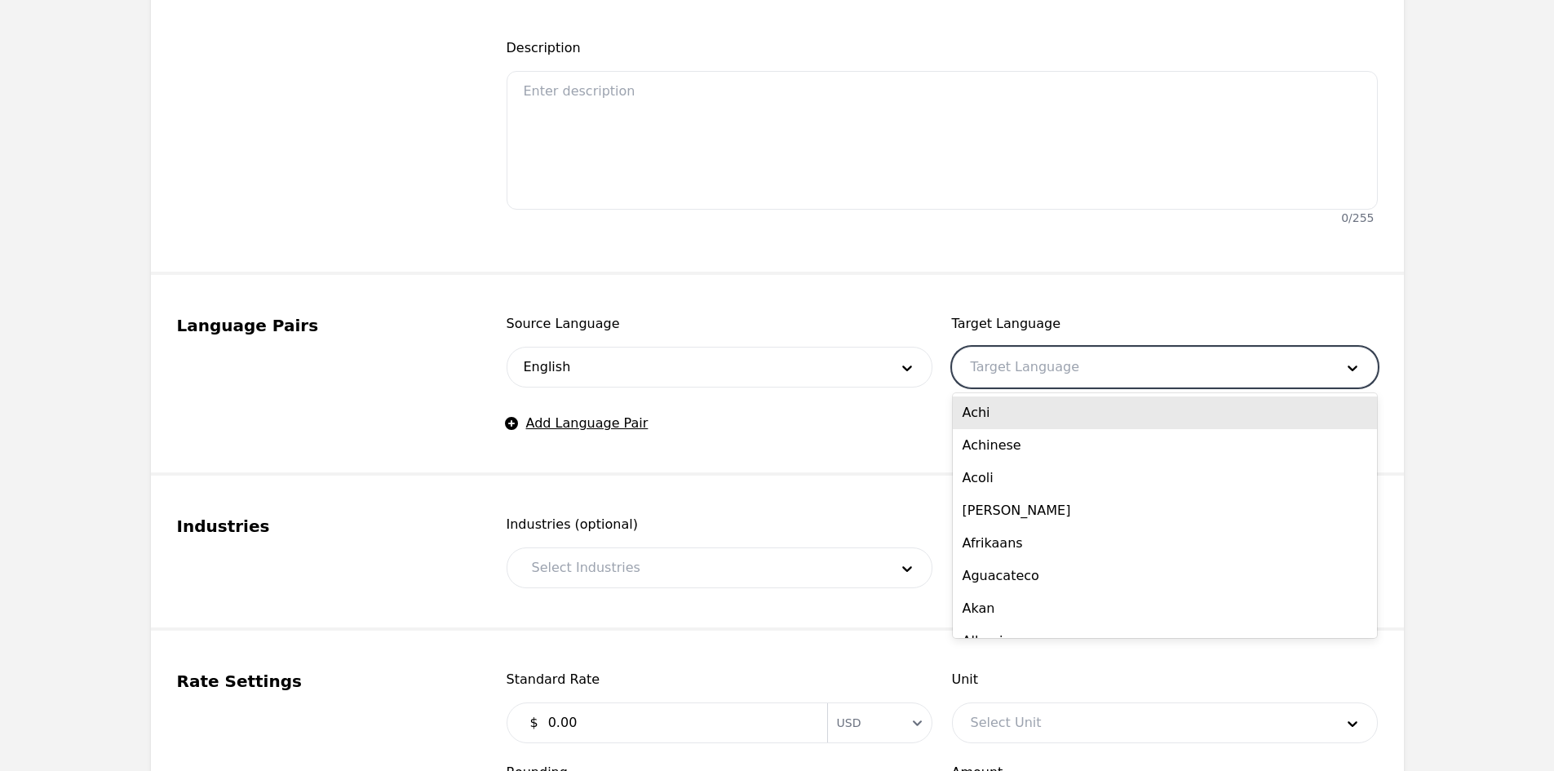
click at [989, 371] on div at bounding box center [1140, 366] width 375 height 39
type input "spa"
click at [1054, 404] on div "Spanish" at bounding box center [1165, 412] width 424 height 33
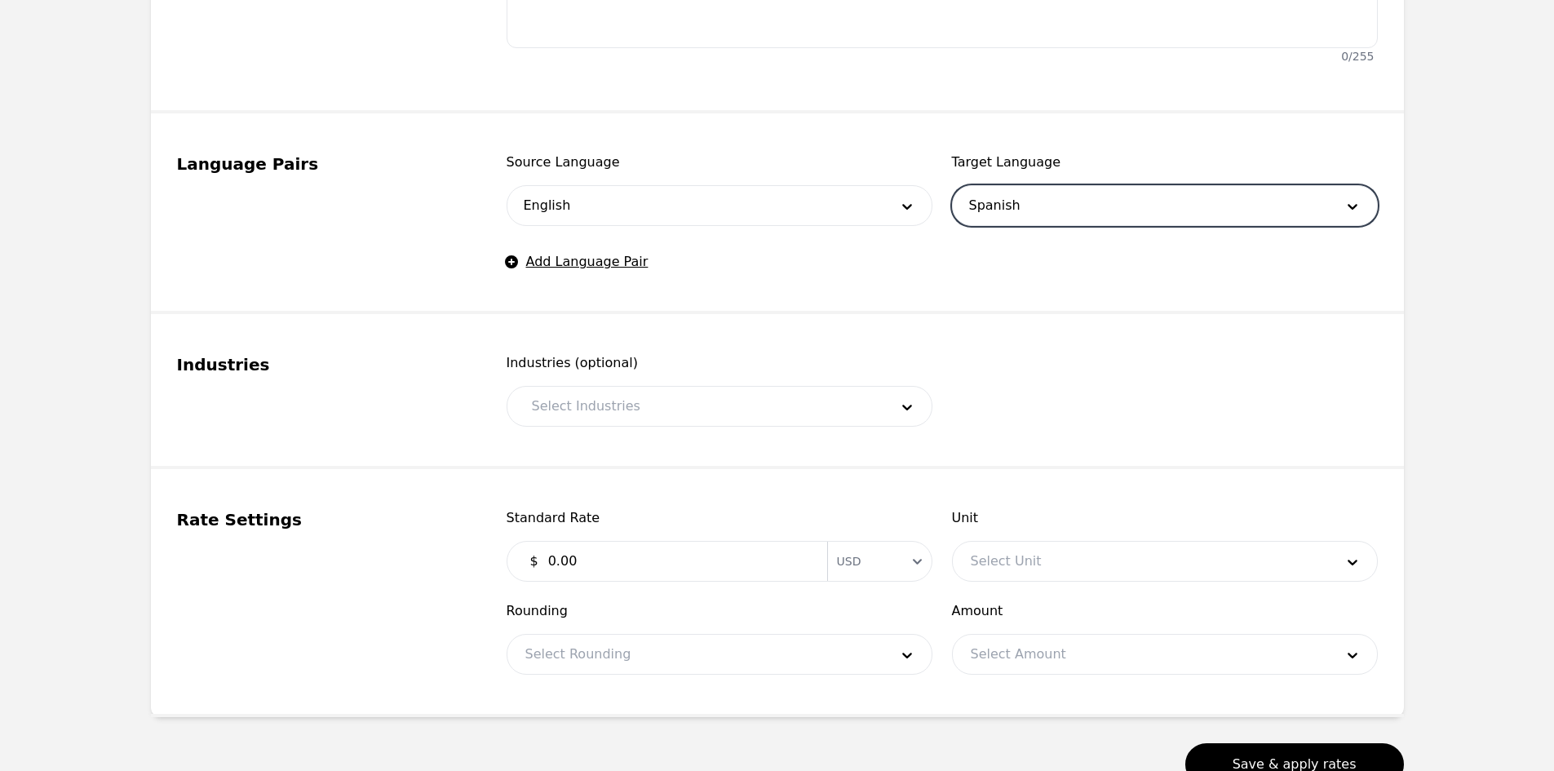
scroll to position [652, 0]
click at [735, 400] on div at bounding box center [698, 404] width 369 height 39
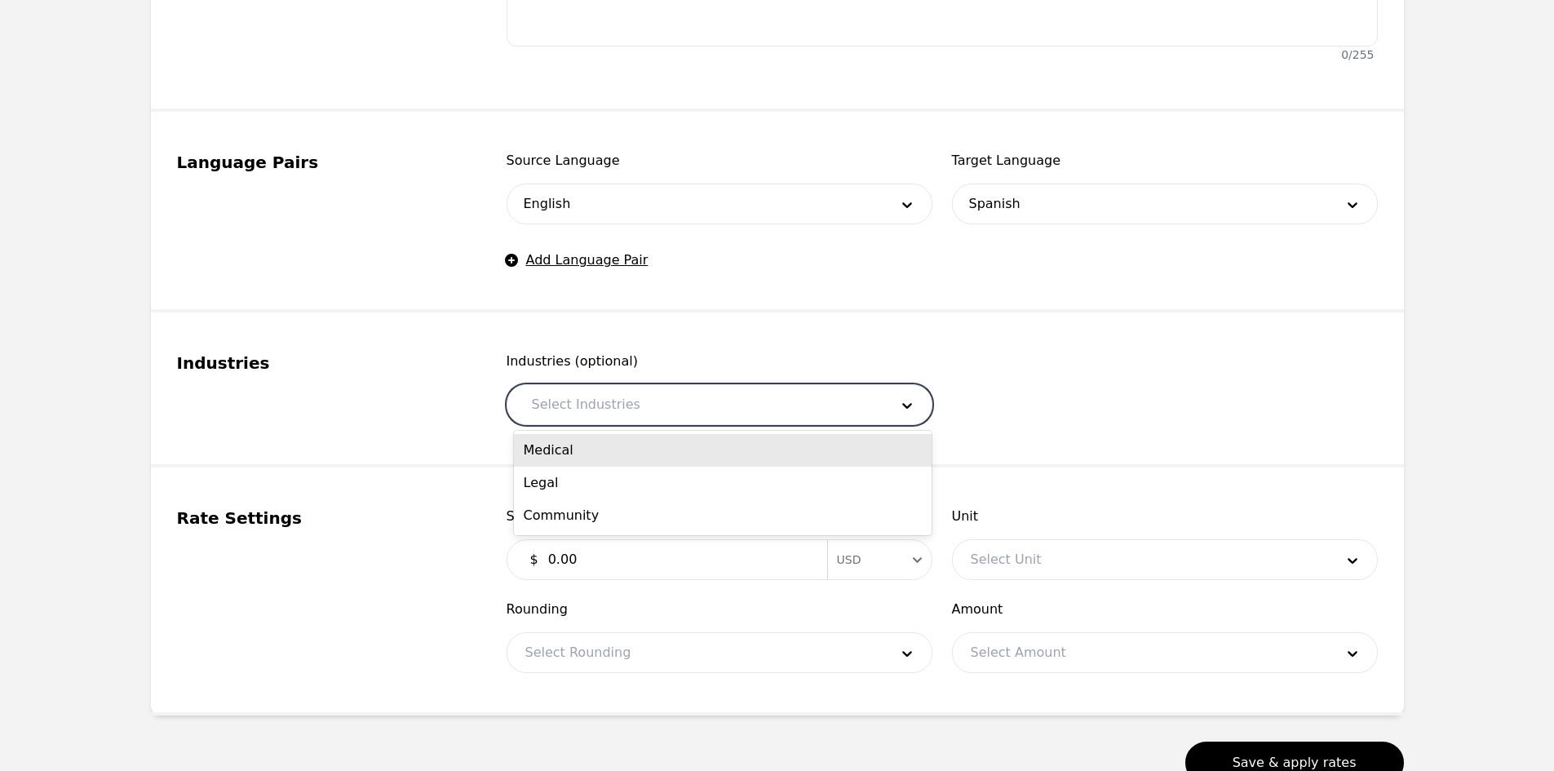
click at [687, 457] on div "Medical" at bounding box center [723, 450] width 418 height 33
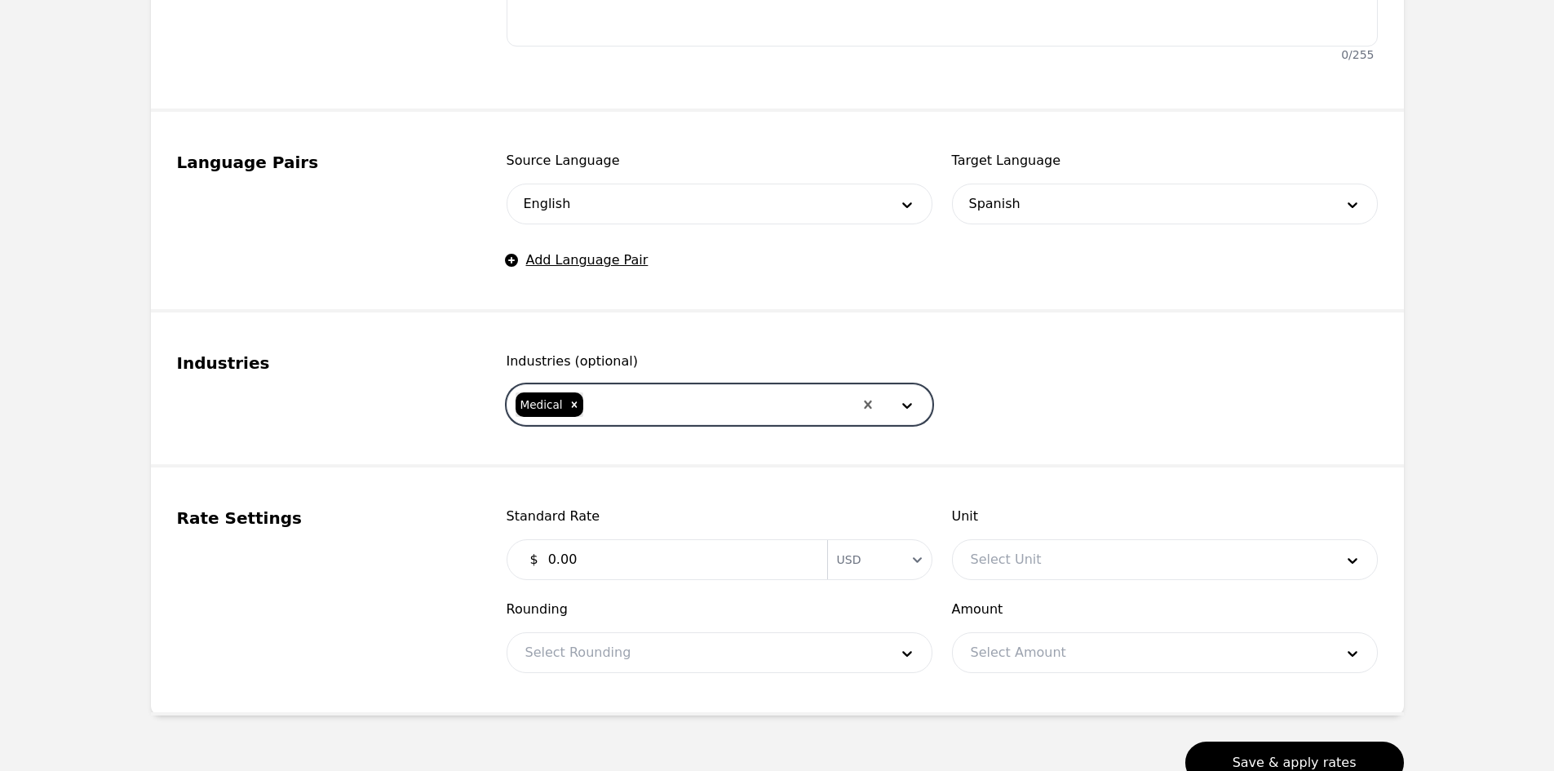
click at [674, 400] on div at bounding box center [719, 404] width 268 height 39
click at [620, 450] on div "Legal" at bounding box center [723, 450] width 418 height 33
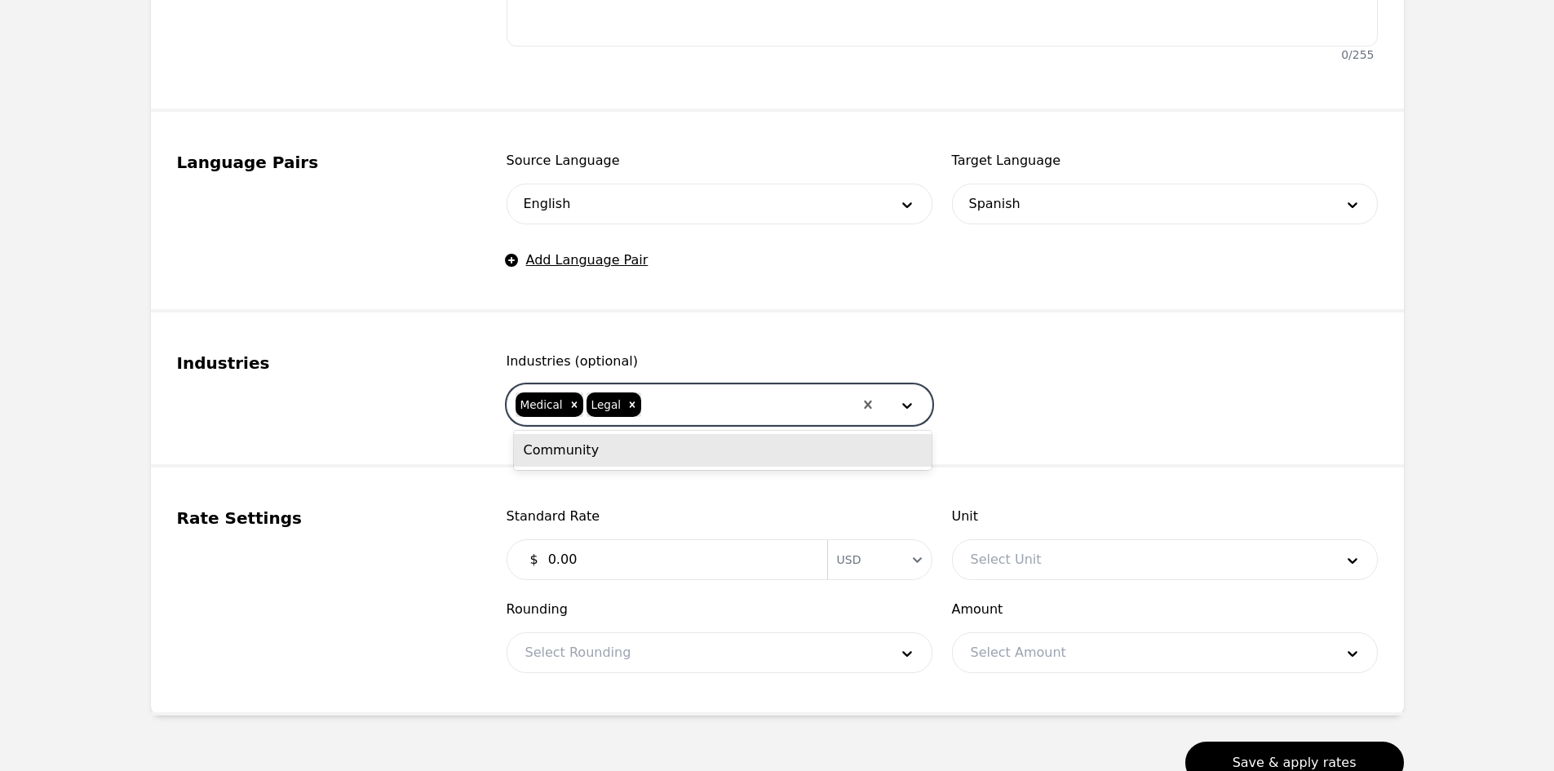
click at [683, 393] on div at bounding box center [748, 404] width 210 height 39
click at [665, 459] on div "Community" at bounding box center [723, 450] width 418 height 33
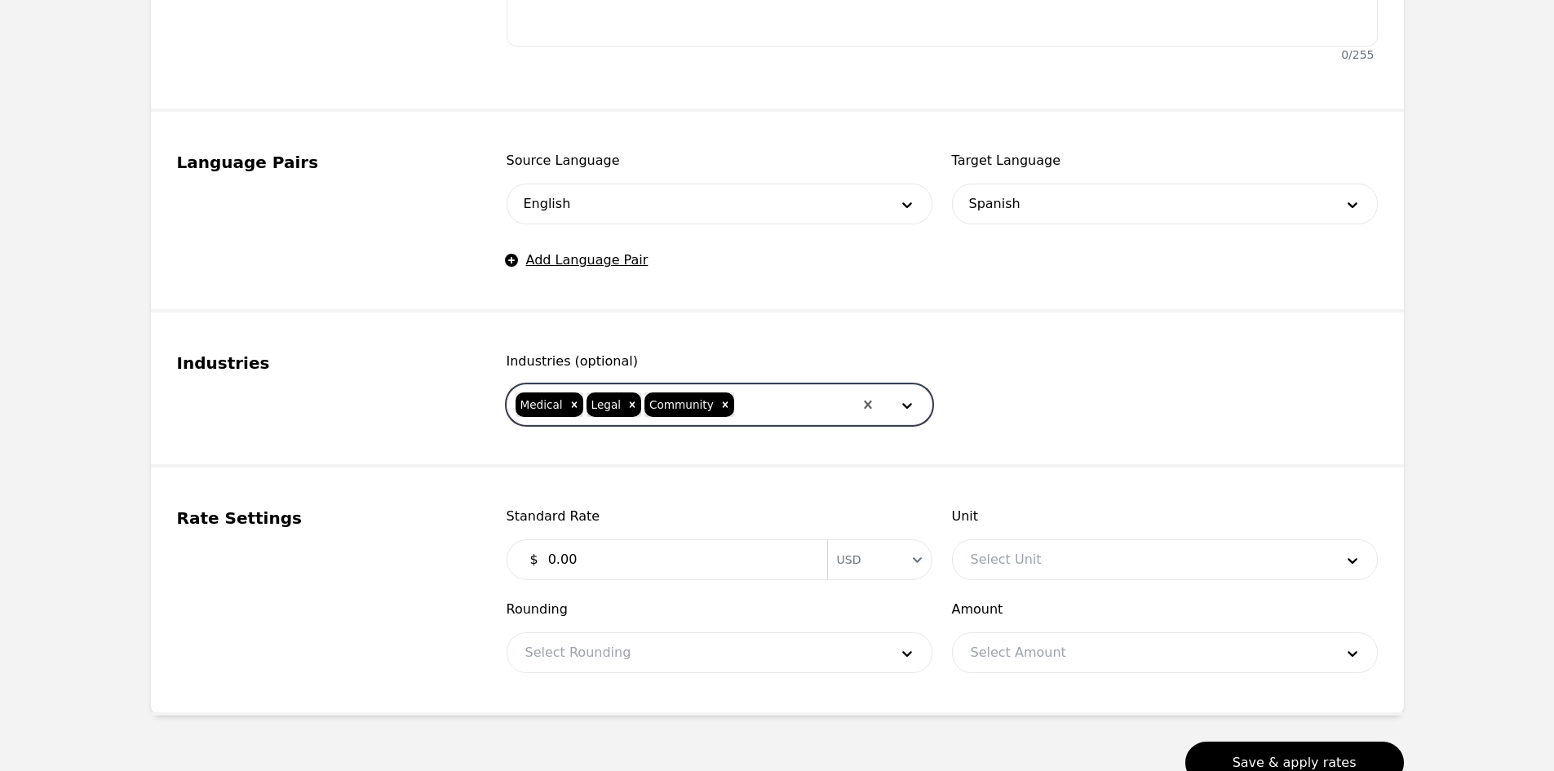
click at [626, 559] on input "0.00" at bounding box center [677, 559] width 279 height 33
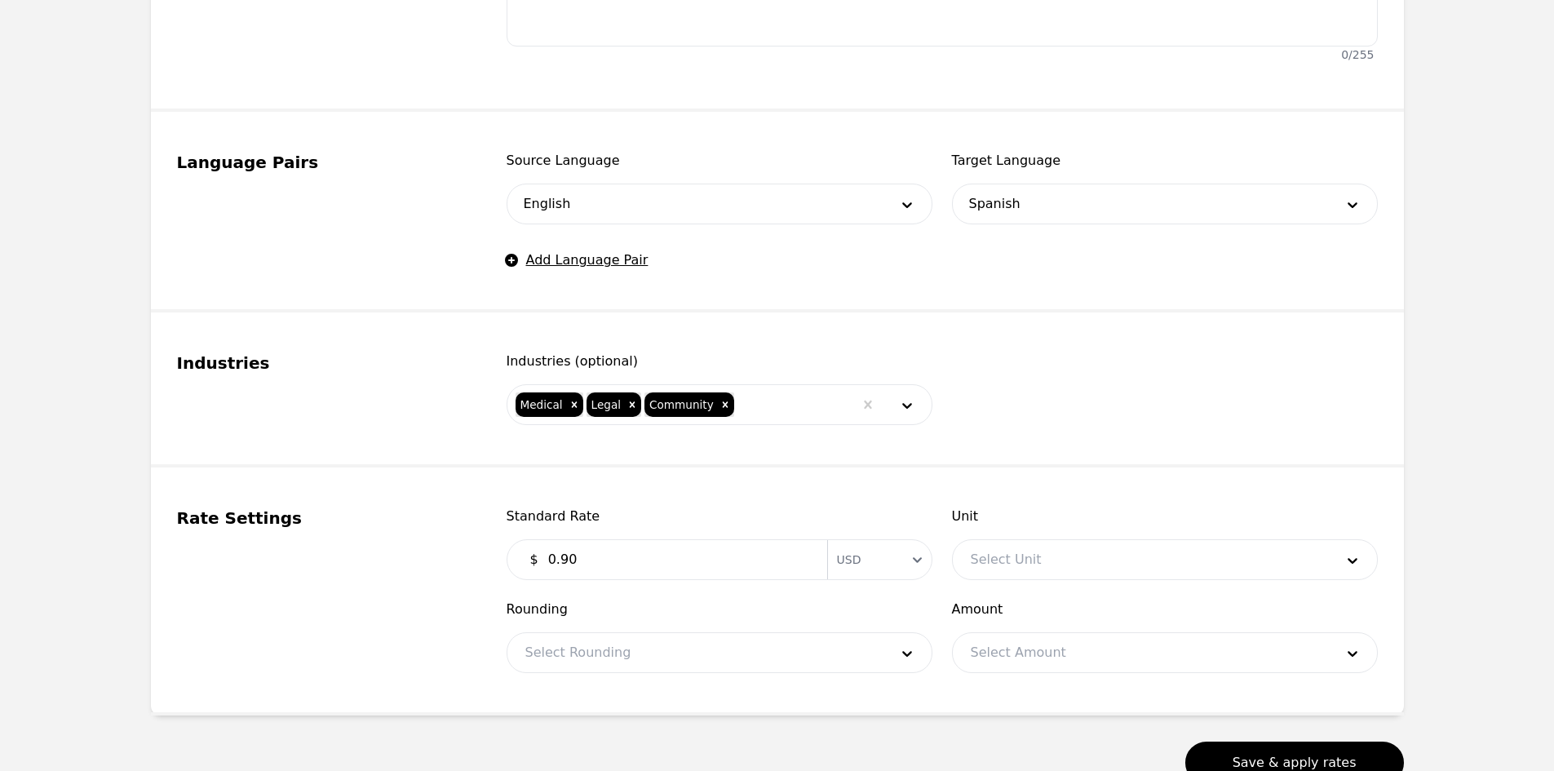
type input "0.90"
click at [1022, 548] on div at bounding box center [1140, 559] width 375 height 39
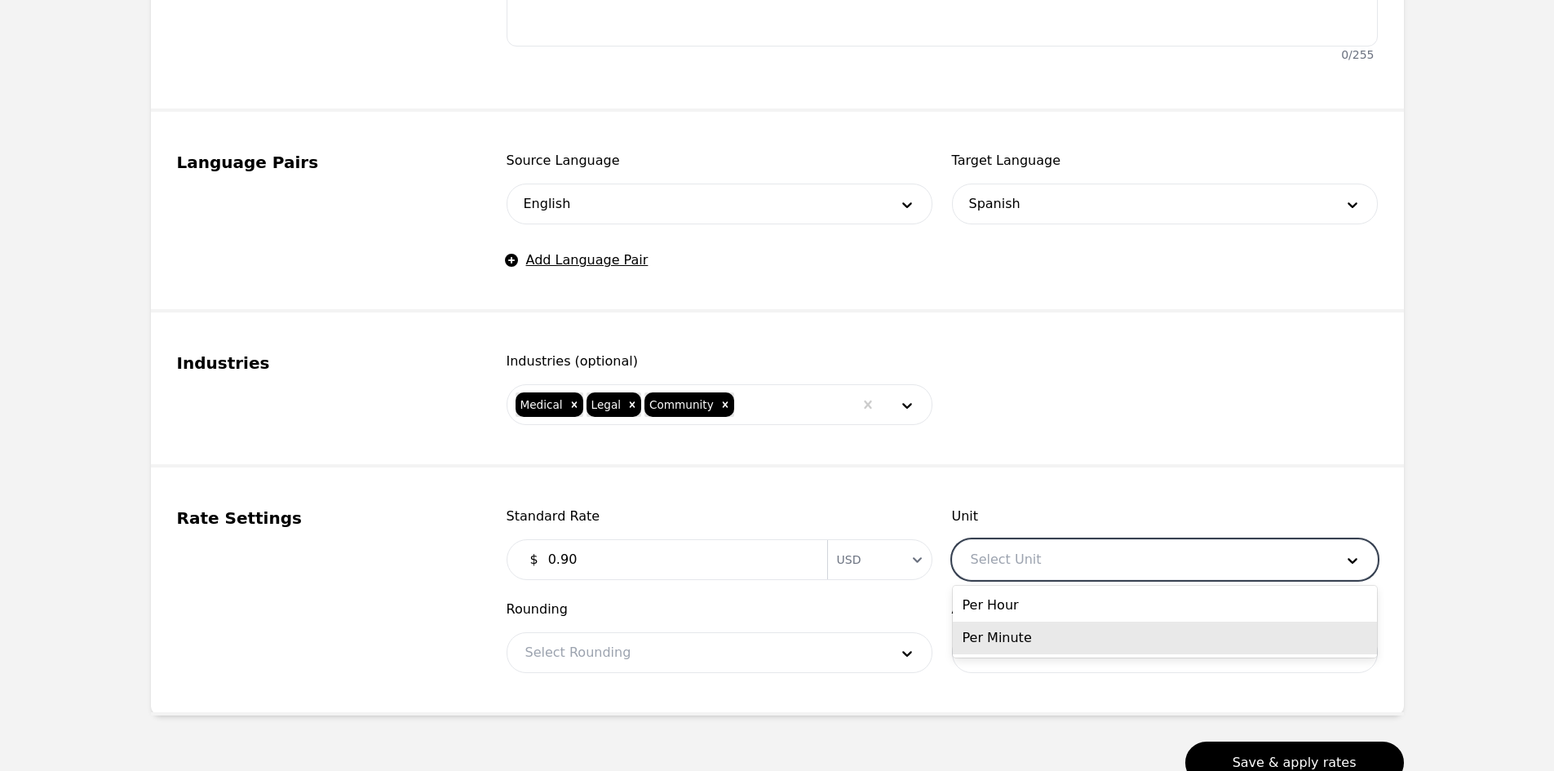
click at [1014, 634] on div "Per Minute" at bounding box center [1165, 637] width 424 height 33
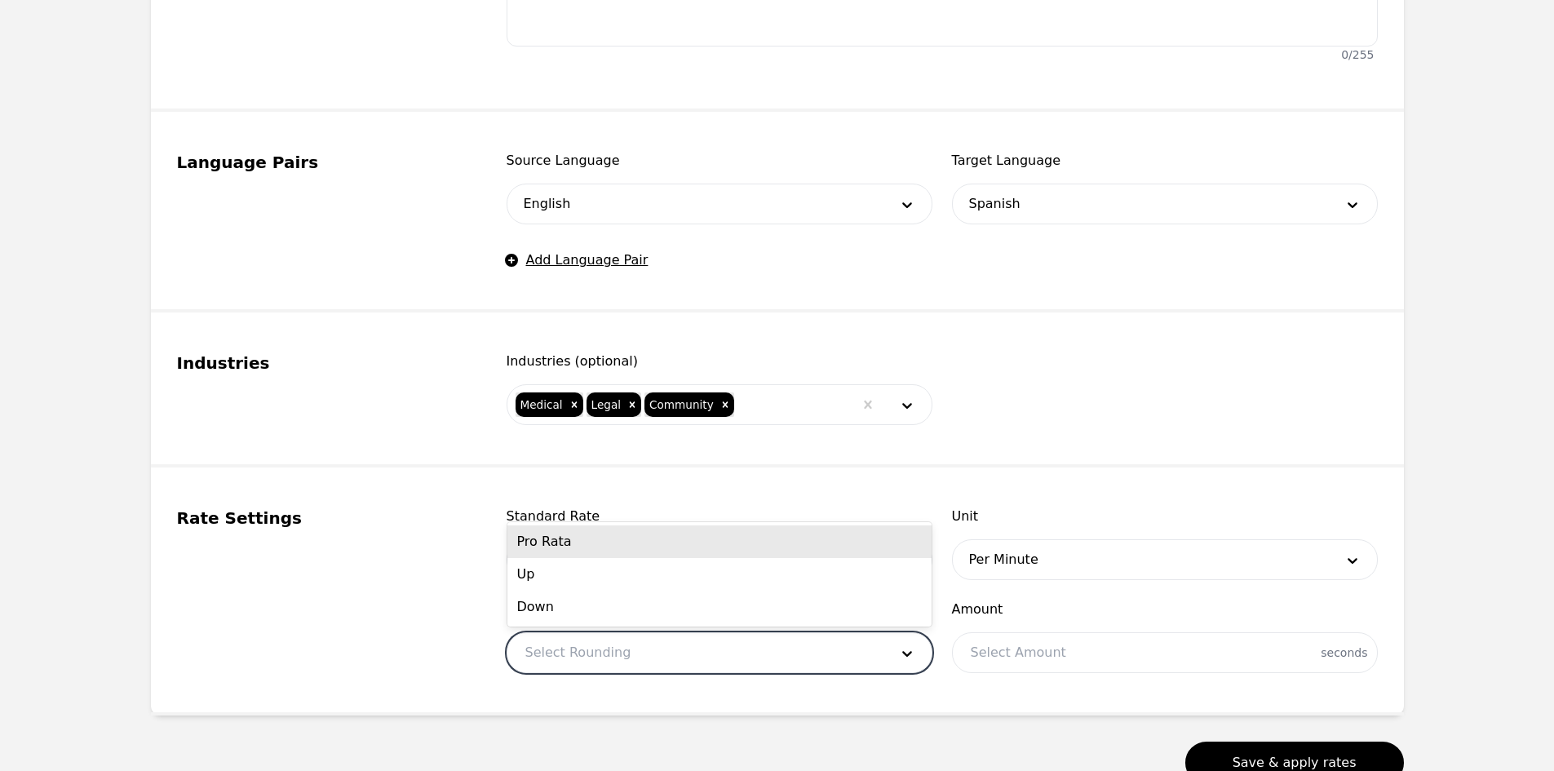
click at [719, 643] on div at bounding box center [694, 652] width 375 height 39
click at [591, 546] on div "Pro Rata" at bounding box center [719, 541] width 424 height 33
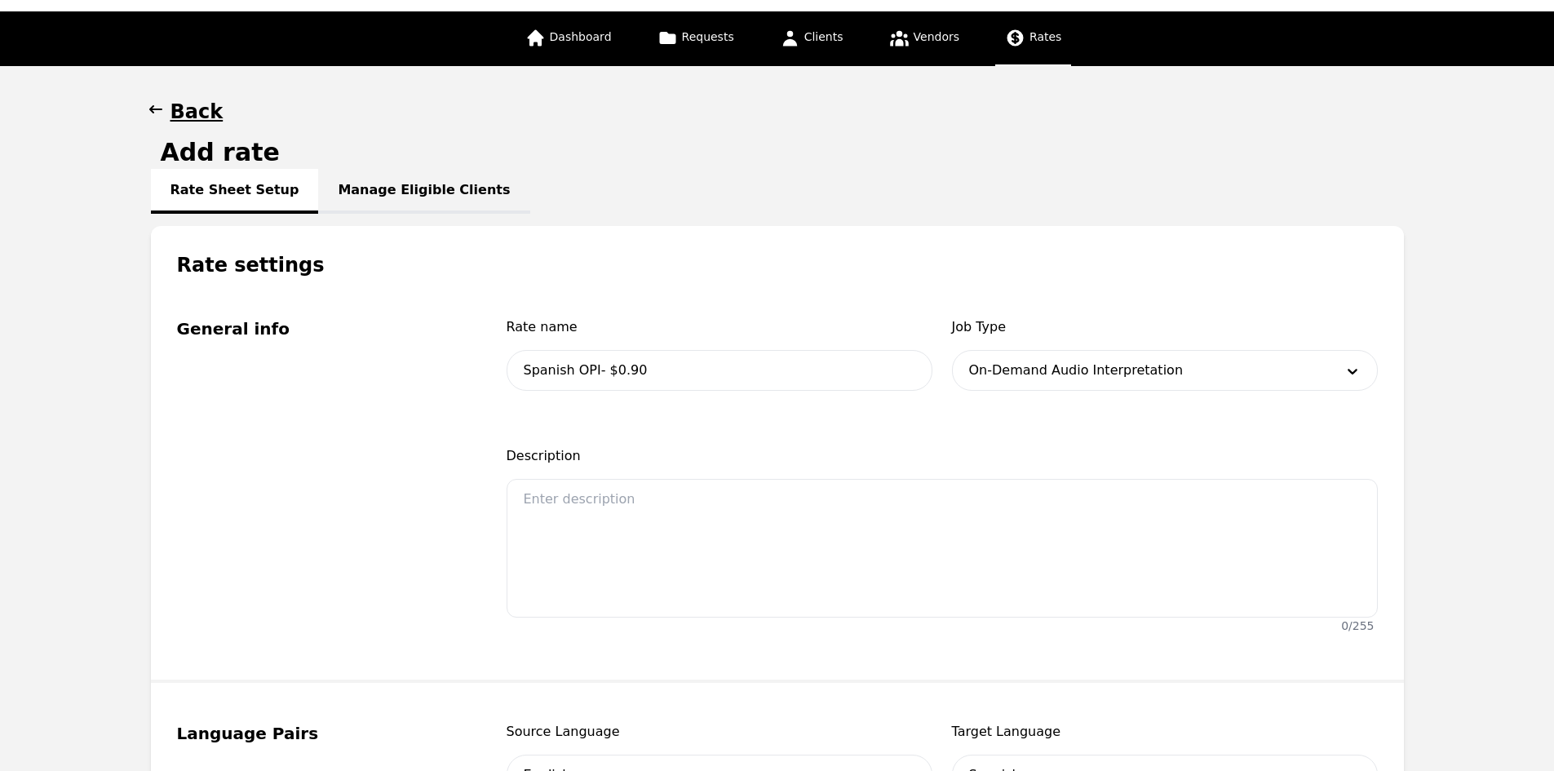
scroll to position [0, 0]
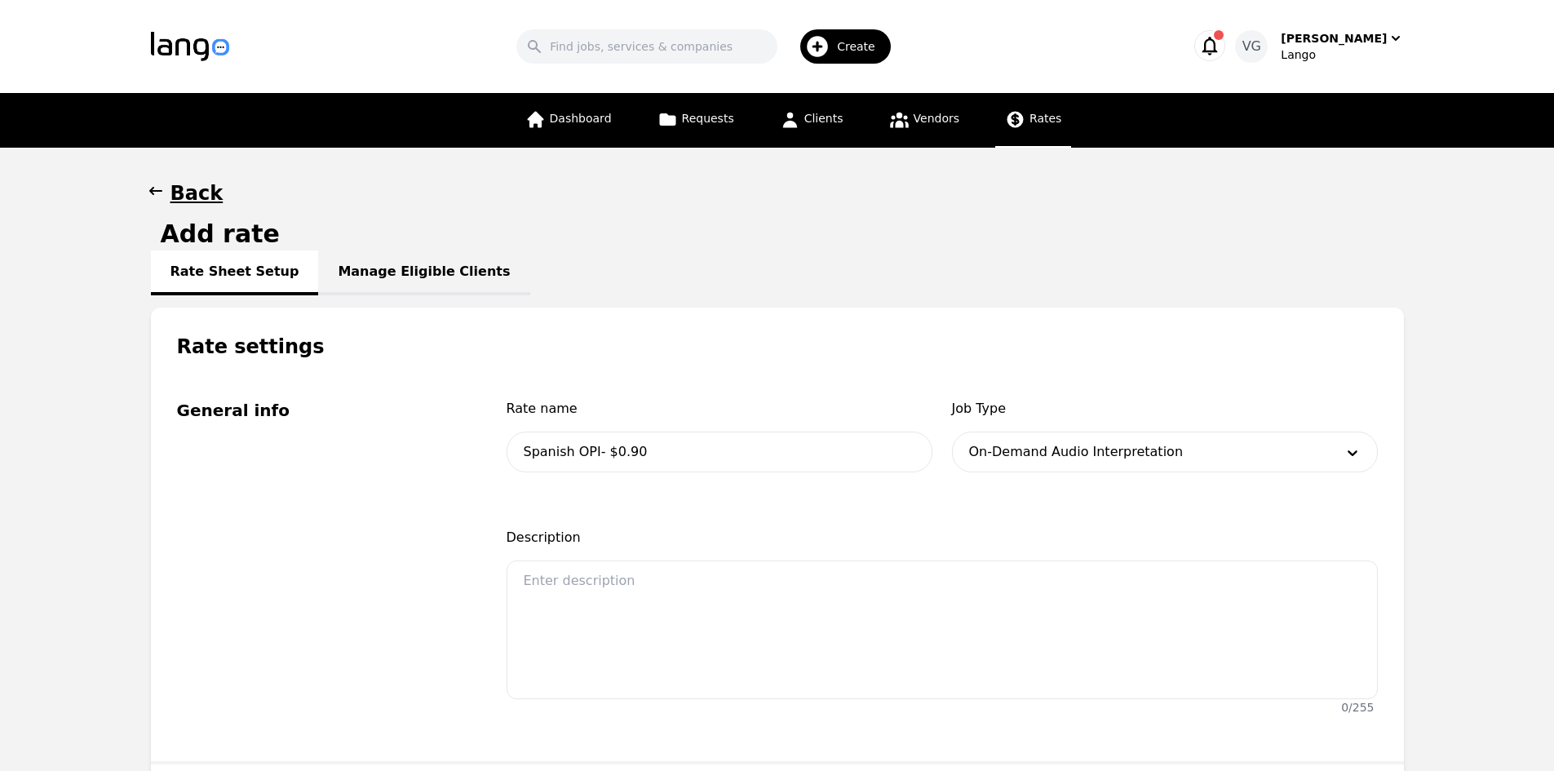
drag, startPoint x: 372, startPoint y: 269, endPoint x: 360, endPoint y: 267, distance: 12.5
click at [372, 269] on link "Manage Eligible Clients" at bounding box center [423, 272] width 211 height 45
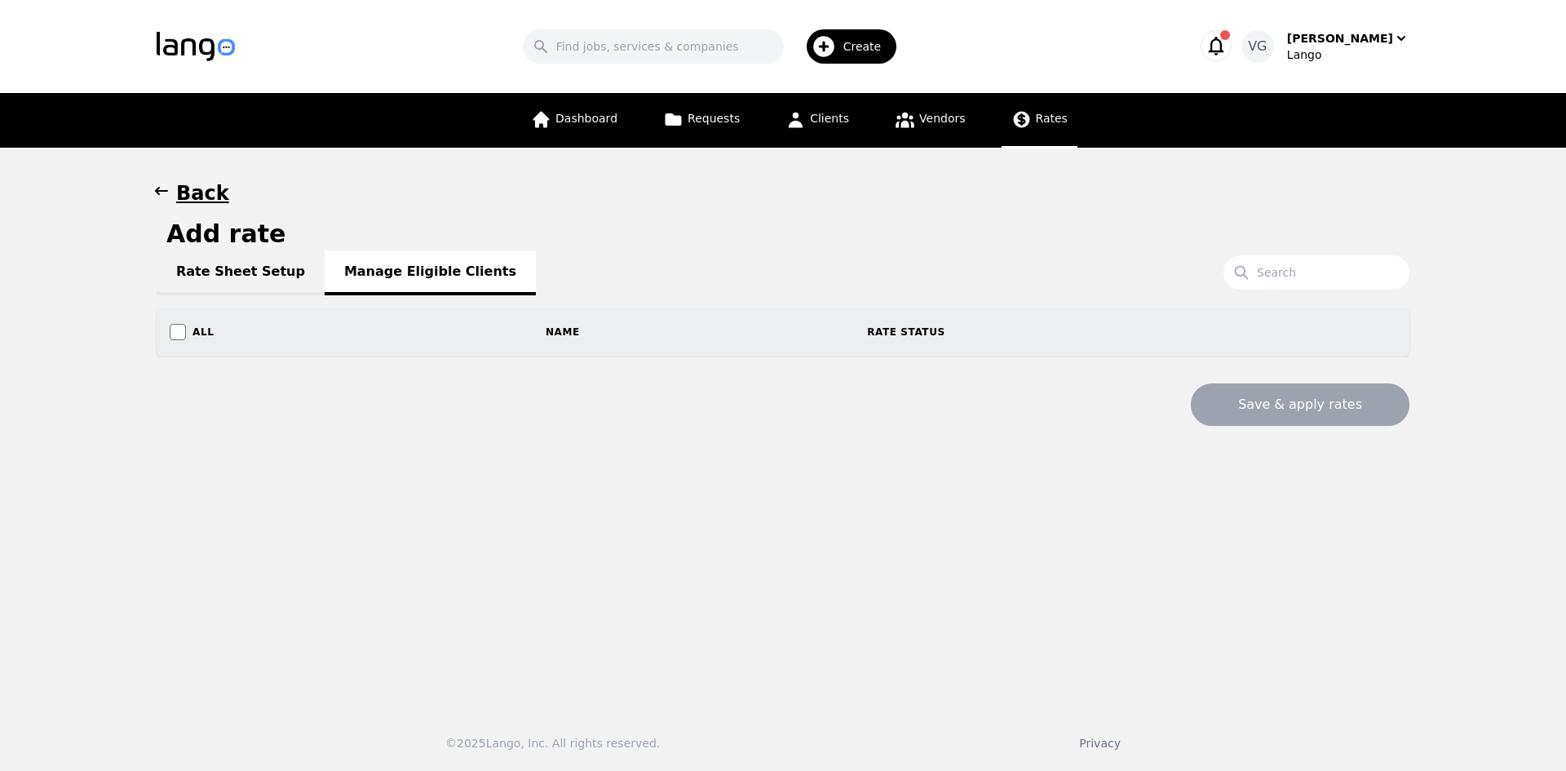
click at [236, 265] on link "Rate Sheet Setup" at bounding box center [241, 272] width 168 height 45
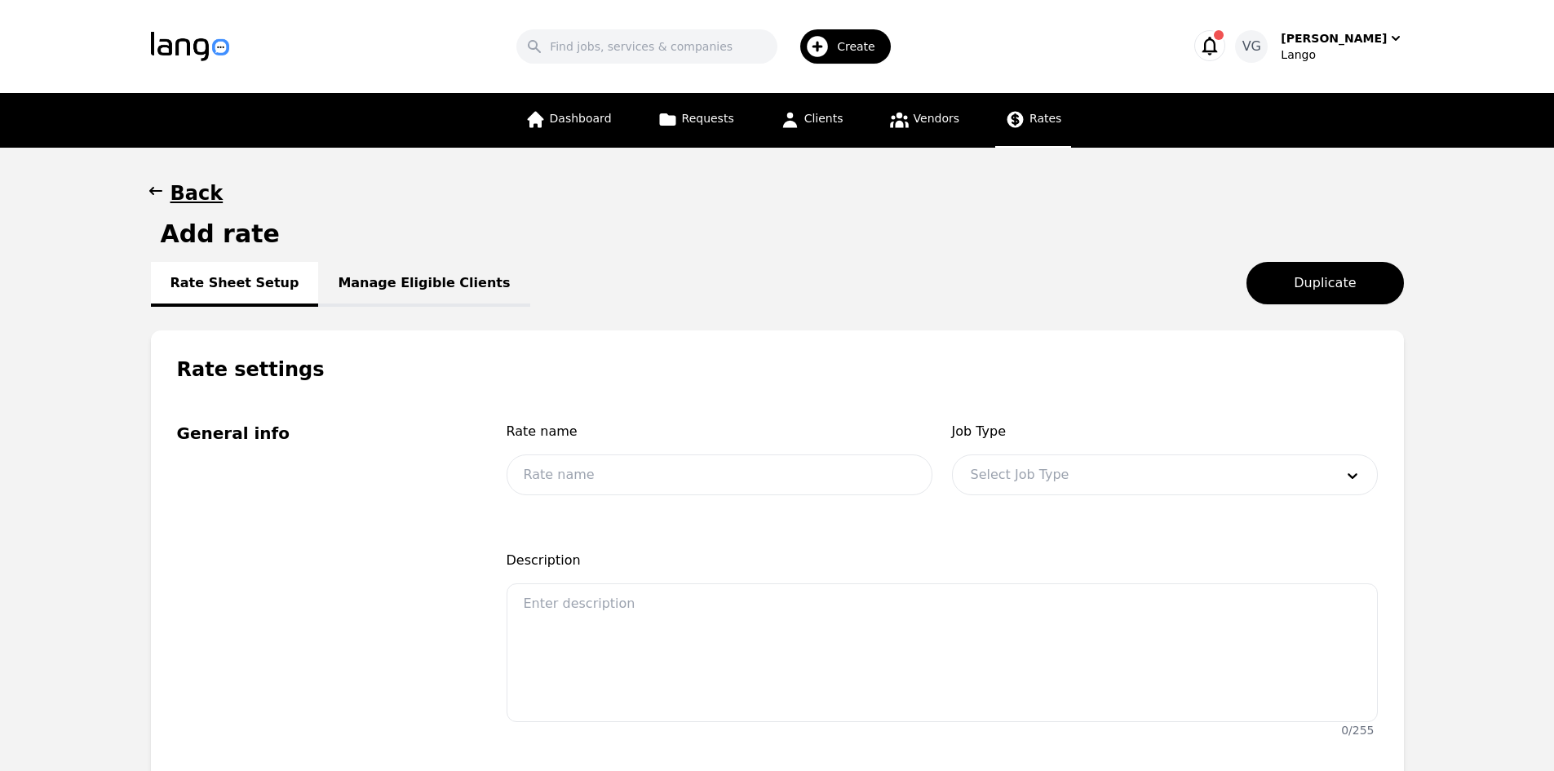
click at [711, 496] on div "Rate name" at bounding box center [719, 463] width 426 height 83
click at [670, 473] on input "text" at bounding box center [719, 474] width 426 height 41
click at [988, 445] on div "Job Type Select Job Type" at bounding box center [1165, 463] width 426 height 83
click at [677, 475] on input "Spanish OPI- $0.9-" at bounding box center [719, 474] width 426 height 41
type input "Spanish OPI- $0.90"
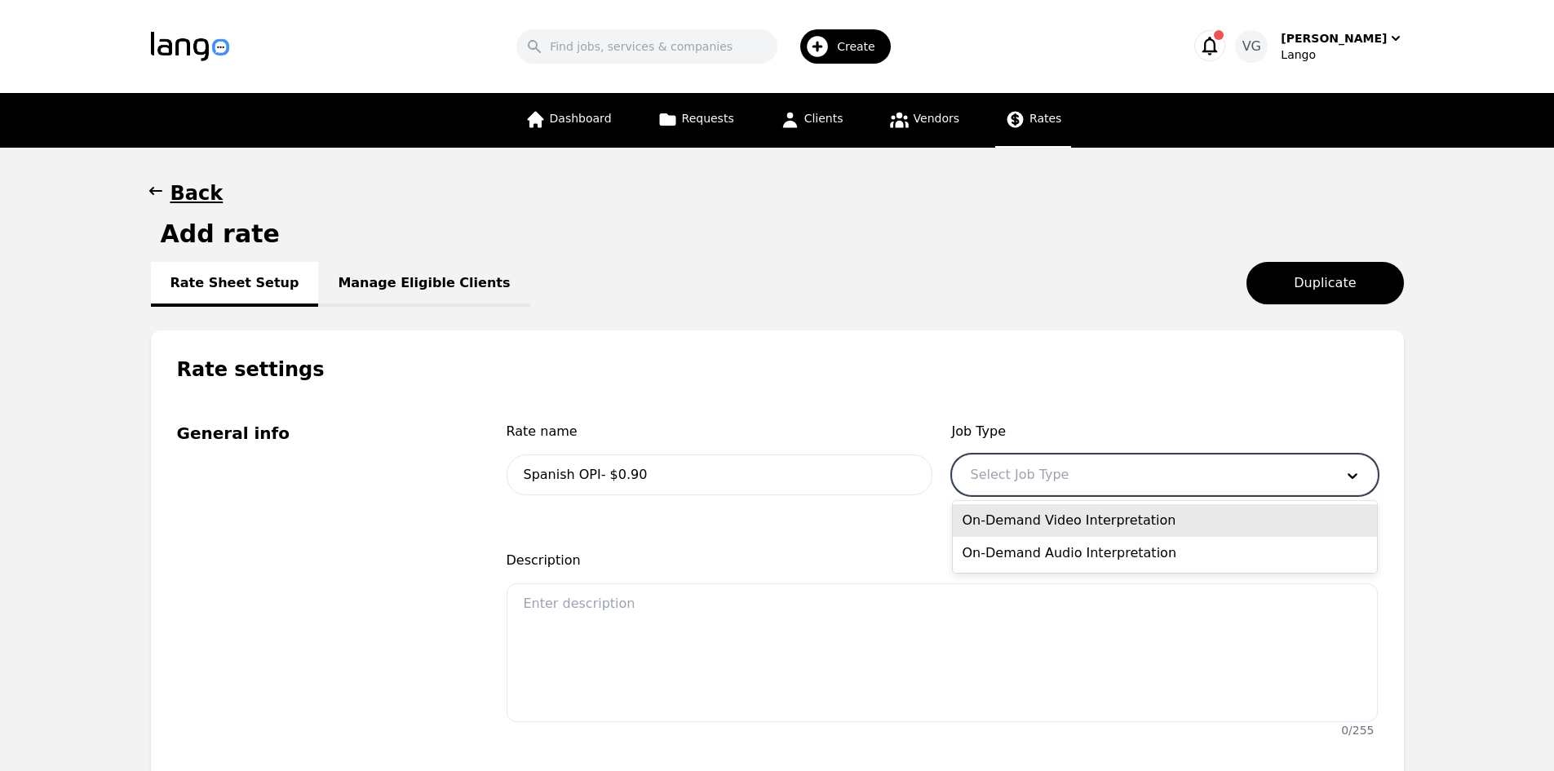
click at [1191, 455] on div at bounding box center [1140, 474] width 375 height 39
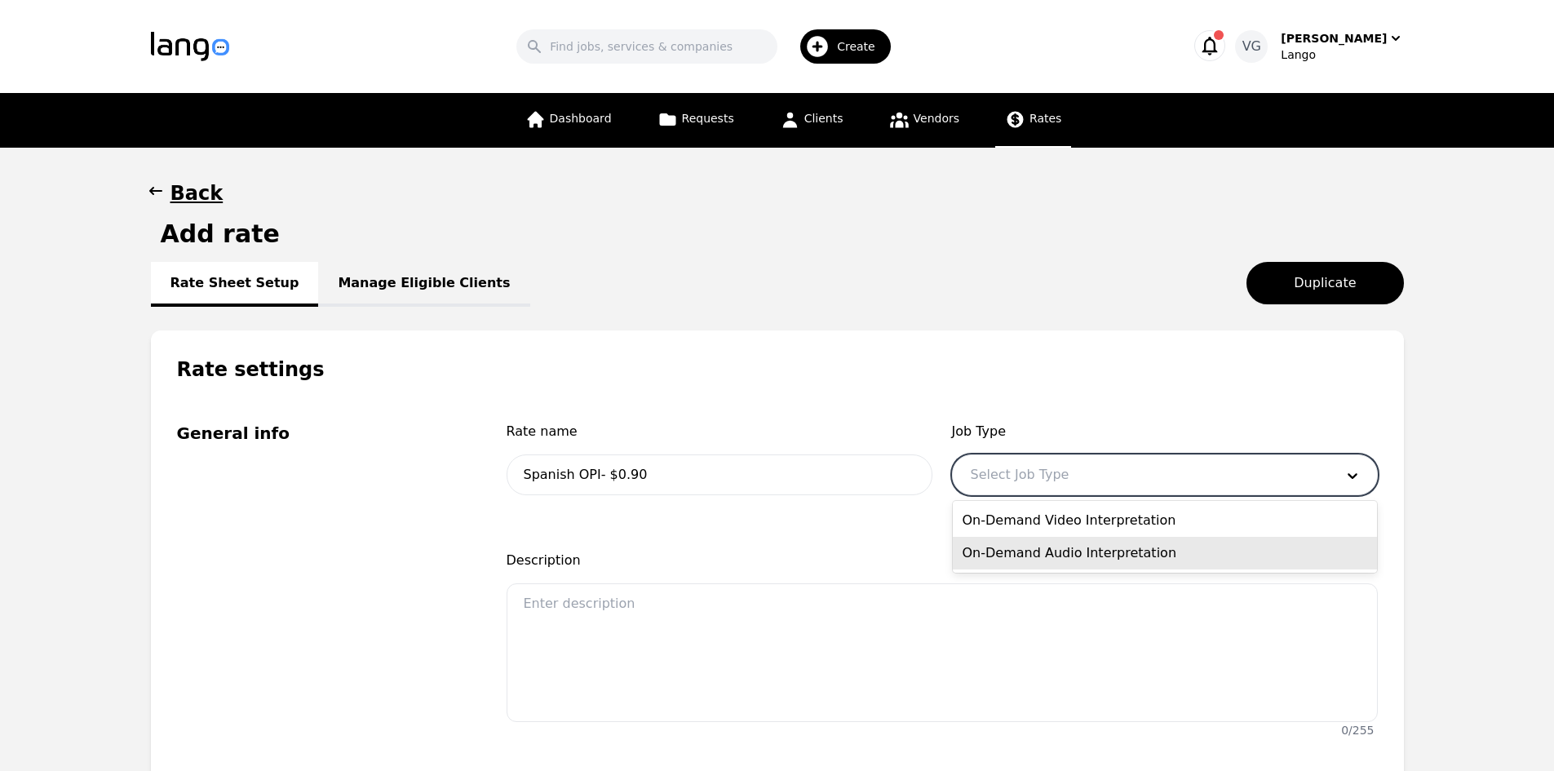
click at [1076, 547] on div "On-Demand Audio Interpretation" at bounding box center [1165, 553] width 424 height 33
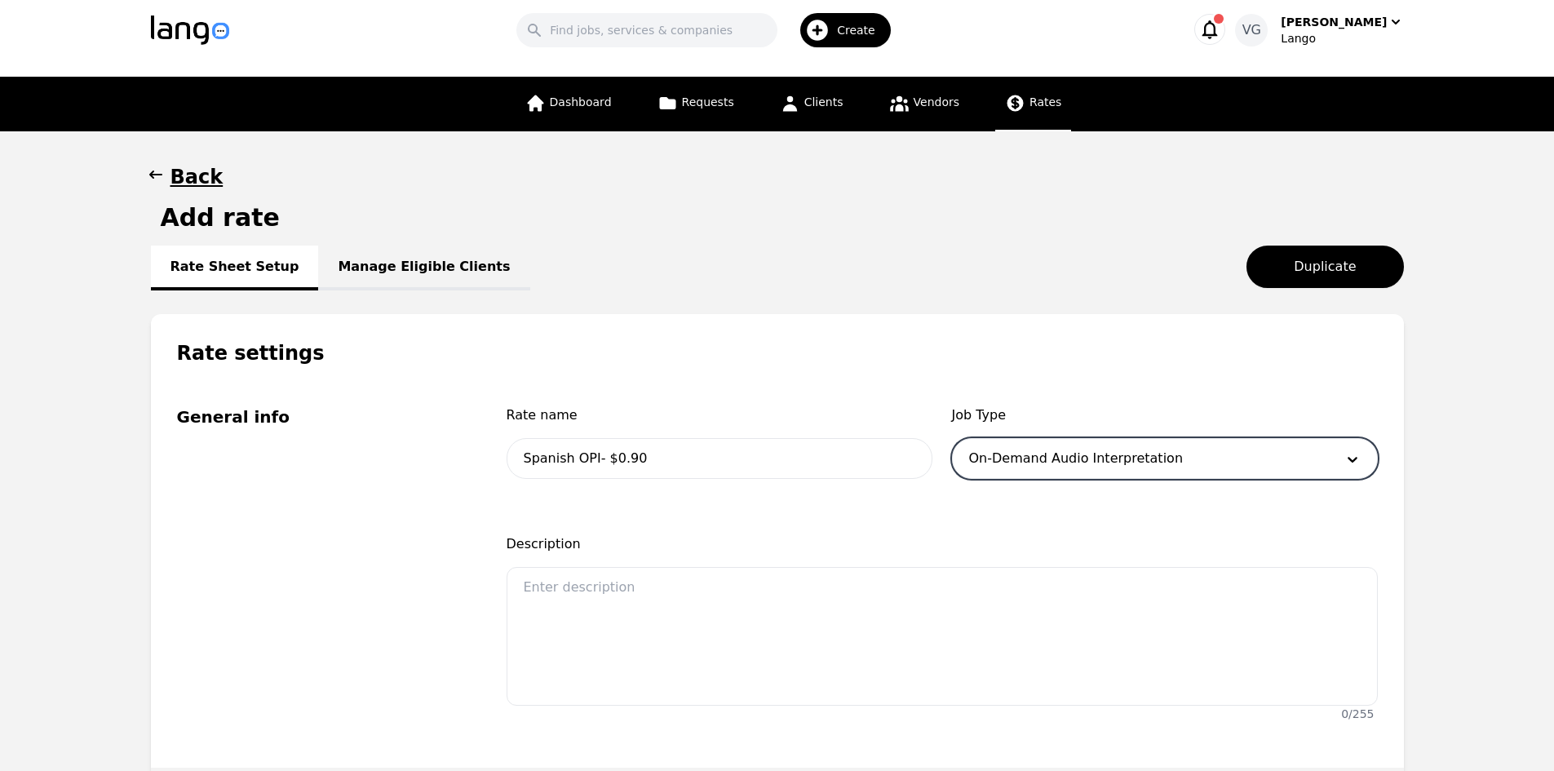
scroll to position [326, 0]
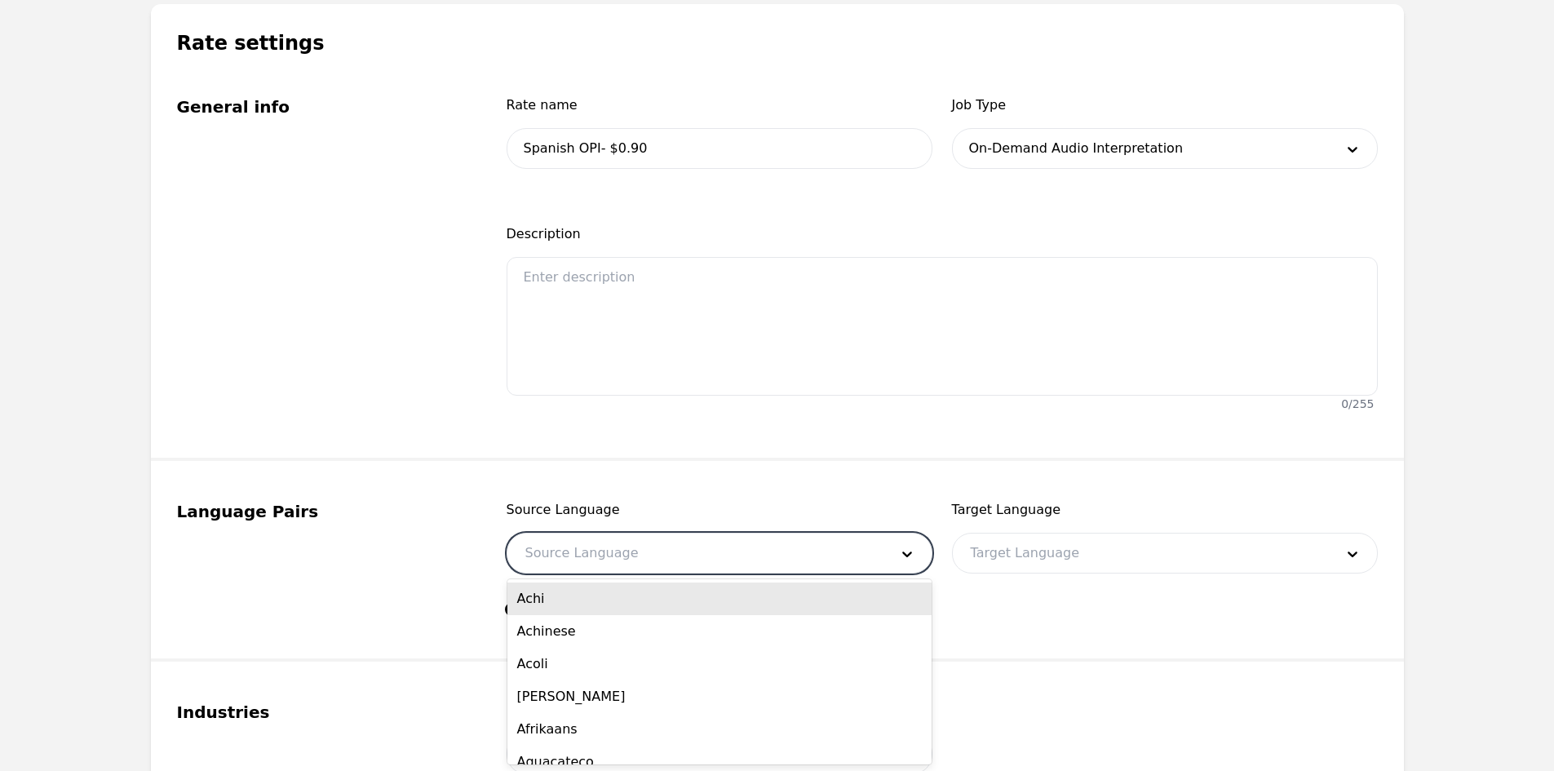
click at [619, 546] on div at bounding box center [694, 552] width 375 height 39
type input "eng"
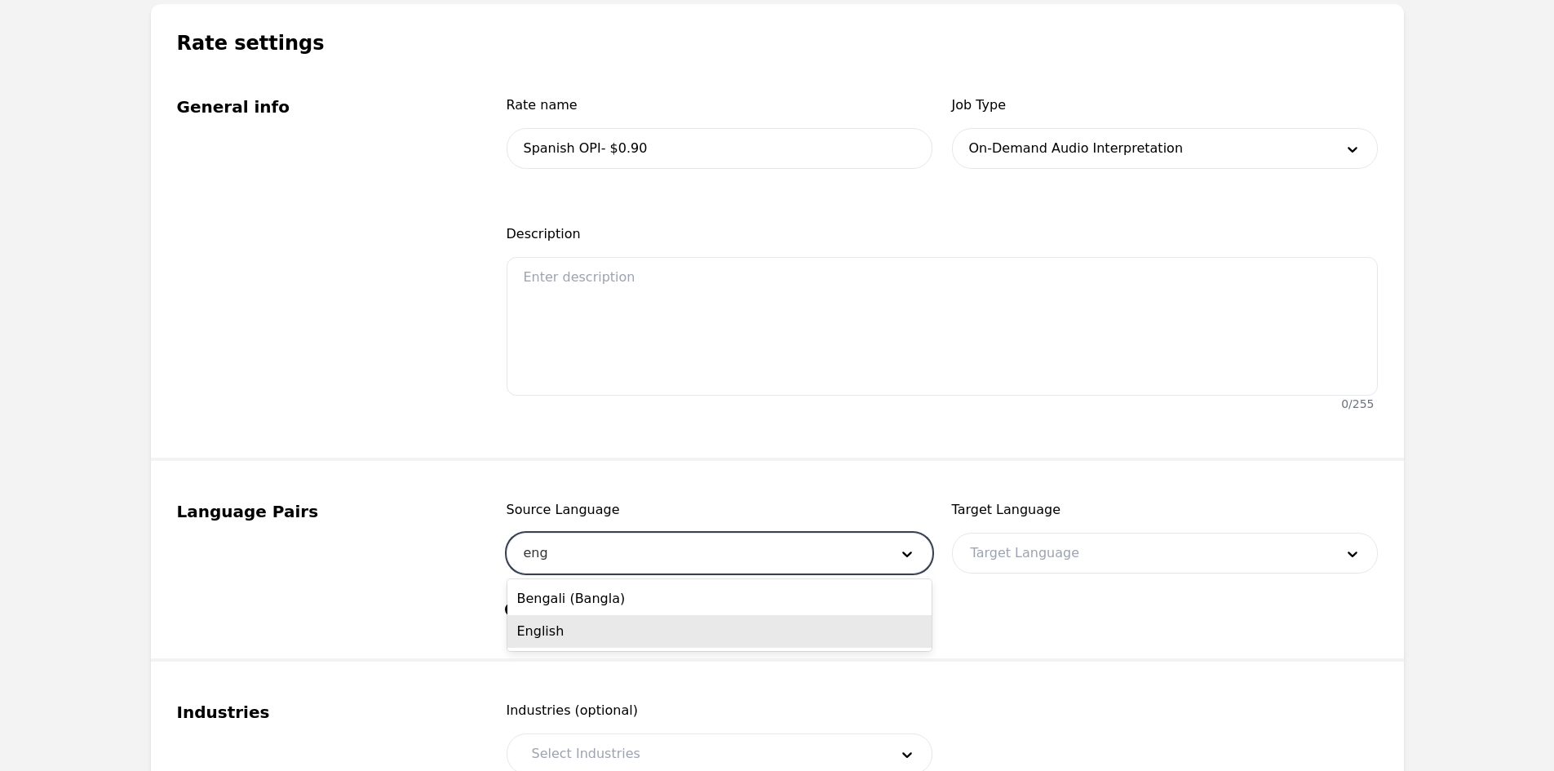
drag, startPoint x: 630, startPoint y: 634, endPoint x: 822, endPoint y: 563, distance: 205.4
click at [630, 634] on div "English" at bounding box center [719, 631] width 424 height 33
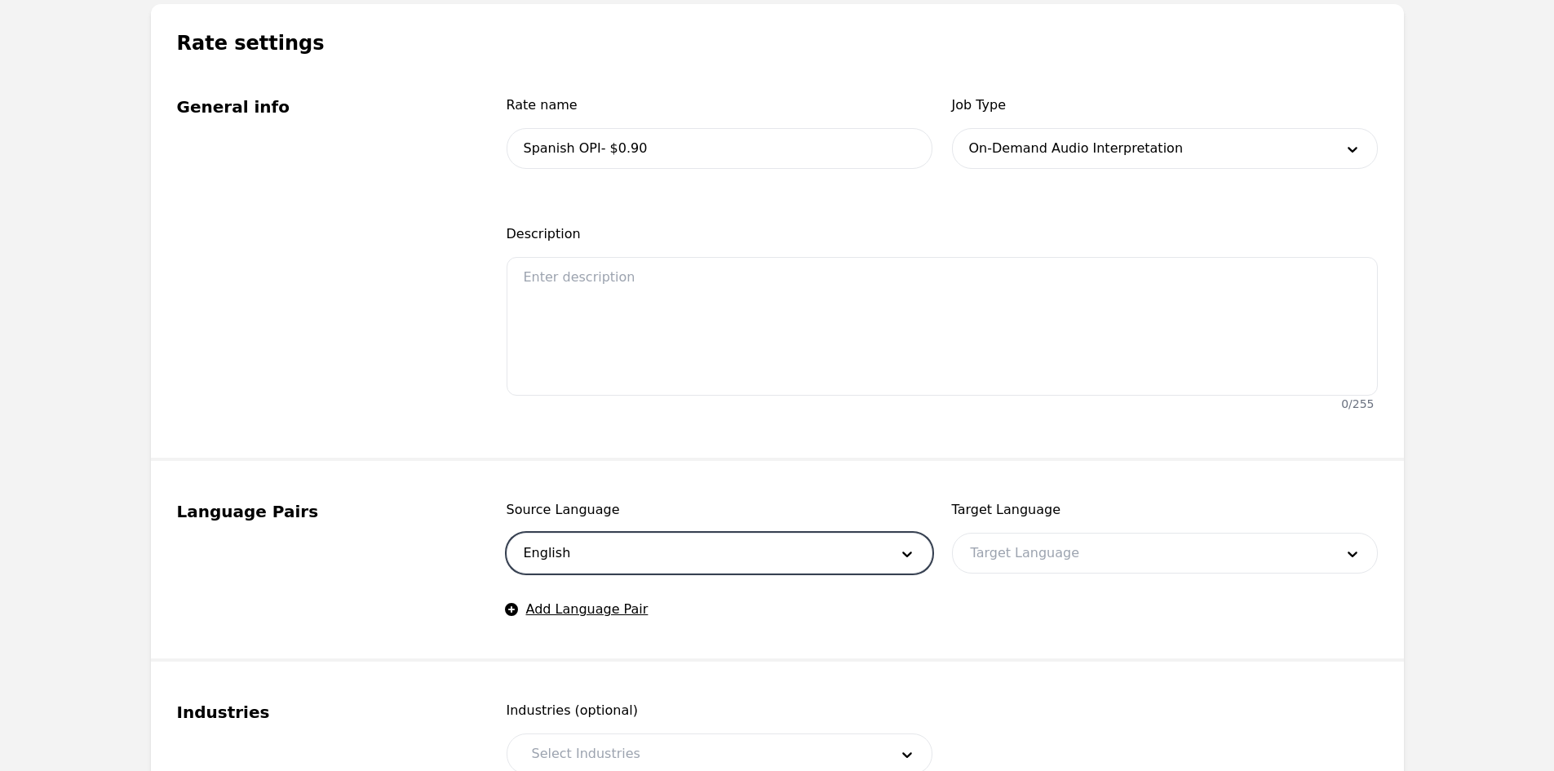
click at [1004, 568] on div at bounding box center [1140, 552] width 375 height 39
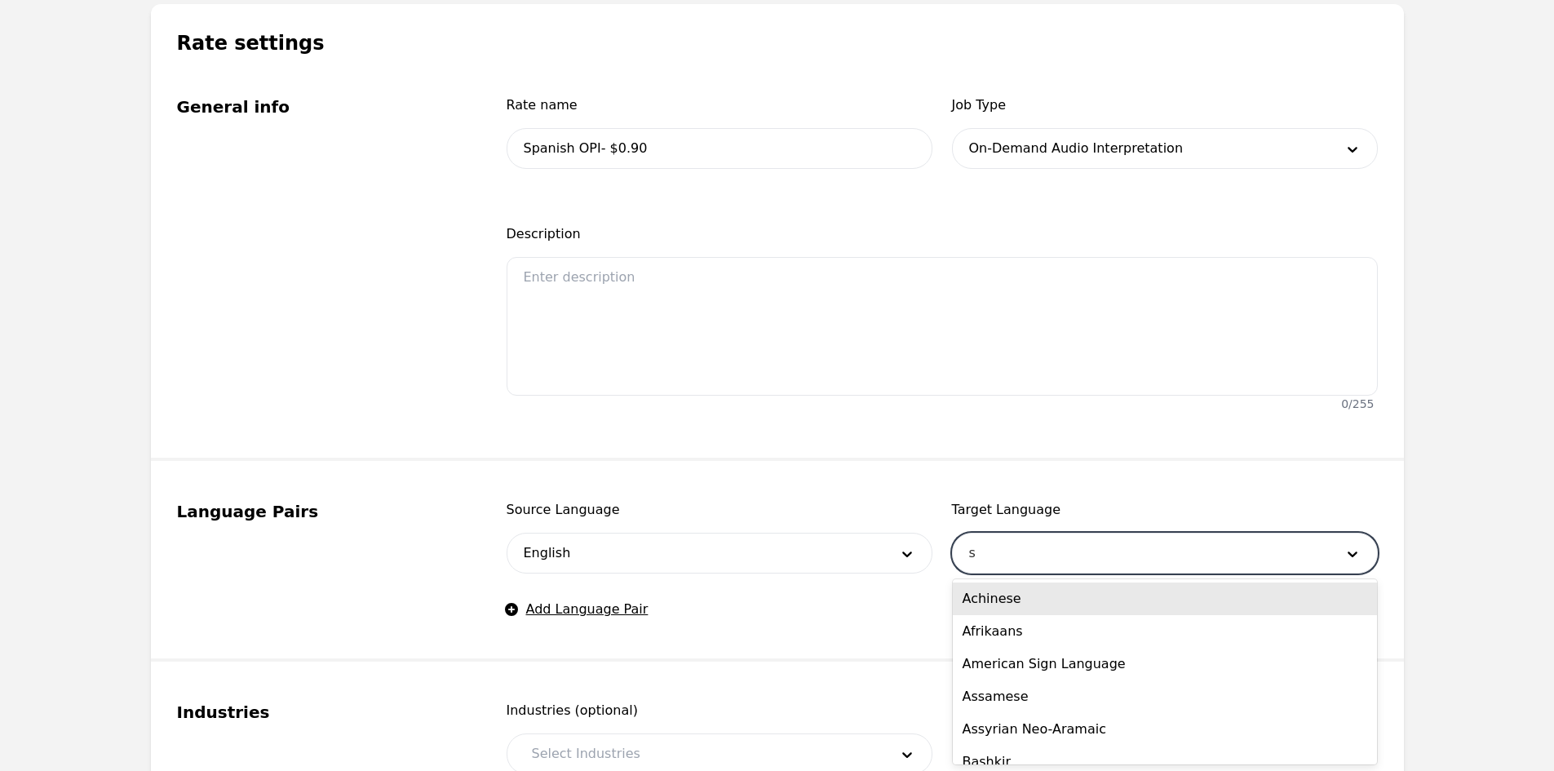
type input "sp"
click at [1019, 596] on div "Spanish" at bounding box center [1165, 598] width 424 height 33
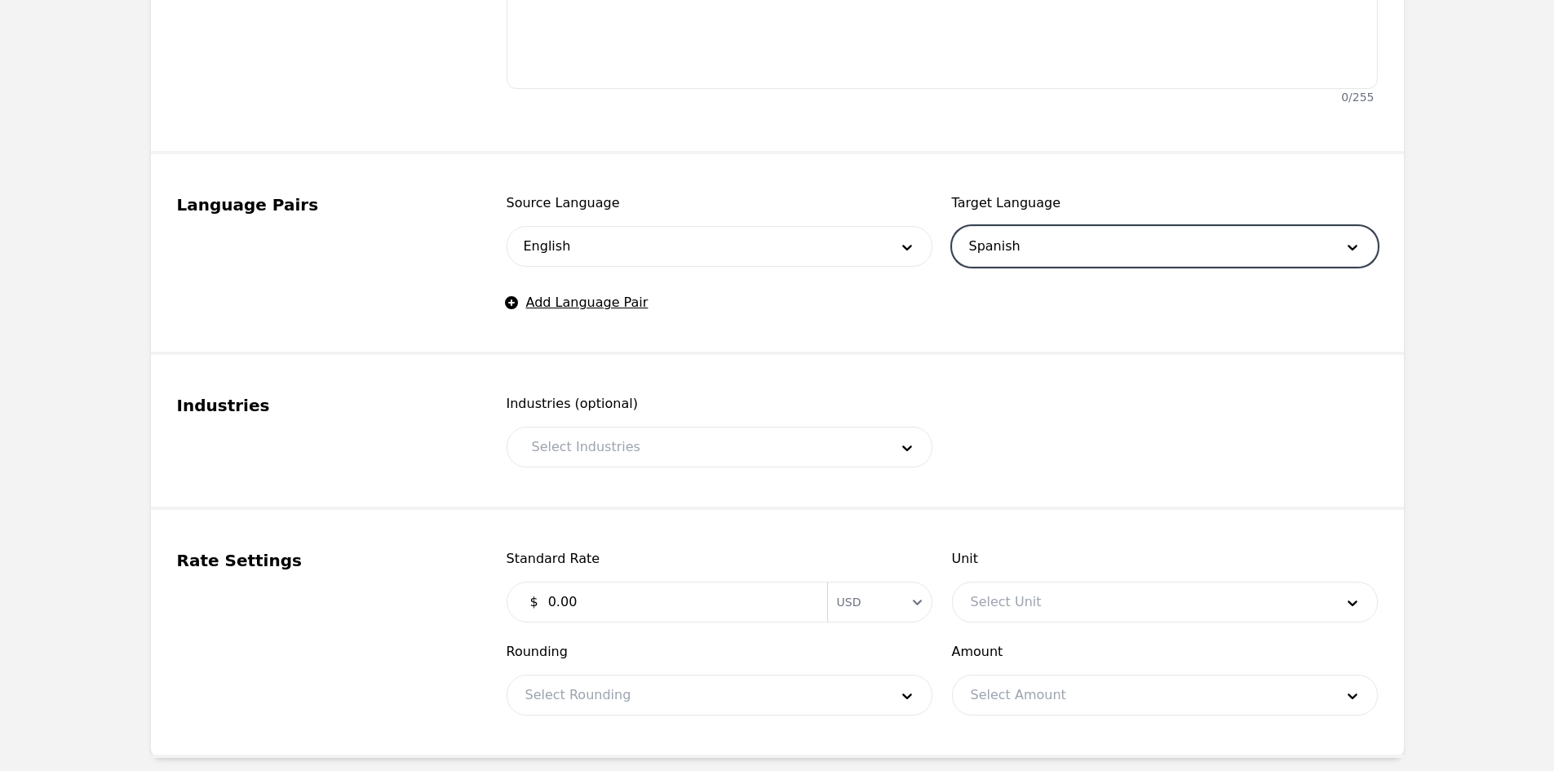
scroll to position [796, 0]
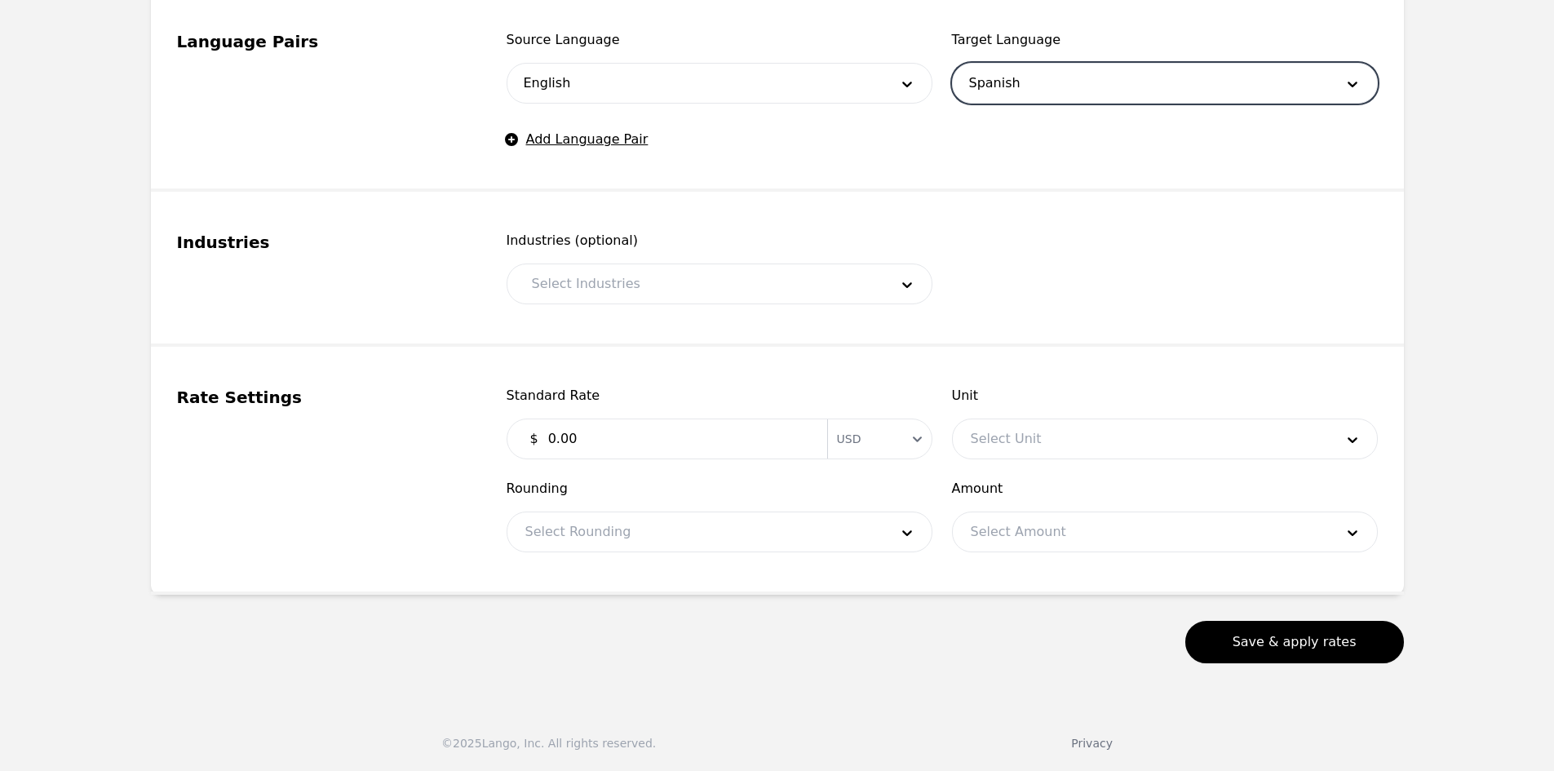
click at [680, 284] on div at bounding box center [698, 283] width 369 height 39
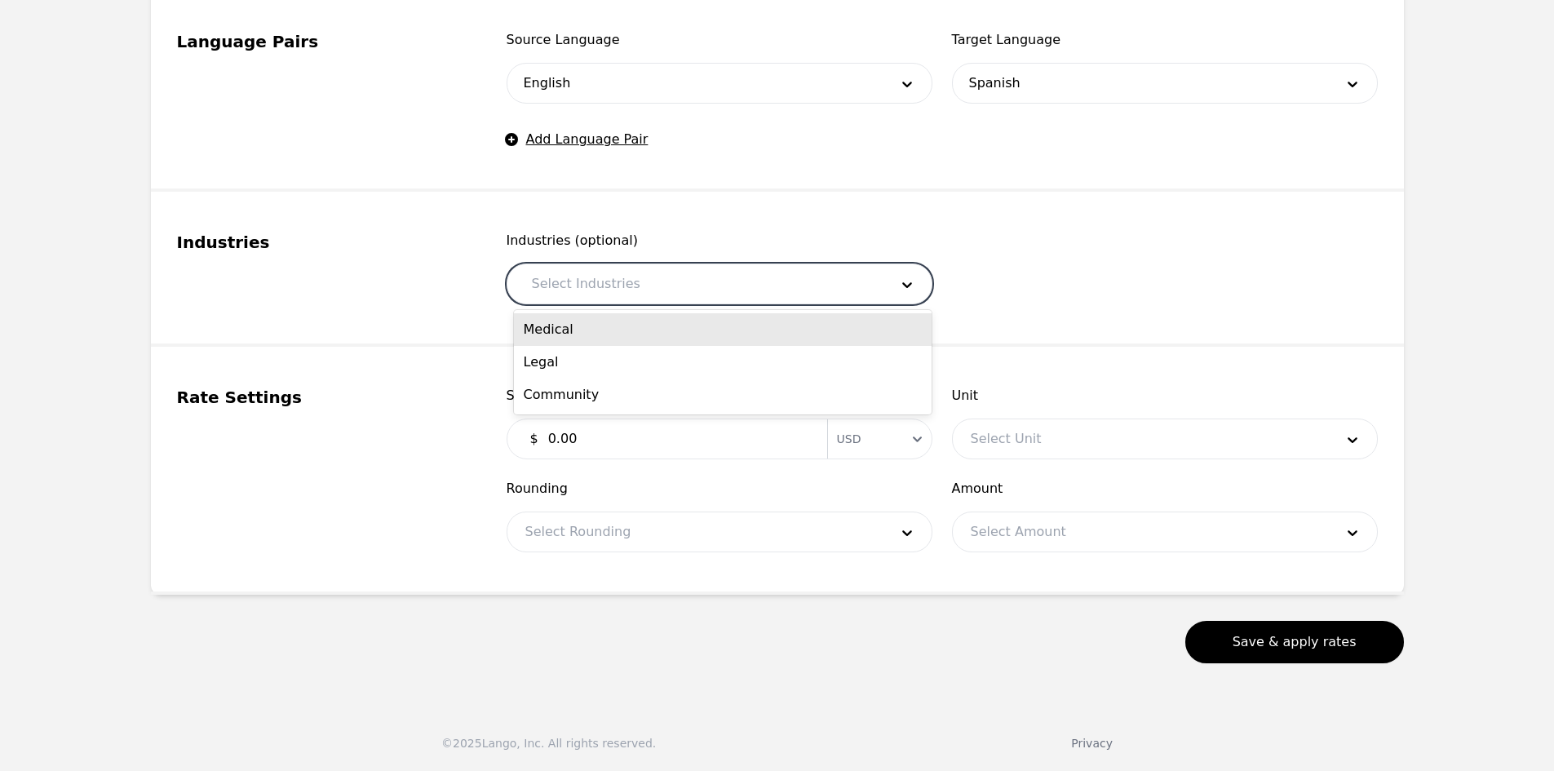
click at [653, 339] on div "Medical" at bounding box center [723, 329] width 418 height 33
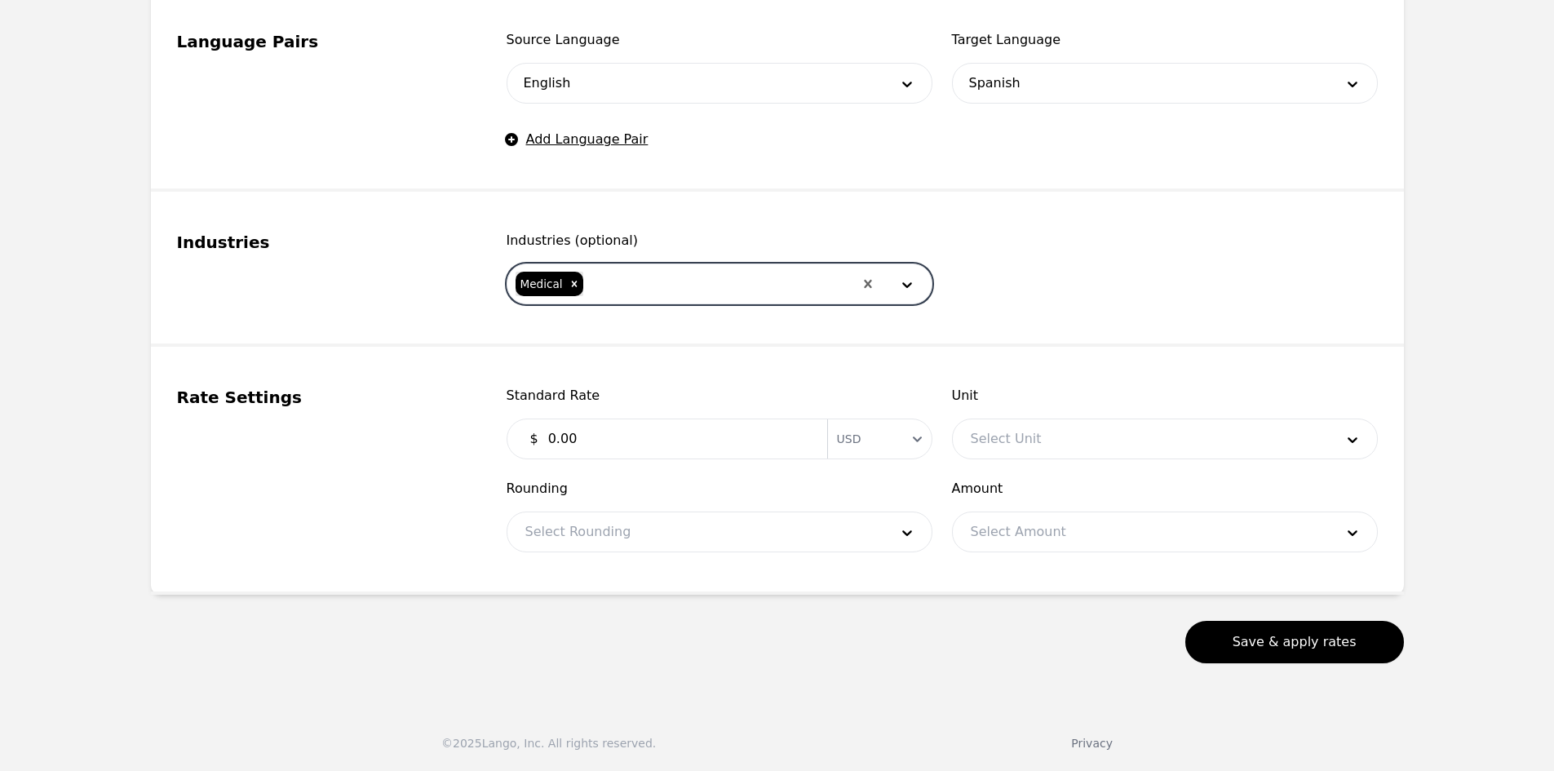
click at [709, 284] on div at bounding box center [719, 283] width 268 height 39
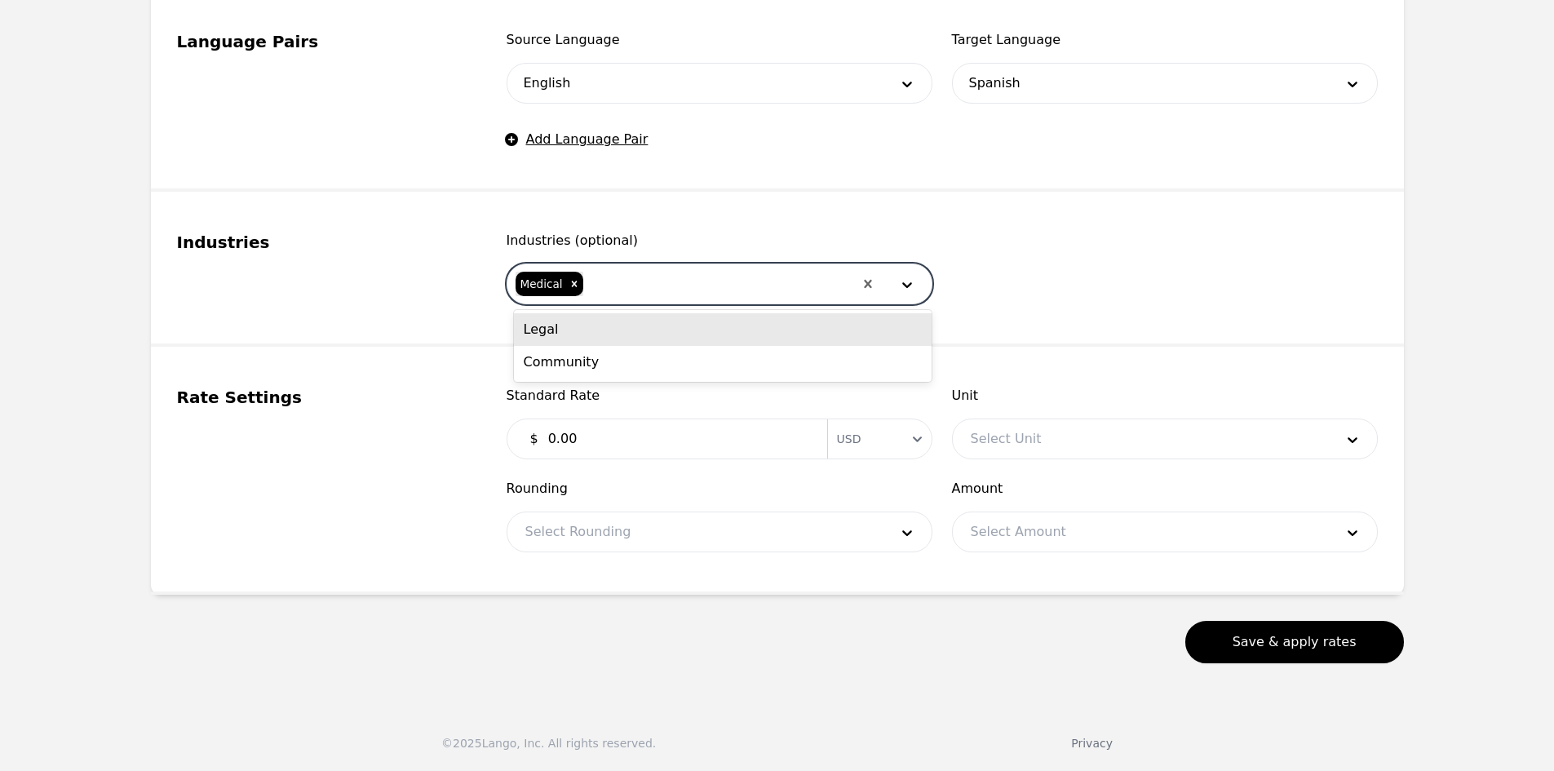
click at [671, 343] on div "Legal" at bounding box center [723, 329] width 418 height 33
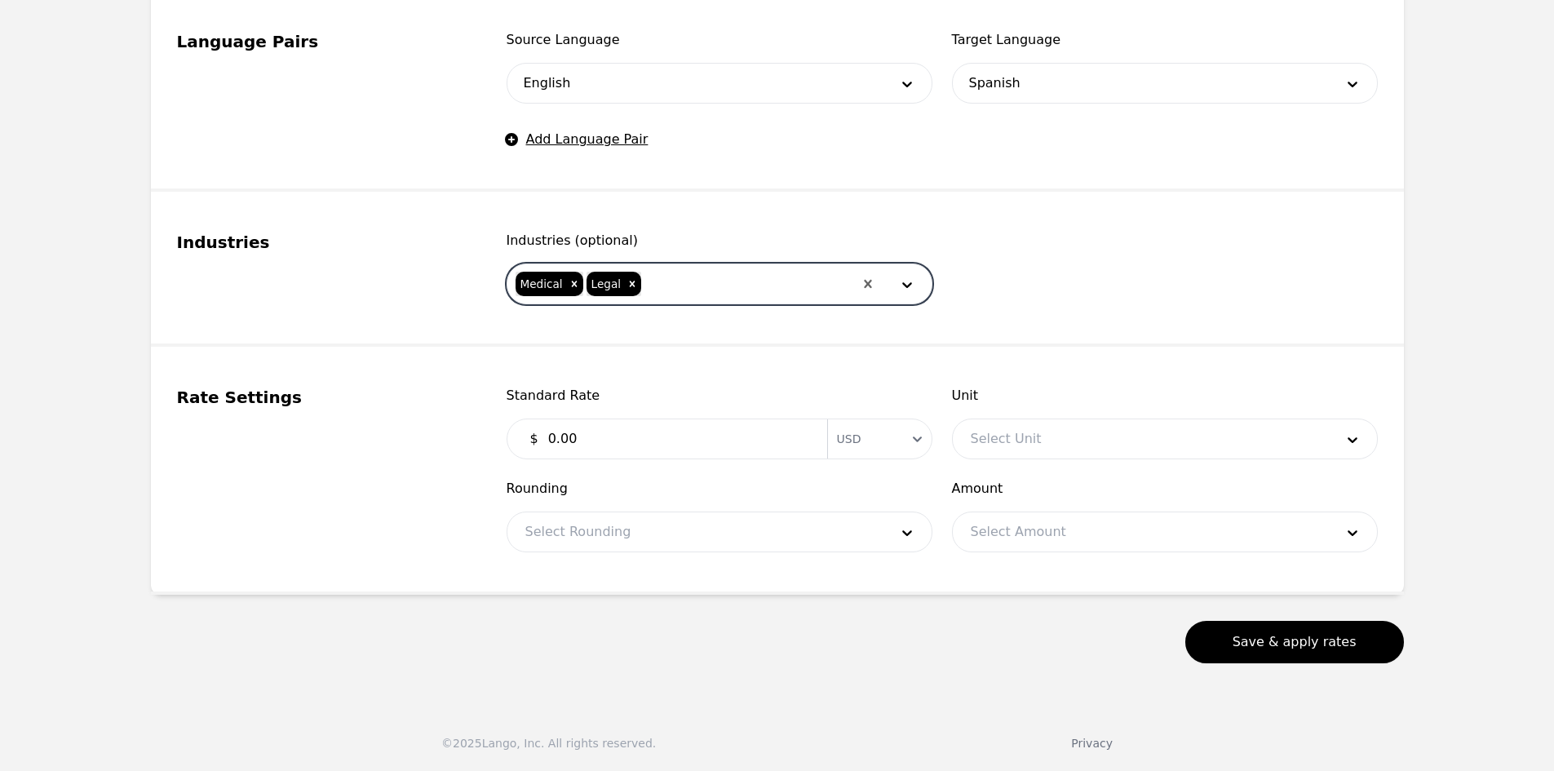
click at [692, 295] on div at bounding box center [748, 283] width 210 height 39
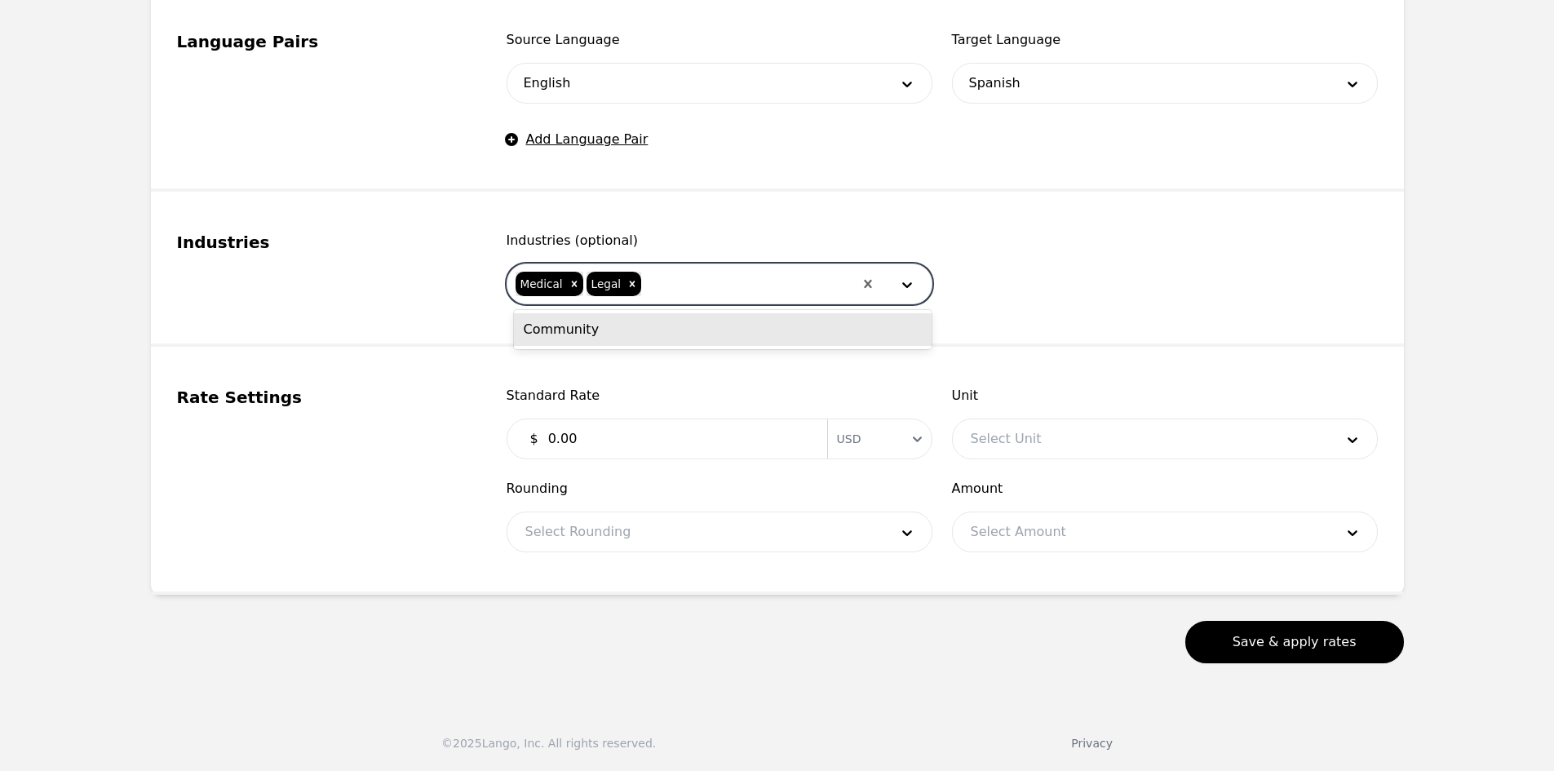
click at [661, 330] on div "Community" at bounding box center [723, 329] width 418 height 33
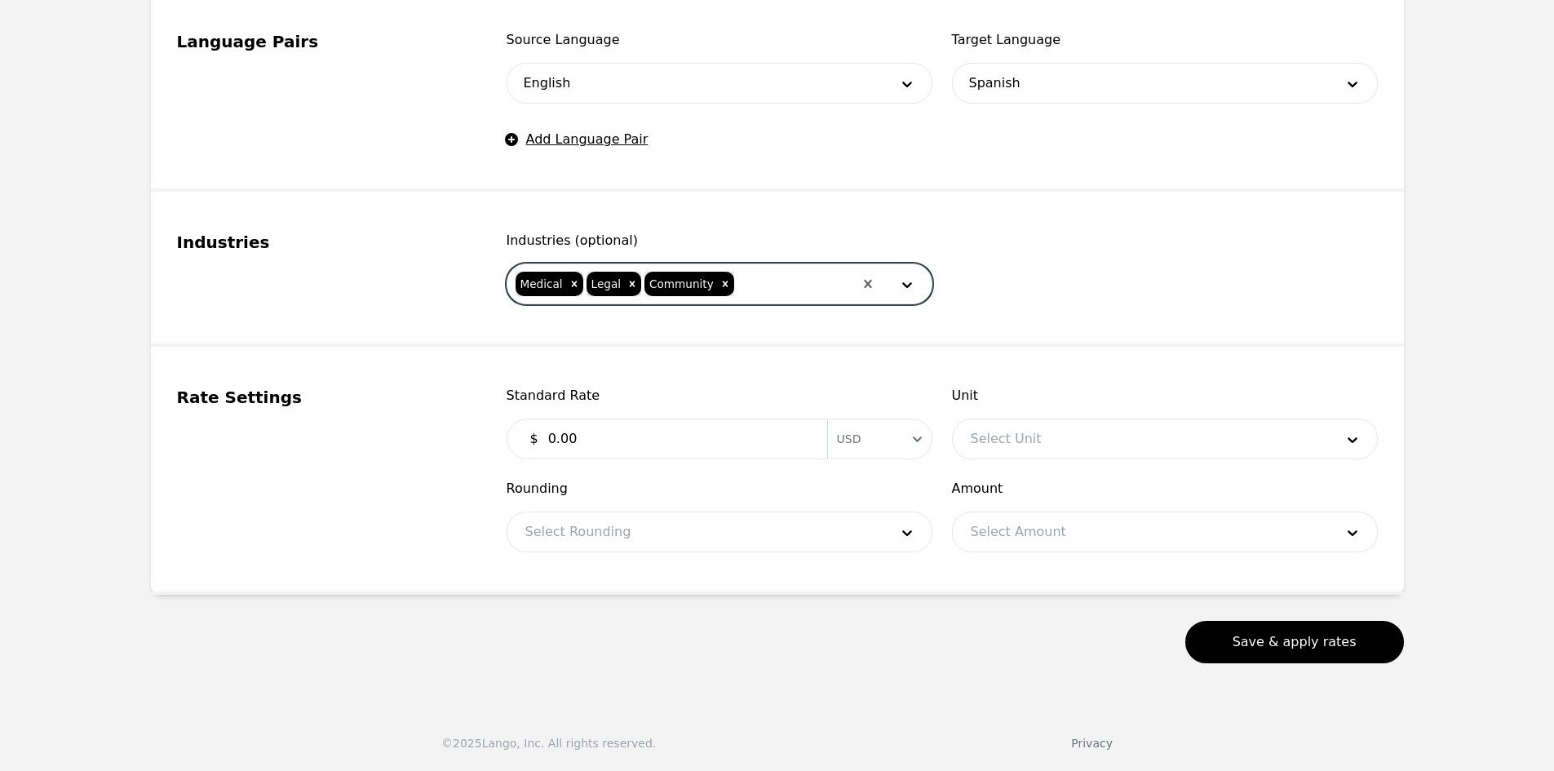
click at [612, 446] on input "0.00" at bounding box center [677, 438] width 279 height 33
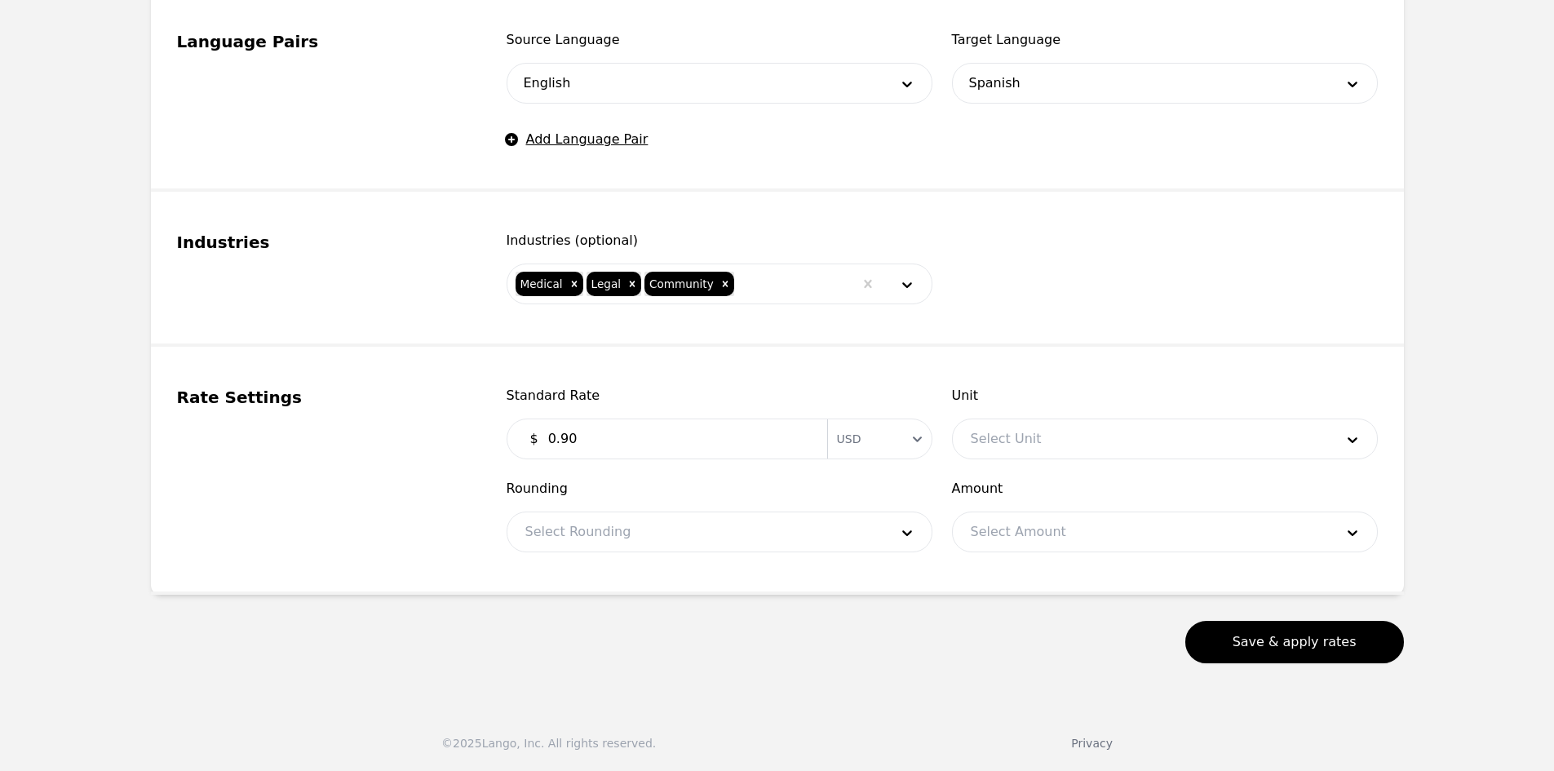
type input "0.90"
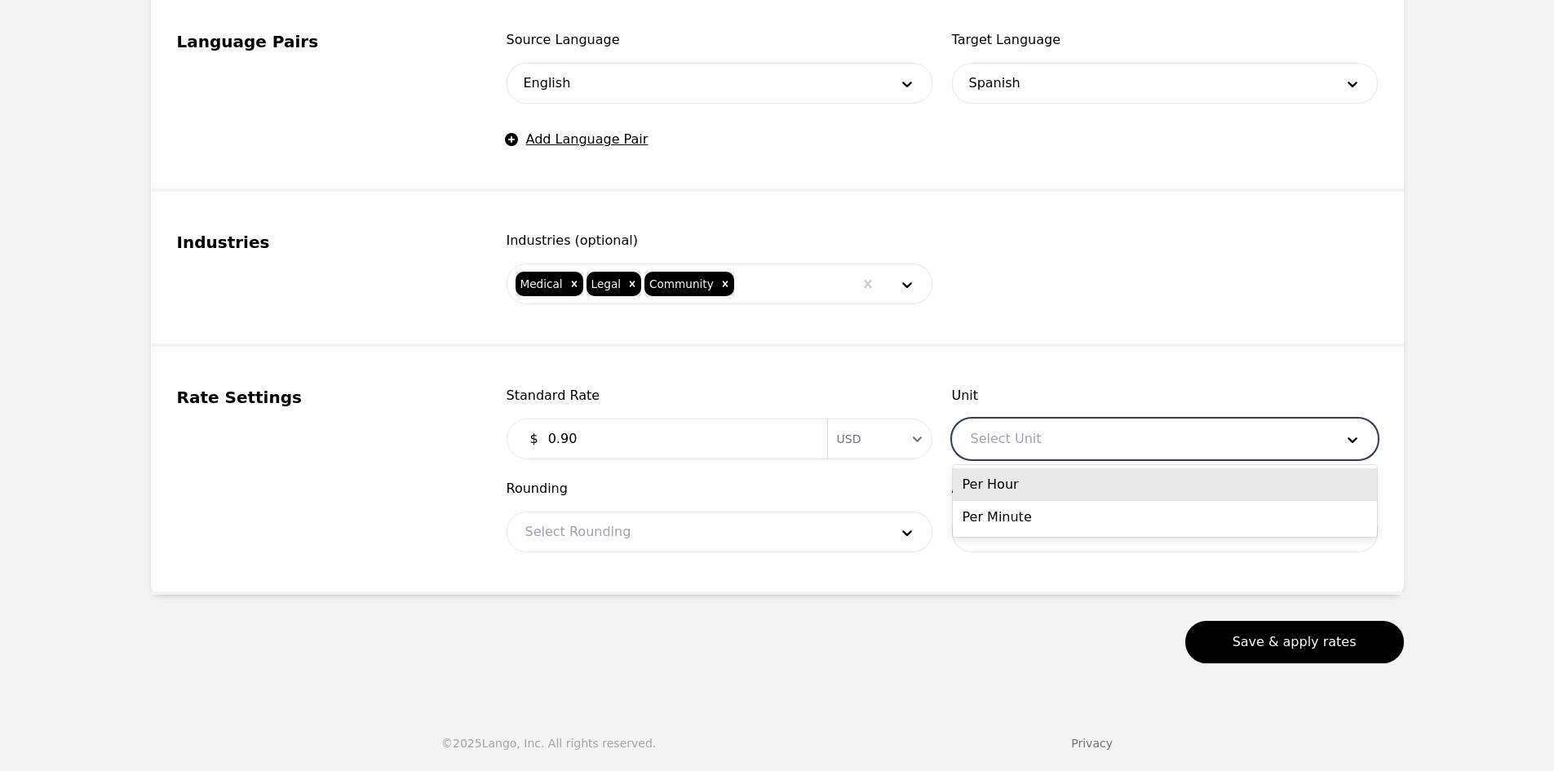
click at [1096, 444] on div at bounding box center [1140, 438] width 375 height 39
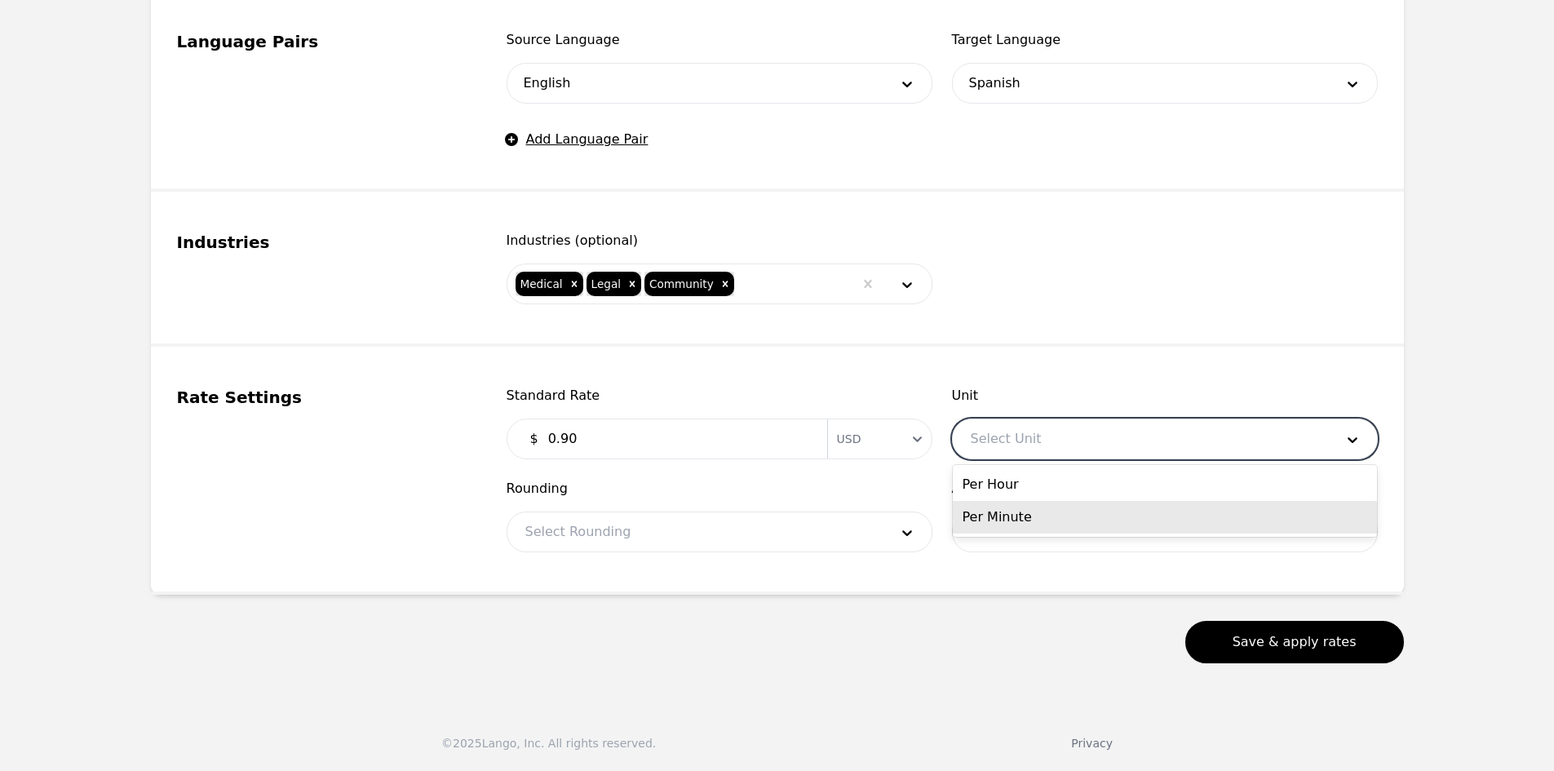
drag, startPoint x: 1041, startPoint y: 506, endPoint x: 922, endPoint y: 509, distance: 119.1
click at [1038, 506] on div "Per Minute" at bounding box center [1165, 517] width 424 height 33
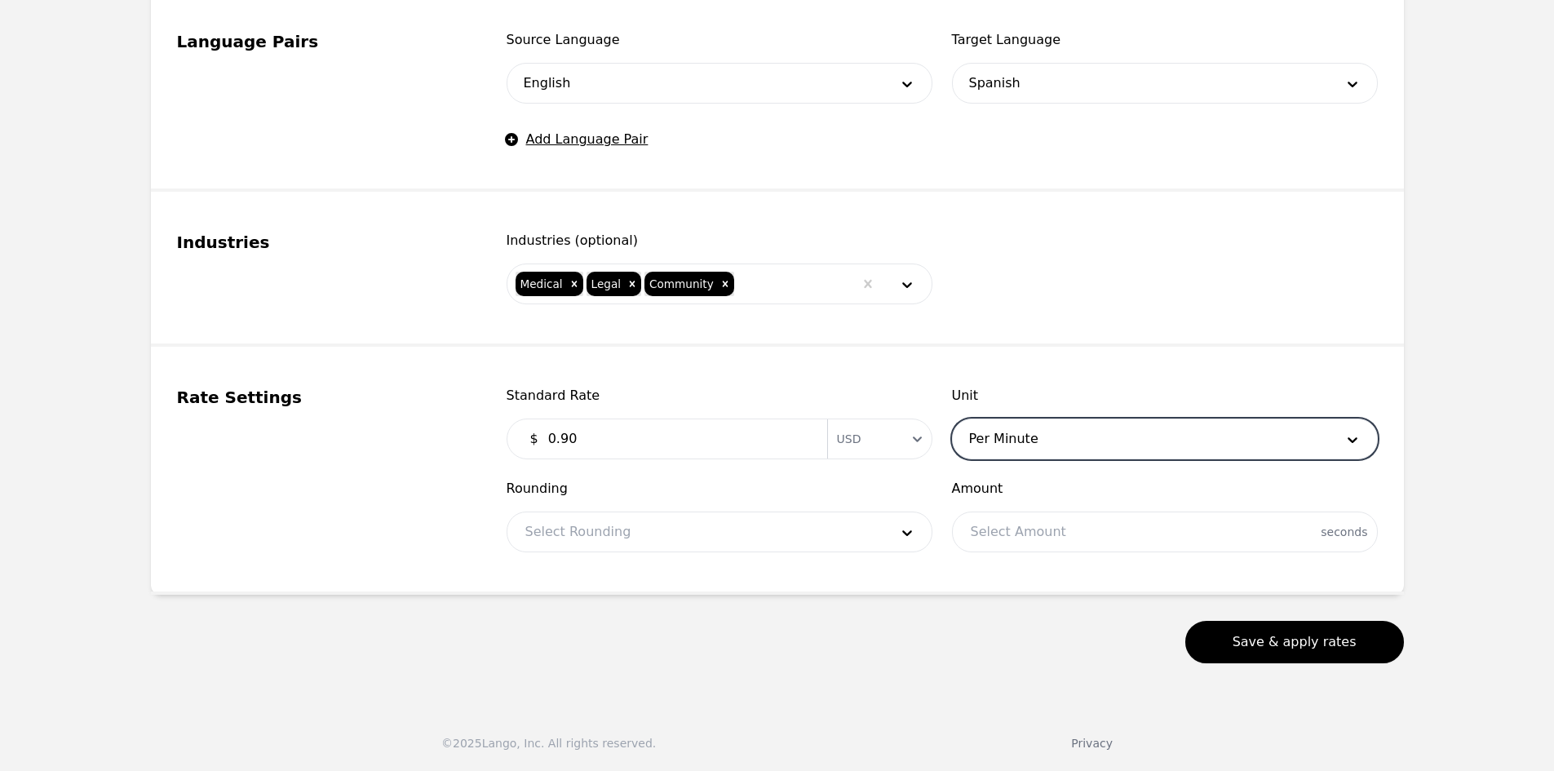
click at [711, 527] on div at bounding box center [694, 531] width 375 height 39
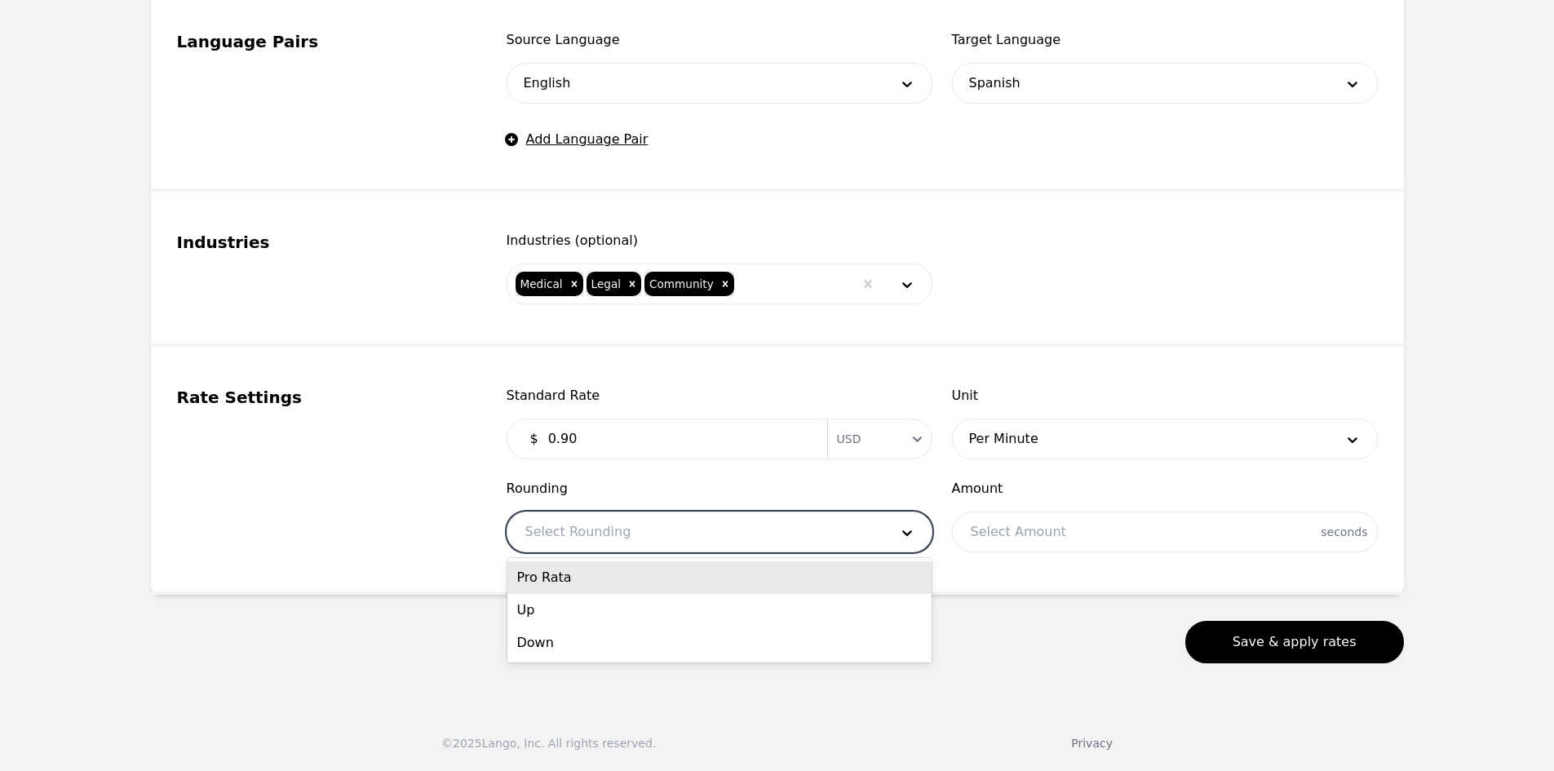
drag, startPoint x: 648, startPoint y: 586, endPoint x: 677, endPoint y: 555, distance: 42.1
click at [647, 587] on div "Pro Rata" at bounding box center [719, 577] width 424 height 33
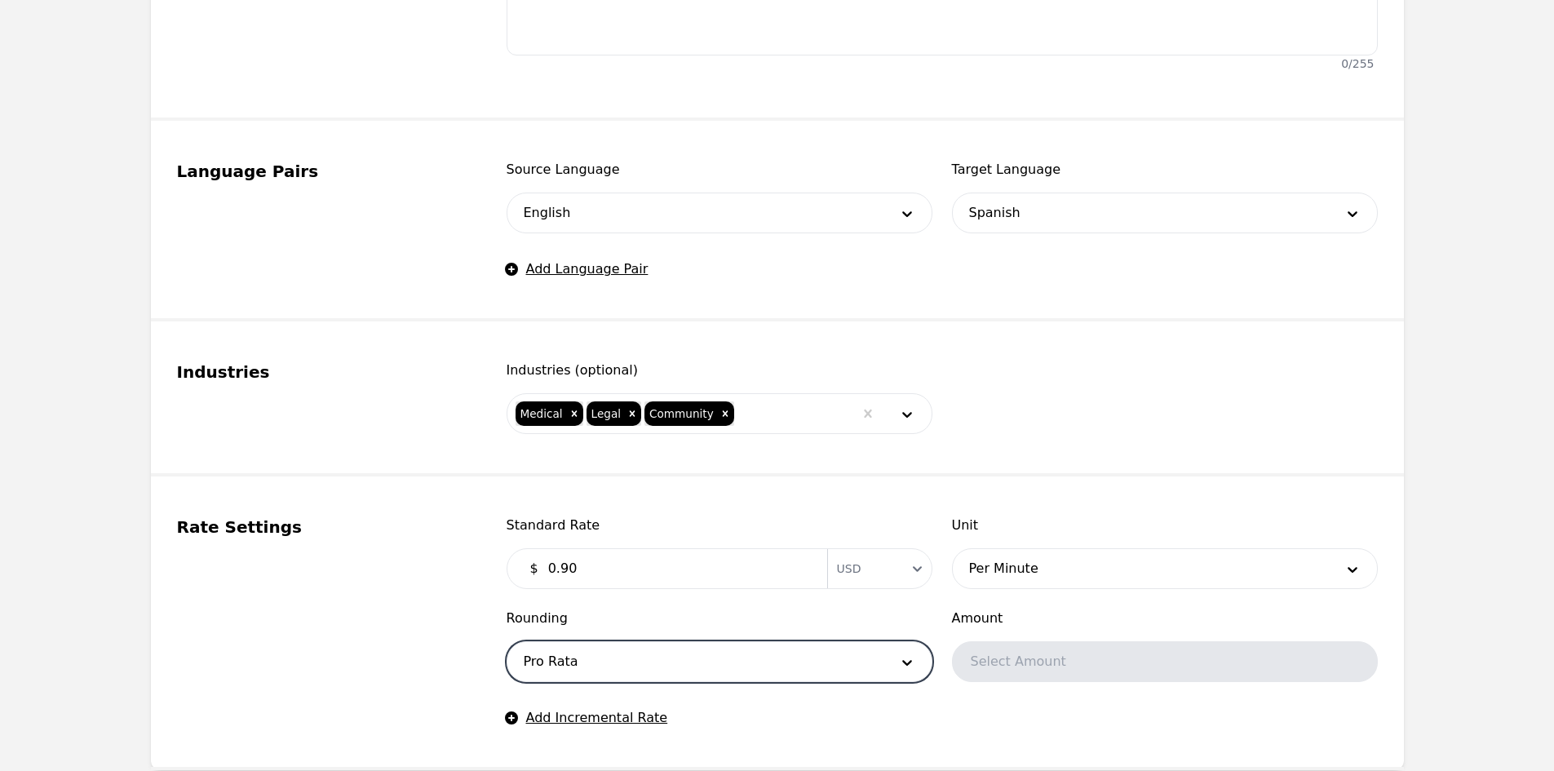
scroll to position [842, 0]
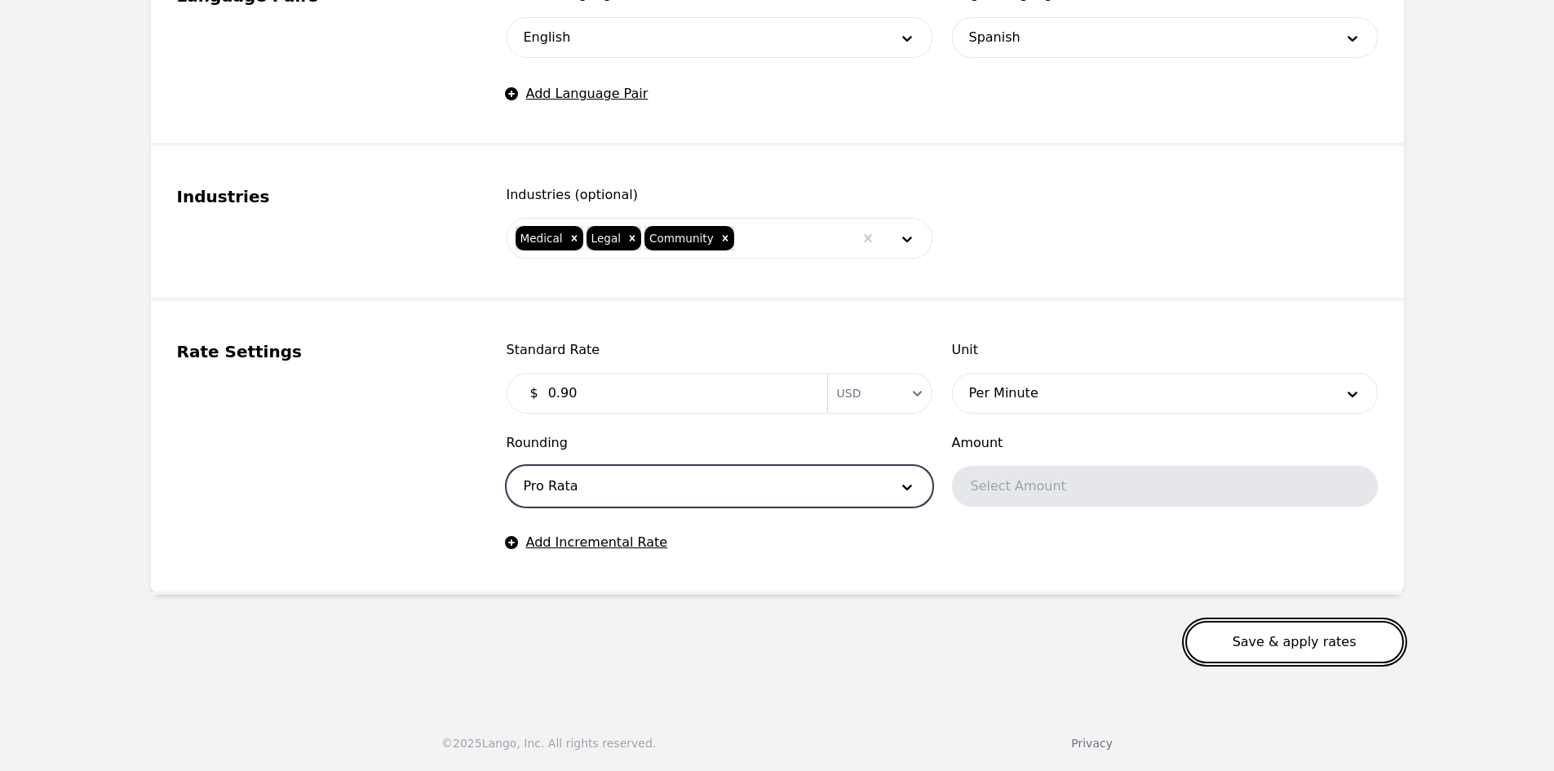
click at [1277, 631] on button "Save & apply rates" at bounding box center [1294, 642] width 219 height 42
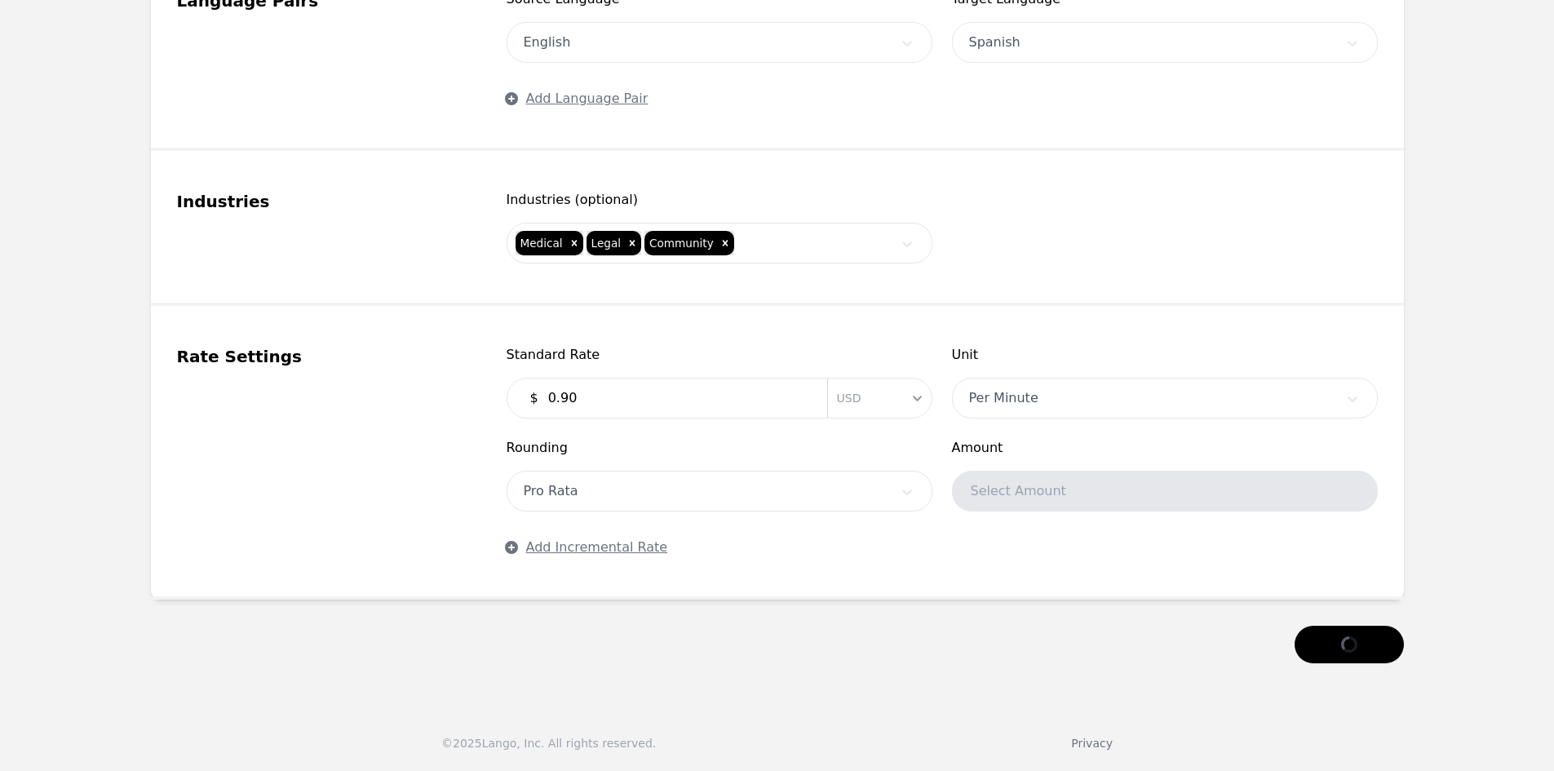
scroll to position [837, 0]
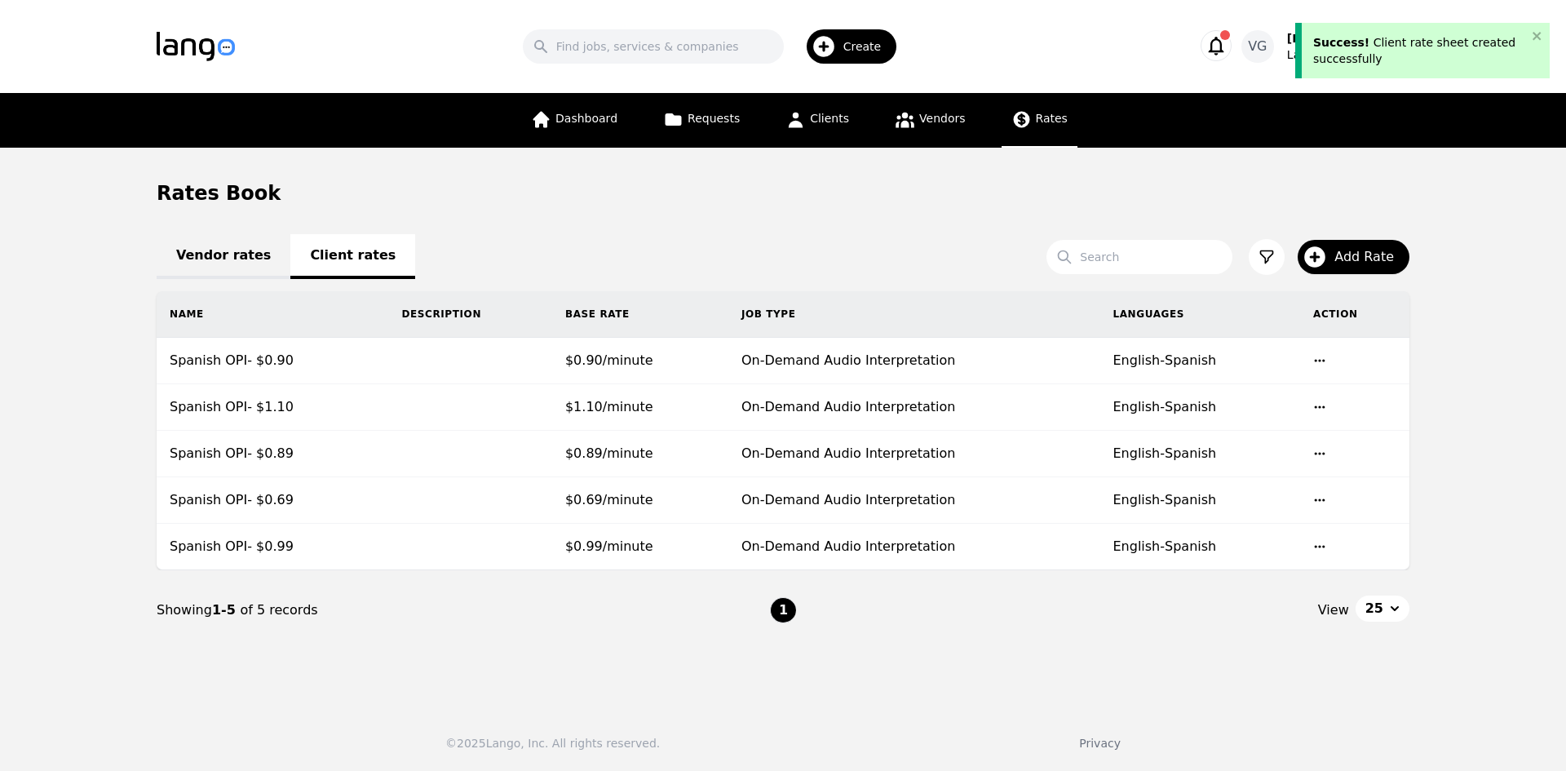
click at [33, 558] on main "Rates Book Vendor rates Client rates Search Add Rate Name Description Base Rate…" at bounding box center [783, 422] width 1566 height 548
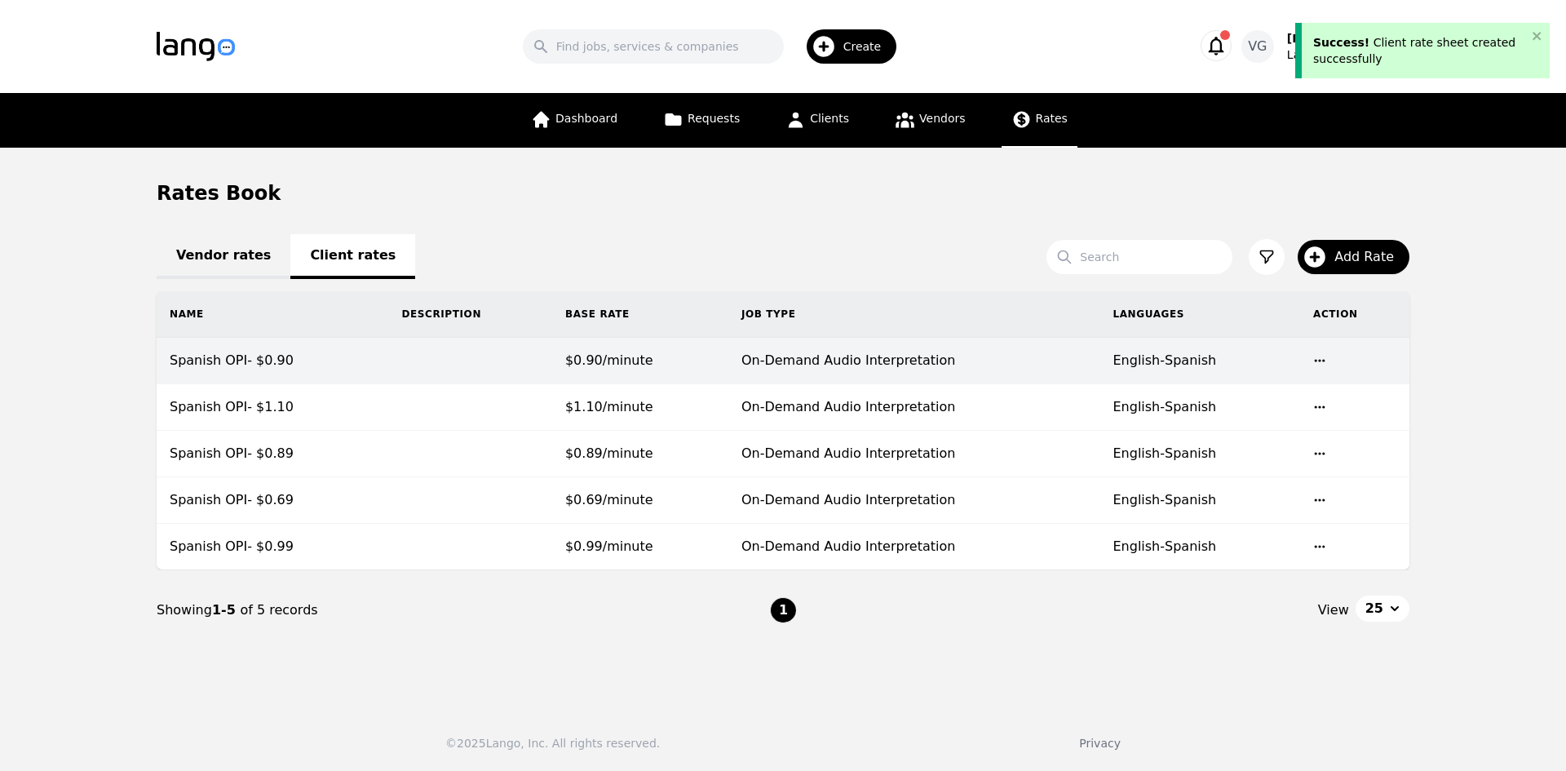
click at [634, 354] on span "$0.90/minute" at bounding box center [609, 359] width 88 height 15
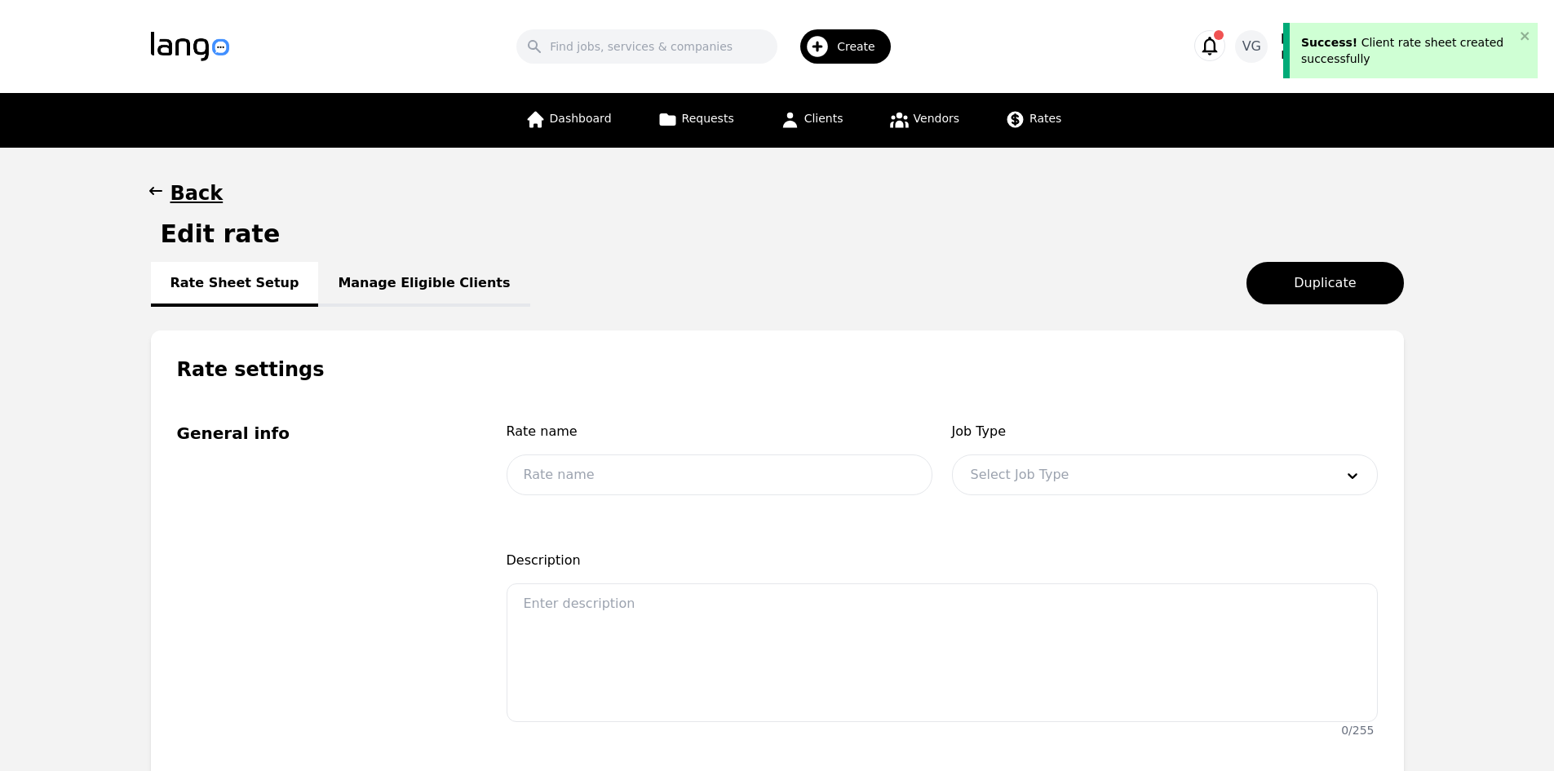
type input "Spanish OPI- $0.90"
type input "0.90"
click at [444, 291] on link "Manage Eligible Clients" at bounding box center [423, 284] width 211 height 45
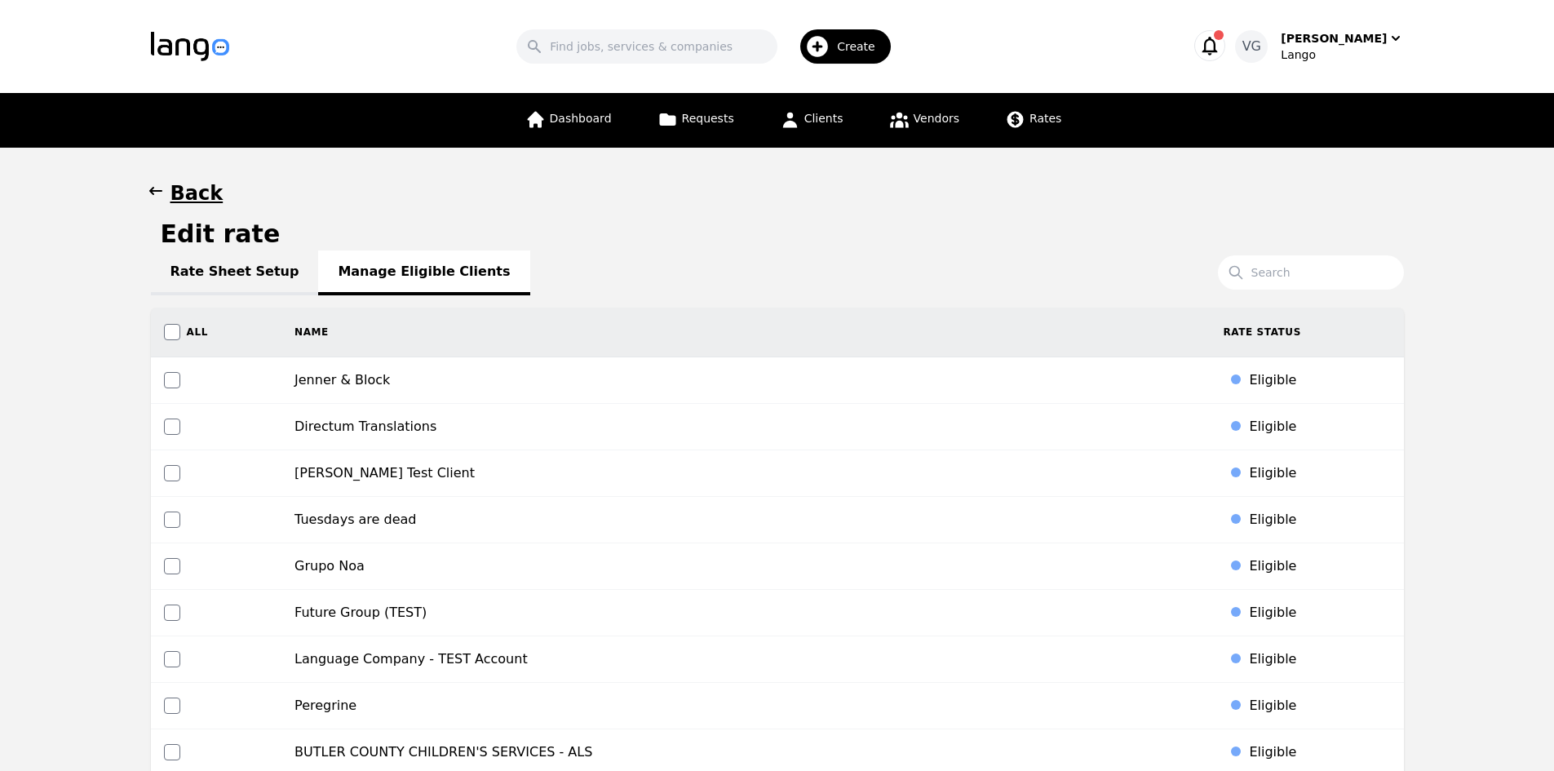
scroll to position [2783, 0]
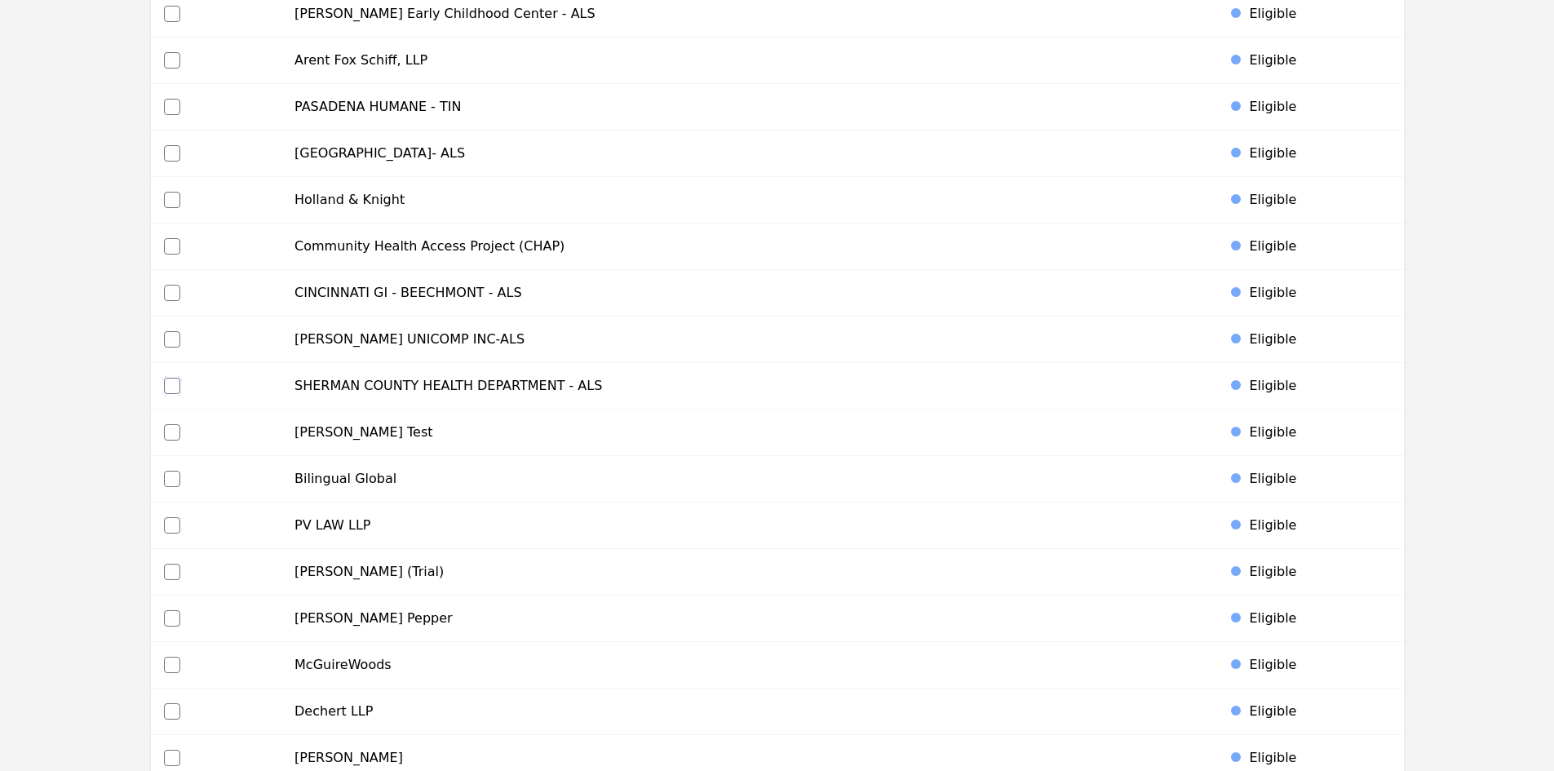
click at [173, 382] on input "checkbox" at bounding box center [172, 386] width 16 height 16
checkbox input "true"
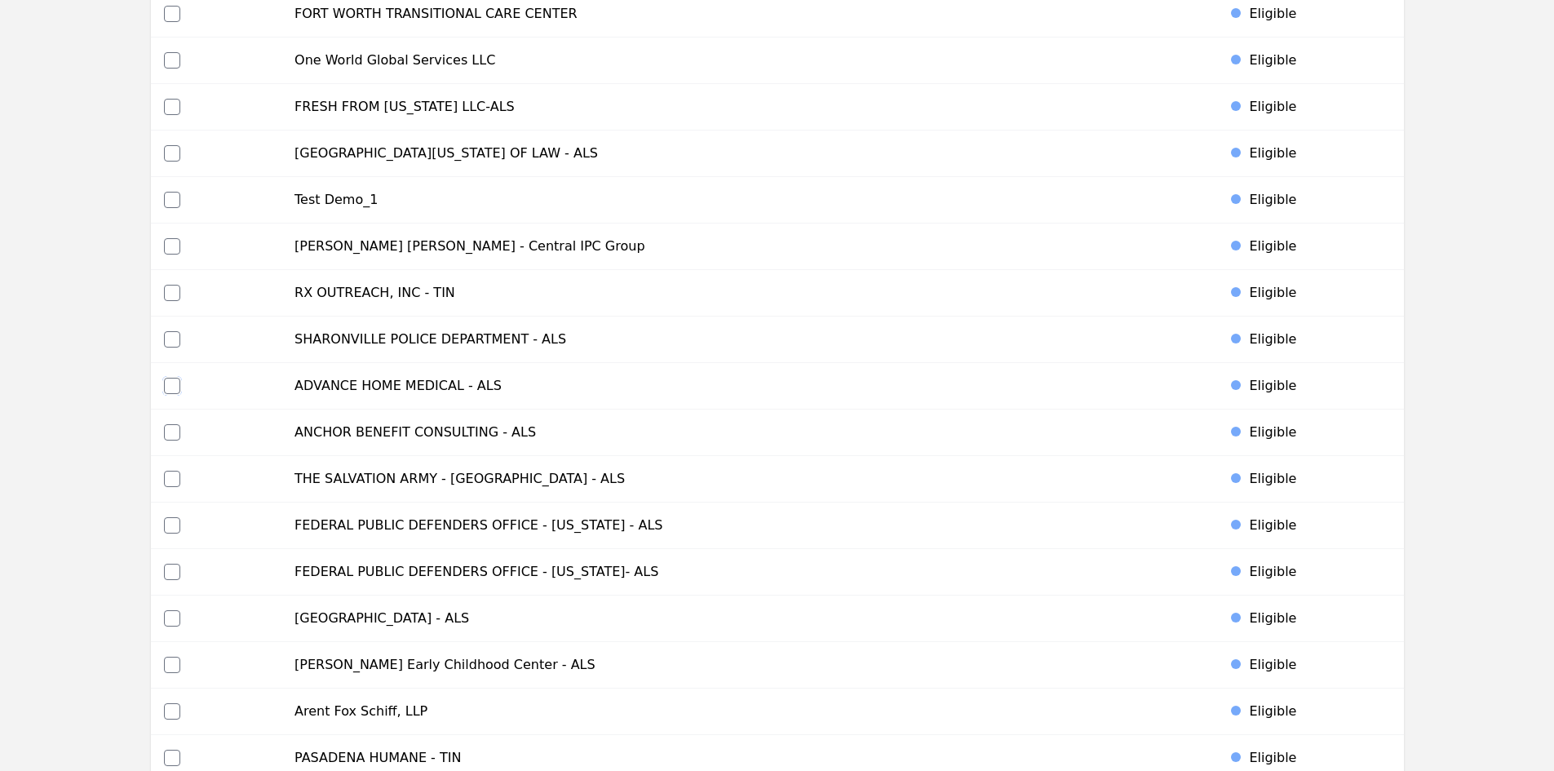
click at [171, 387] on input "checkbox" at bounding box center [172, 386] width 16 height 16
checkbox input "true"
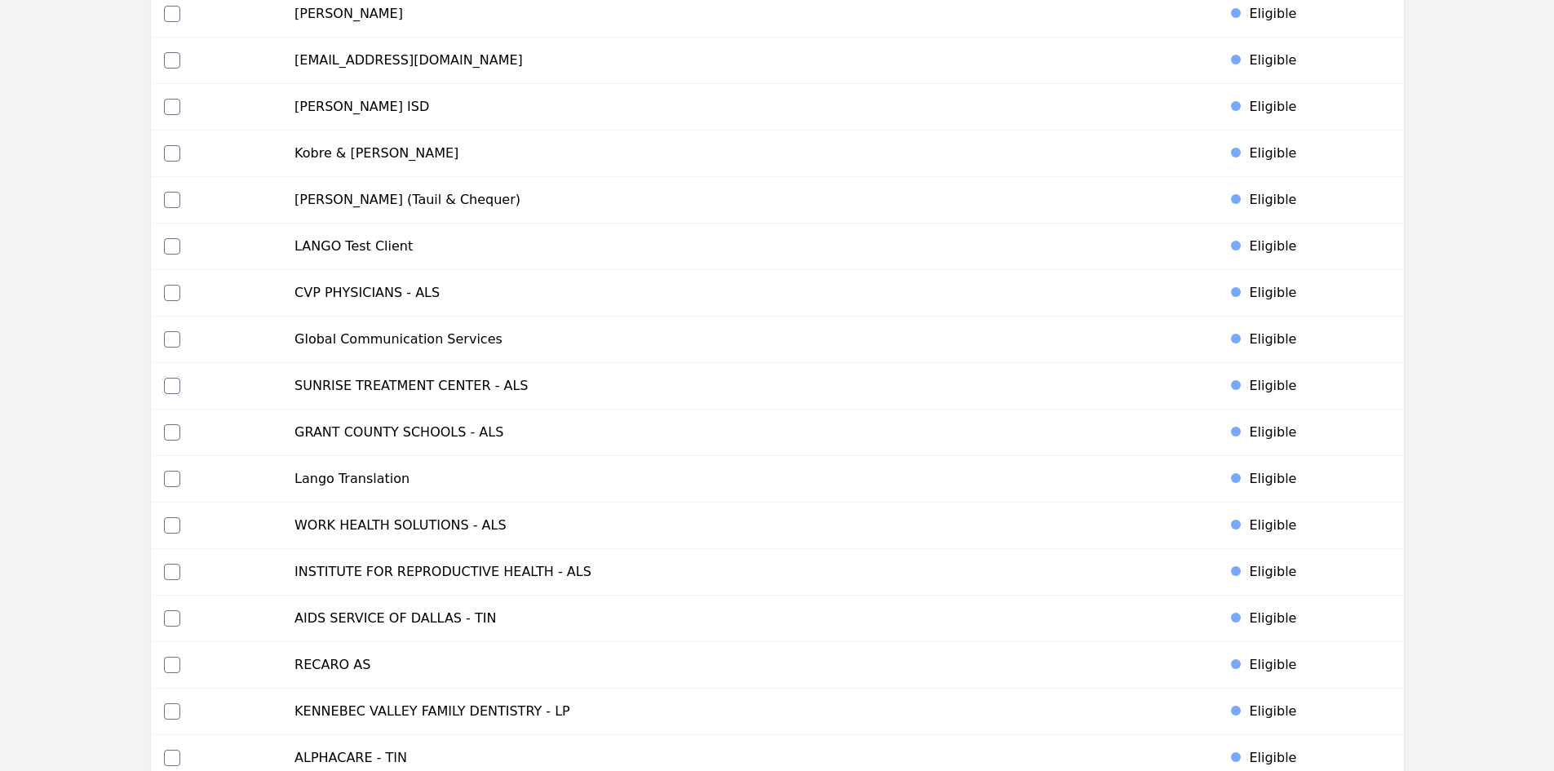
click at [175, 382] on input "checkbox" at bounding box center [172, 386] width 16 height 16
checkbox input "true"
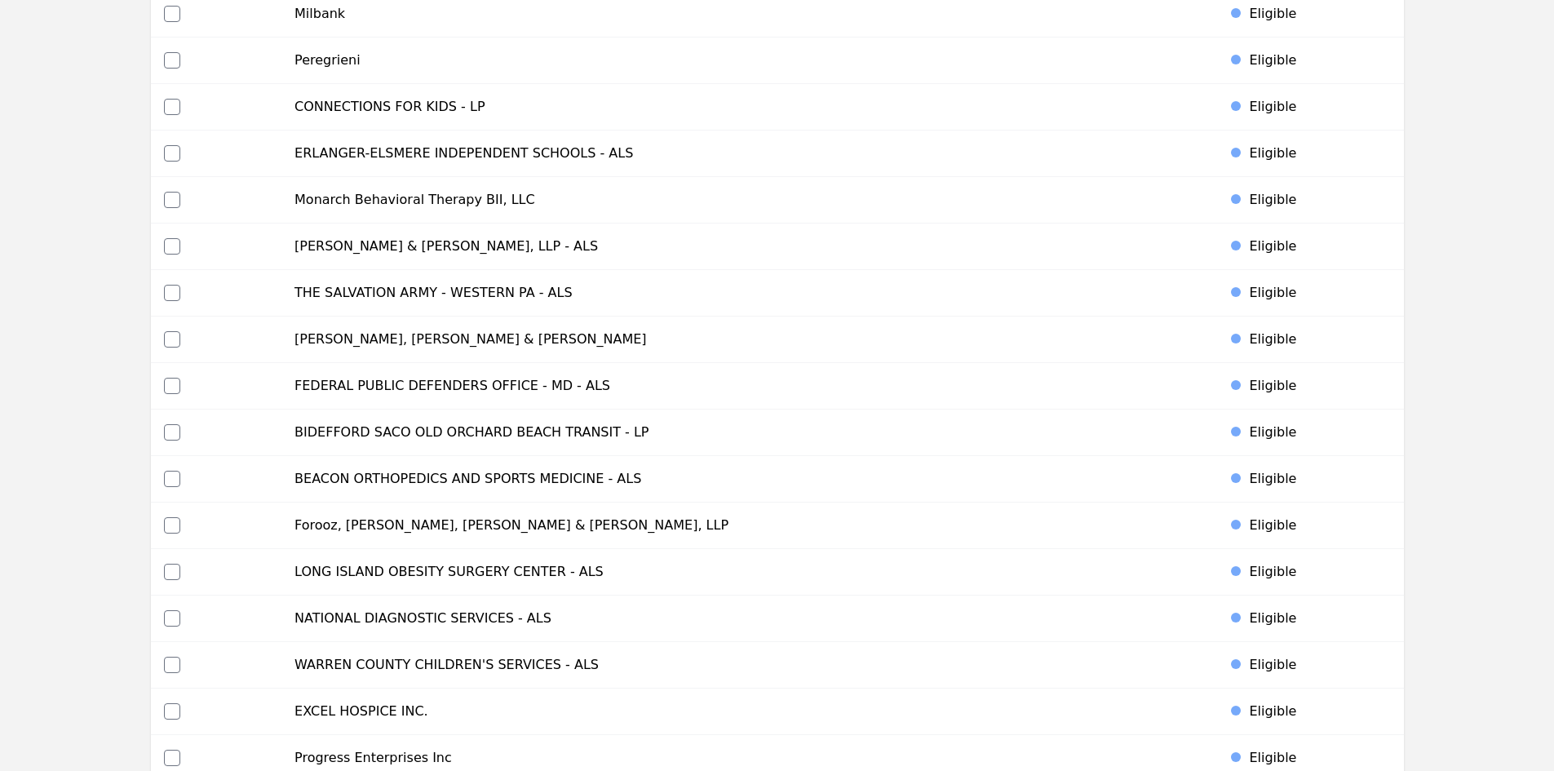
click at [183, 377] on td at bounding box center [216, 386] width 131 height 46
click at [162, 384] on td at bounding box center [216, 386] width 131 height 46
click at [170, 384] on input "checkbox" at bounding box center [172, 386] width 16 height 16
checkbox input "true"
click at [171, 667] on input "checkbox" at bounding box center [172, 664] width 16 height 16
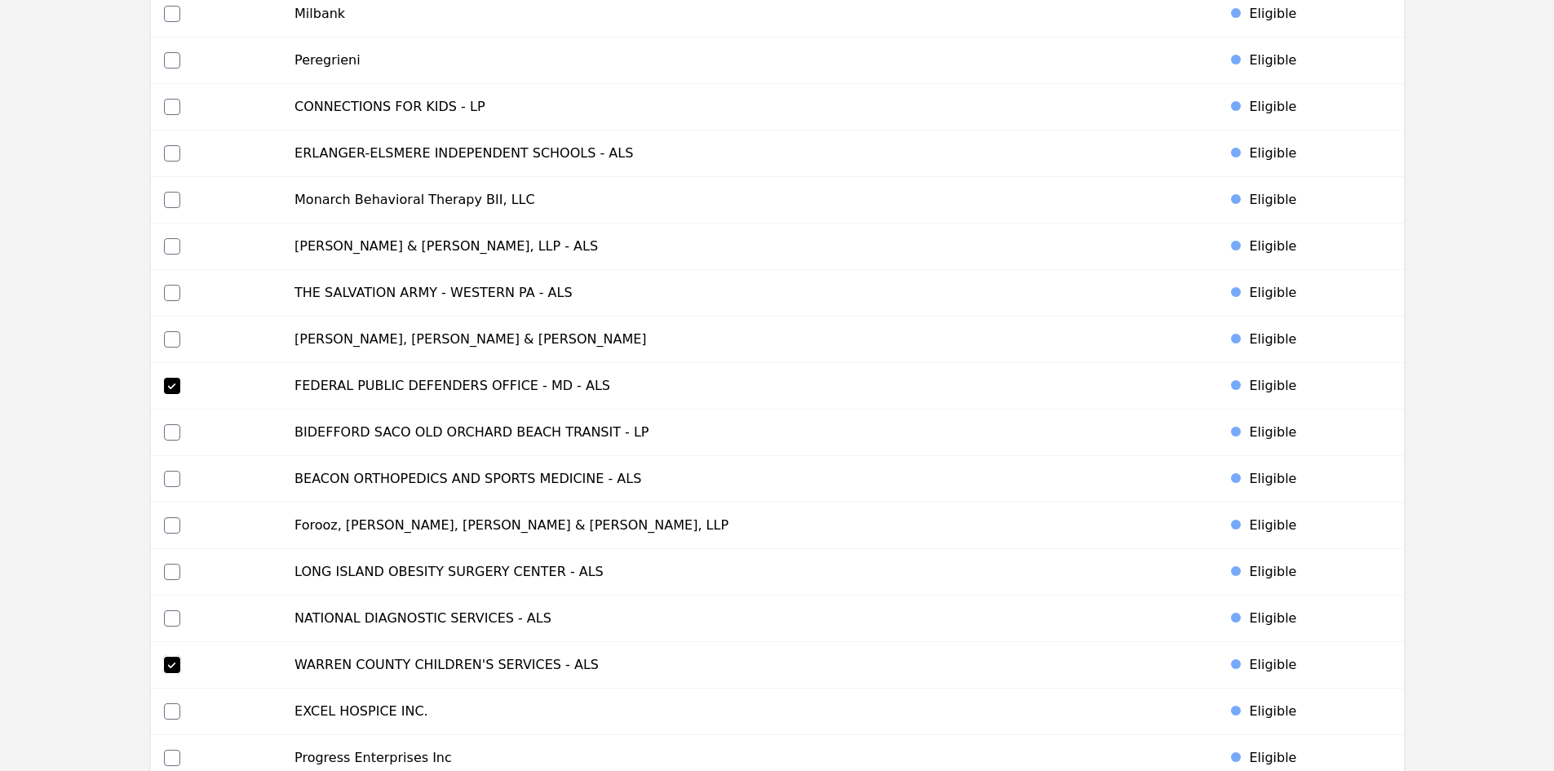
checkbox input "true"
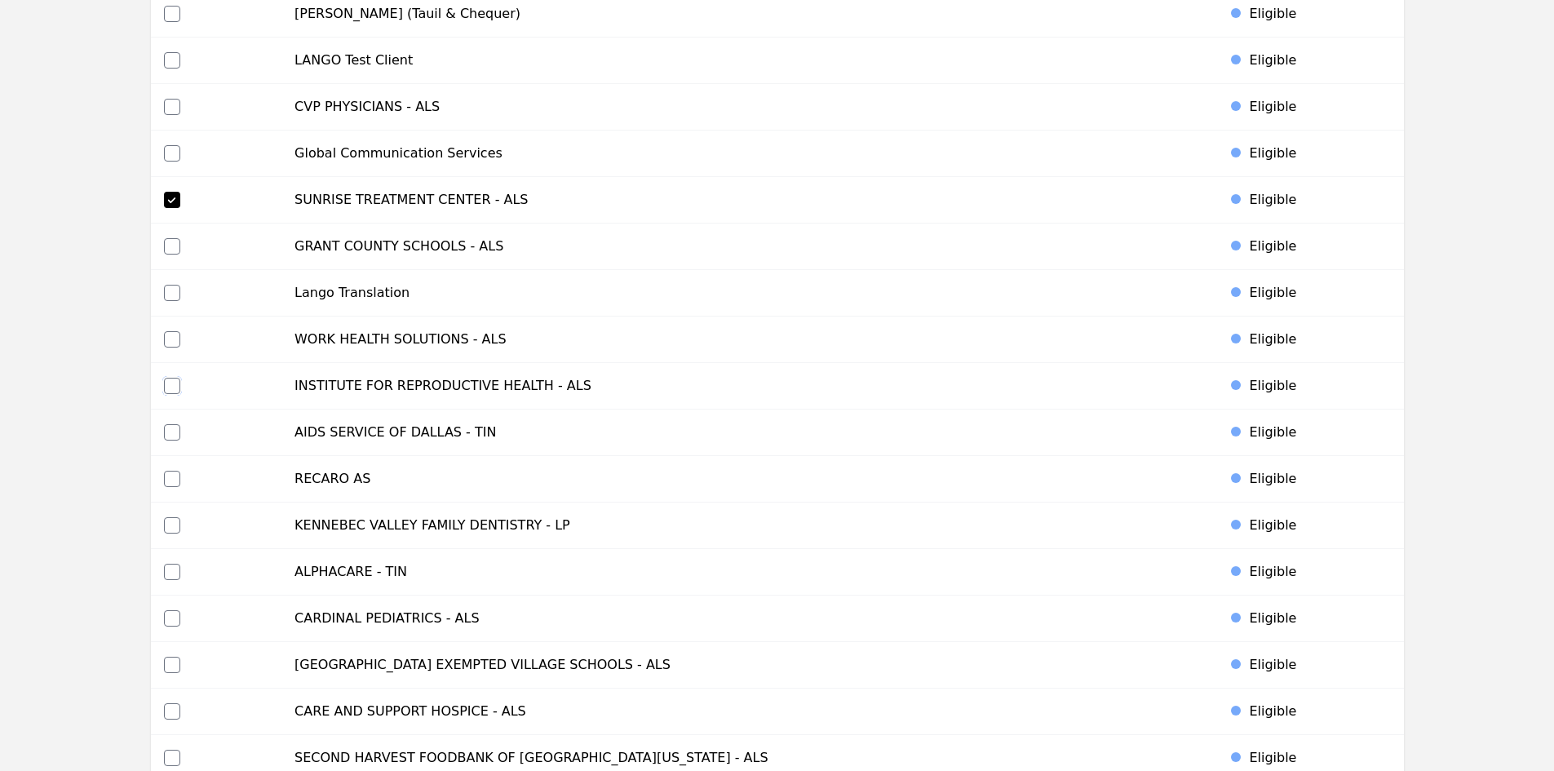
click at [170, 382] on input "checkbox" at bounding box center [172, 386] width 16 height 16
checkbox input "true"
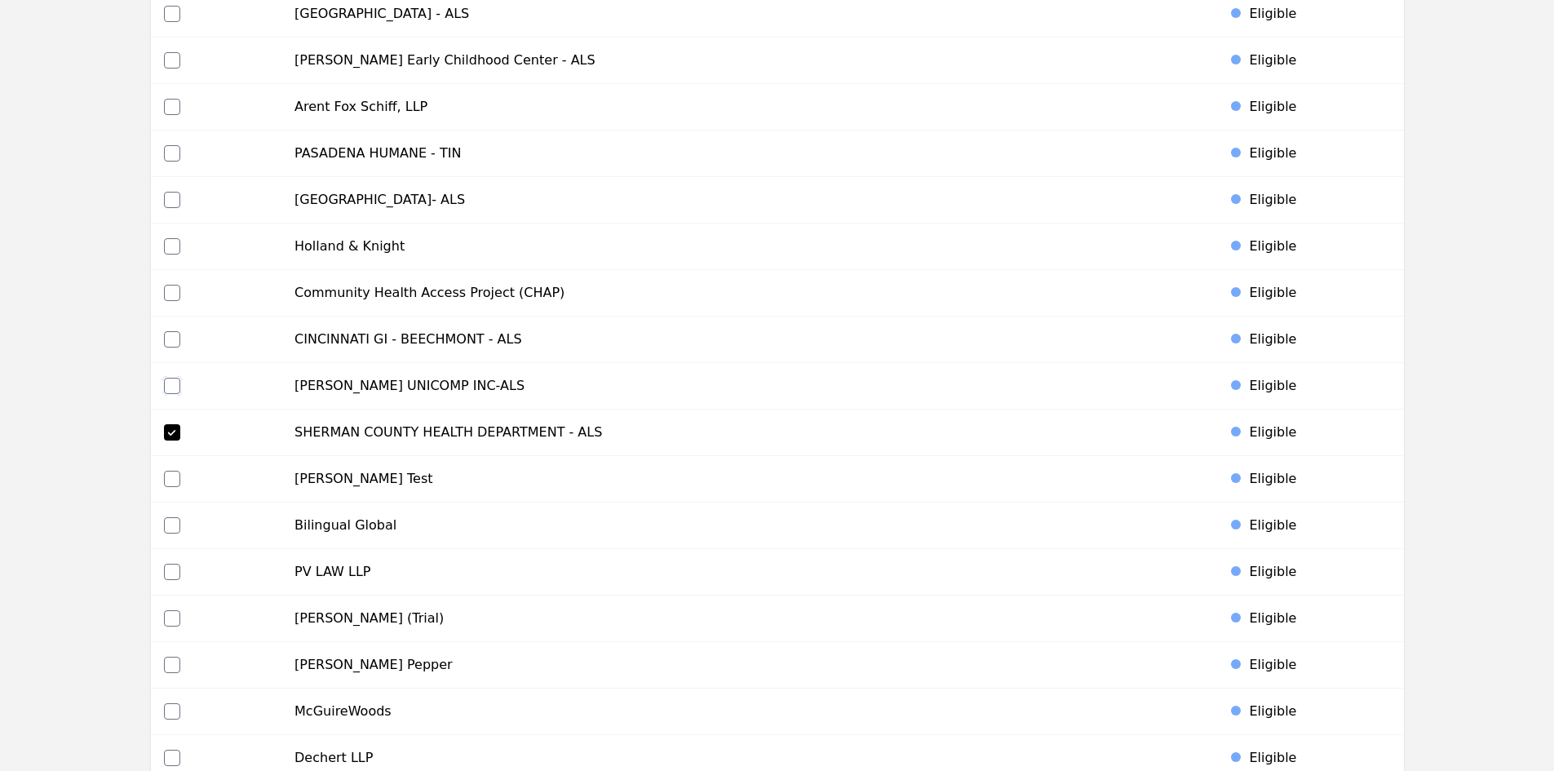
click at [167, 384] on input "checkbox" at bounding box center [172, 386] width 16 height 16
checkbox input "true"
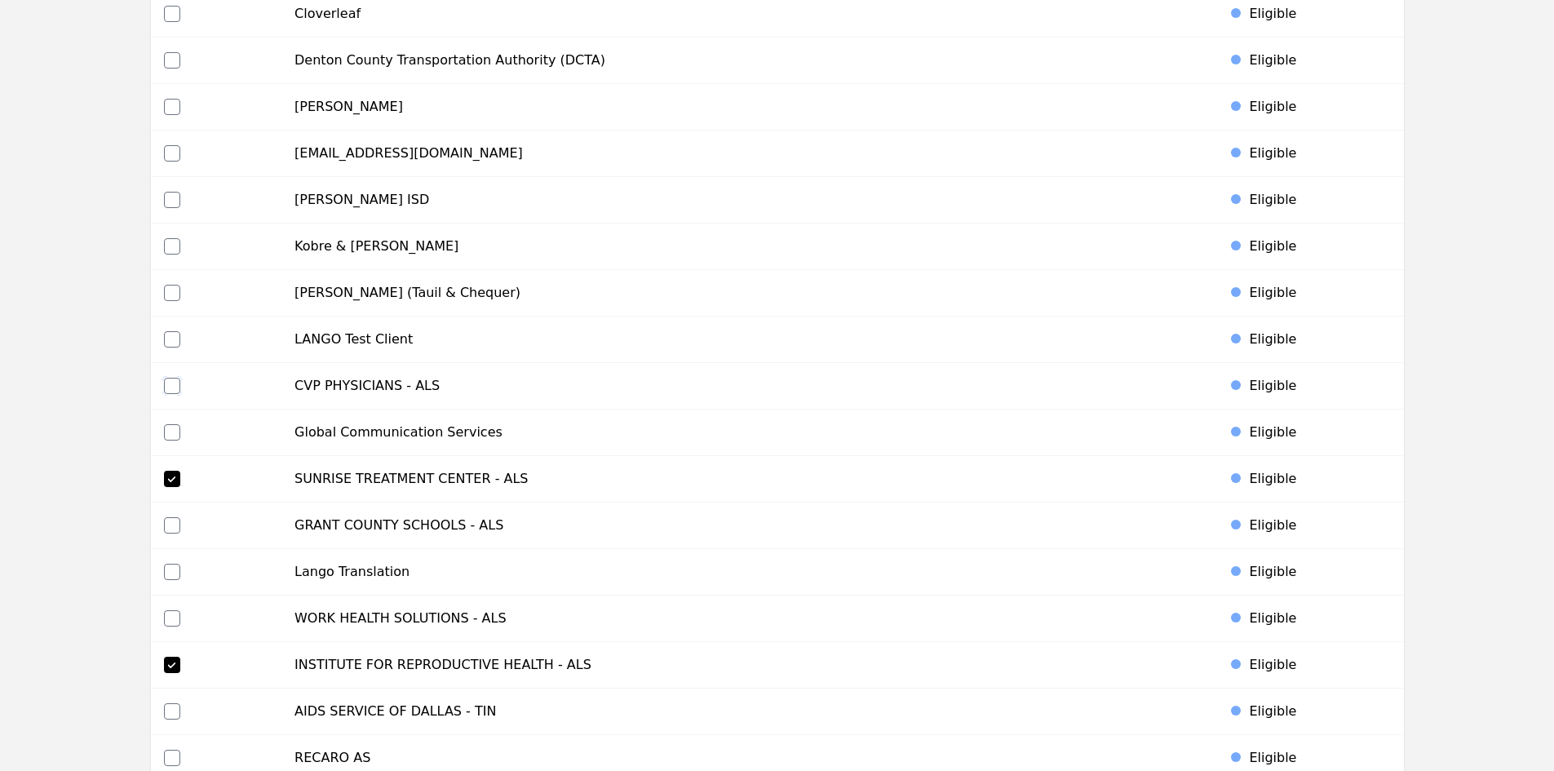
click at [169, 386] on input "checkbox" at bounding box center [172, 386] width 16 height 16
checkbox input "true"
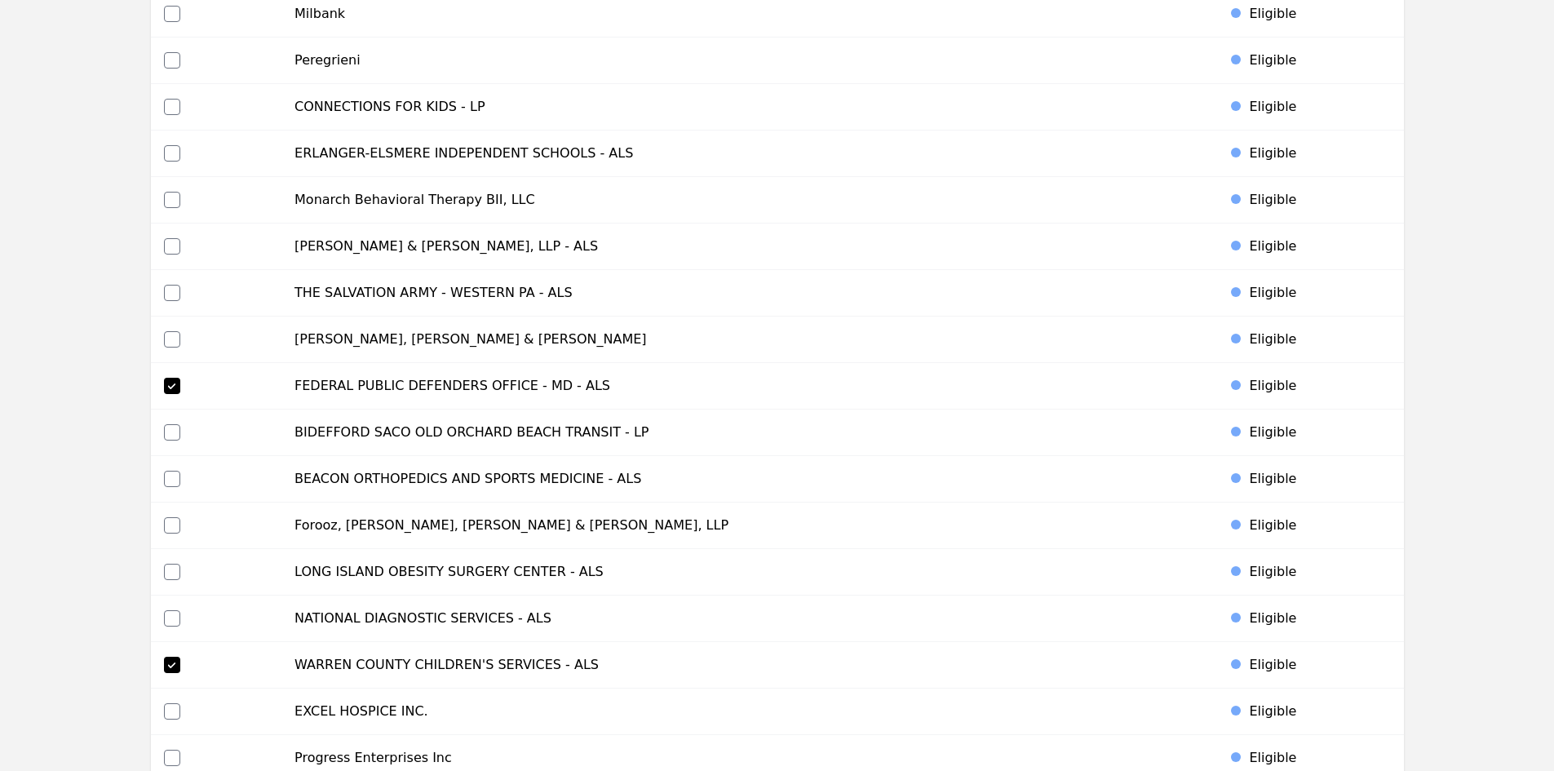
scroll to position [2272, 0]
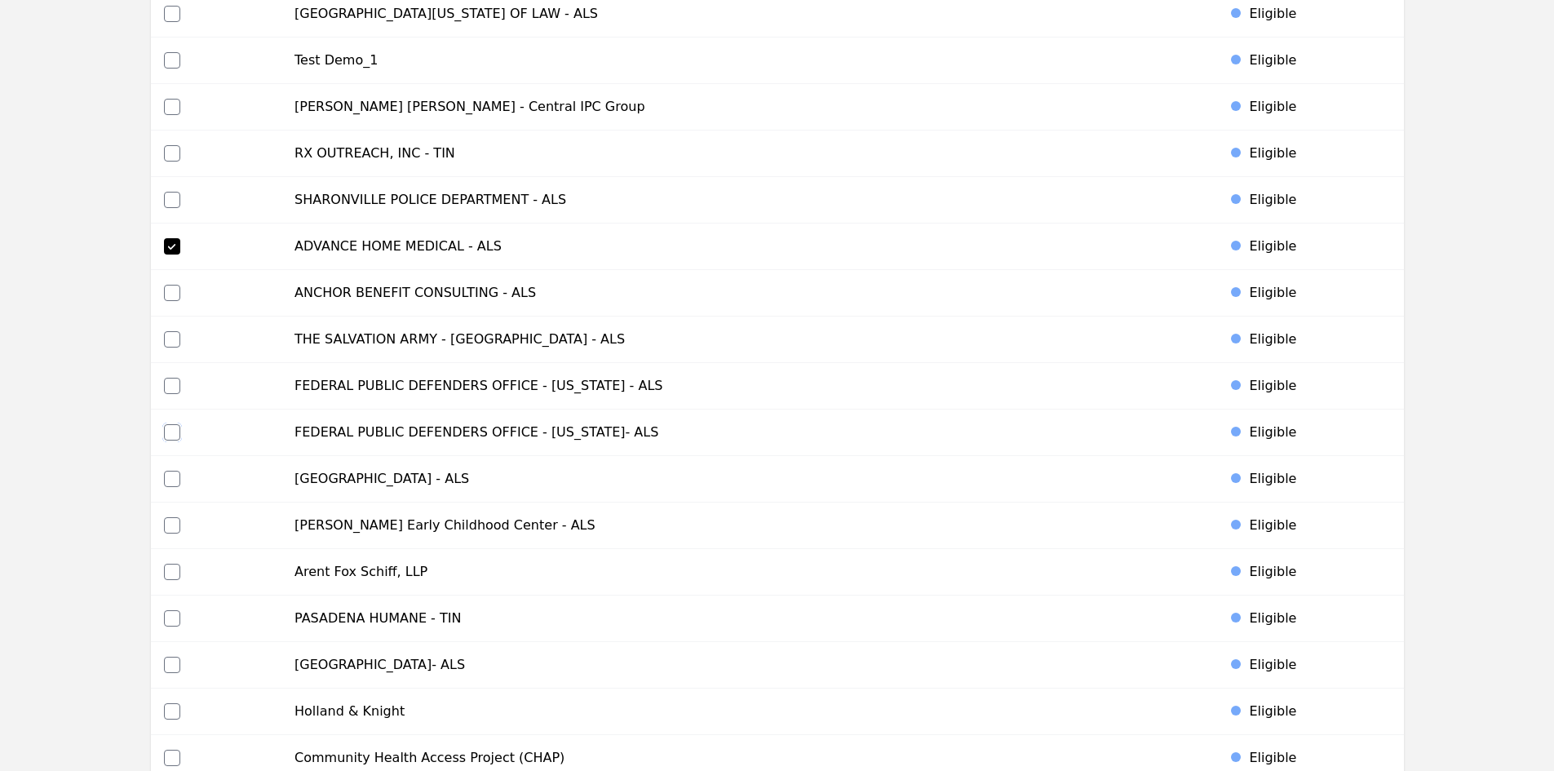
click at [170, 426] on input "checkbox" at bounding box center [172, 432] width 16 height 16
checkbox input "true"
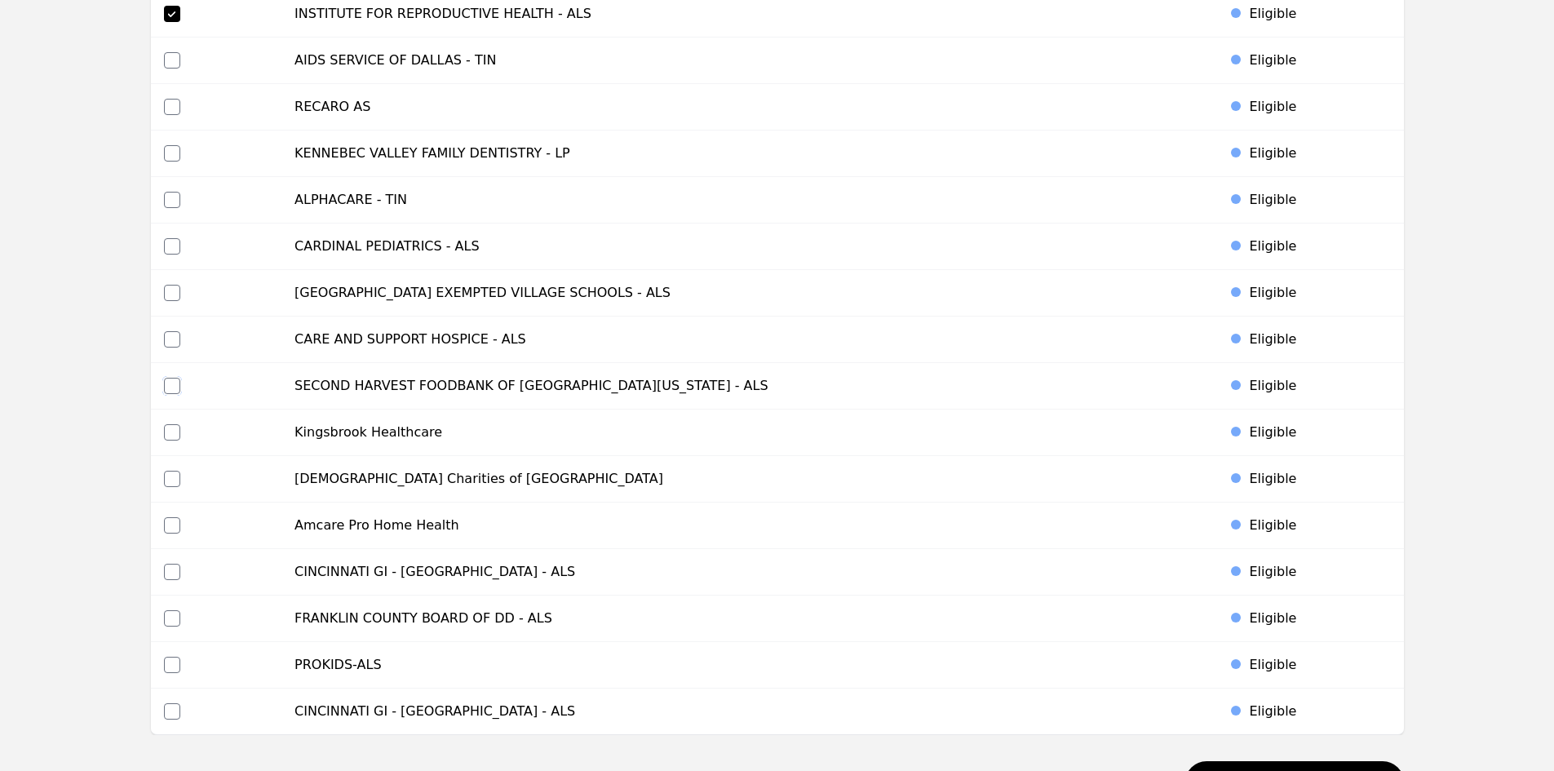
click at [173, 383] on input "checkbox" at bounding box center [172, 386] width 16 height 16
checkbox input "true"
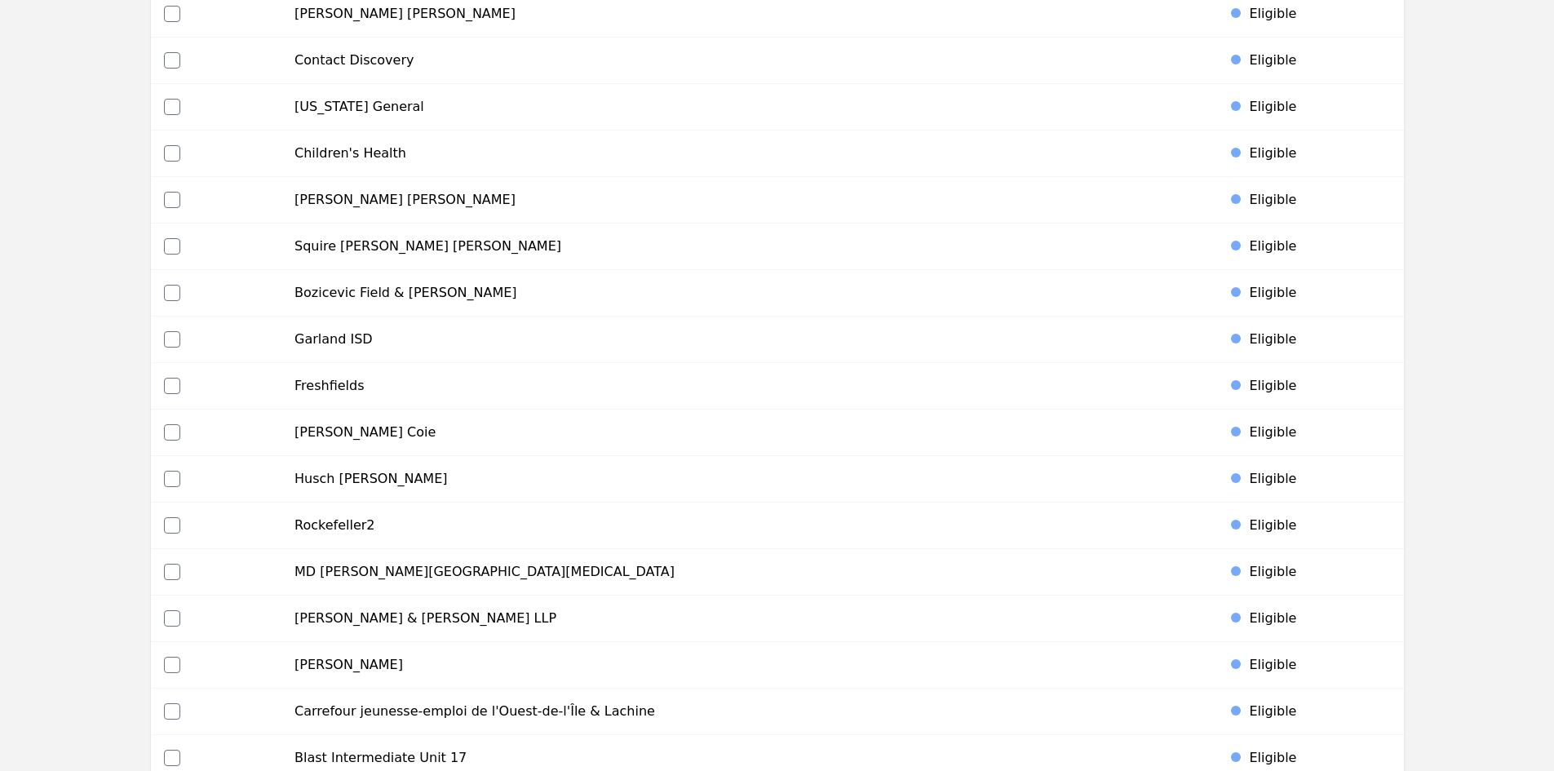
scroll to position [1854, 0]
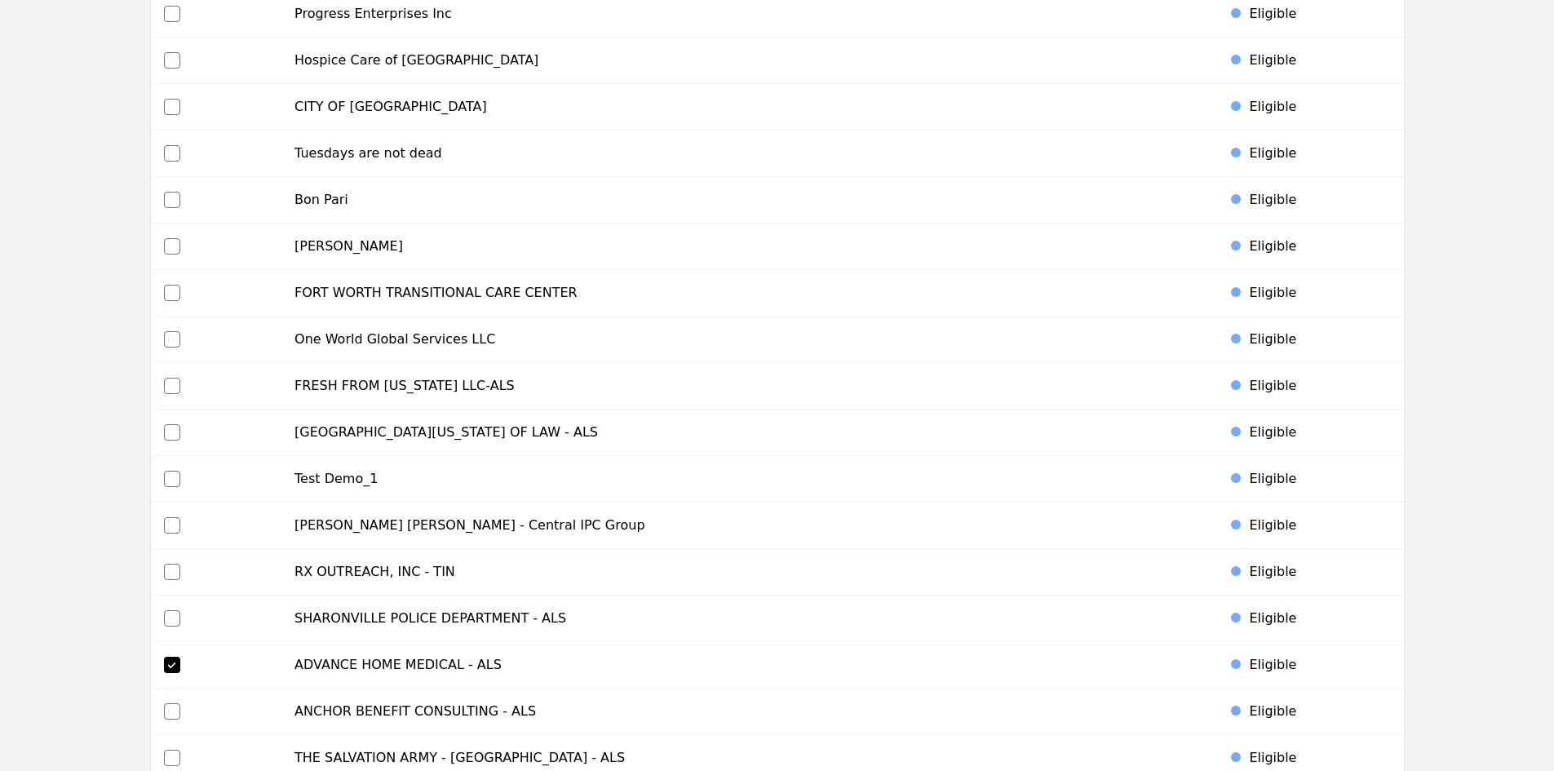
click at [175, 387] on input "checkbox" at bounding box center [172, 386] width 16 height 16
checkbox input "true"
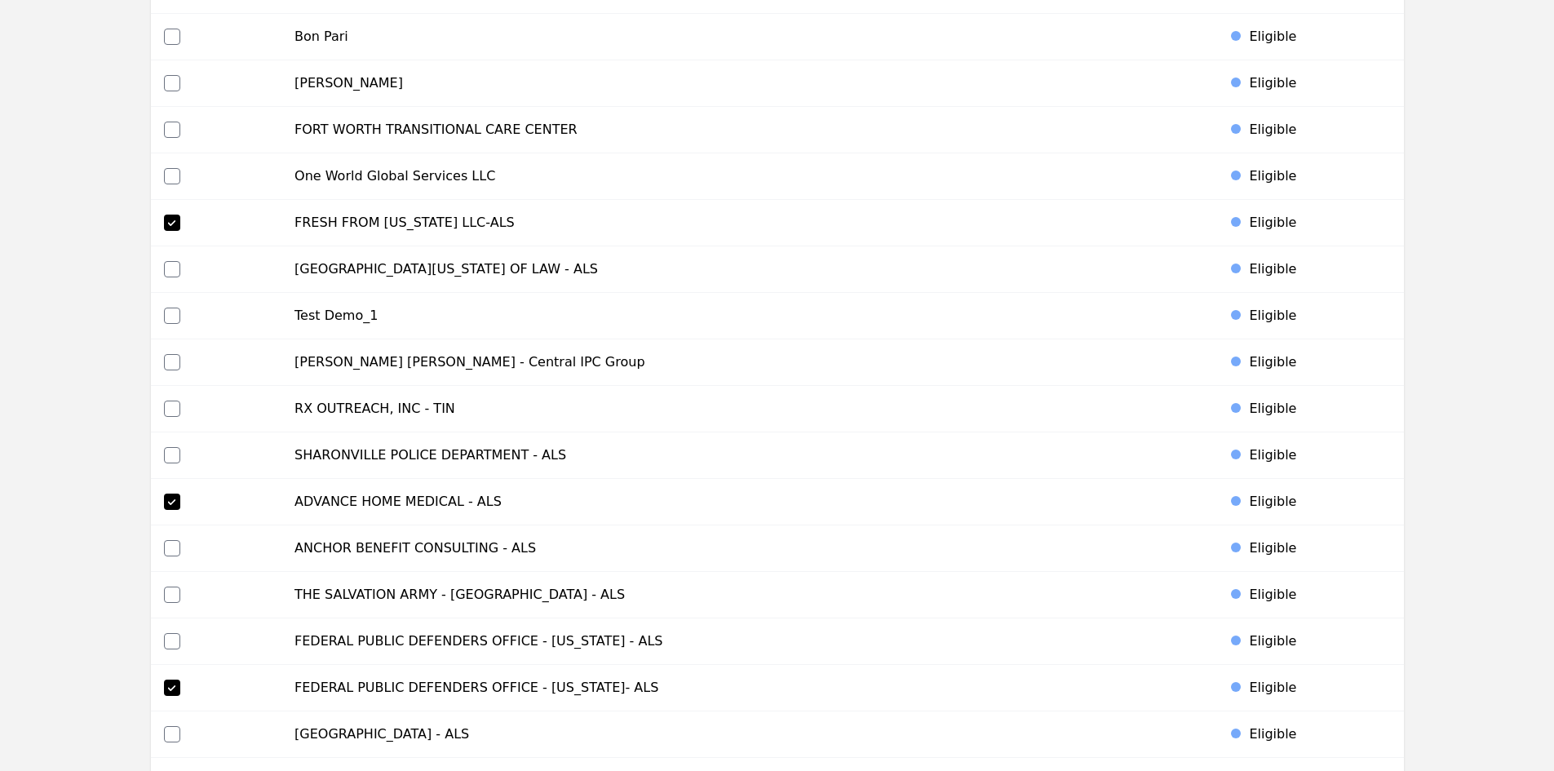
scroll to position [1342, 0]
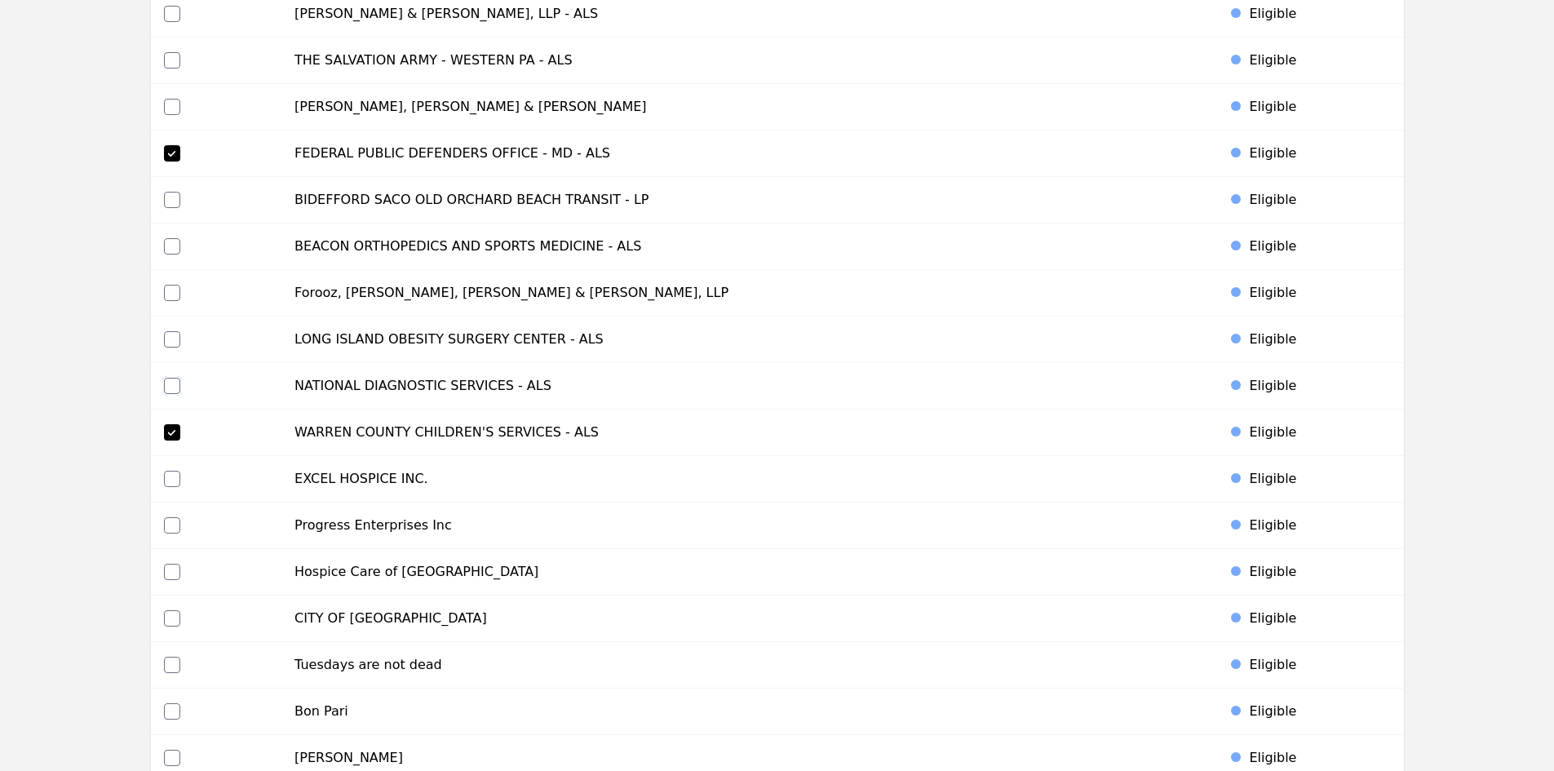
click at [169, 384] on input "checkbox" at bounding box center [172, 386] width 16 height 16
checkbox input "true"
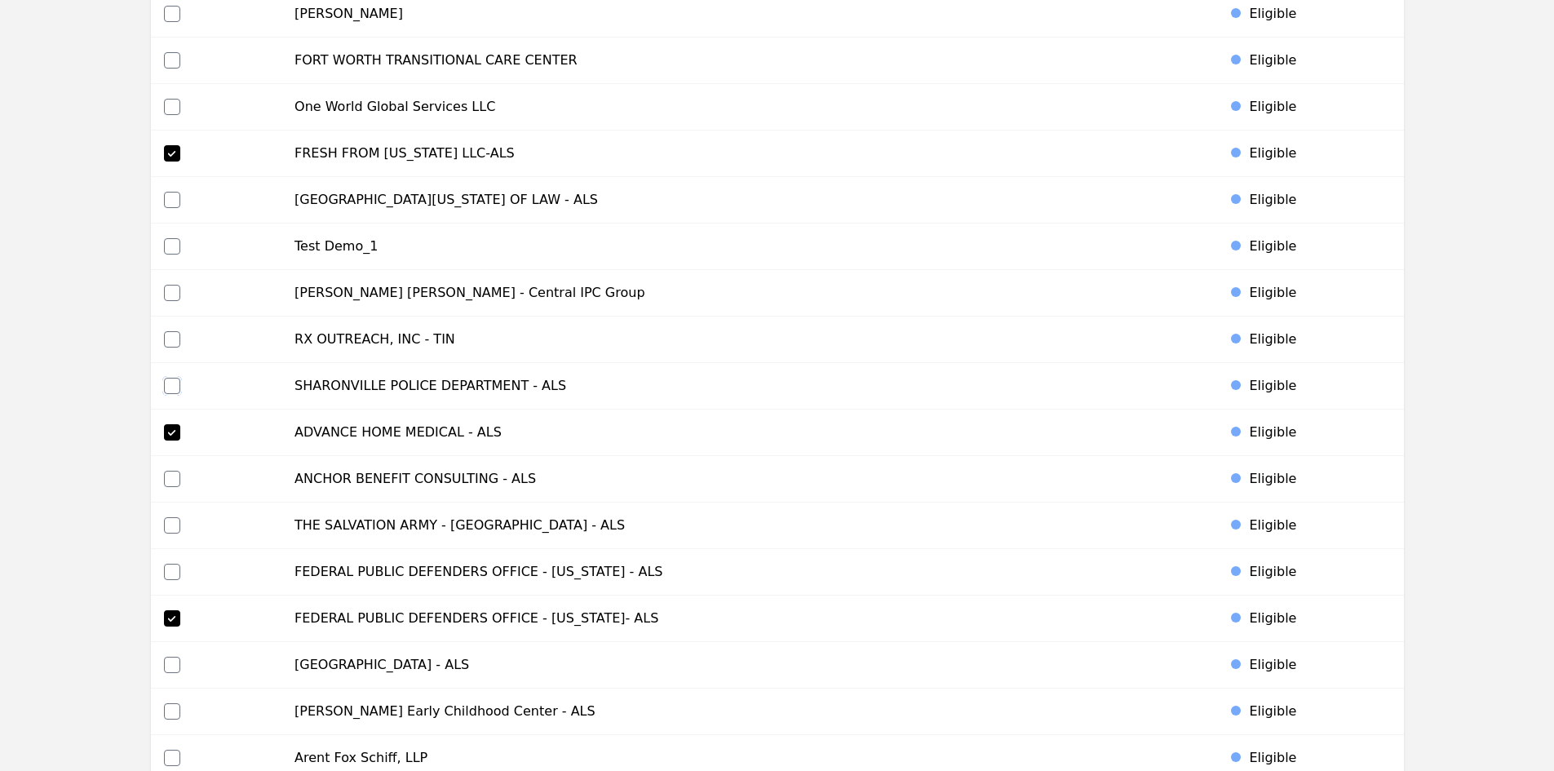
click at [173, 388] on input "checkbox" at bounding box center [172, 386] width 16 height 16
checkbox input "true"
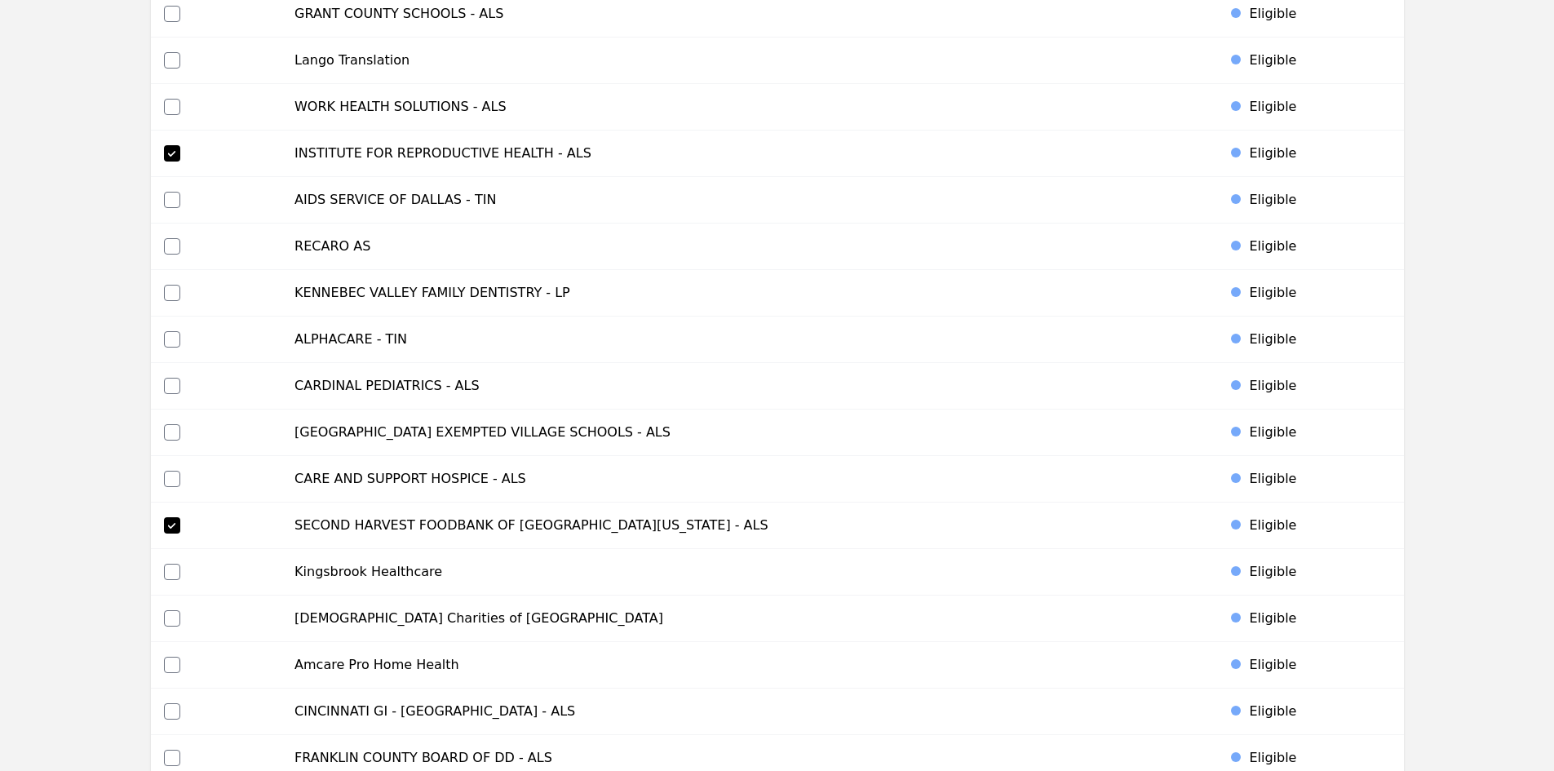
click at [161, 387] on td at bounding box center [216, 386] width 131 height 46
click at [170, 384] on input "checkbox" at bounding box center [172, 386] width 16 height 16
checkbox input "true"
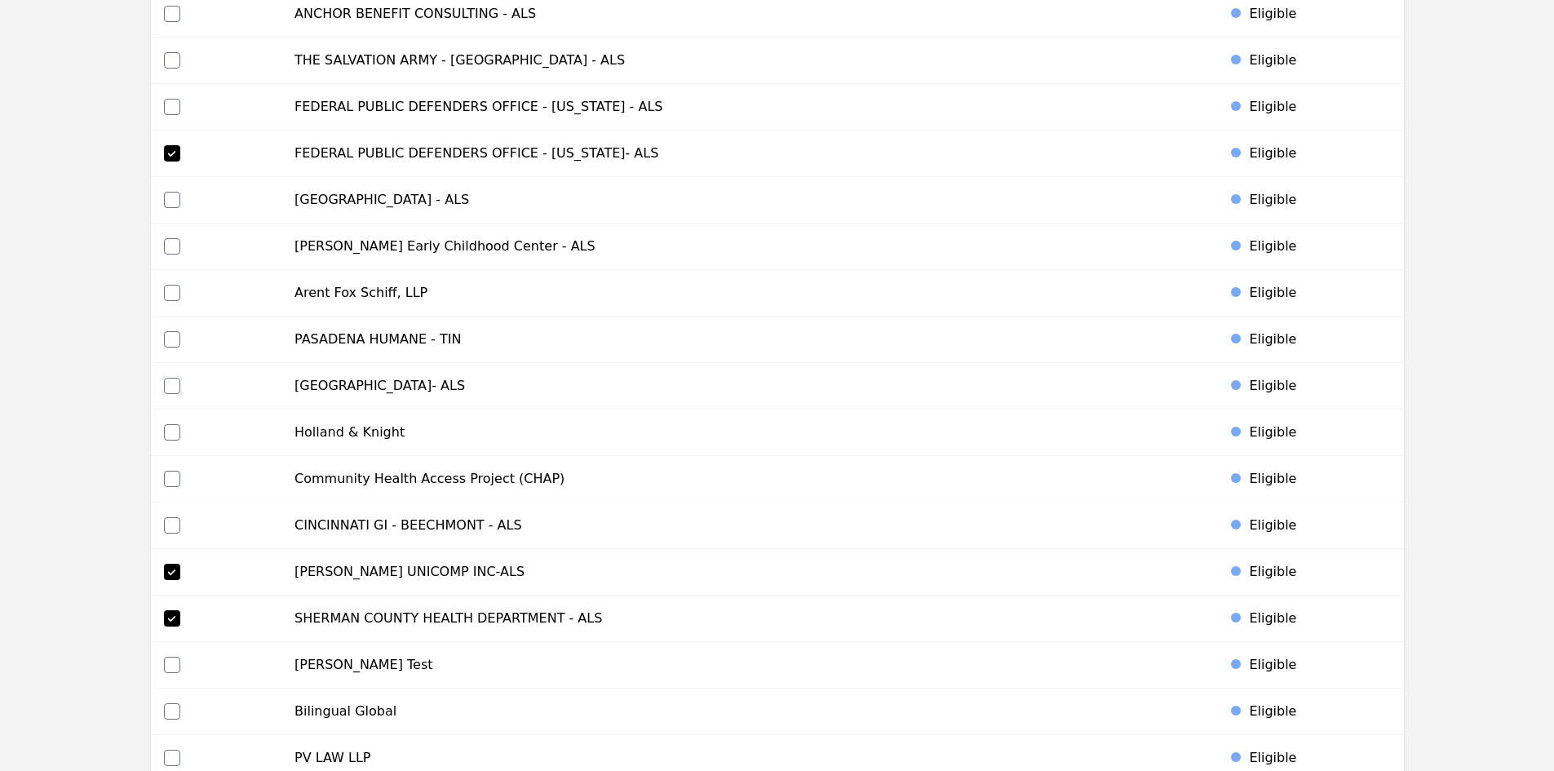
click at [175, 381] on input "checkbox" at bounding box center [172, 386] width 16 height 16
checkbox input "true"
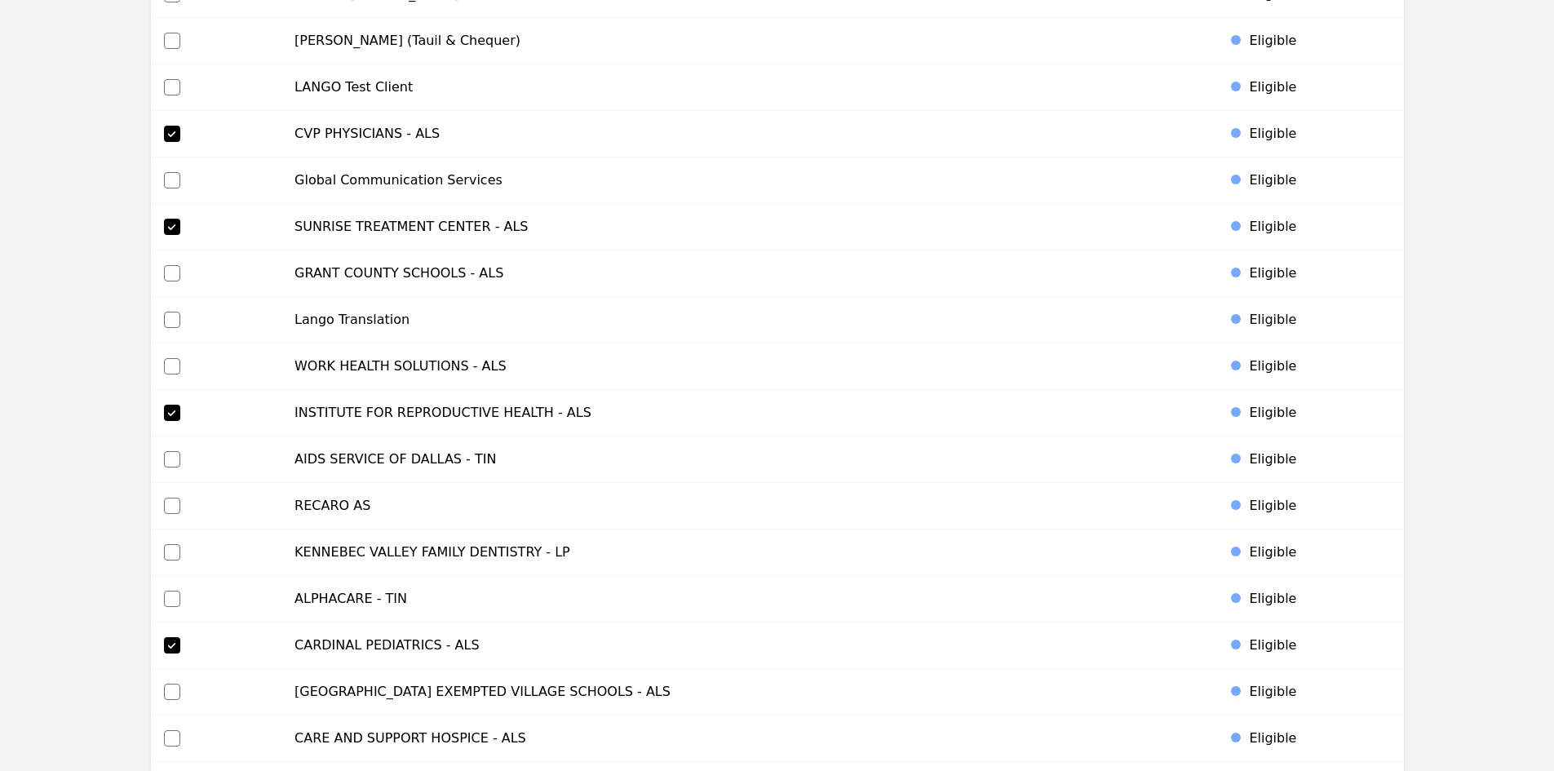
scroll to position [6270, 0]
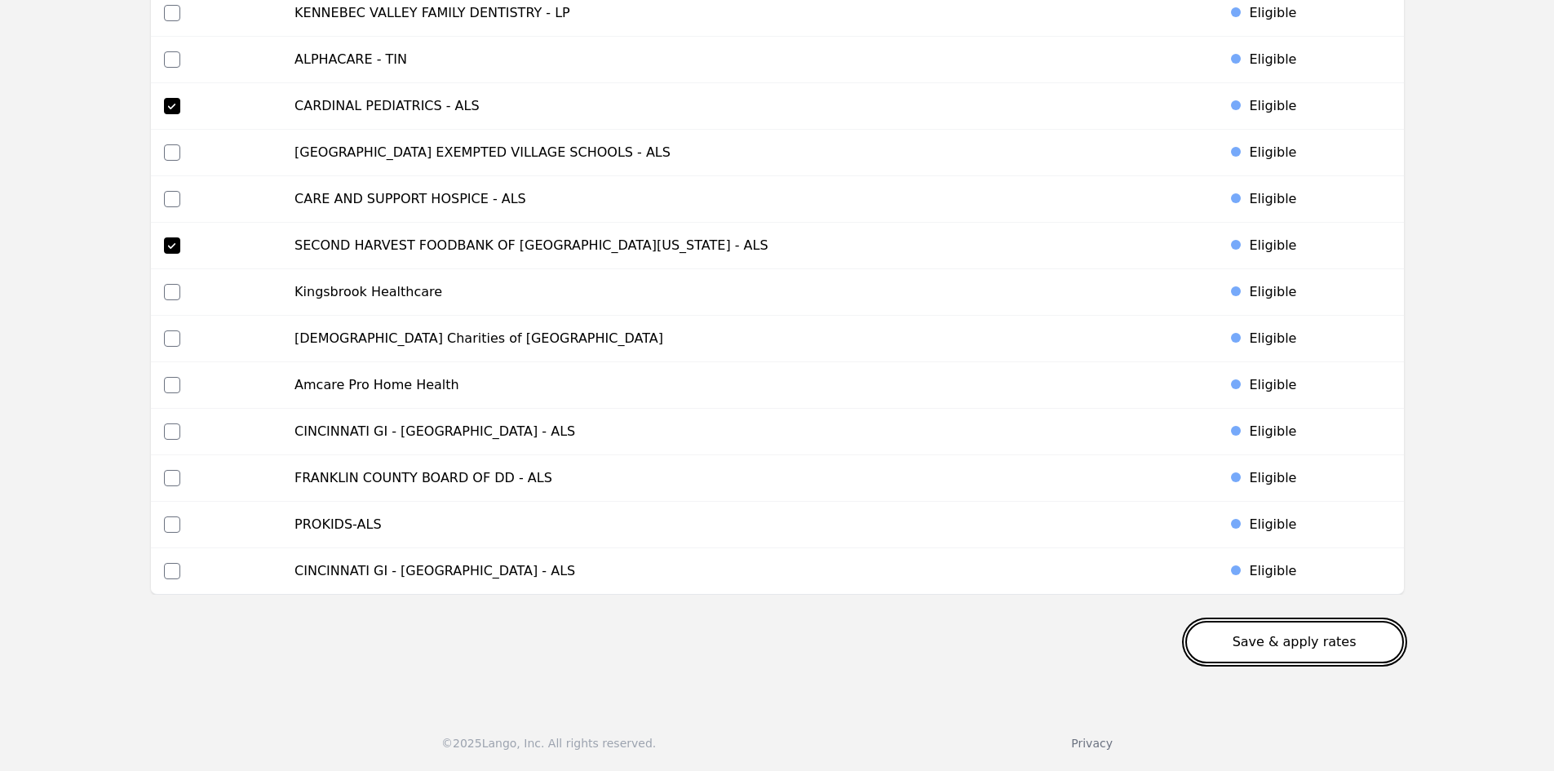
click at [1321, 644] on button "Save & apply rates" at bounding box center [1294, 642] width 219 height 42
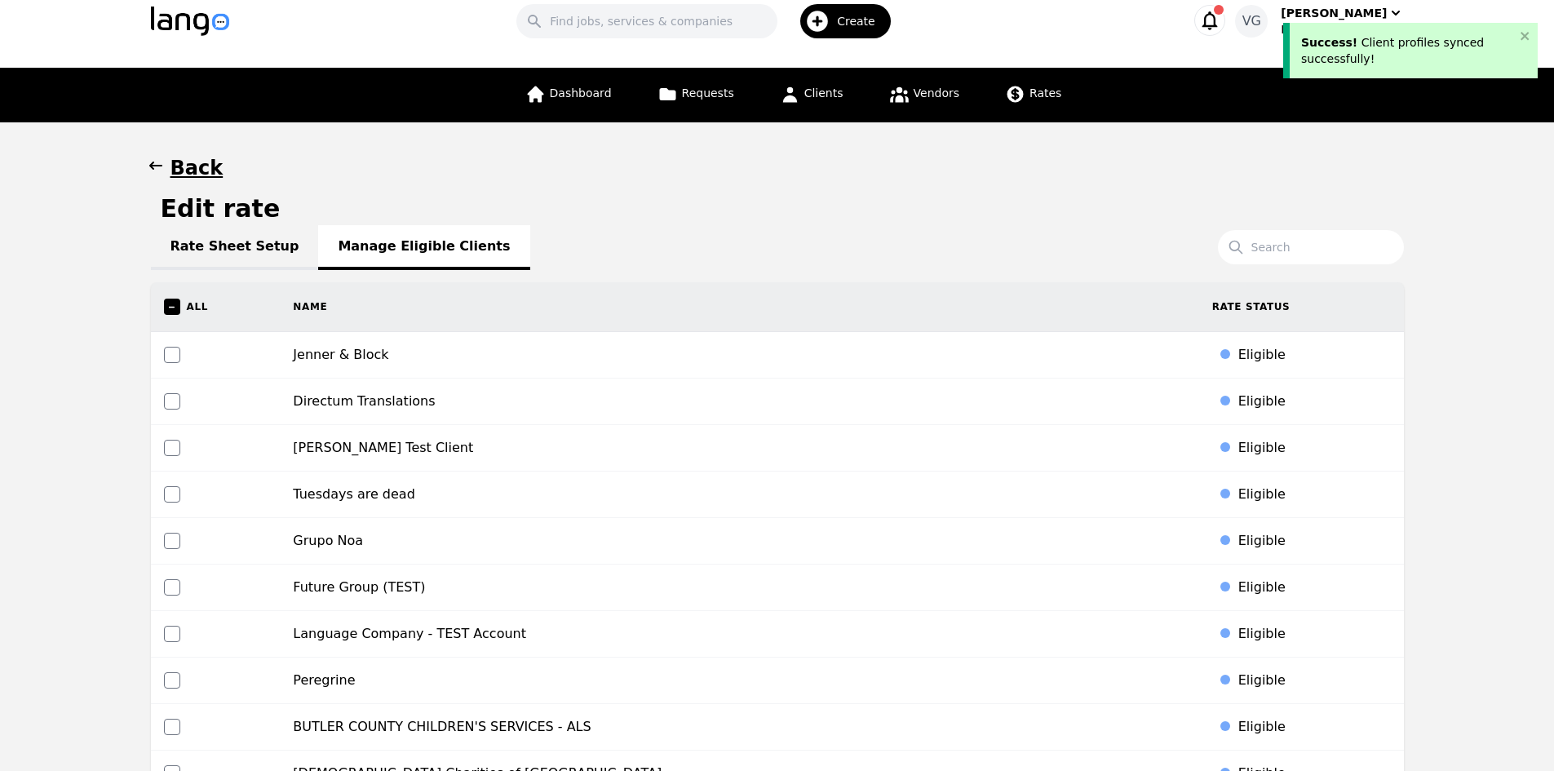
scroll to position [0, 0]
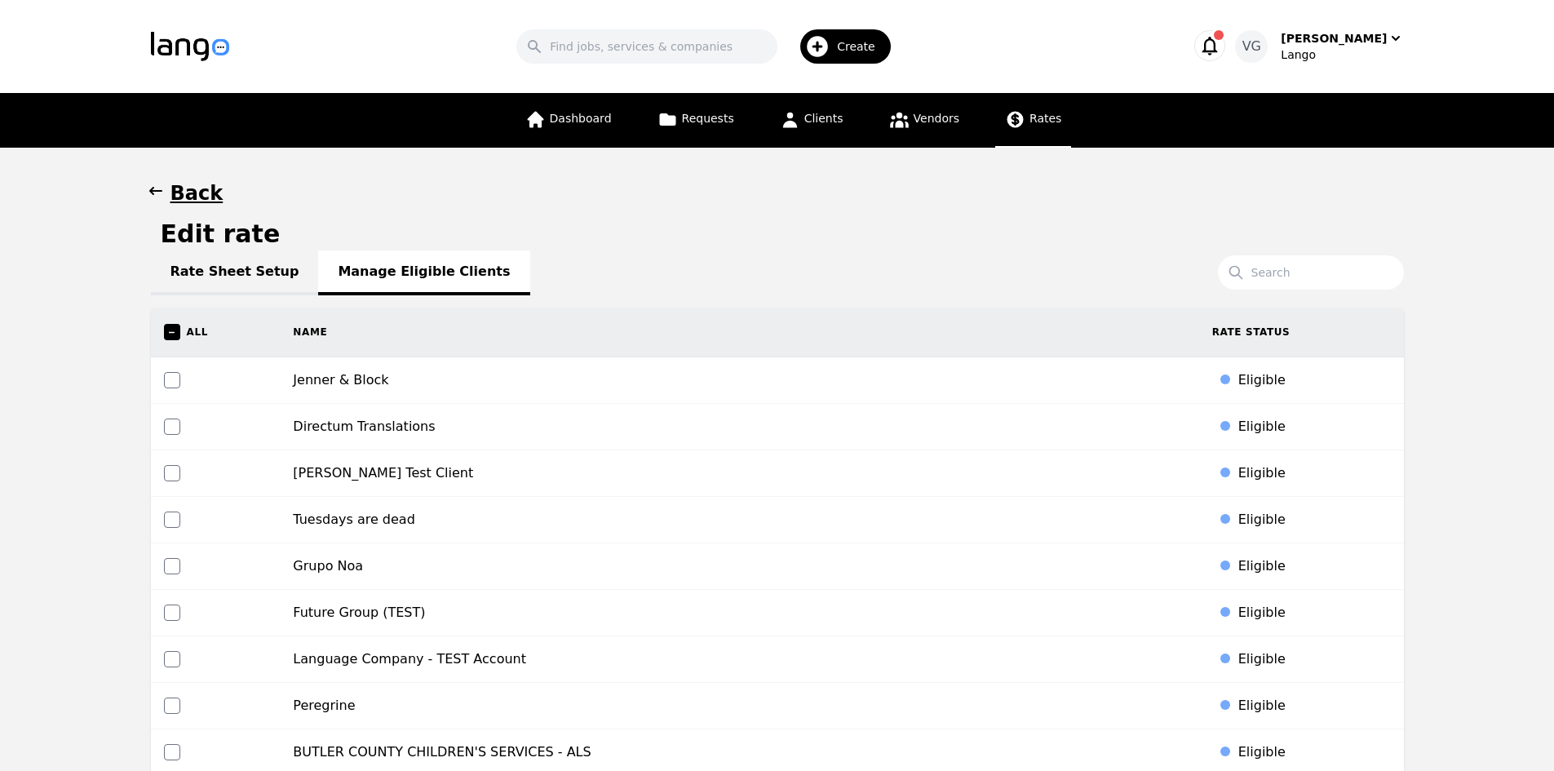
click at [1014, 104] on link "Rates" at bounding box center [1033, 120] width 76 height 55
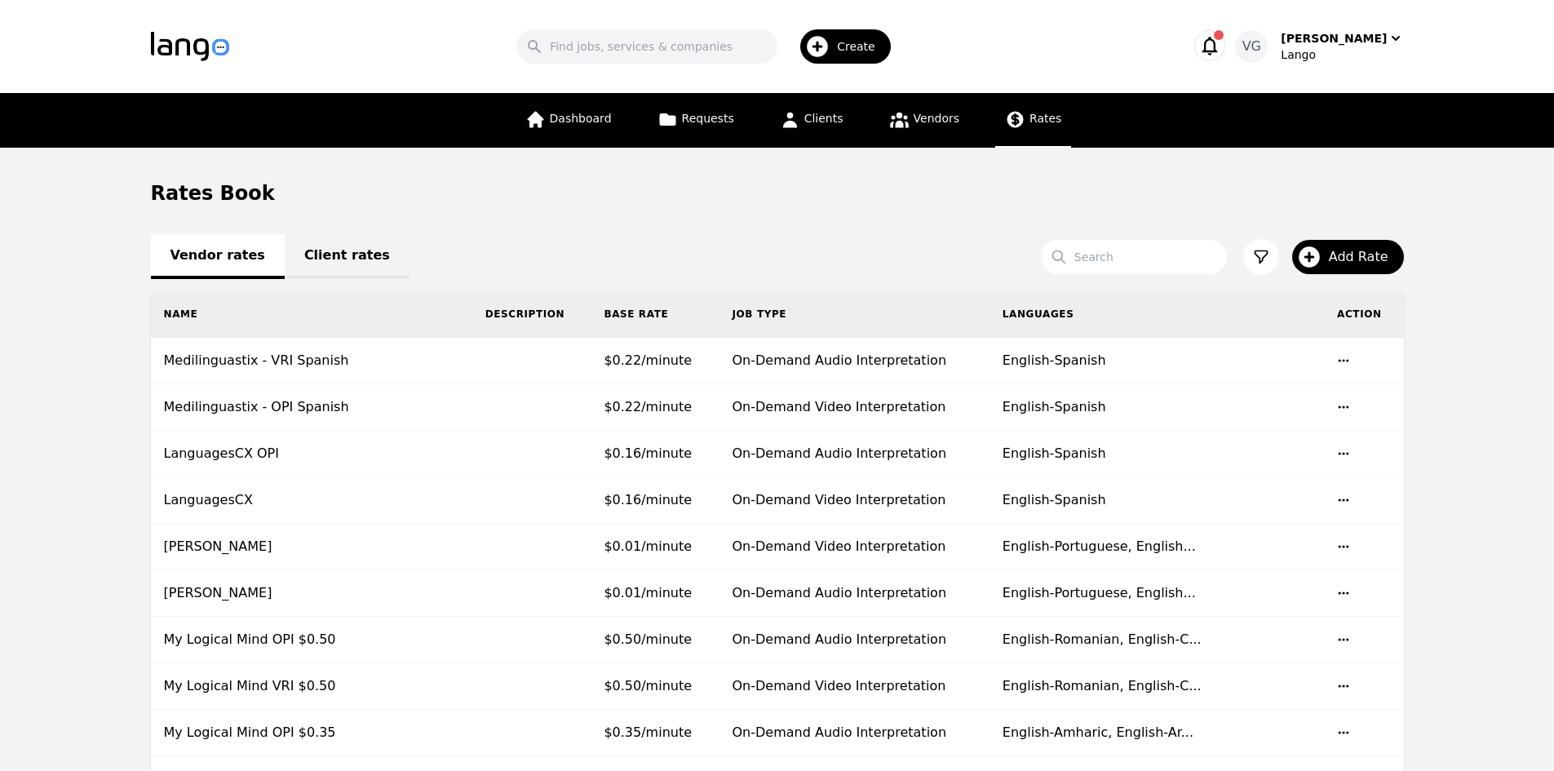
click at [291, 260] on link "Client rates" at bounding box center [347, 256] width 125 height 45
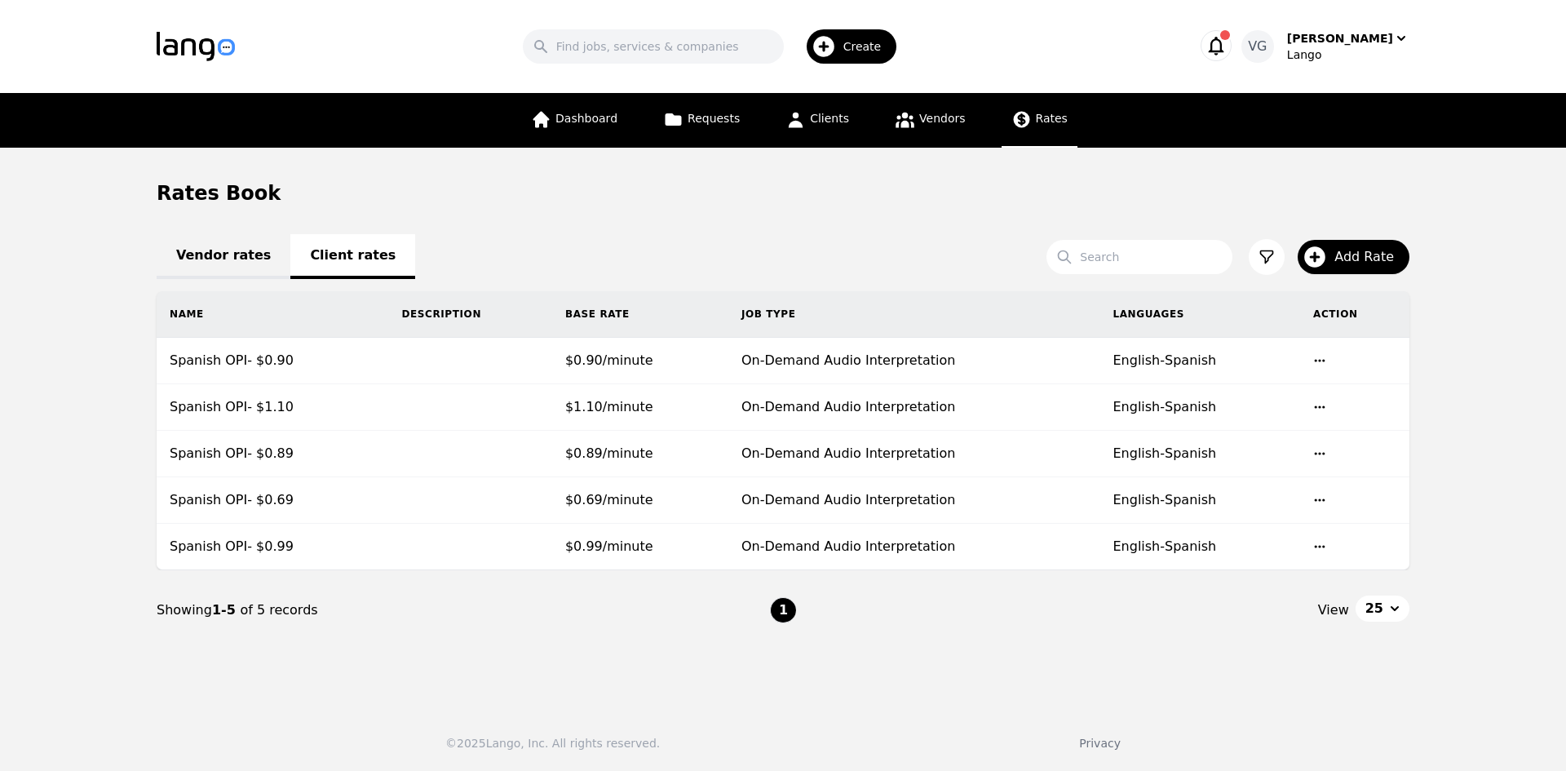
drag, startPoint x: 127, startPoint y: 597, endPoint x: 124, endPoint y: 564, distance: 32.8
click at [126, 593] on main "Rates Book Vendor rates Client rates Search Add Rate Name Description Base Rate…" at bounding box center [783, 422] width 1566 height 548
click at [120, 550] on main "Rates Book Vendor rates Client rates Search Add Rate Name Description Base Rate…" at bounding box center [783, 422] width 1566 height 548
click at [1351, 253] on span "Add Rate" at bounding box center [1369, 257] width 71 height 20
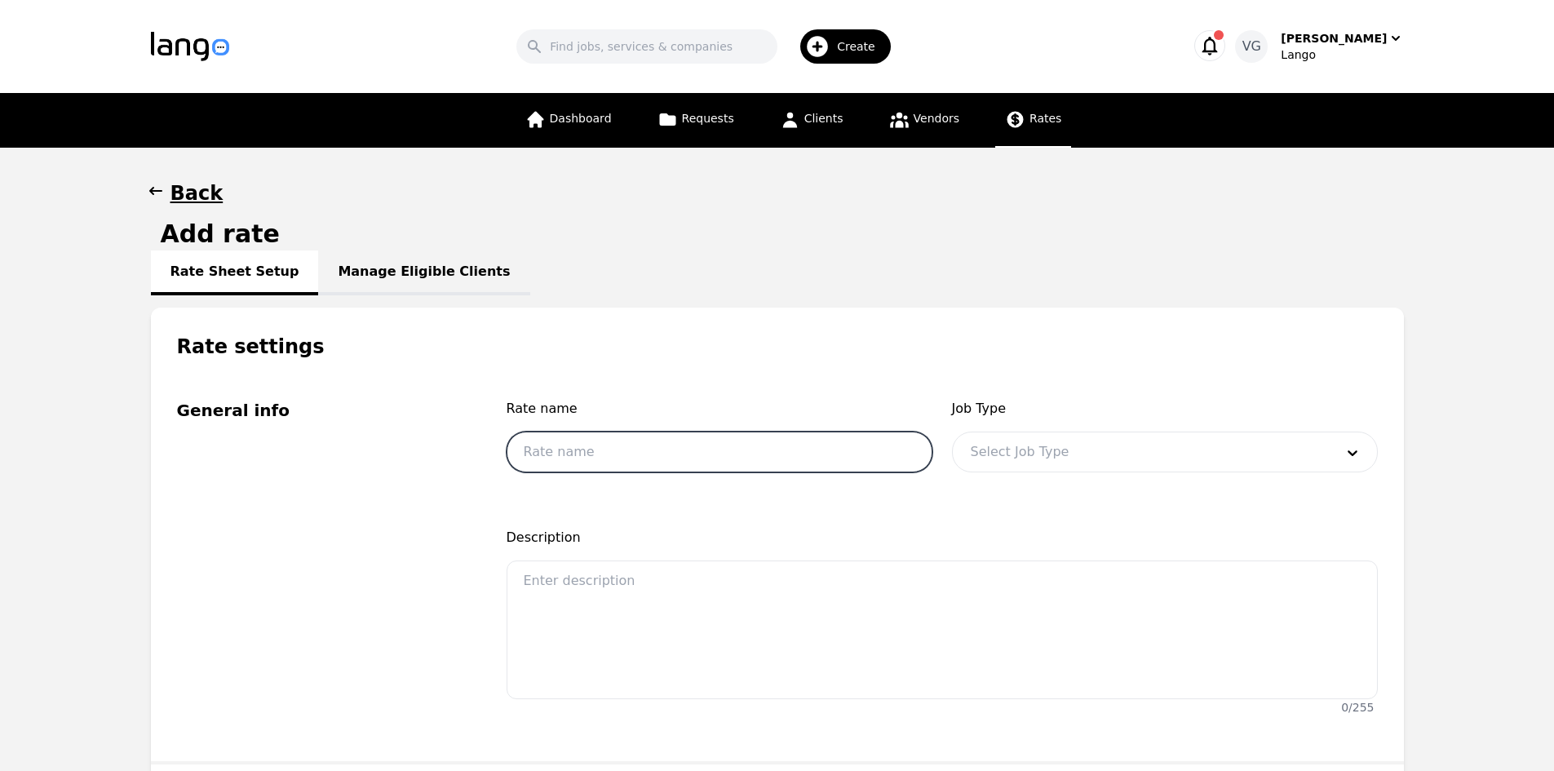
click at [591, 452] on input "text" at bounding box center [719, 451] width 426 height 41
paste input "Spanish OPI $0.80"
click at [592, 454] on input "Spanish OPI $0.80" at bounding box center [719, 451] width 426 height 41
click at [682, 452] on input "Spanish OPI- $0.80" at bounding box center [719, 451] width 426 height 41
click at [585, 455] on input "Spanish OPI- $0.80" at bounding box center [719, 451] width 426 height 41
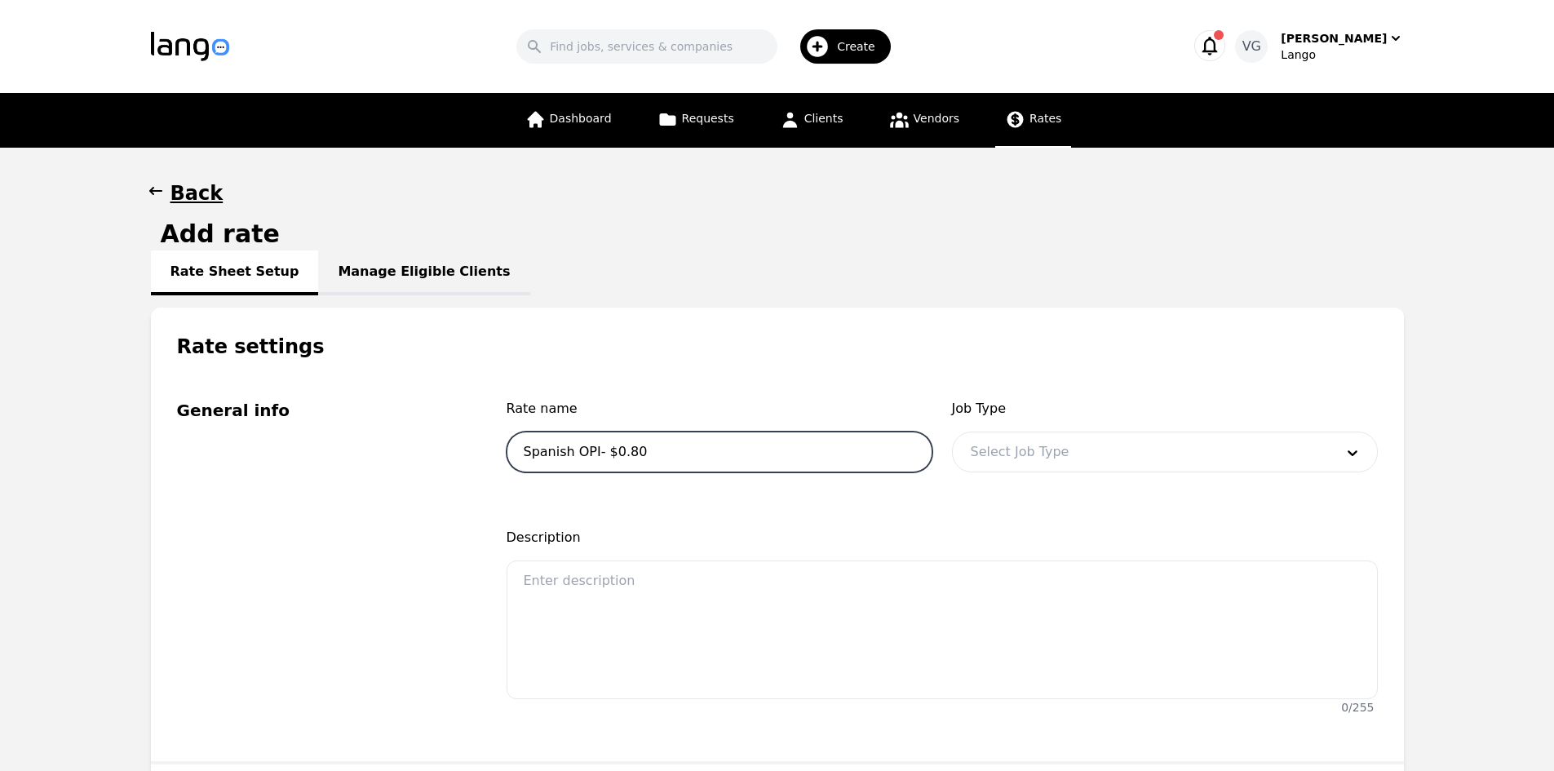
click at [604, 455] on input "Spanish OPI- $0.80" at bounding box center [719, 451] width 426 height 41
type input "Spanish OPI- $0.80"
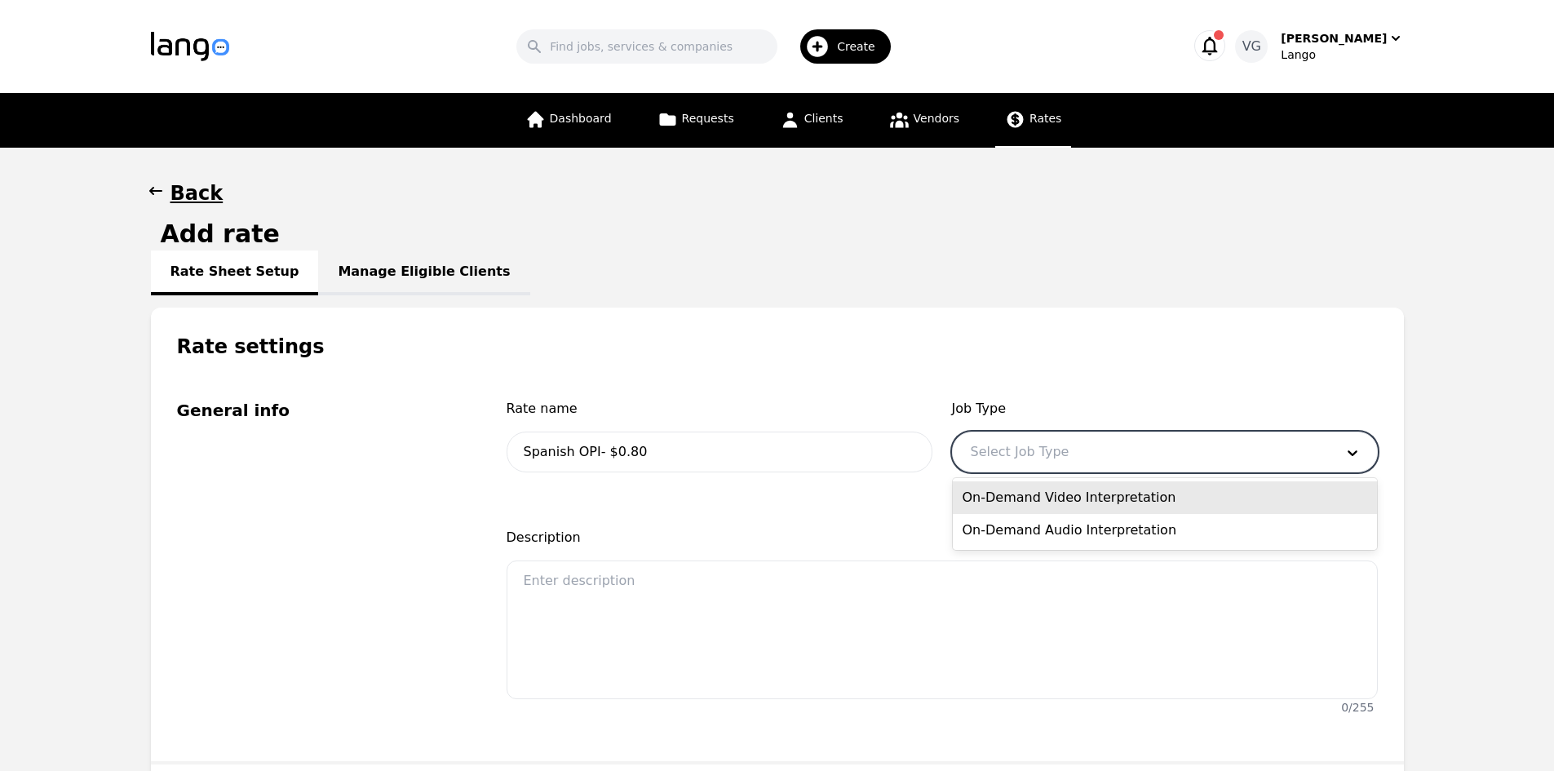
click at [1057, 454] on div at bounding box center [1140, 451] width 375 height 39
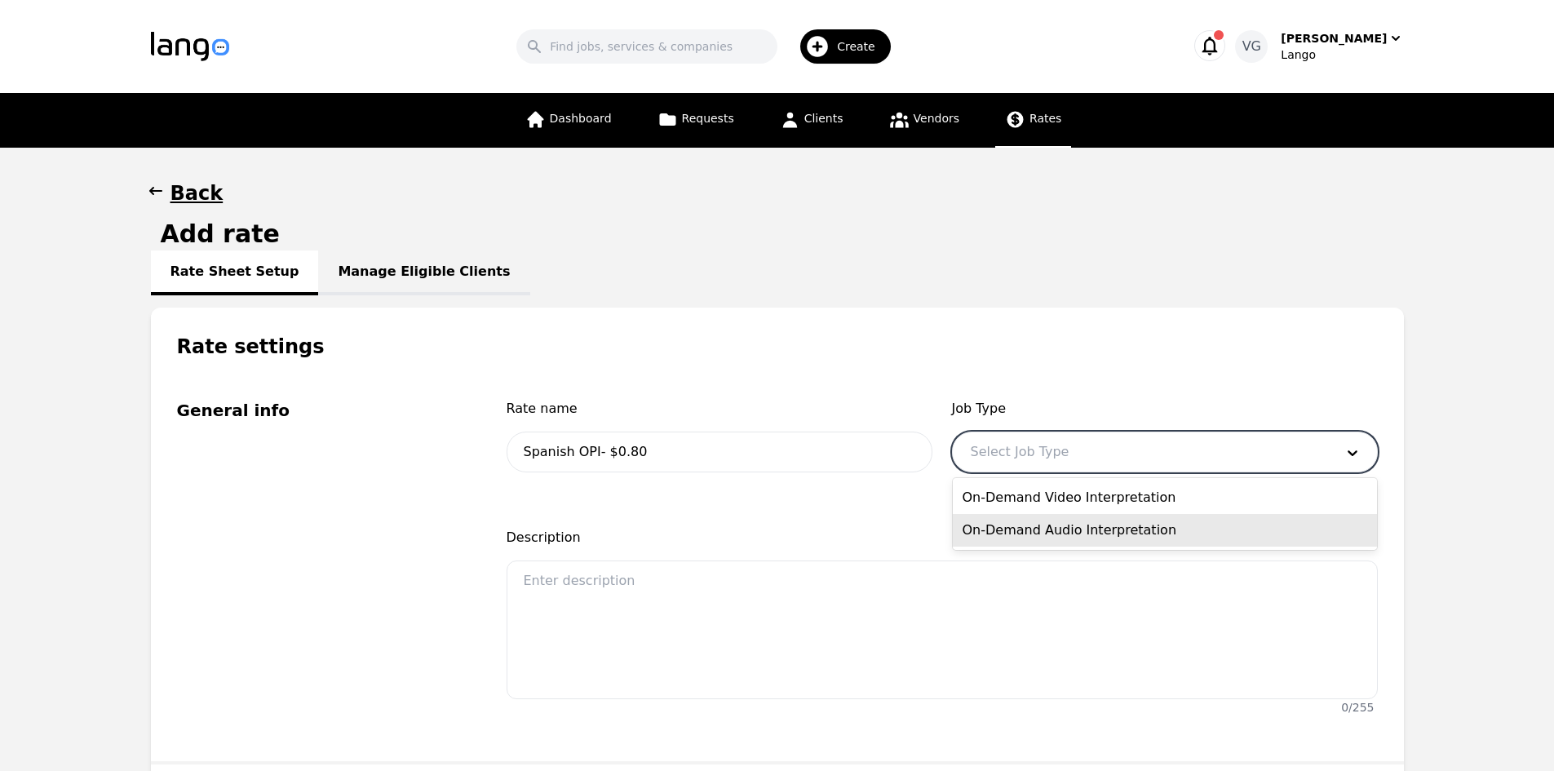
click at [1053, 524] on div "On-Demand Audio Interpretation" at bounding box center [1165, 530] width 424 height 33
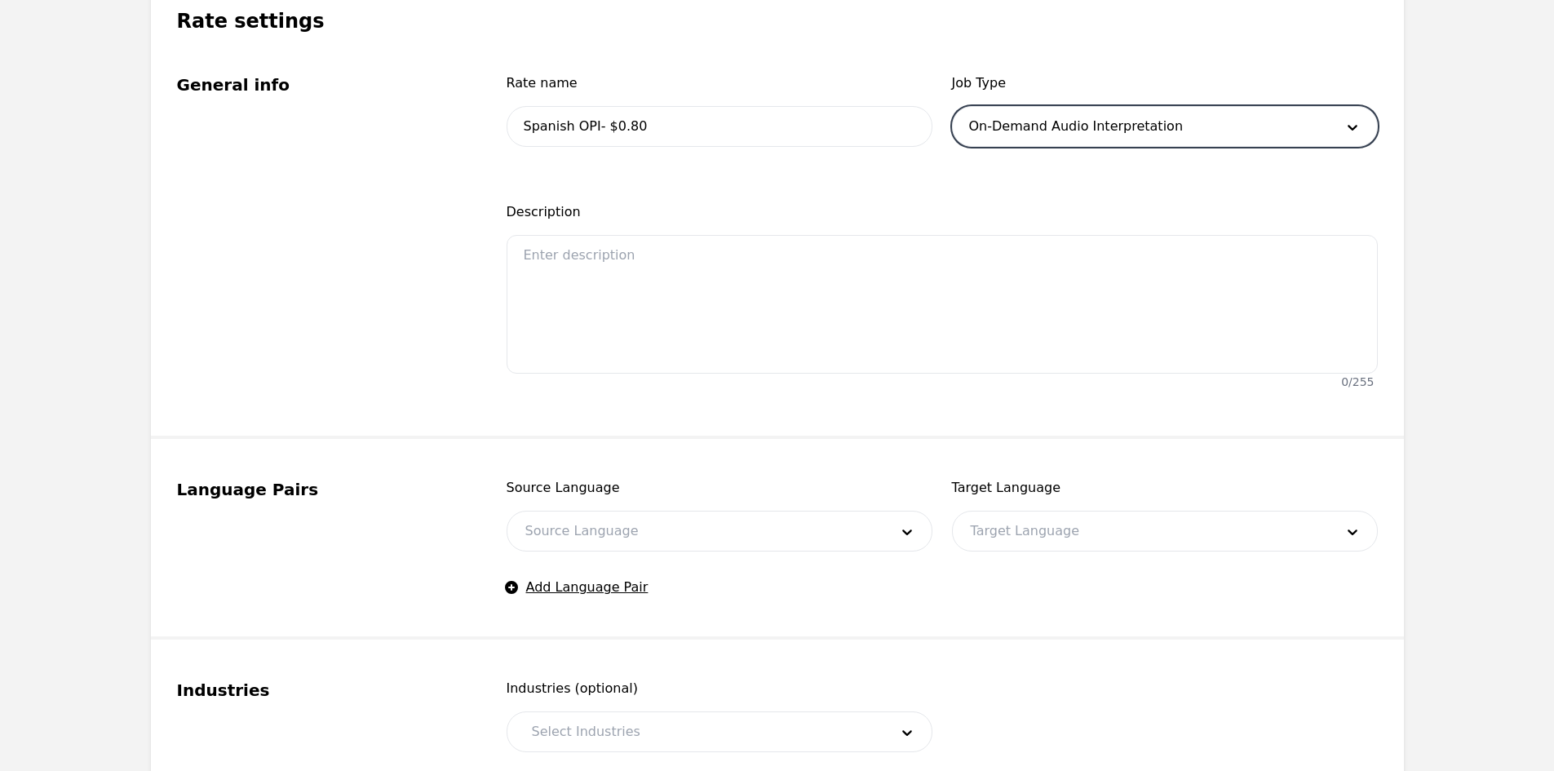
scroll to position [326, 0]
click at [637, 495] on span "Source Language" at bounding box center [719, 487] width 426 height 20
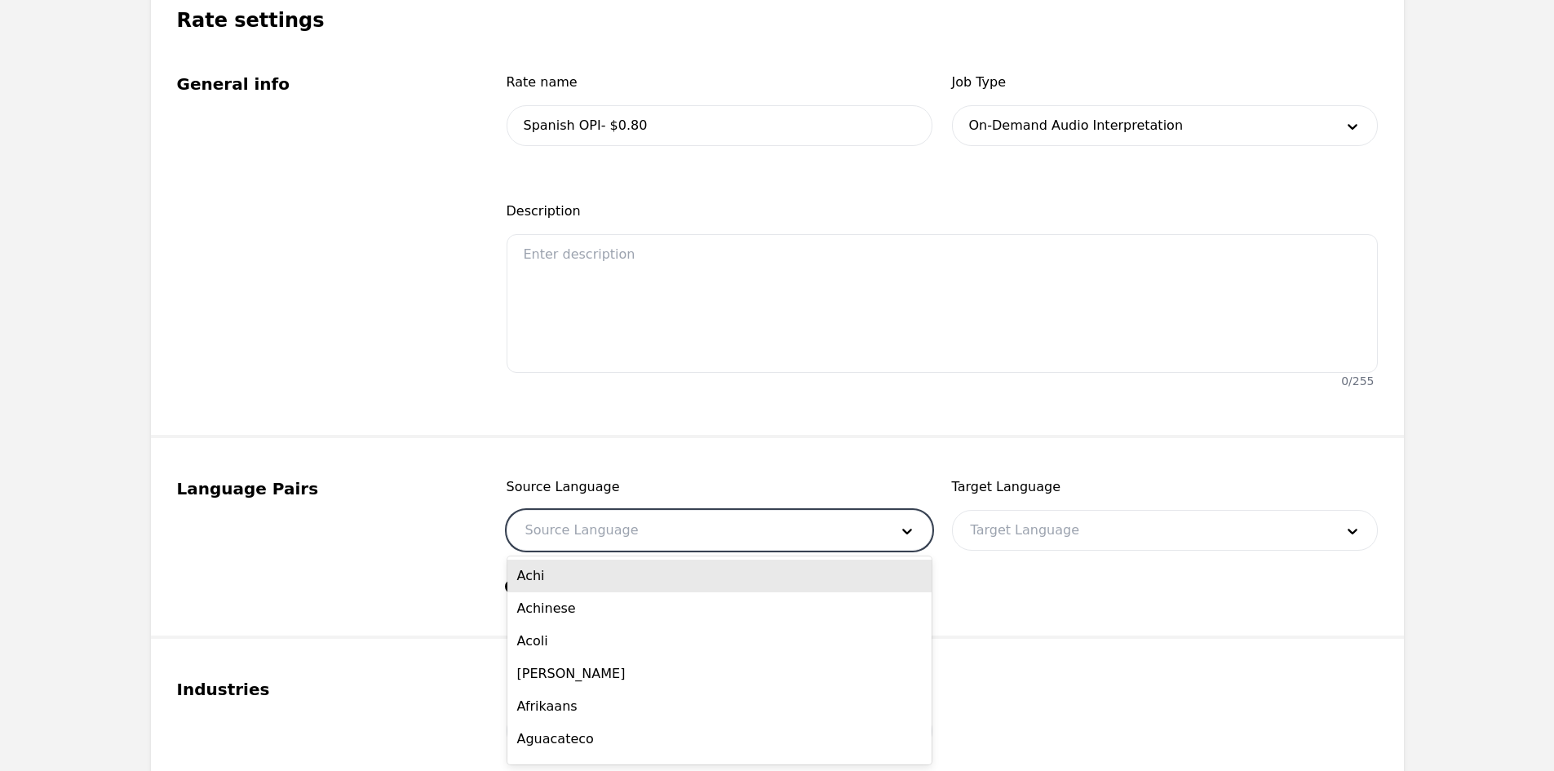
click at [619, 525] on div at bounding box center [694, 530] width 375 height 39
type input "eng"
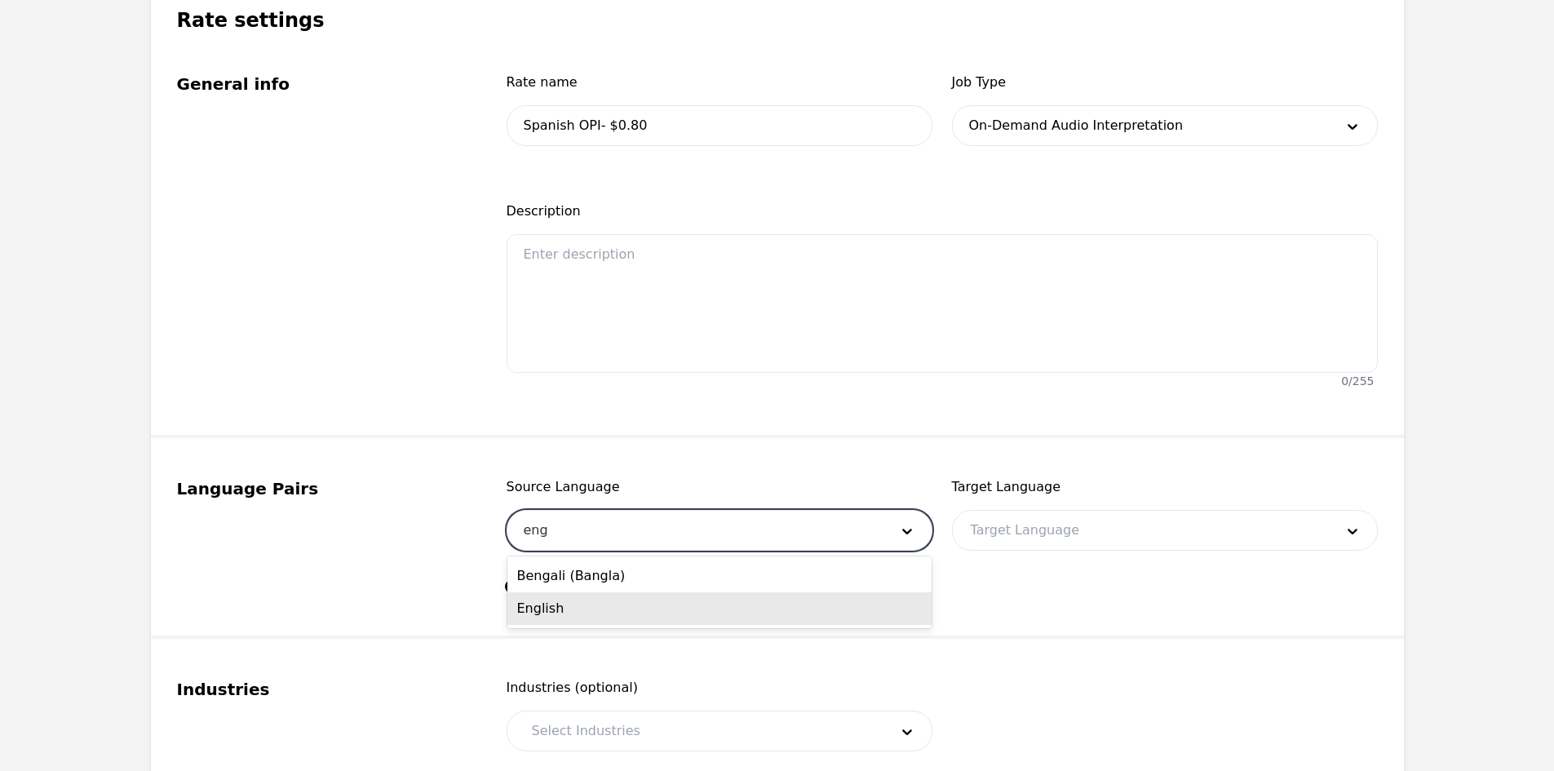
click at [612, 597] on div "English" at bounding box center [719, 608] width 424 height 33
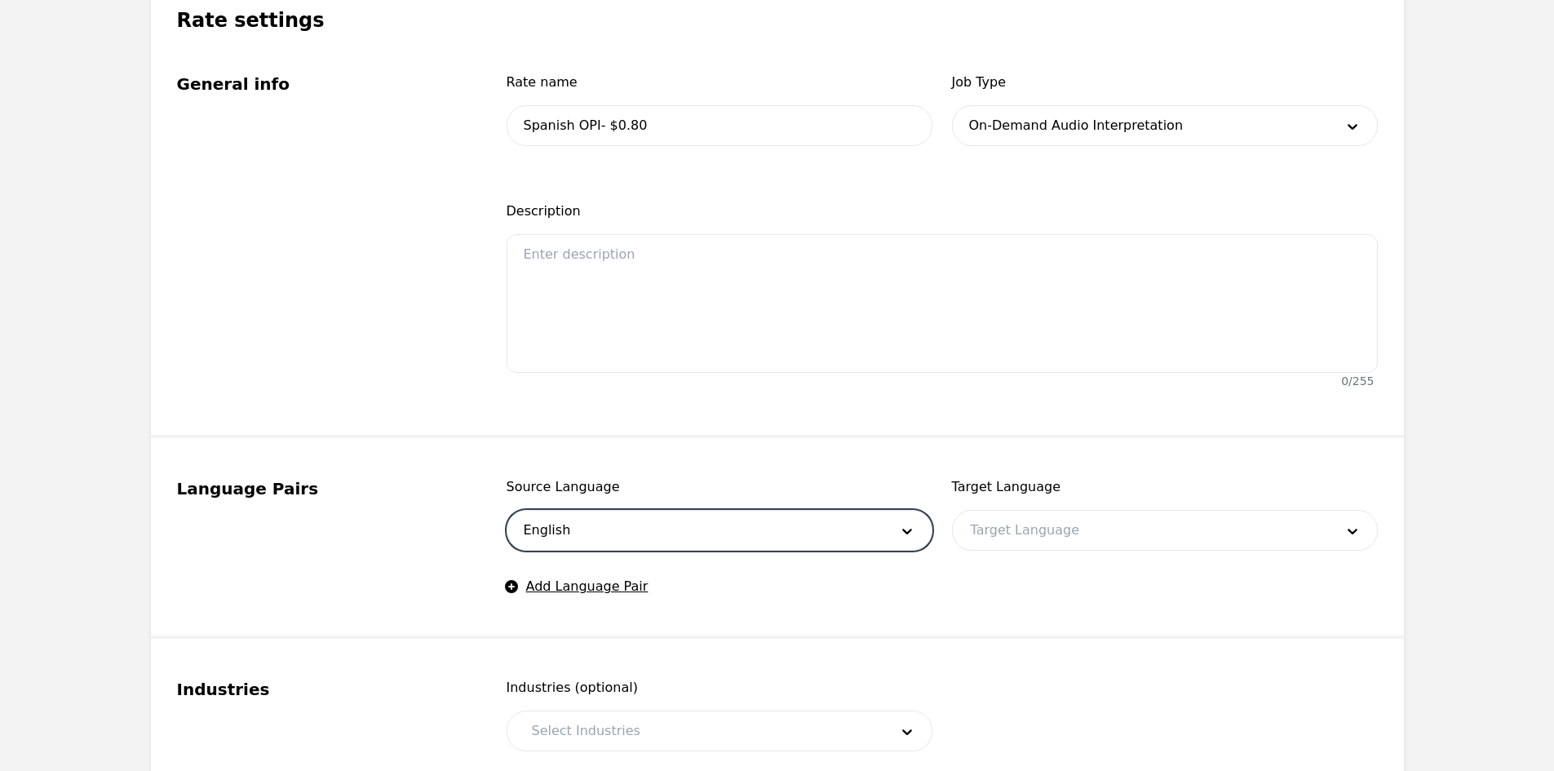
click at [976, 539] on div at bounding box center [1140, 530] width 375 height 39
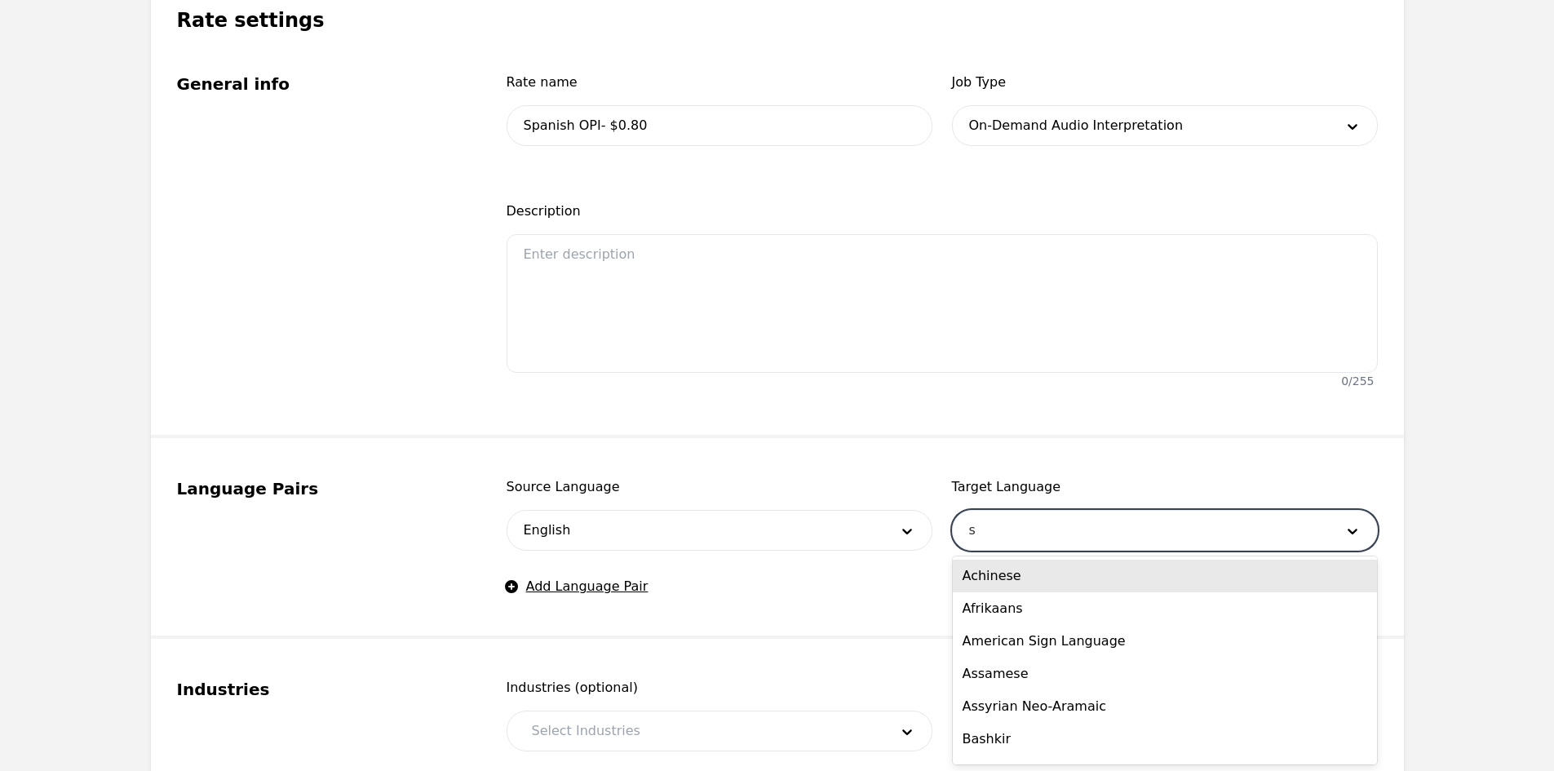
type input "sp"
click at [995, 567] on div "Spanish" at bounding box center [1165, 575] width 424 height 33
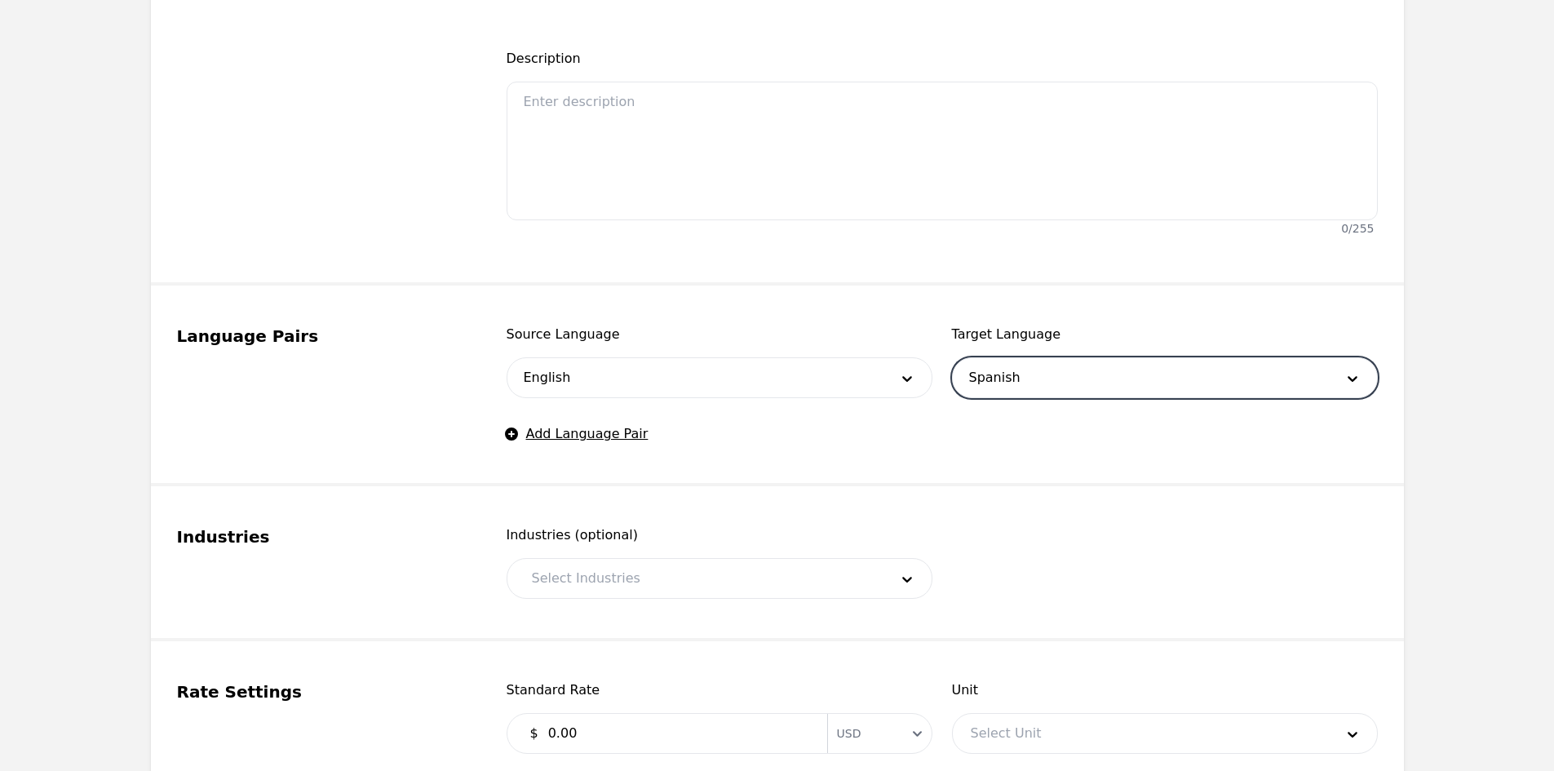
scroll to position [489, 0]
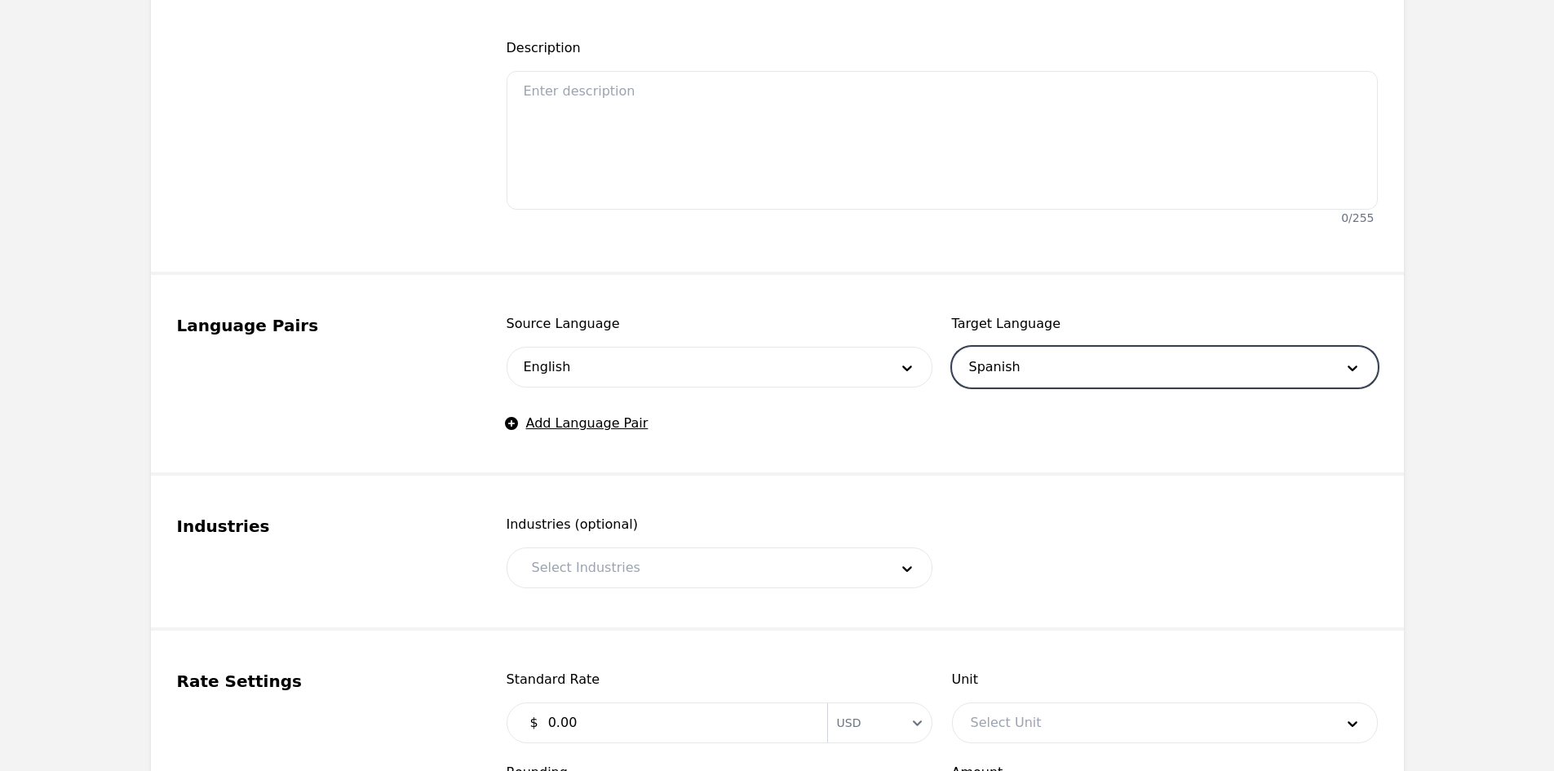
click at [665, 571] on div at bounding box center [698, 567] width 369 height 39
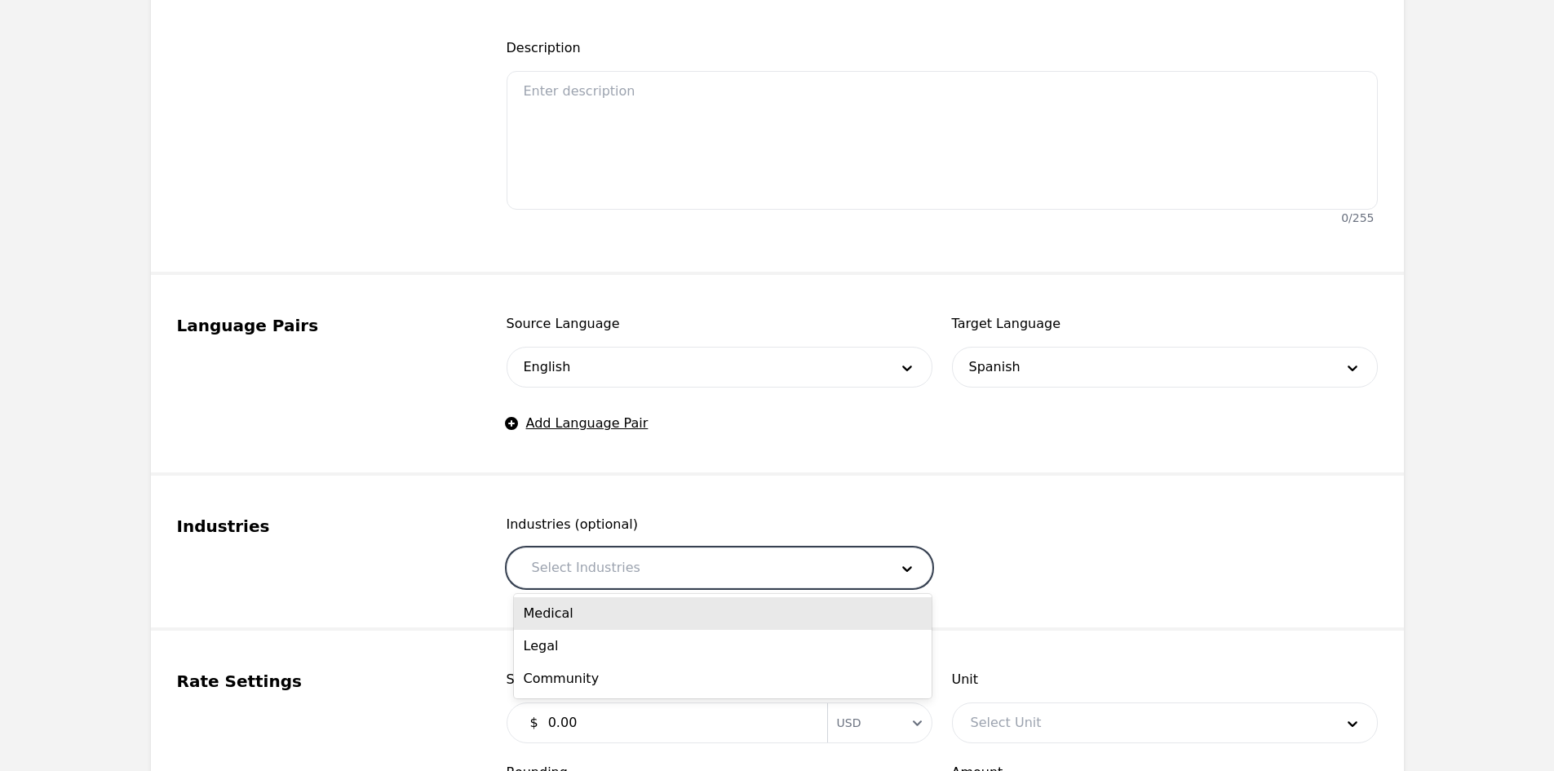
click at [649, 619] on div "Medical" at bounding box center [723, 613] width 418 height 33
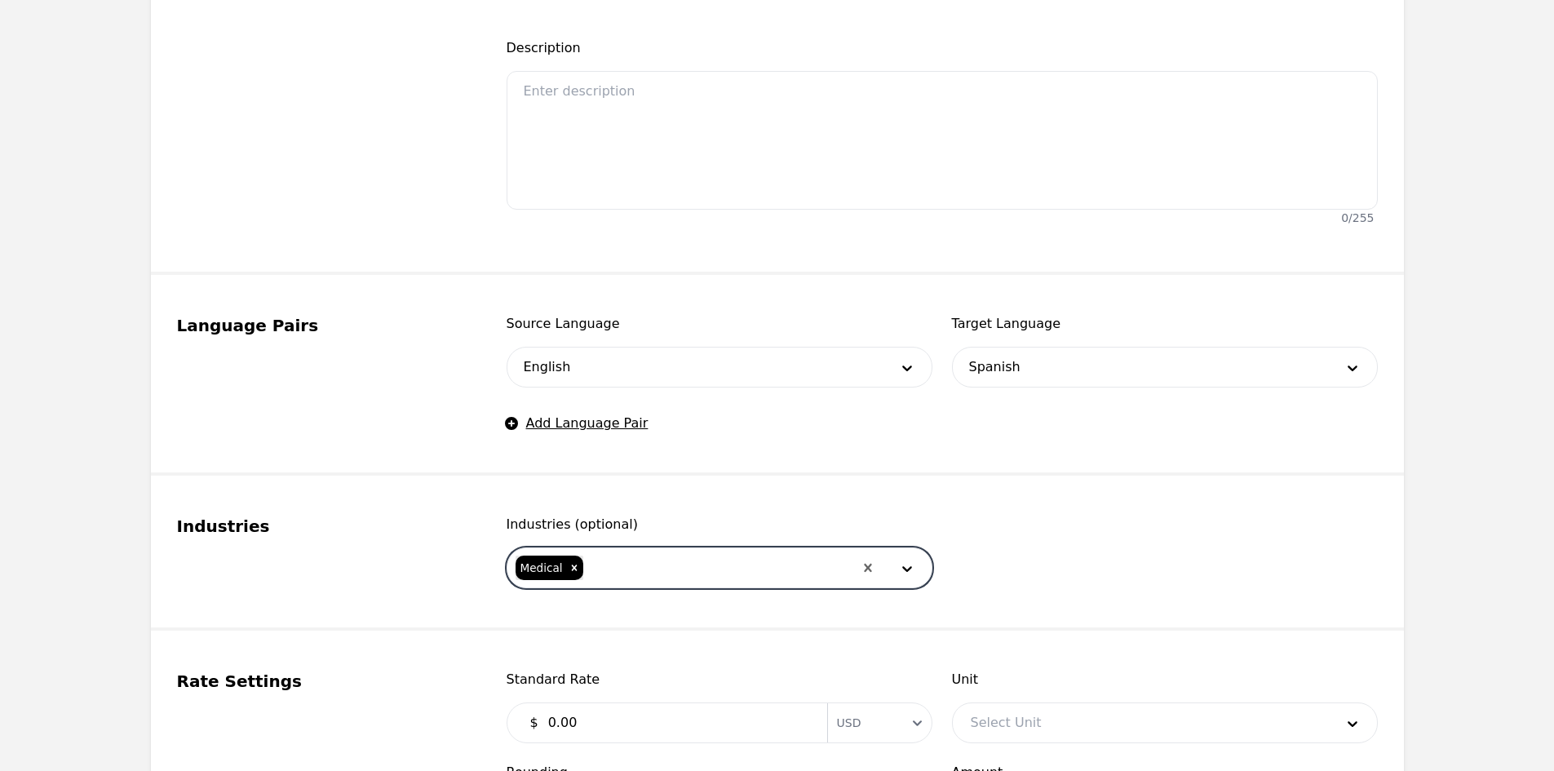
click at [669, 555] on div at bounding box center [719, 567] width 268 height 39
drag, startPoint x: 624, startPoint y: 621, endPoint x: 649, endPoint y: 609, distance: 27.7
click at [626, 621] on div "Legal" at bounding box center [723, 613] width 418 height 33
click at [683, 568] on div at bounding box center [748, 567] width 210 height 39
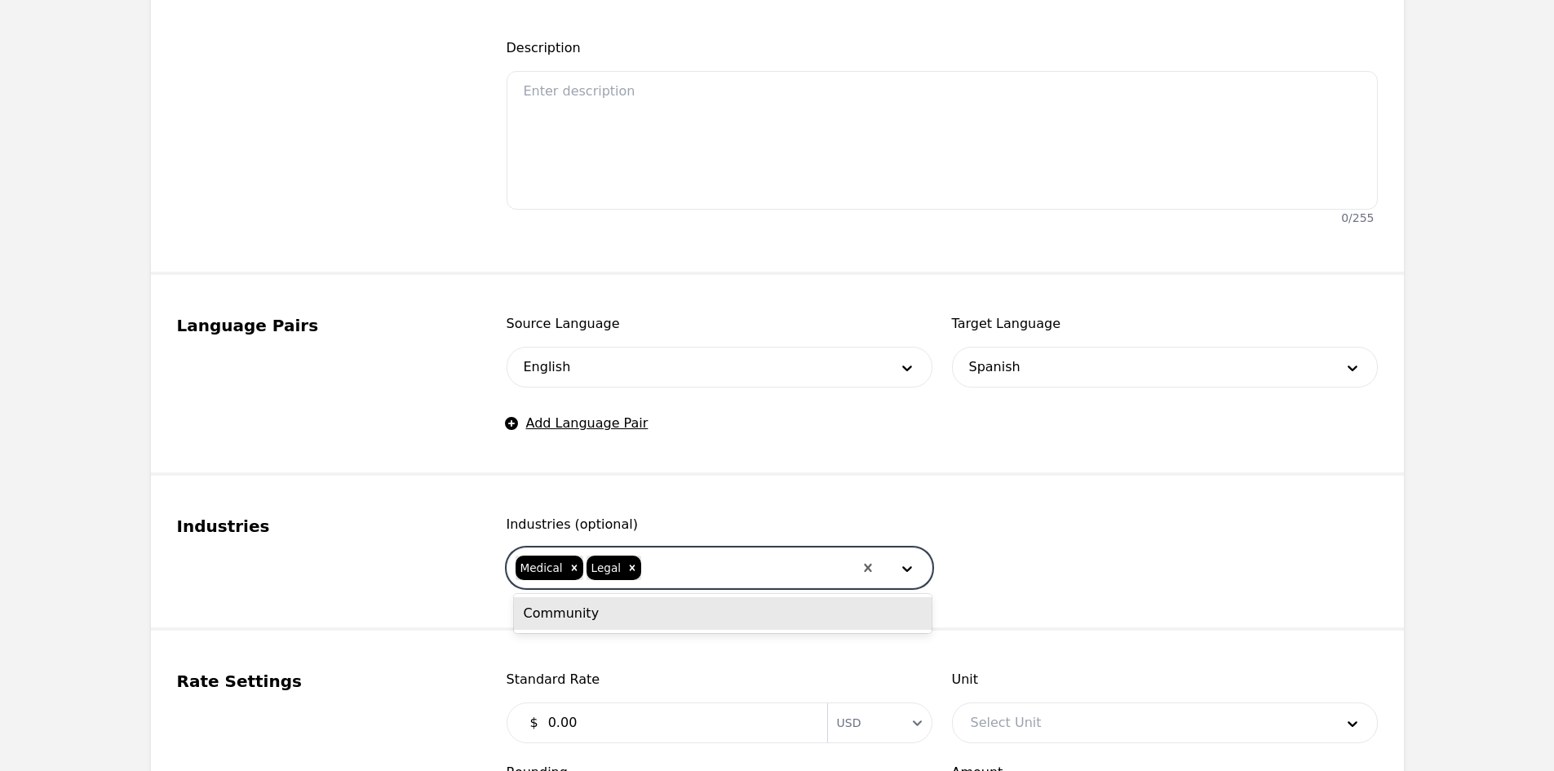
click at [639, 618] on div "Community" at bounding box center [723, 613] width 418 height 33
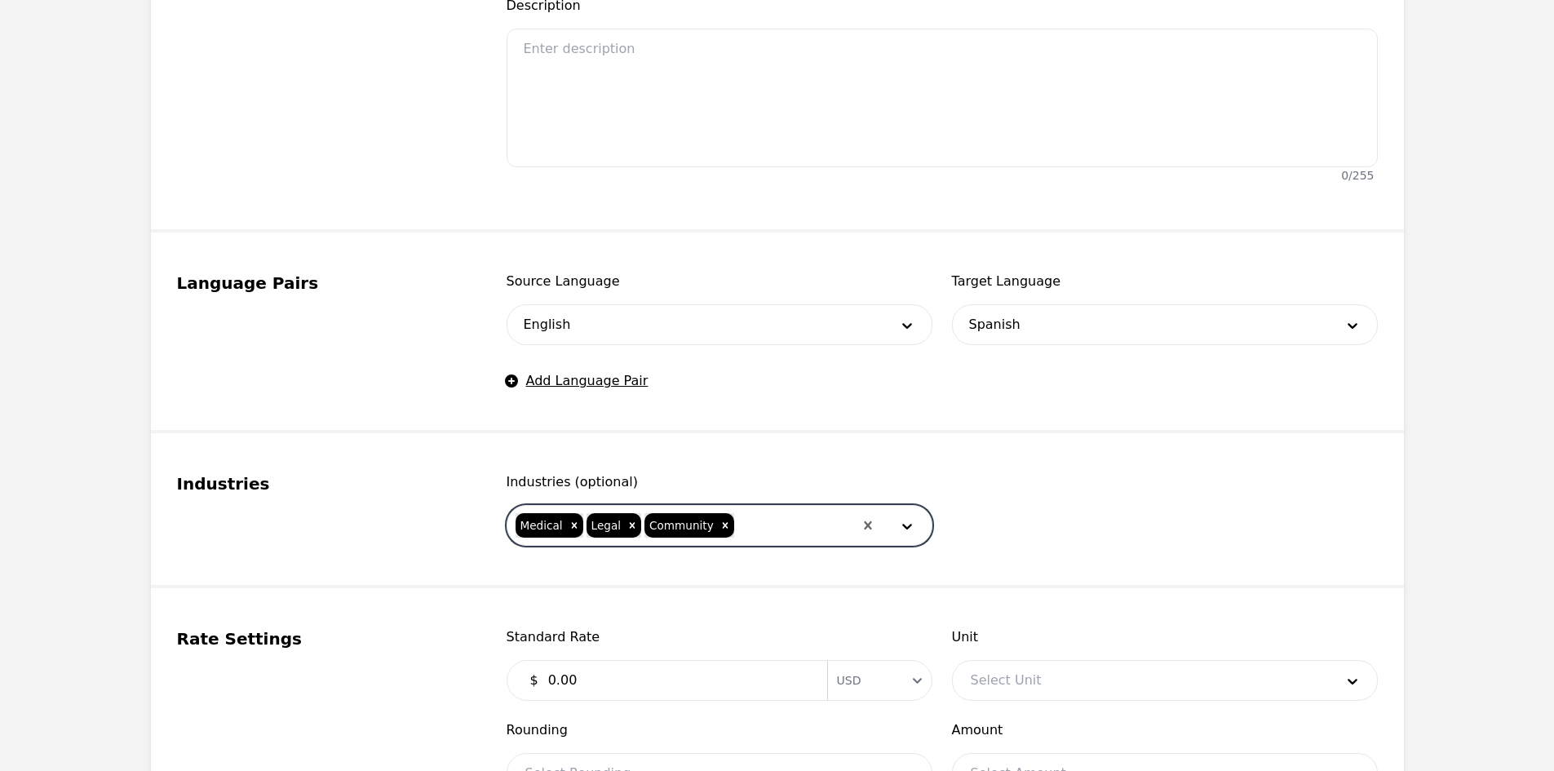
scroll to position [571, 0]
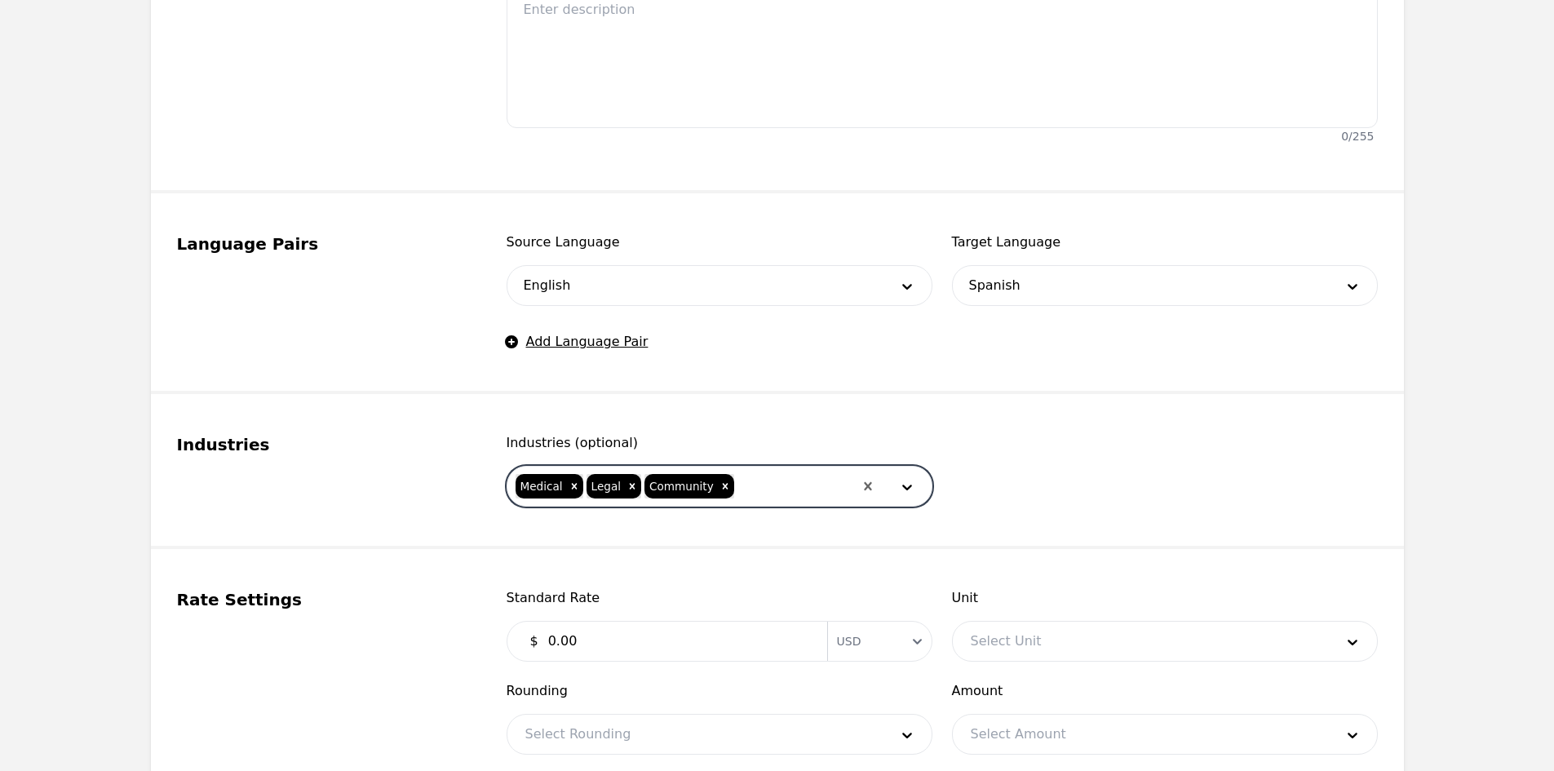
click at [637, 631] on input "0.00" at bounding box center [677, 641] width 279 height 33
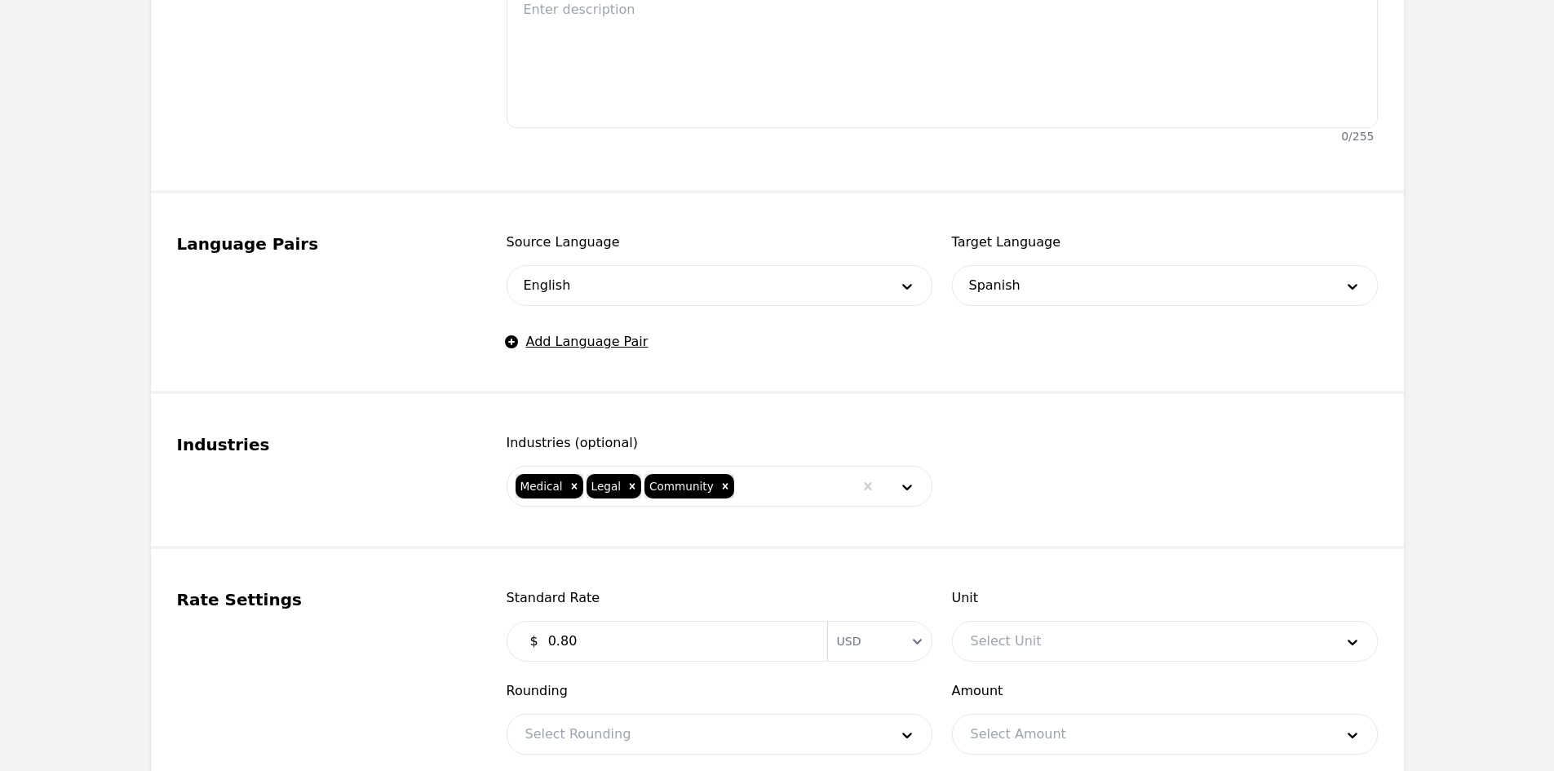
type input "0.80"
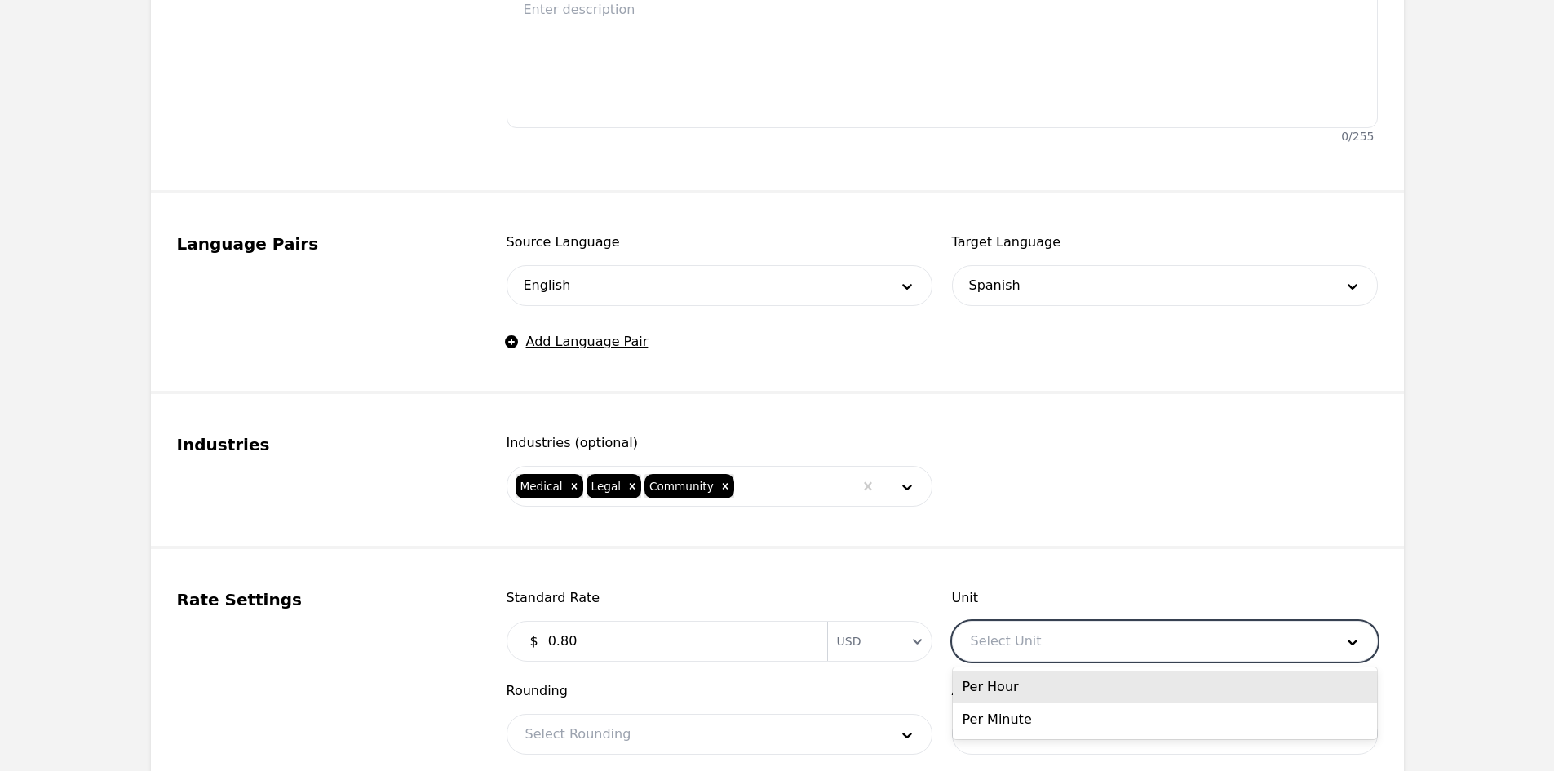
click at [1072, 639] on div at bounding box center [1140, 640] width 375 height 39
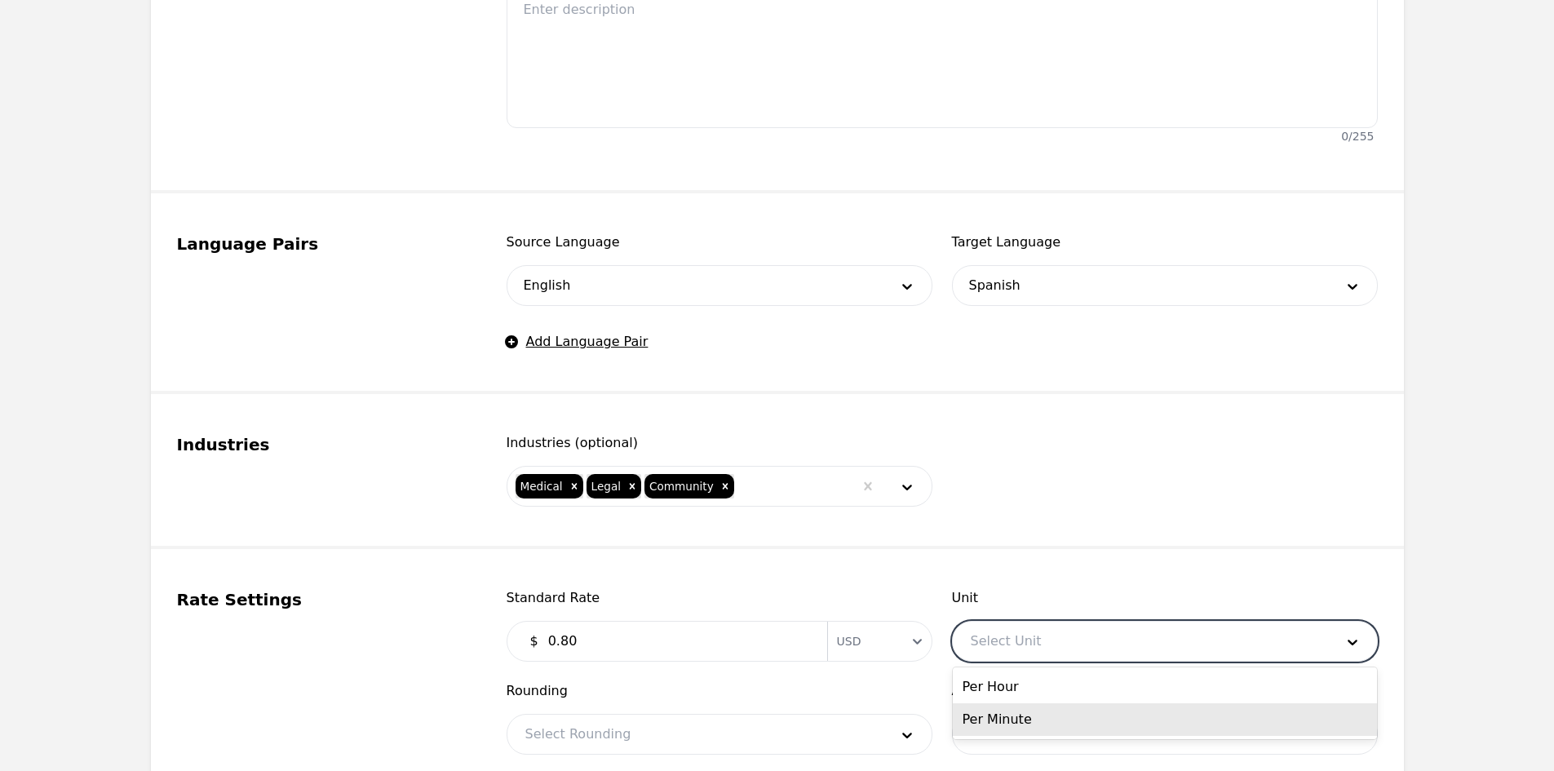
click at [1024, 730] on div "Per Minute" at bounding box center [1165, 719] width 424 height 33
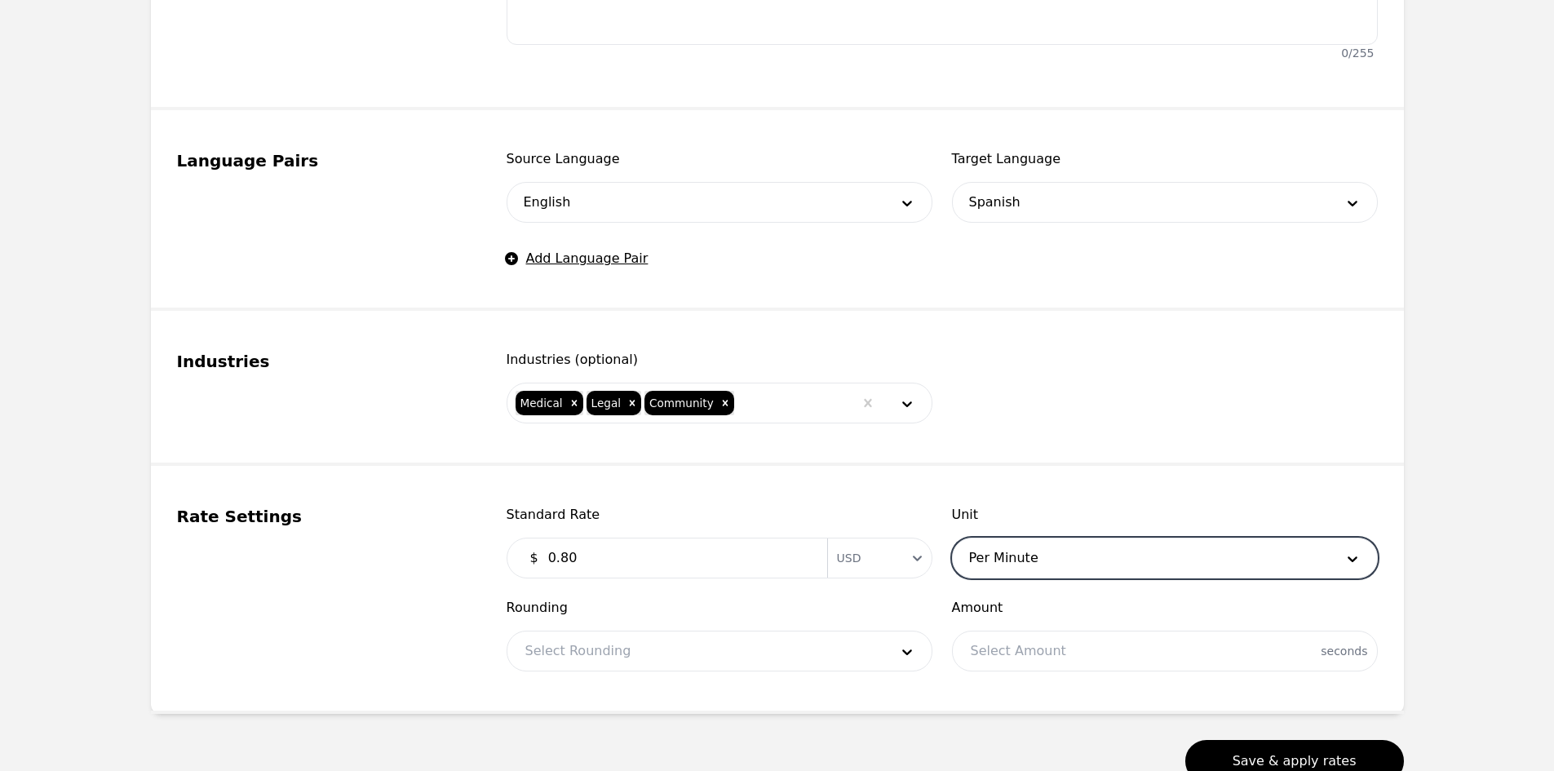
scroll to position [734, 0]
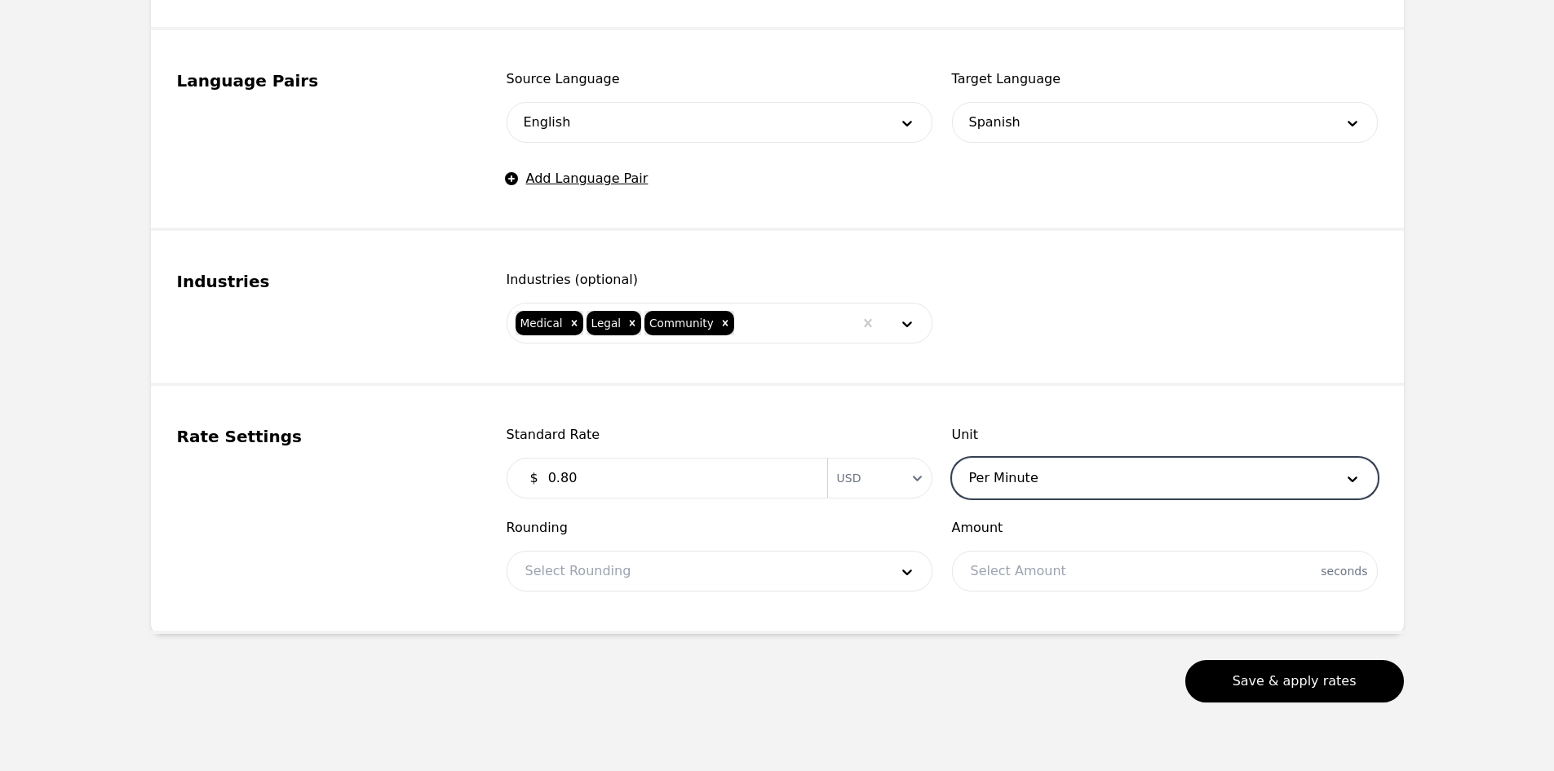
click at [620, 543] on div "Rounding Select Rounding" at bounding box center [719, 554] width 426 height 73
click at [610, 566] on div at bounding box center [694, 570] width 375 height 39
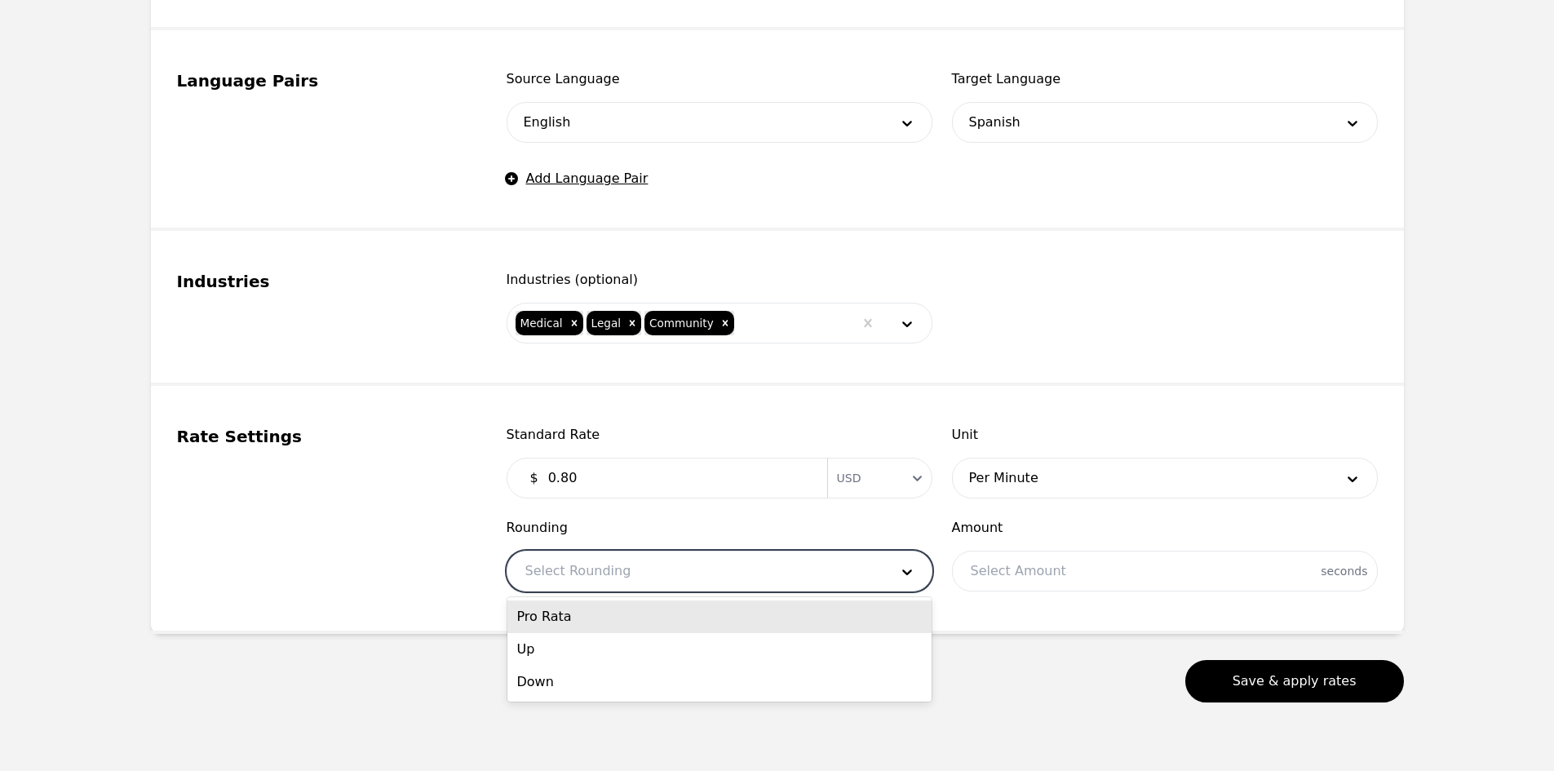
click at [575, 616] on div "Pro Rata" at bounding box center [719, 616] width 424 height 33
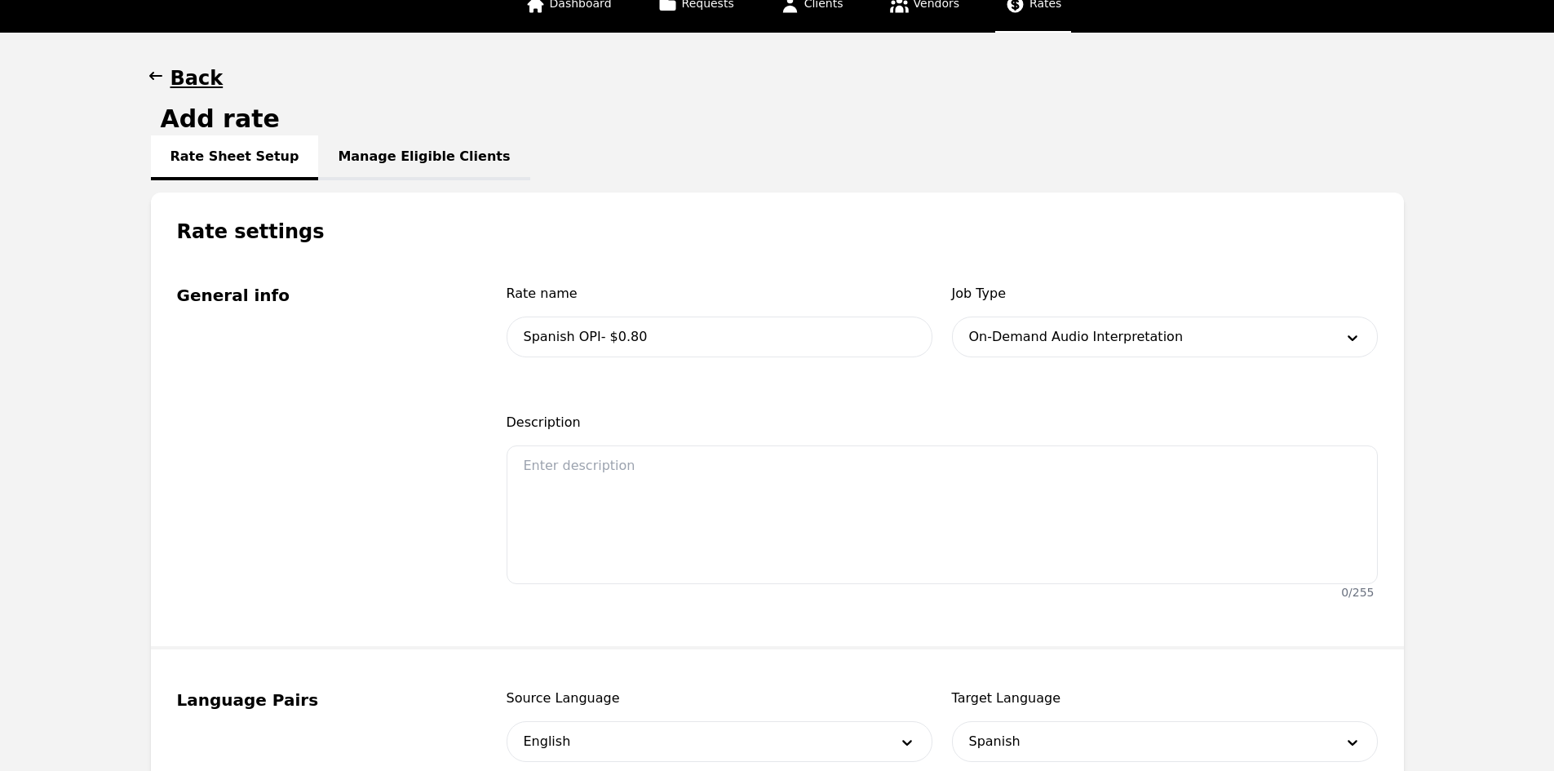
scroll to position [0, 0]
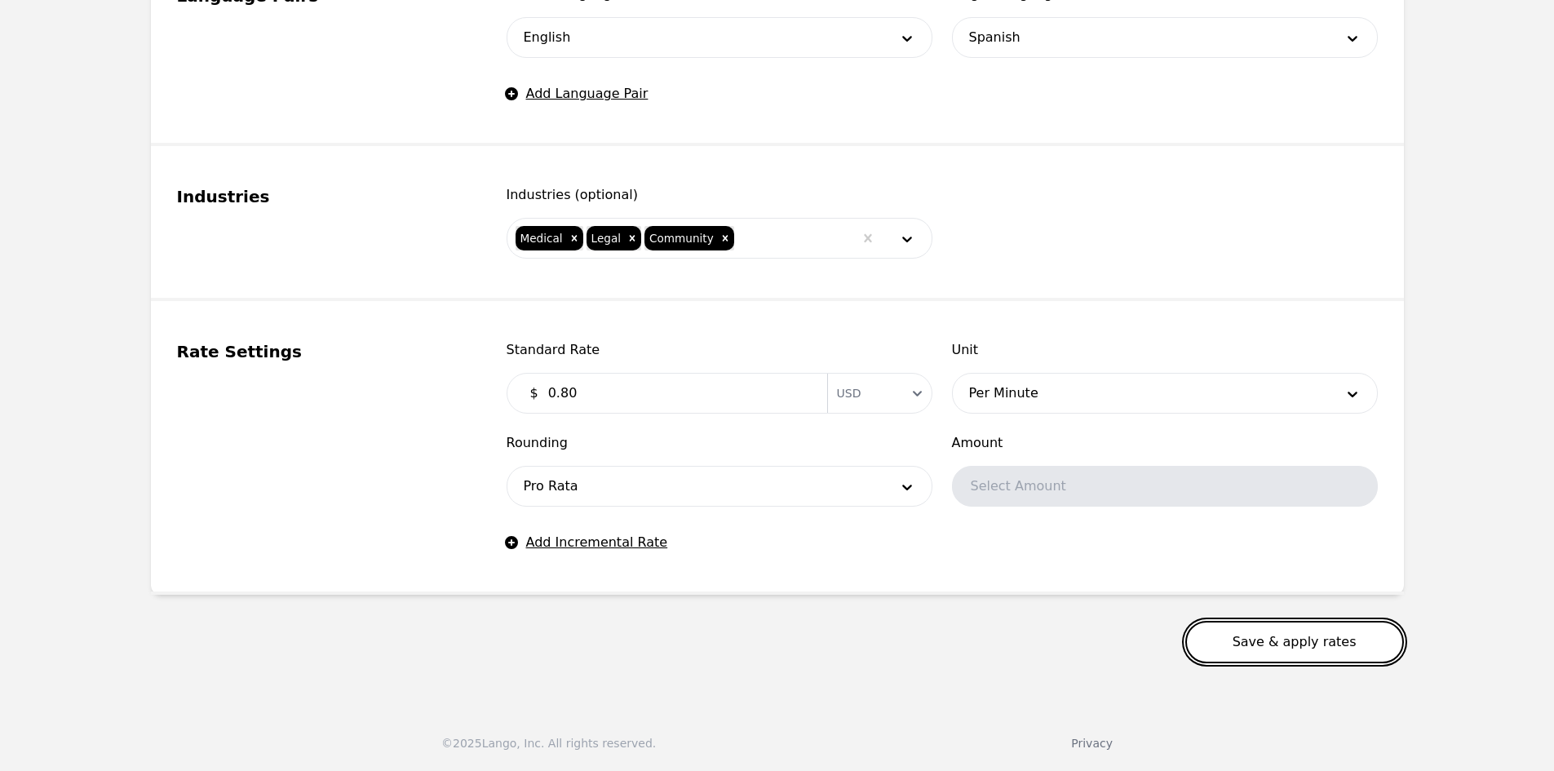
click at [1263, 654] on button "Save & apply rates" at bounding box center [1294, 642] width 219 height 42
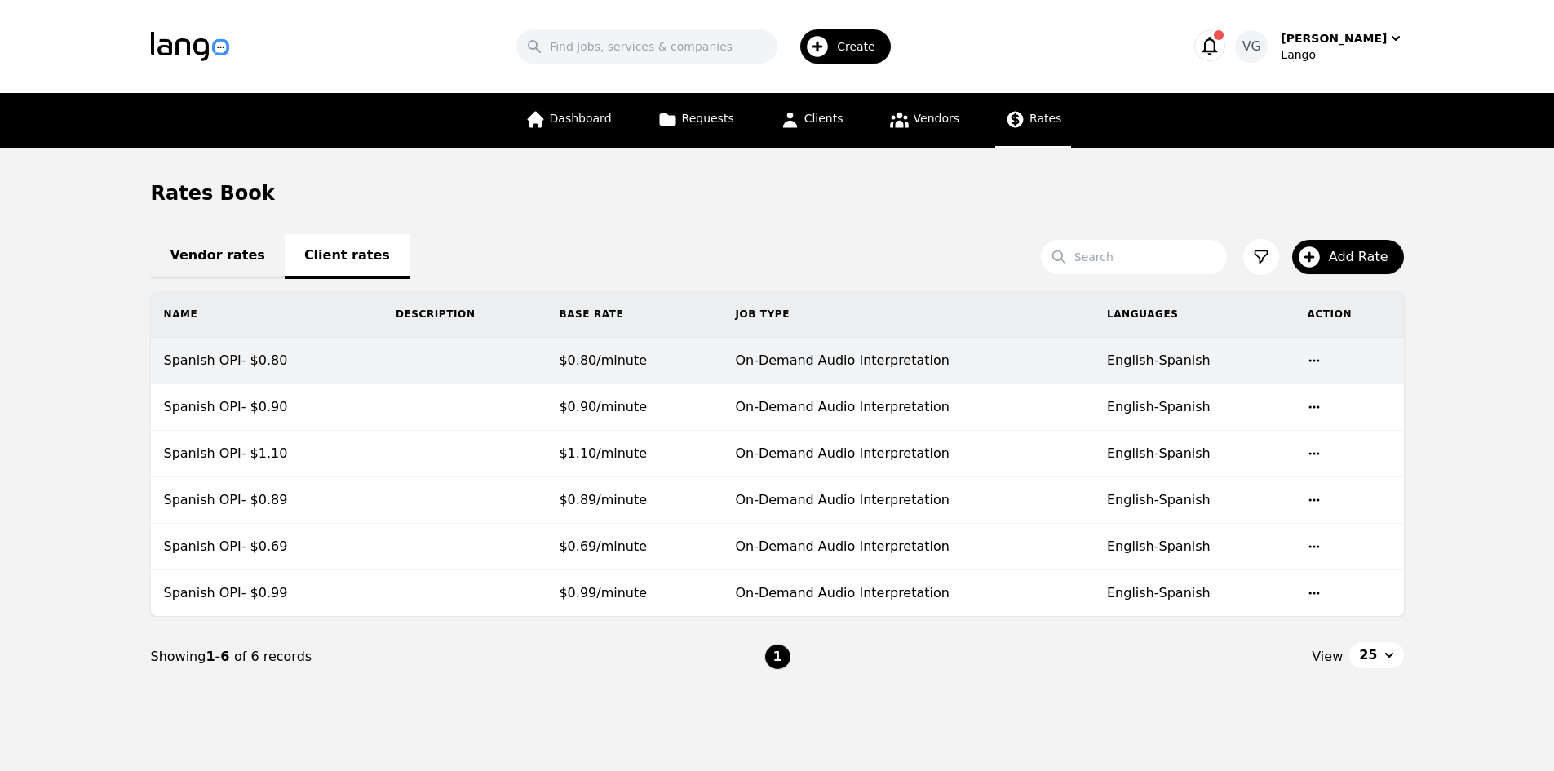
click at [603, 363] on span "$0.80/minute" at bounding box center [603, 359] width 88 height 15
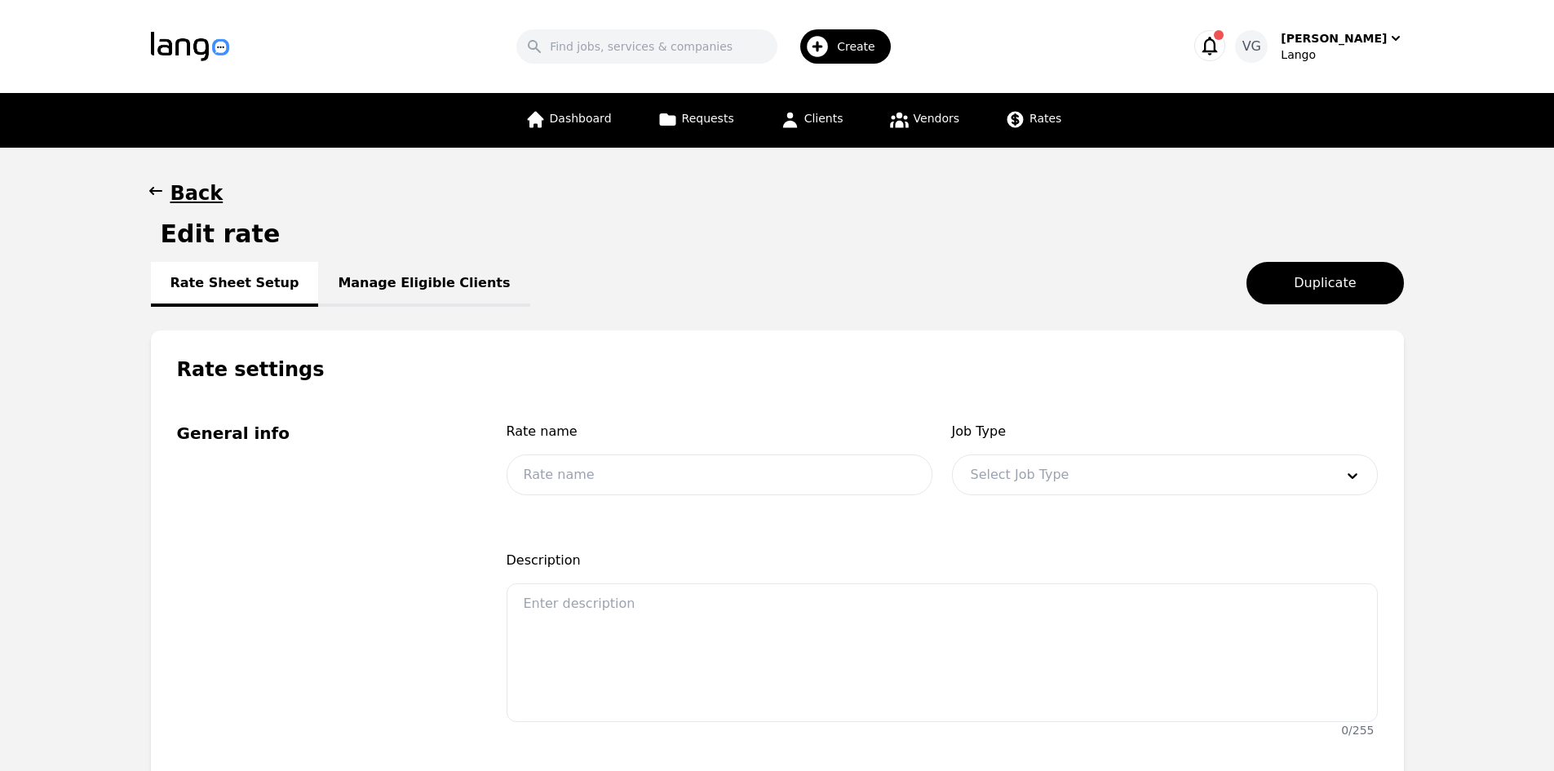
type input "Spanish OPI- $0.80"
type input "0.80"
click at [391, 288] on link "Manage Eligible Clients" at bounding box center [423, 284] width 211 height 45
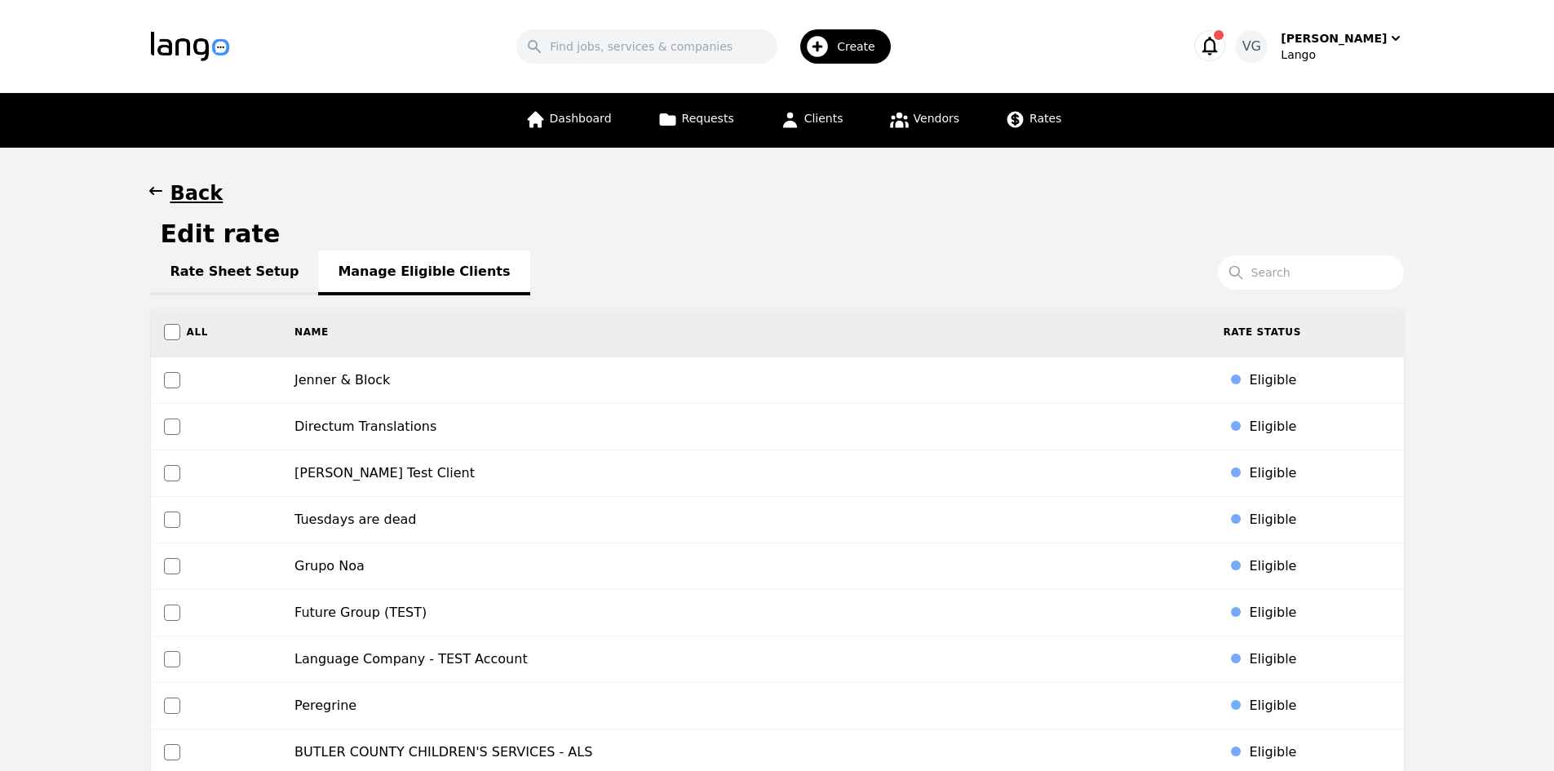
scroll to position [2690, 0]
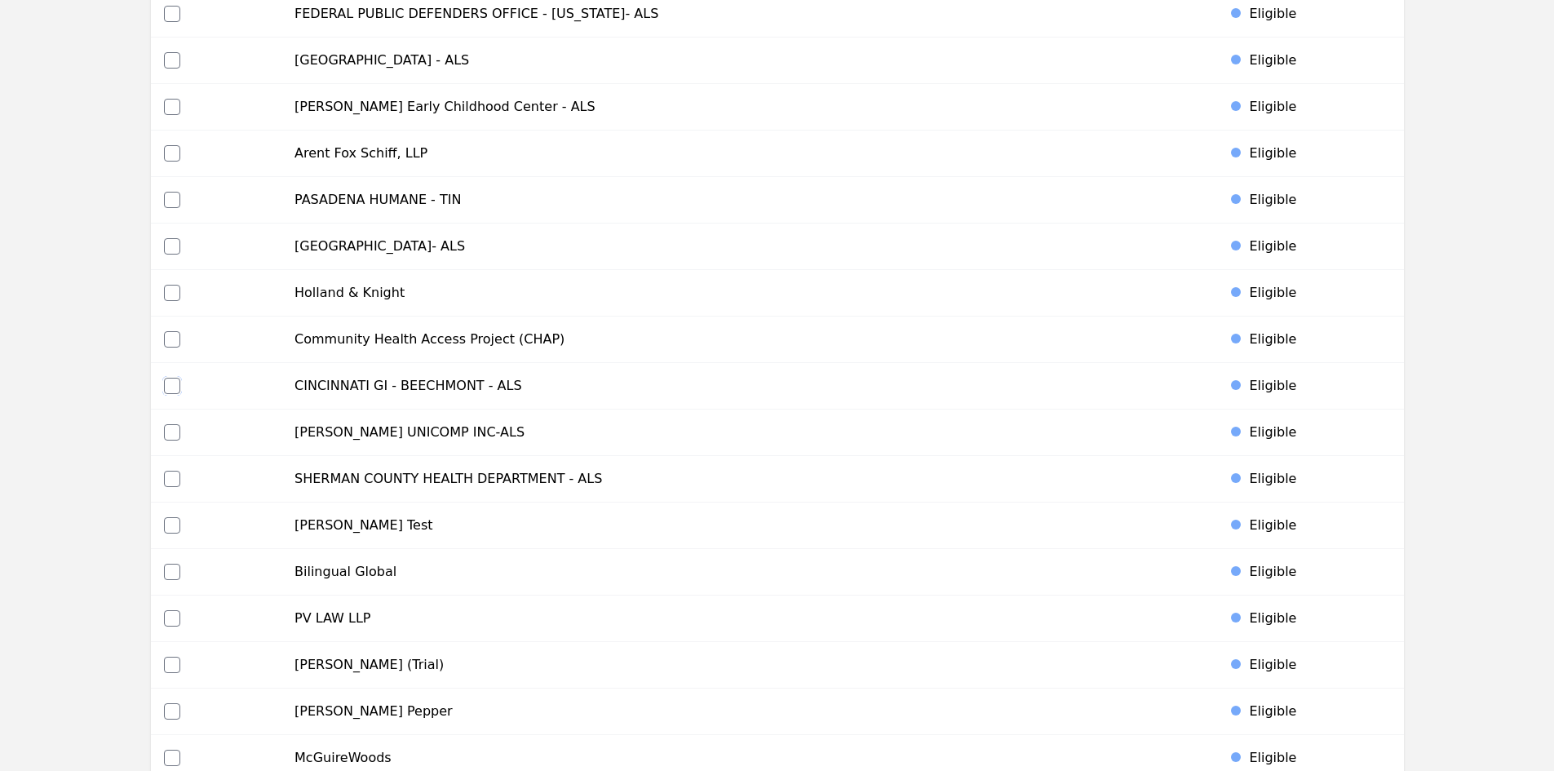
click at [173, 385] on input "checkbox" at bounding box center [172, 386] width 16 height 16
checkbox input "true"
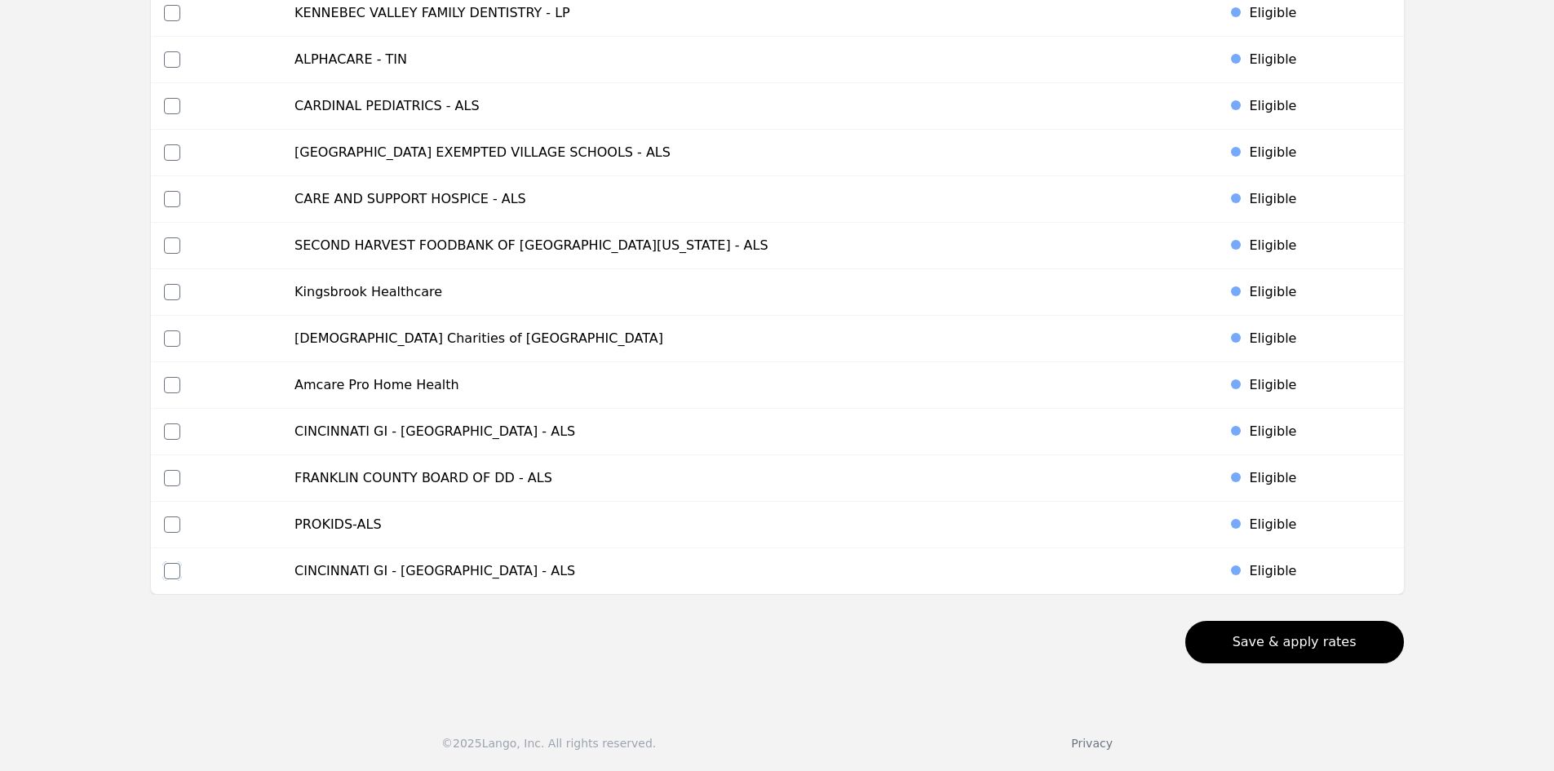
click at [179, 571] on input "checkbox" at bounding box center [172, 571] width 16 height 16
checkbox input "true"
click at [169, 429] on input "checkbox" at bounding box center [172, 431] width 16 height 16
checkbox input "true"
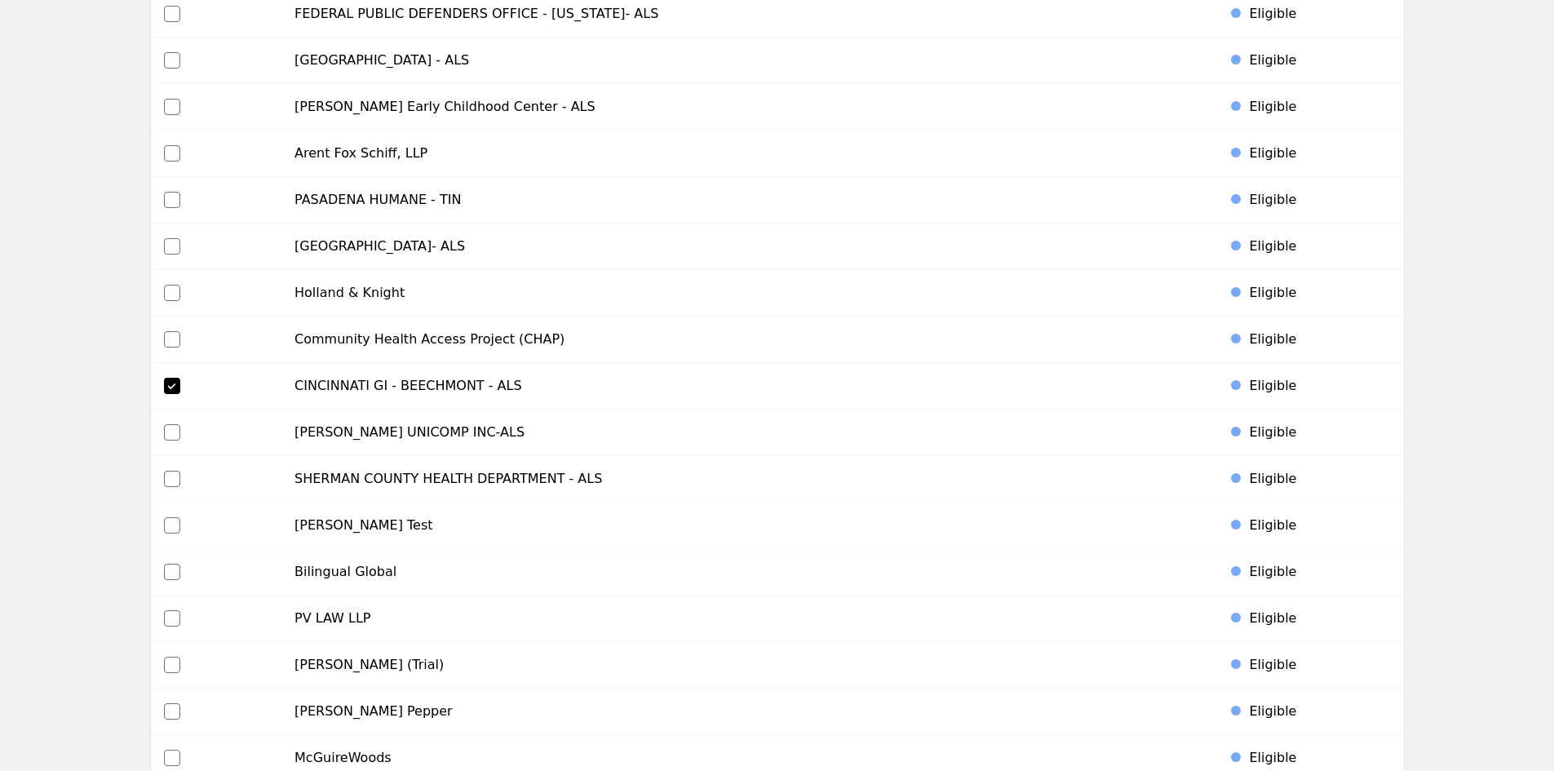
scroll to position [4875, 0]
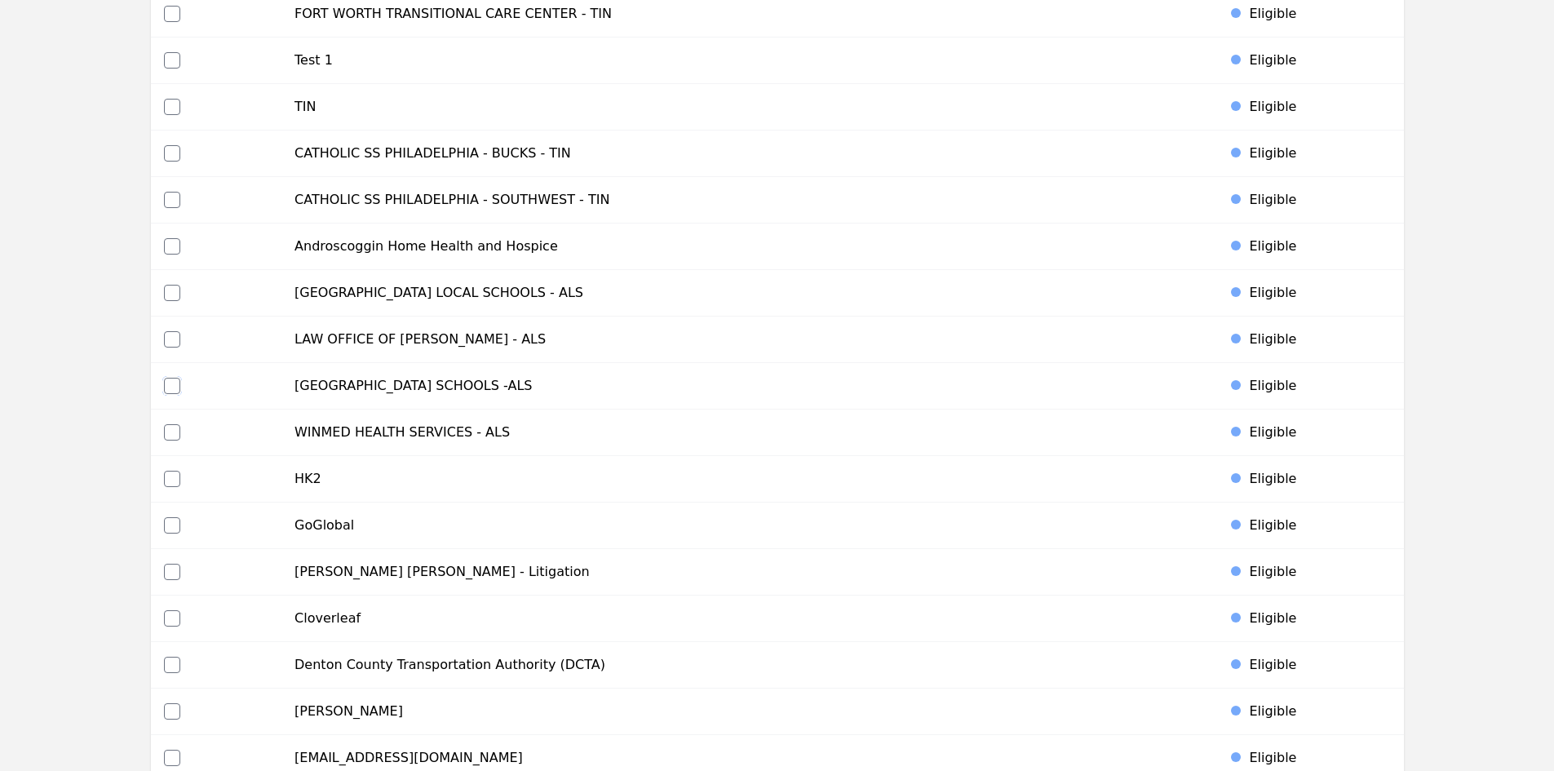
click at [170, 386] on input "checkbox" at bounding box center [172, 386] width 16 height 16
checkbox input "true"
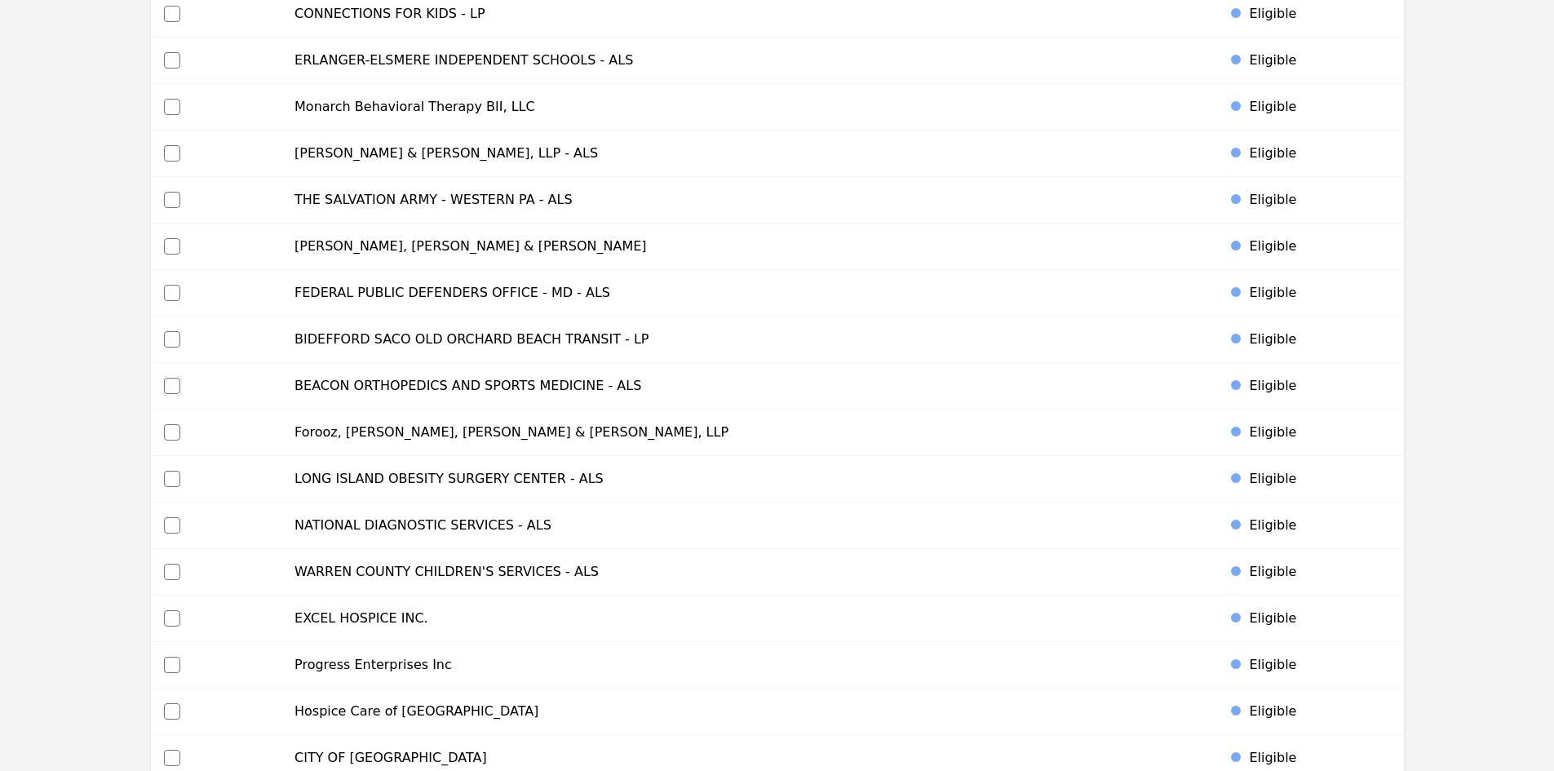
click at [173, 381] on input "checkbox" at bounding box center [172, 386] width 16 height 16
checkbox input "true"
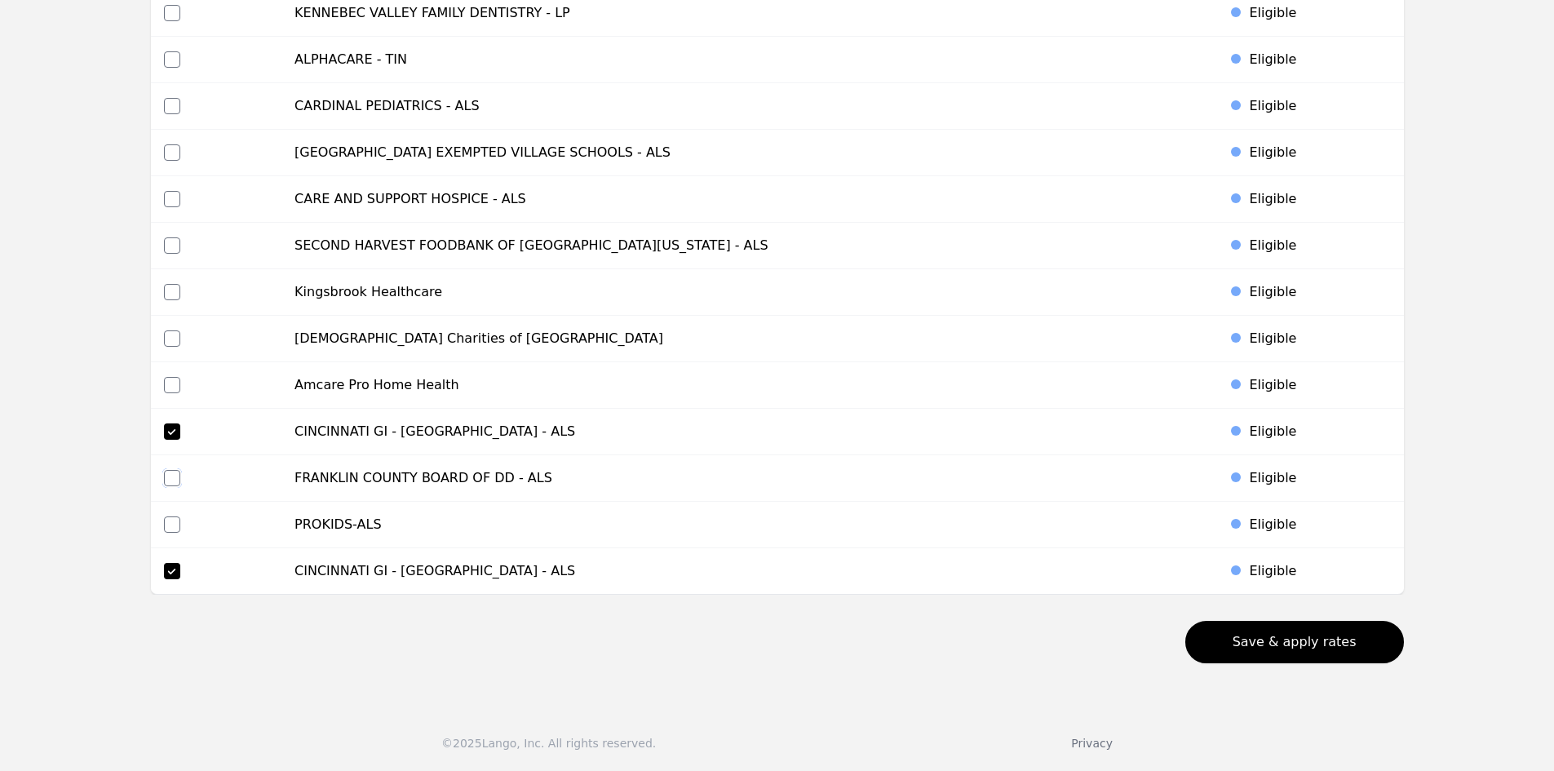
click at [174, 476] on input "checkbox" at bounding box center [172, 478] width 16 height 16
checkbox input "true"
click at [1338, 639] on button "Save & apply rates" at bounding box center [1294, 642] width 219 height 42
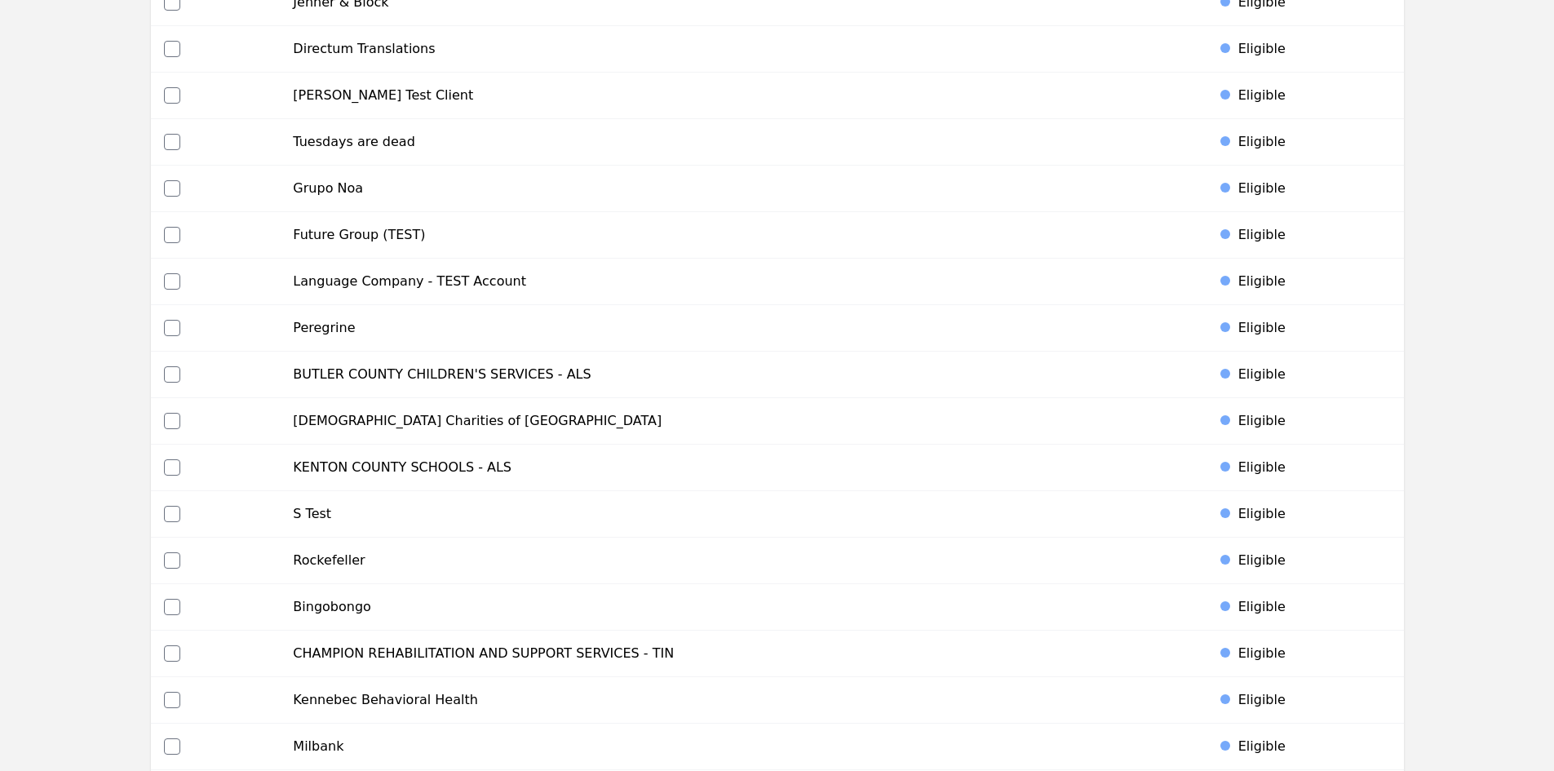
scroll to position [0, 0]
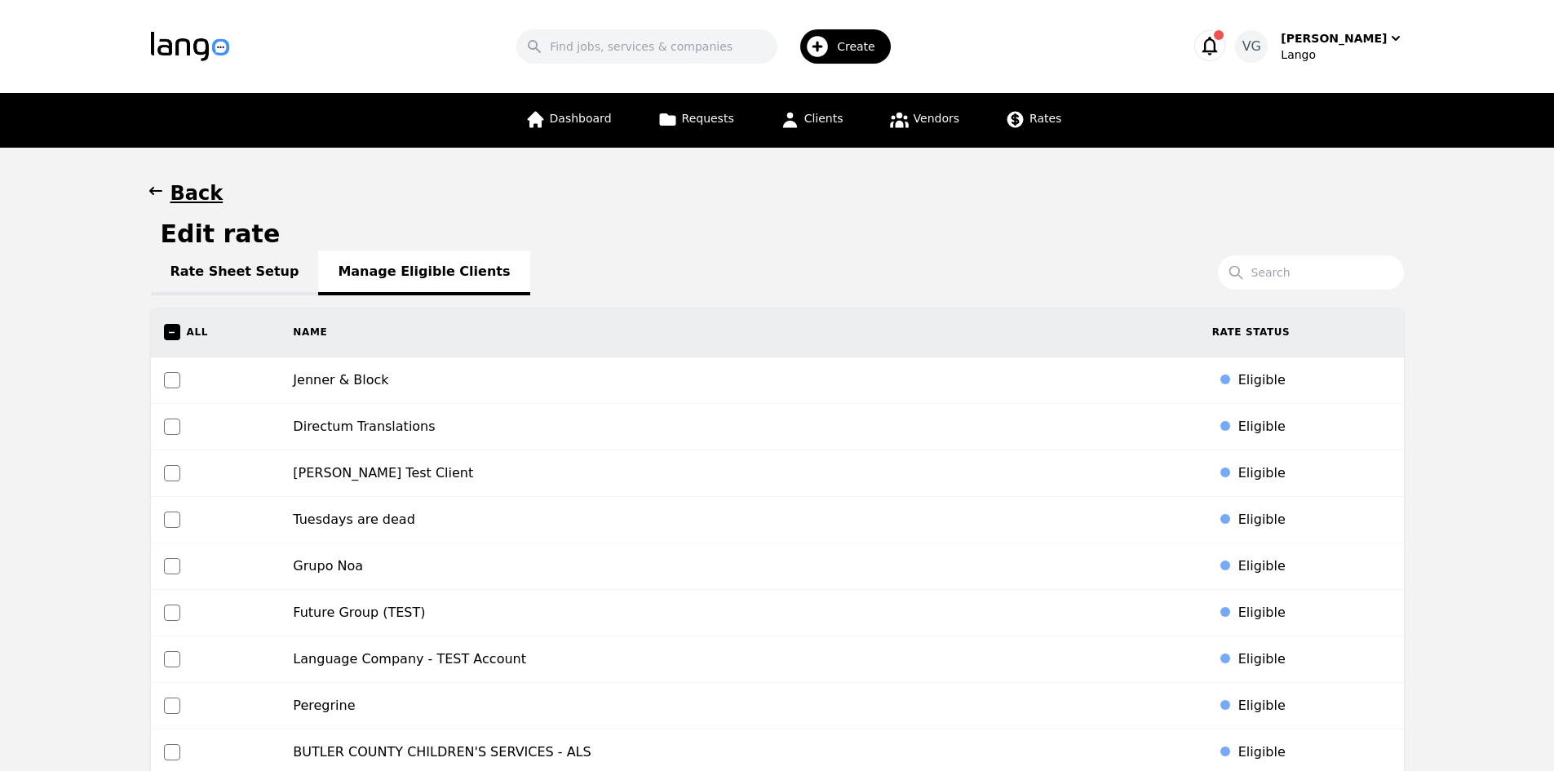
click at [403, 264] on div "Rate Sheet Setup Manage Eligible Clients" at bounding box center [777, 272] width 1253 height 20
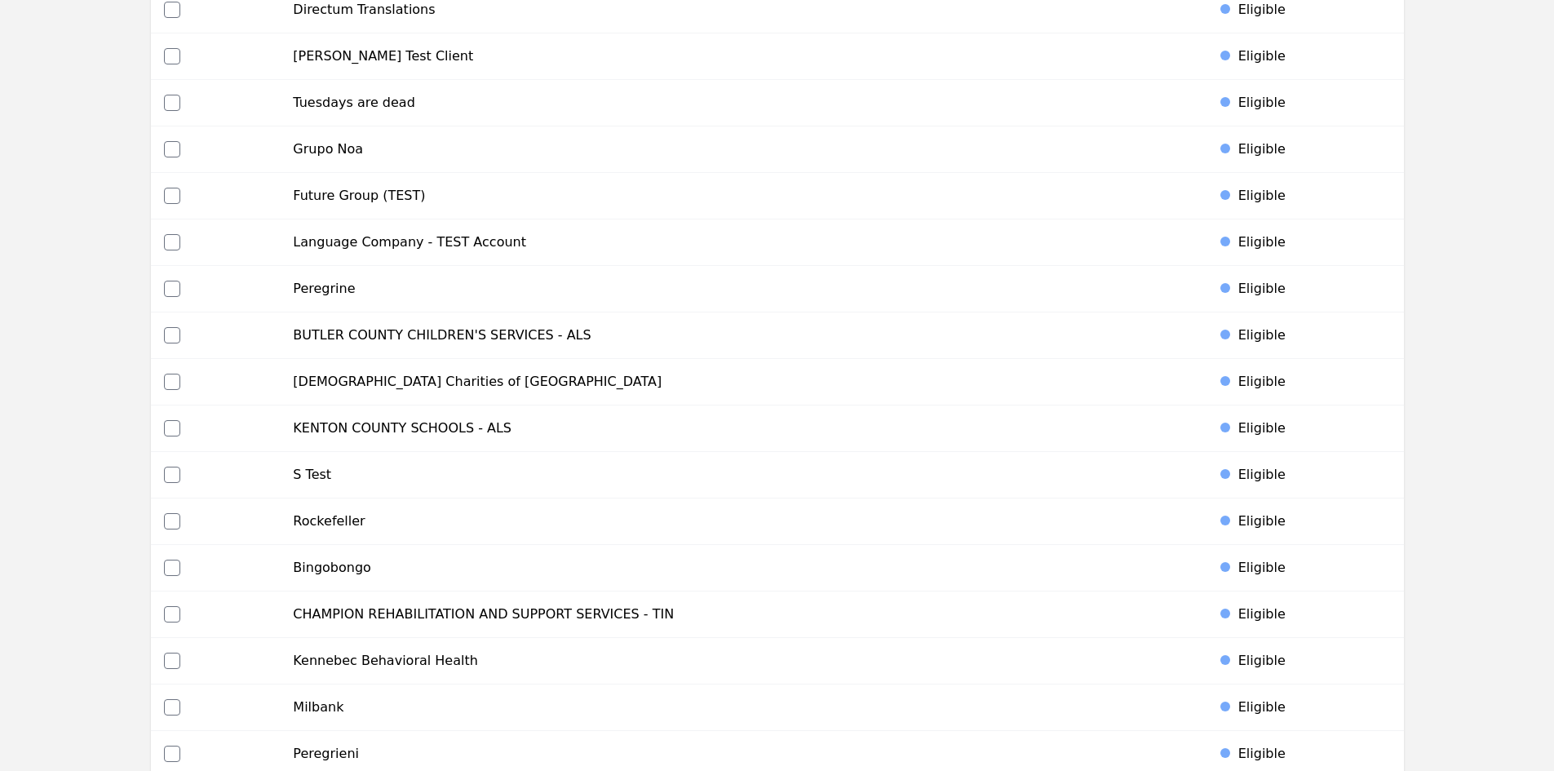
scroll to position [734, 0]
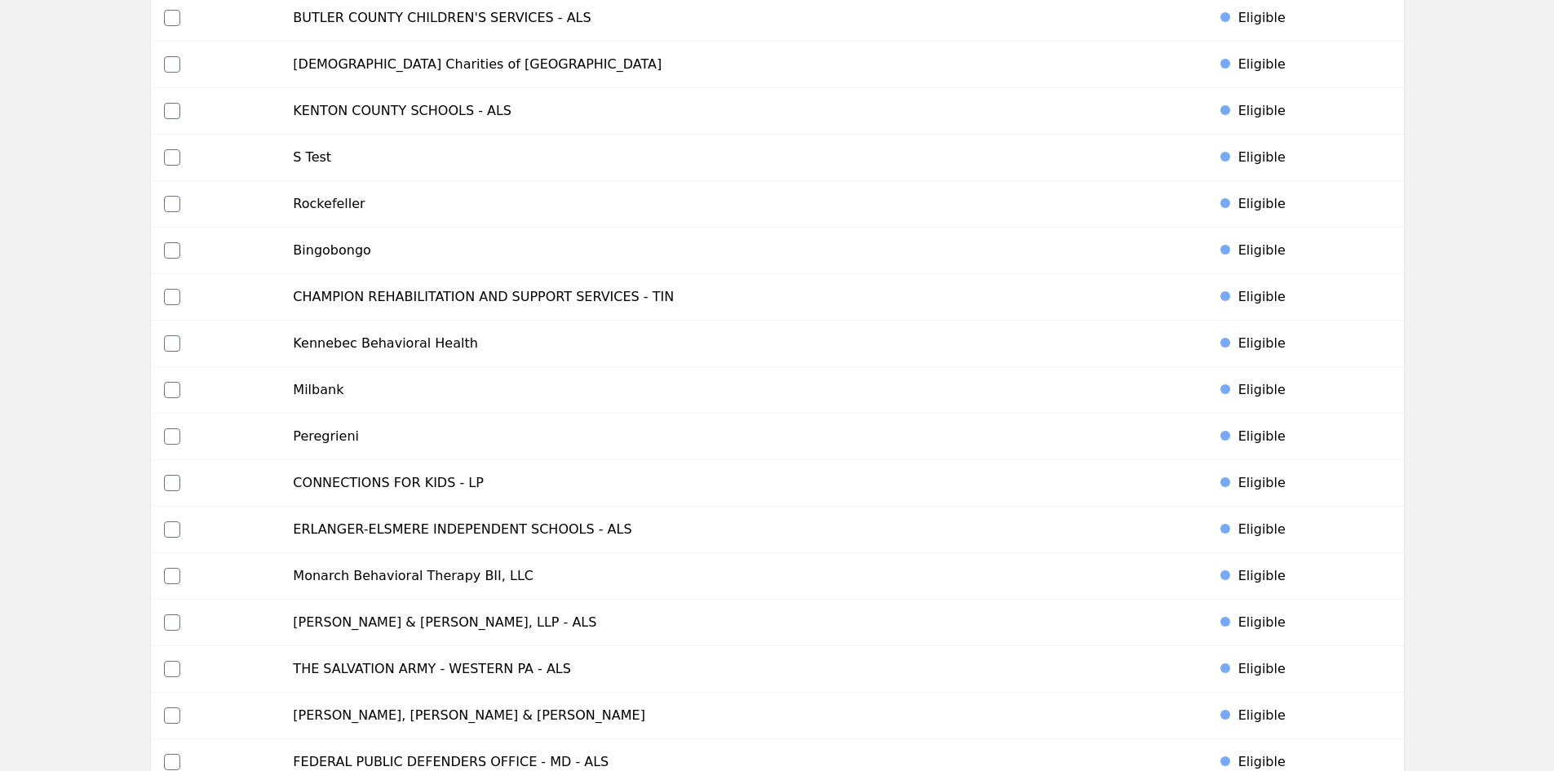
drag, startPoint x: 1563, startPoint y: 422, endPoint x: 1548, endPoint y: 768, distance: 346.1
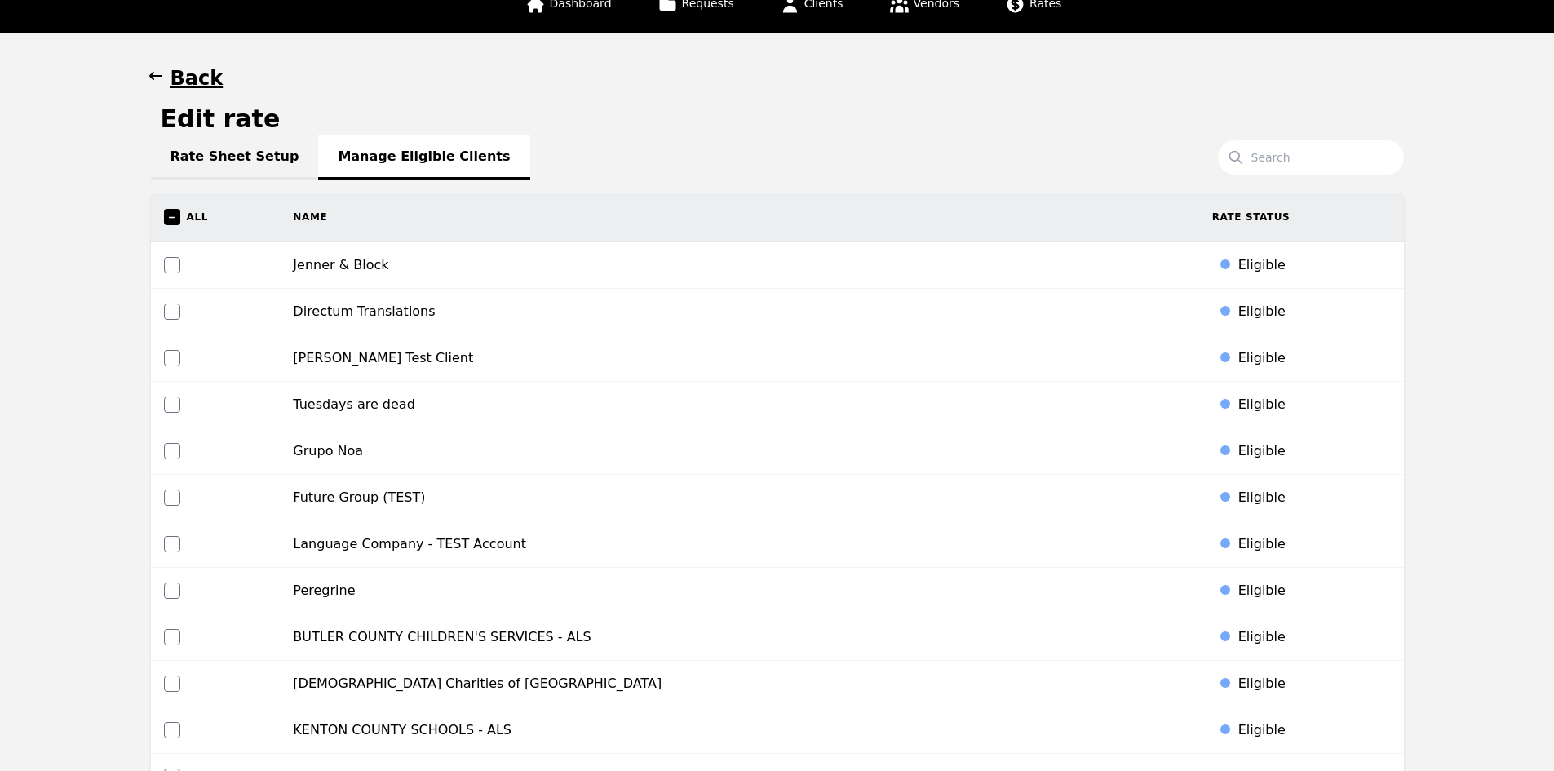
scroll to position [0, 0]
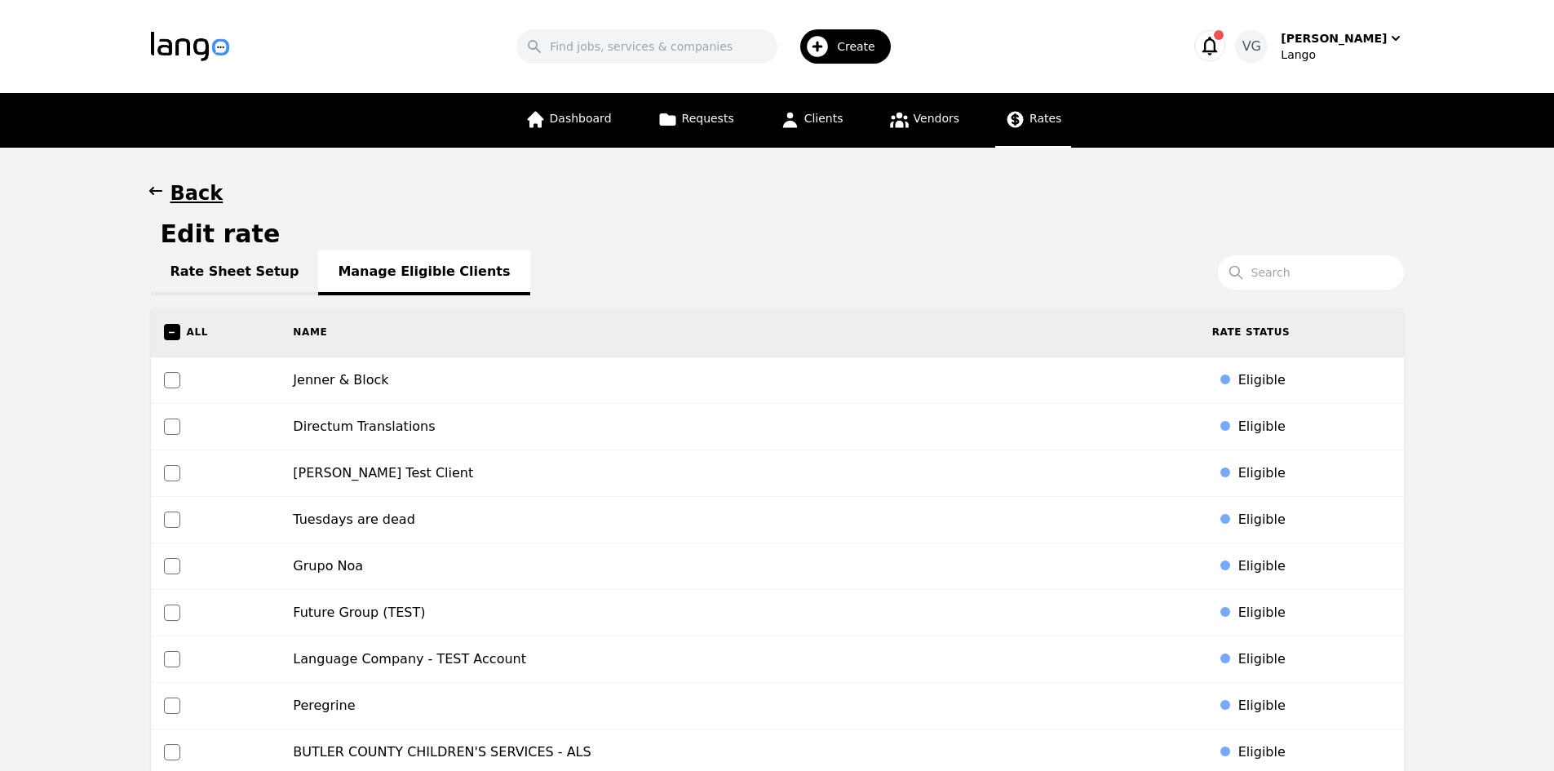
click at [1032, 125] on span "Rates" at bounding box center [1045, 118] width 32 height 13
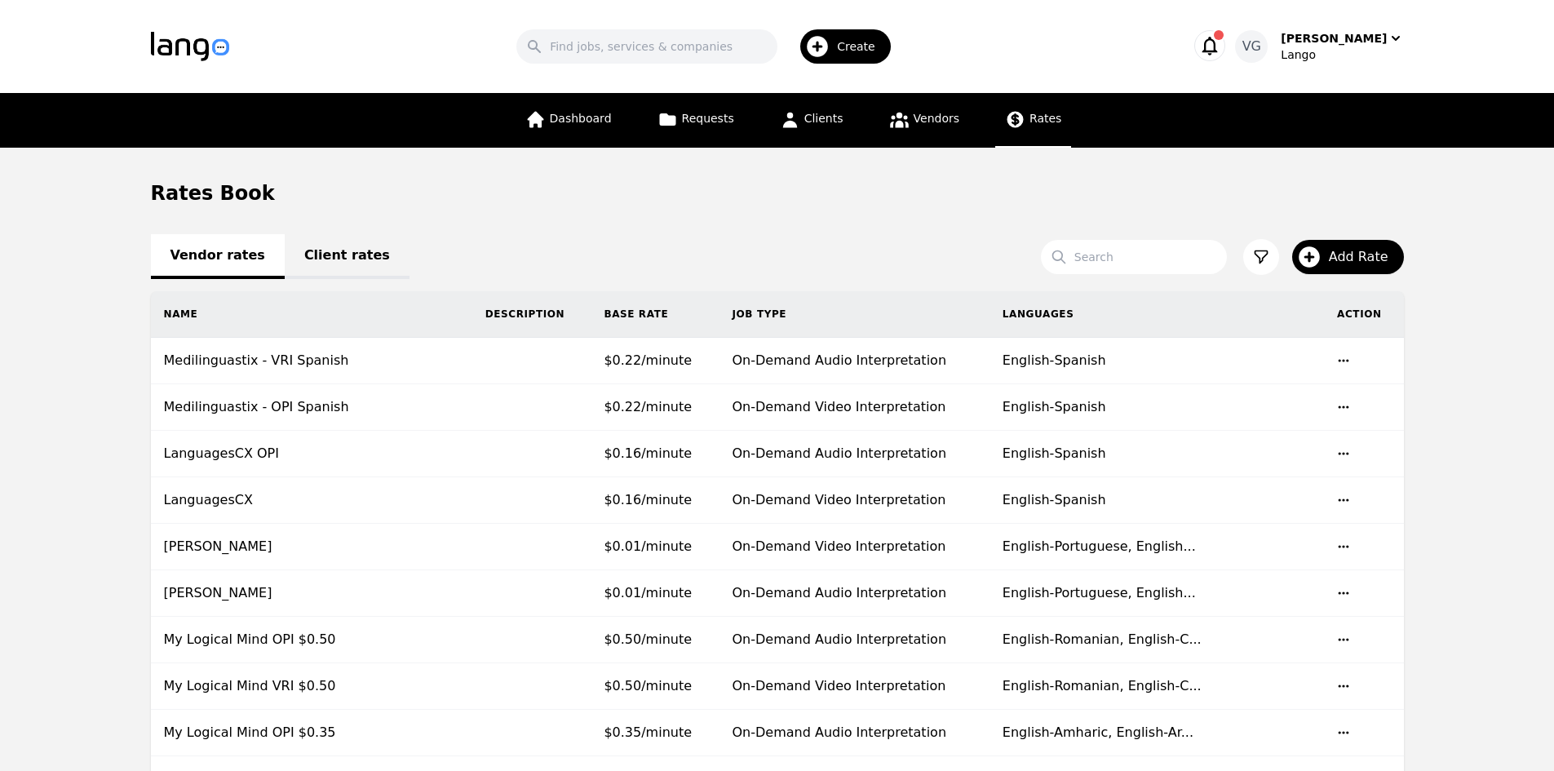
click at [316, 255] on link "Client rates" at bounding box center [347, 256] width 125 height 45
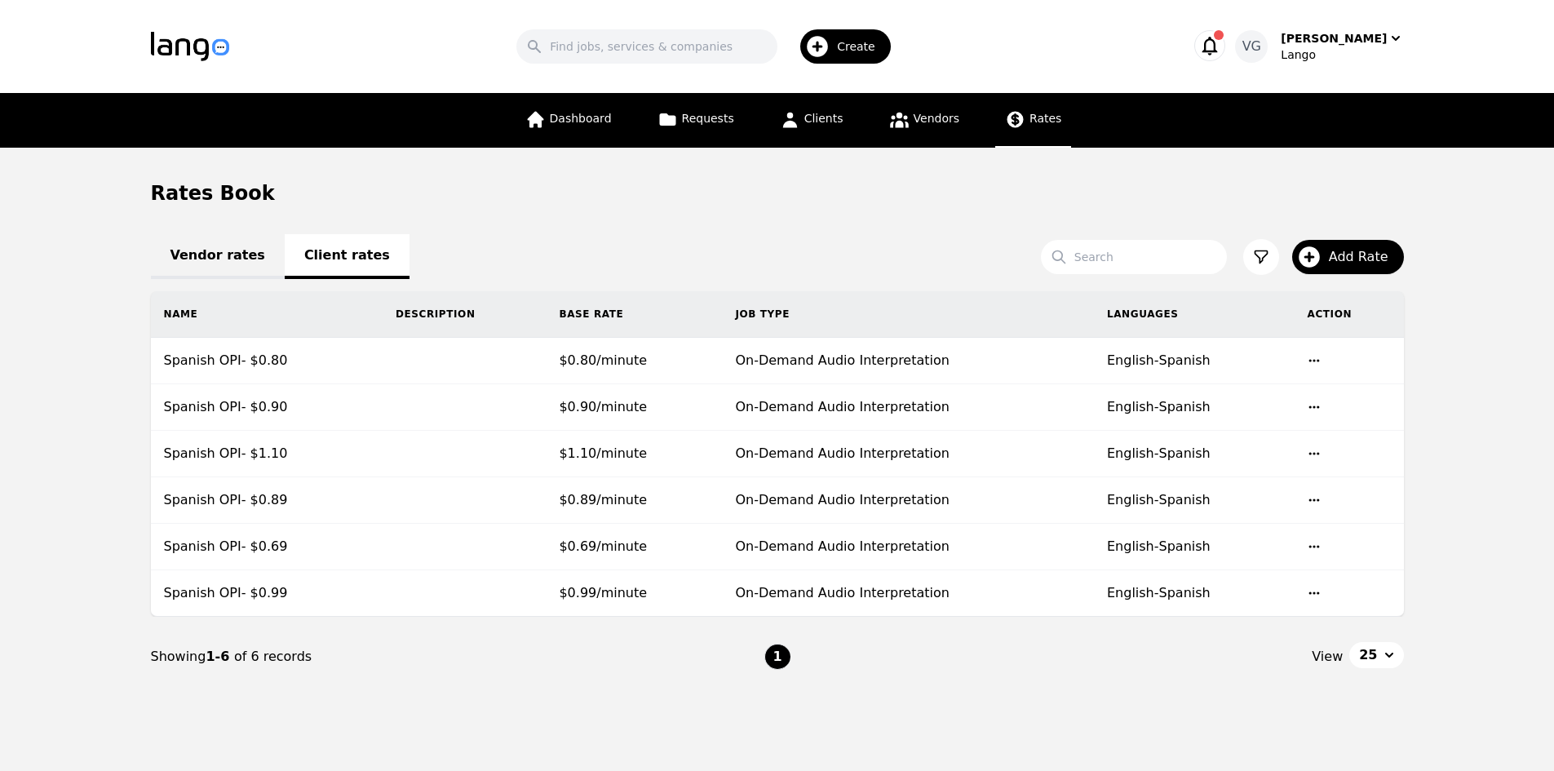
click at [69, 442] on main "Rates Book Vendor rates Client rates Search Add Rate Name Description Base Rate…" at bounding box center [777, 438] width 1554 height 581
click at [1336, 256] on span "Add Rate" at bounding box center [1363, 257] width 71 height 20
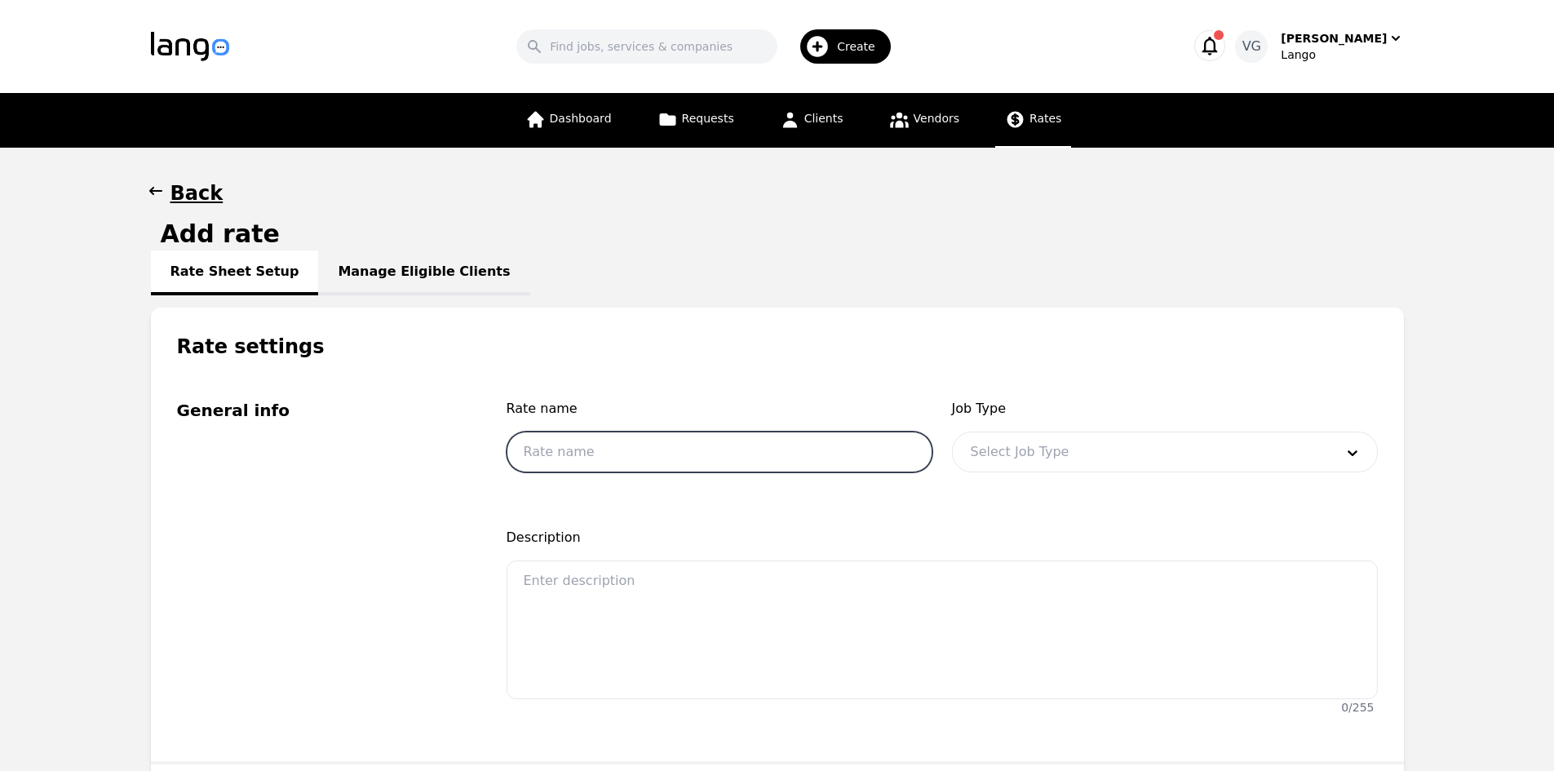
click at [593, 455] on input "text" at bounding box center [719, 451] width 426 height 41
click at [616, 453] on input "Spanish OPI- $01.05" at bounding box center [719, 451] width 426 height 41
type input "Spanish OPI- $1.05"
click at [1006, 444] on div at bounding box center [1140, 451] width 375 height 39
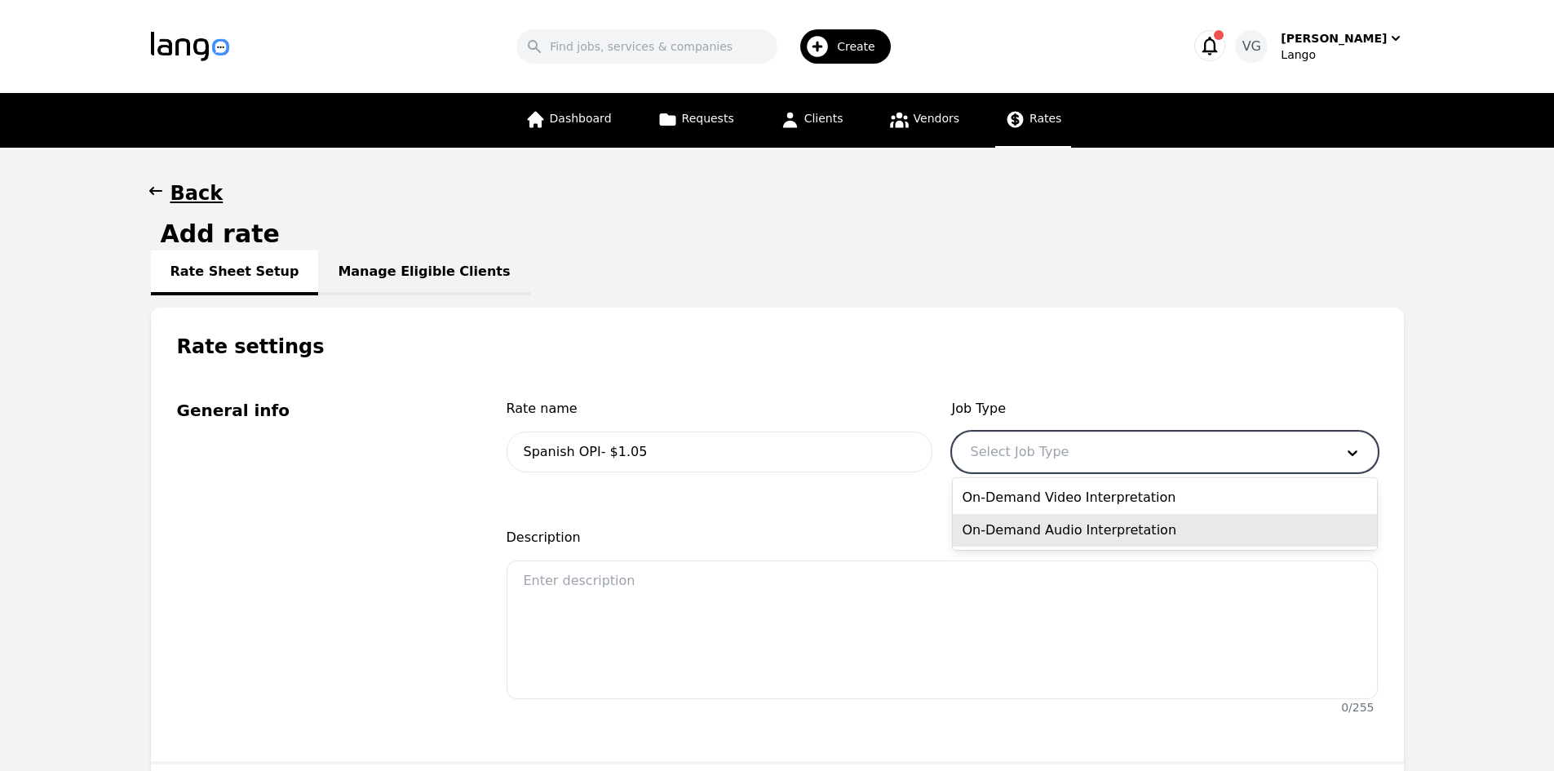
click at [1054, 520] on div "On-Demand Audio Interpretation" at bounding box center [1165, 530] width 424 height 33
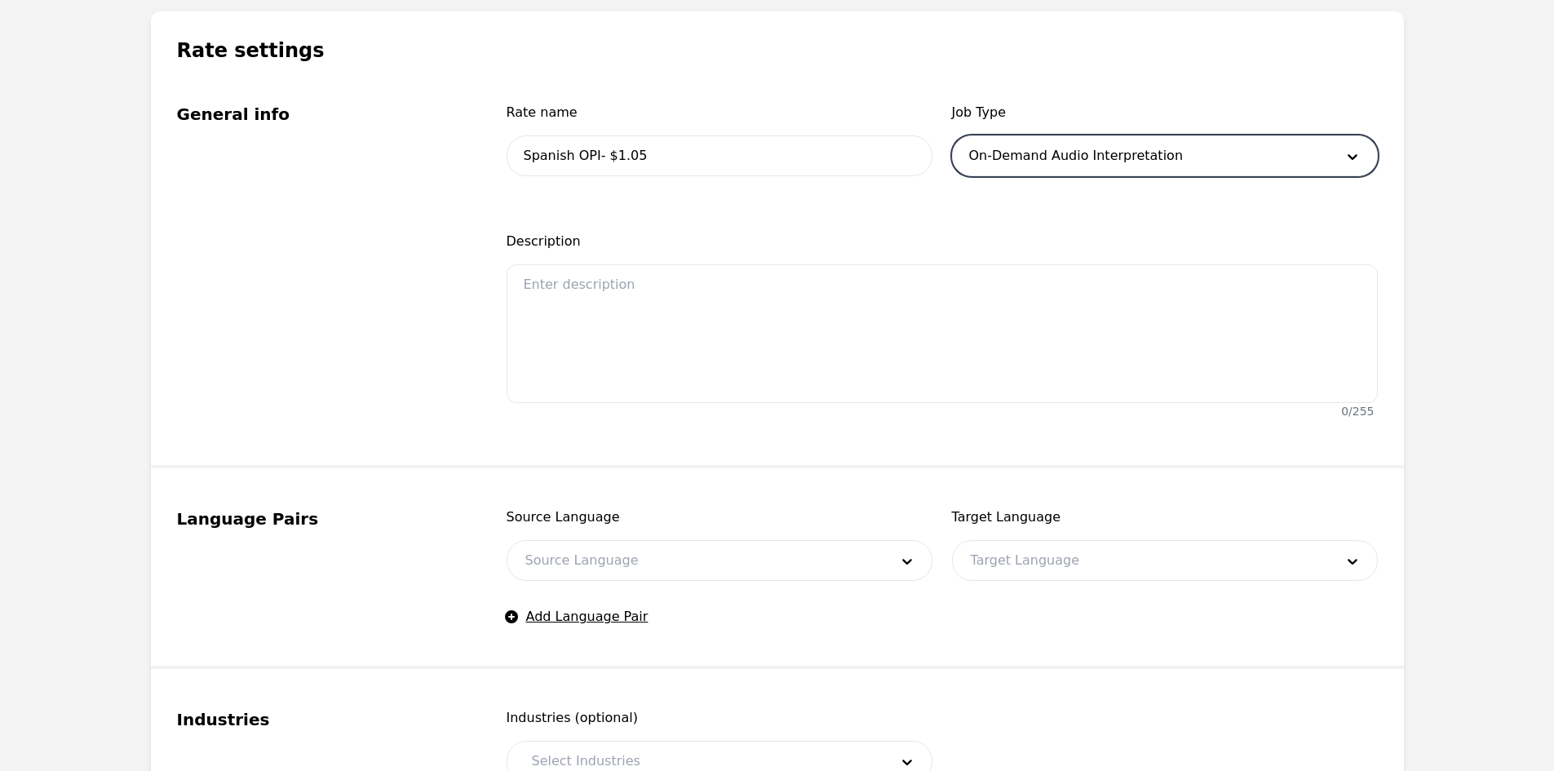
scroll to position [326, 0]
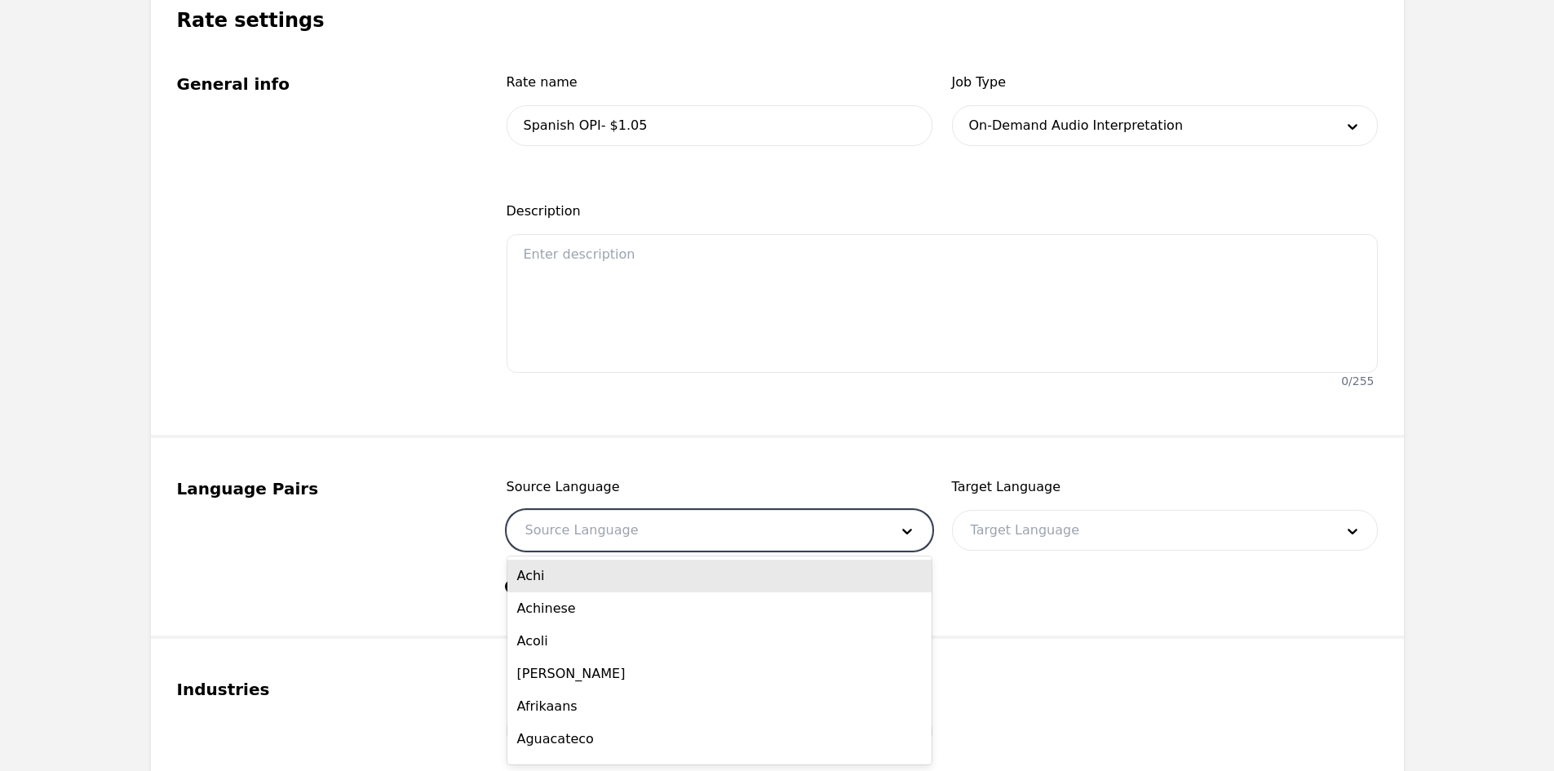
click at [670, 524] on div at bounding box center [694, 530] width 375 height 39
type input "ENG"
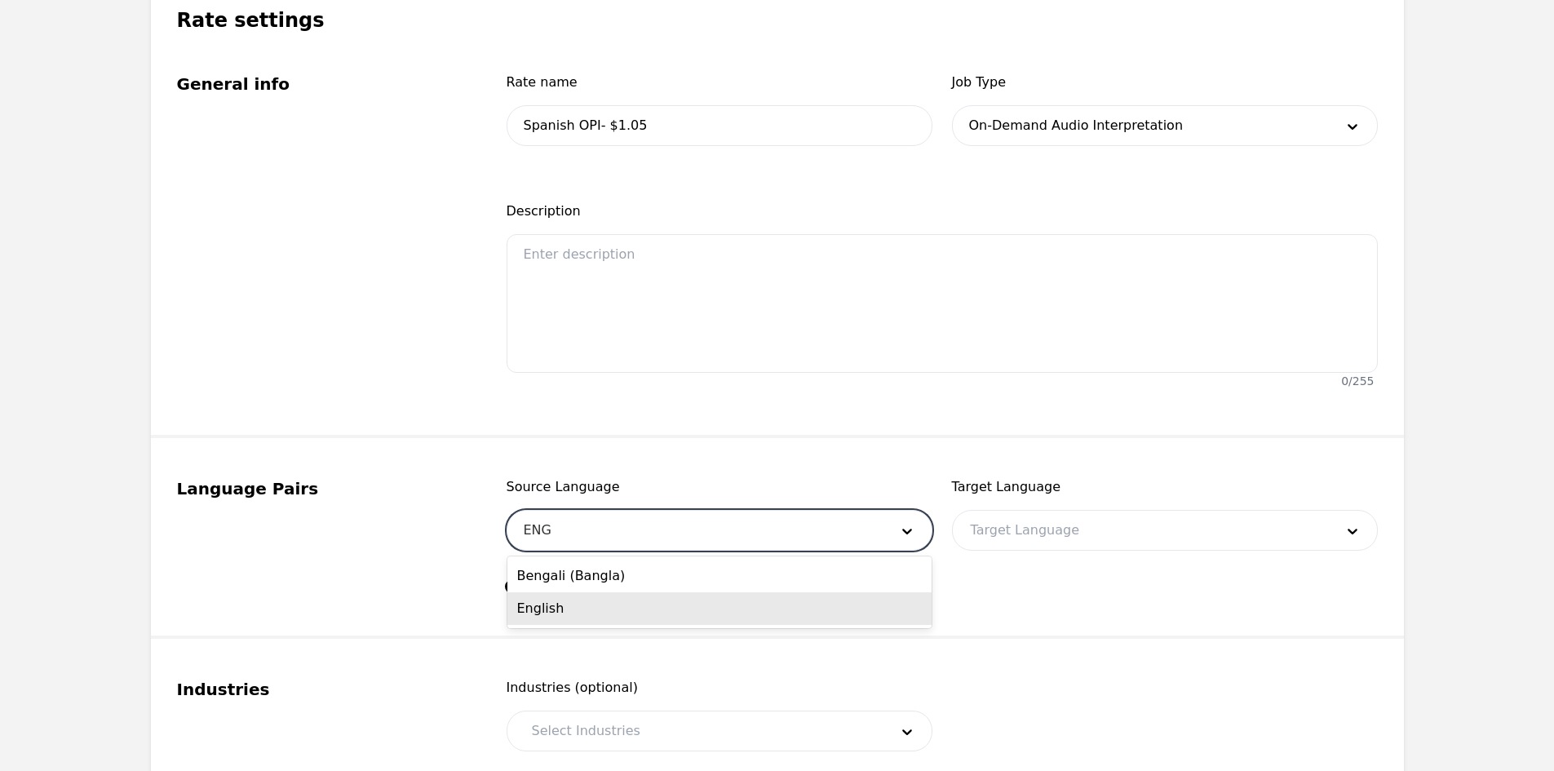
click at [619, 595] on div "English" at bounding box center [719, 608] width 424 height 33
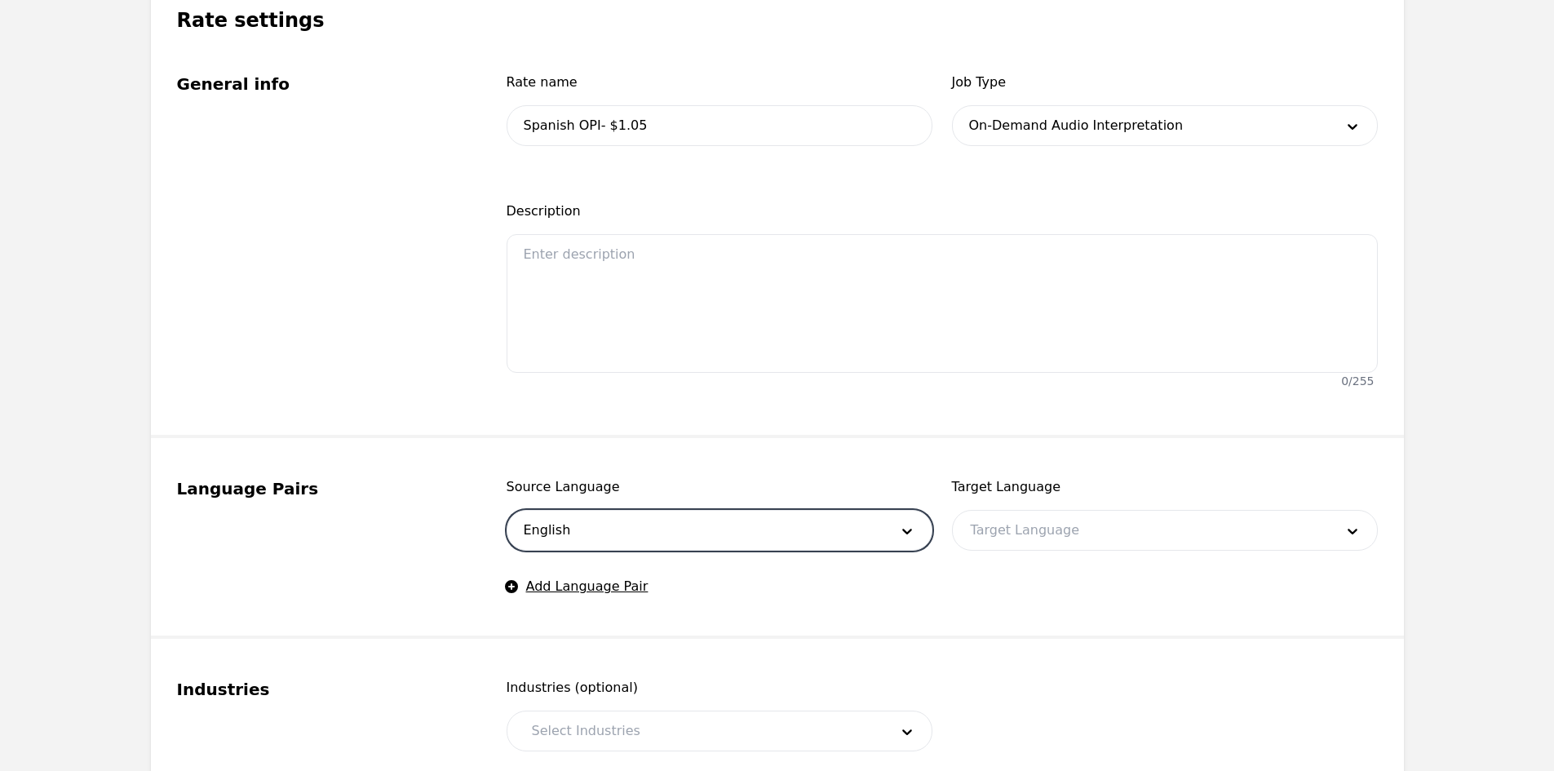
click at [1001, 506] on div "Target Language Target Language" at bounding box center [1165, 513] width 426 height 73
click at [996, 516] on div at bounding box center [1140, 530] width 375 height 39
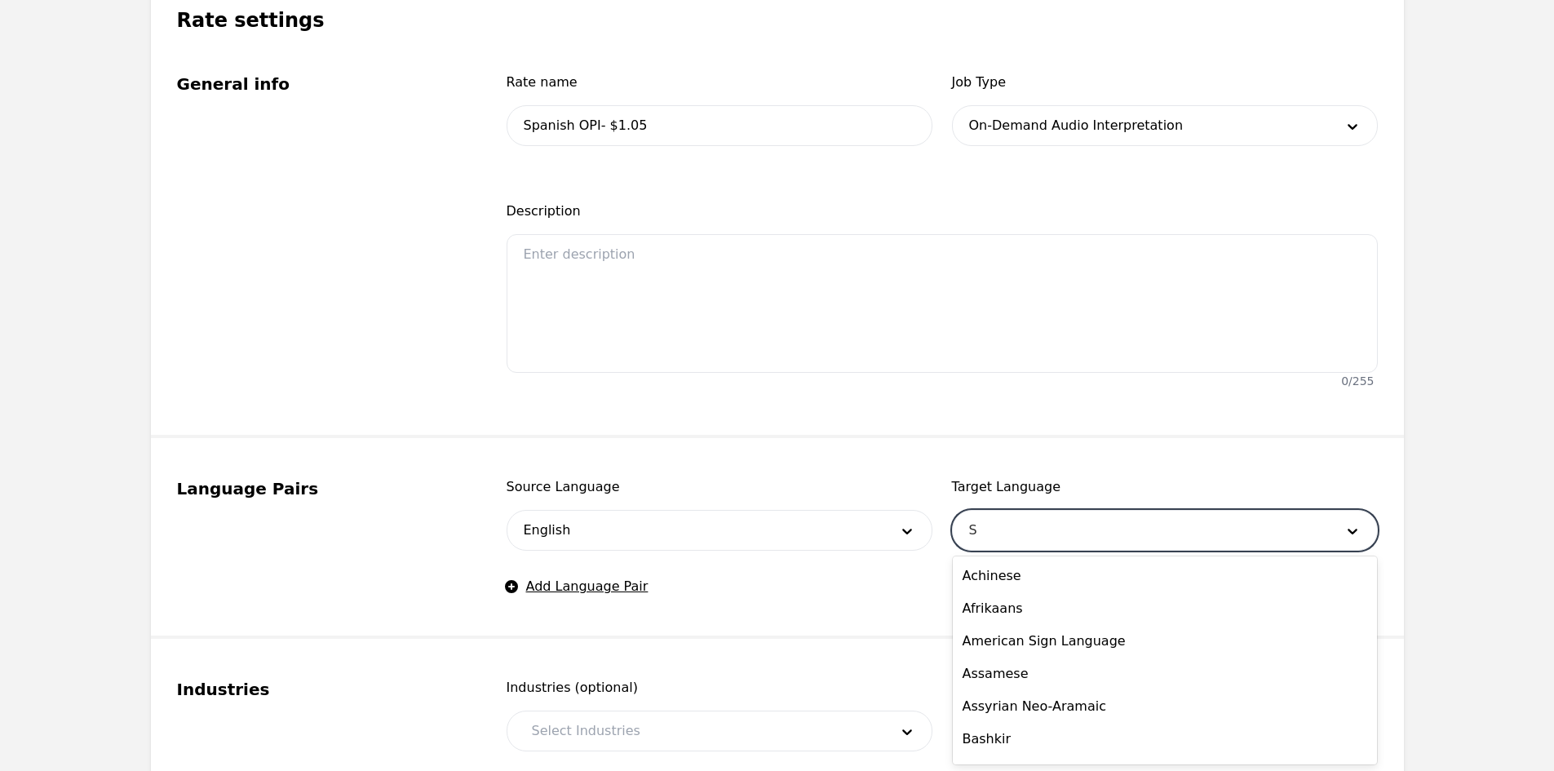
type input "SP"
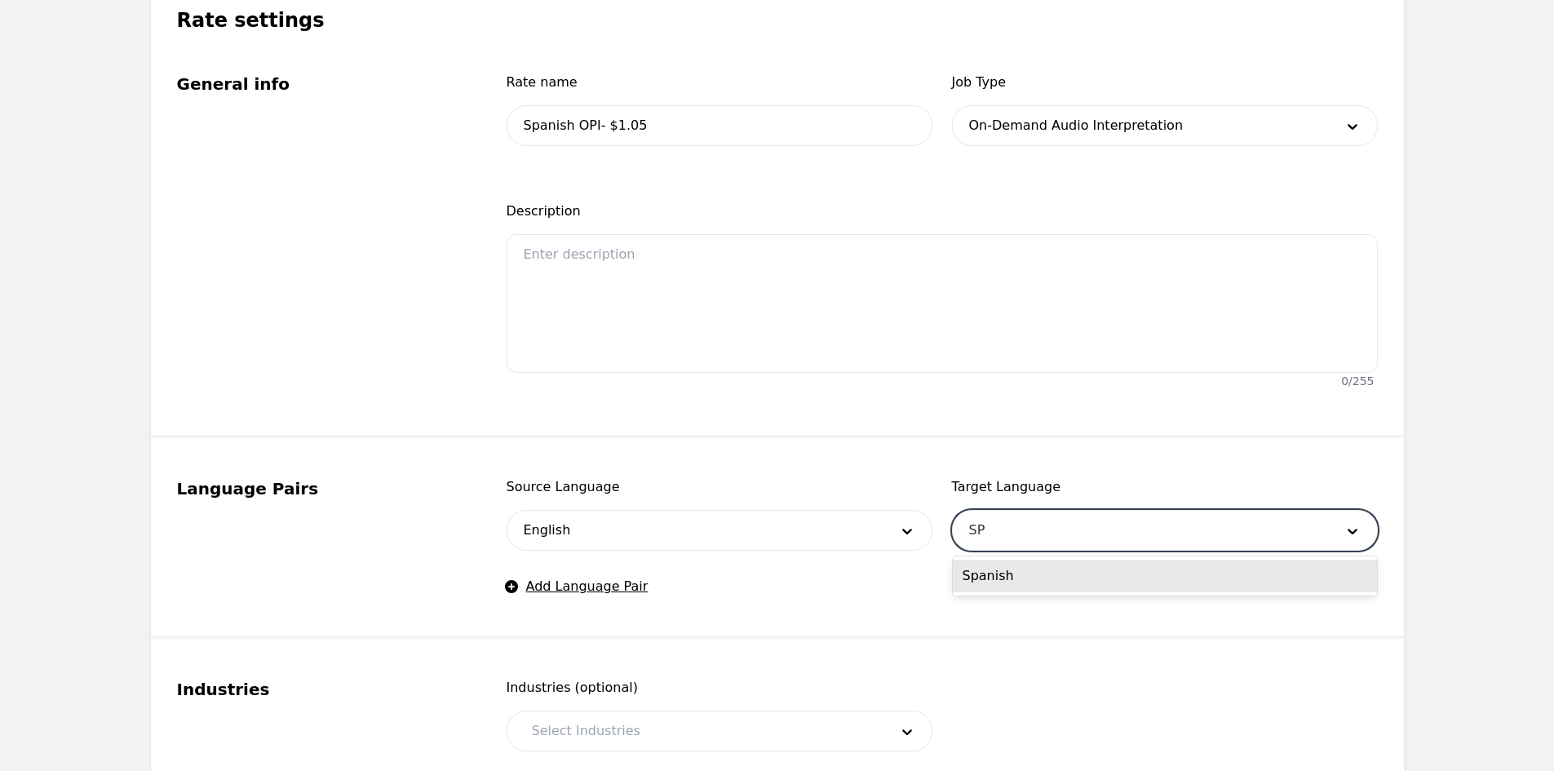
click at [992, 577] on div "Spanish" at bounding box center [1165, 575] width 424 height 33
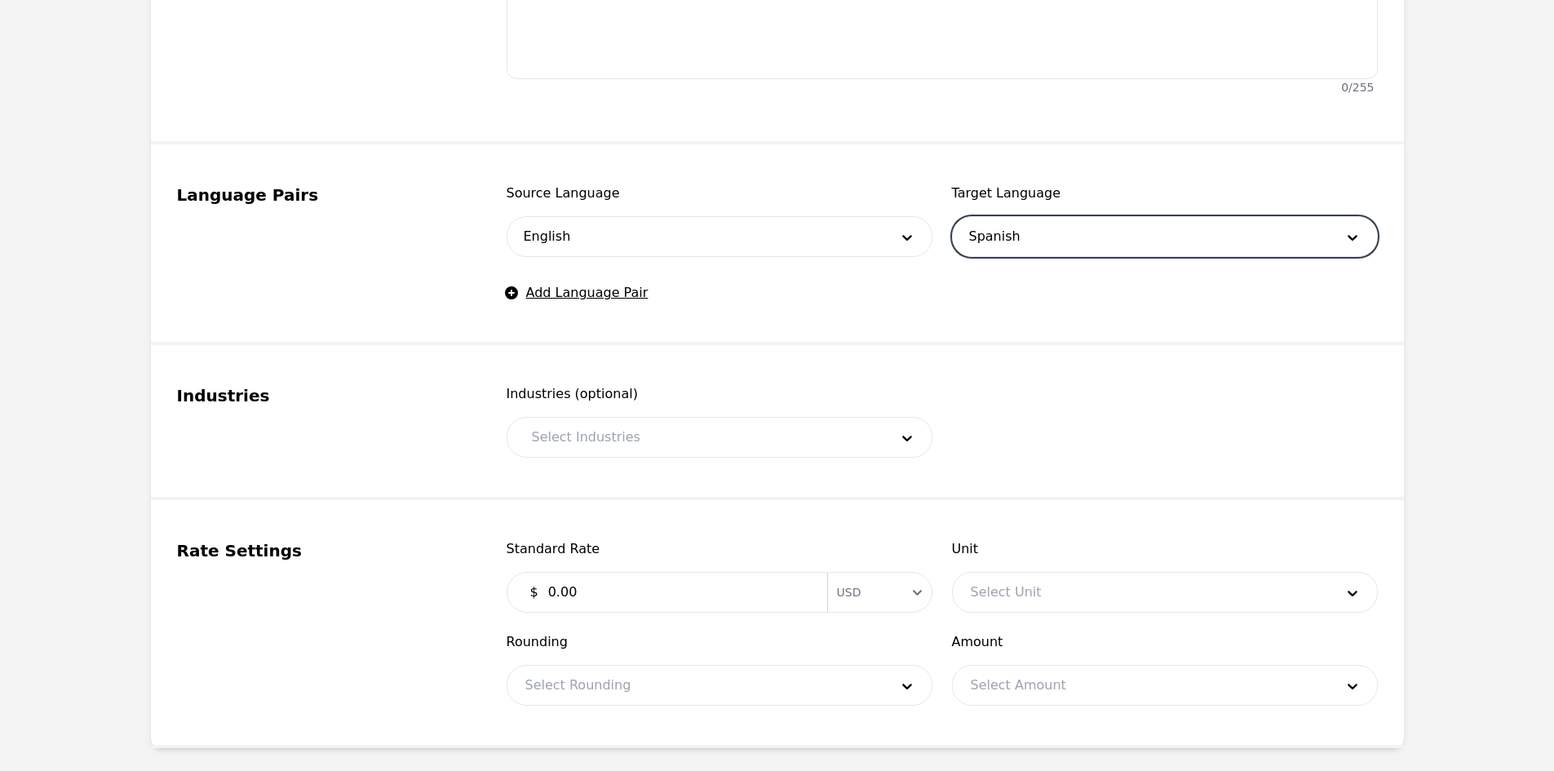
scroll to position [652, 0]
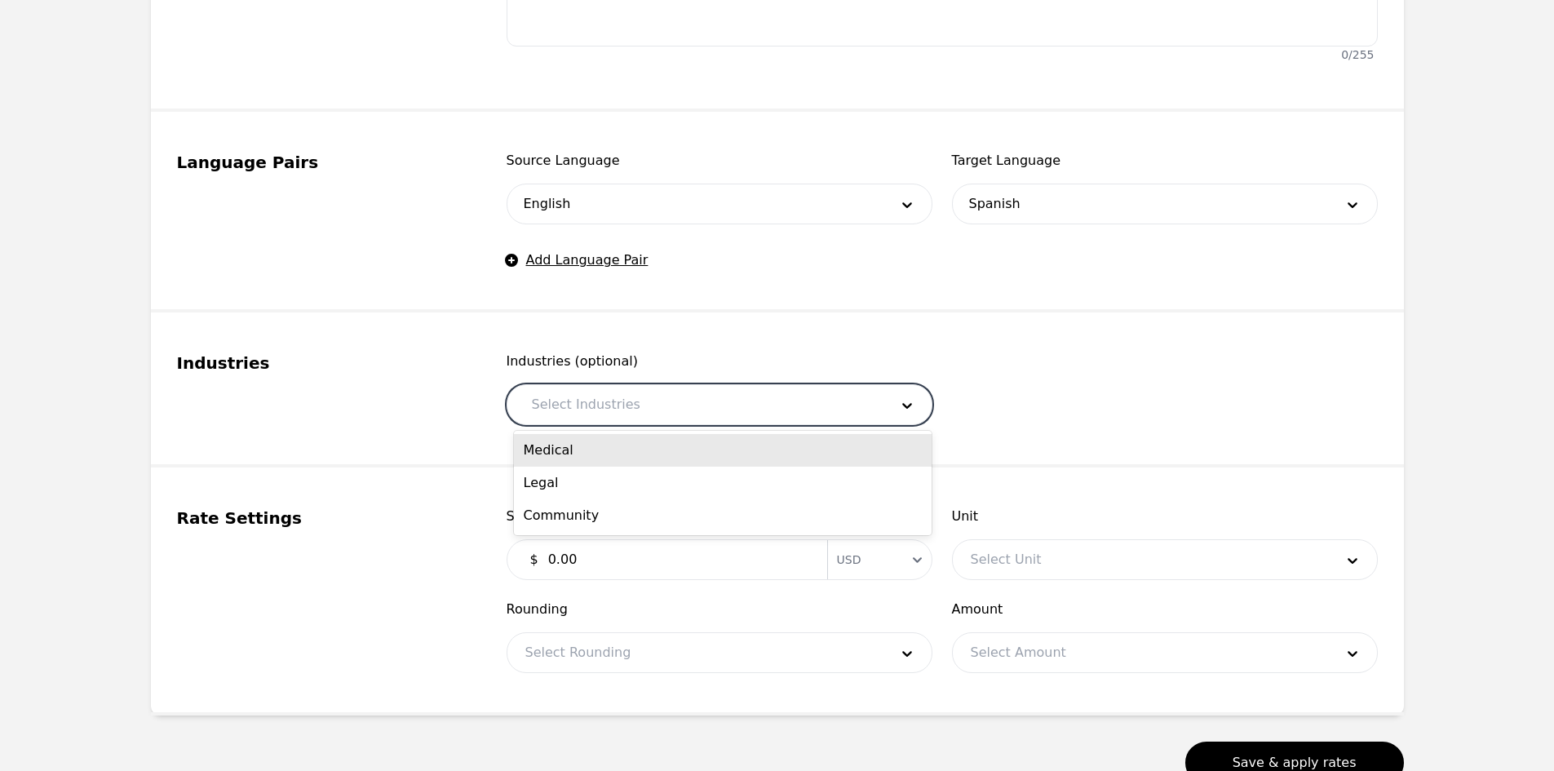
click at [581, 387] on div at bounding box center [698, 404] width 369 height 39
click at [573, 453] on div "Medical" at bounding box center [723, 450] width 418 height 33
click at [694, 397] on div at bounding box center [719, 404] width 268 height 39
click at [643, 453] on div "Legal" at bounding box center [723, 450] width 418 height 33
click at [665, 409] on div at bounding box center [748, 404] width 210 height 39
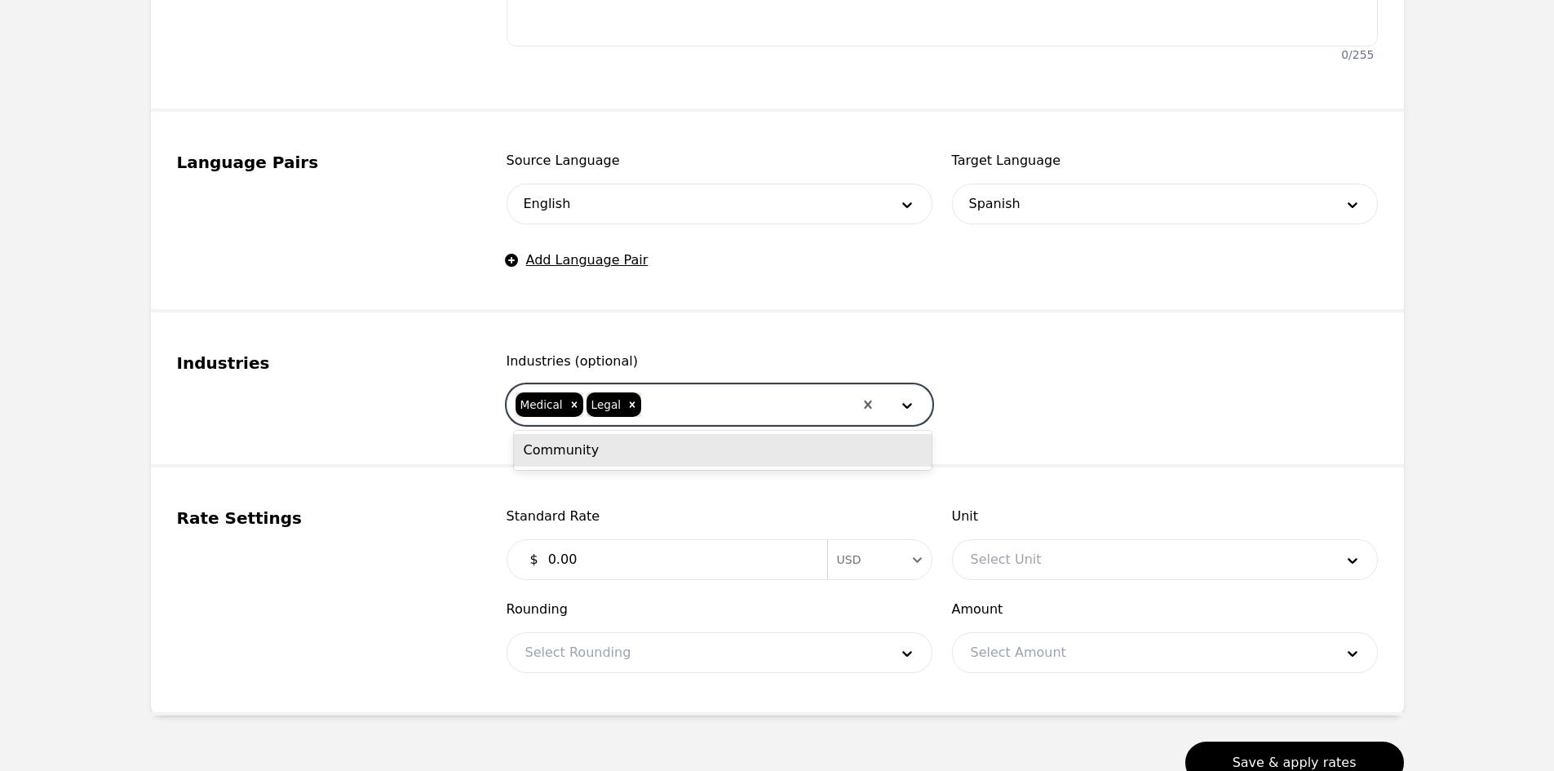
click at [665, 457] on div "Community" at bounding box center [723, 450] width 418 height 33
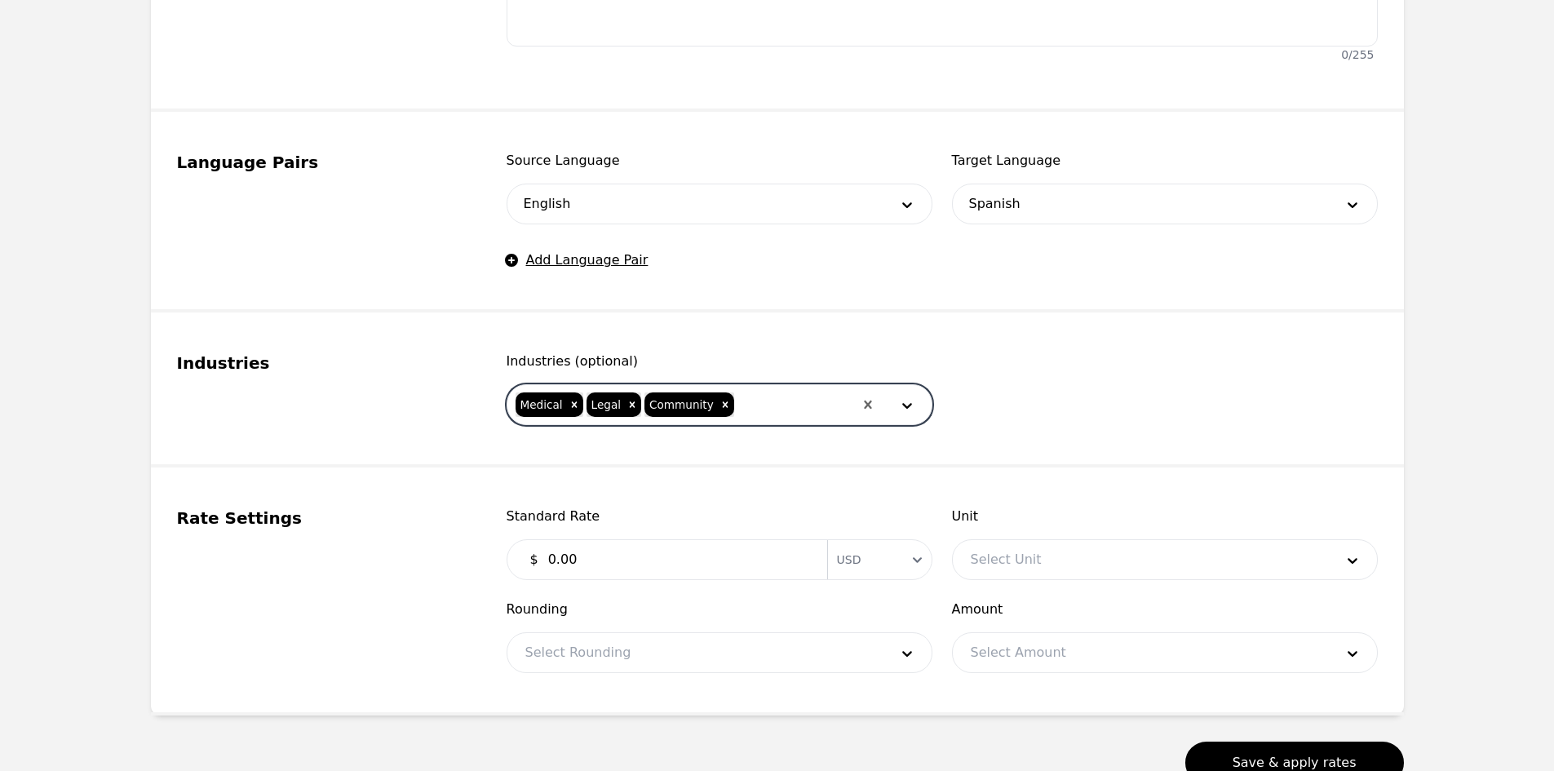
click at [636, 550] on input "0.00" at bounding box center [677, 559] width 279 height 33
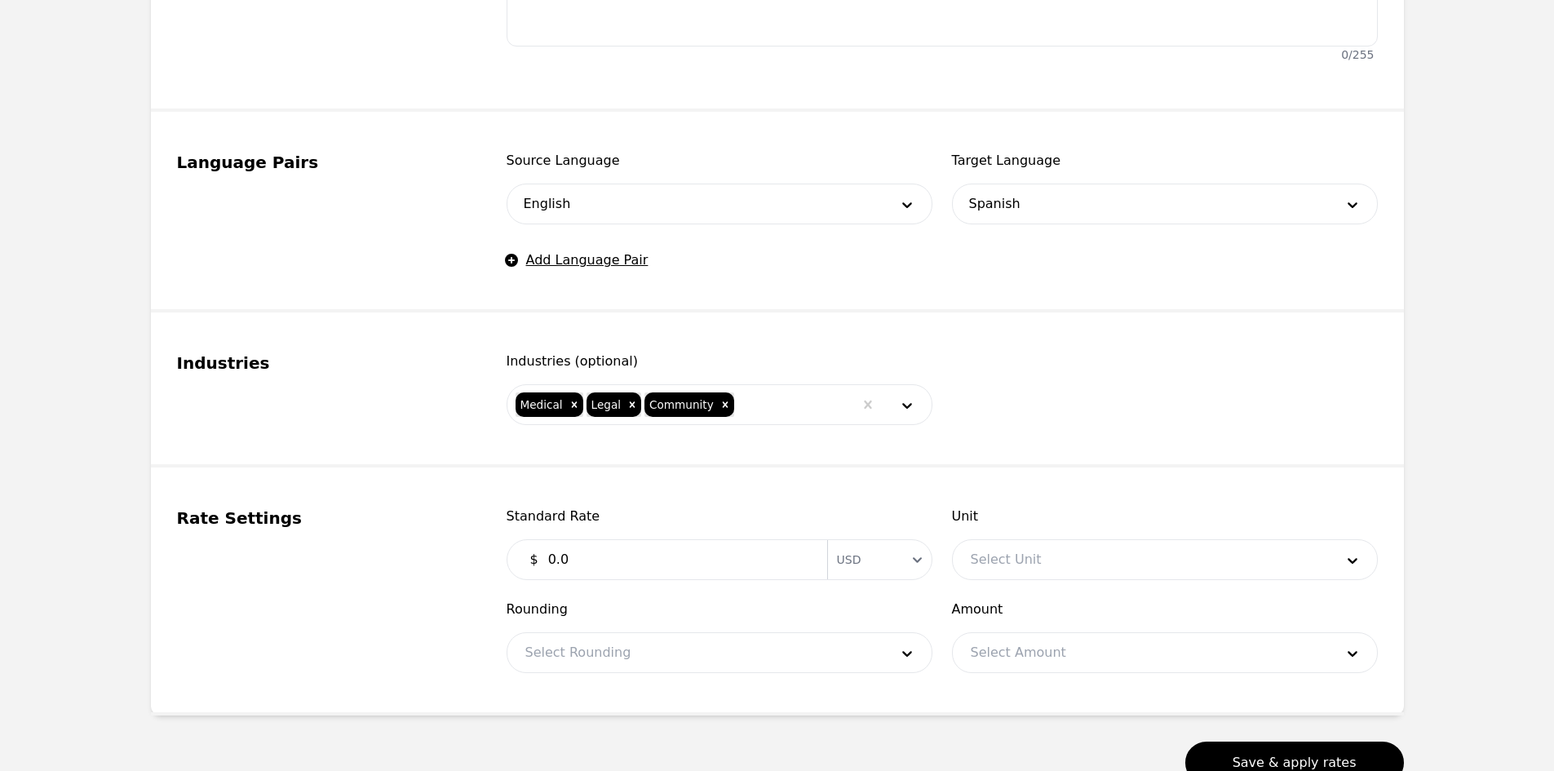
type input "0"
type input "1.05"
click at [1107, 557] on div at bounding box center [1140, 559] width 375 height 39
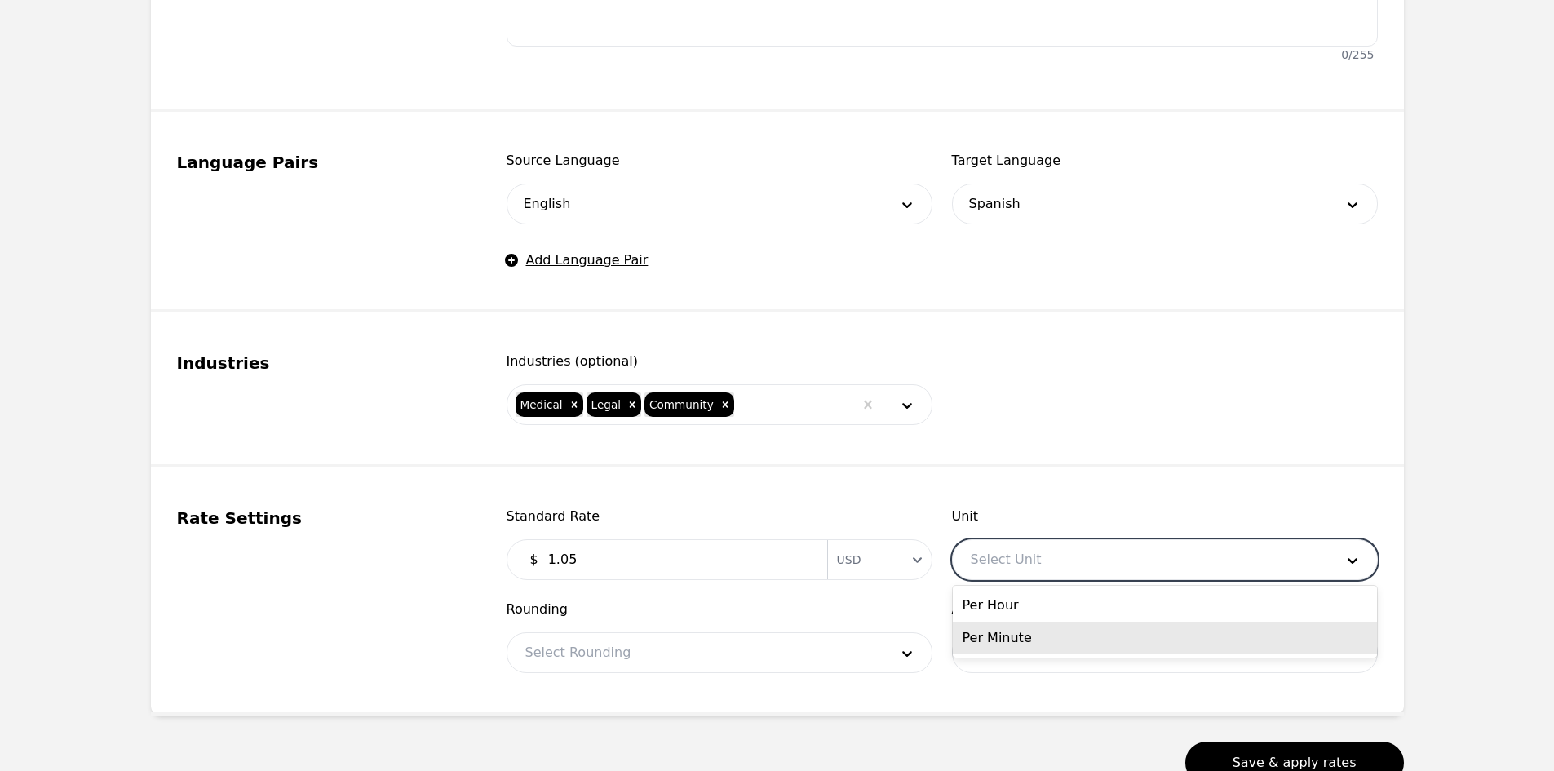
drag, startPoint x: 1068, startPoint y: 611, endPoint x: 1031, endPoint y: 641, distance: 48.1
click at [1032, 641] on div "Per Hour Per Minute" at bounding box center [1165, 622] width 424 height 72
click at [1031, 640] on div "Per Minute" at bounding box center [1165, 637] width 424 height 33
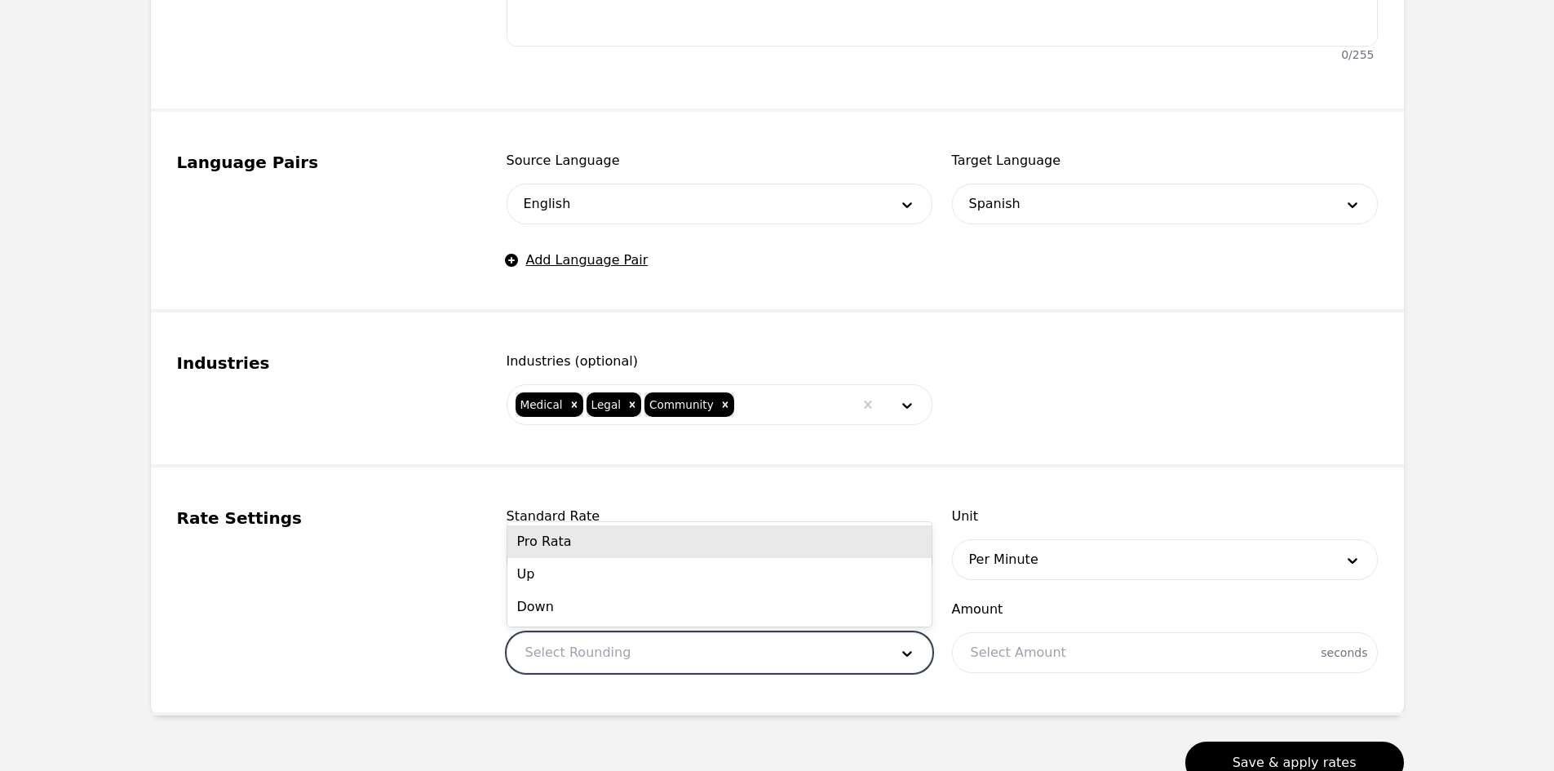
click at [826, 643] on div at bounding box center [694, 652] width 375 height 39
click at [590, 544] on div "Pro Rata" at bounding box center [719, 541] width 424 height 33
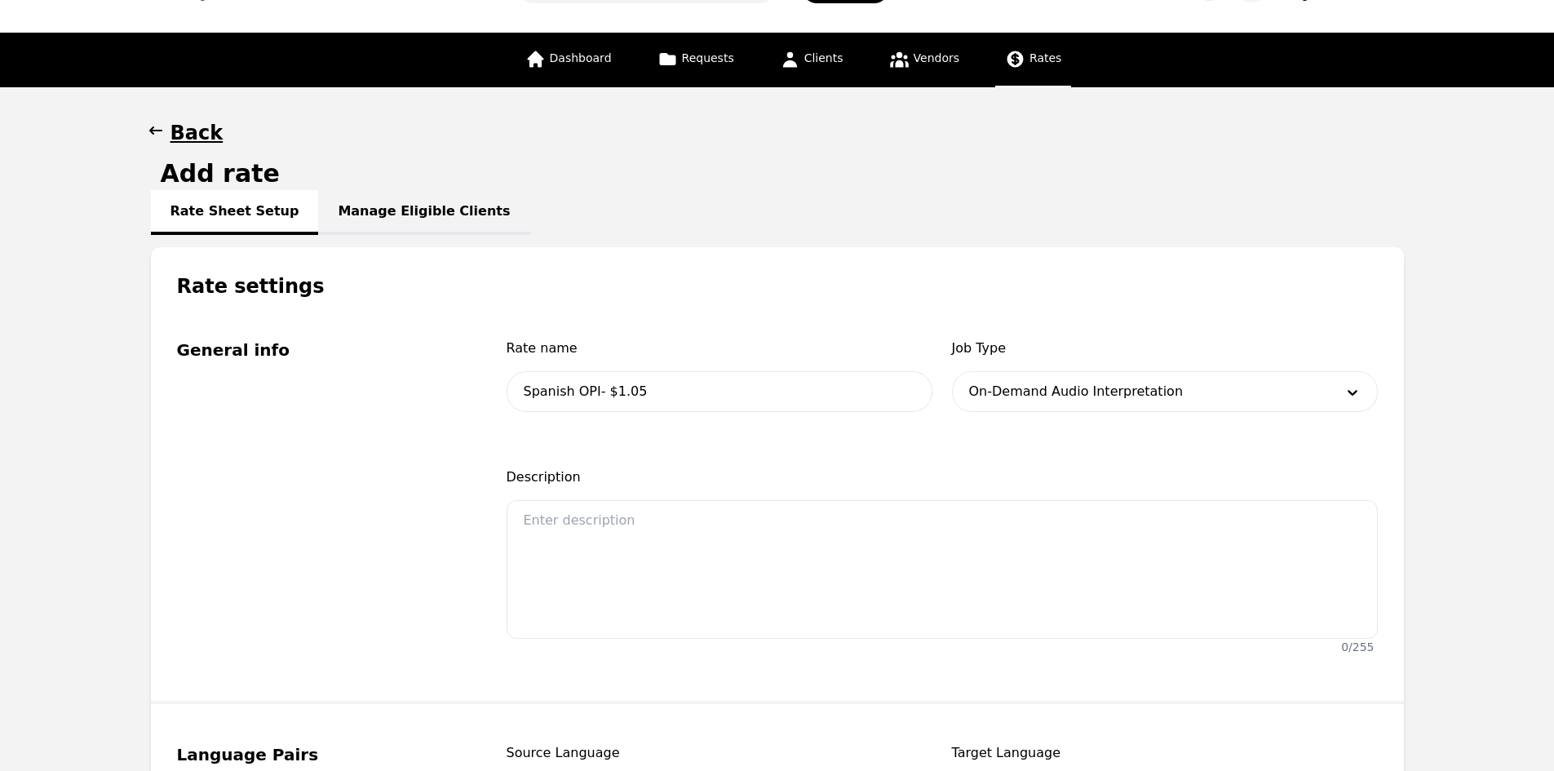
scroll to position [0, 0]
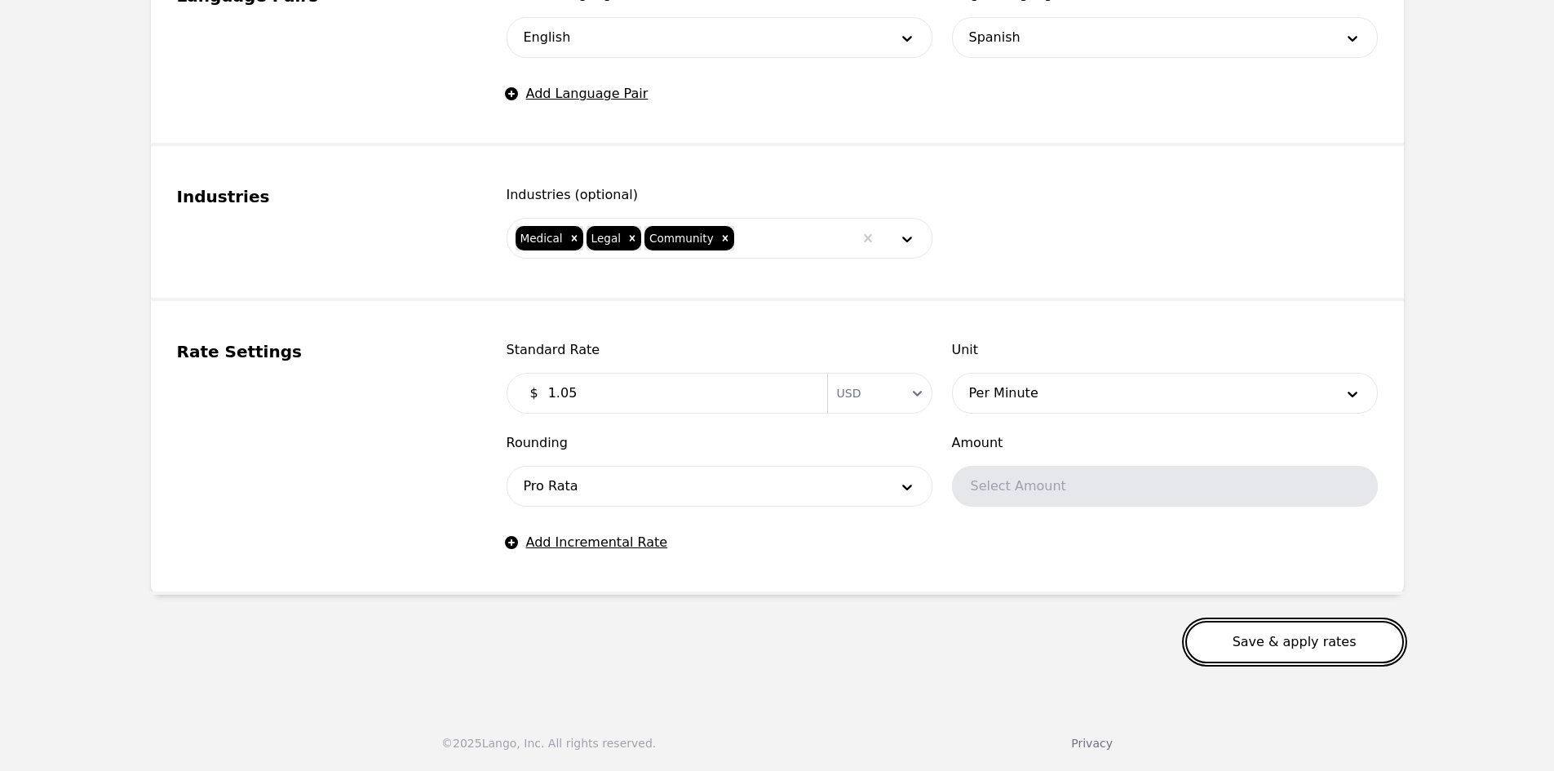
click at [1315, 648] on button "Save & apply rates" at bounding box center [1294, 642] width 219 height 42
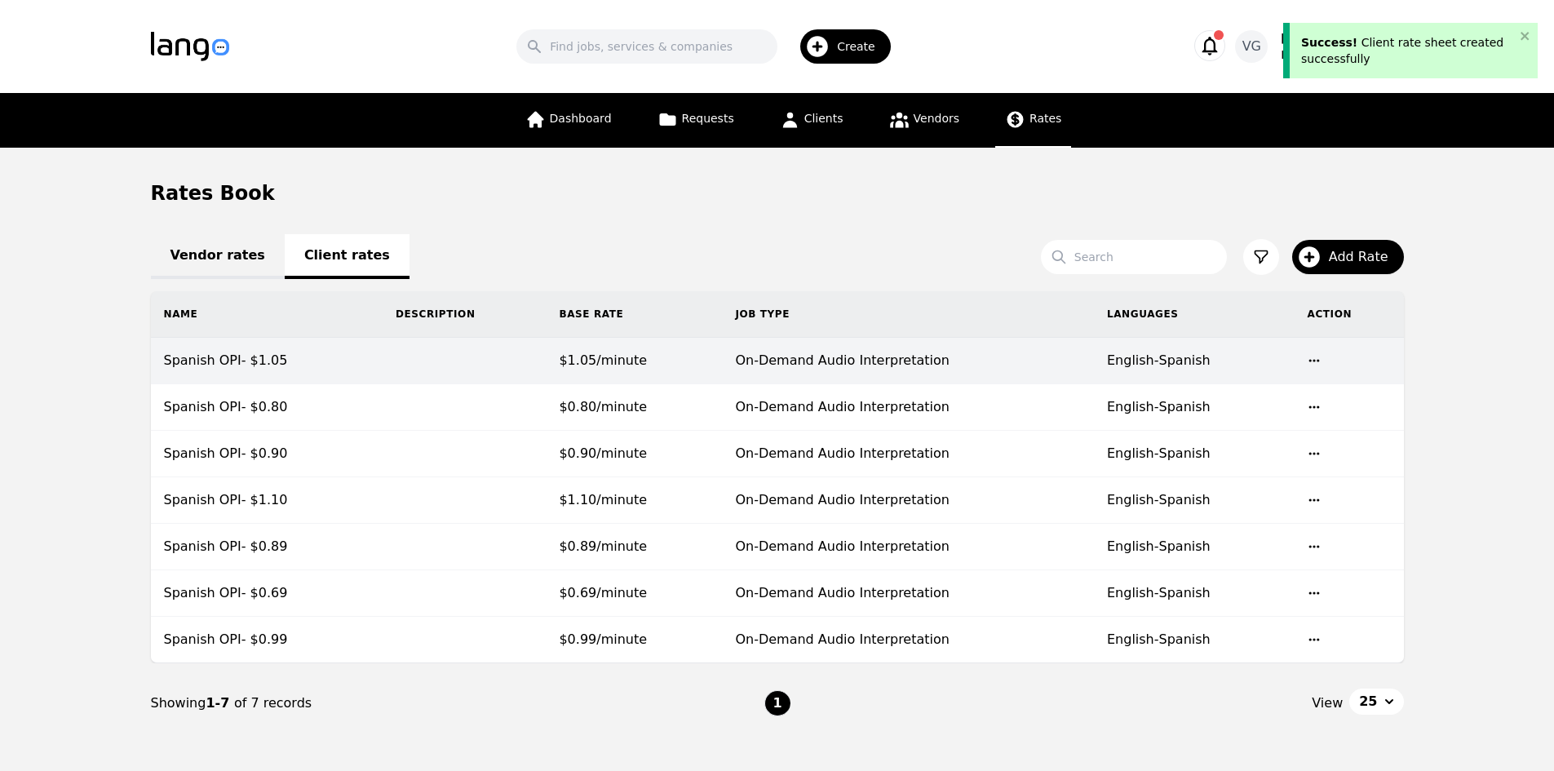
click at [559, 365] on span "$1.05/minute" at bounding box center [603, 359] width 88 height 15
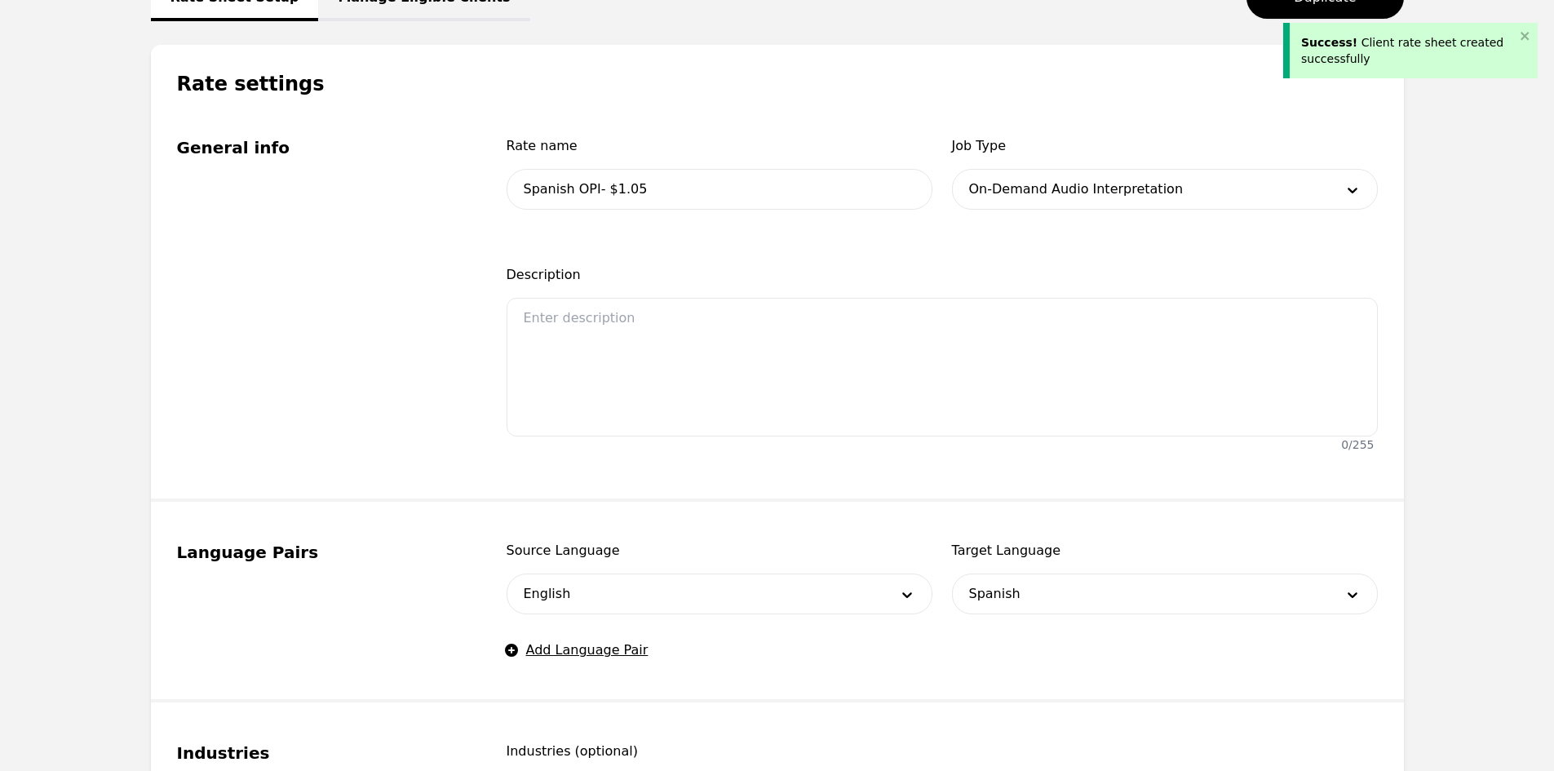
scroll to position [163, 0]
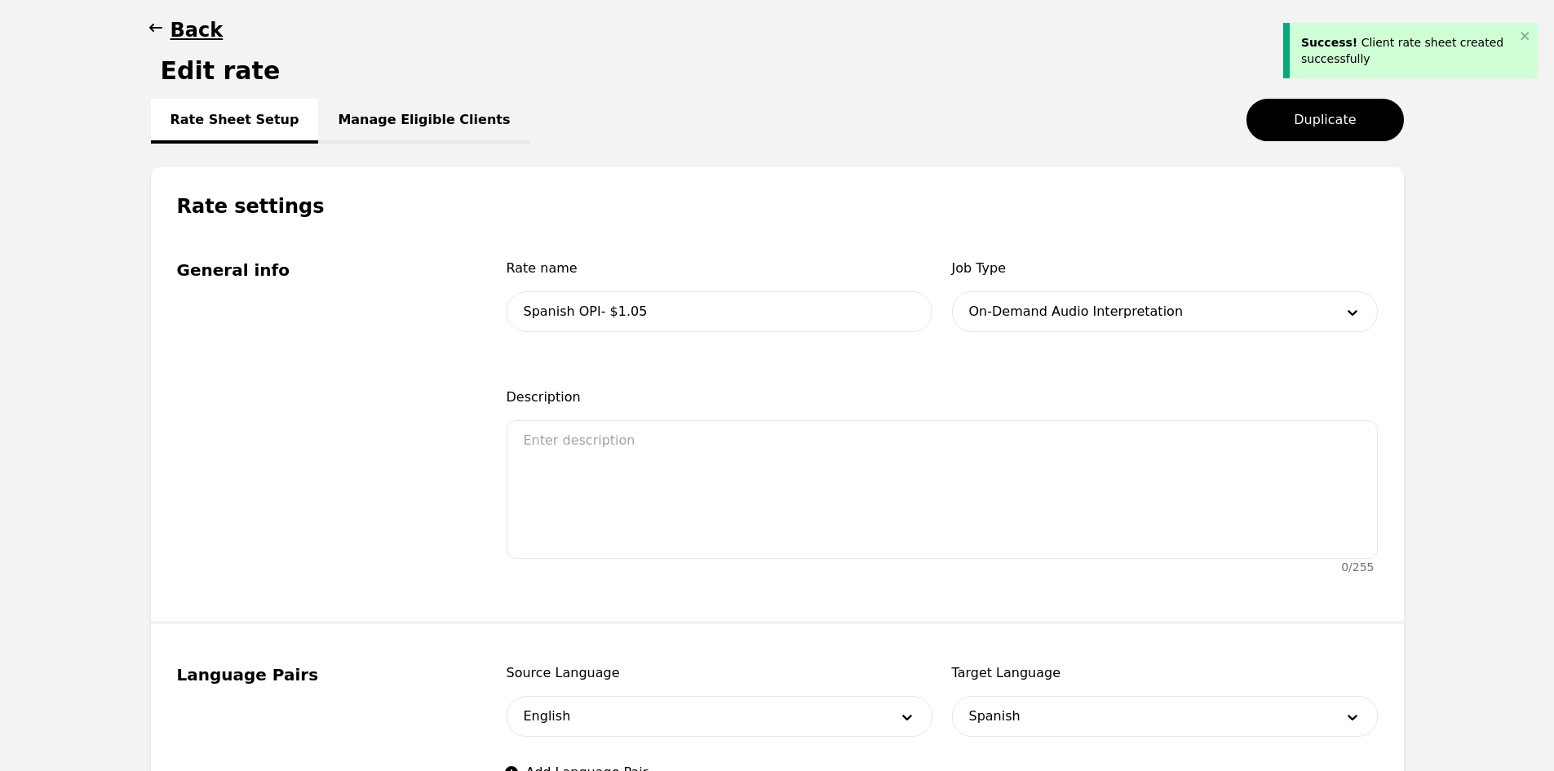
click at [391, 113] on link "Manage Eligible Clients" at bounding box center [423, 121] width 211 height 45
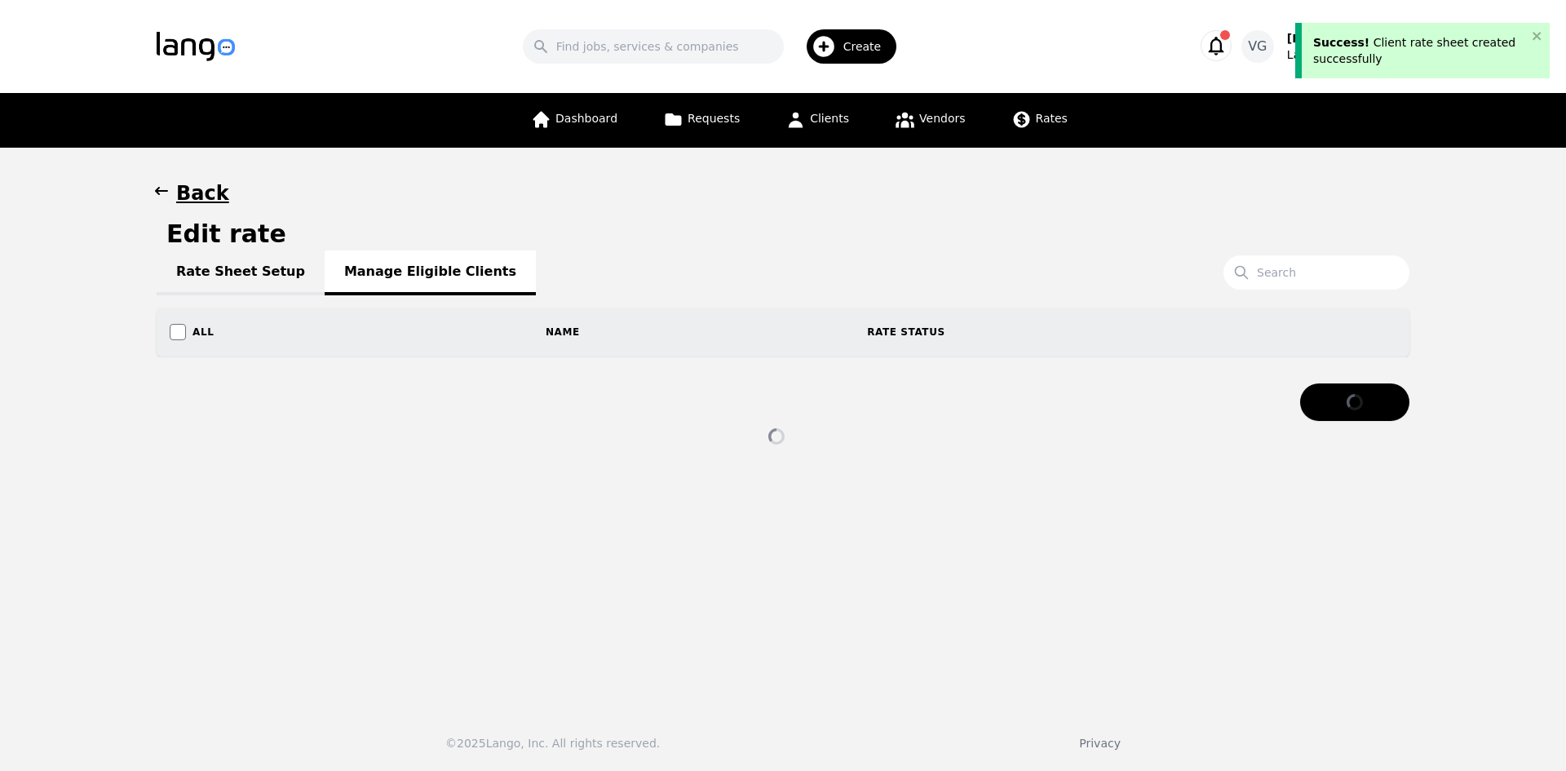
click at [236, 278] on link "Rate Sheet Setup" at bounding box center [241, 272] width 168 height 45
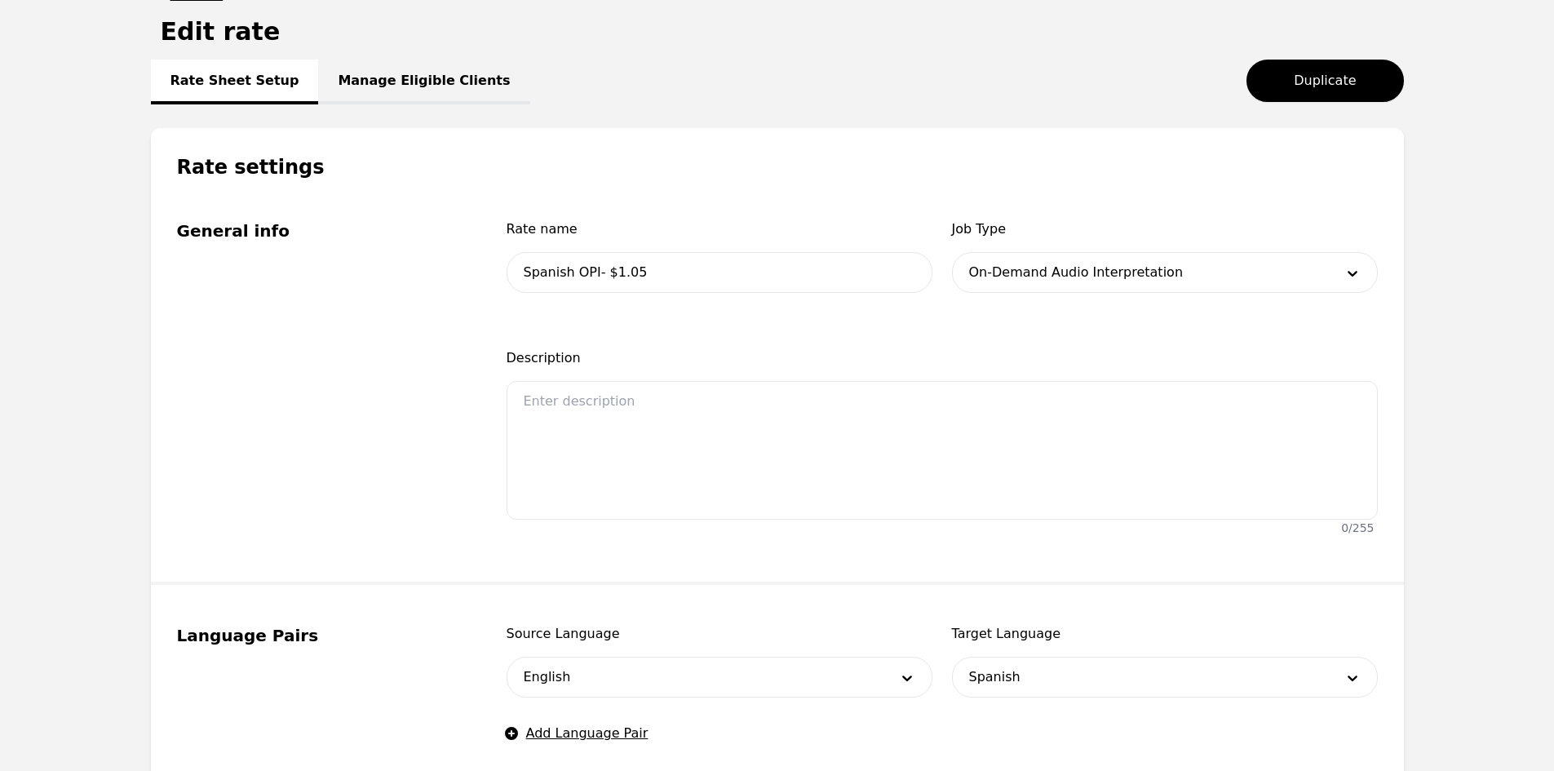
scroll to position [26, 0]
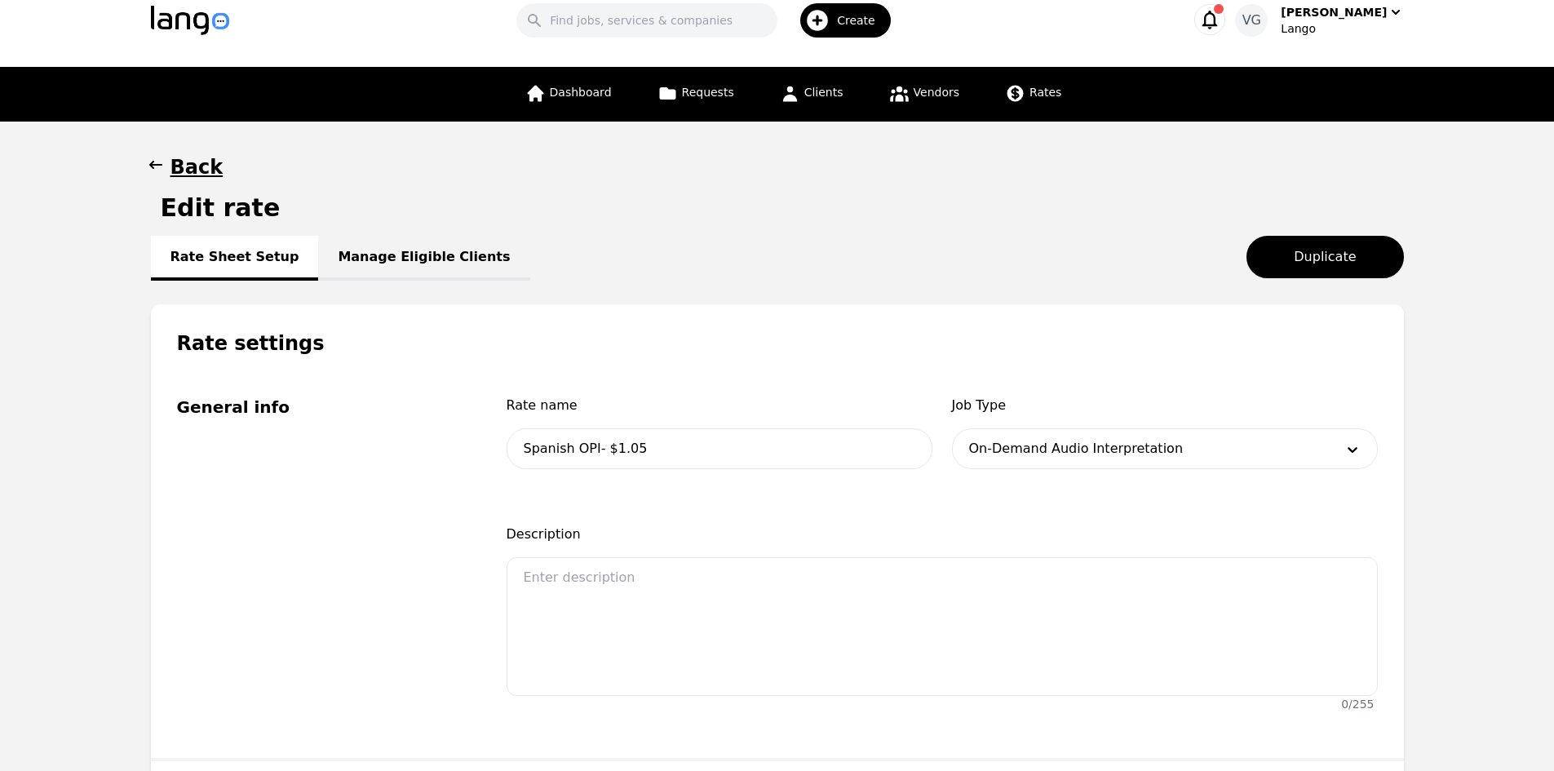
click at [408, 260] on link "Manage Eligible Clients" at bounding box center [423, 258] width 211 height 45
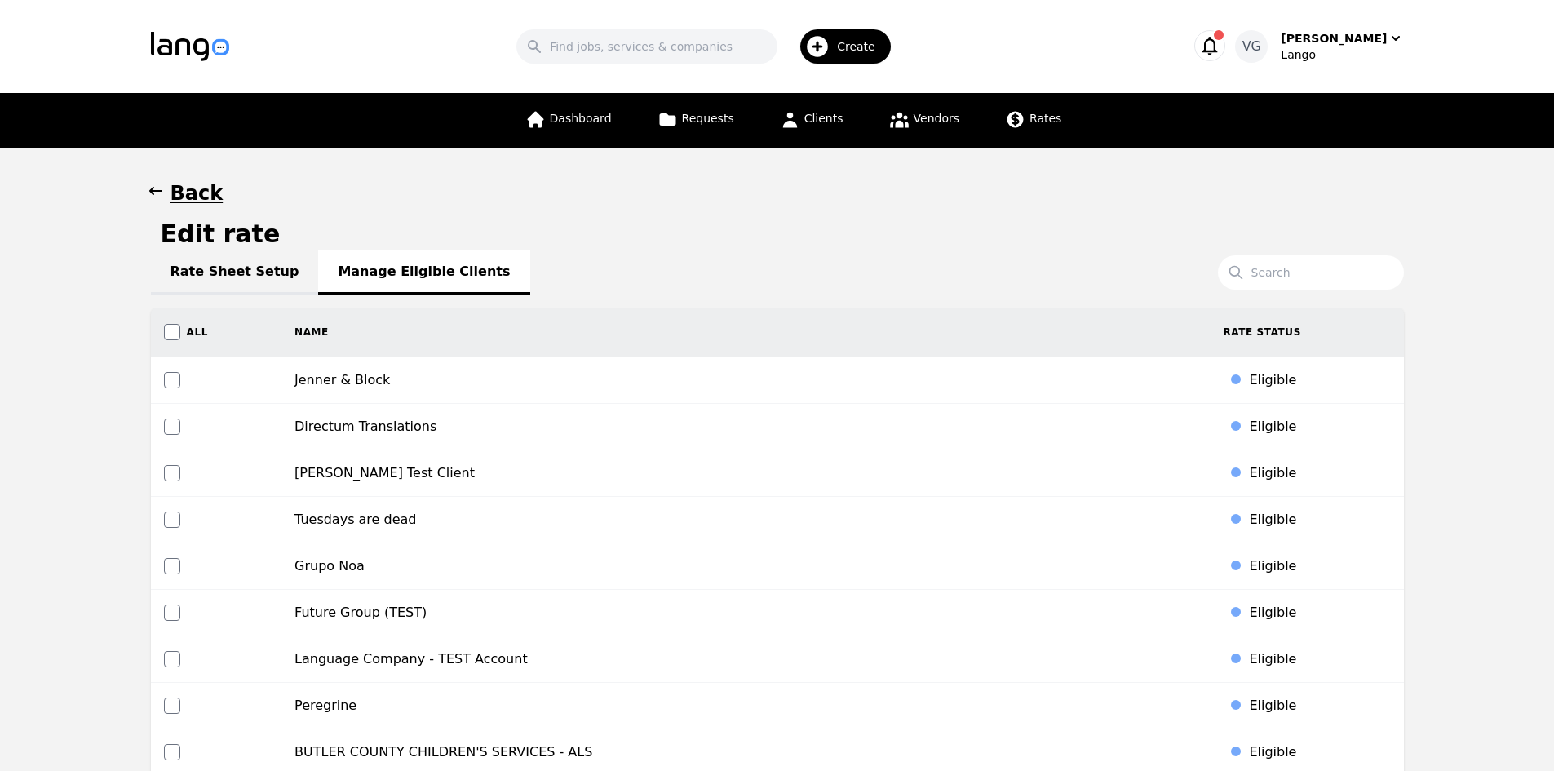
scroll to position [2179, 0]
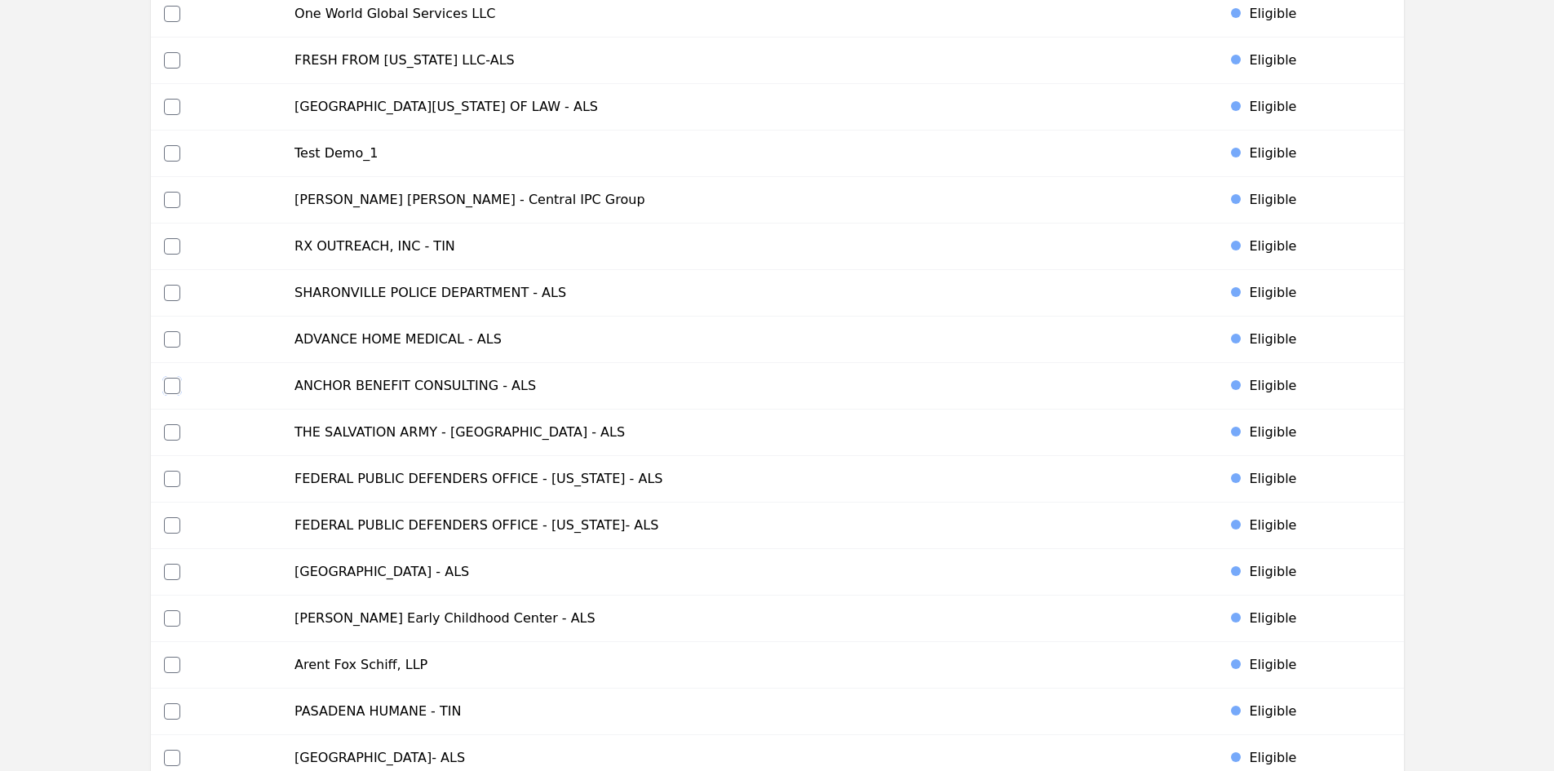
click at [169, 384] on input "checkbox" at bounding box center [172, 386] width 16 height 16
checkbox input "true"
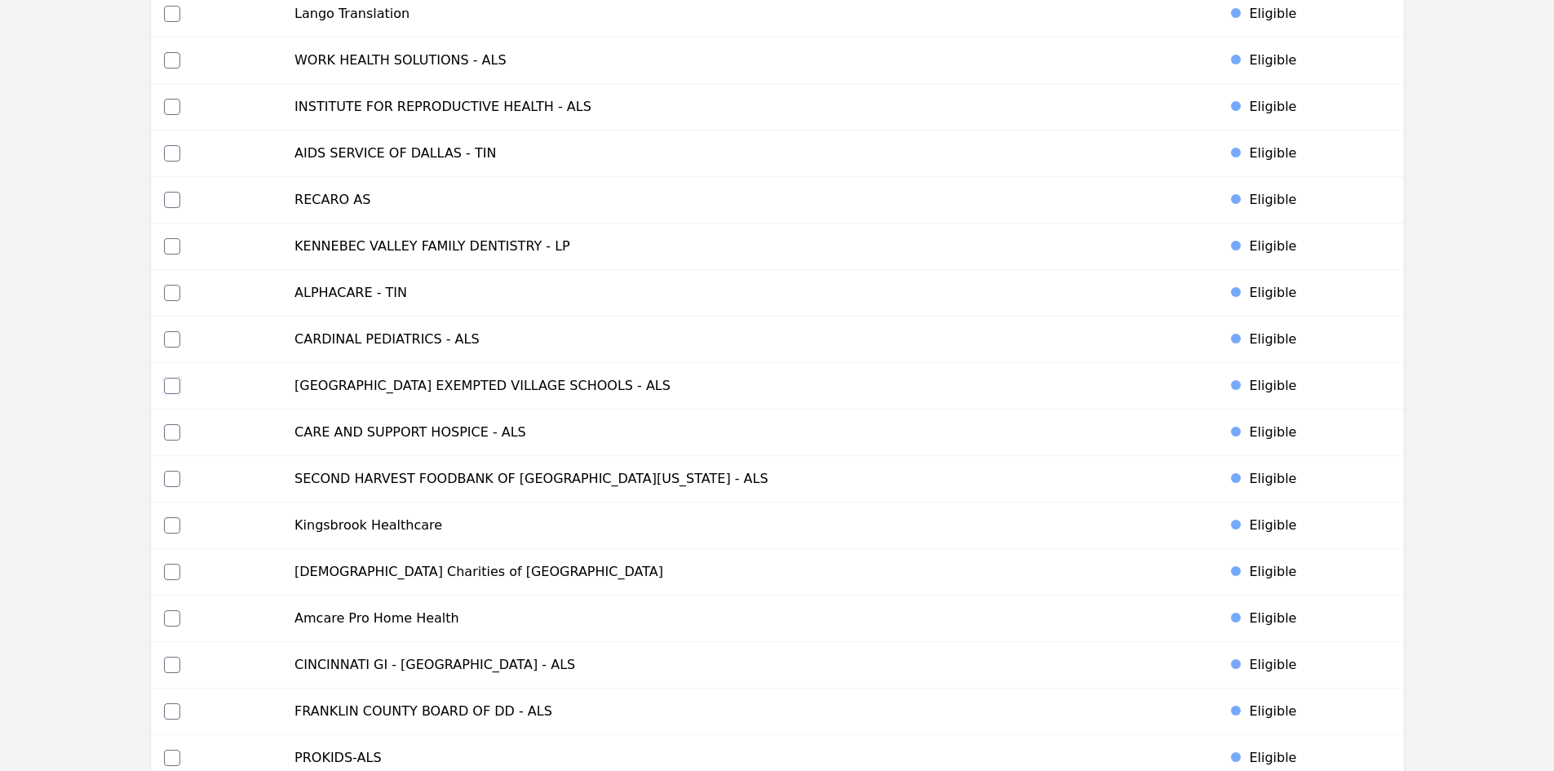
click at [175, 382] on input "checkbox" at bounding box center [172, 386] width 16 height 16
checkbox input "true"
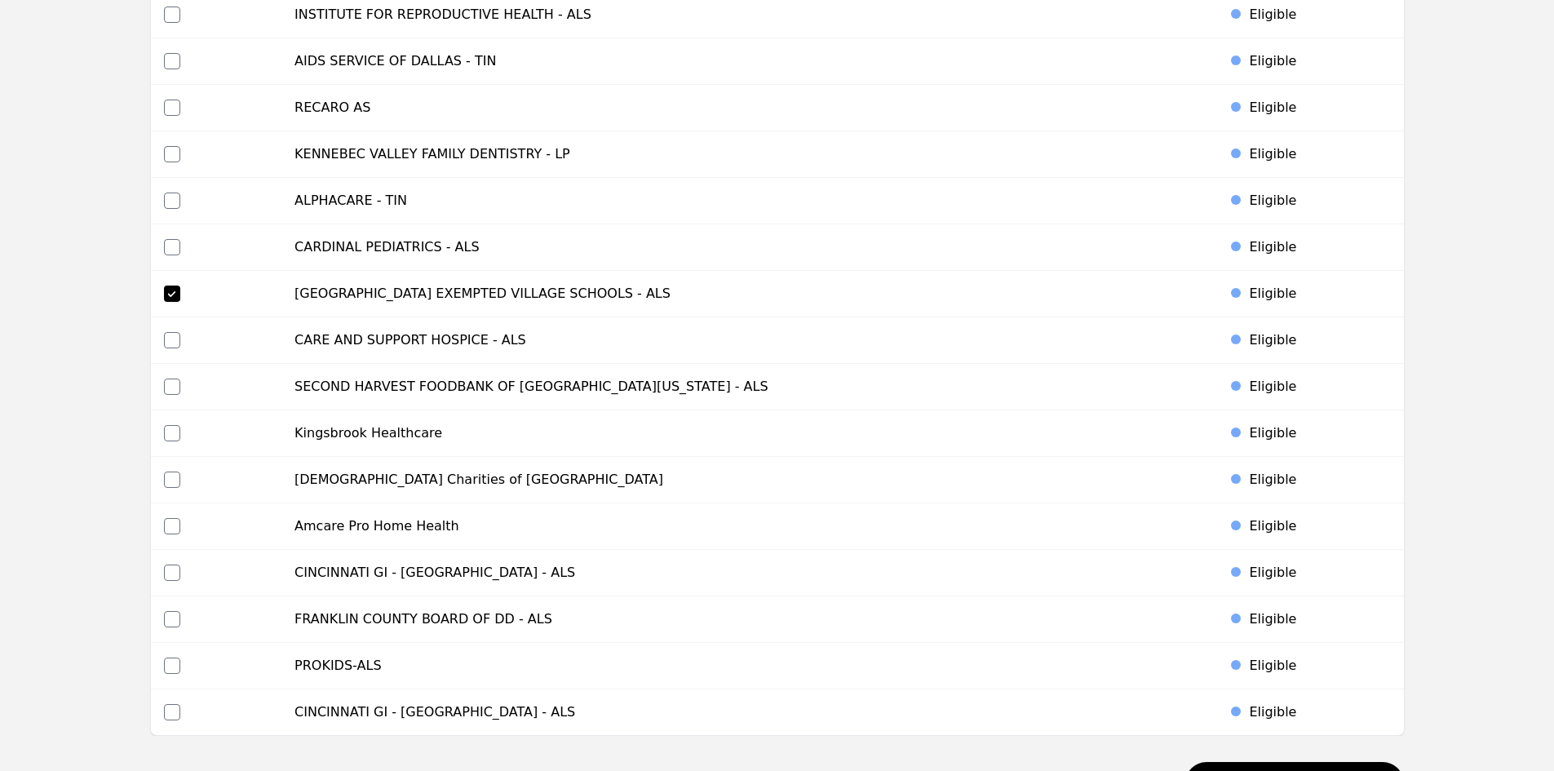
scroll to position [6270, 0]
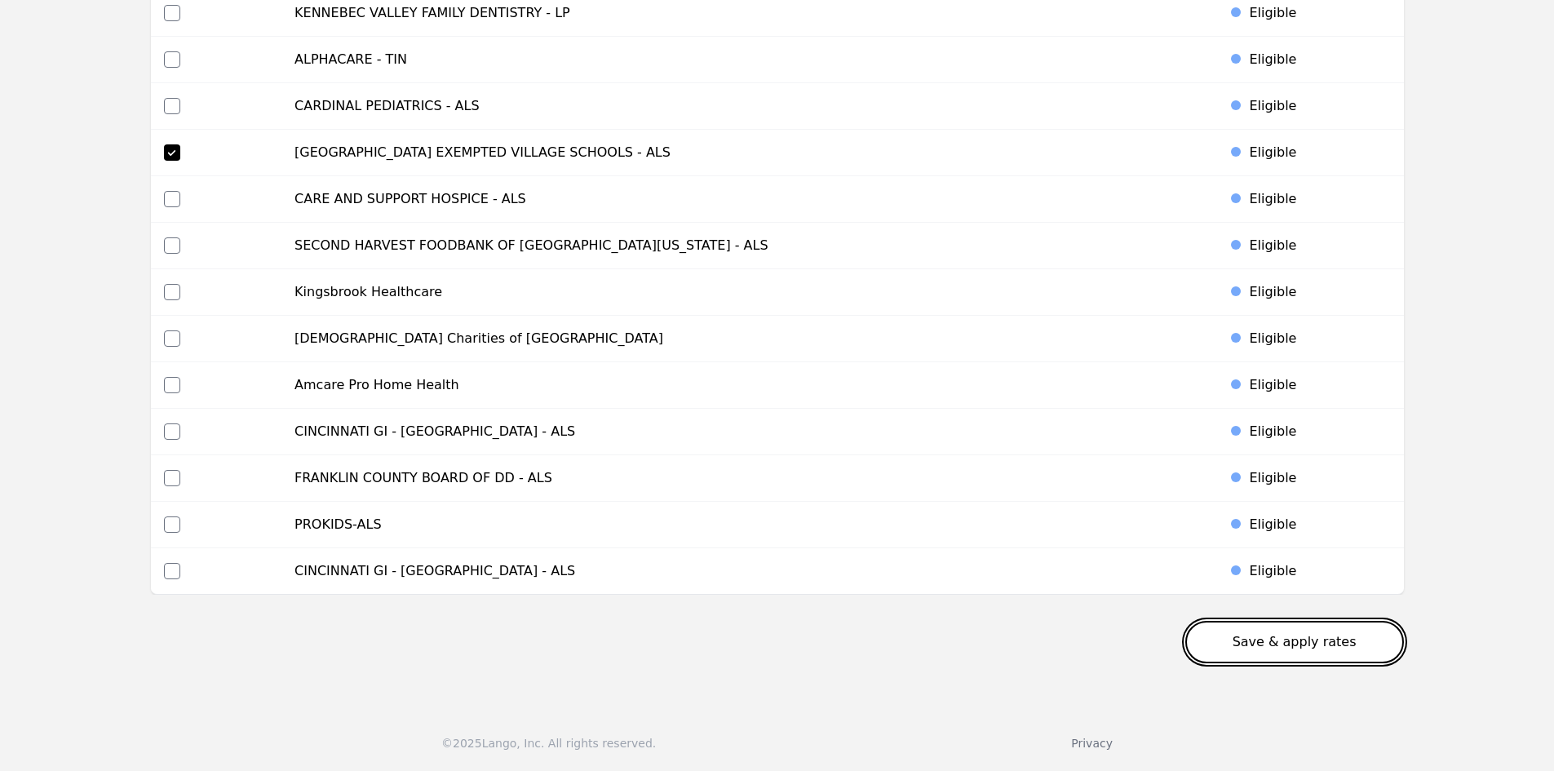
click at [1249, 641] on button "Save & apply rates" at bounding box center [1294, 642] width 219 height 42
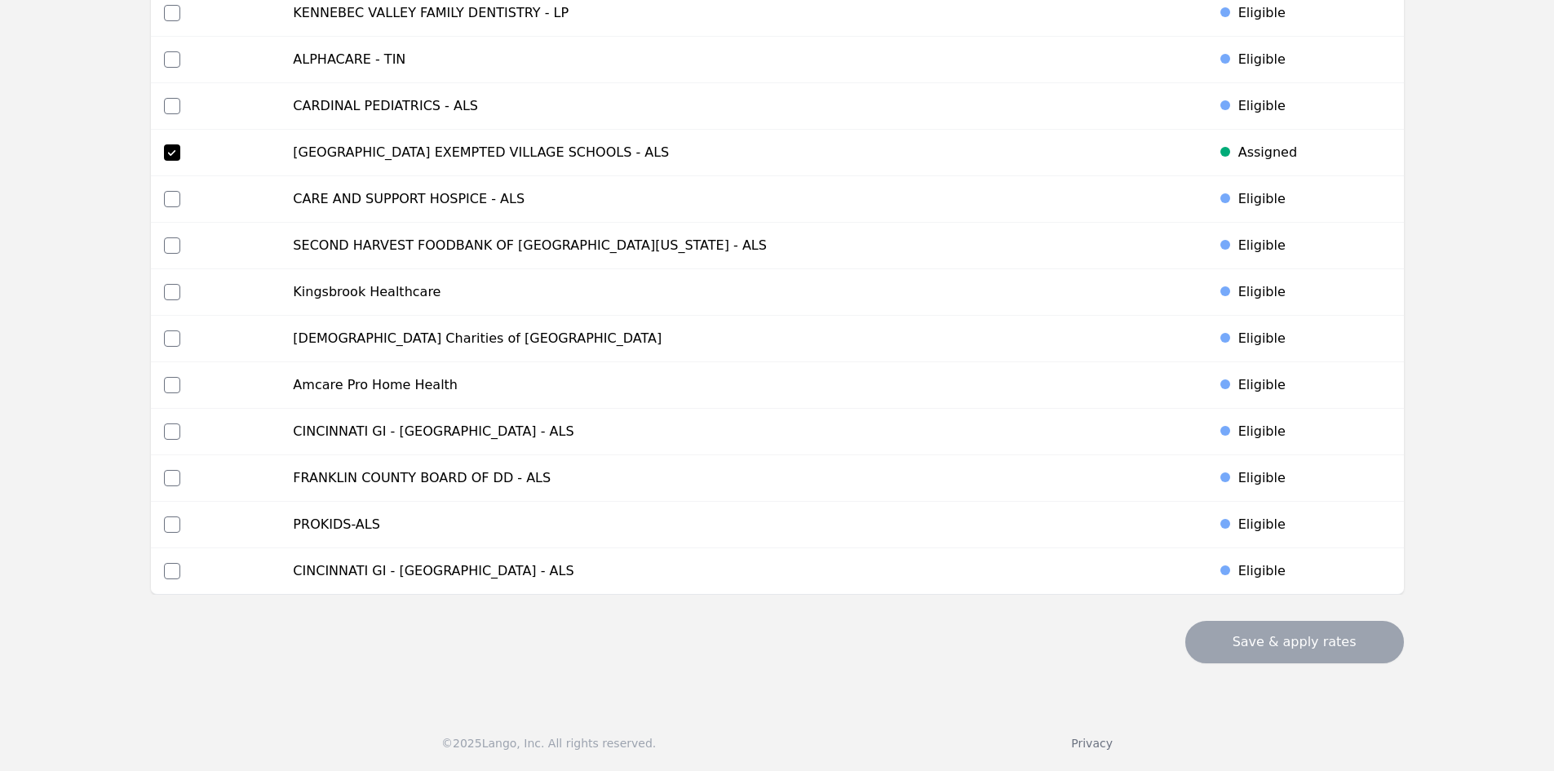
click at [362, 731] on div "© 2025 Lango, Inc. All rights reserved. Privacy" at bounding box center [777, 733] width 1554 height 75
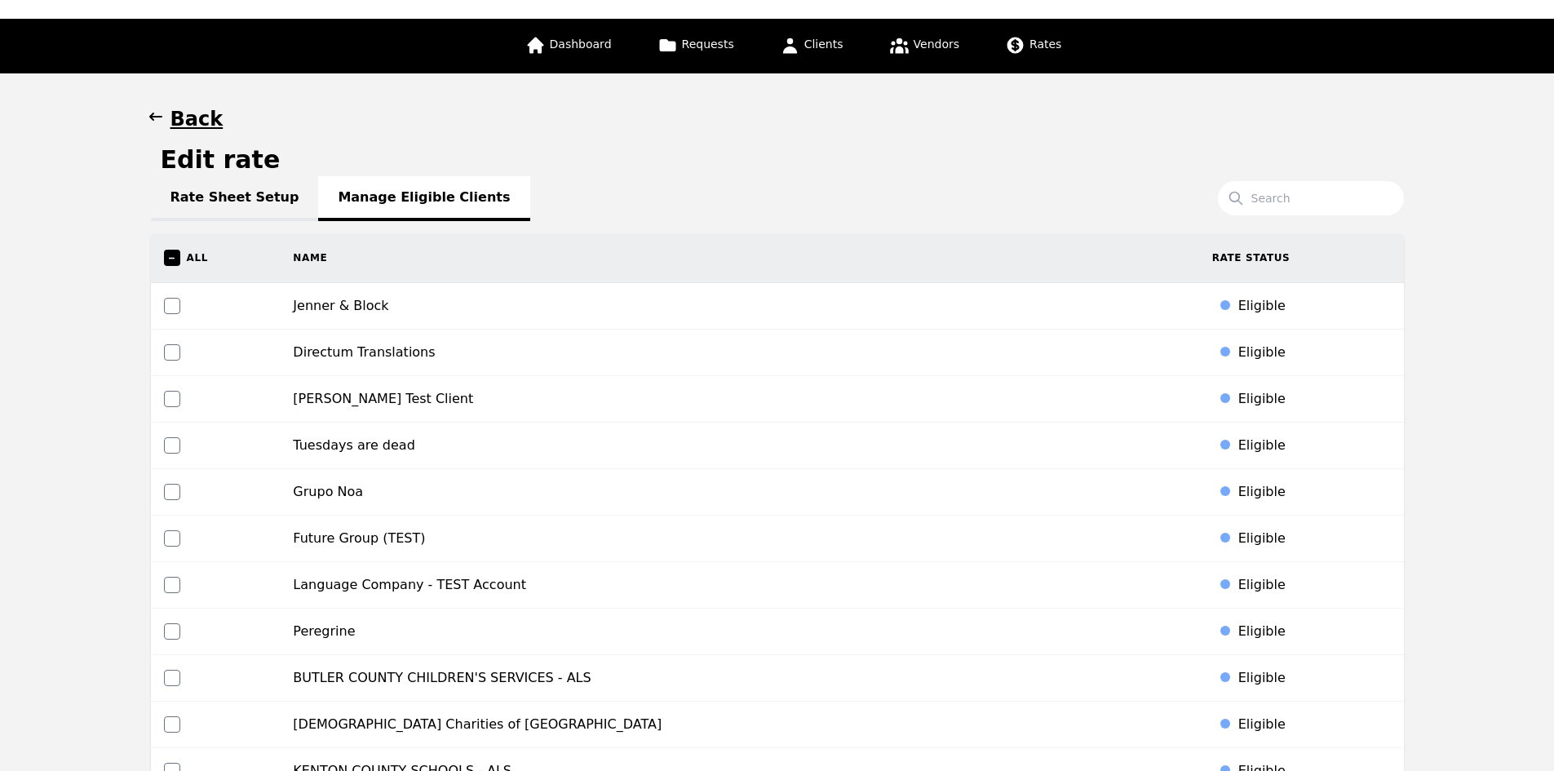
scroll to position [0, 0]
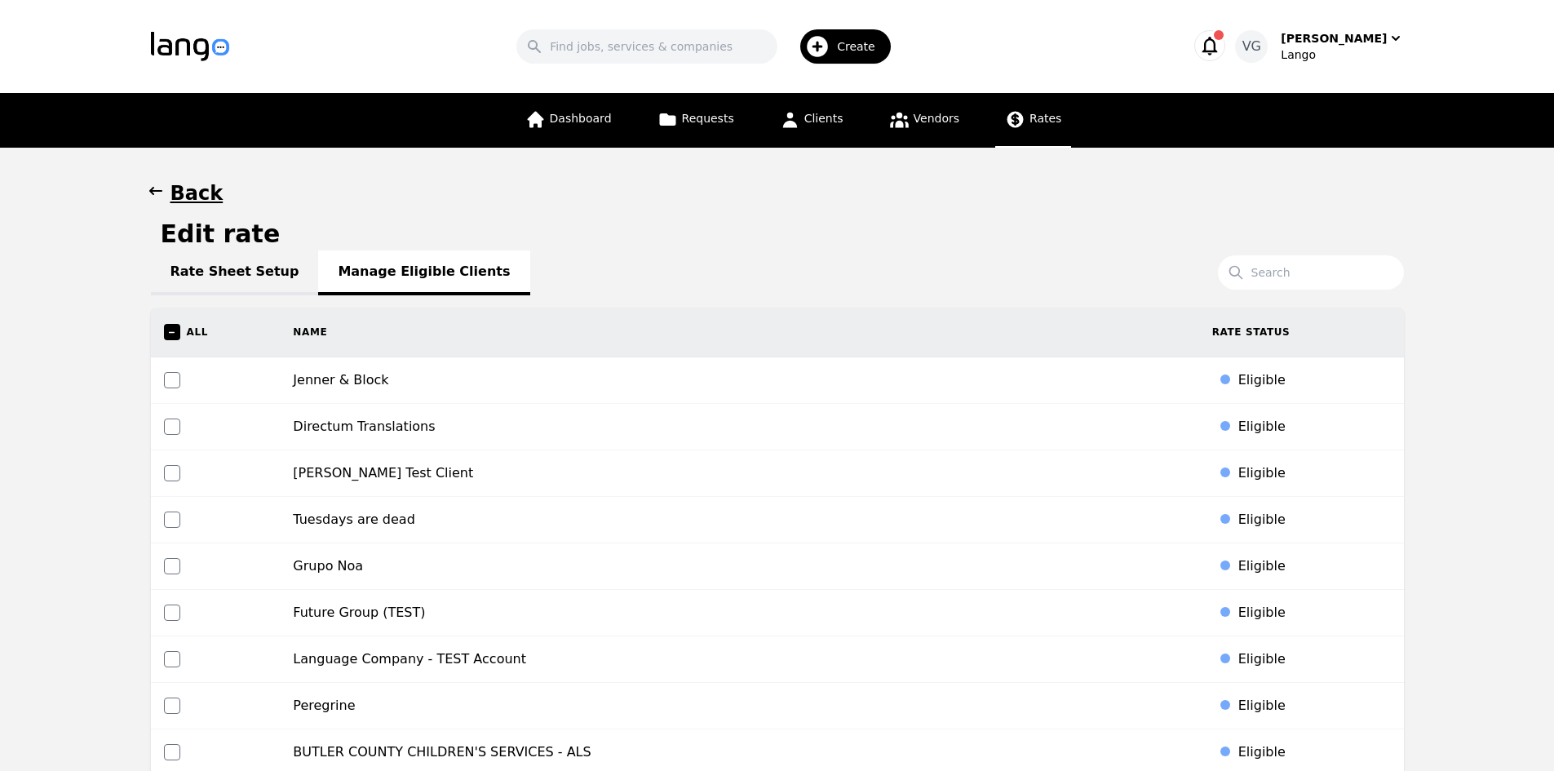
click at [1014, 122] on icon at bounding box center [1015, 120] width 16 height 16
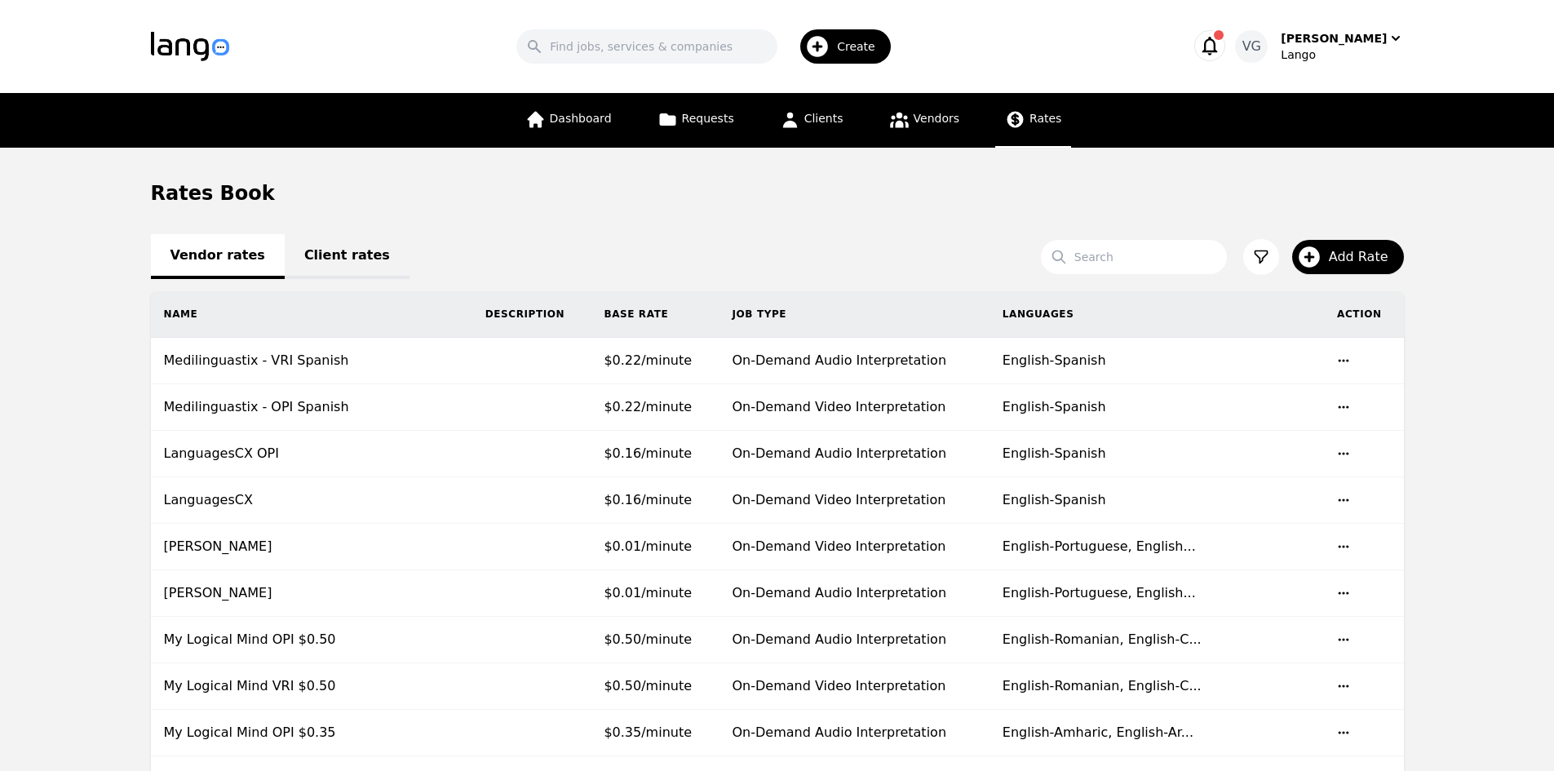
click at [356, 254] on link "Client rates" at bounding box center [347, 256] width 125 height 45
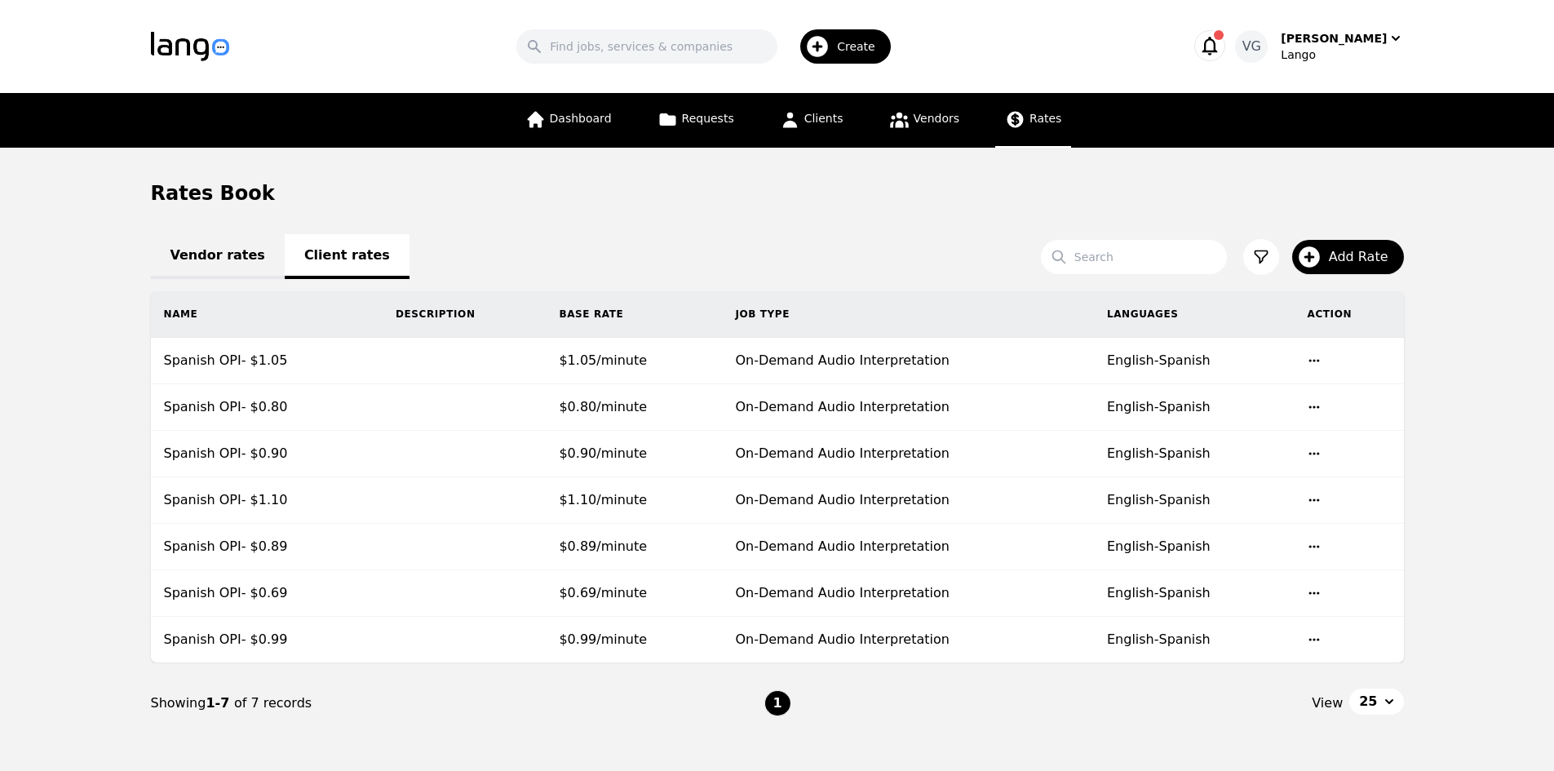
click at [1421, 435] on div "Name Description Base Rate Job Type Languages Action Spanish OPI- $1.05 $1.05/m…" at bounding box center [777, 477] width 1305 height 372
click at [623, 737] on nav "Showing 1-7 of 7 records 1 View 25" at bounding box center [777, 703] width 1253 height 80
drag, startPoint x: 90, startPoint y: 356, endPoint x: 1412, endPoint y: 643, distance: 1353.5
click at [1410, 643] on main "Rates Book Vendor rates Client rates Search Add Rate Name Description Base Rate…" at bounding box center [777, 462] width 1554 height 628
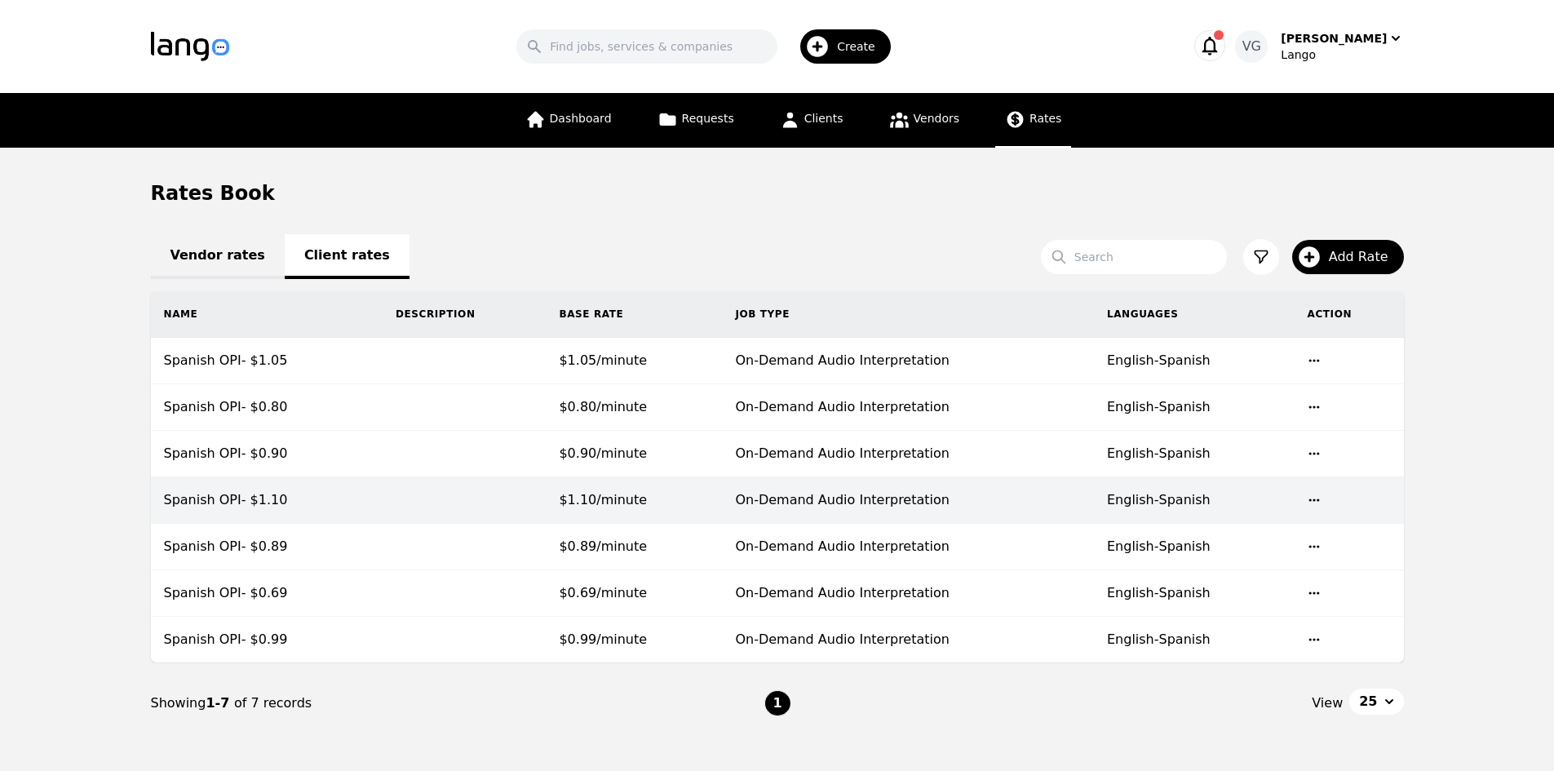
drag, startPoint x: 1470, startPoint y: 626, endPoint x: 1208, endPoint y: 510, distance: 287.3
click at [1452, 624] on main "Rates Book Vendor rates Client rates Search Add Rate Name Description Base Rate…" at bounding box center [777, 462] width 1554 height 628
